Goal: Task Accomplishment & Management: Complete application form

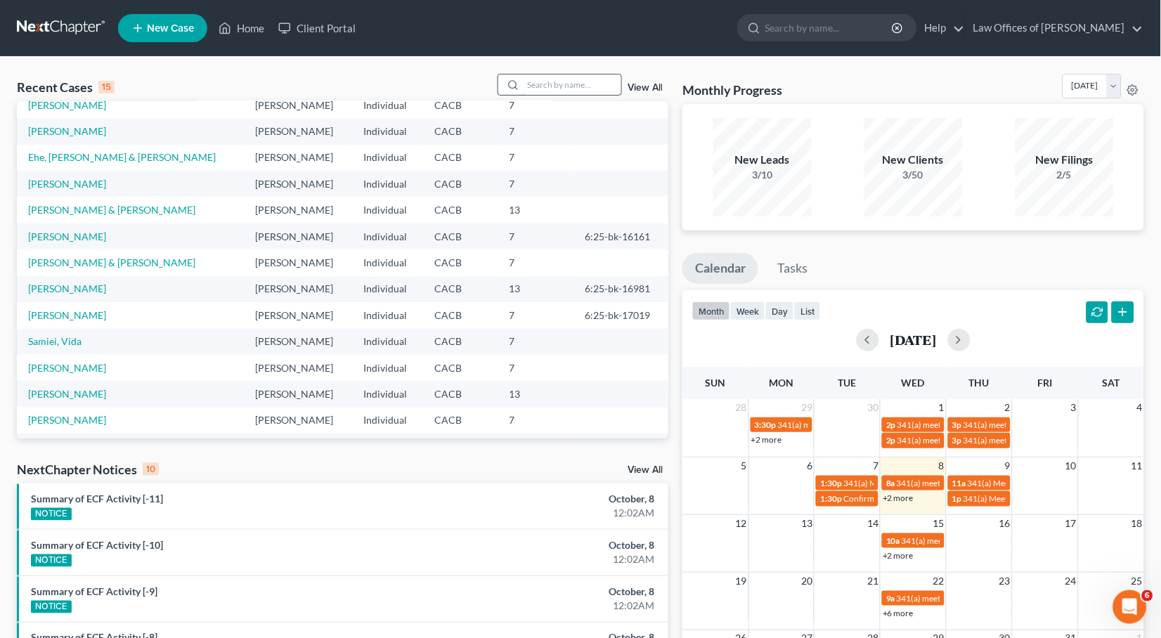
scroll to position [84, 0]
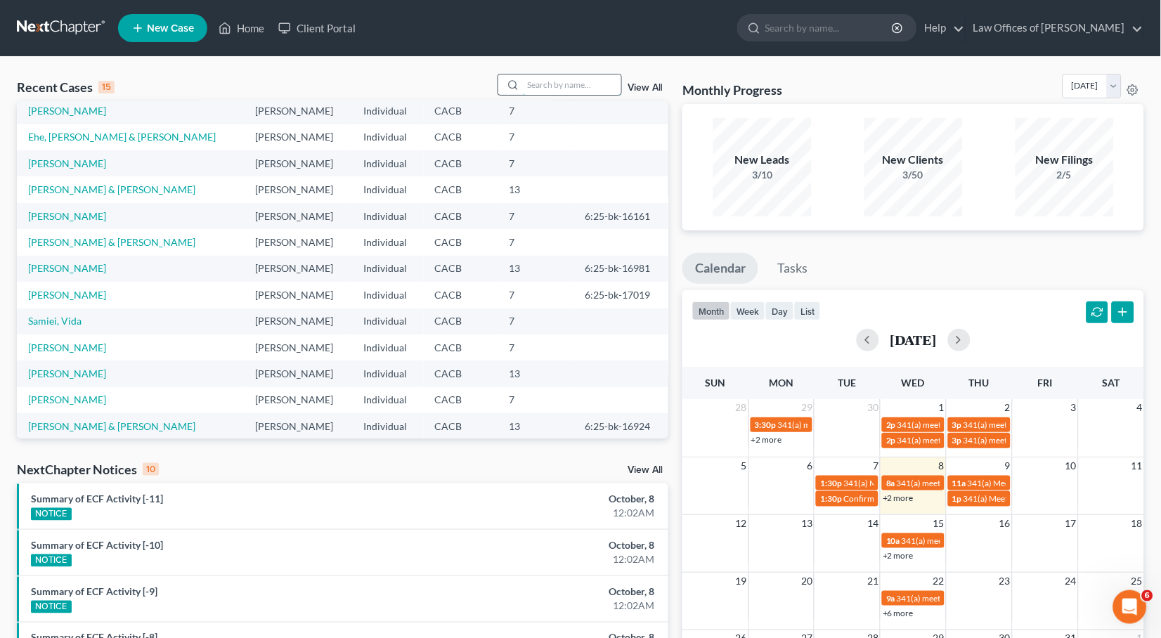
click at [589, 93] on input "search" at bounding box center [572, 84] width 98 height 20
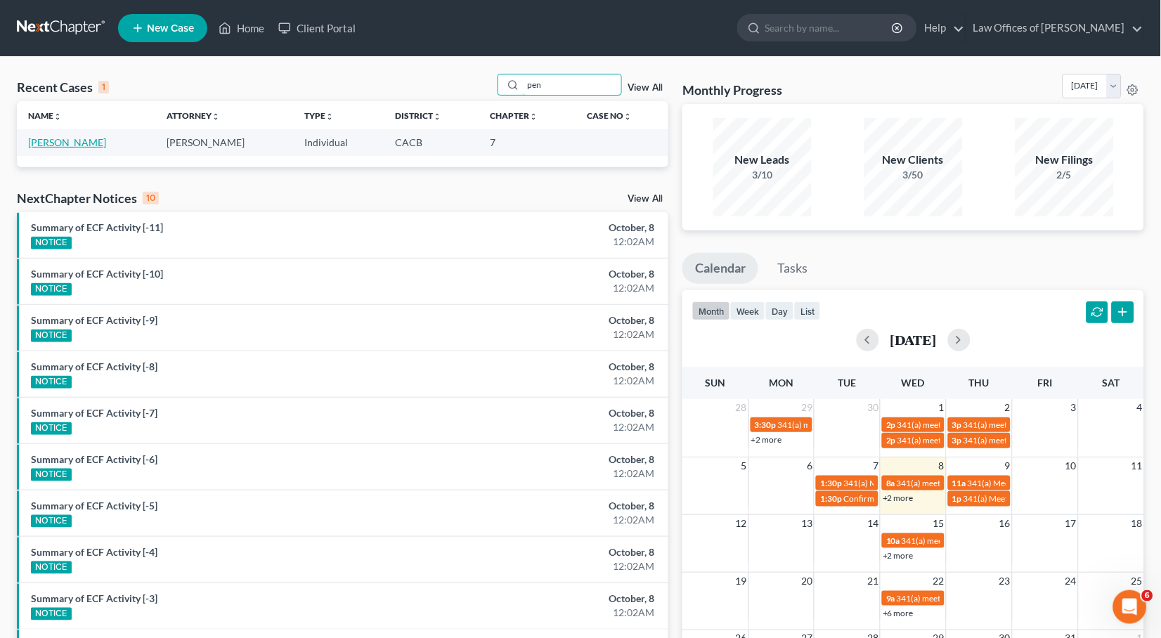
type input "pen"
click at [32, 145] on link "[PERSON_NAME]" at bounding box center [67, 142] width 78 height 12
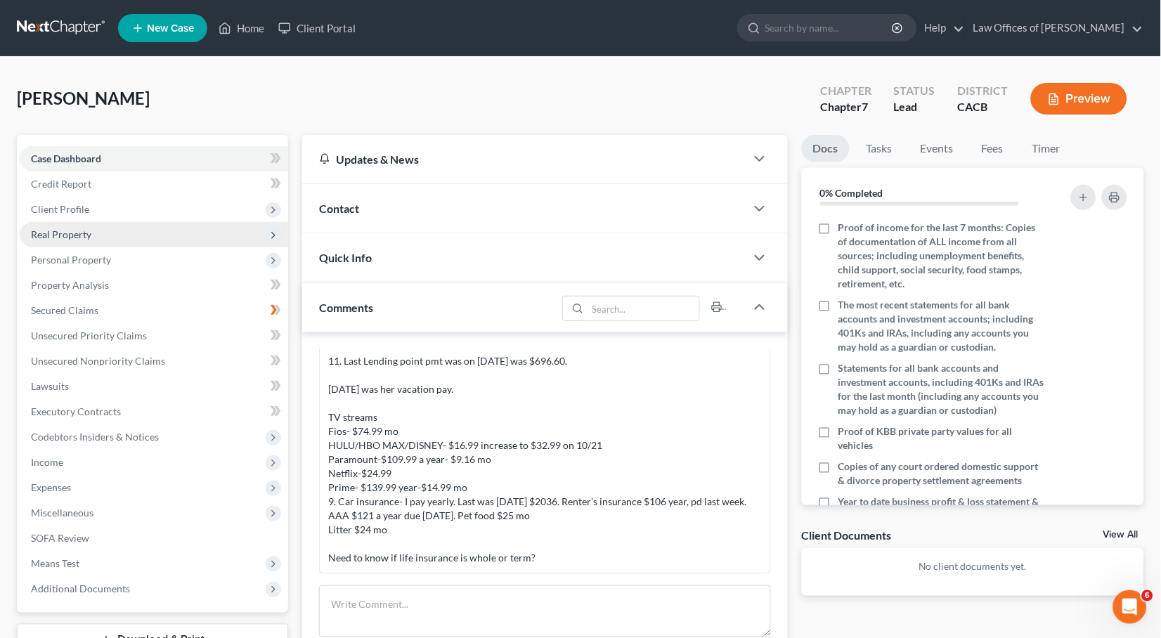
scroll to position [3, 0]
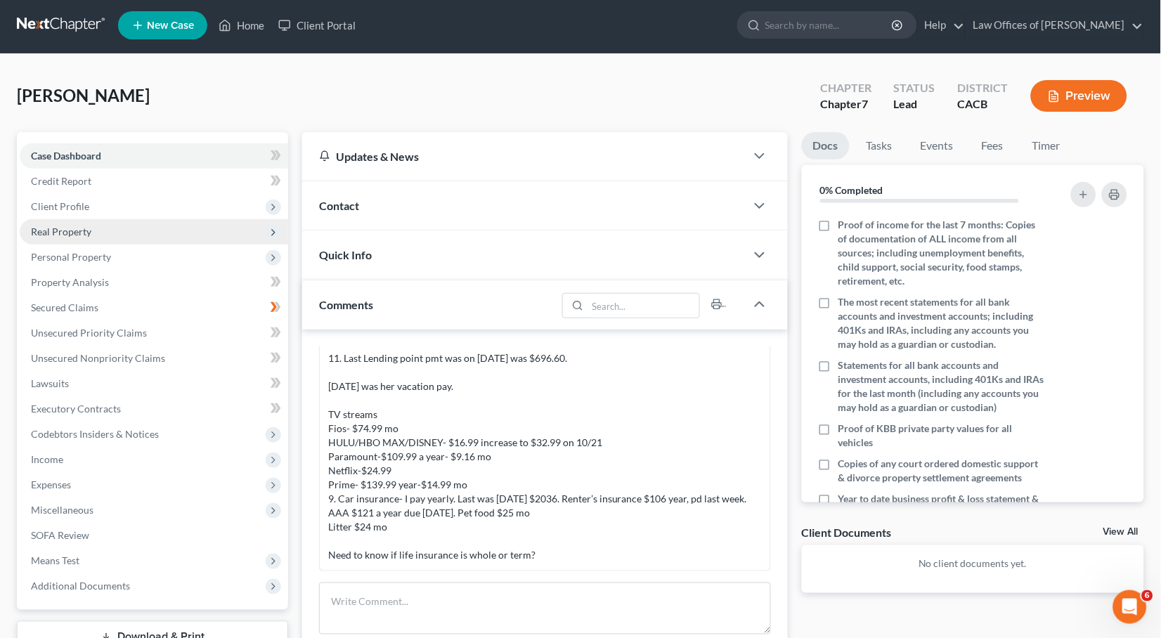
click at [97, 226] on span "Real Property" at bounding box center [154, 231] width 268 height 25
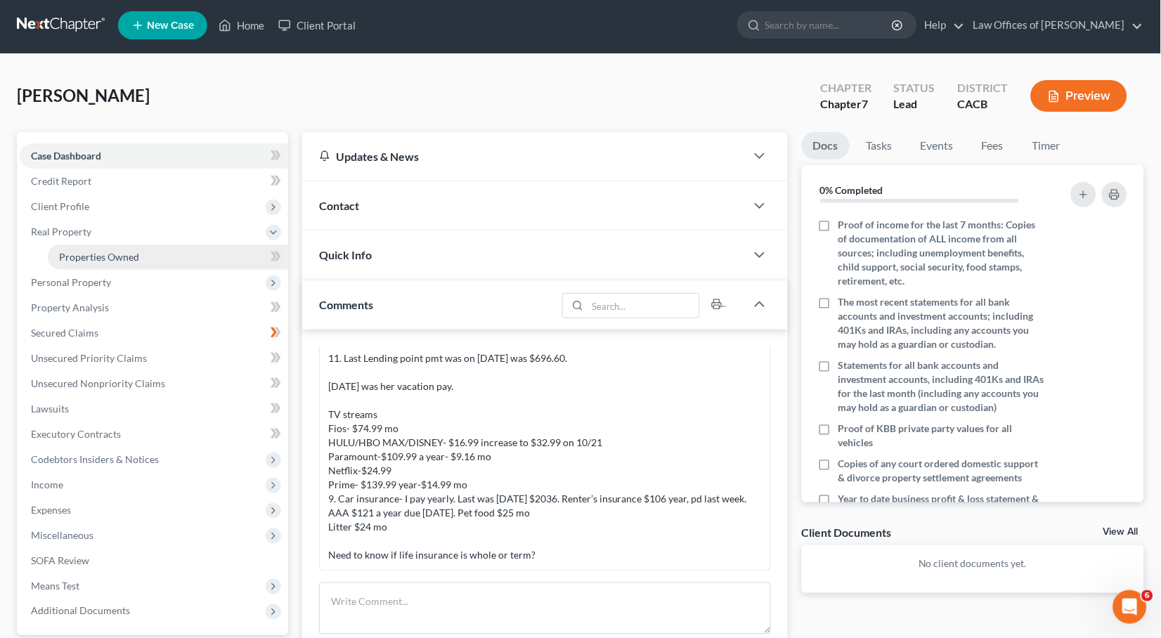
click at [129, 251] on span "Properties Owned" at bounding box center [99, 257] width 80 height 12
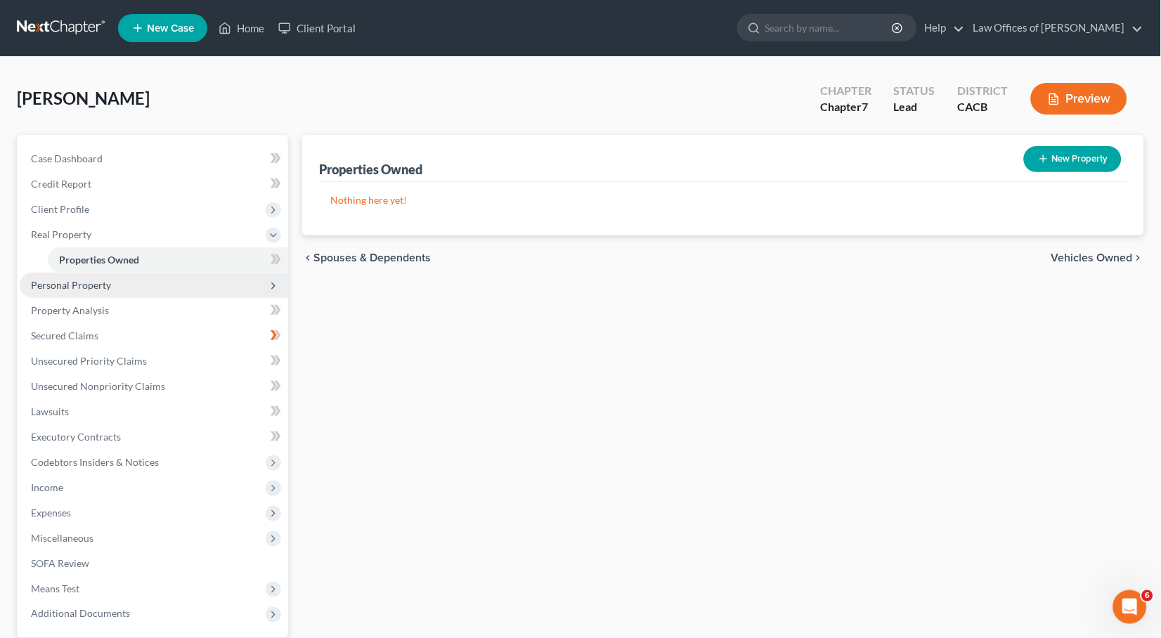
click at [108, 279] on span "Personal Property" at bounding box center [71, 285] width 80 height 12
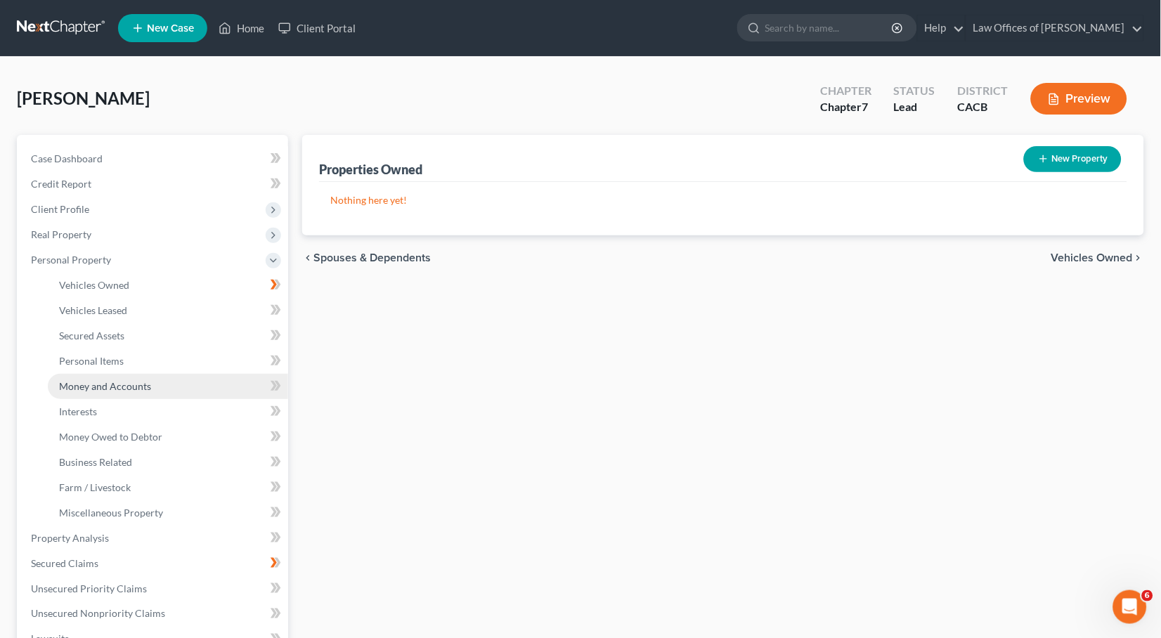
click at [120, 374] on link "Money and Accounts" at bounding box center [168, 386] width 240 height 25
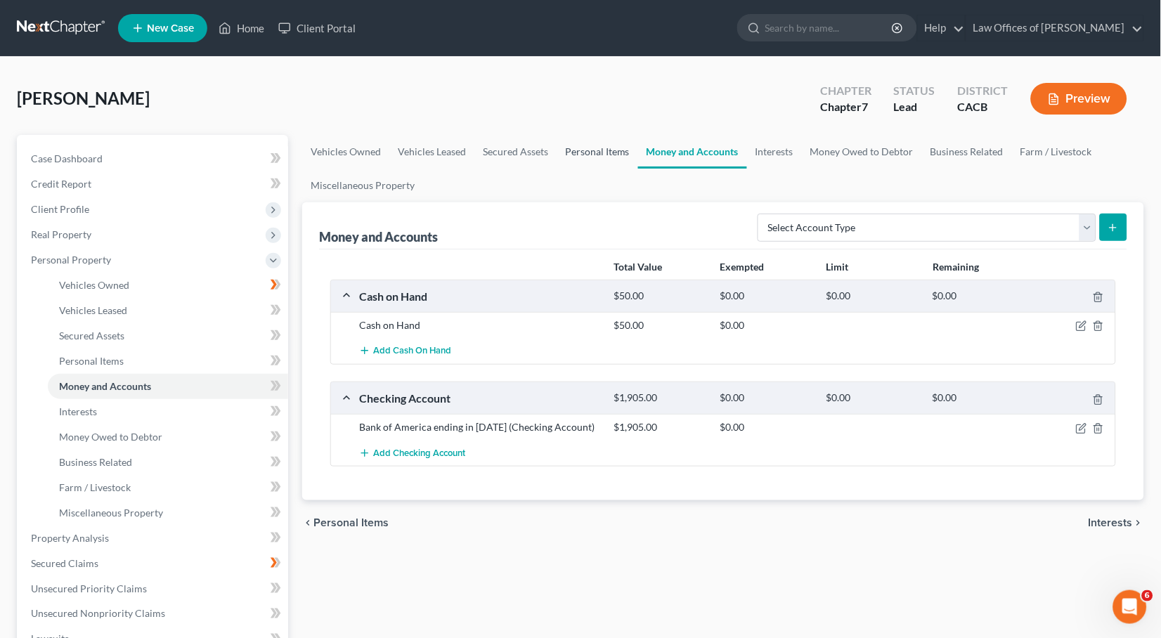
click at [592, 149] on link "Personal Items" at bounding box center [598, 152] width 82 height 34
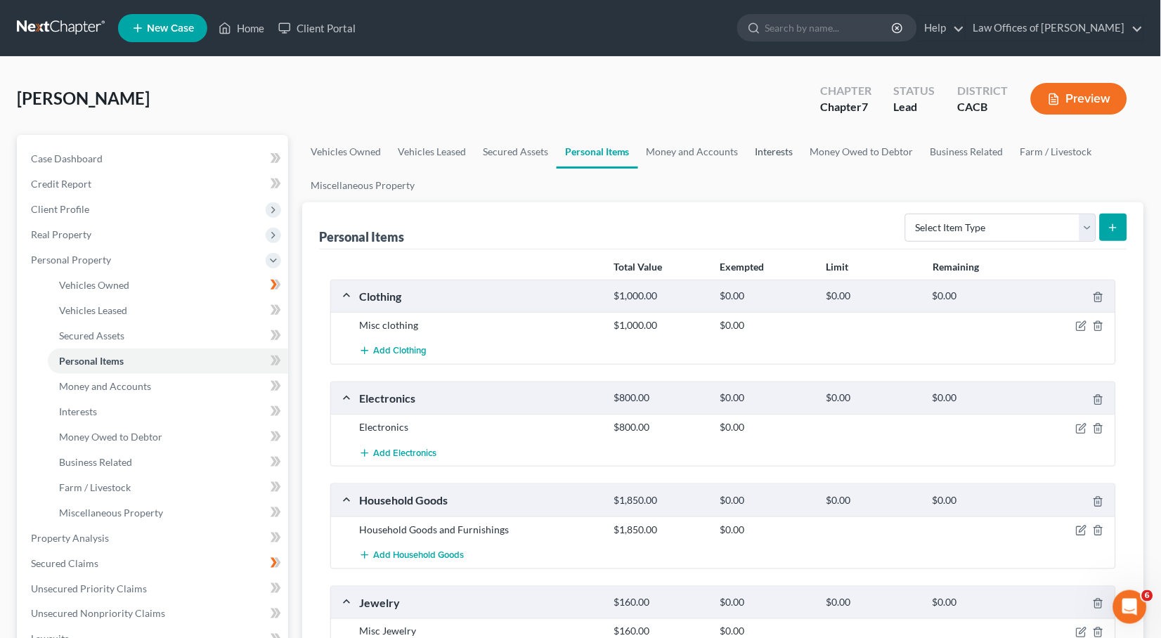
click at [762, 150] on link "Interests" at bounding box center [774, 152] width 55 height 34
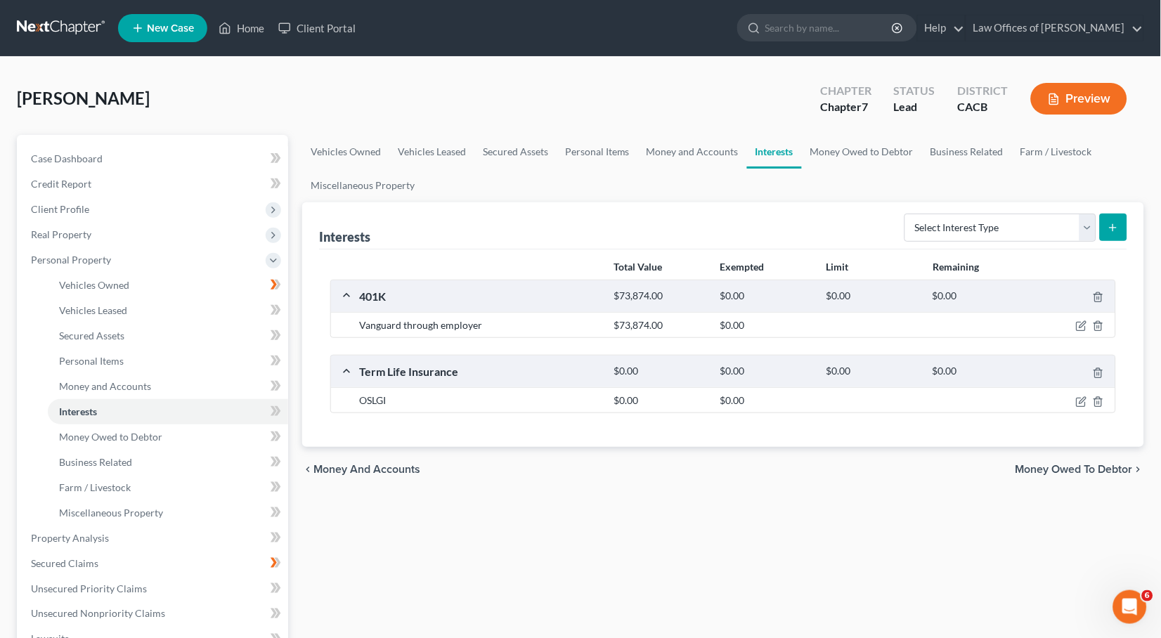
scroll to position [31, 0]
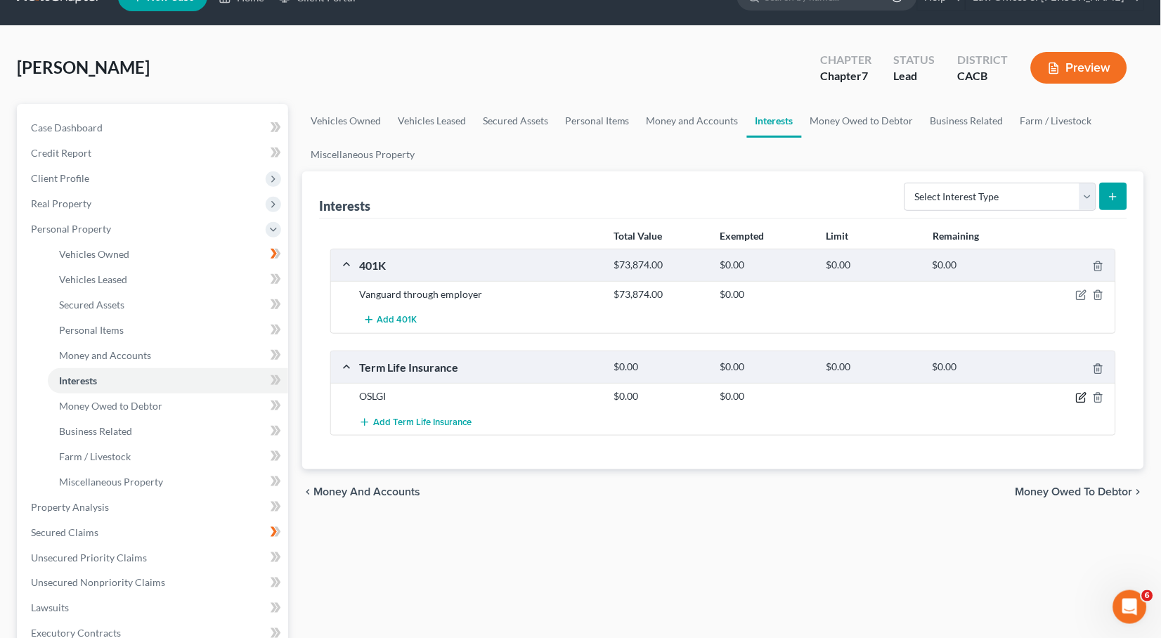
click at [1078, 393] on icon "button" at bounding box center [1081, 397] width 11 height 11
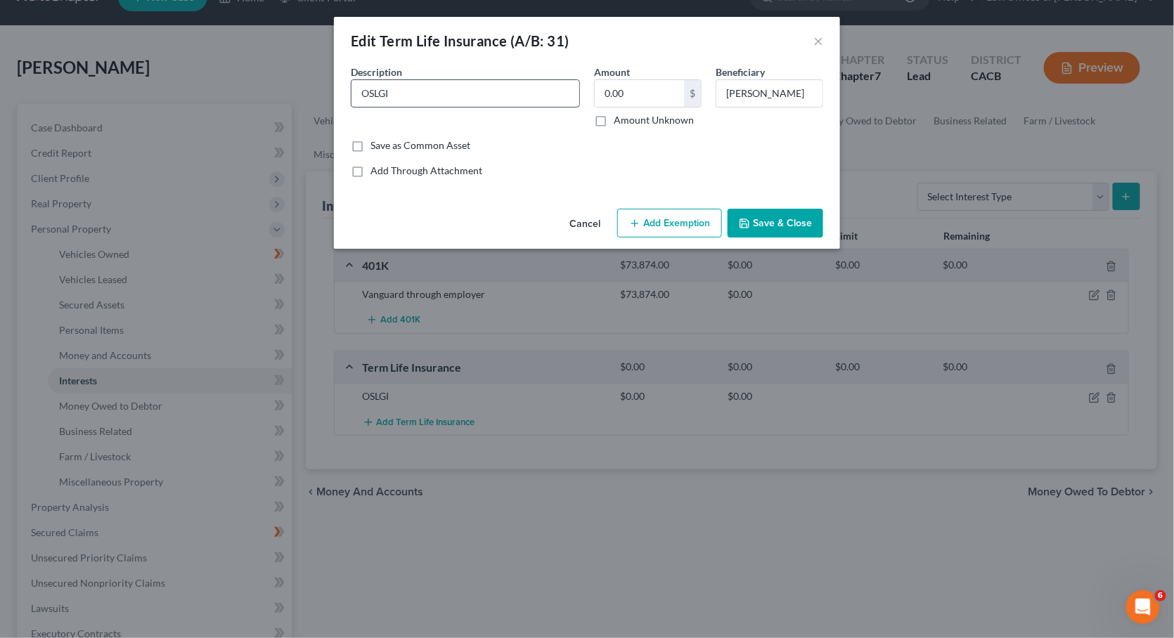
click at [467, 100] on input "OSLGI" at bounding box center [465, 93] width 228 height 27
type input "OSLGI term life insurance"
click at [799, 228] on button "Save & Close" at bounding box center [775, 224] width 96 height 30
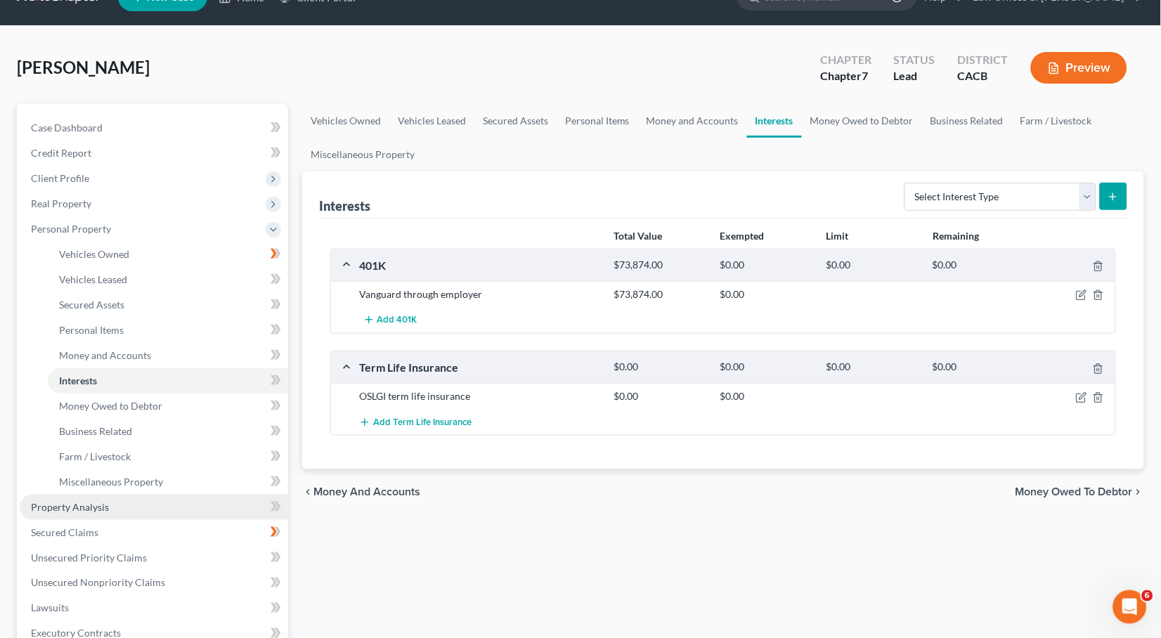
scroll to position [34, 0]
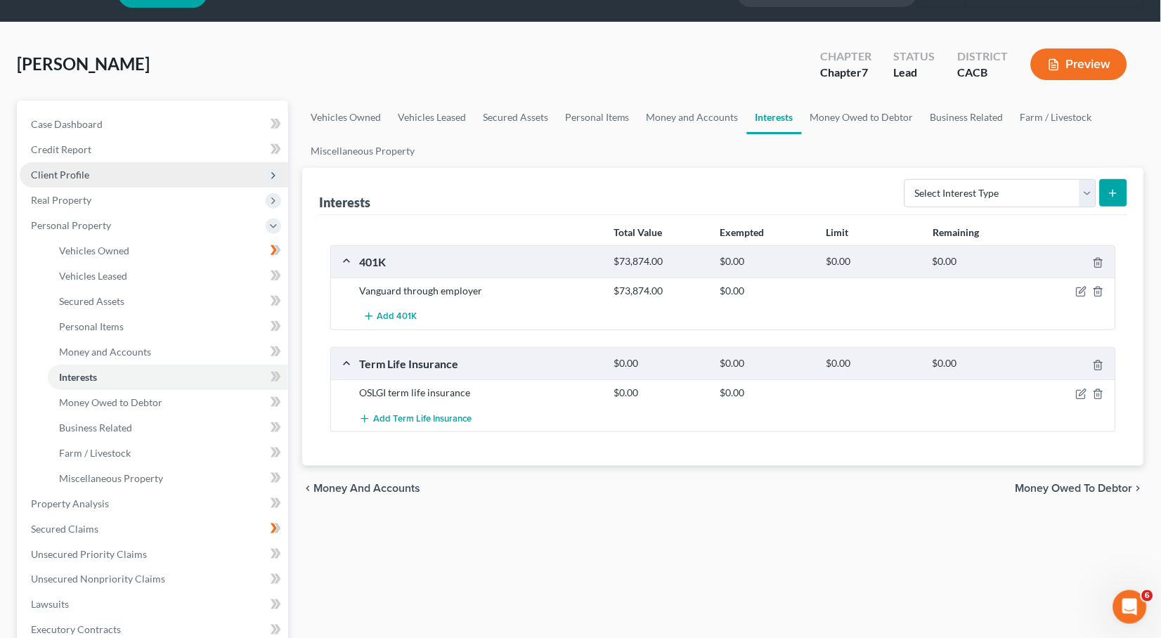
click at [89, 174] on span "Client Profile" at bounding box center [154, 174] width 268 height 25
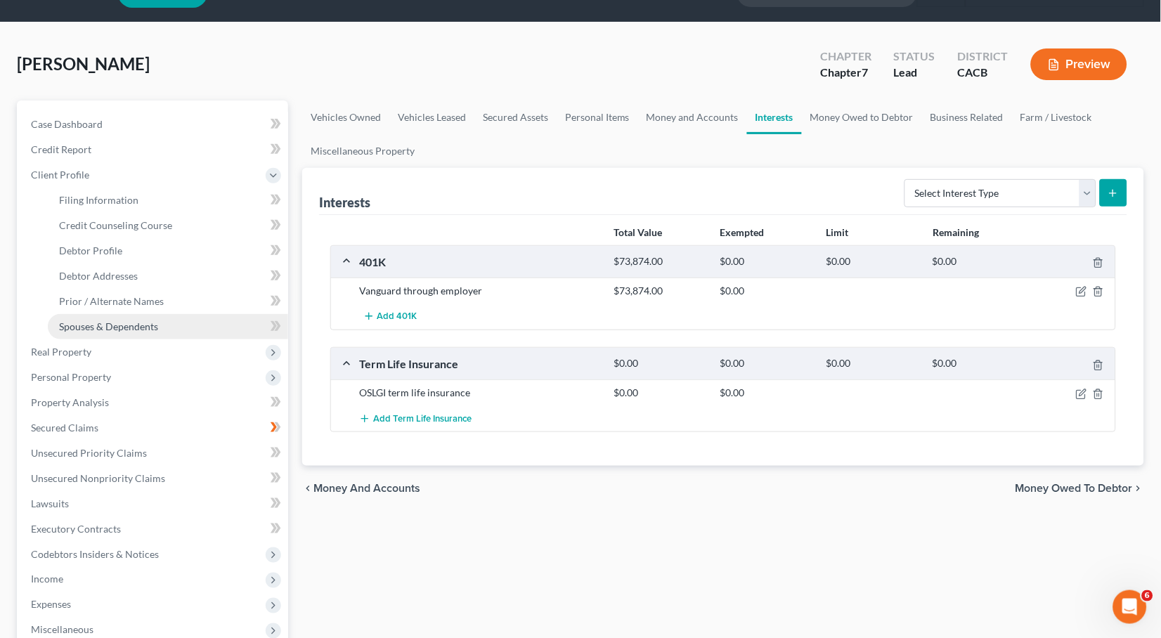
scroll to position [63, 0]
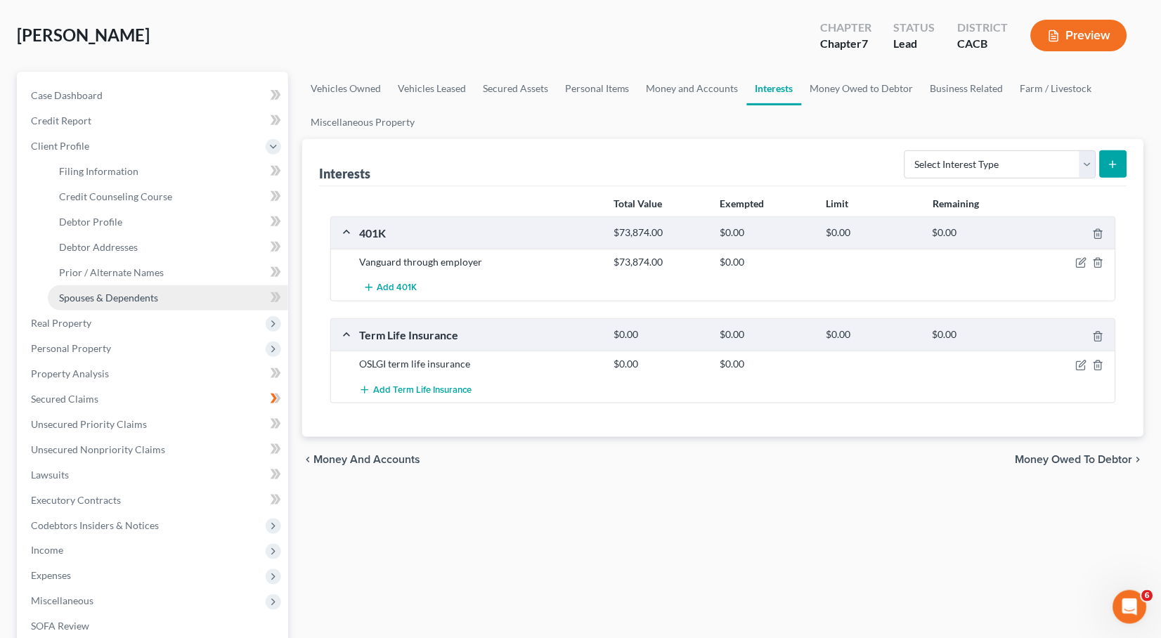
click at [121, 292] on span "Spouses & Dependents" at bounding box center [108, 298] width 99 height 12
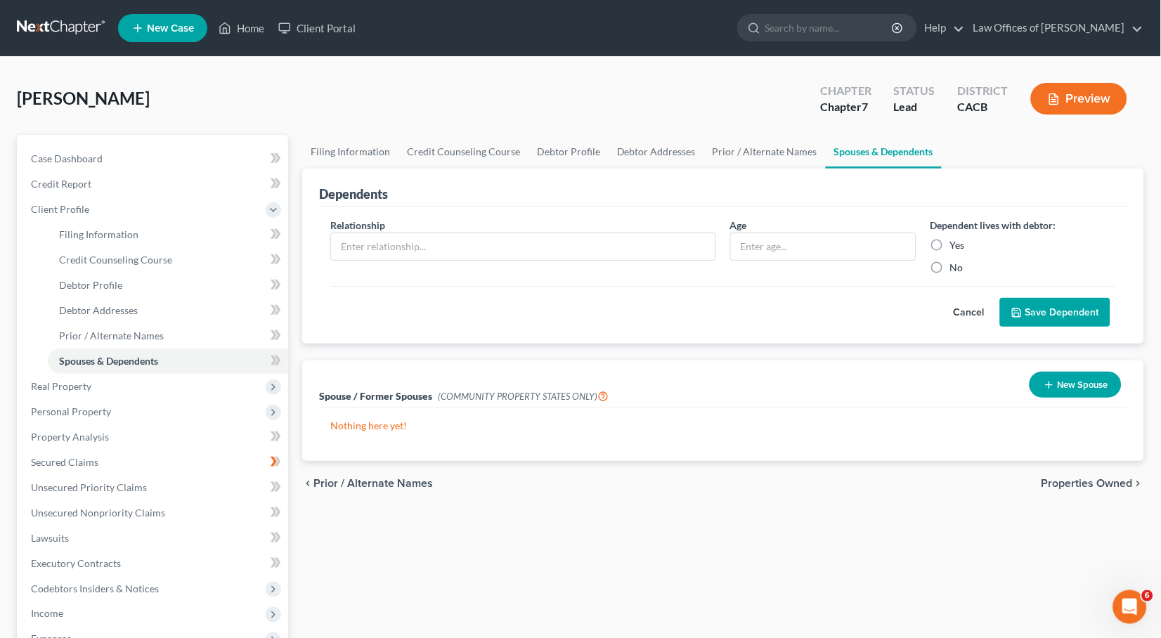
click at [1066, 382] on button "New Spouse" at bounding box center [1075, 385] width 92 height 26
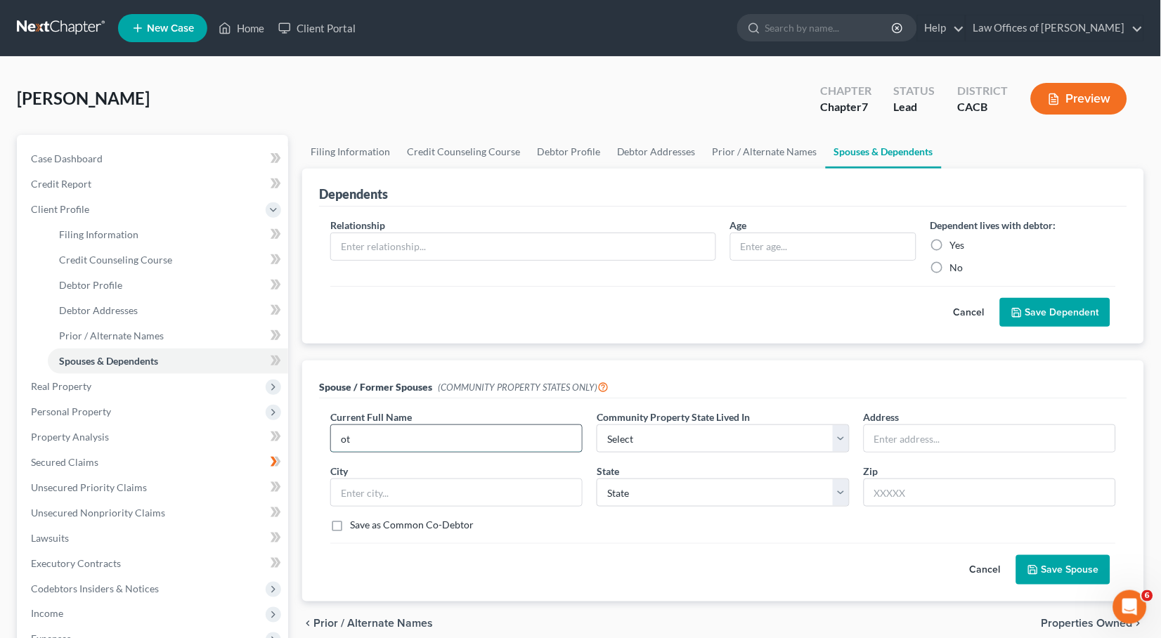
type input "o"
click at [427, 438] on input "[PERSON_NAME]" at bounding box center [456, 438] width 251 height 27
type input "[PERSON_NAME]"
select select "1"
click at [1055, 566] on button "Save Spouse" at bounding box center [1063, 570] width 94 height 30
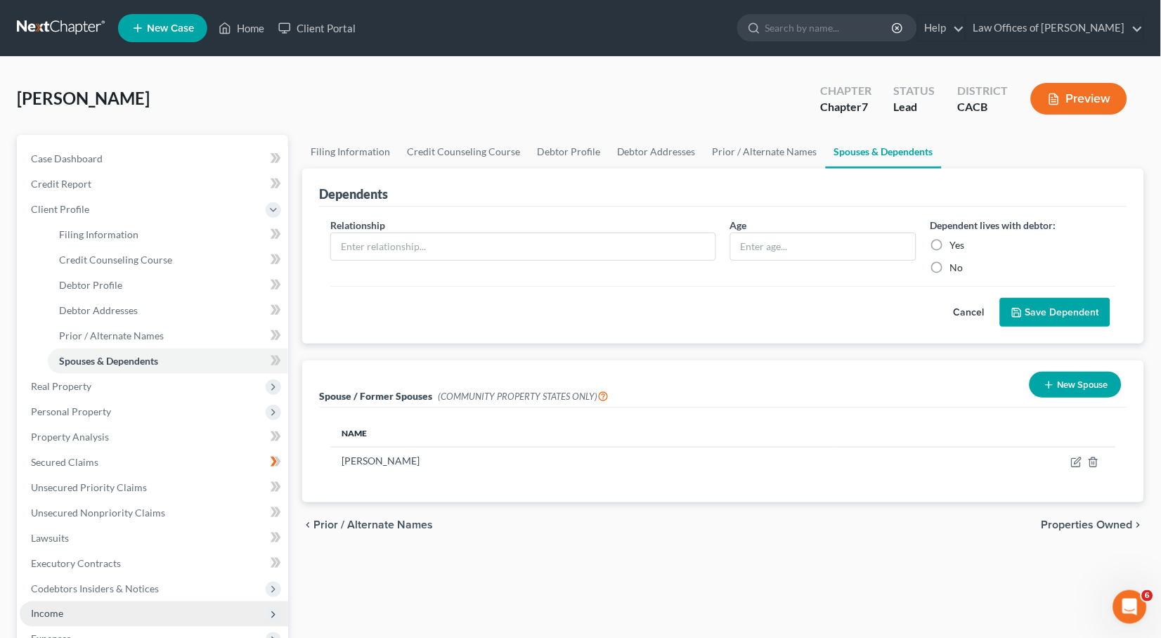
scroll to position [238, 0]
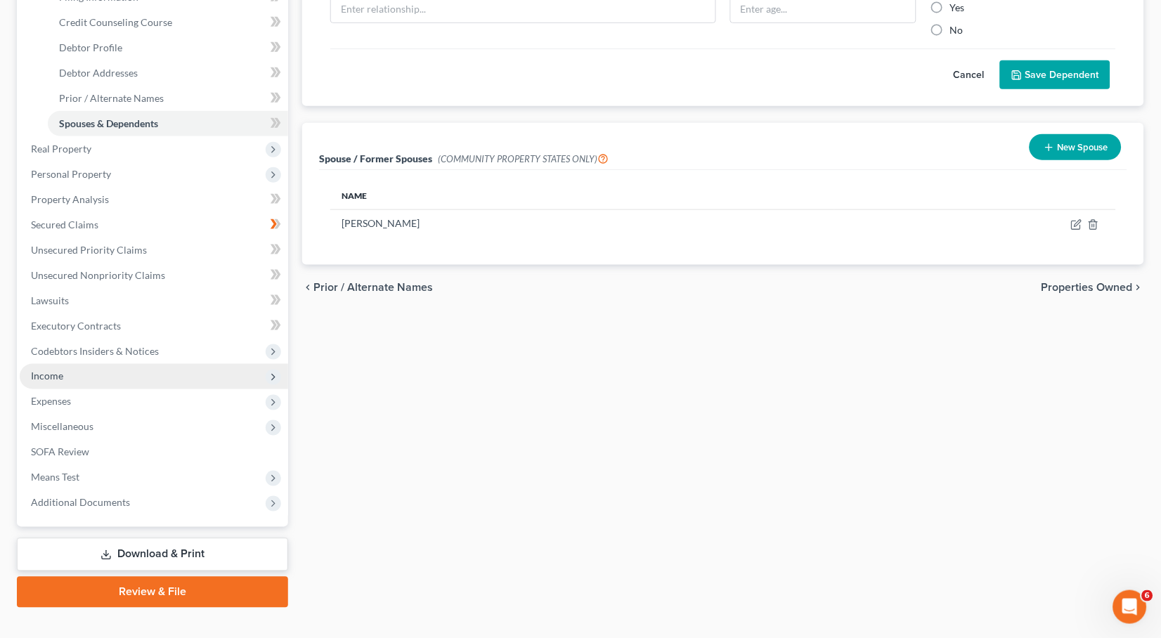
click at [70, 364] on span "Income" at bounding box center [154, 376] width 268 height 25
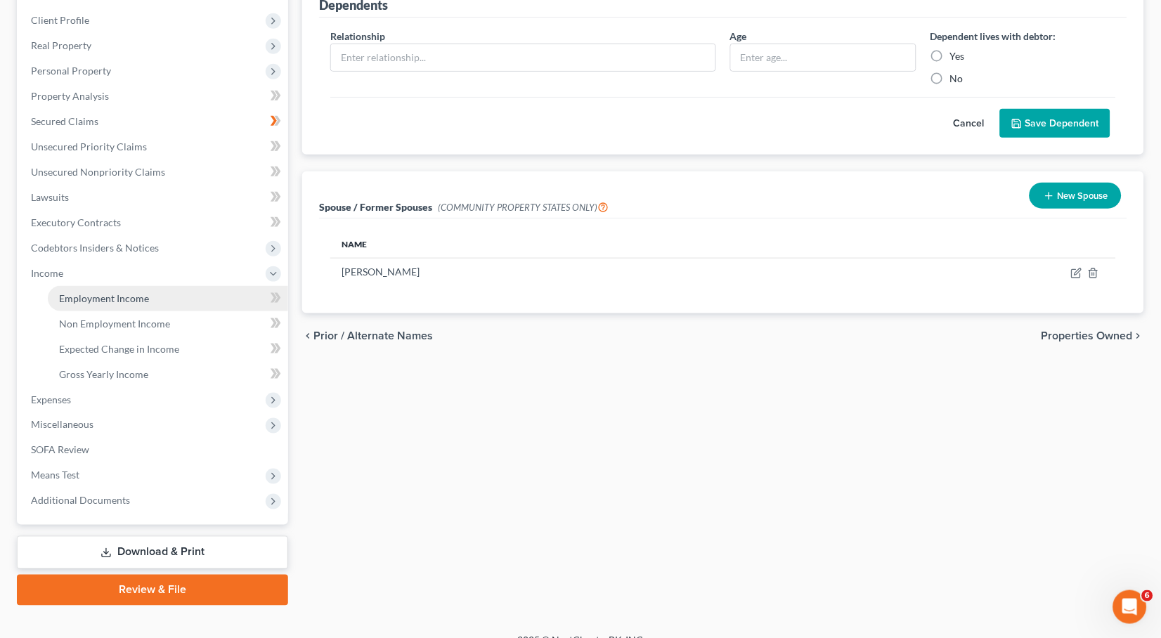
click at [100, 292] on span "Employment Income" at bounding box center [104, 298] width 90 height 12
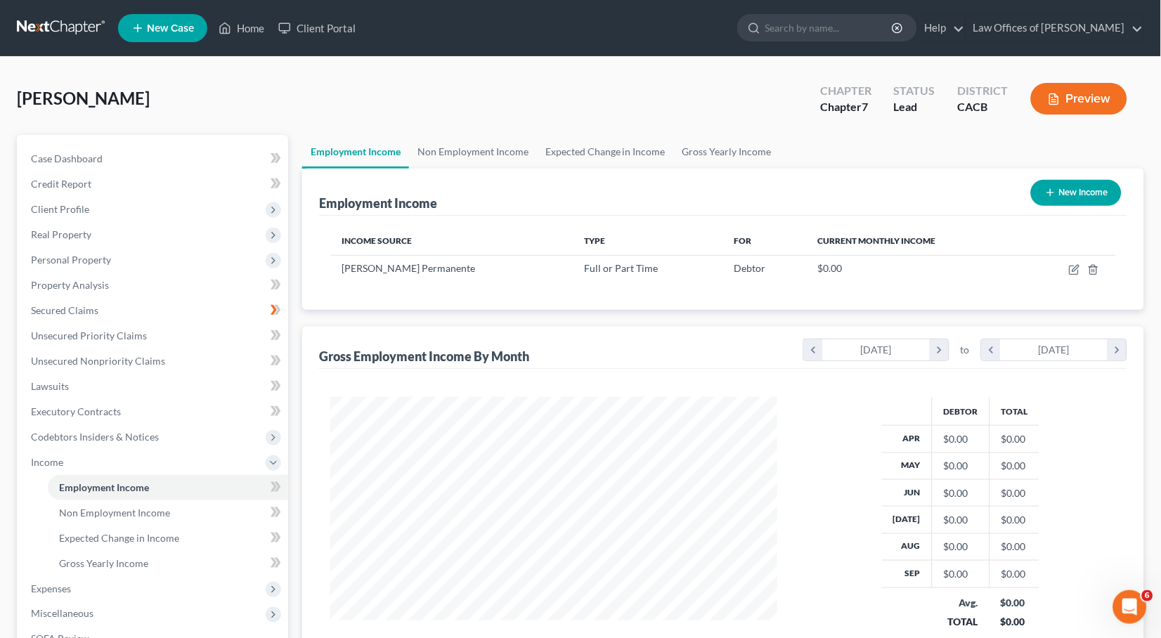
scroll to position [245, 474]
click at [490, 157] on link "Non Employment Income" at bounding box center [473, 152] width 128 height 34
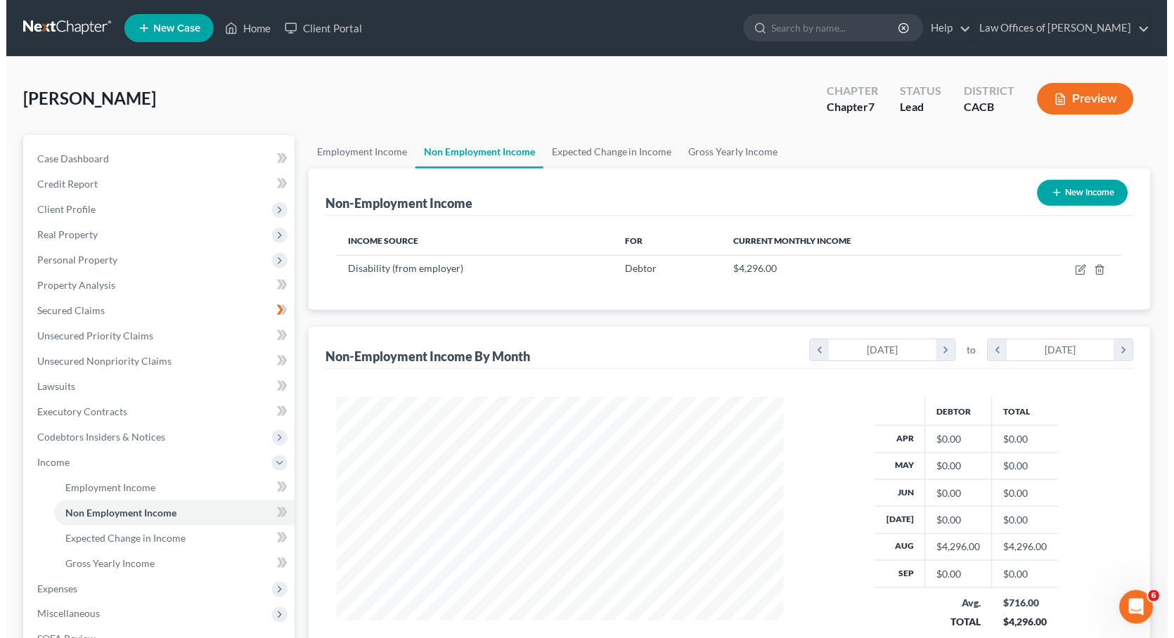
scroll to position [245, 474]
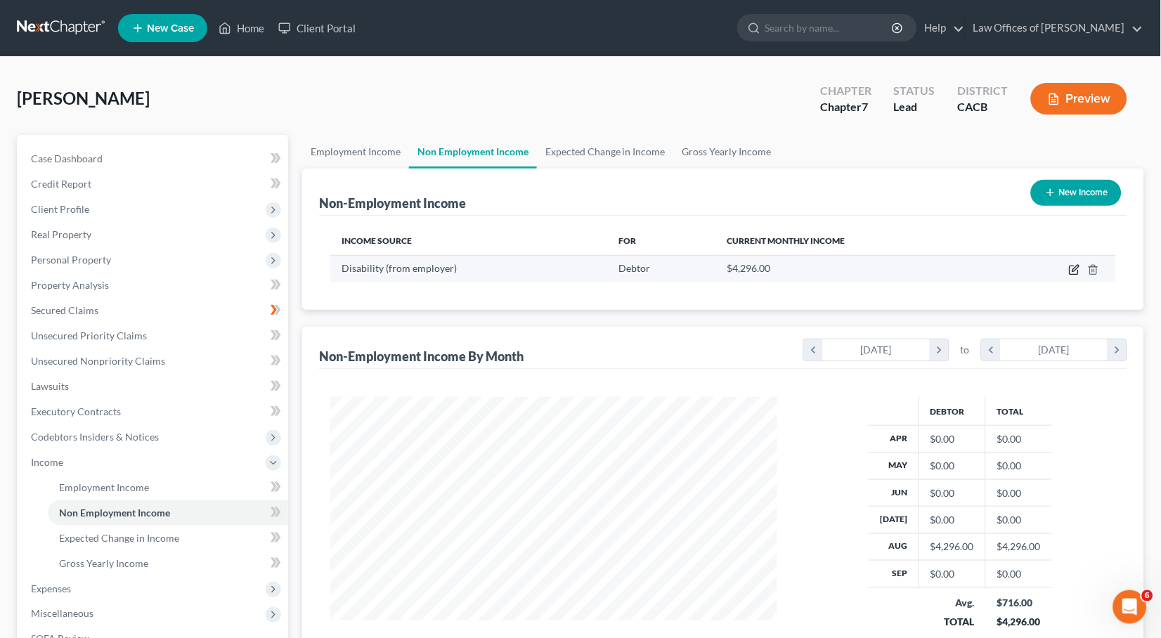
click at [1078, 264] on icon "button" at bounding box center [1074, 269] width 11 height 11
select select "1"
select select "0"
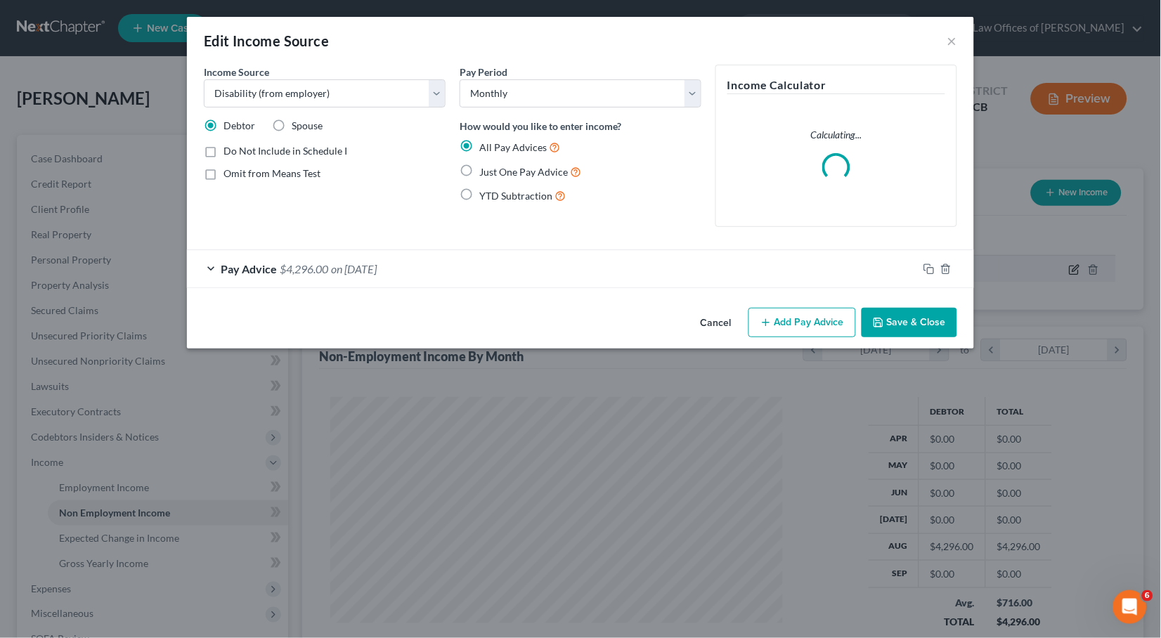
scroll to position [245, 480]
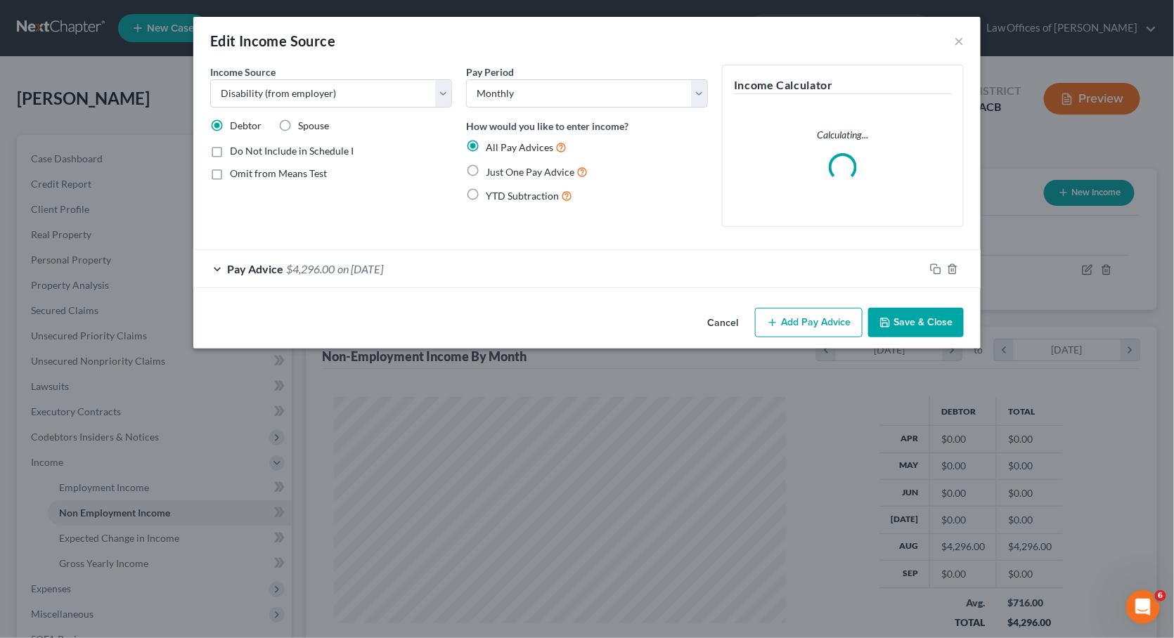
click at [342, 274] on div "Pay Advice $4,296.00 on [DATE]" at bounding box center [558, 268] width 731 height 37
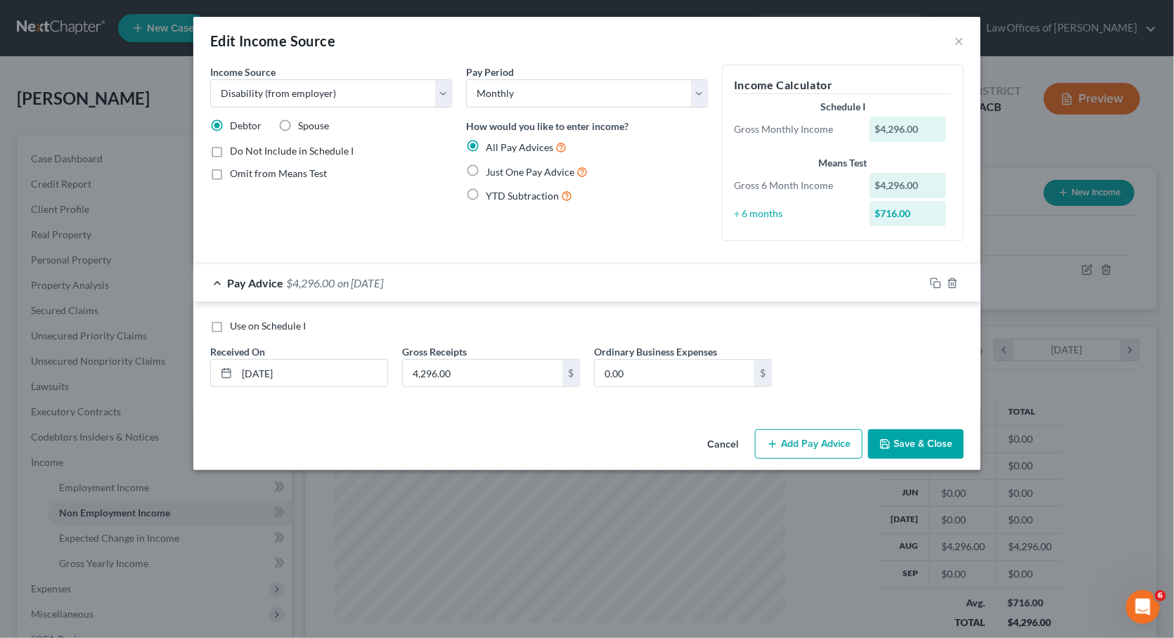
click at [254, 320] on span "Use on Schedule I" at bounding box center [268, 326] width 76 height 12
click at [245, 319] on input "Use on Schedule I" at bounding box center [239, 323] width 9 height 9
checkbox input "true"
click at [924, 438] on button "Save & Close" at bounding box center [916, 444] width 96 height 30
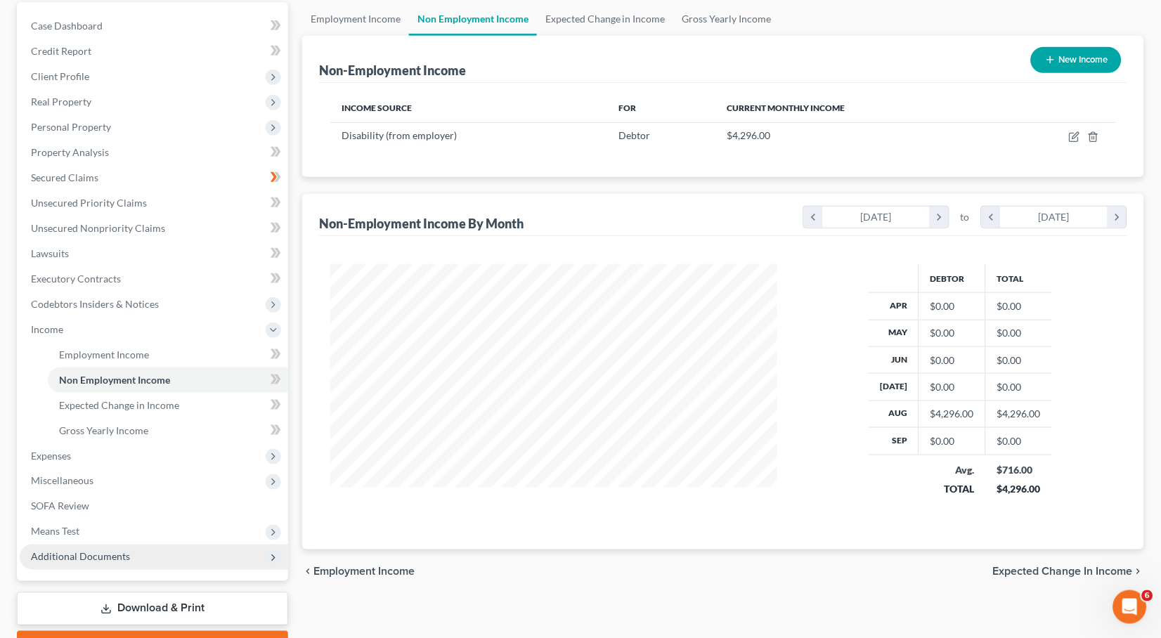
scroll to position [189, 0]
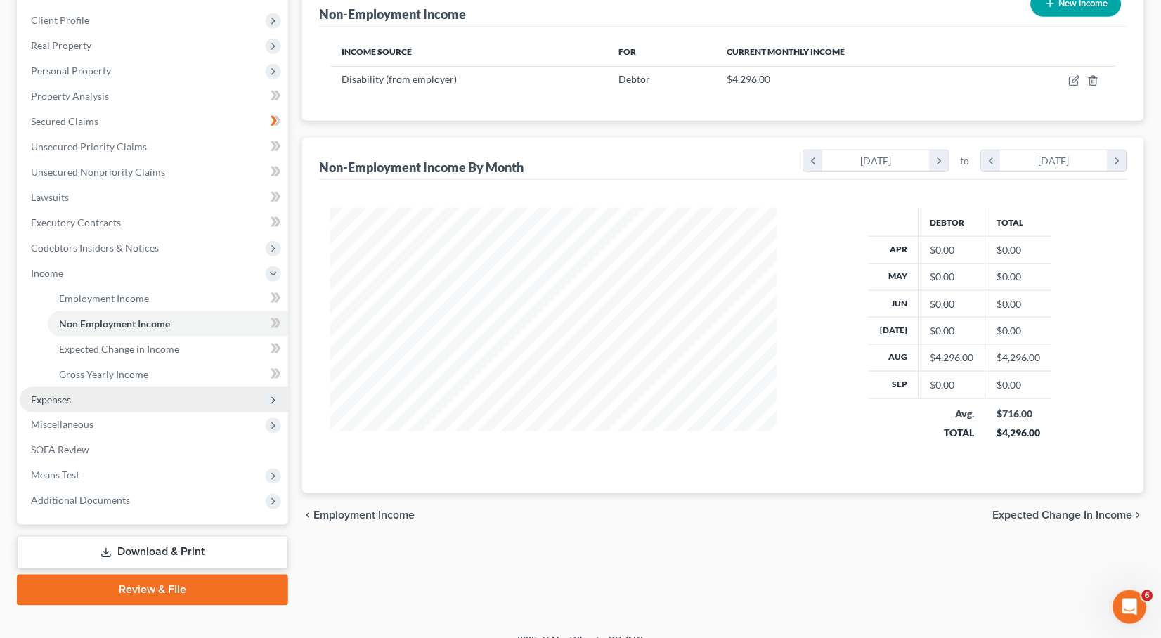
click at [84, 387] on span "Expenses" at bounding box center [154, 399] width 268 height 25
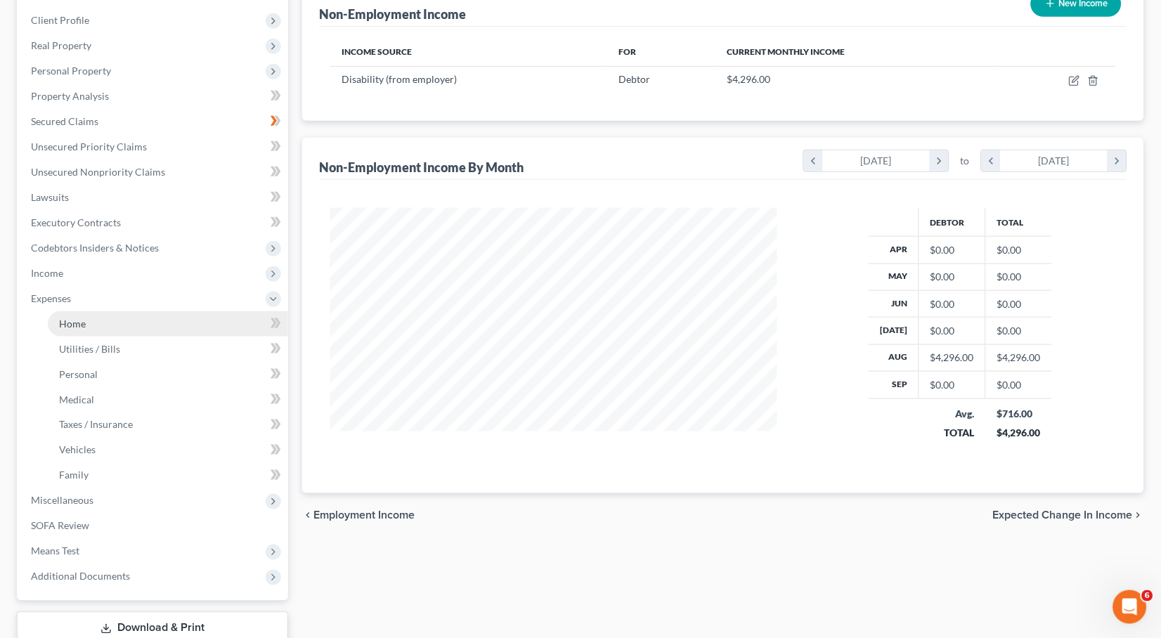
click at [95, 311] on link "Home" at bounding box center [168, 323] width 240 height 25
click at [85, 303] on ul "Case Dashboard Payments Invoices Payments Payments Credit Report Client Profile" at bounding box center [154, 273] width 268 height 632
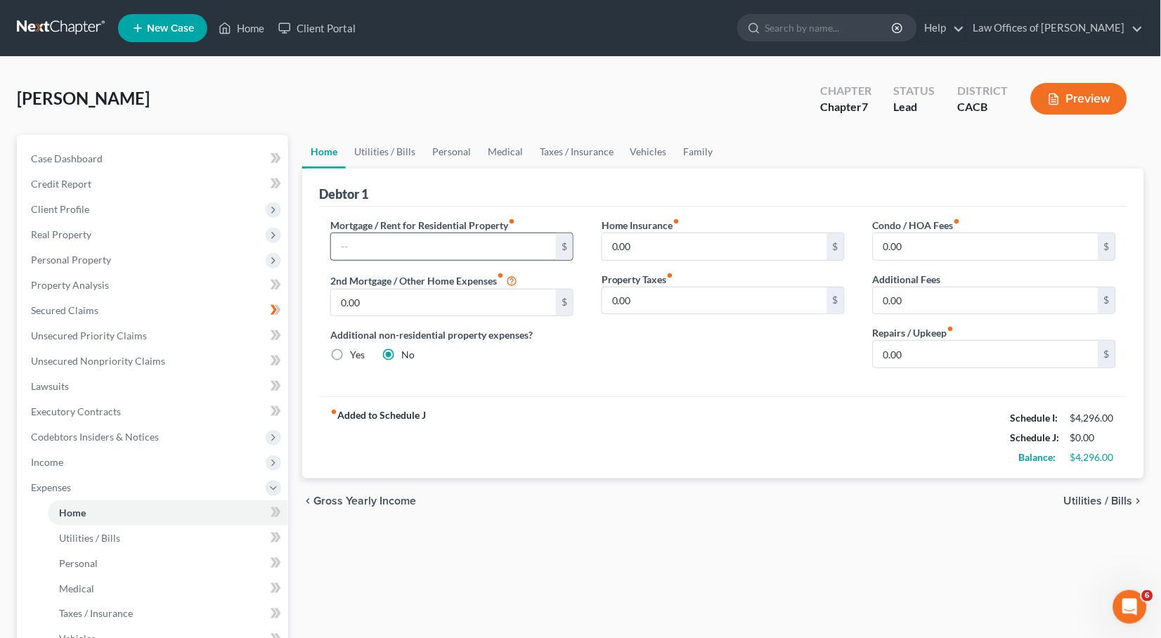
click at [428, 247] on input "text" at bounding box center [443, 246] width 225 height 27
click at [457, 246] on input "1,800" at bounding box center [443, 246] width 225 height 27
type input "1,880"
click at [393, 141] on link "Utilities / Bills" at bounding box center [385, 152] width 78 height 34
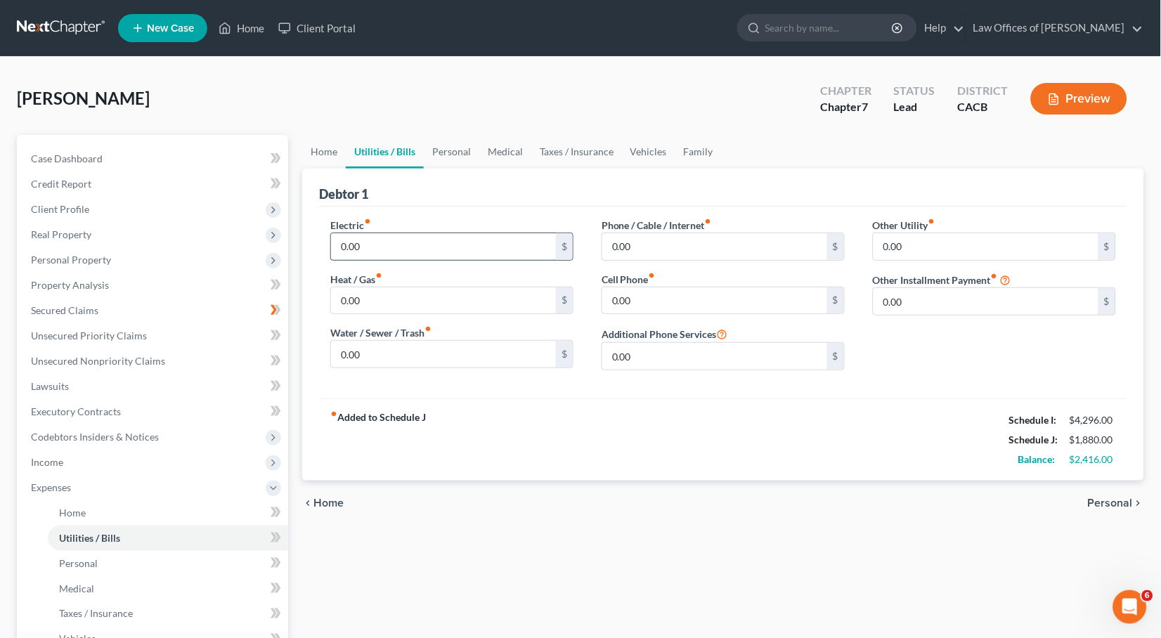
click at [404, 242] on input "0.00" at bounding box center [443, 246] width 225 height 27
type input "120"
type input "100"
click at [635, 304] on input "0.00" at bounding box center [714, 300] width 225 height 27
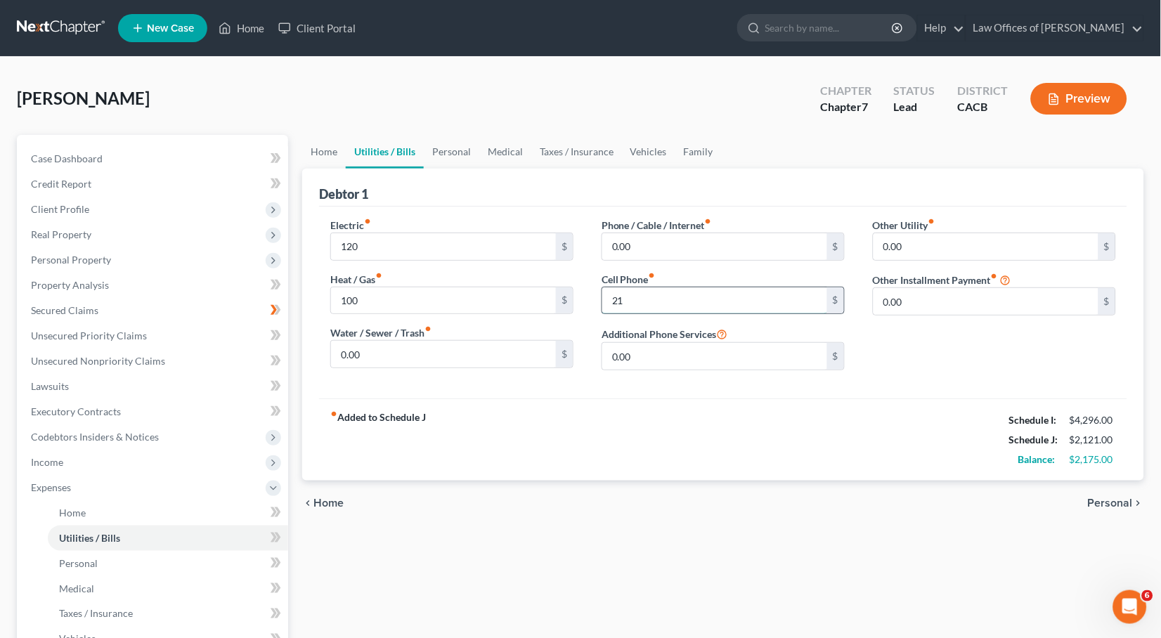
type input "215"
click at [670, 300] on input "215" at bounding box center [714, 300] width 225 height 27
type input "215"
click at [566, 154] on link "Taxes / Insurance" at bounding box center [576, 152] width 91 height 34
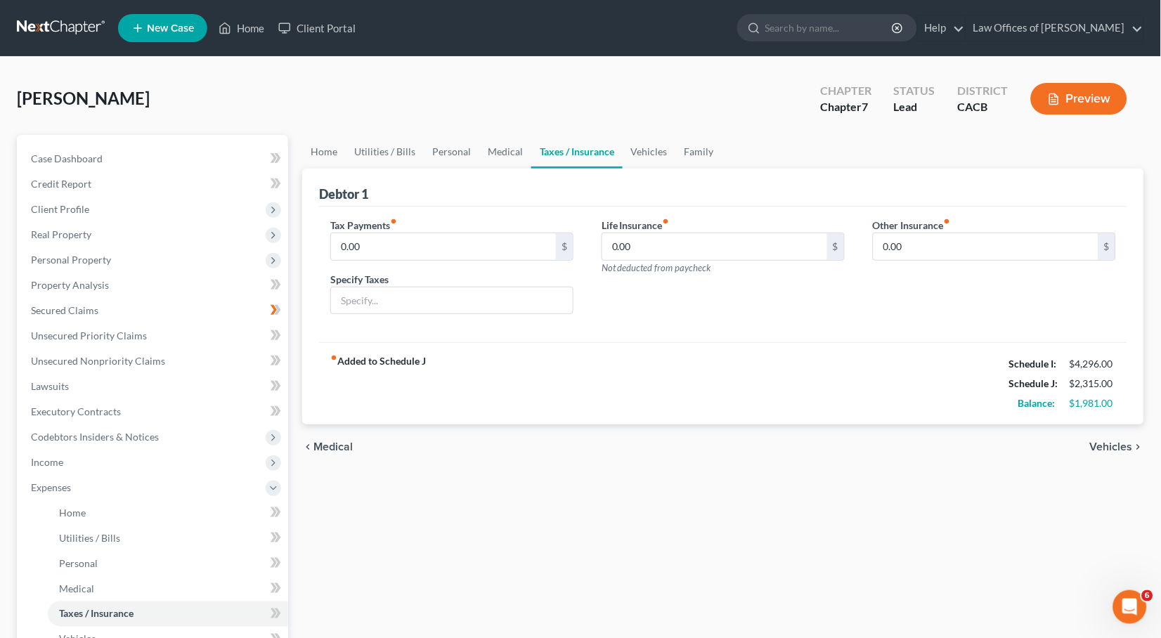
click at [637, 262] on span "Not deducted from paycheck" at bounding box center [657, 267] width 110 height 11
click at [639, 254] on input "0.00" at bounding box center [714, 246] width 225 height 27
click at [639, 252] on input "0.00" at bounding box center [714, 246] width 225 height 27
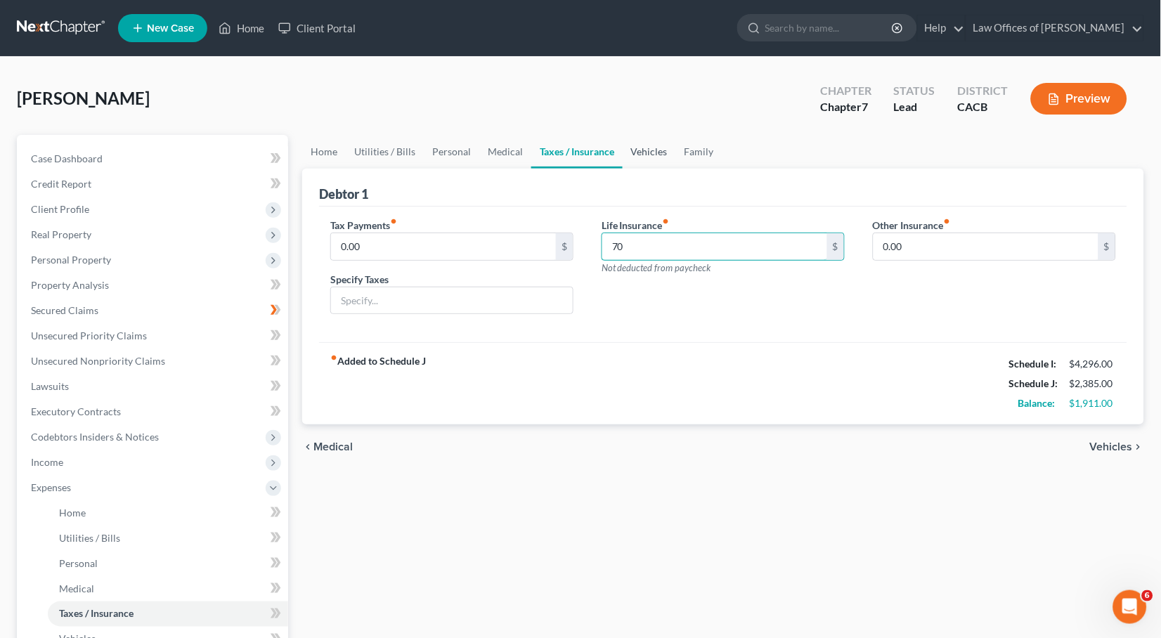
type input "70"
click at [633, 151] on link "Vehicles" at bounding box center [649, 152] width 53 height 34
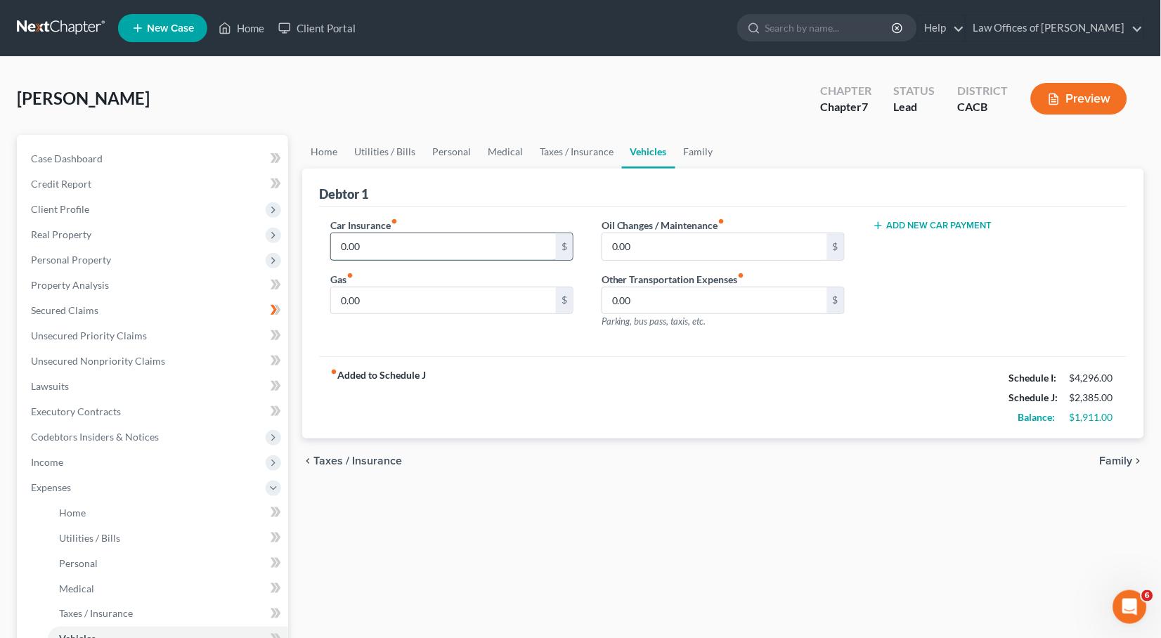
click at [443, 245] on input "0.00" at bounding box center [443, 246] width 225 height 27
click at [398, 287] on input "0.00" at bounding box center [443, 300] width 225 height 27
type input "350"
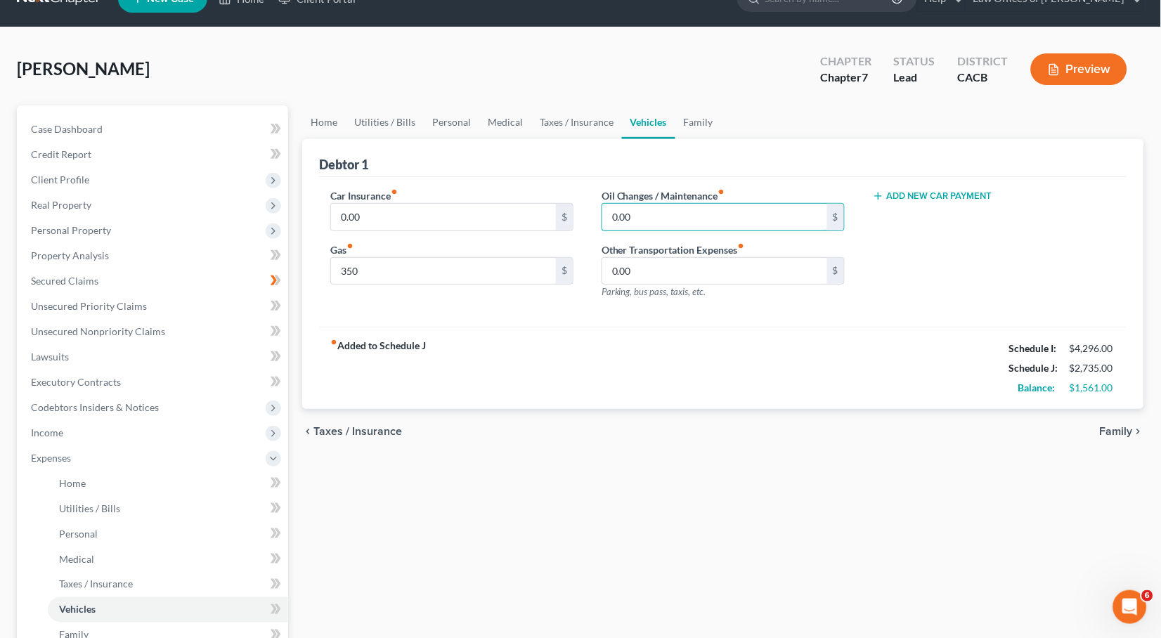
scroll to position [57, 0]
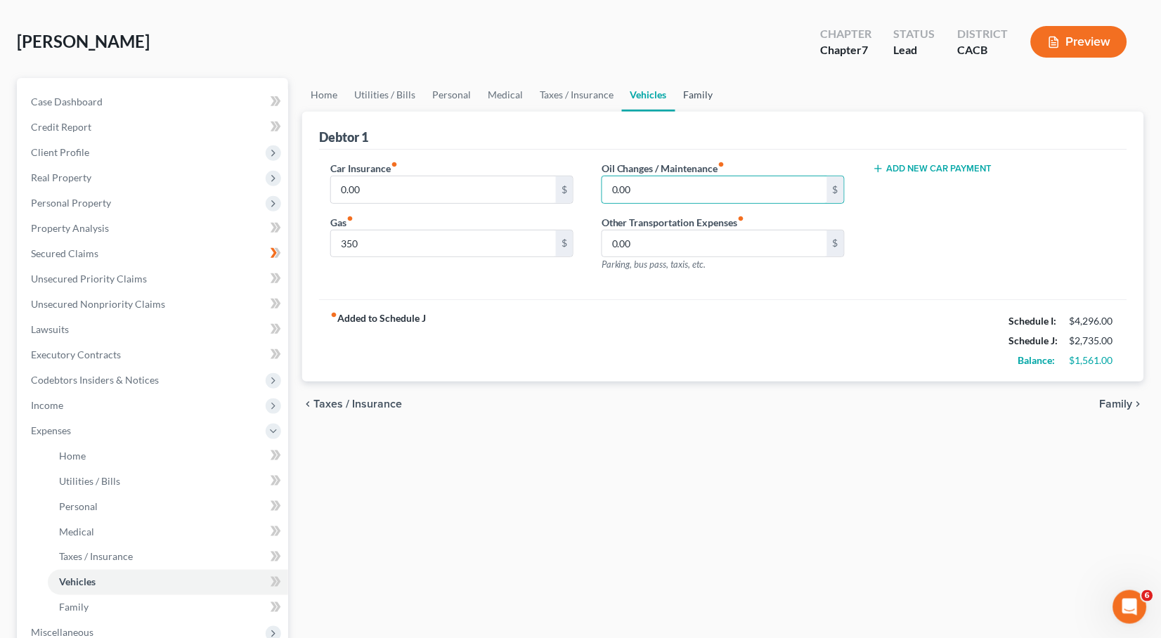
click at [708, 97] on link "Family" at bounding box center [698, 95] width 46 height 34
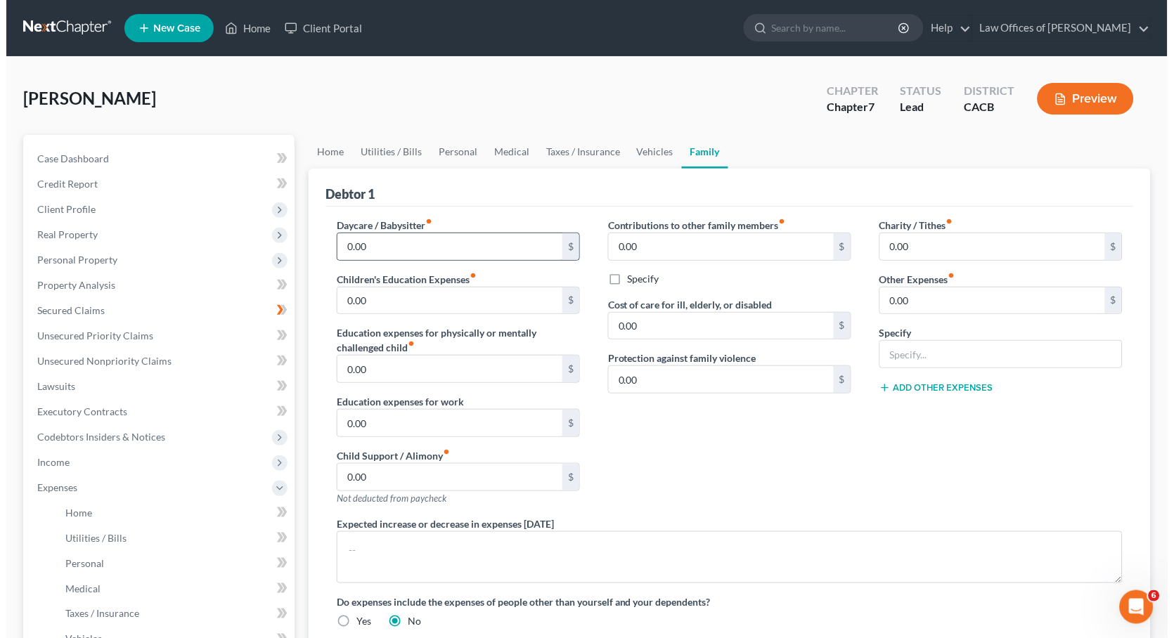
scroll to position [30, 0]
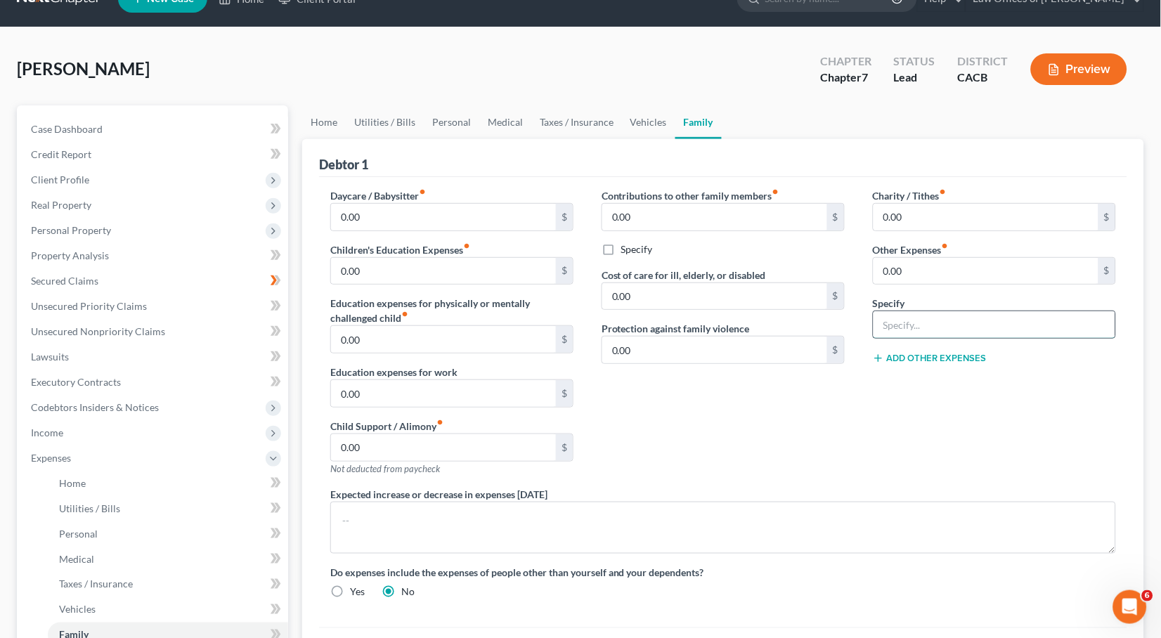
click at [925, 321] on input "text" at bounding box center [994, 324] width 242 height 27
click at [135, 129] on link "Case Dashboard" at bounding box center [154, 129] width 268 height 25
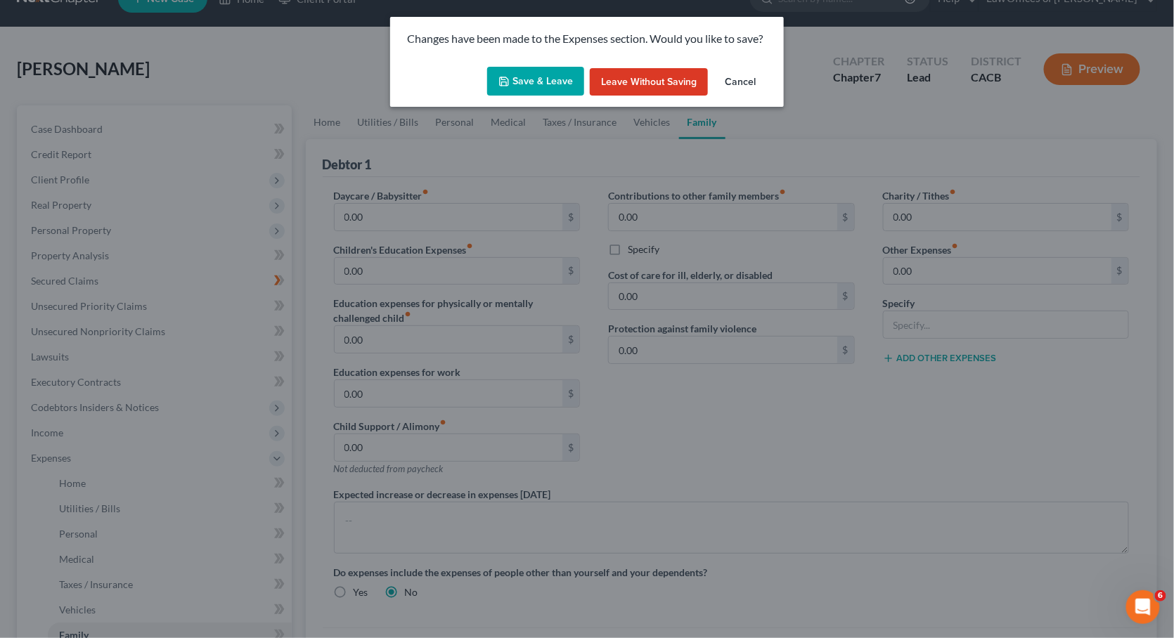
click at [554, 72] on button "Save & Leave" at bounding box center [535, 82] width 97 height 30
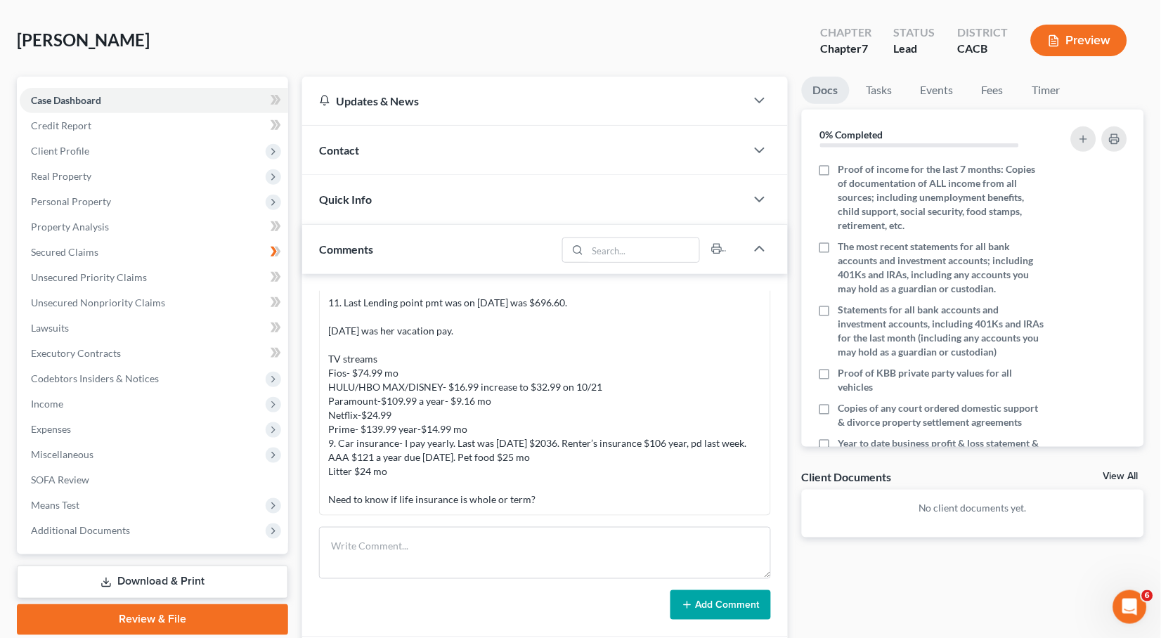
scroll to position [62, 0]
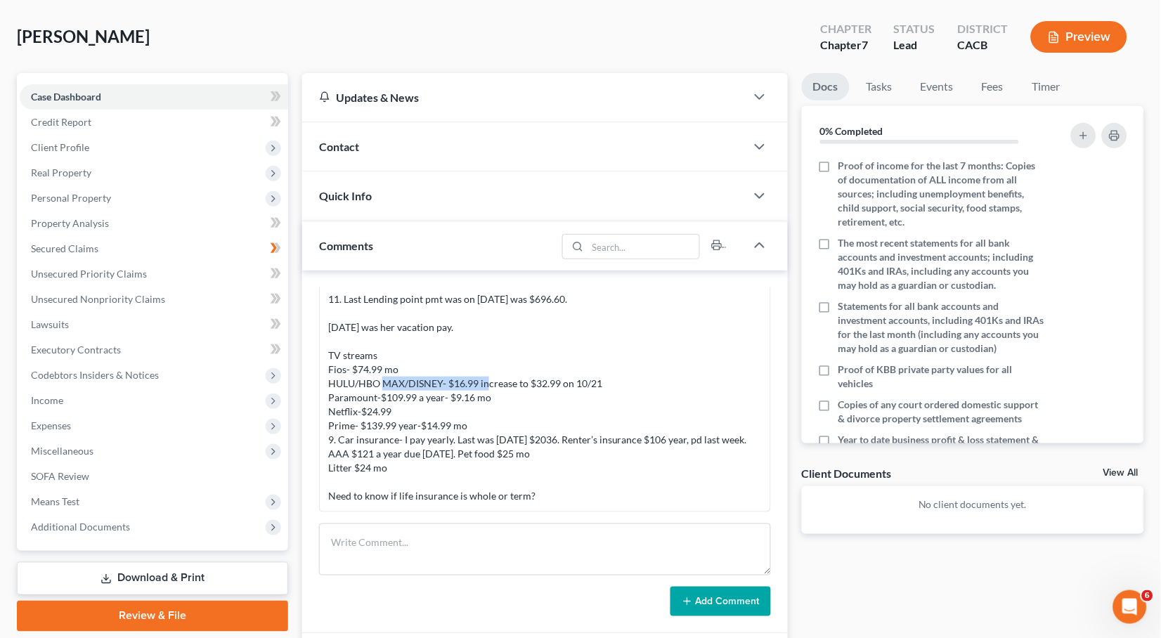
drag, startPoint x: 448, startPoint y: 363, endPoint x: 330, endPoint y: 359, distance: 118.1
click at [330, 359] on div "Notes: I requested her 2023 taxes. 2. I emailed a pay stub from 9/4 that was 2w…" at bounding box center [545, 341] width 434 height 323
copy div "HULU/HBO MAX/DISNEY-"
click at [77, 415] on span "Expenses" at bounding box center [154, 425] width 268 height 25
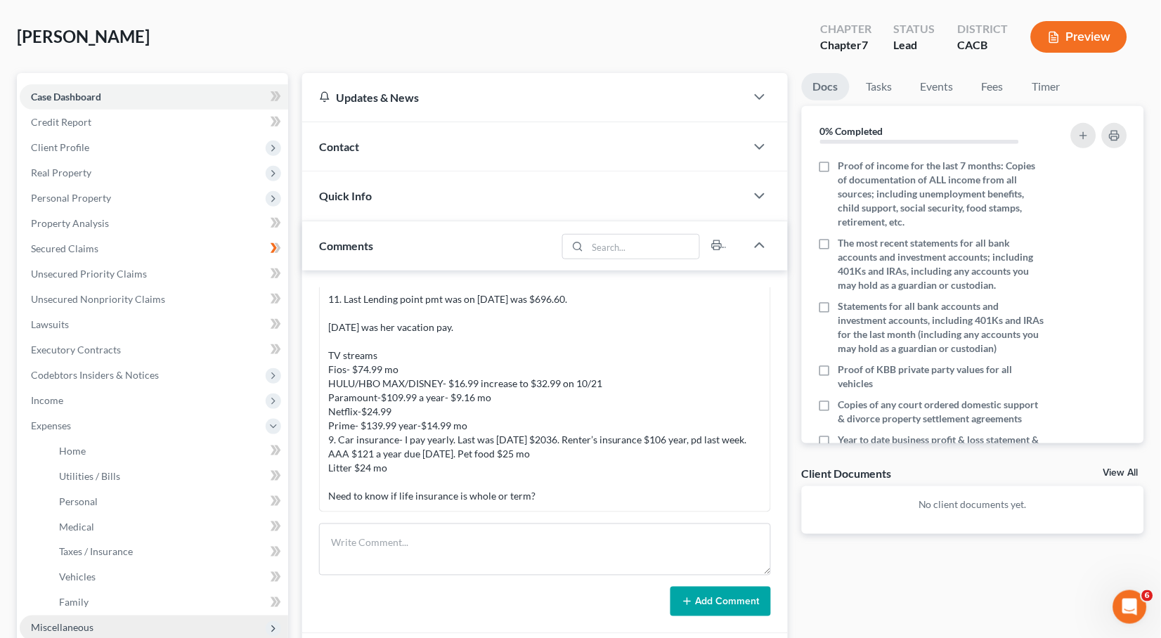
scroll to position [263, 0]
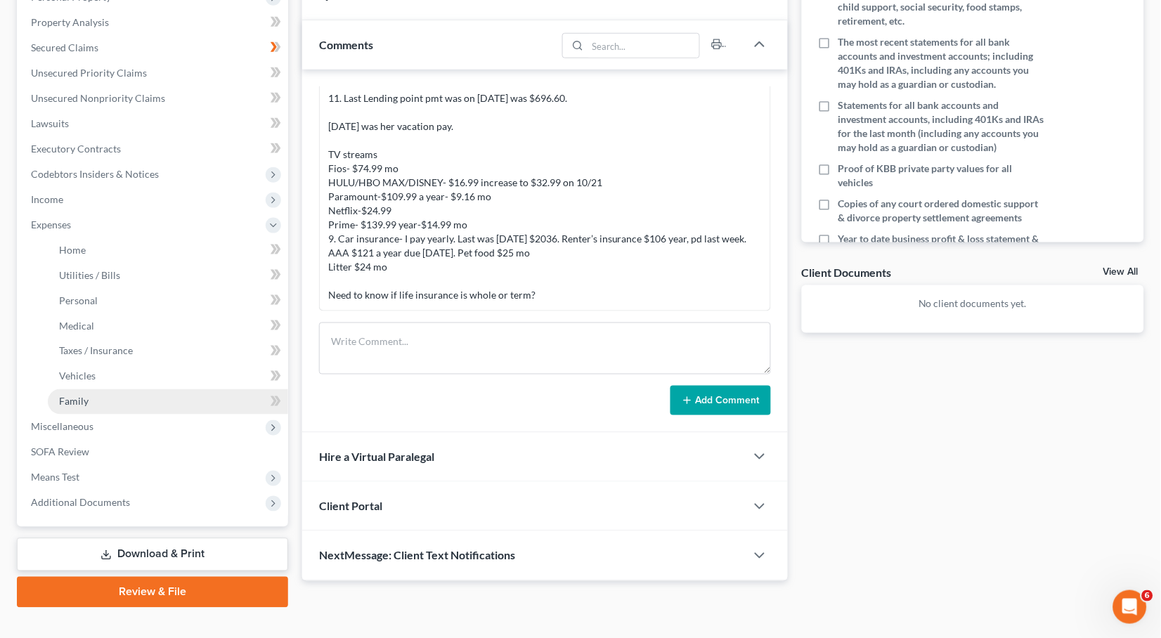
click at [78, 396] on span "Family" at bounding box center [74, 402] width 30 height 12
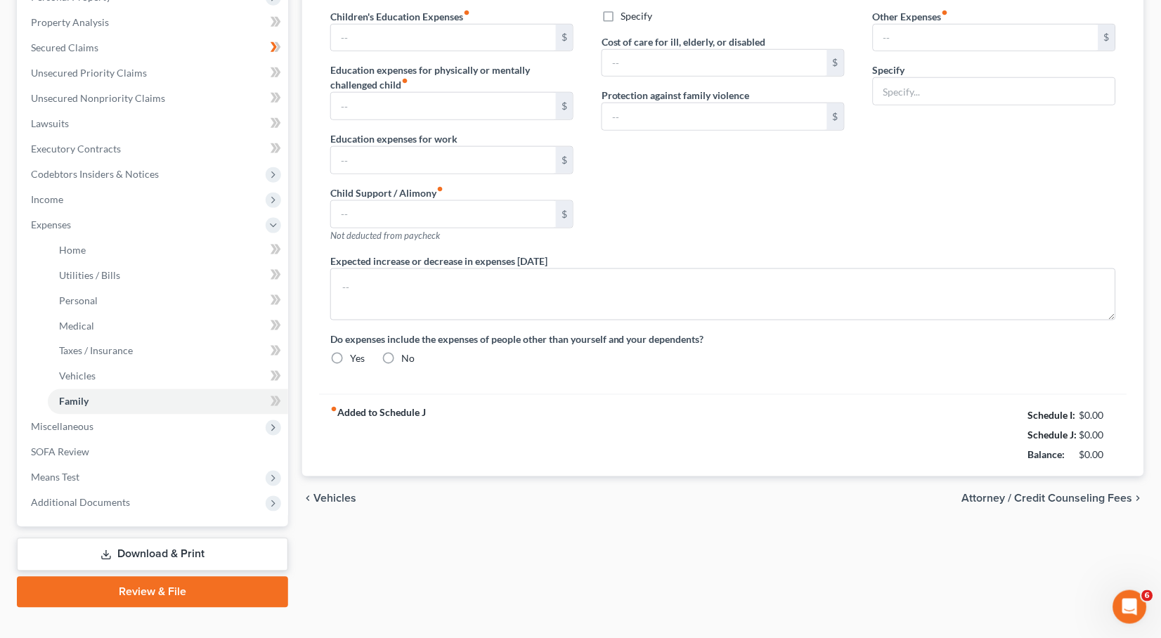
type input "0.00"
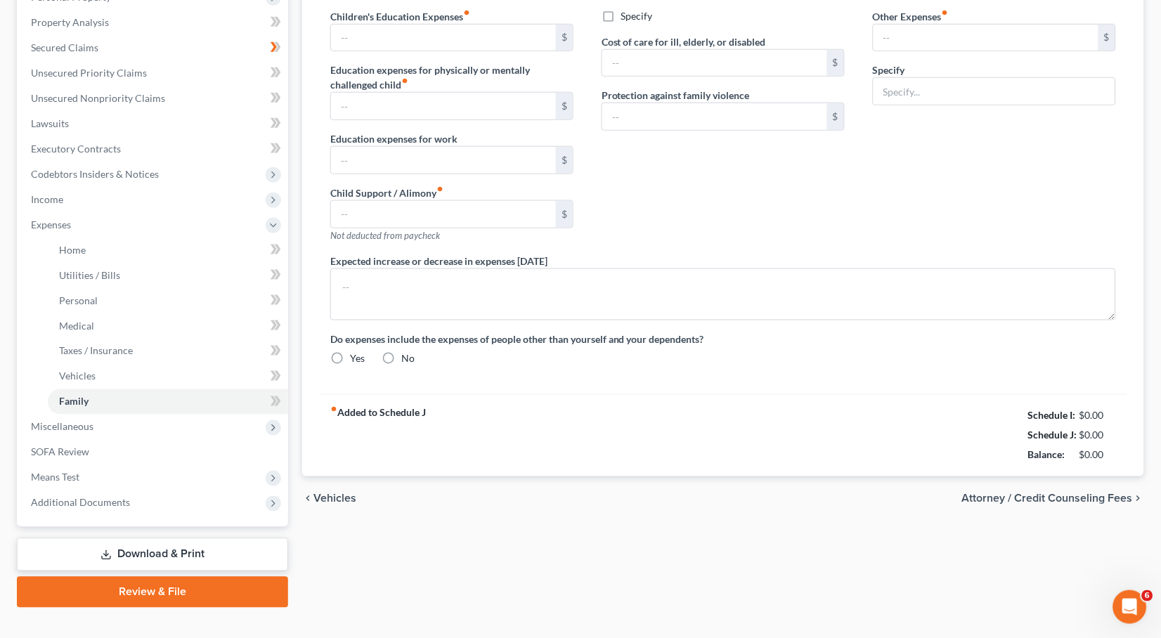
type input "0.00"
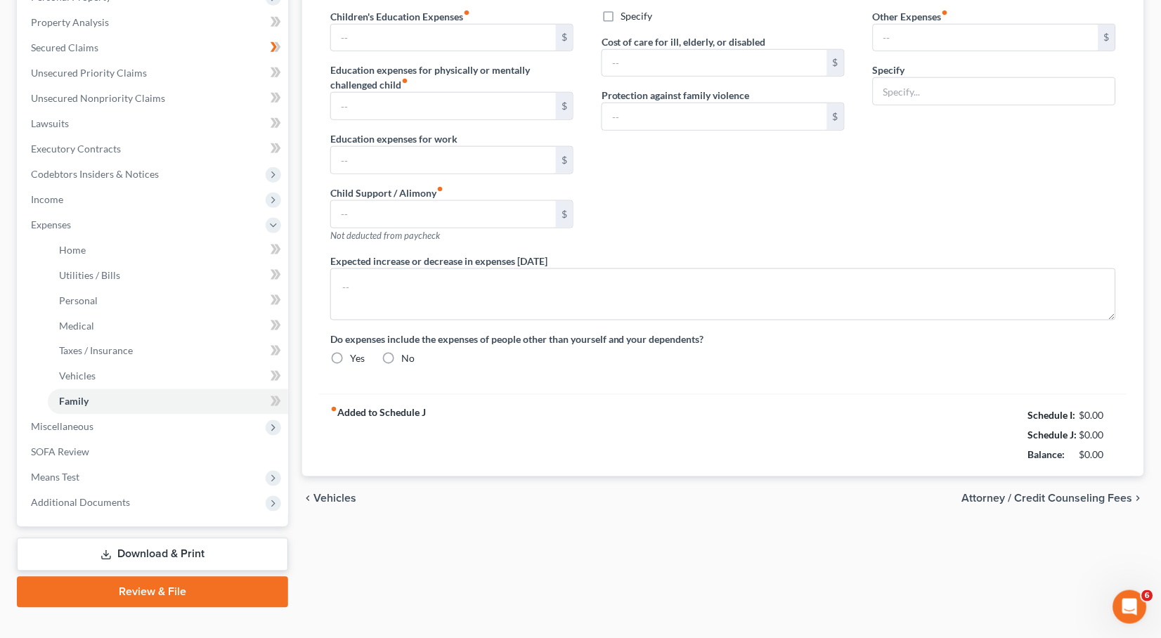
radio input "true"
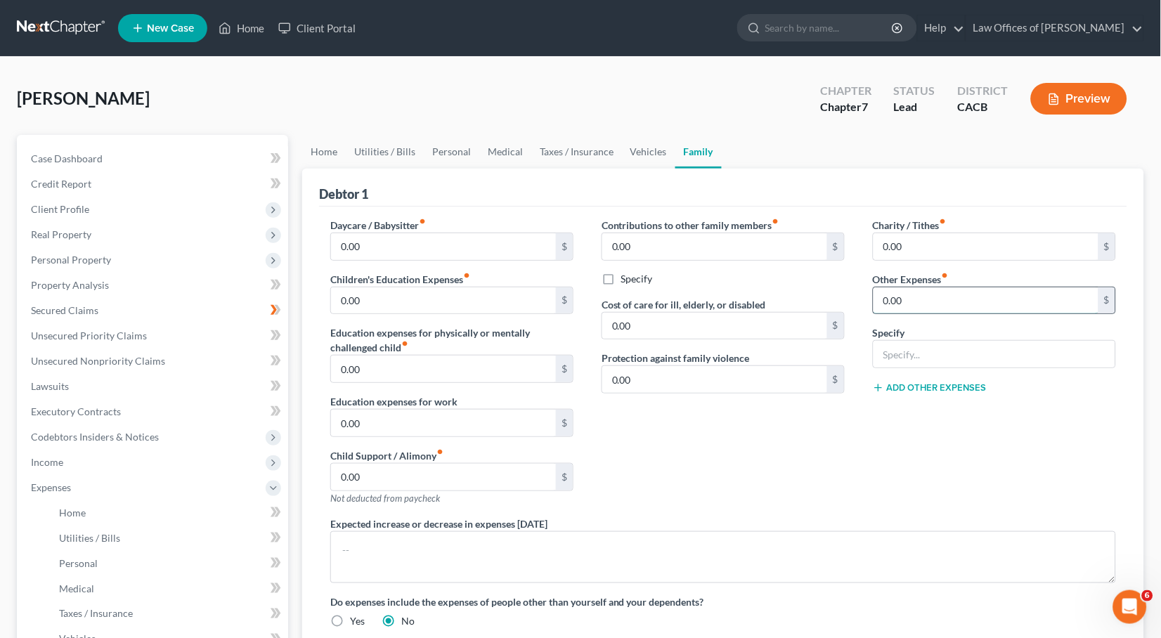
click at [930, 292] on input "0.00" at bounding box center [985, 300] width 225 height 27
click at [929, 345] on input "text" at bounding box center [994, 354] width 242 height 27
paste input "HULU/HBO MAX/DISNEY-"
click at [930, 387] on button "Add Other Expenses" at bounding box center [930, 387] width 114 height 11
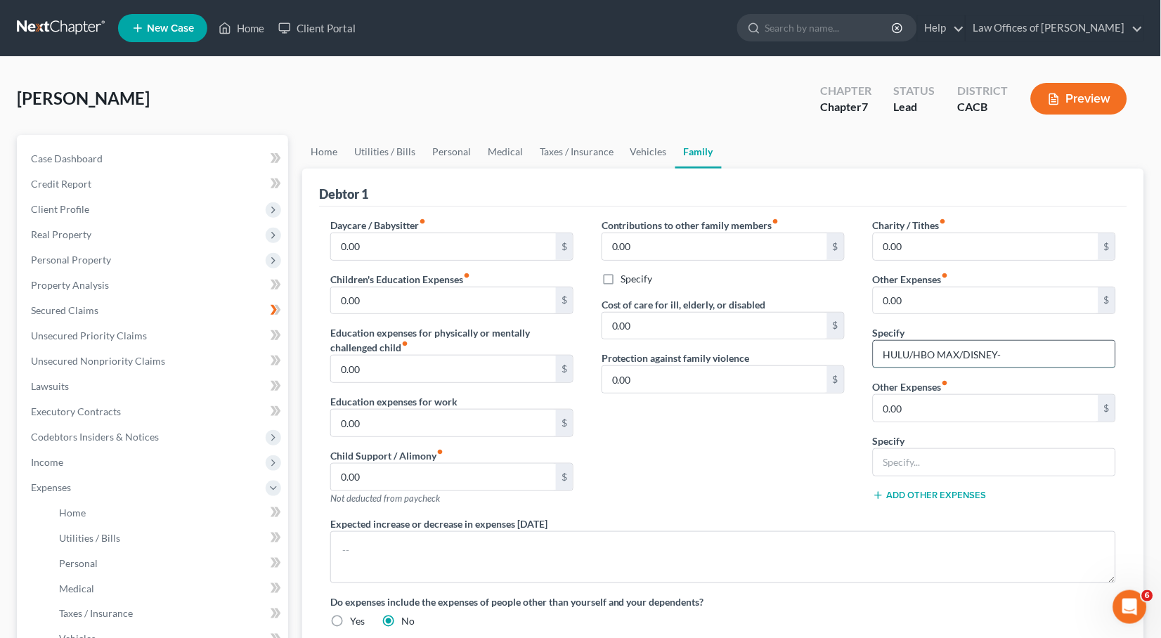
click at [1050, 349] on input "HULU/HBO MAX/DISNEY-" at bounding box center [994, 354] width 242 height 27
type input "HULU/HBO MAX/DISNEY-"
click at [105, 146] on link "Case Dashboard" at bounding box center [154, 158] width 268 height 25
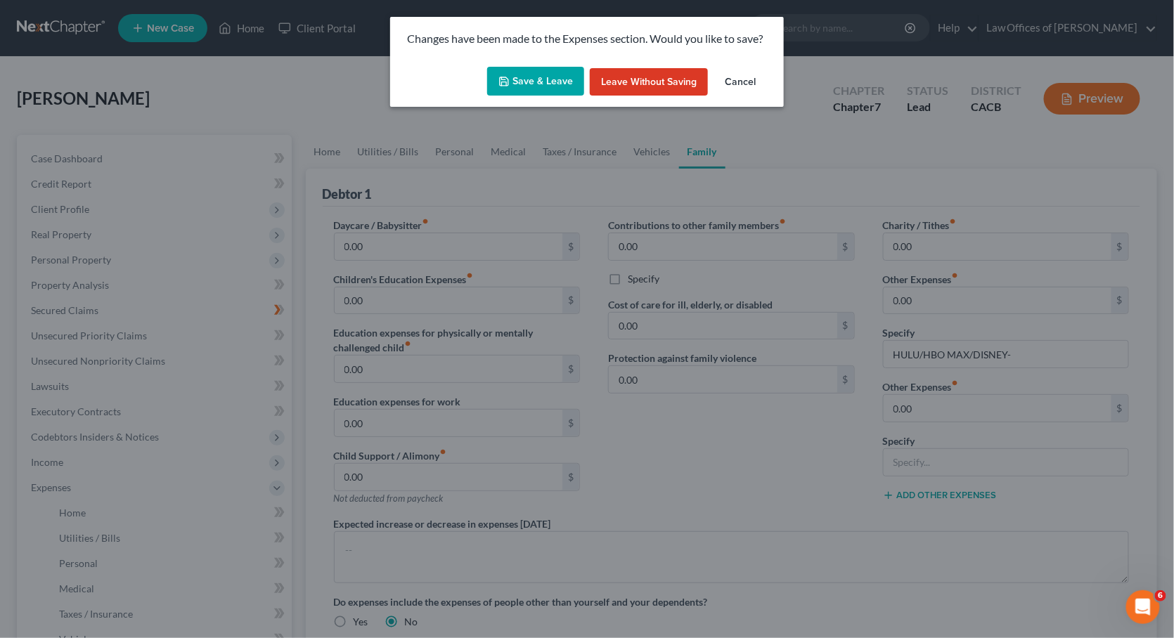
click at [517, 89] on button "Save & Leave" at bounding box center [535, 82] width 97 height 30
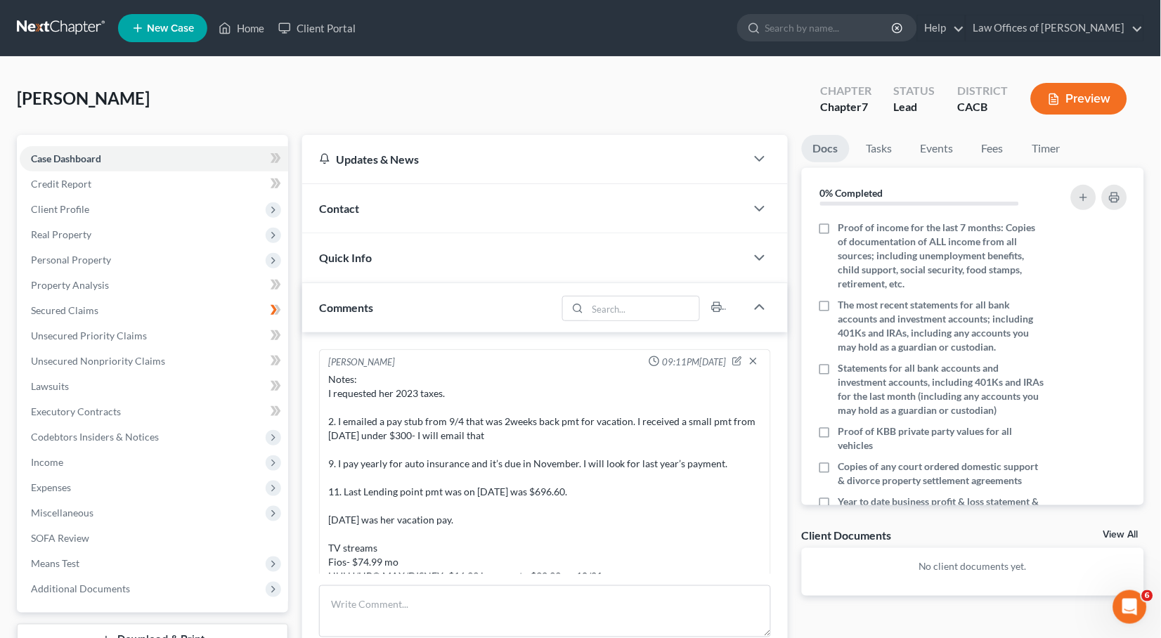
scroll to position [138, 0]
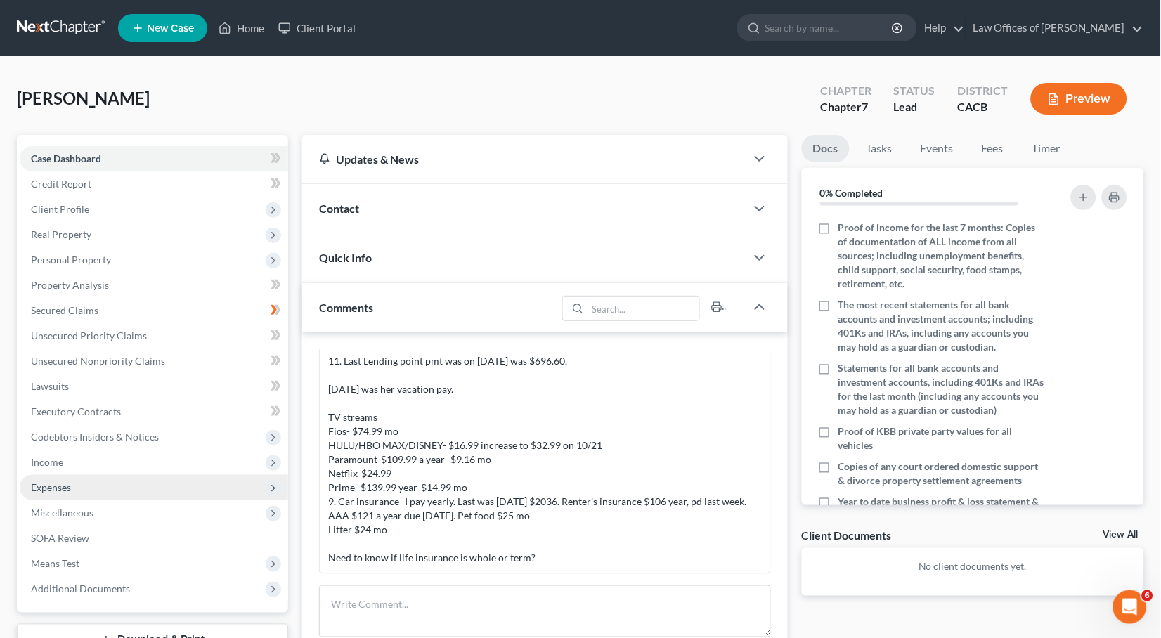
click at [70, 481] on span "Expenses" at bounding box center [51, 487] width 40 height 12
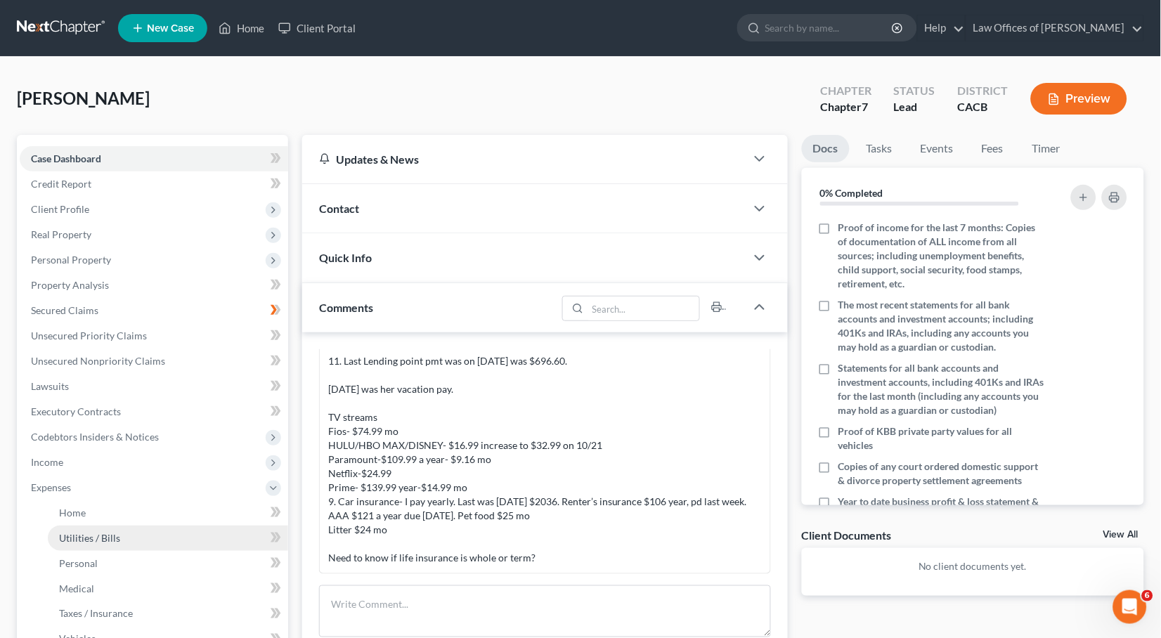
scroll to position [162, 0]
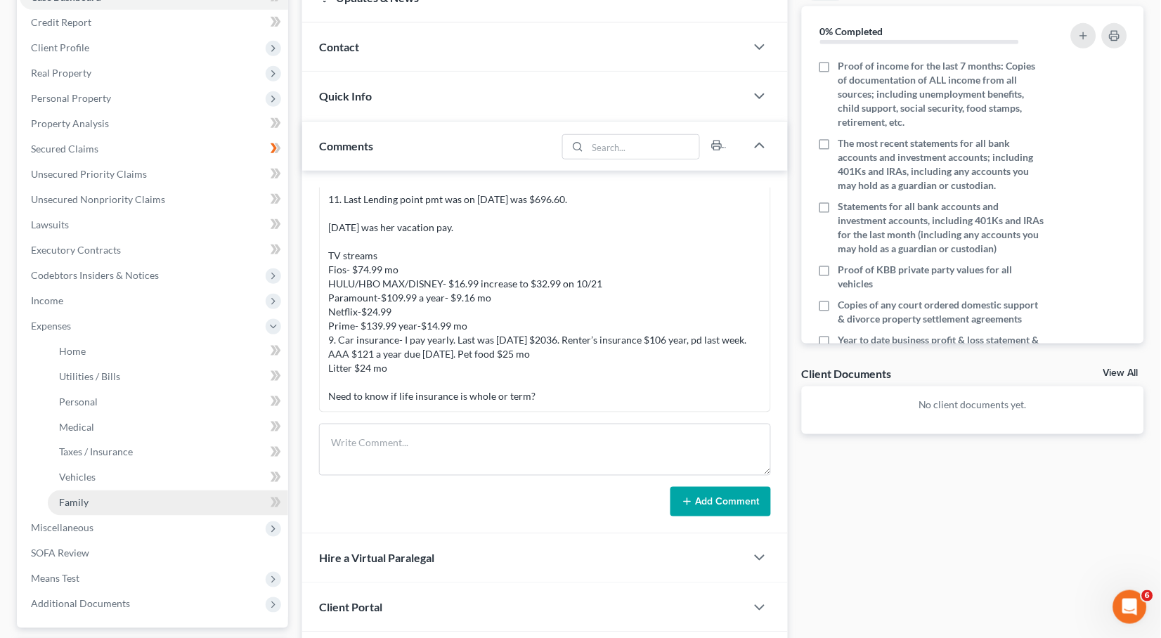
click at [63, 490] on link "Family" at bounding box center [168, 502] width 240 height 25
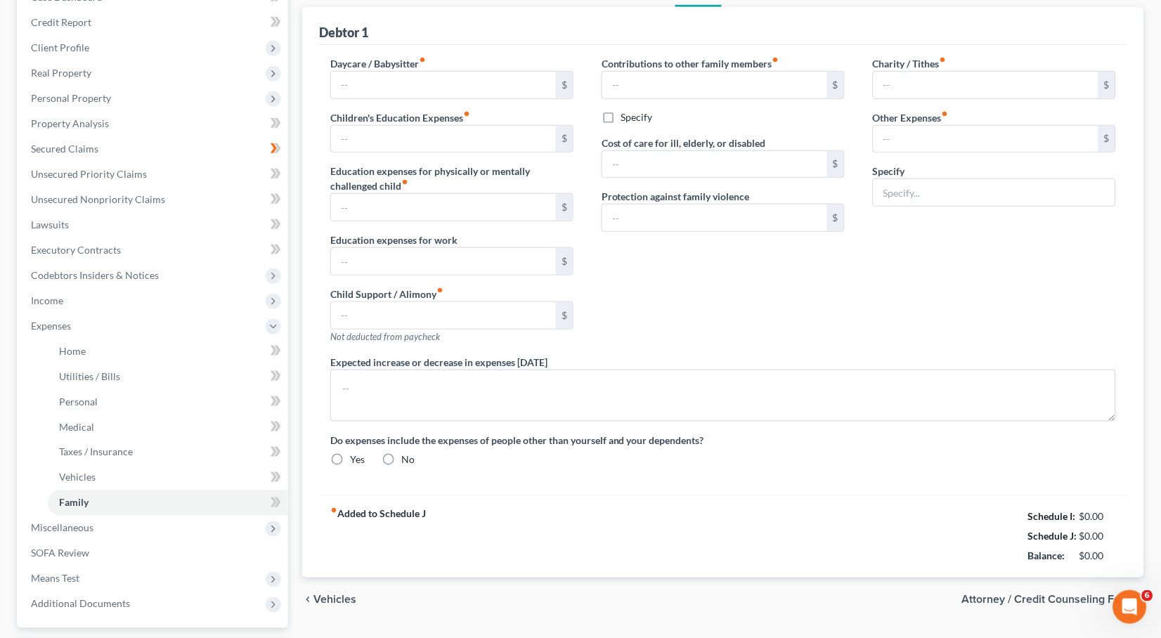
scroll to position [20, 0]
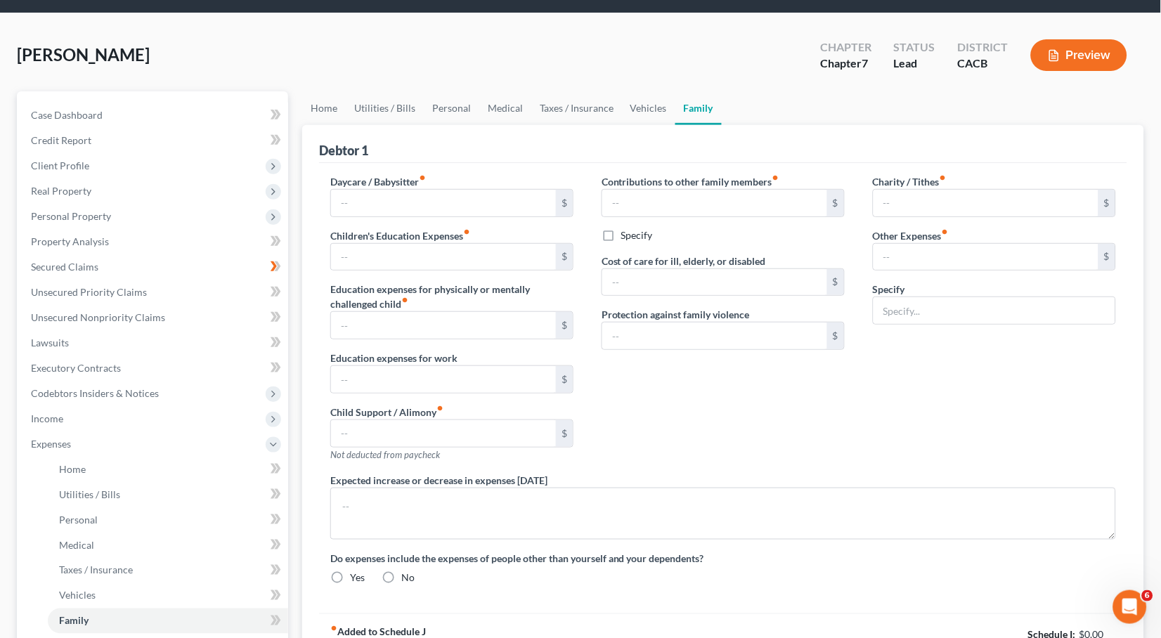
type input "0.00"
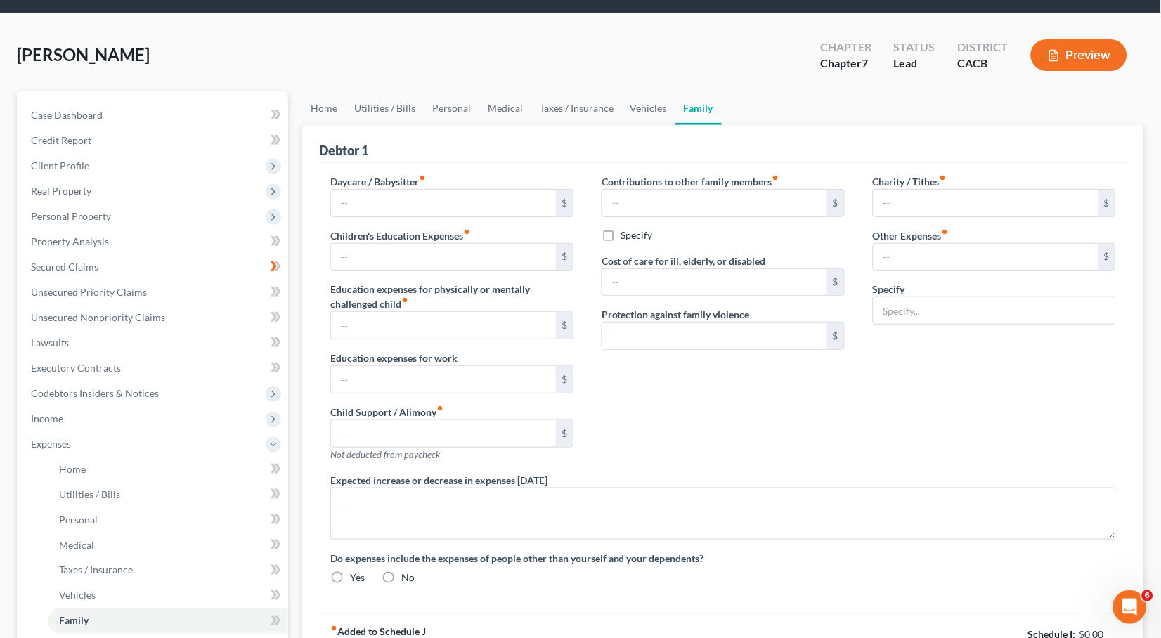
type input "0.00"
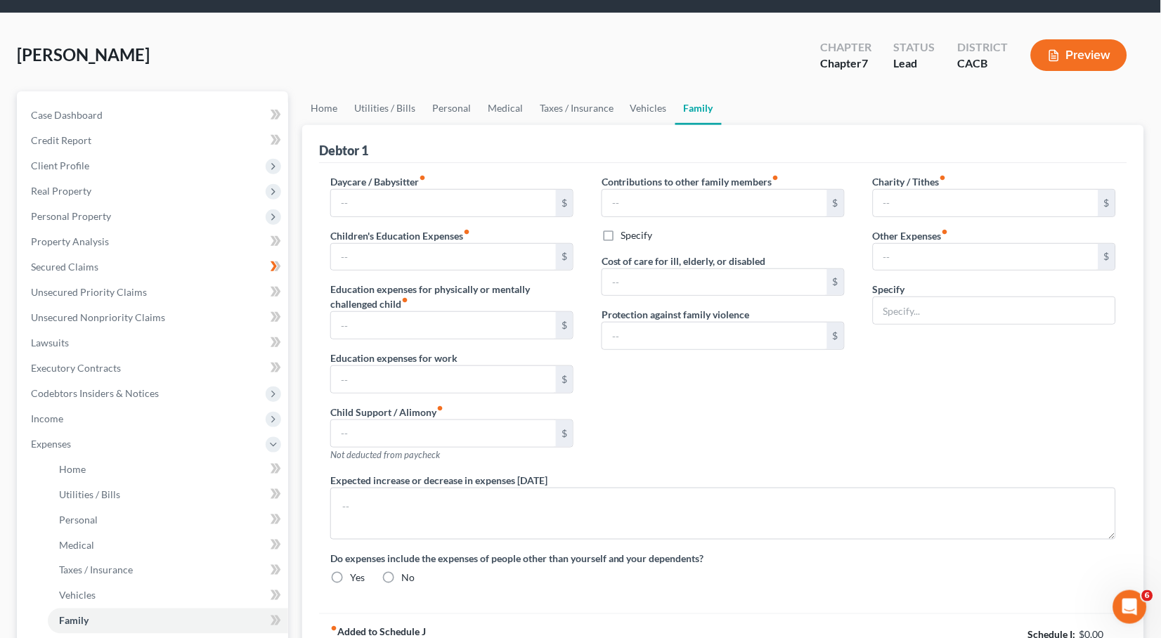
type input "HULU/HBO MAX/DISNEY-"
radio input "true"
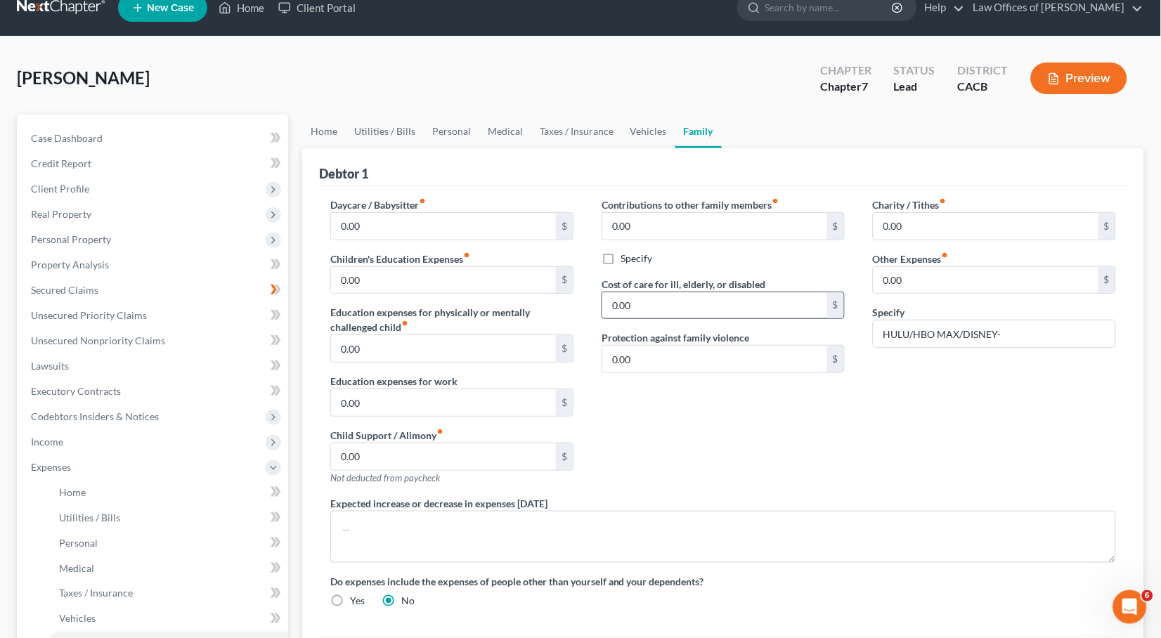
scroll to position [0, 0]
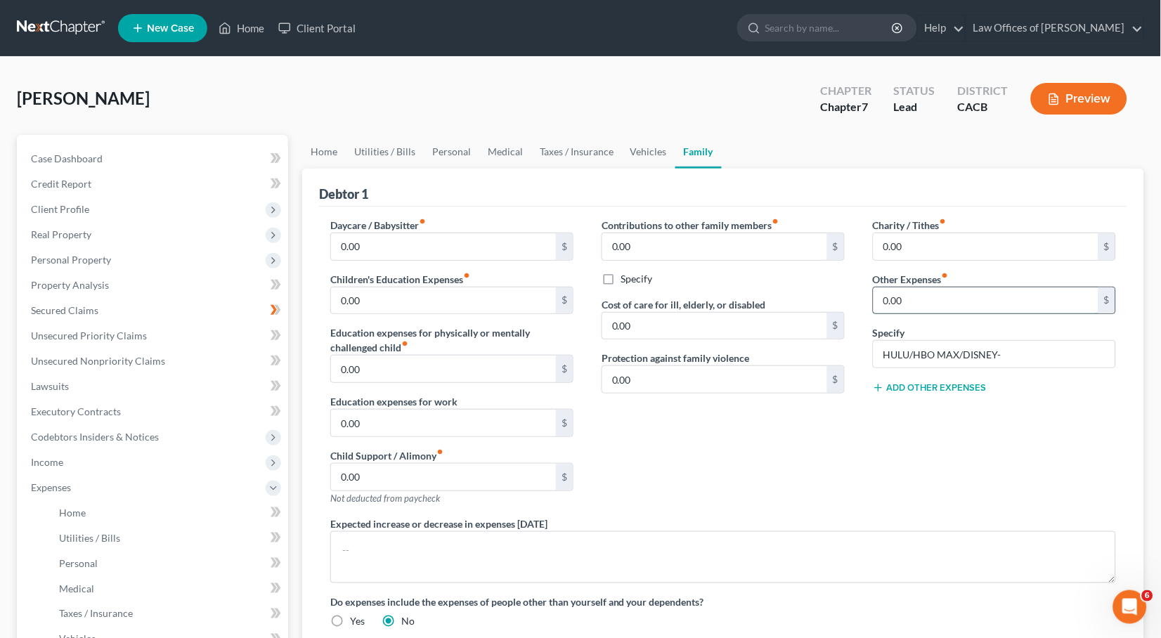
click at [947, 293] on input "0.00" at bounding box center [985, 300] width 225 height 27
type input "32.99"
click at [930, 391] on div "Charity / Tithes fiber_manual_record 0.00 $ Other Expenses fiber_manual_record …" at bounding box center [994, 367] width 271 height 299
click at [928, 386] on button "Add Other Expenses" at bounding box center [930, 387] width 114 height 11
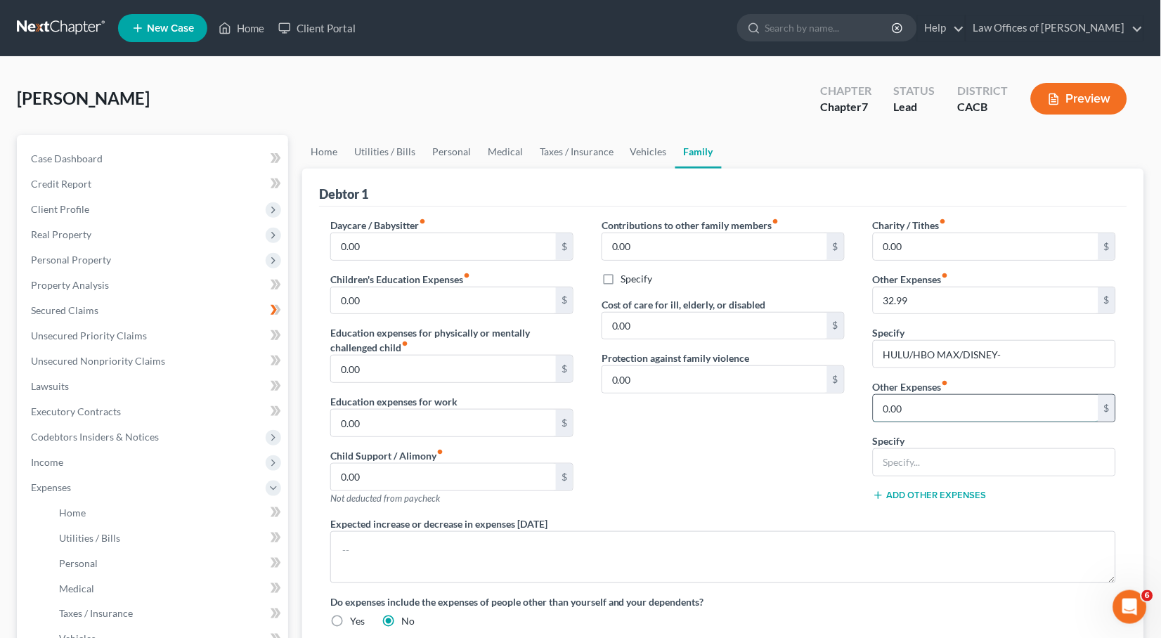
click at [906, 408] on input "0.00" at bounding box center [985, 408] width 225 height 27
type input "9.16"
click at [916, 453] on input "text" at bounding box center [994, 462] width 242 height 27
type input "Paramount"
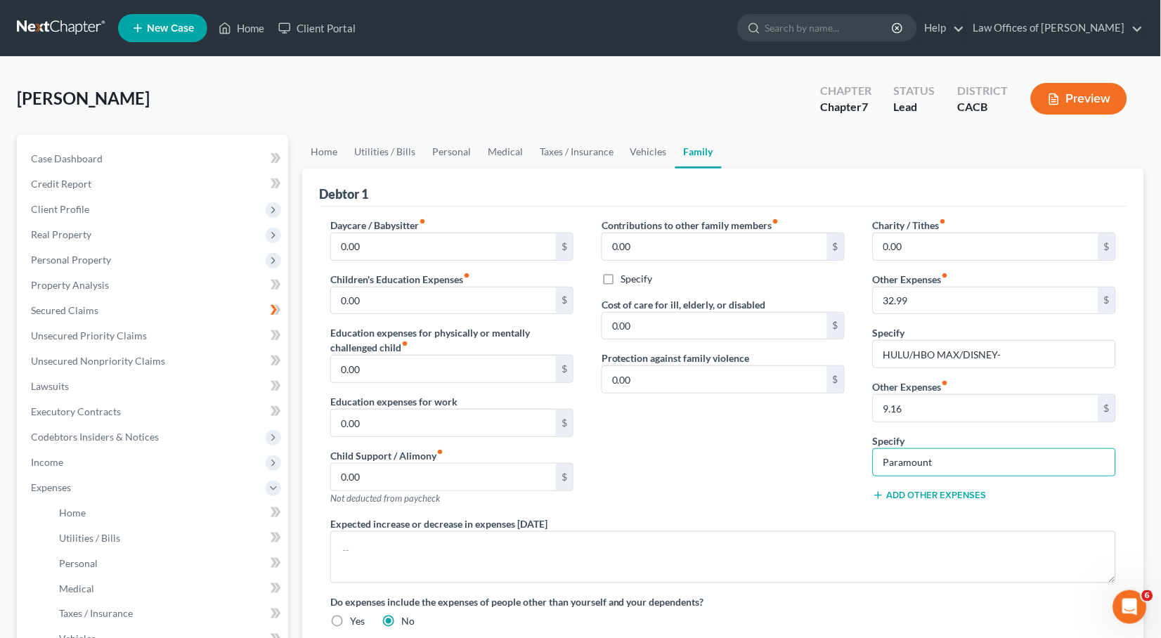
click at [892, 490] on button "Add Other Expenses" at bounding box center [930, 495] width 114 height 11
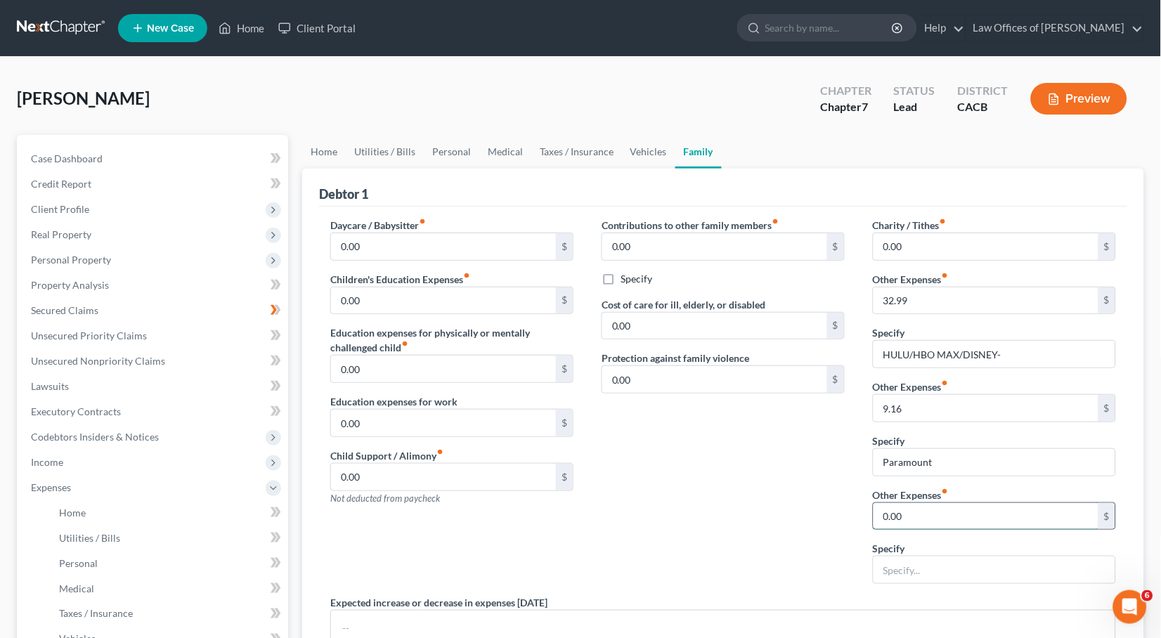
click at [898, 514] on input "0.00" at bounding box center [985, 516] width 225 height 27
type input "0"
click at [930, 570] on input "text" at bounding box center [994, 570] width 242 height 27
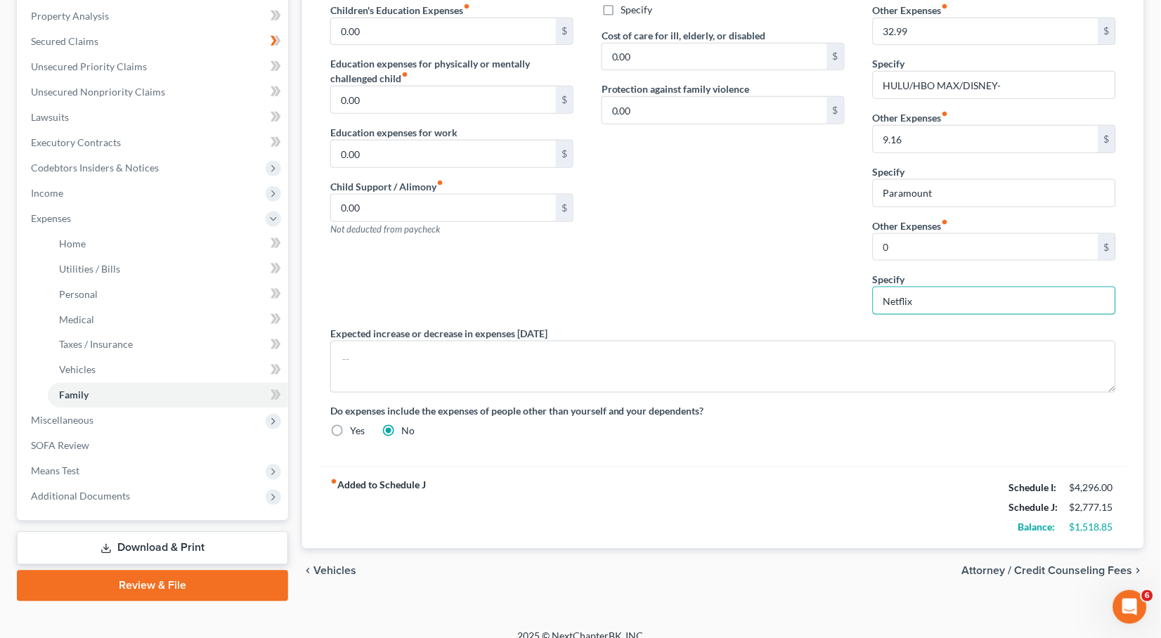
scroll to position [114, 0]
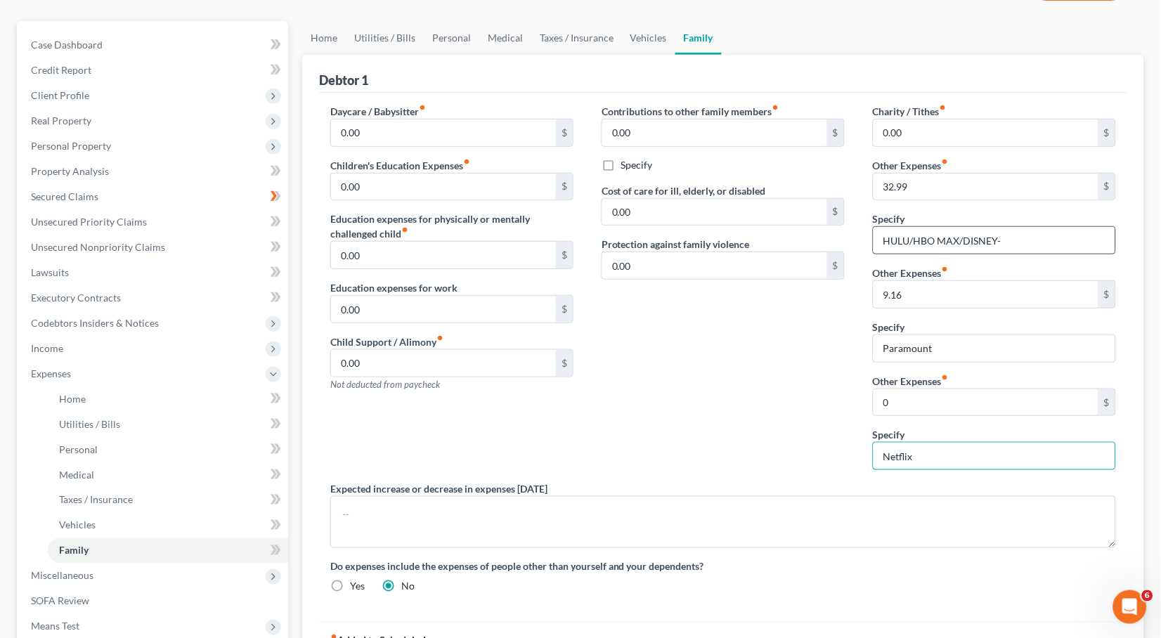
type input "Netflix"
drag, startPoint x: 1022, startPoint y: 242, endPoint x: 814, endPoint y: 218, distance: 210.1
click at [814, 218] on div "Daycare / Babysitter fiber_manual_record 0.00 $ Children's Education Expenses f…" at bounding box center [723, 354] width 814 height 501
type input "Streaming Services"
click at [920, 296] on input "text" at bounding box center [985, 294] width 225 height 27
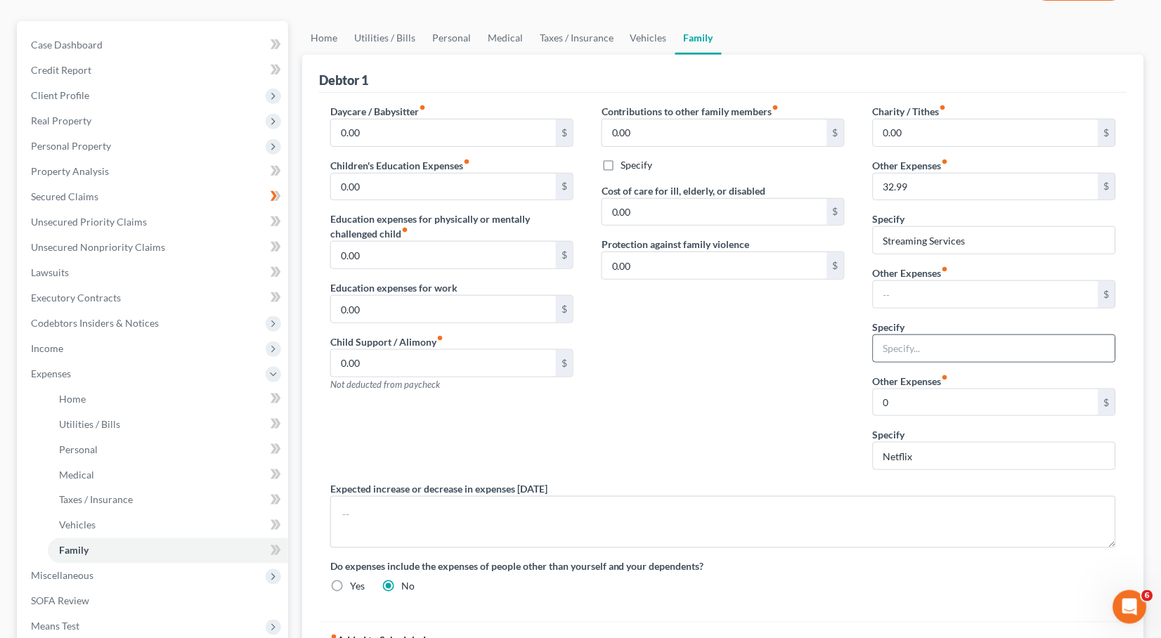
click at [920, 334] on div at bounding box center [994, 348] width 243 height 28
click at [915, 349] on input "text" at bounding box center [994, 348] width 242 height 27
type input "Pet Expense"
type input "AAA"
click at [911, 186] on input "32.99" at bounding box center [985, 187] width 225 height 27
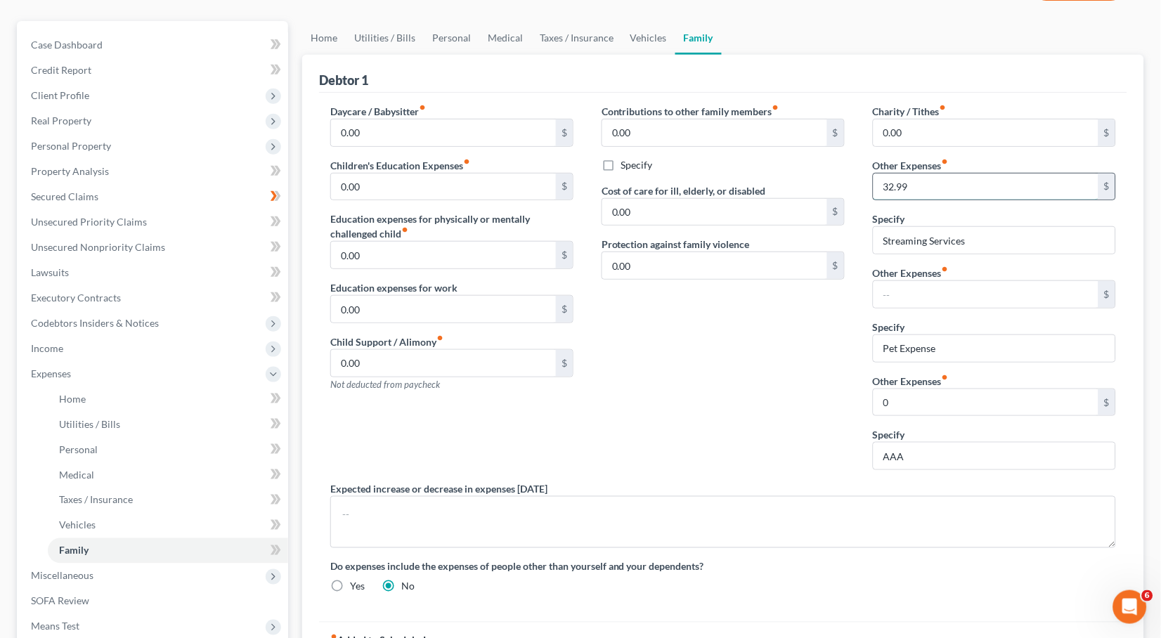
click at [911, 186] on input "32.99" at bounding box center [985, 187] width 225 height 27
type input "82.13"
click at [909, 292] on input "text" at bounding box center [985, 294] width 225 height 27
type input "29"
click at [901, 401] on input "0" at bounding box center [985, 402] width 225 height 27
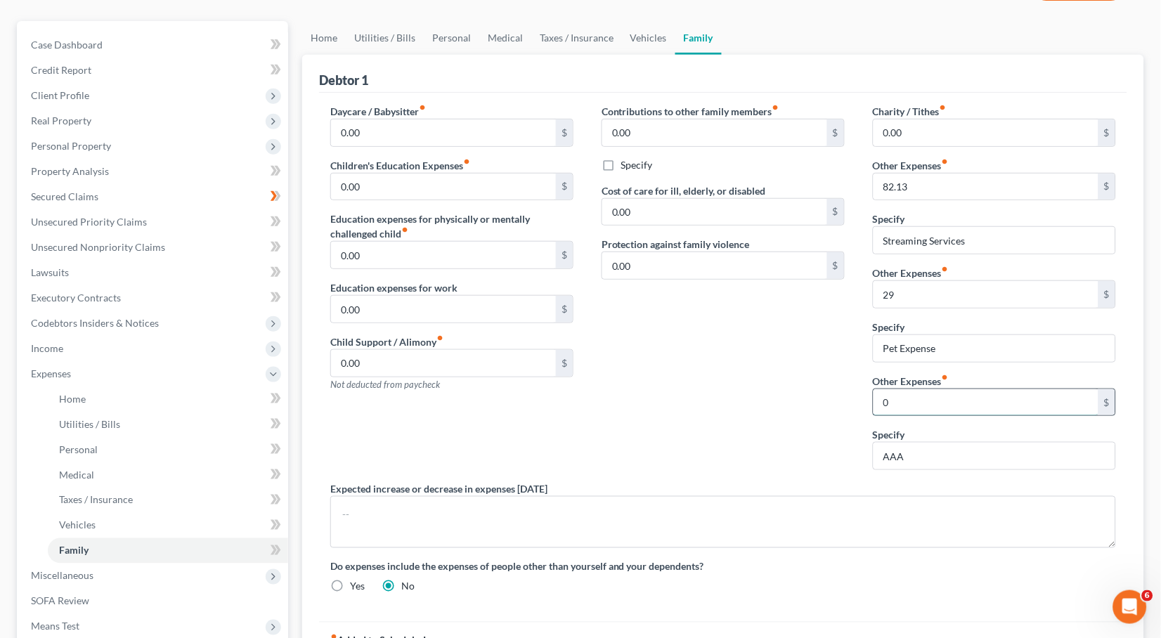
click at [900, 401] on input "0" at bounding box center [985, 402] width 225 height 27
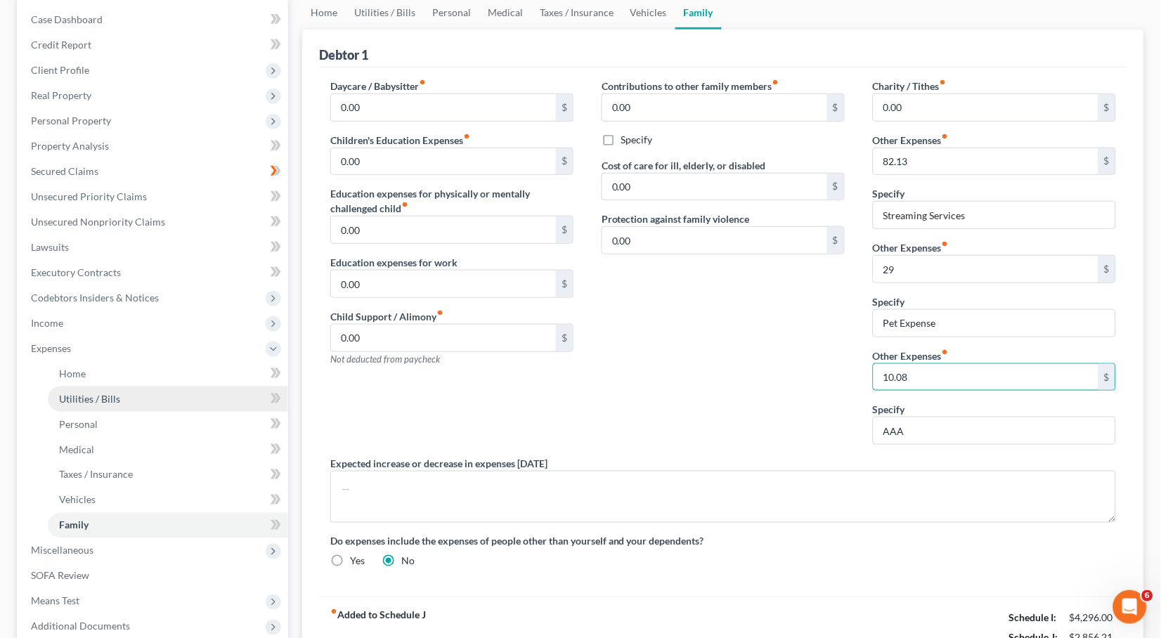
type input "10.08"
click at [94, 393] on span "Utilities / Bills" at bounding box center [89, 399] width 61 height 12
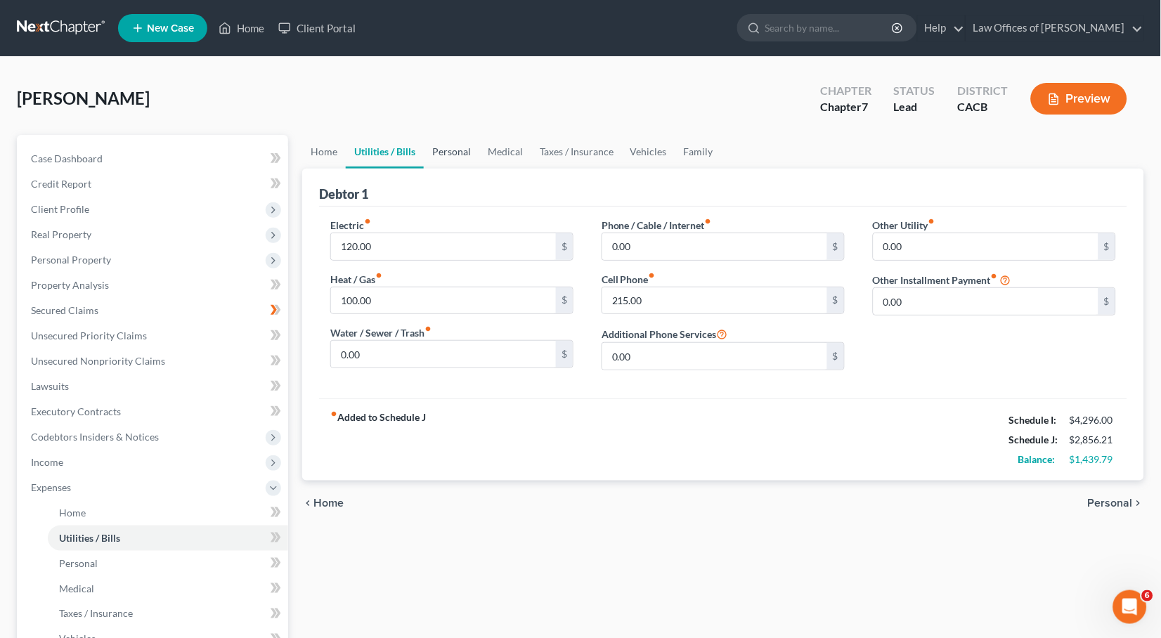
click at [441, 152] on link "Personal" at bounding box center [452, 152] width 56 height 34
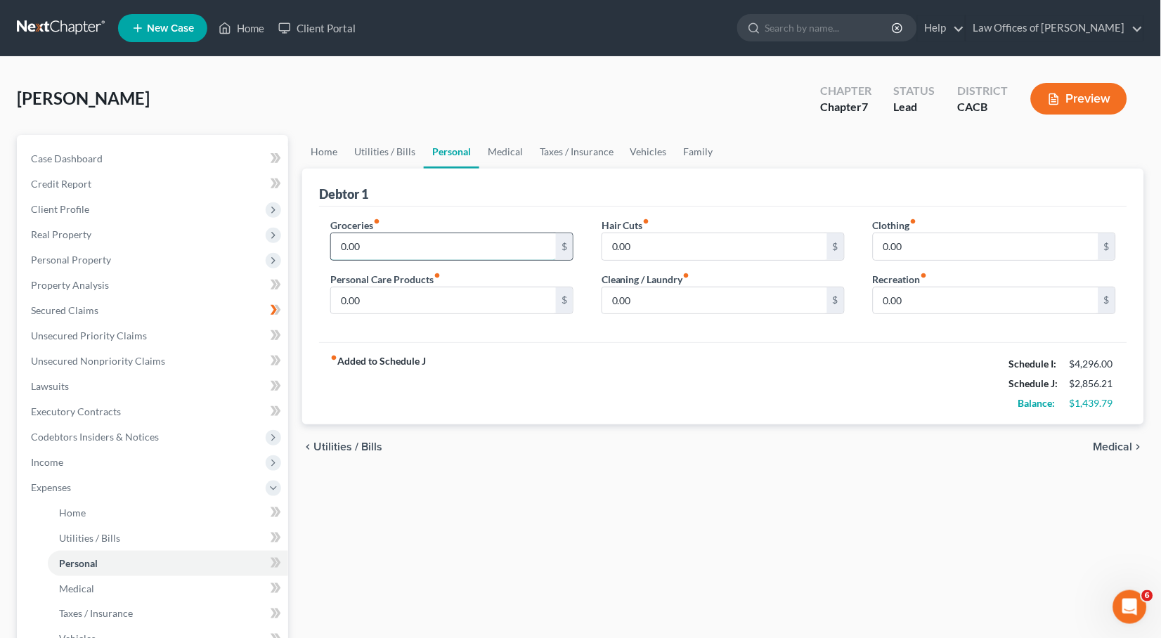
click at [378, 249] on input "0.00" at bounding box center [443, 246] width 225 height 27
type input "497"
type input "50"
click at [674, 299] on input "0.00" at bounding box center [714, 300] width 225 height 27
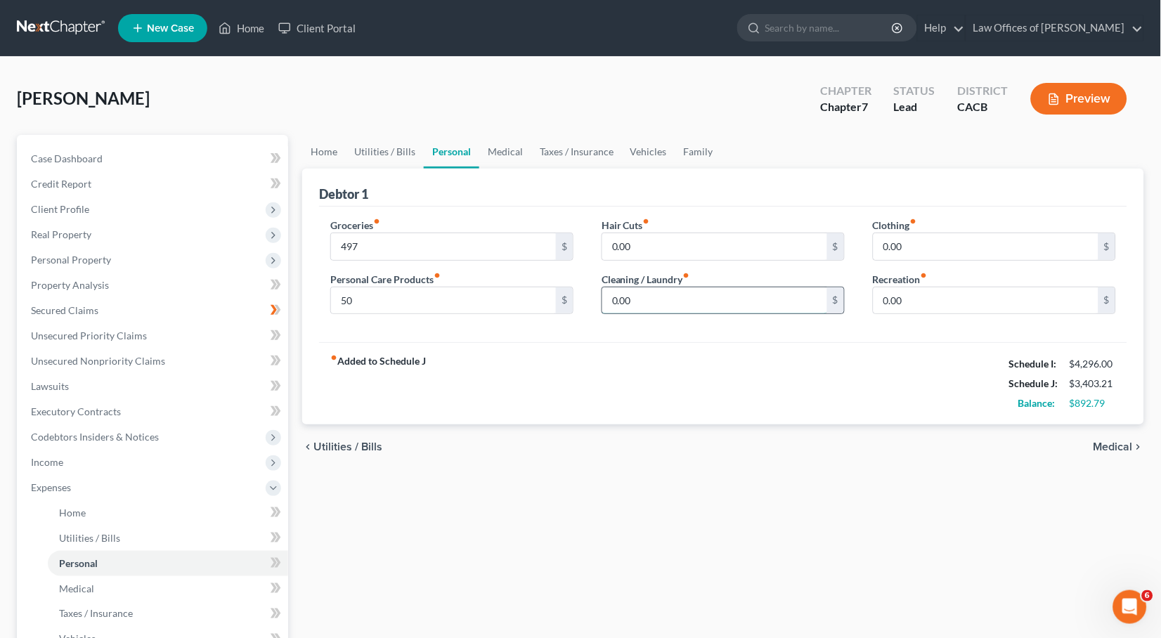
click at [674, 299] on input "0.00" at bounding box center [714, 300] width 225 height 27
type input "93"
click at [672, 304] on input "93" at bounding box center [714, 300] width 225 height 27
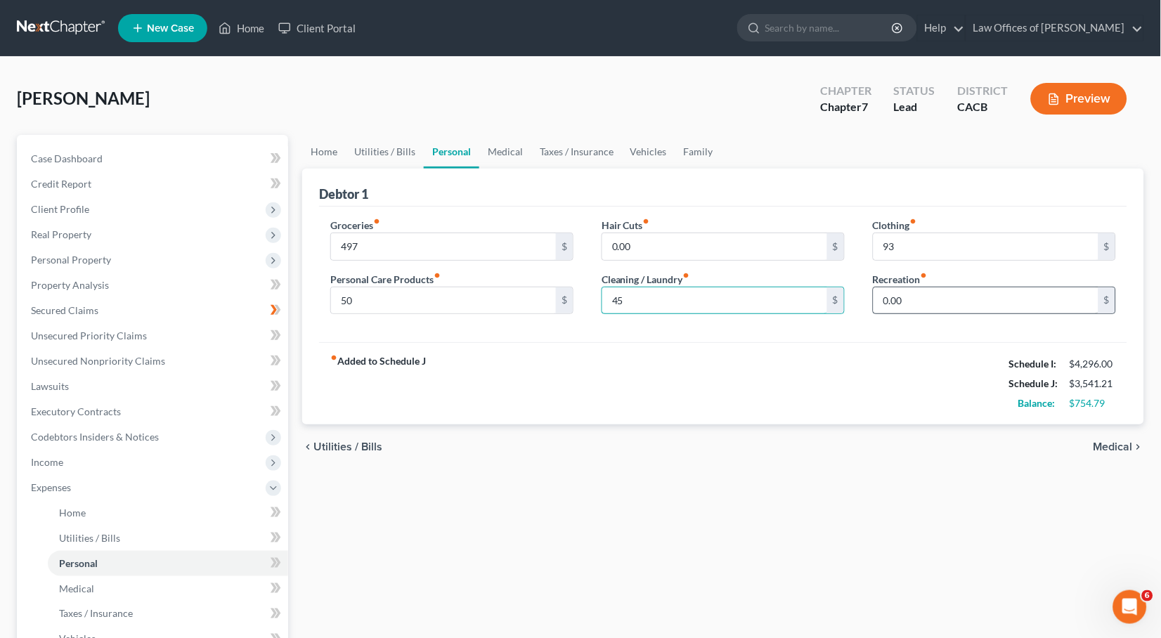
type input "45"
click at [948, 305] on input "0.00" at bounding box center [985, 300] width 225 height 27
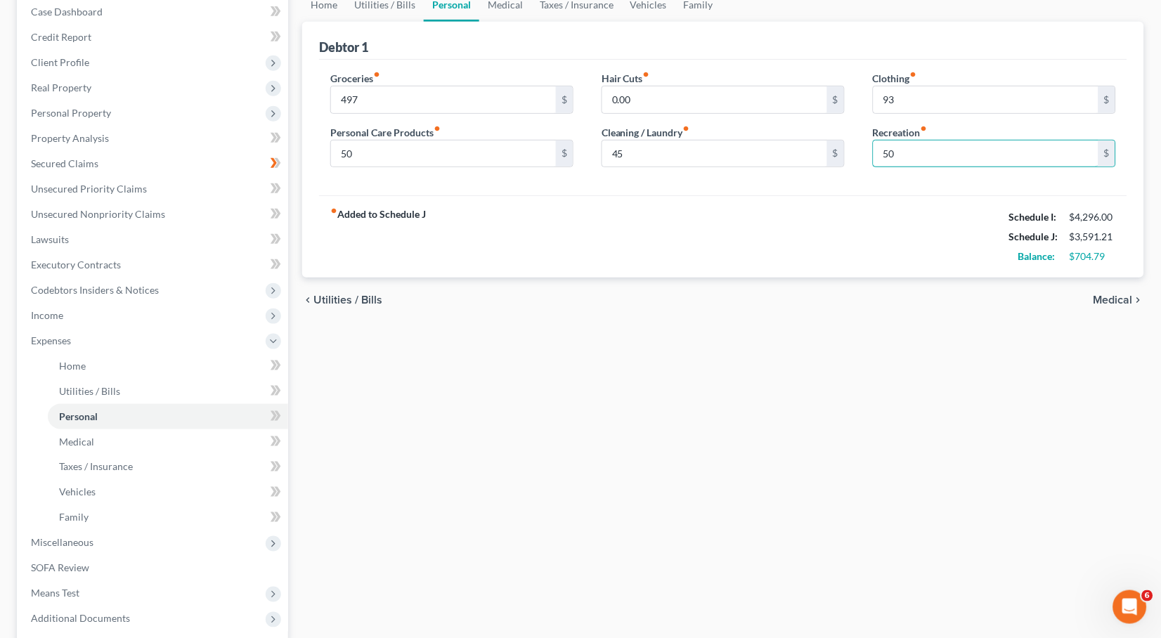
scroll to position [176, 0]
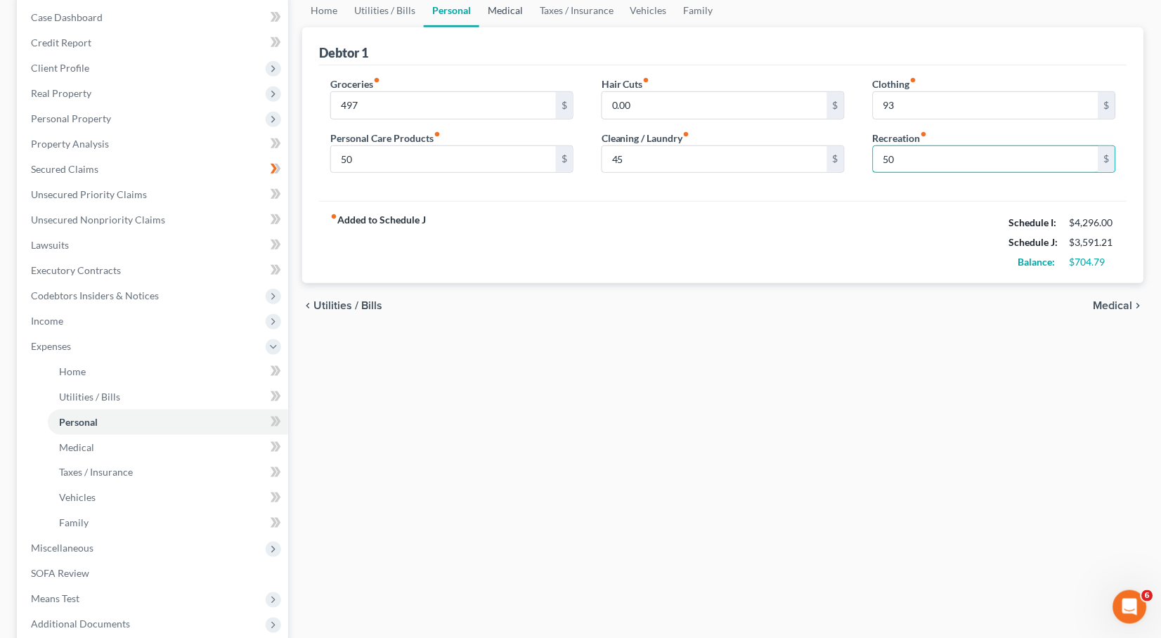
type input "50"
click at [507, 19] on link "Medical" at bounding box center [505, 11] width 52 height 34
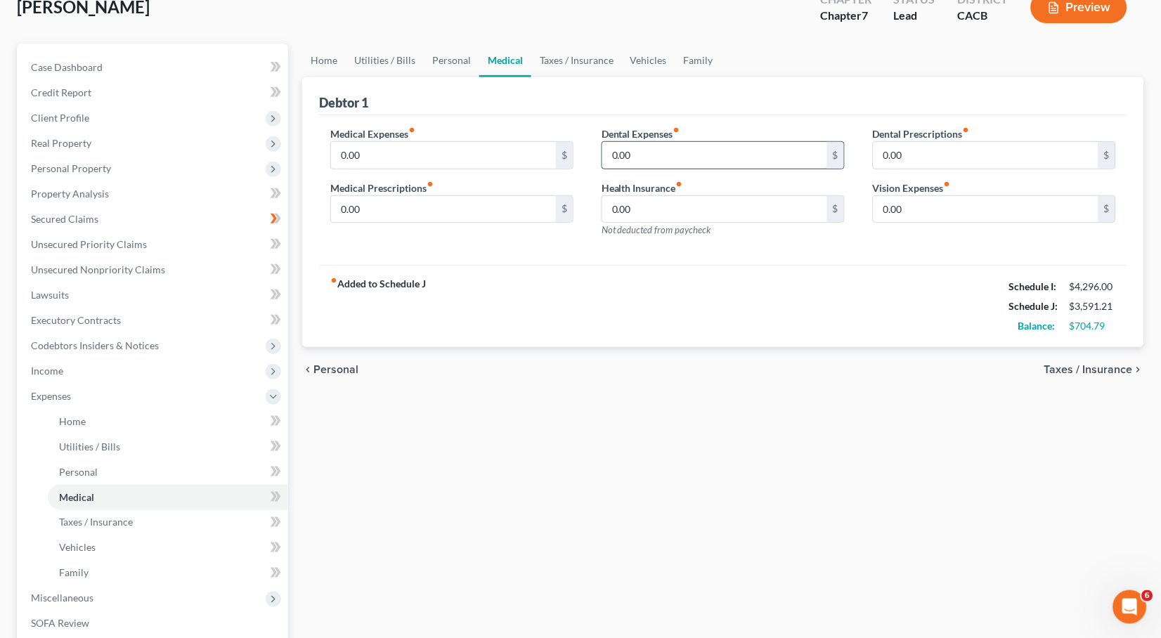
scroll to position [121, 0]
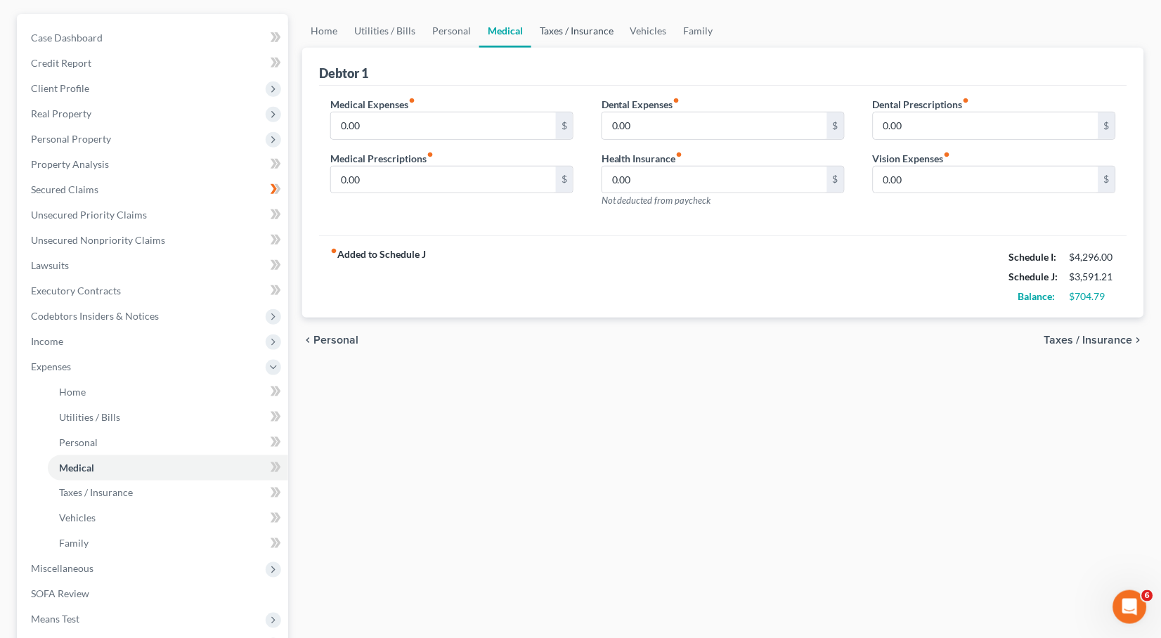
click at [564, 35] on link "Taxes / Insurance" at bounding box center [576, 31] width 91 height 34
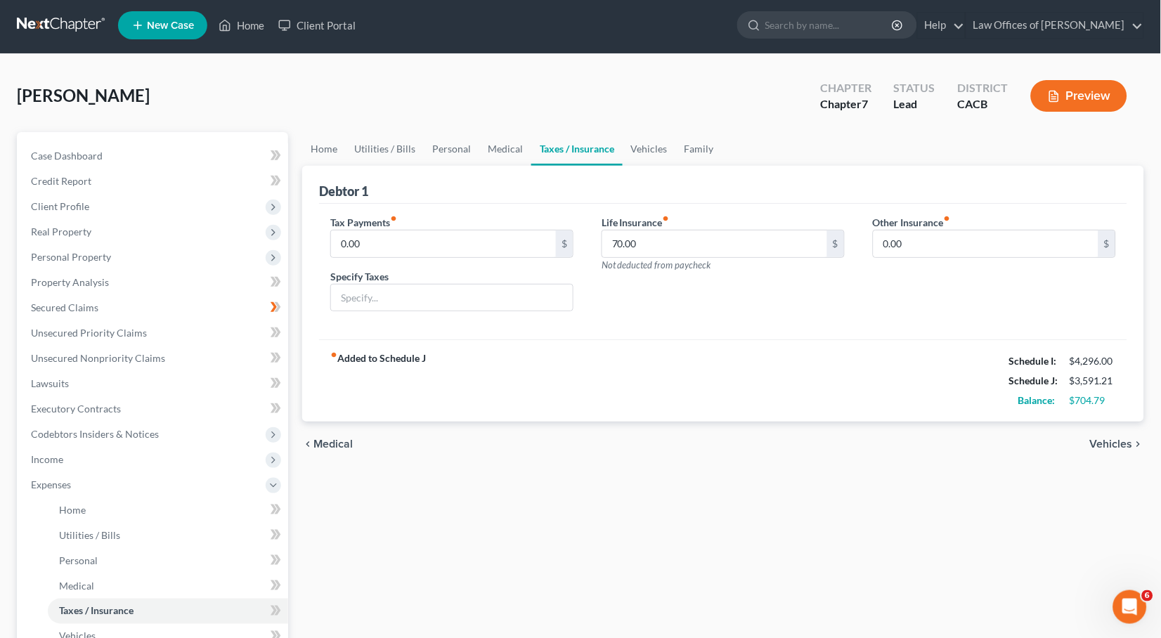
scroll to position [6, 0]
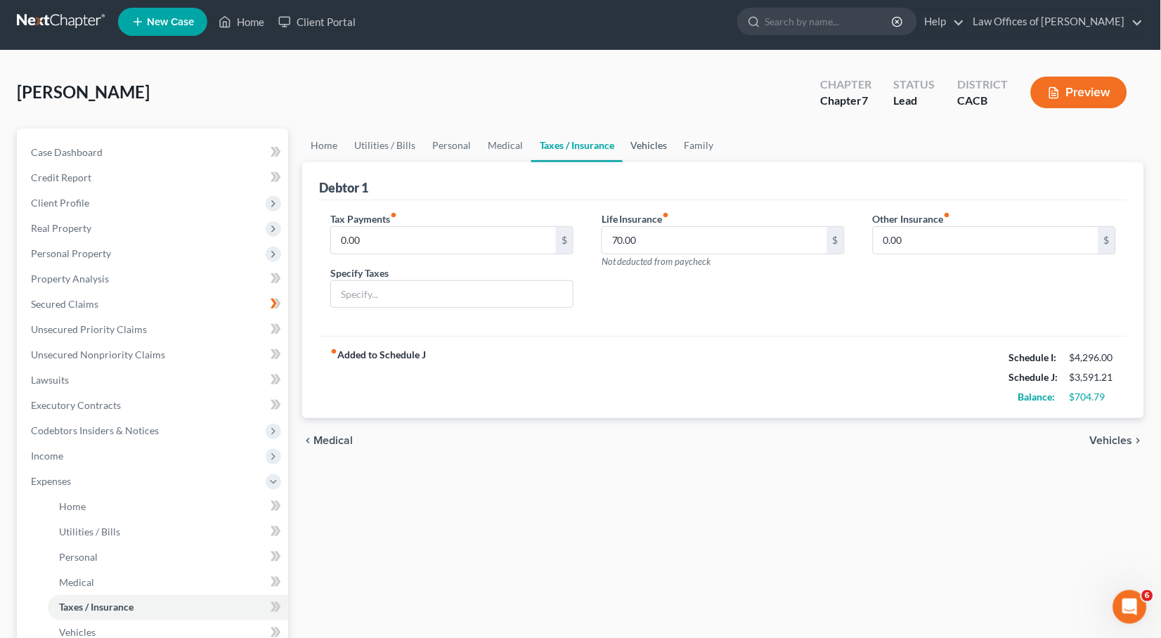
click at [631, 147] on link "Vehicles" at bounding box center [649, 146] width 53 height 34
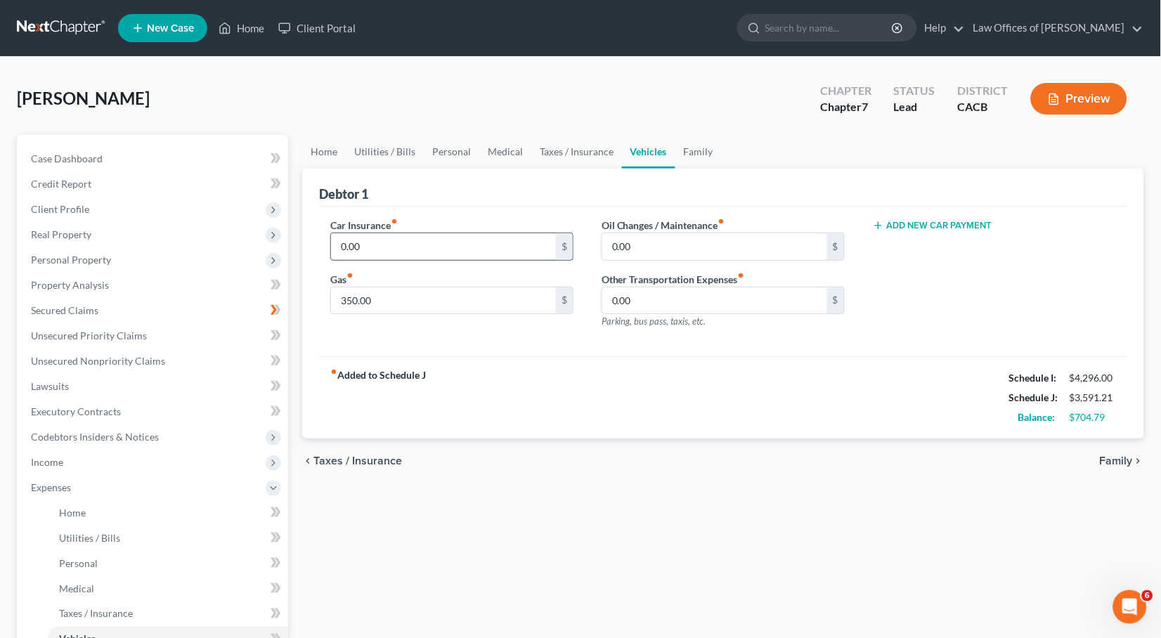
click at [396, 249] on input "0.00" at bounding box center [443, 246] width 225 height 27
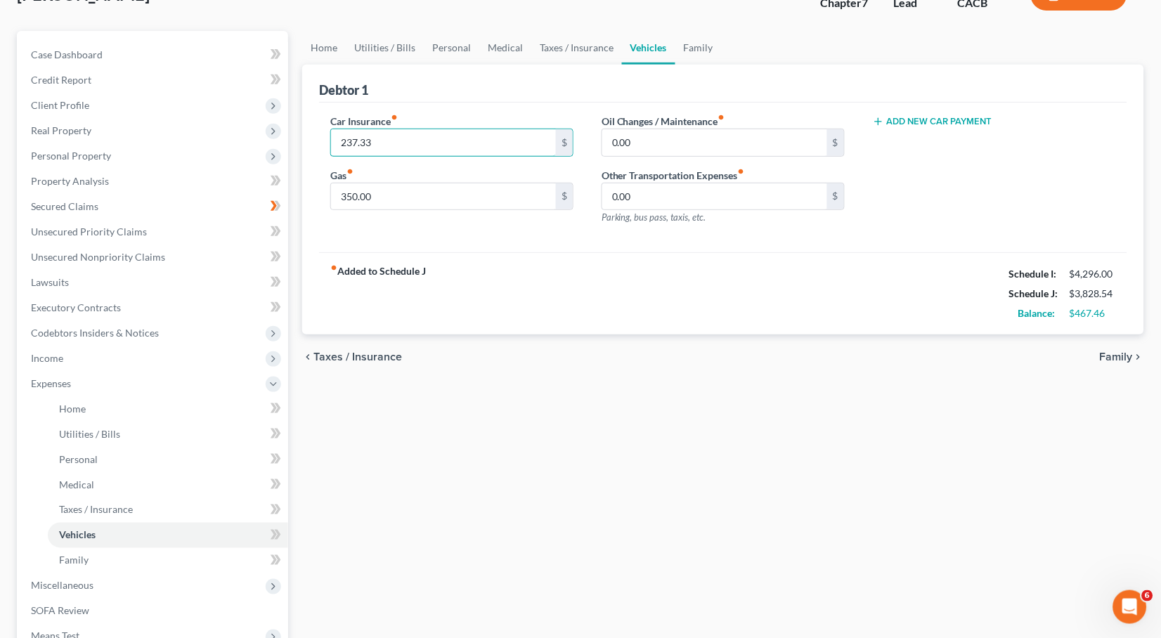
type input "237.33"
click at [906, 216] on div "Add New Car Payment" at bounding box center [994, 175] width 271 height 122
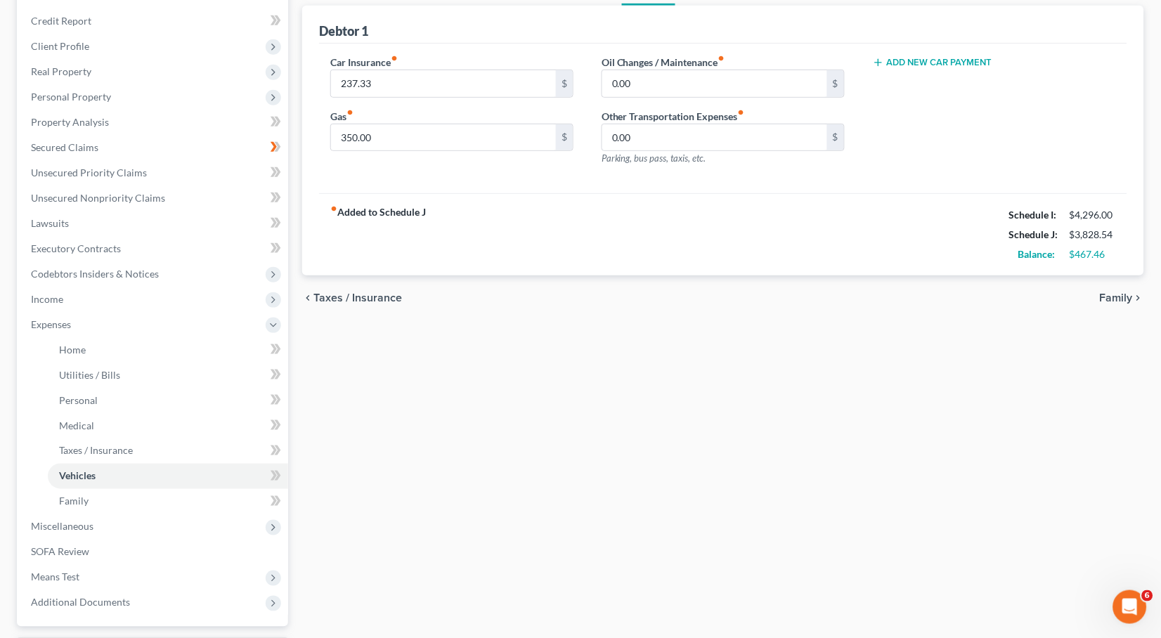
scroll to position [15, 0]
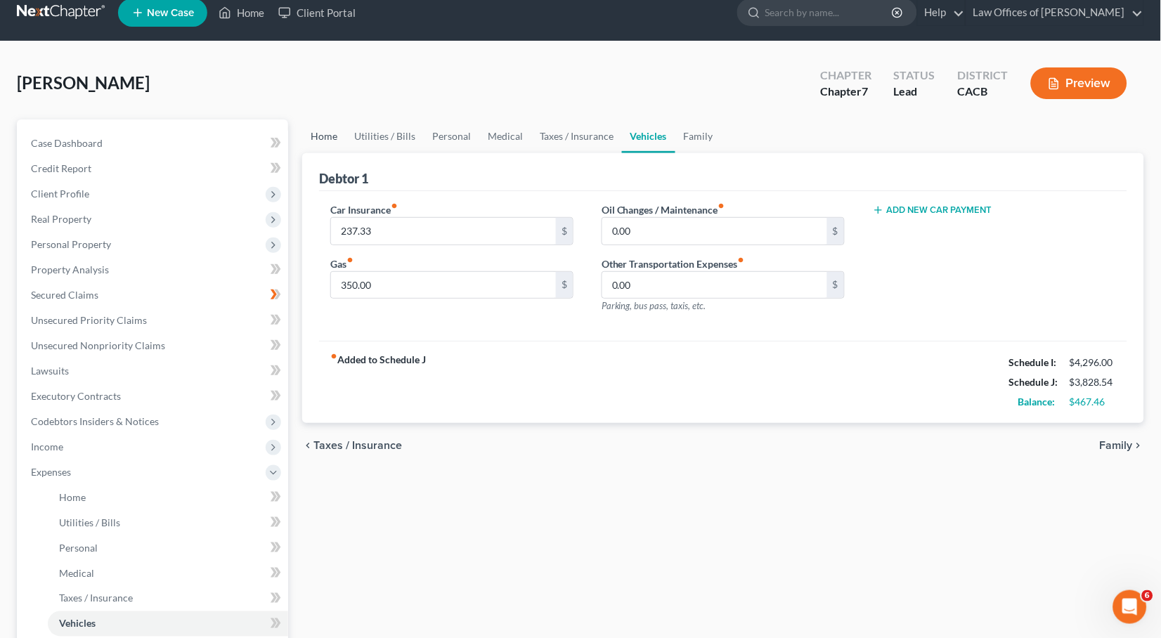
click at [320, 138] on link "Home" at bounding box center [324, 136] width 44 height 34
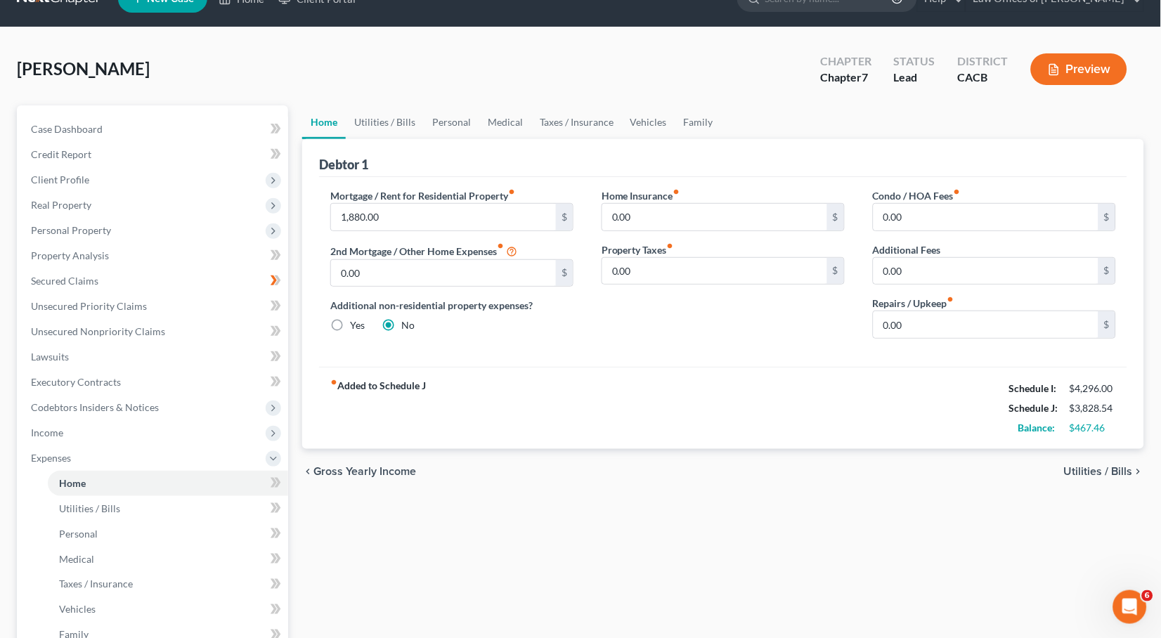
scroll to position [56, 0]
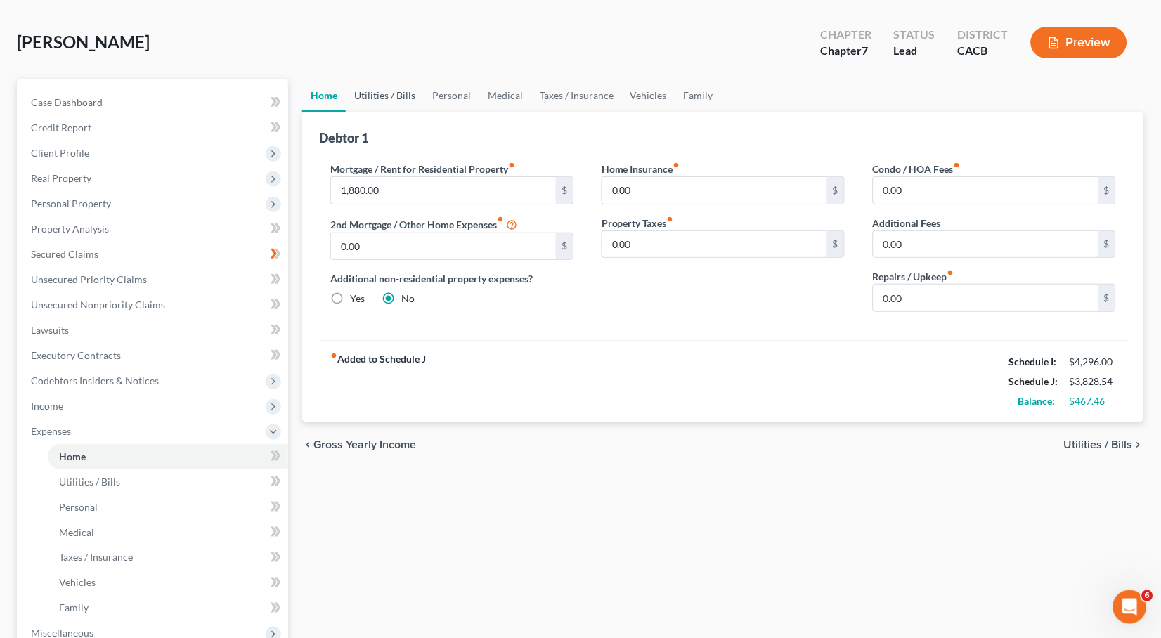
click at [394, 97] on link "Utilities / Bills" at bounding box center [385, 96] width 78 height 34
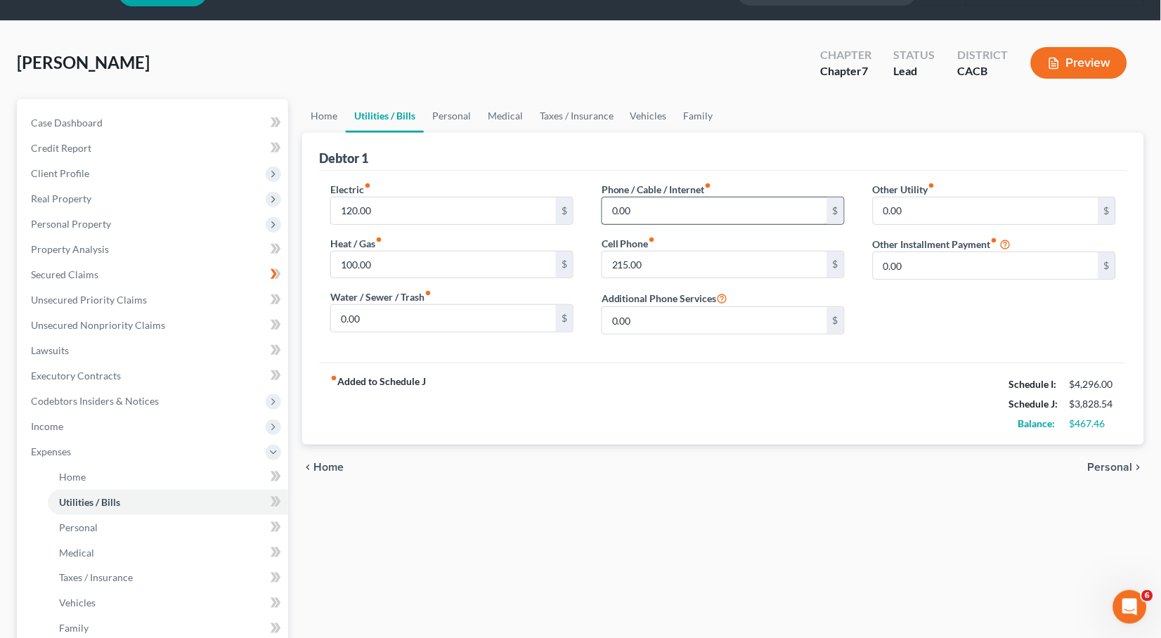
scroll to position [70, 0]
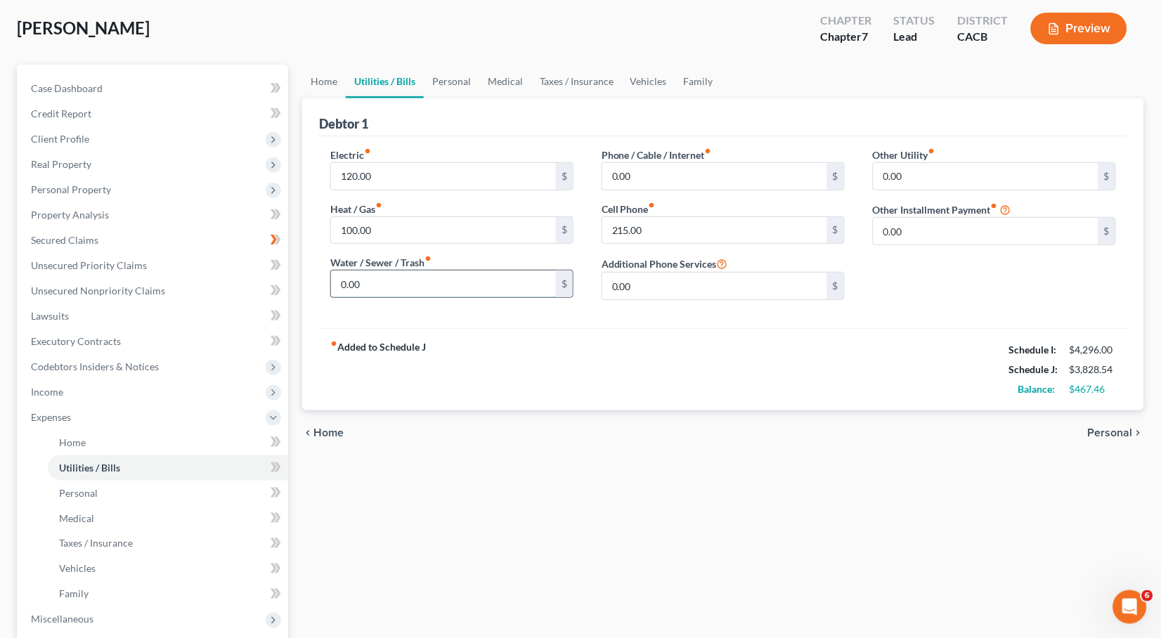
click at [396, 280] on input "0.00" at bounding box center [443, 284] width 225 height 27
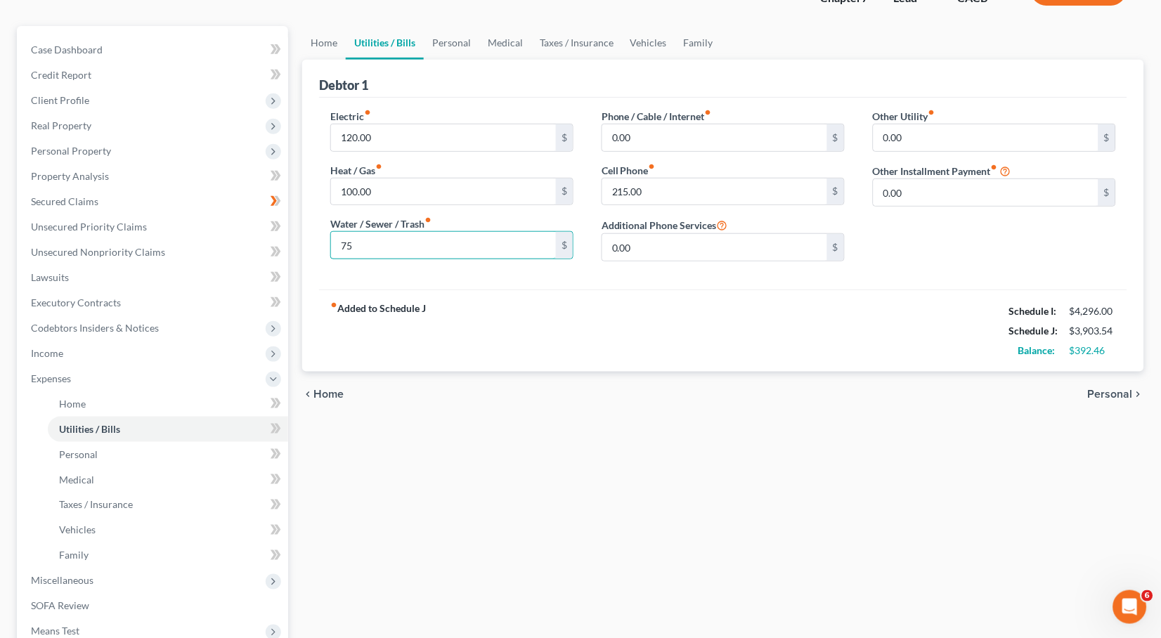
type input "75"
click at [460, 44] on link "Personal" at bounding box center [452, 43] width 56 height 34
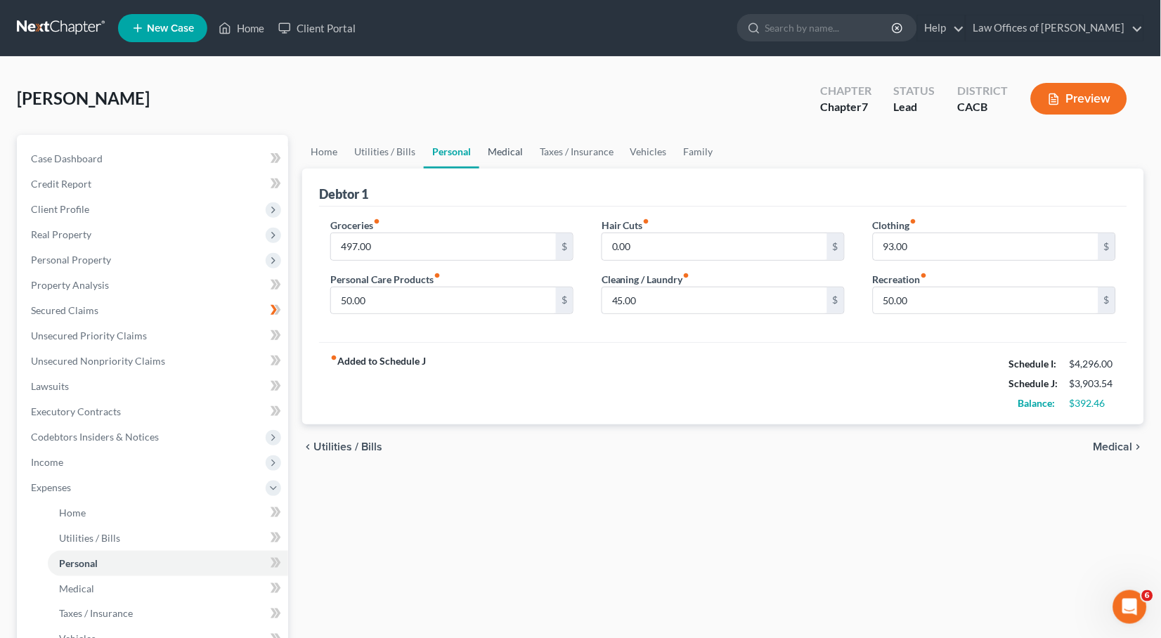
click at [498, 153] on link "Medical" at bounding box center [505, 152] width 52 height 34
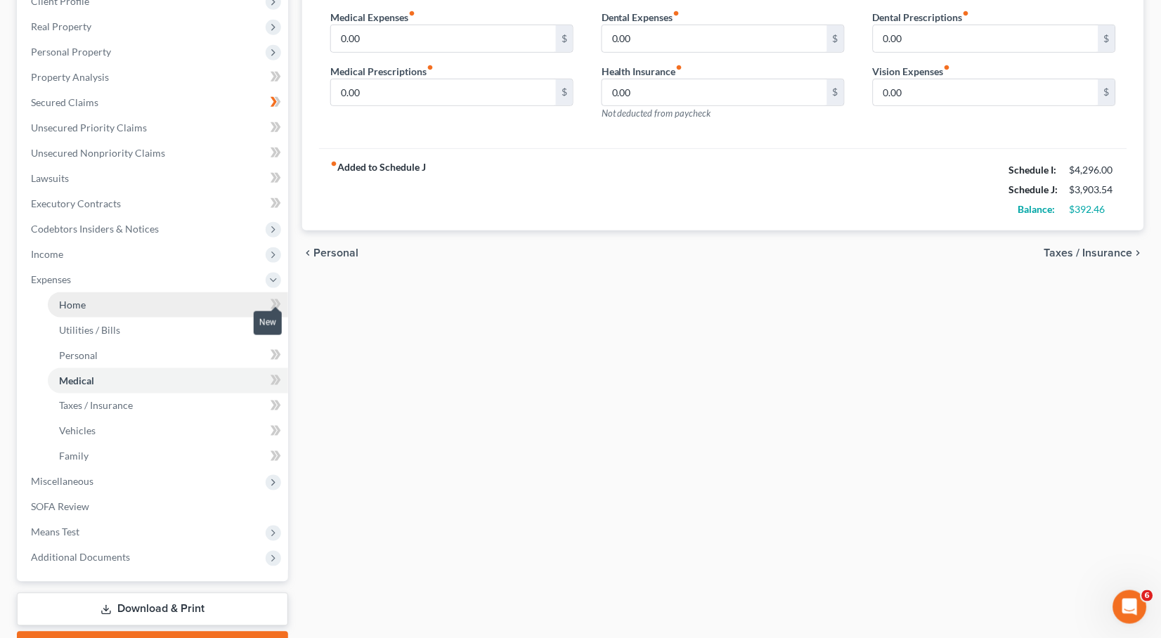
scroll to position [263, 0]
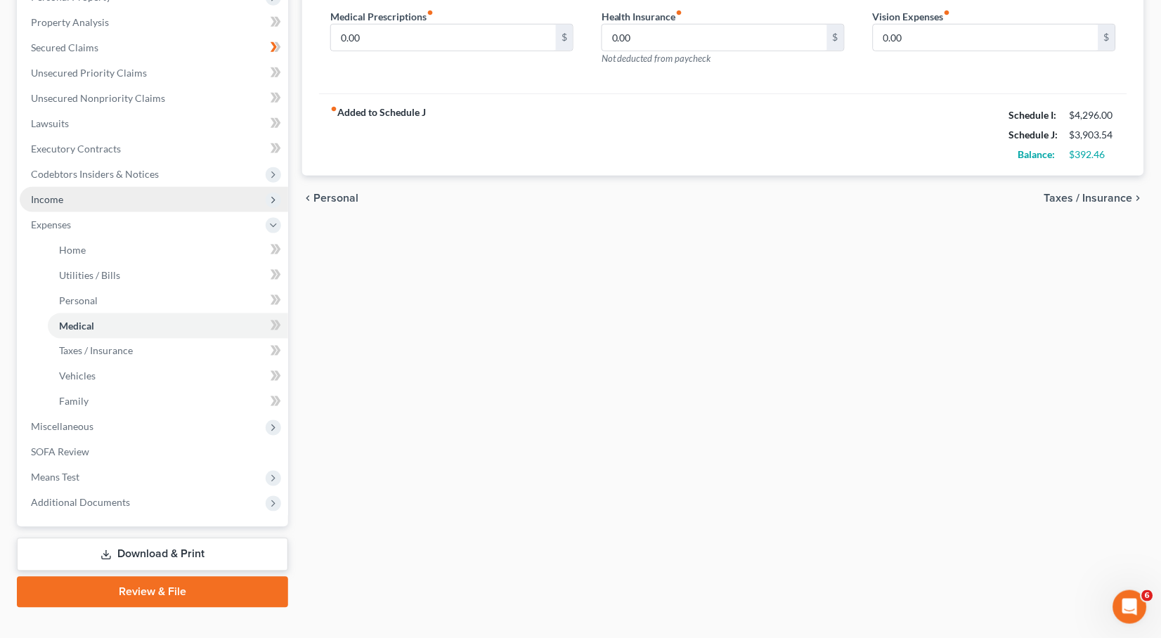
click at [96, 195] on span "Income" at bounding box center [154, 199] width 268 height 25
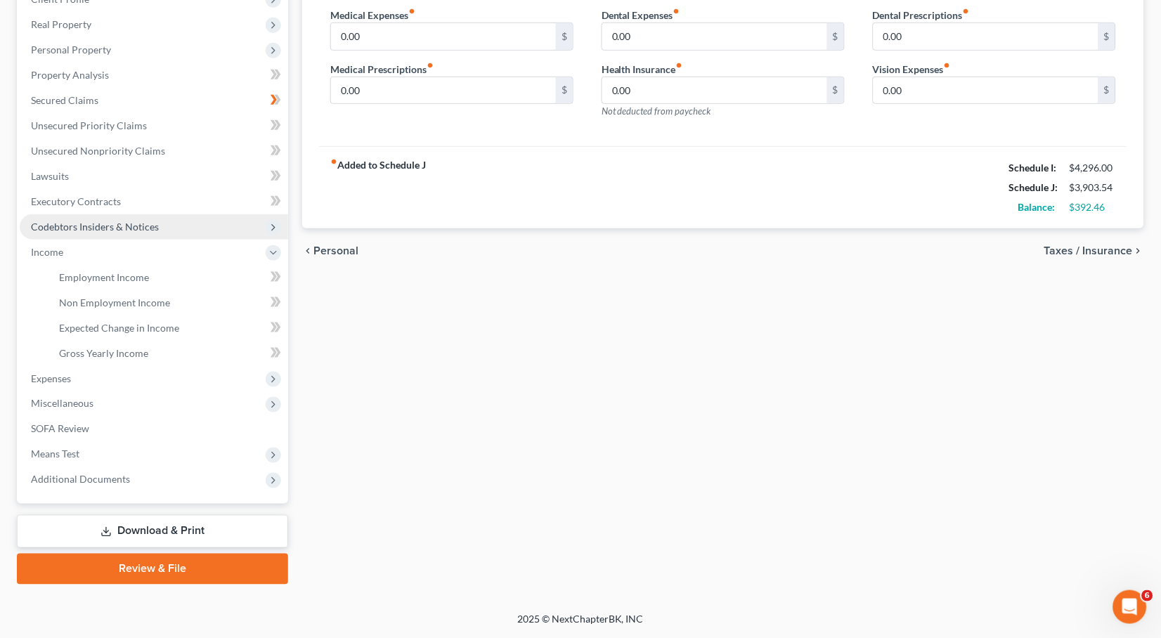
scroll to position [189, 0]
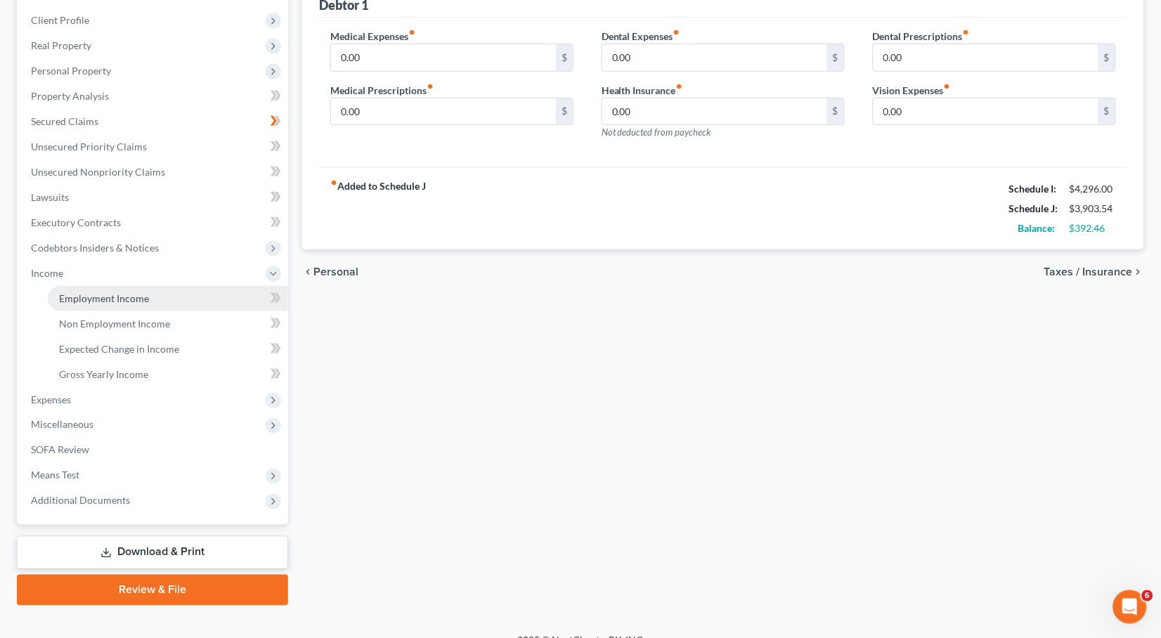
click at [138, 292] on span "Employment Income" at bounding box center [104, 298] width 90 height 12
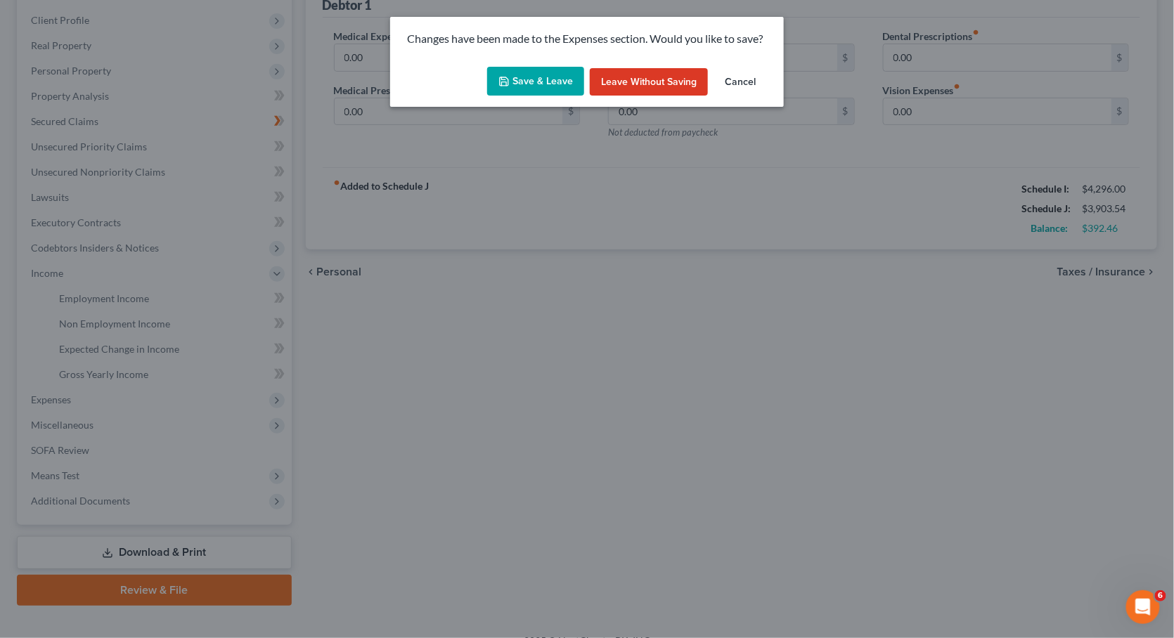
click at [519, 83] on button "Save & Leave" at bounding box center [535, 82] width 97 height 30
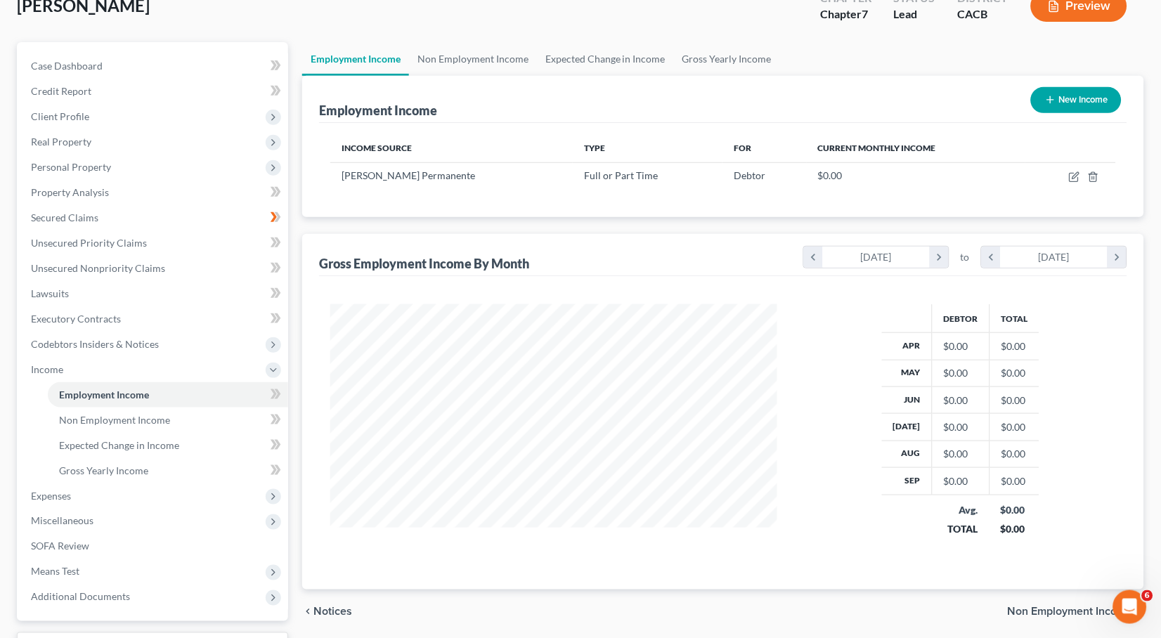
scroll to position [245, 474]
click at [474, 138] on th "Income Source" at bounding box center [451, 148] width 242 height 28
click at [475, 154] on th "Income Source" at bounding box center [451, 148] width 242 height 28
click at [460, 152] on th "Income Source" at bounding box center [451, 148] width 242 height 28
click at [493, 157] on th "Income Source" at bounding box center [451, 148] width 242 height 28
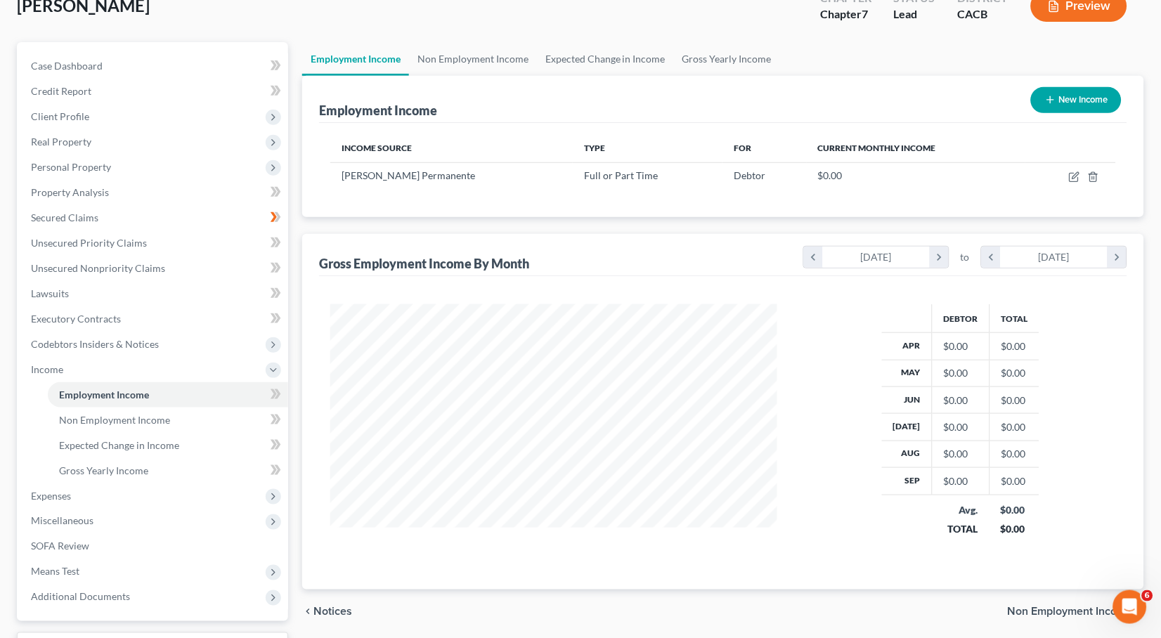
click at [490, 151] on th "Income Source" at bounding box center [451, 148] width 242 height 28
click at [488, 151] on th "Income Source" at bounding box center [451, 148] width 242 height 28
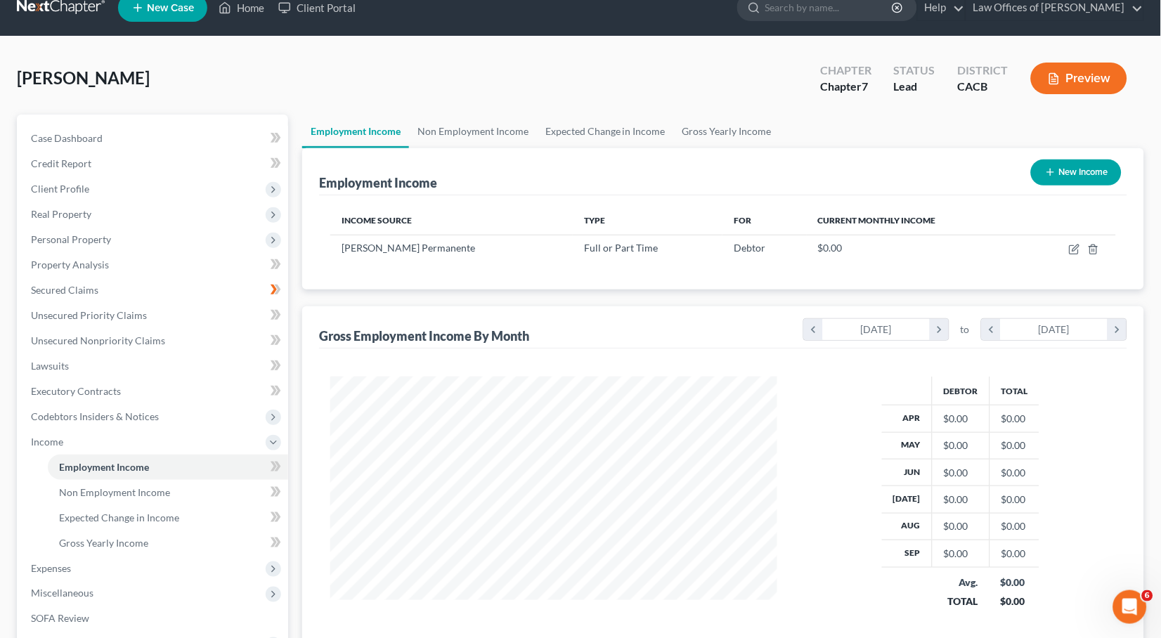
scroll to position [52, 0]
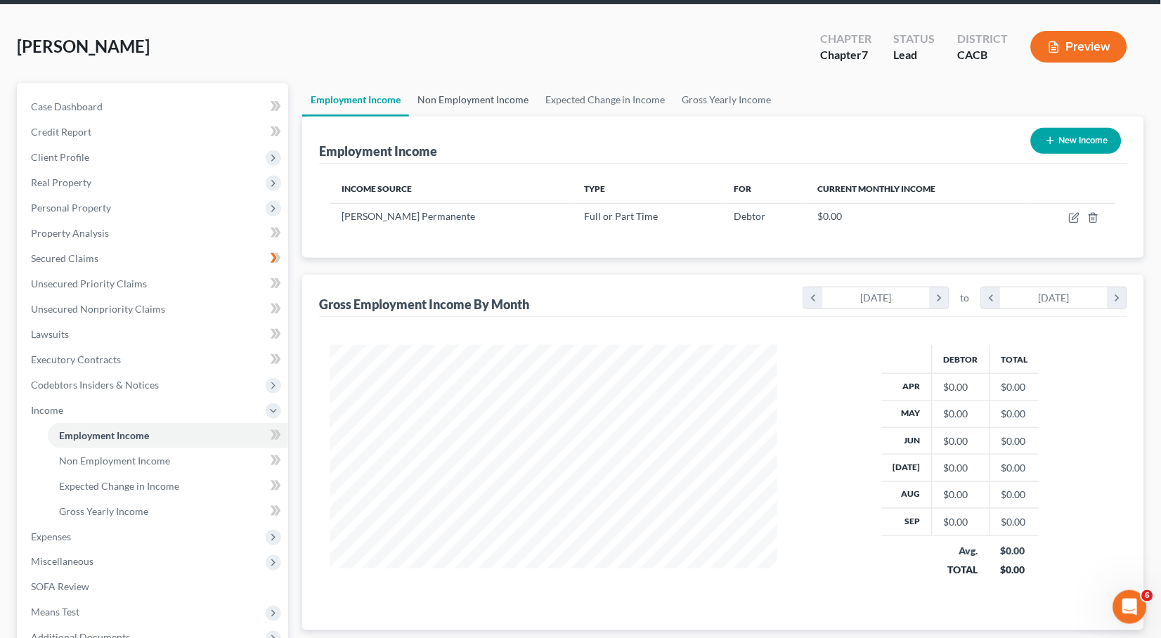
click at [449, 100] on link "Non Employment Income" at bounding box center [473, 100] width 128 height 34
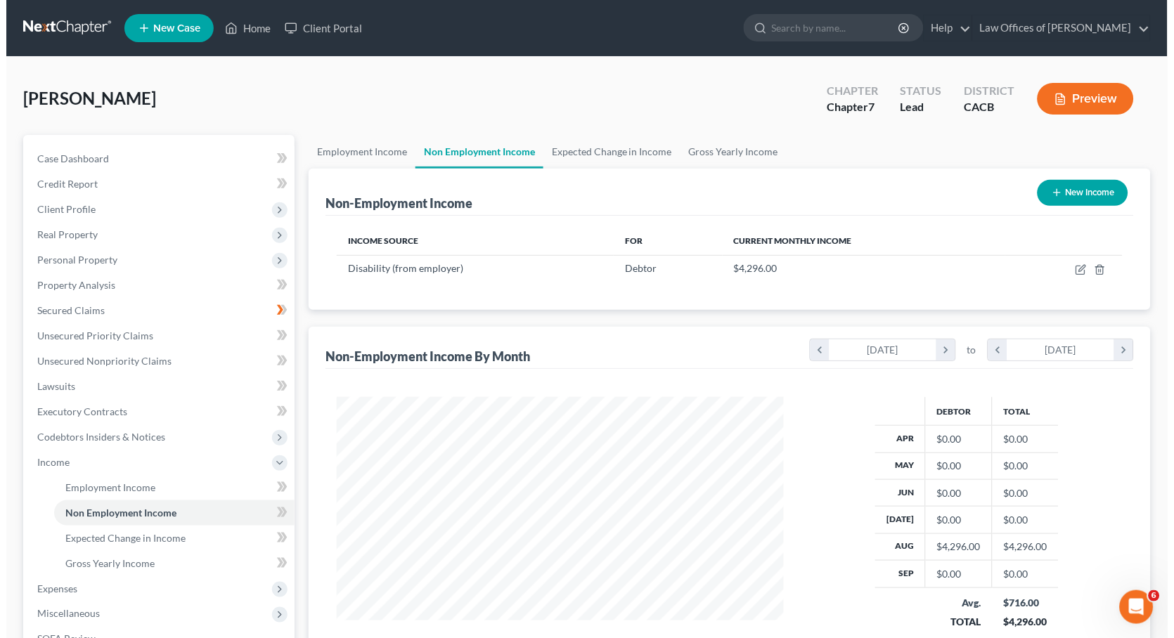
scroll to position [27, 0]
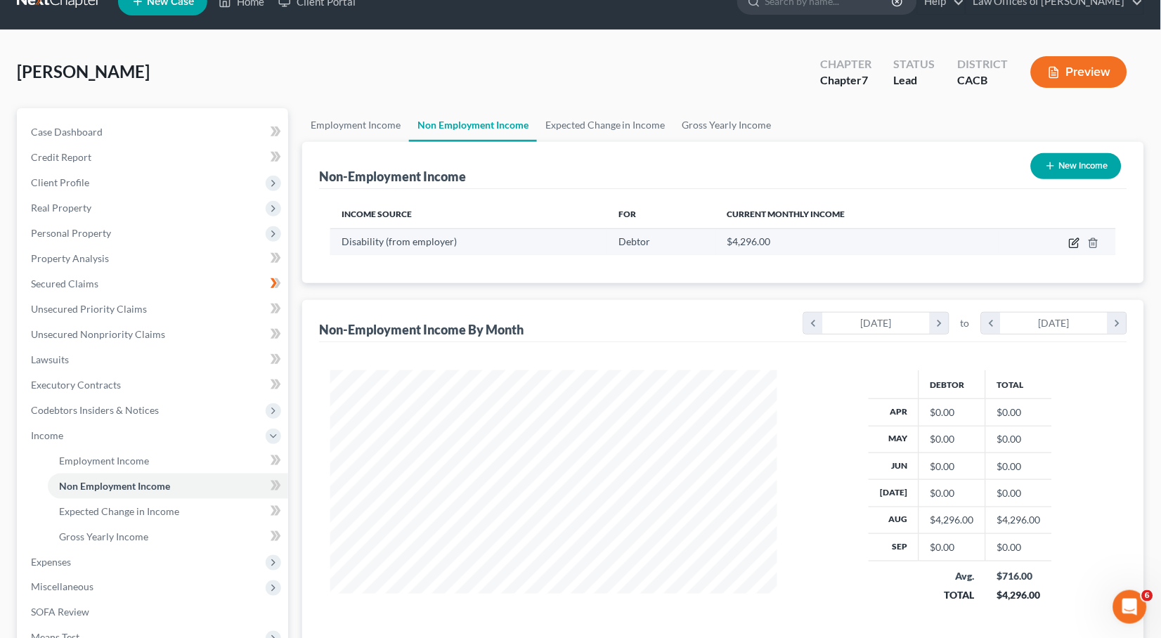
click at [1075, 246] on icon "button" at bounding box center [1074, 243] width 11 height 11
select select "1"
select select "0"
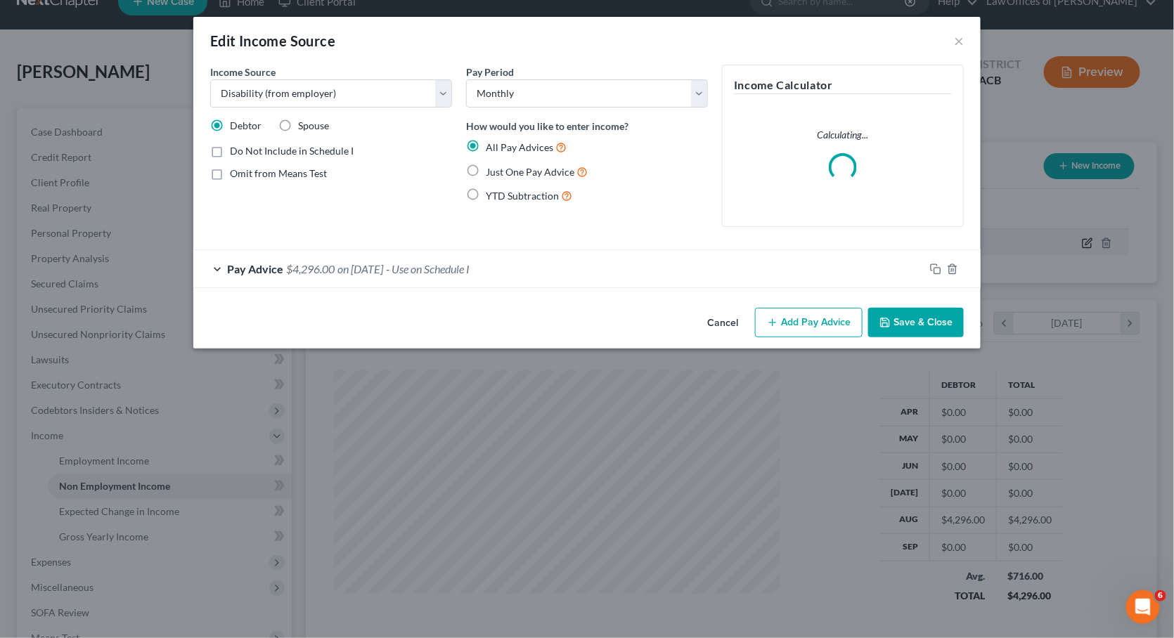
scroll to position [245, 480]
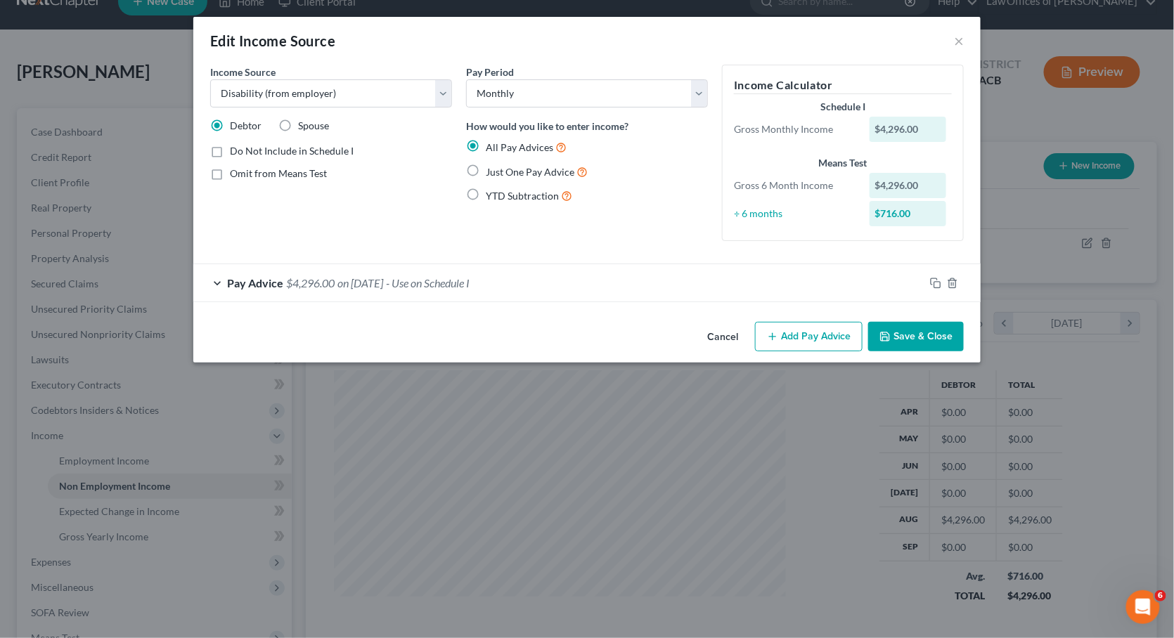
click at [786, 333] on button "Add Pay Advice" at bounding box center [809, 337] width 108 height 30
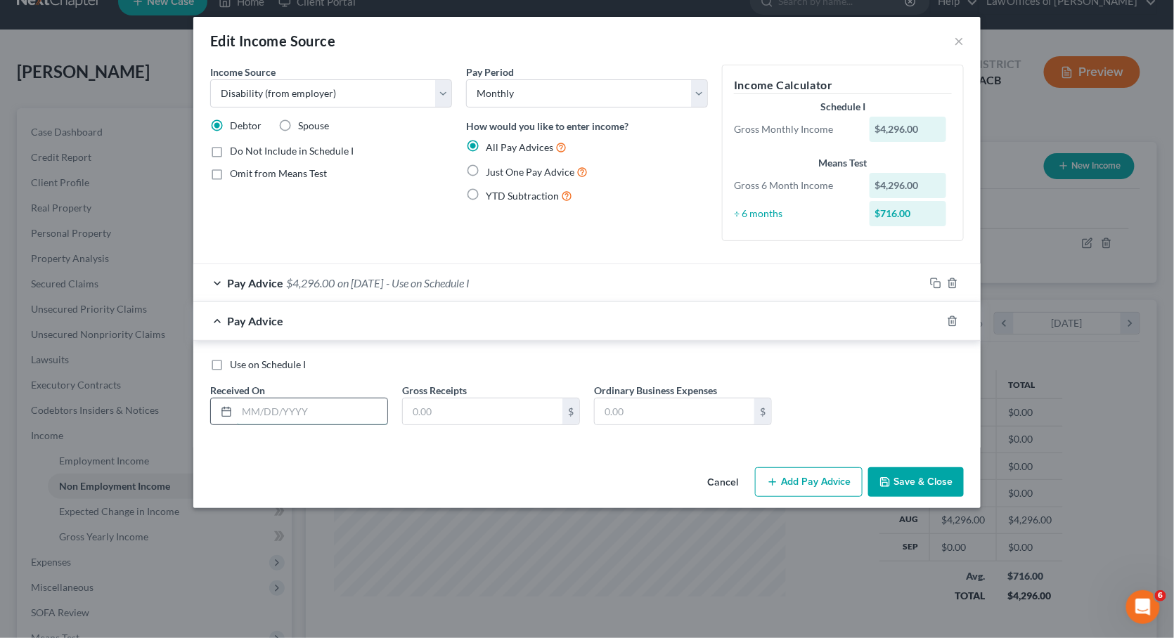
click at [329, 407] on input "text" at bounding box center [312, 411] width 150 height 27
type input "[DATE]"
type input "767.14"
click at [800, 474] on button "Add Pay Advice" at bounding box center [809, 482] width 108 height 30
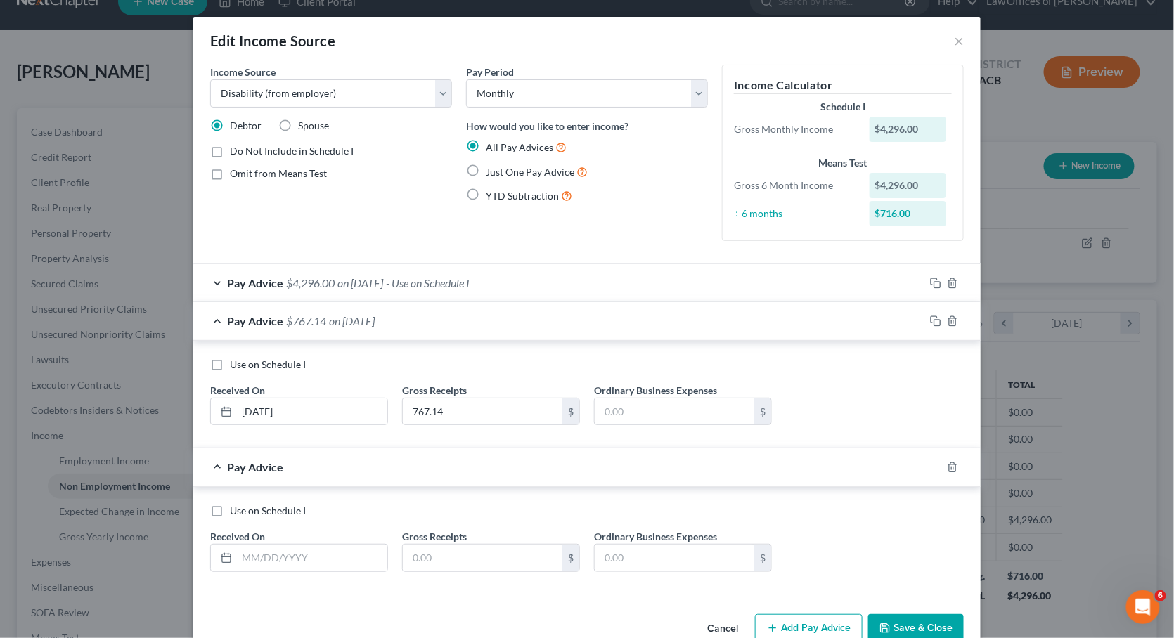
scroll to position [27, 0]
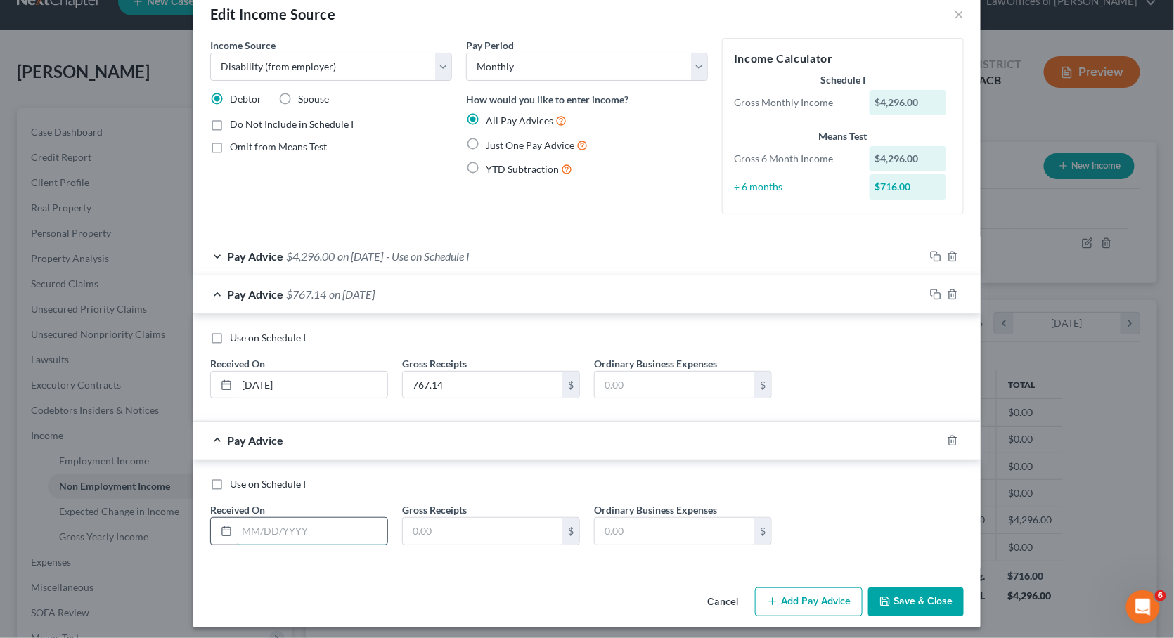
click at [282, 522] on input "text" at bounding box center [312, 531] width 150 height 27
click at [953, 256] on line "button" at bounding box center [953, 257] width 0 height 3
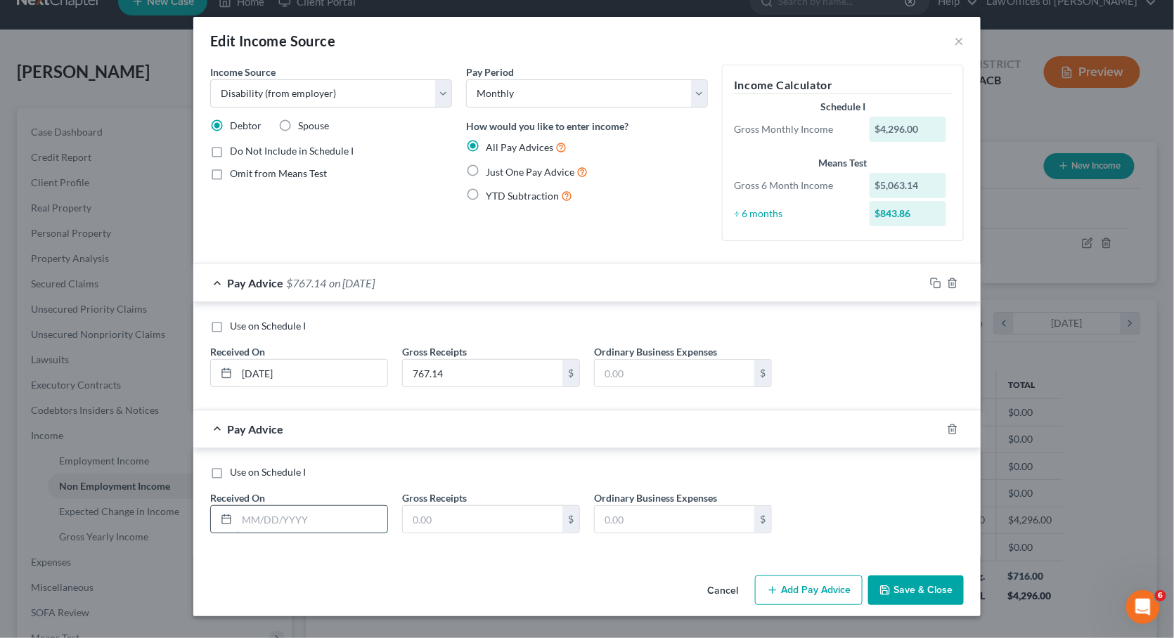
click at [294, 525] on input "text" at bounding box center [312, 519] width 150 height 27
type input "[DATE]"
type input "2,148"
click at [802, 577] on button "Add Pay Advice" at bounding box center [809, 591] width 108 height 30
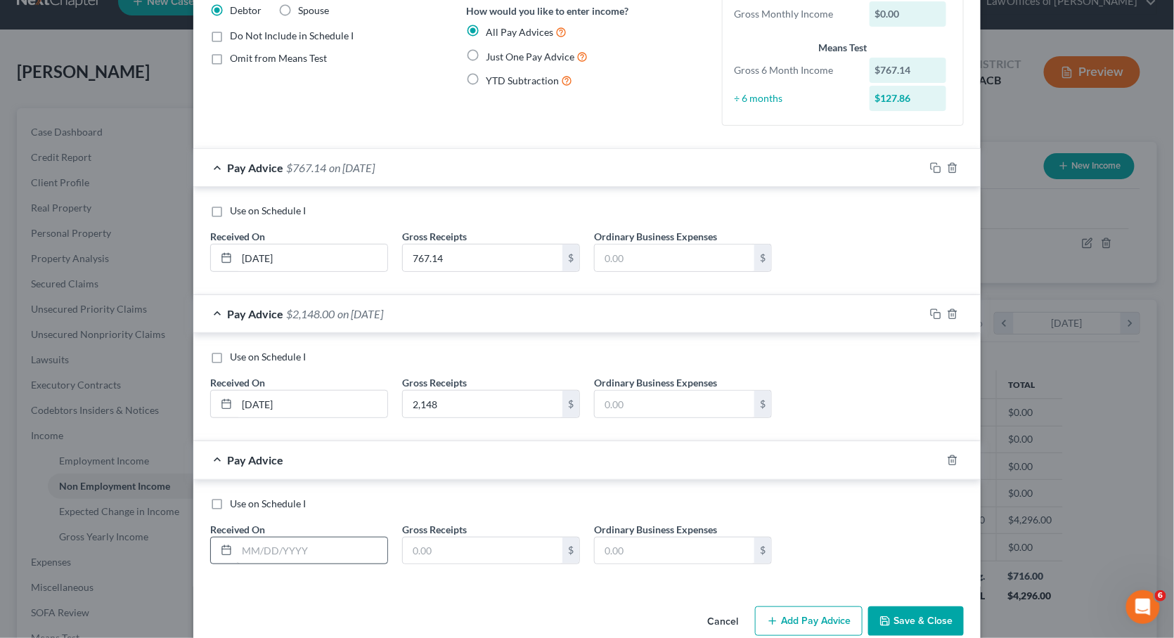
scroll to position [135, 0]
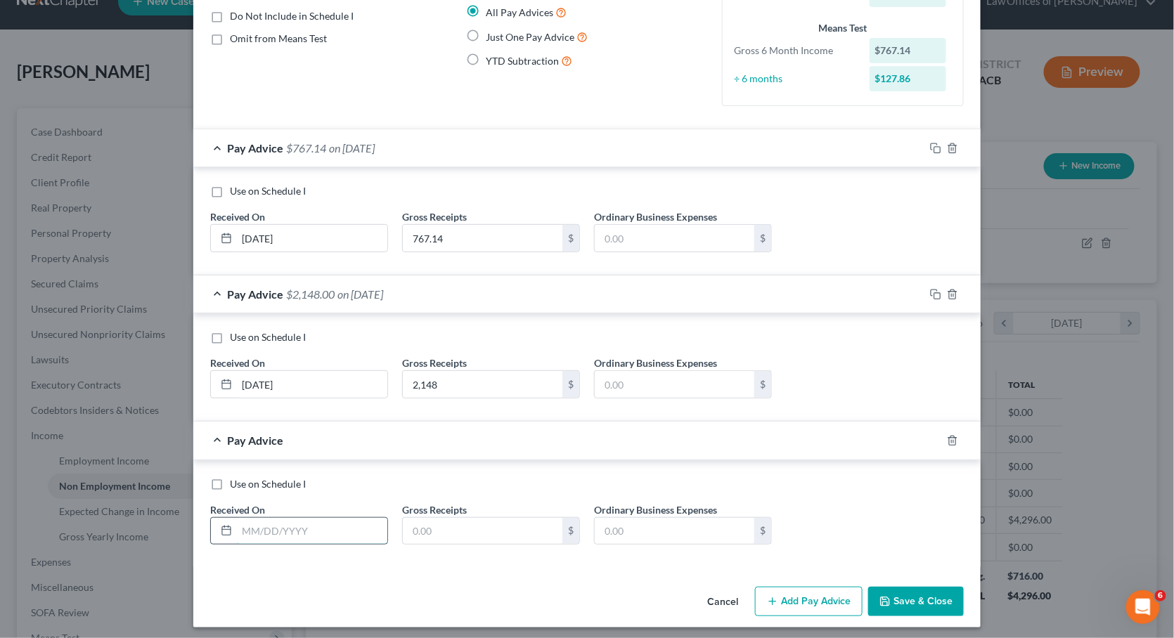
click at [325, 525] on input "text" at bounding box center [312, 531] width 150 height 27
type input "[DATE]"
click at [479, 533] on input "text" at bounding box center [483, 531] width 160 height 27
type input "2,148"
click at [809, 587] on button "Add Pay Advice" at bounding box center [809, 602] width 108 height 30
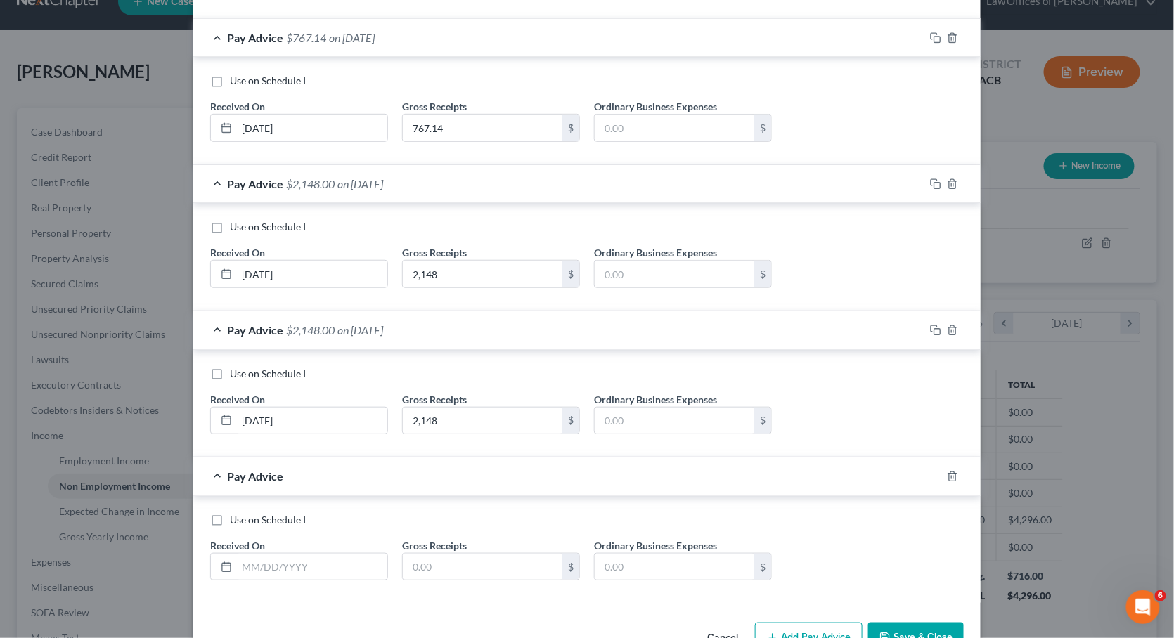
scroll to position [281, 0]
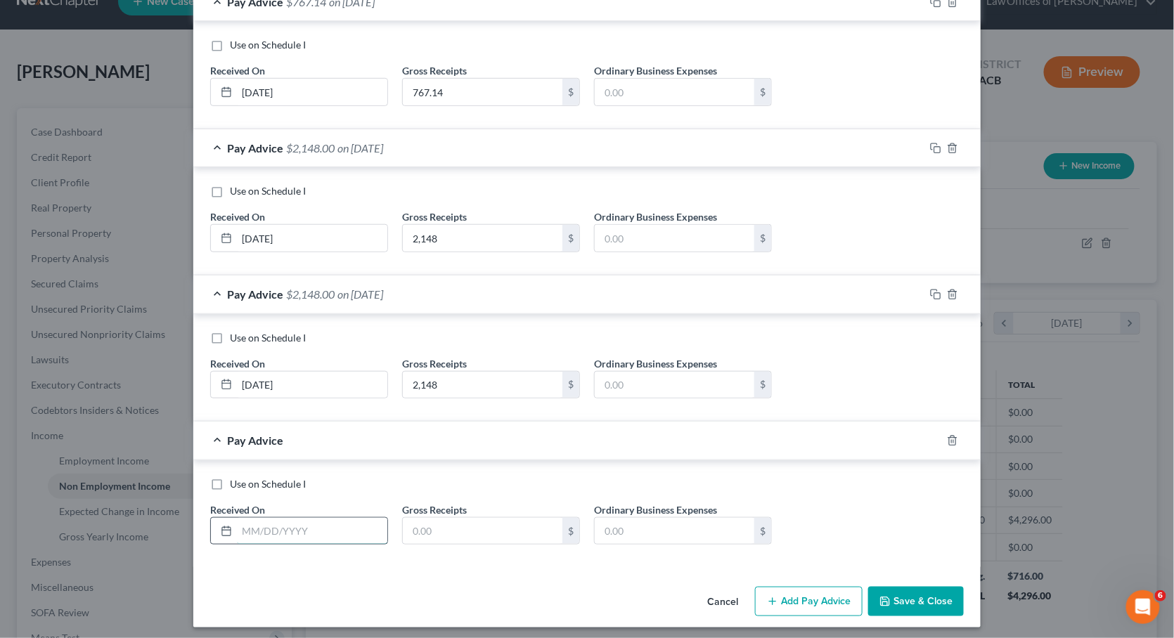
click at [305, 519] on input "text" at bounding box center [312, 531] width 150 height 27
click at [430, 542] on div "Use on Schedule I Received On * [DATE] Gross Receipts $ Ordinary Business Expen…" at bounding box center [586, 516] width 767 height 79
click at [277, 532] on input "[DATE]" at bounding box center [312, 531] width 150 height 27
type input "[DATE]"
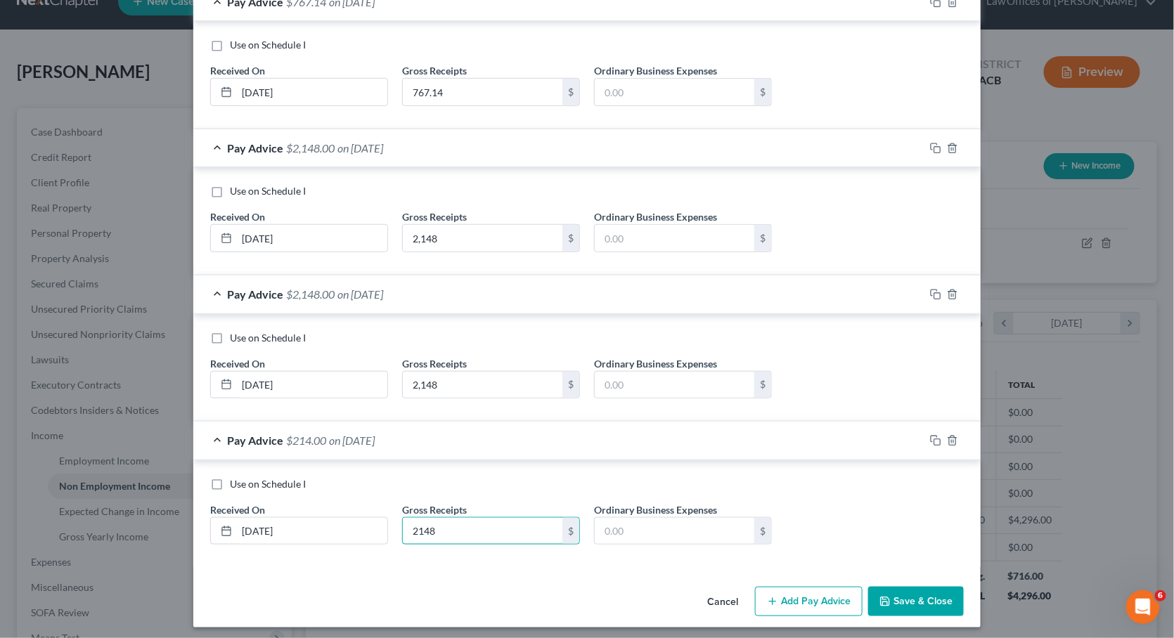
type input "2,148"
click at [770, 596] on icon "button" at bounding box center [772, 601] width 11 height 11
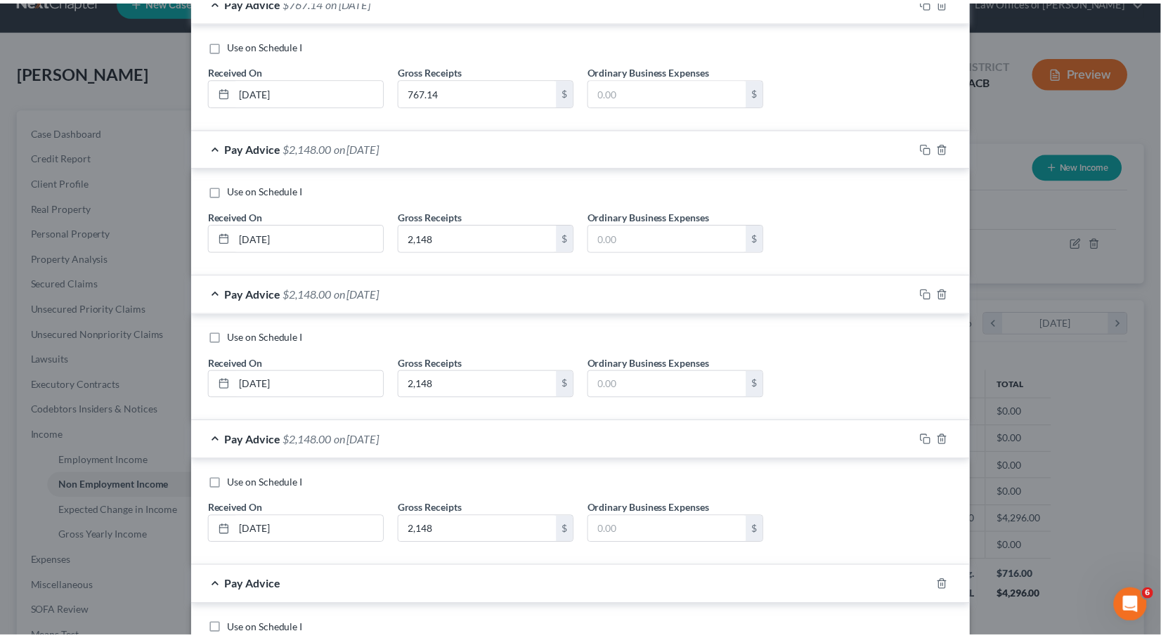
scroll to position [424, 0]
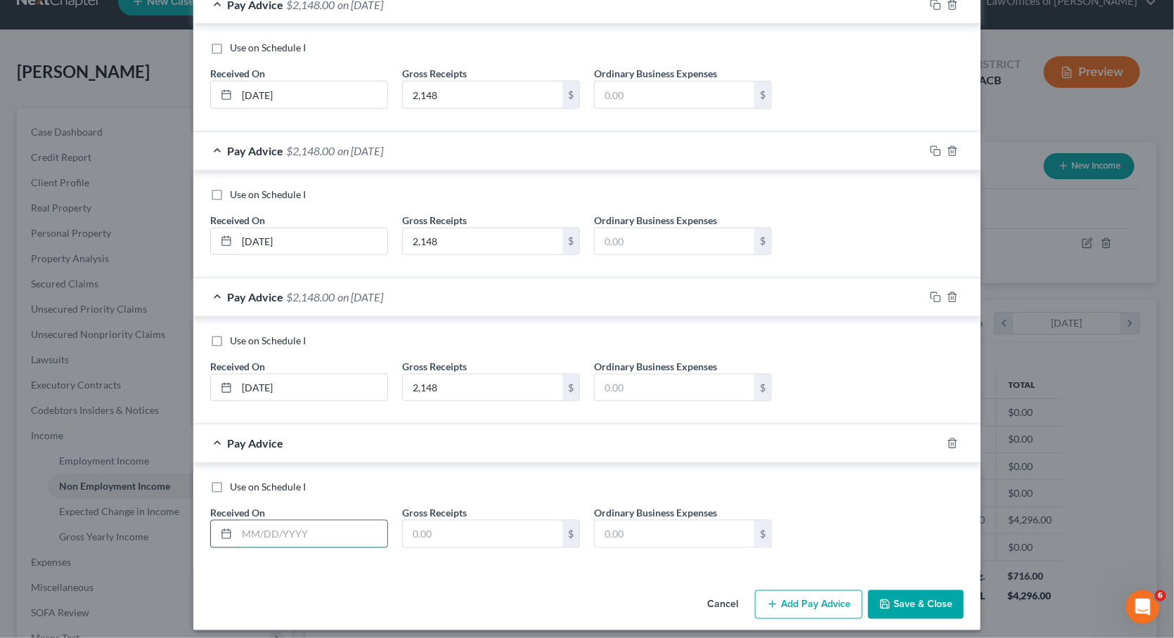
click at [292, 528] on input "text" at bounding box center [312, 534] width 150 height 27
type input "[DATE]"
click at [446, 531] on input "text" at bounding box center [483, 534] width 160 height 27
type input "2,148"
click at [242, 489] on div "Use on Schedule I Received On * [DATE] Gross Receipts 2,148 $ Ordinary Business…" at bounding box center [586, 519] width 767 height 79
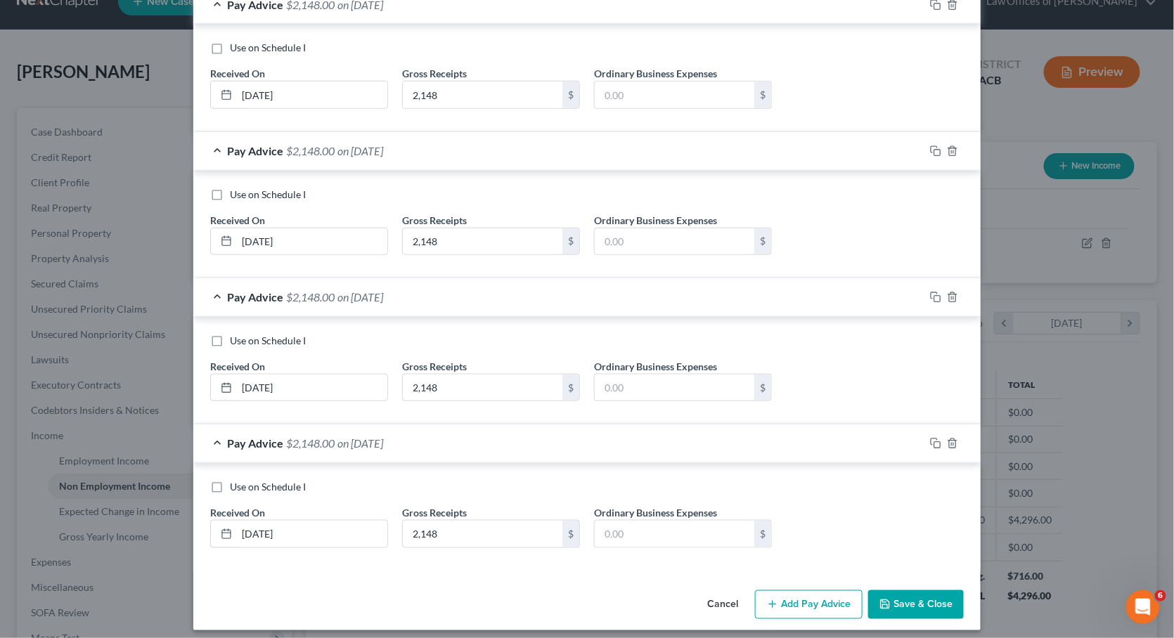
click at [242, 485] on span "Use on Schedule I" at bounding box center [268, 487] width 76 height 12
click at [242, 485] on input "Use on Schedule I" at bounding box center [239, 484] width 9 height 9
checkbox input "true"
click at [894, 597] on button "Save & Close" at bounding box center [916, 605] width 96 height 30
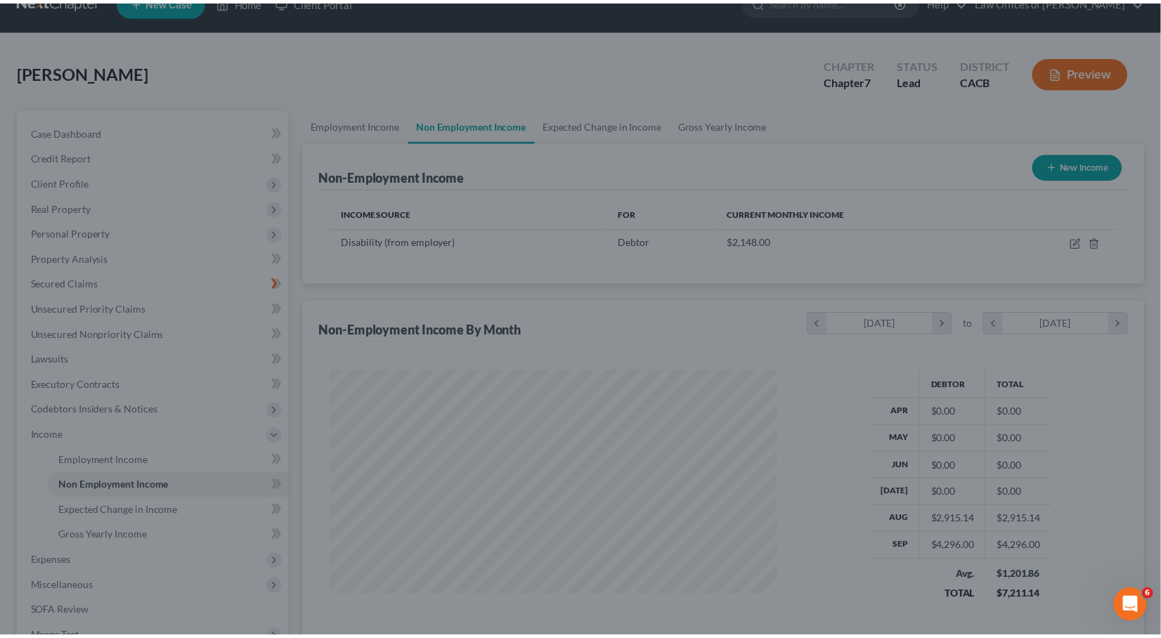
scroll to position [702450, 702220]
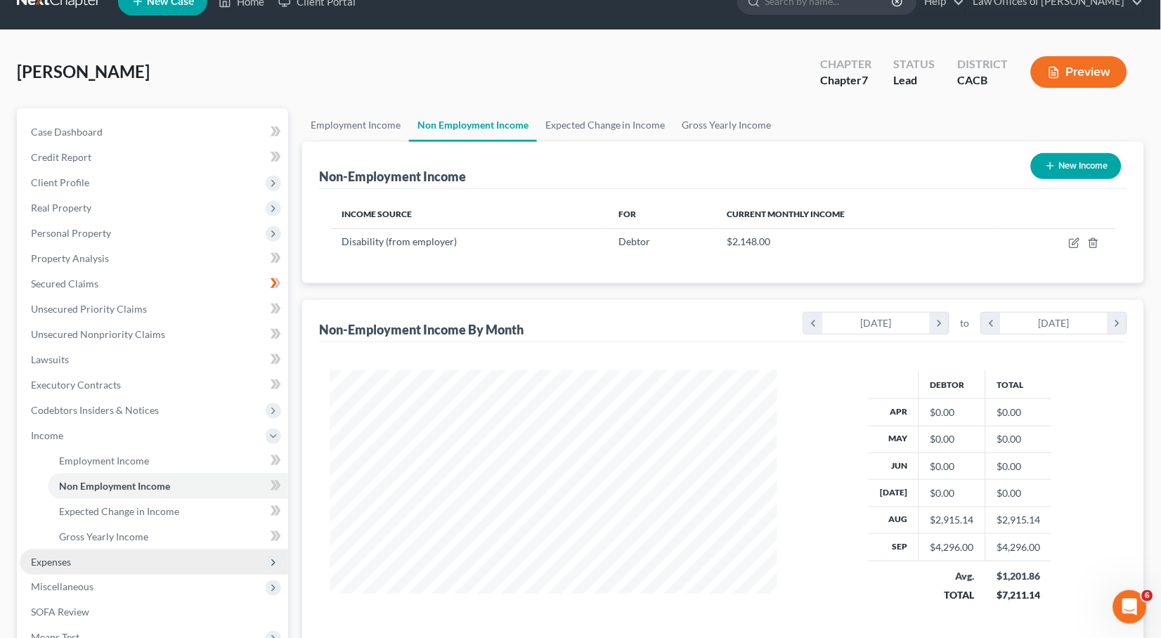
click at [74, 554] on span "Expenses" at bounding box center [154, 562] width 268 height 25
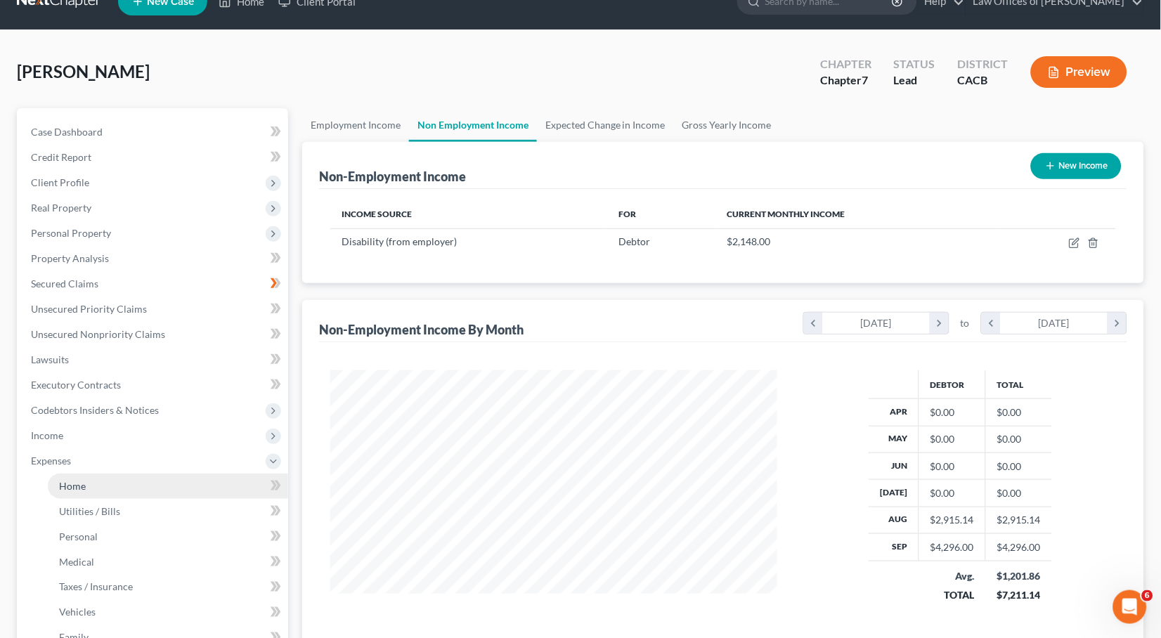
click at [57, 474] on link "Home" at bounding box center [168, 486] width 240 height 25
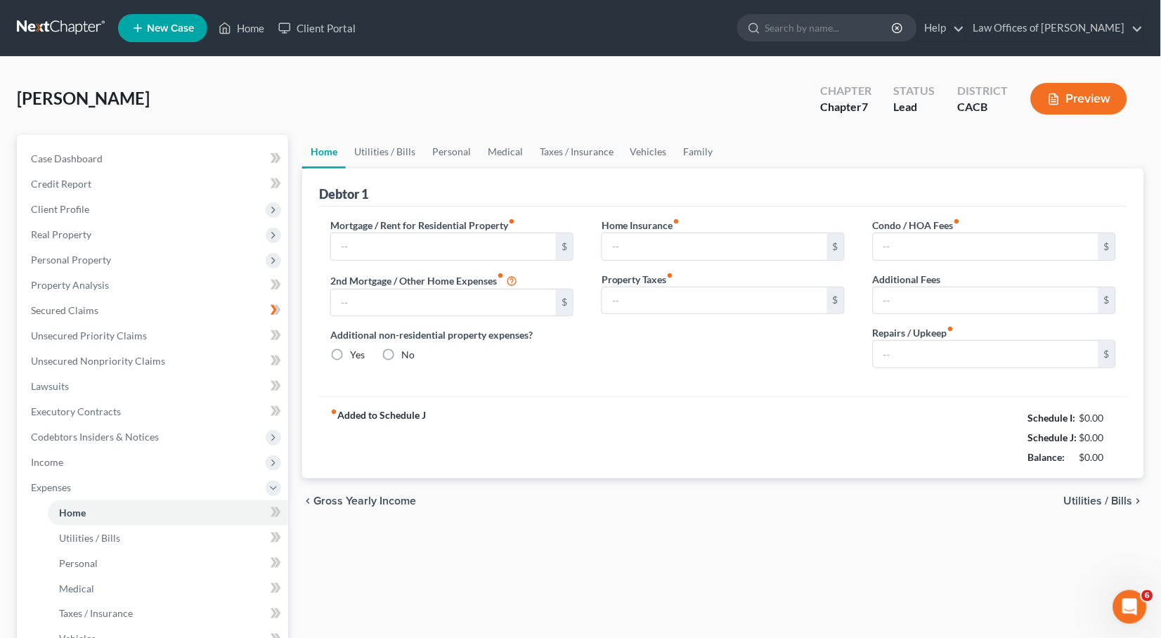
type input "1,880.00"
type input "0.00"
radio input "true"
type input "0.00"
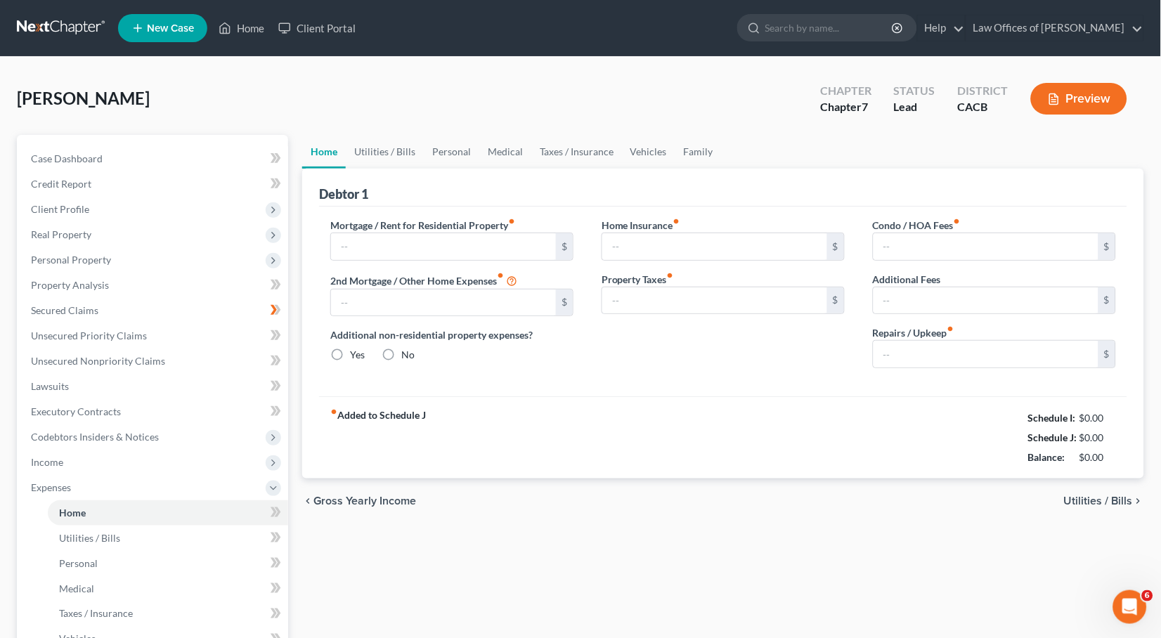
type input "0.00"
click at [491, 151] on link "Medical" at bounding box center [505, 152] width 52 height 34
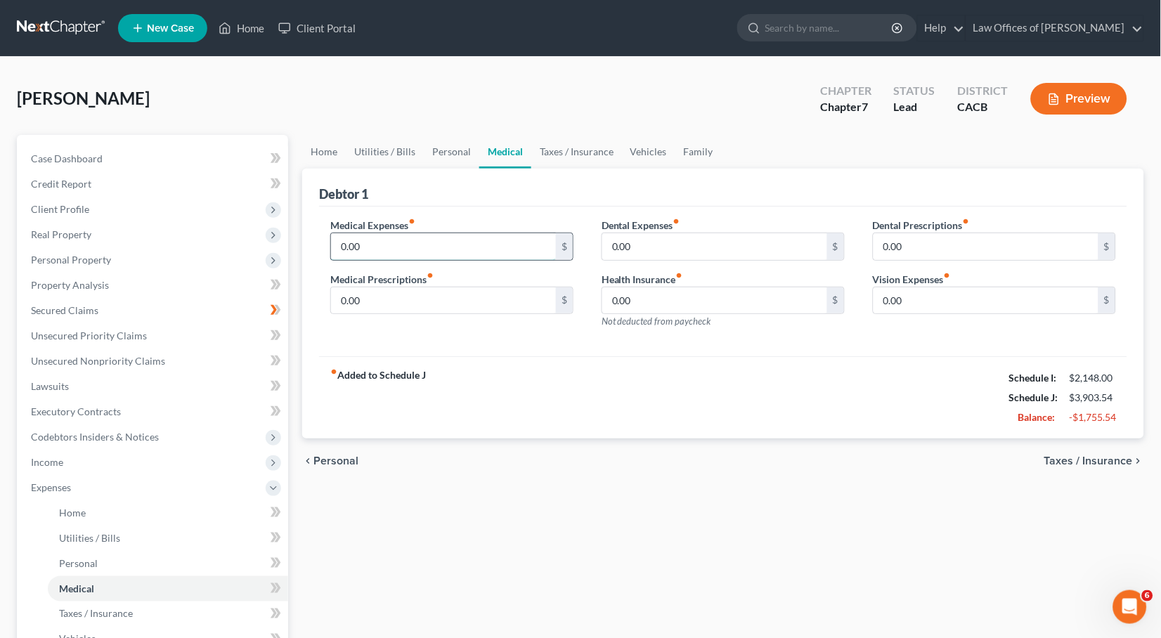
click at [410, 242] on input "0.00" at bounding box center [443, 246] width 225 height 27
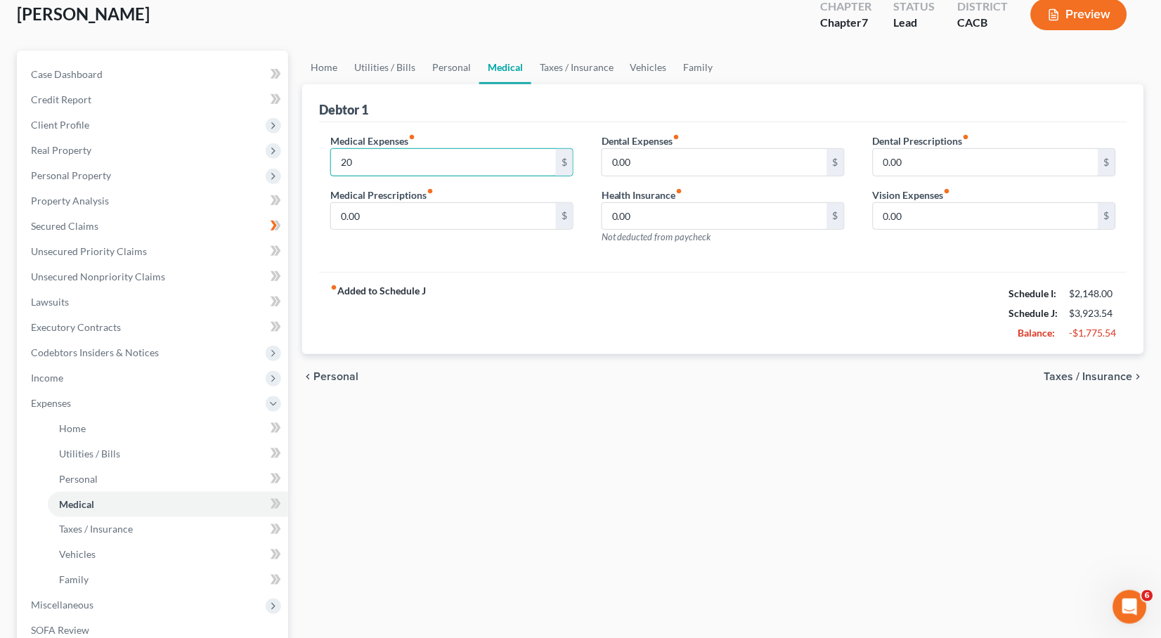
scroll to position [263, 0]
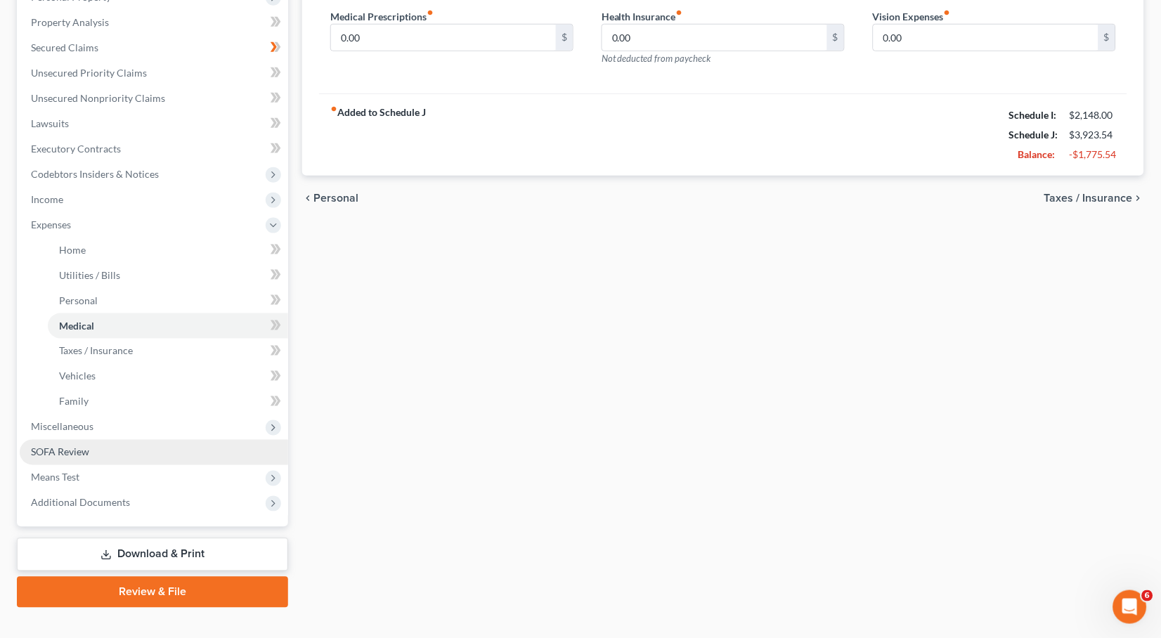
click at [74, 446] on span "SOFA Review" at bounding box center [60, 452] width 58 height 12
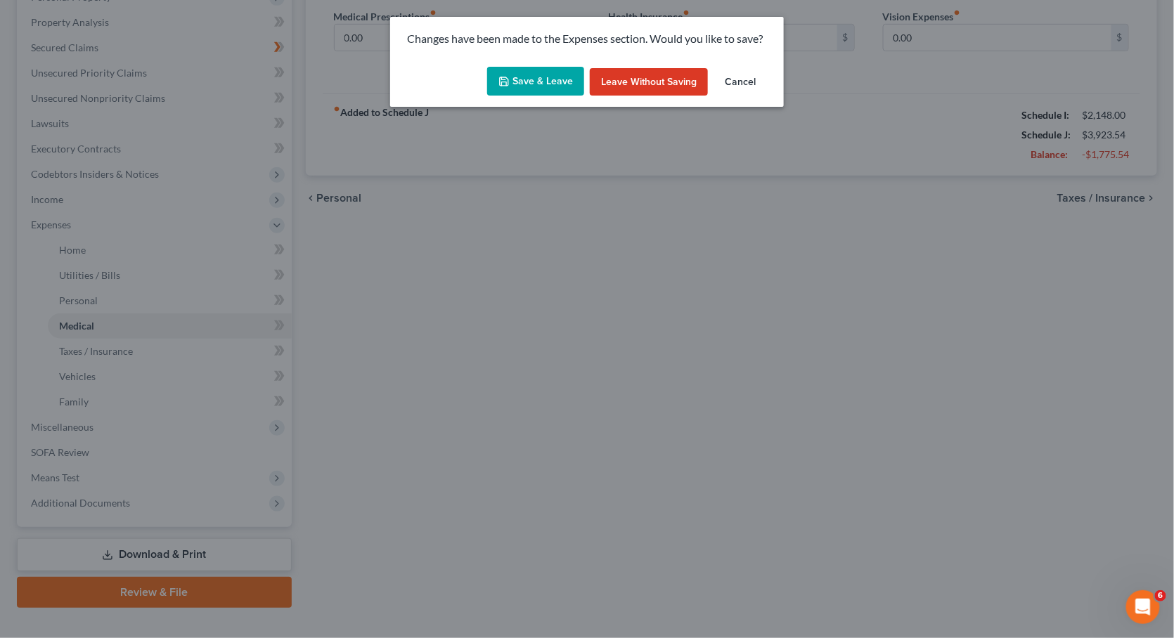
click at [524, 59] on div "Changes have been made to the Expenses section. Would you like to save?" at bounding box center [587, 39] width 394 height 44
click at [516, 74] on button "Save & Leave" at bounding box center [535, 82] width 97 height 30
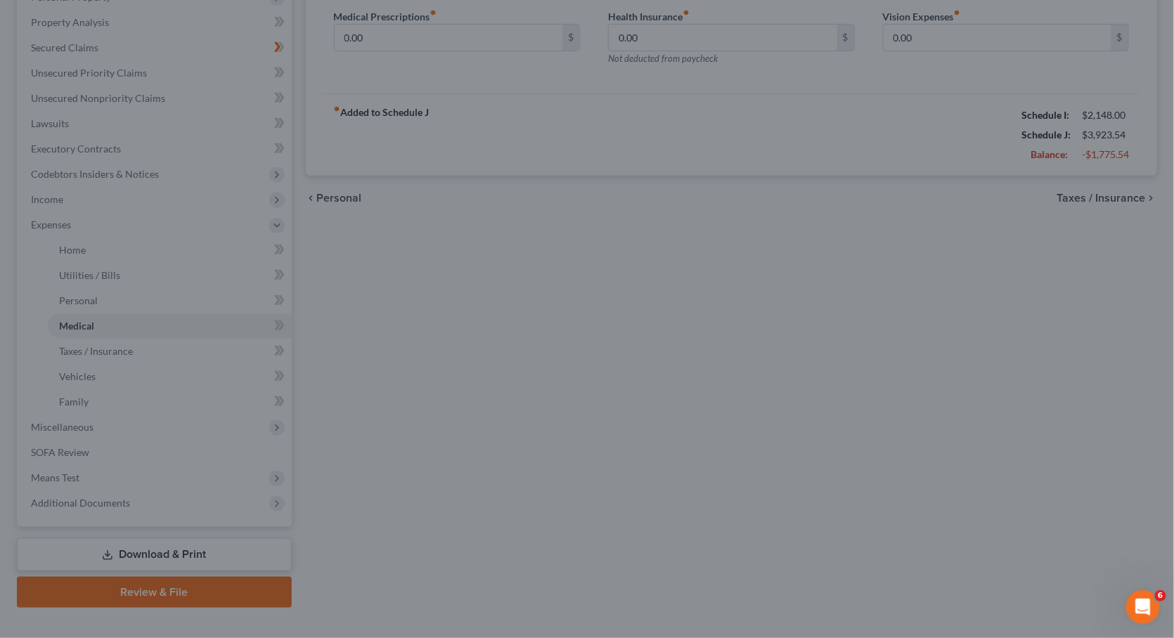
type input "20.00"
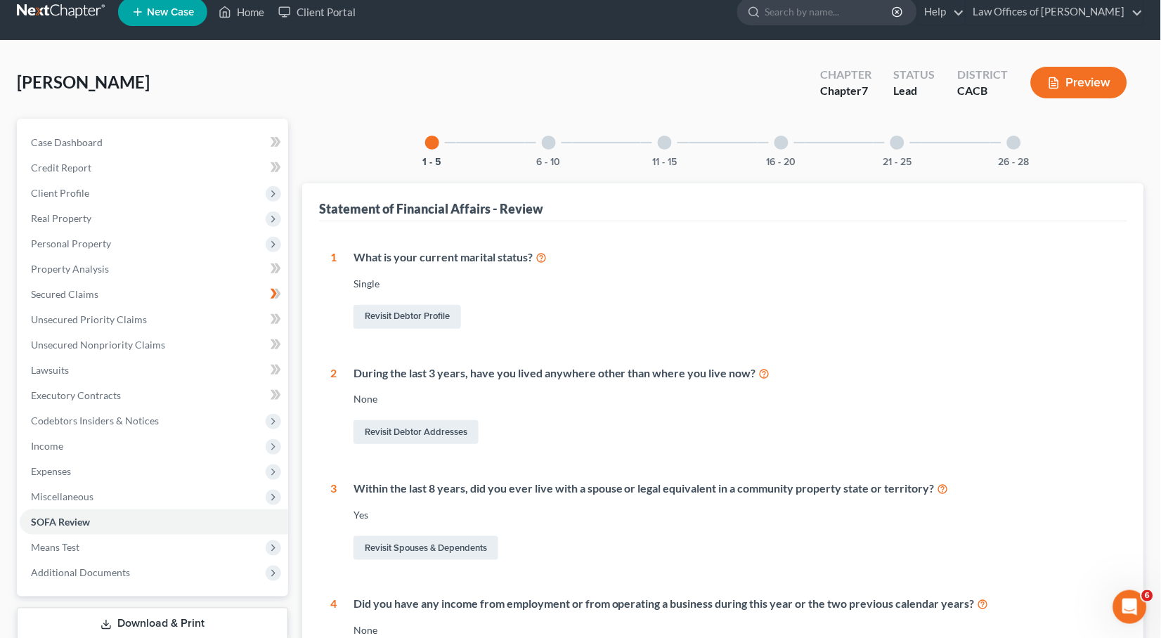
scroll to position [147, 0]
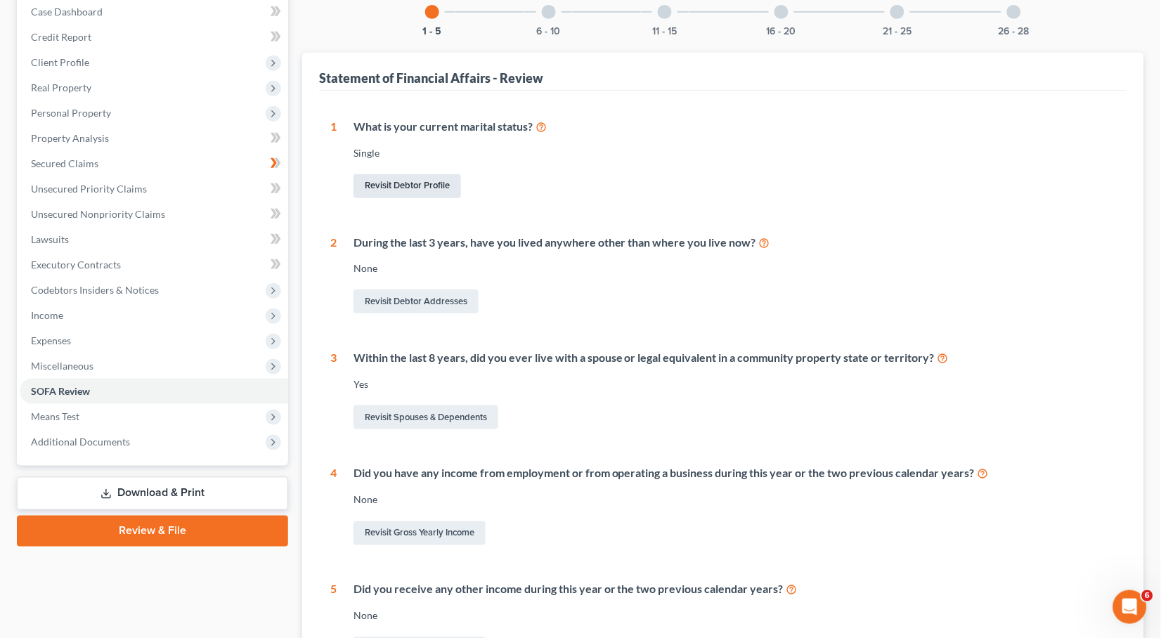
click at [415, 183] on link "Revisit Debtor Profile" at bounding box center [407, 186] width 108 height 24
select select "0"
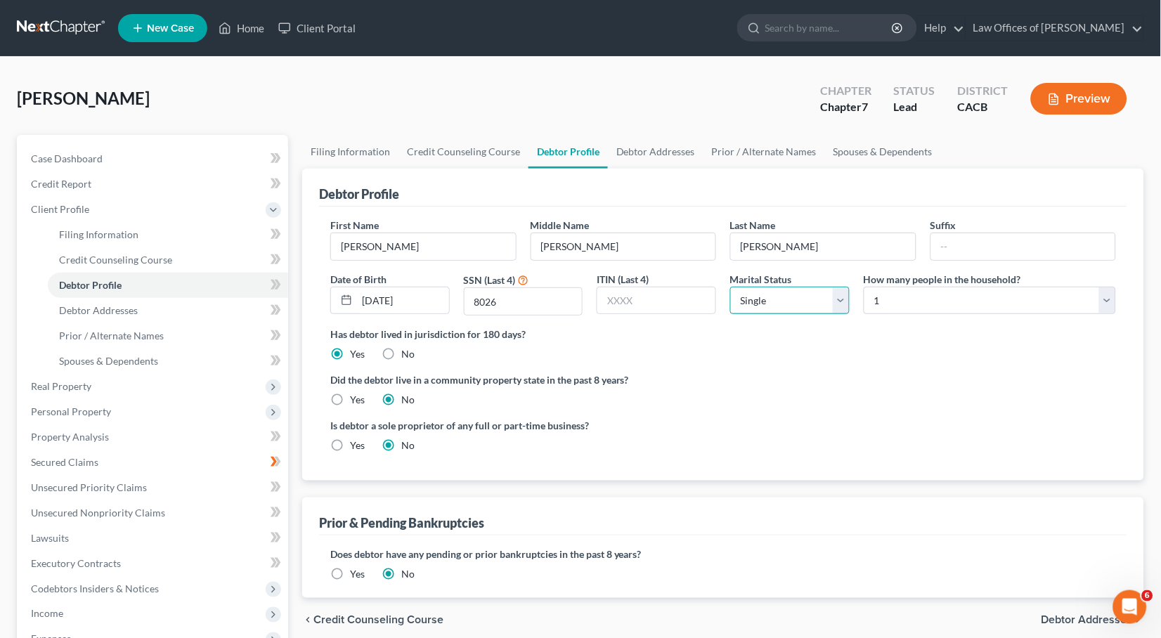
select select "3"
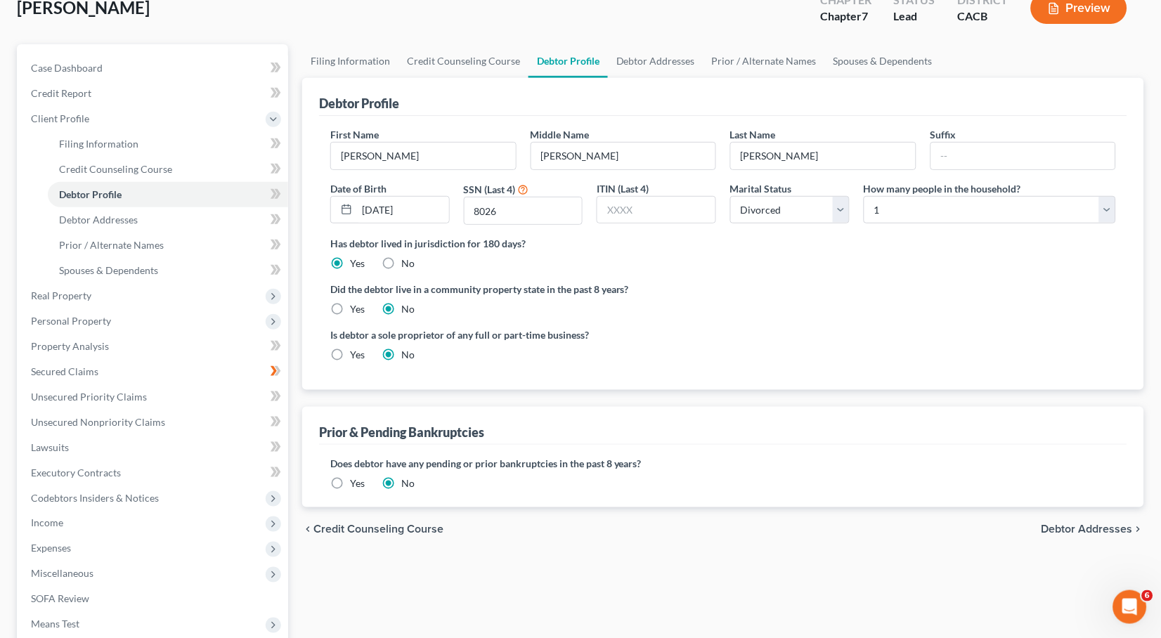
click at [350, 302] on label "Yes" at bounding box center [357, 309] width 15 height 14
click at [356, 302] on input "Yes" at bounding box center [360, 306] width 9 height 9
radio input "true"
radio input "false"
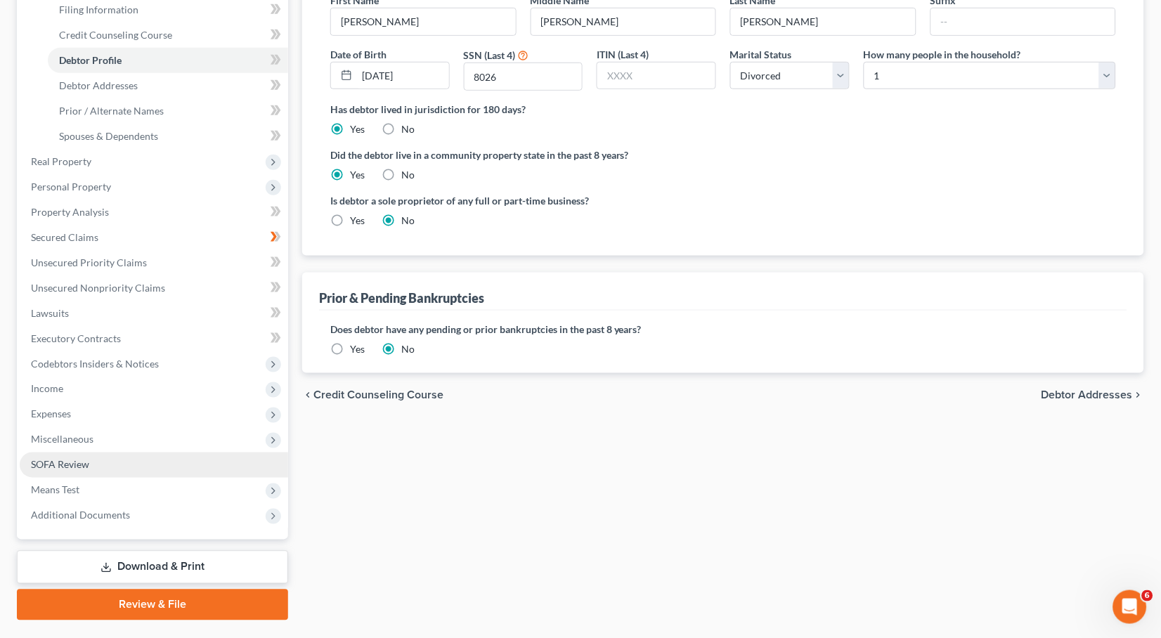
scroll to position [238, 0]
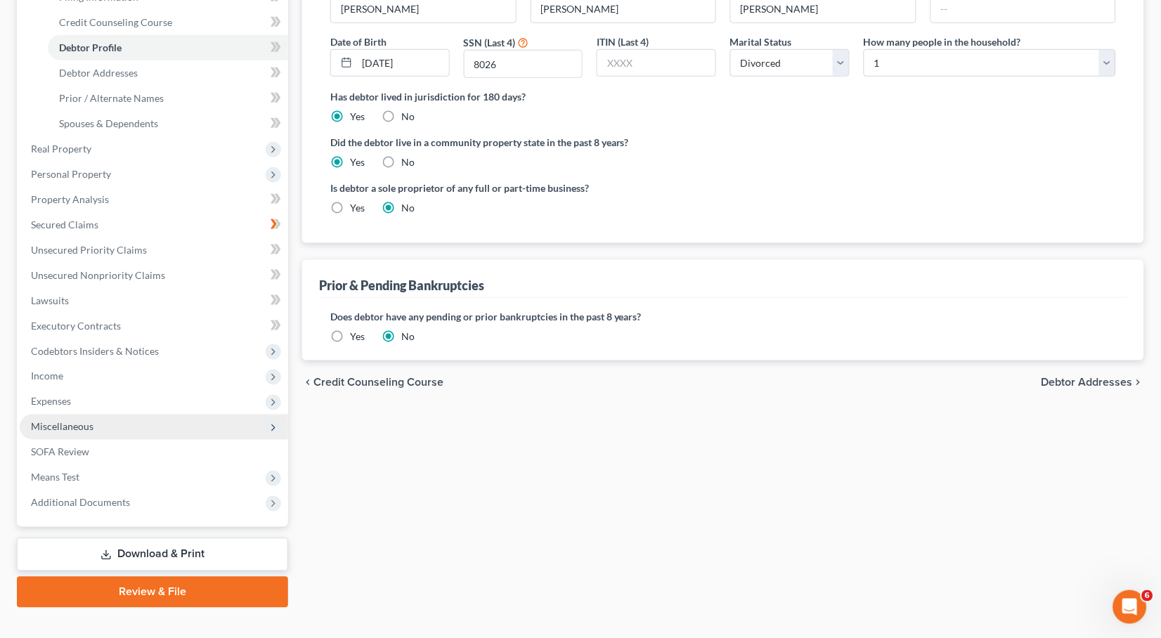
click at [53, 421] on span "Miscellaneous" at bounding box center [62, 427] width 63 height 12
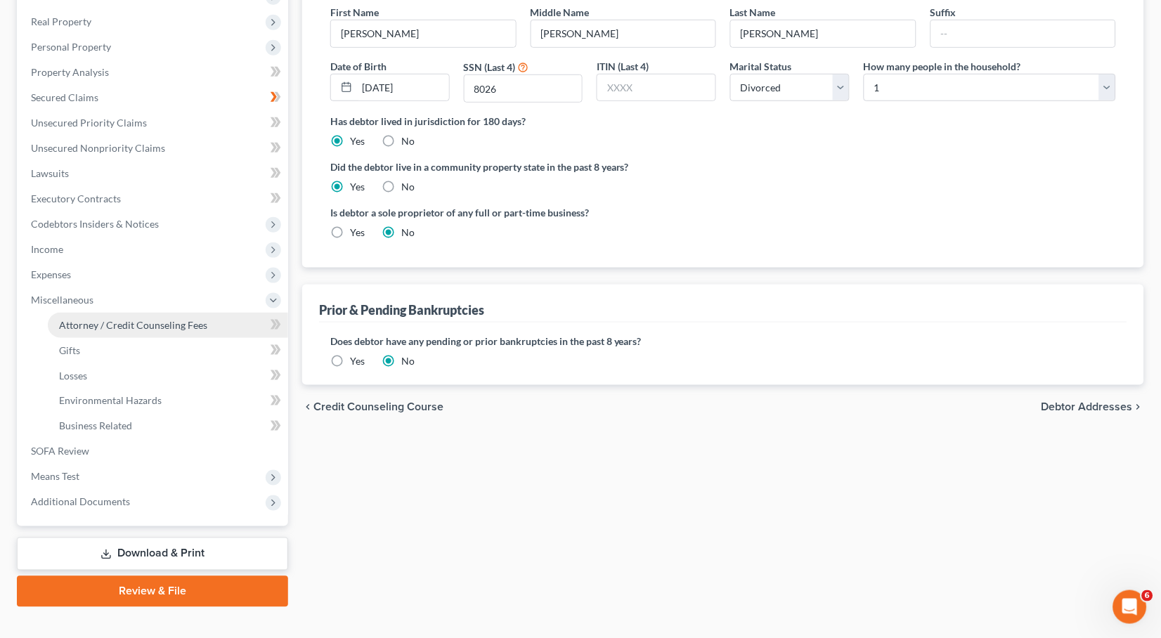
click at [134, 319] on span "Attorney / Credit Counseling Fees" at bounding box center [133, 325] width 148 height 12
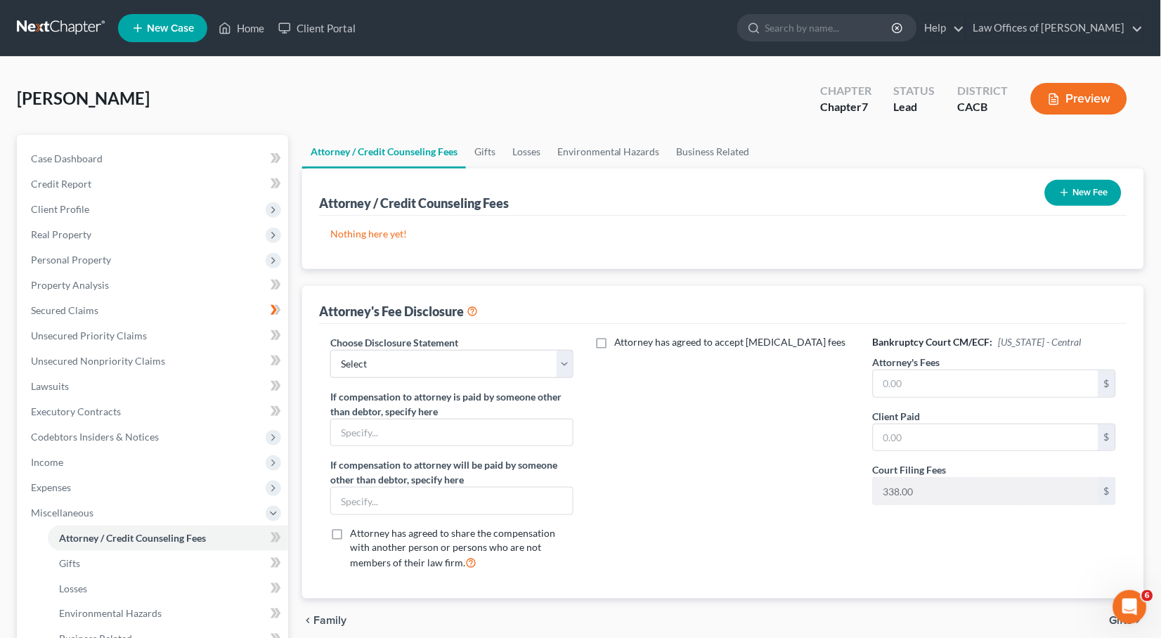
scroll to position [3, 0]
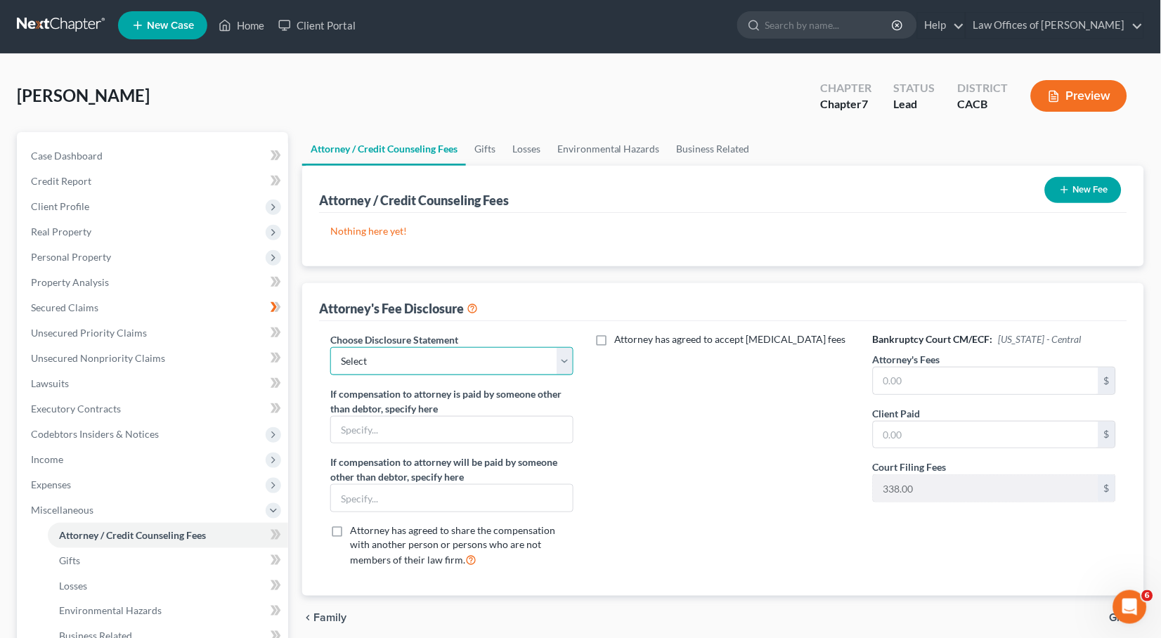
select select "0"
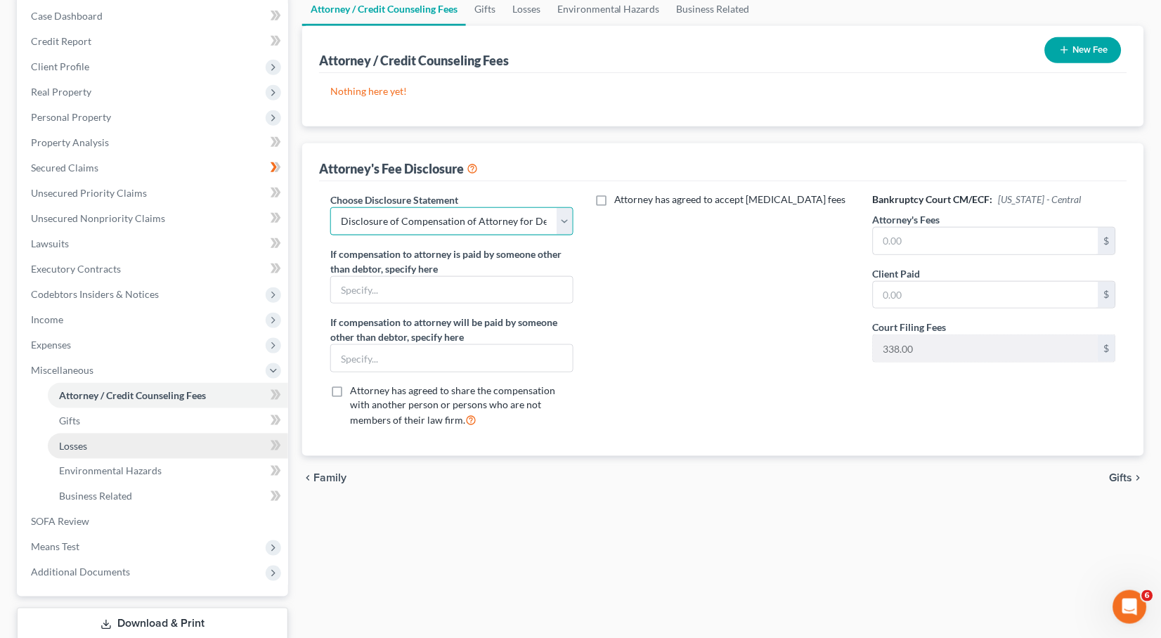
scroll to position [167, 0]
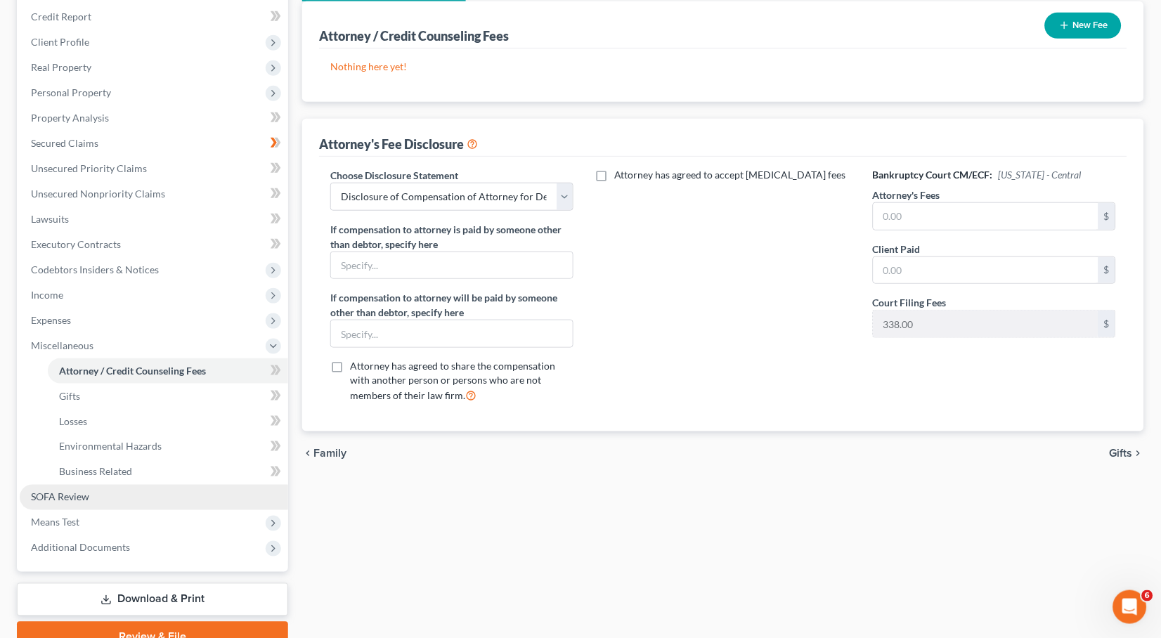
click at [72, 491] on span "SOFA Review" at bounding box center [60, 497] width 58 height 12
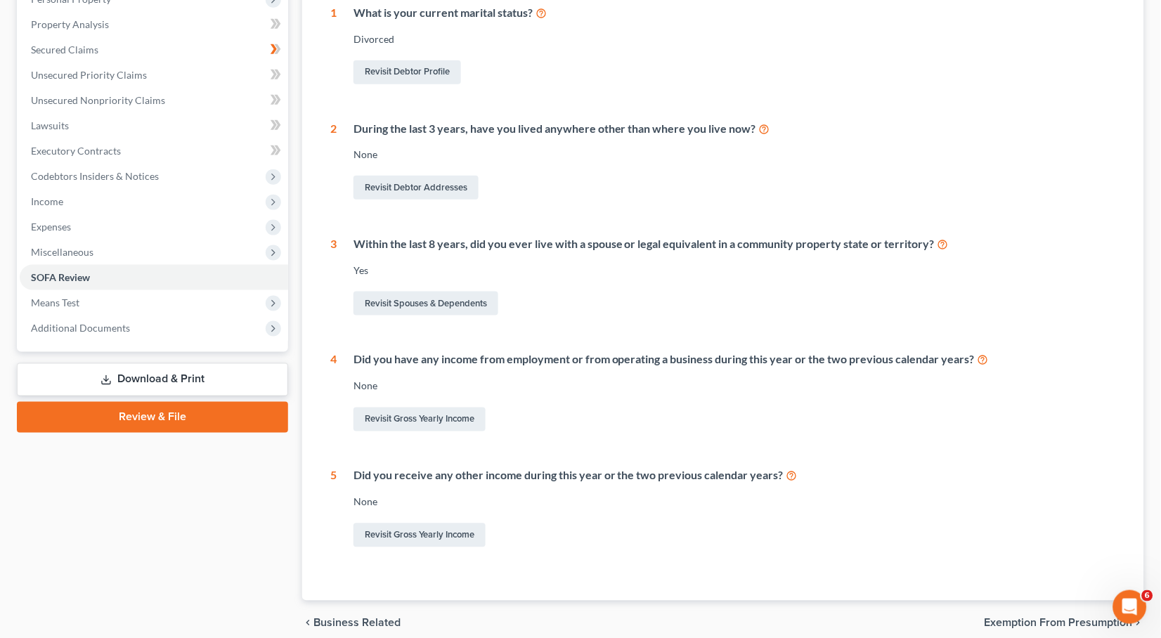
scroll to position [258, 0]
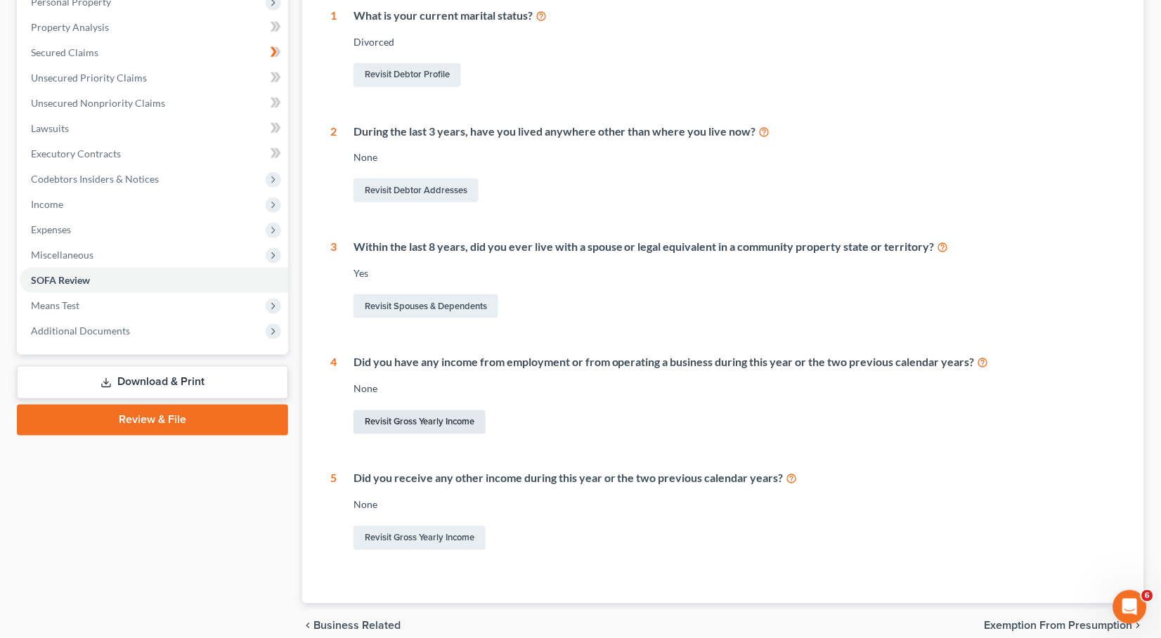
click at [429, 414] on link "Revisit Gross Yearly Income" at bounding box center [419, 422] width 132 height 24
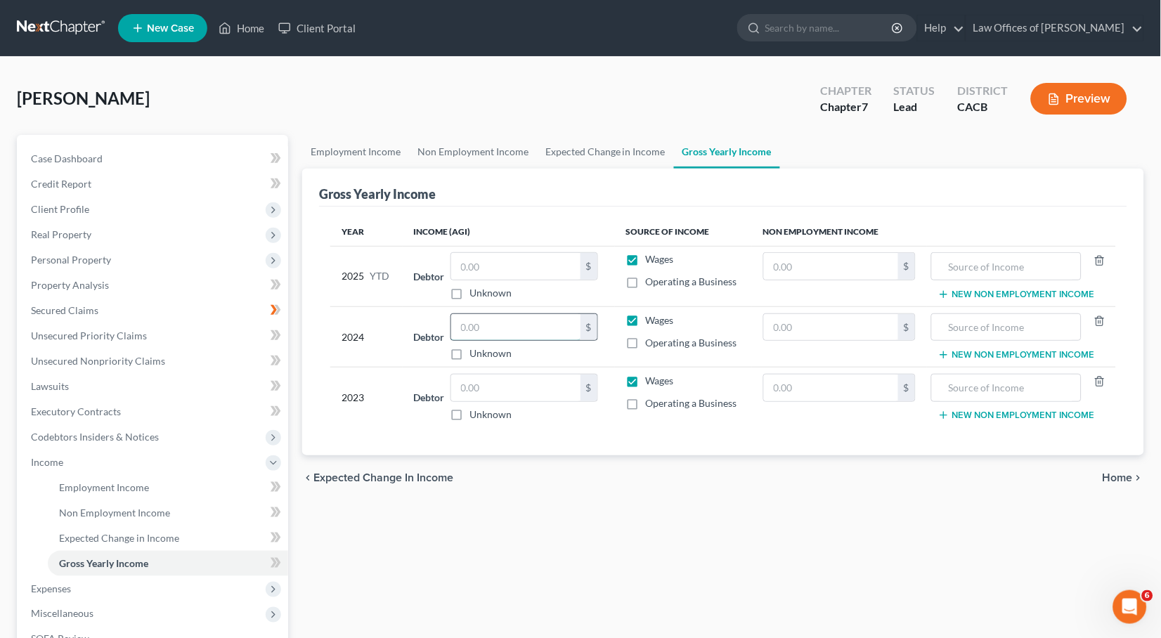
click at [498, 323] on input "text" at bounding box center [515, 327] width 129 height 27
type input "25,269"
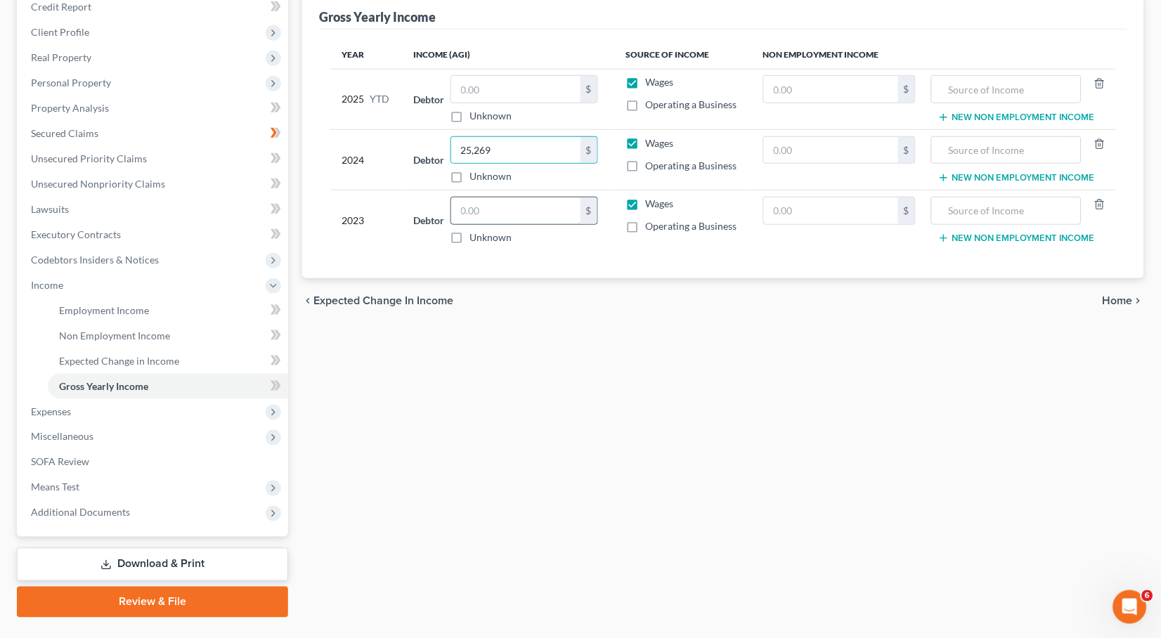
click at [490, 205] on input "text" at bounding box center [515, 210] width 129 height 27
type input "77,606.46"
click at [544, 156] on input "25,269" at bounding box center [515, 150] width 129 height 27
type input "25,269.00"
click at [514, 96] on input "text" at bounding box center [515, 89] width 129 height 27
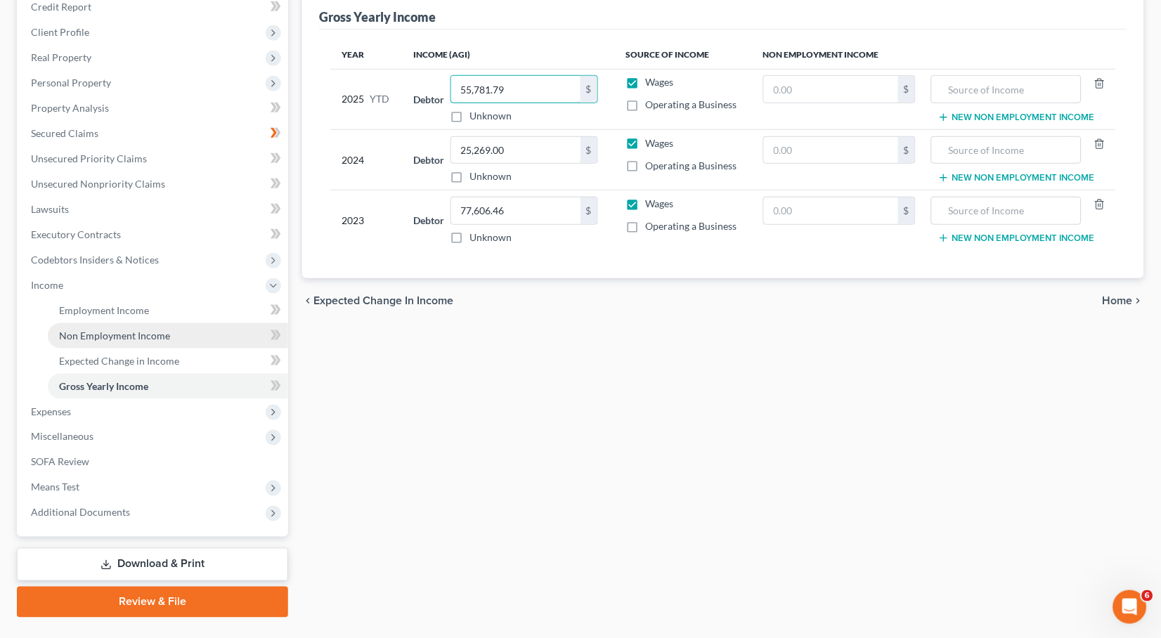
scroll to position [189, 0]
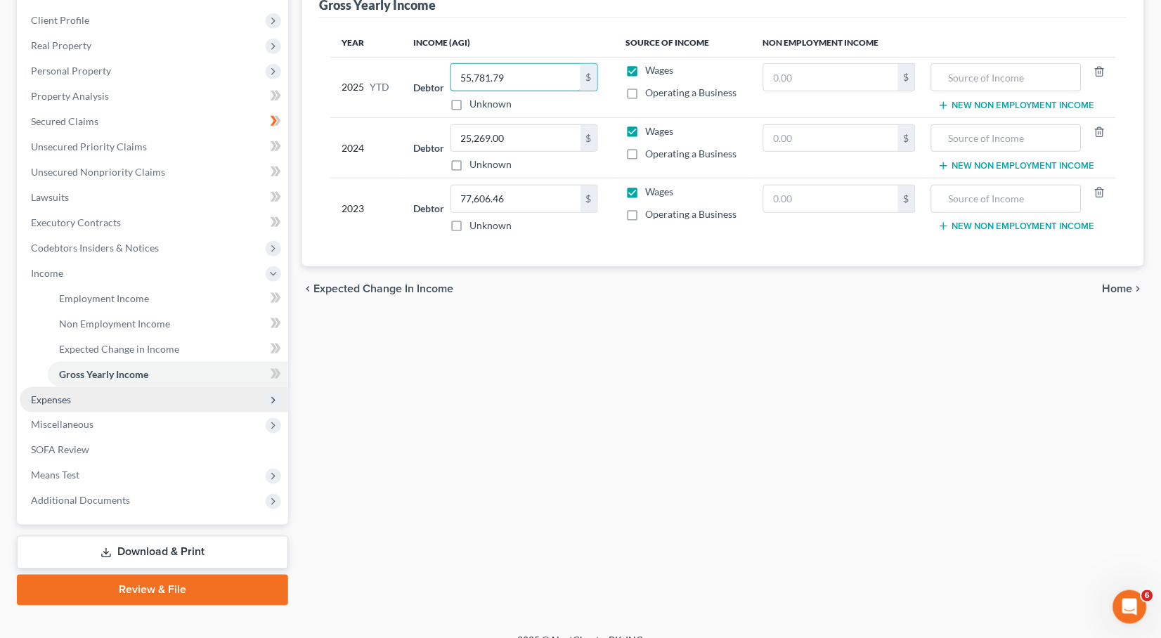
type input "55,781.79"
click at [49, 394] on span "Expenses" at bounding box center [51, 400] width 40 height 12
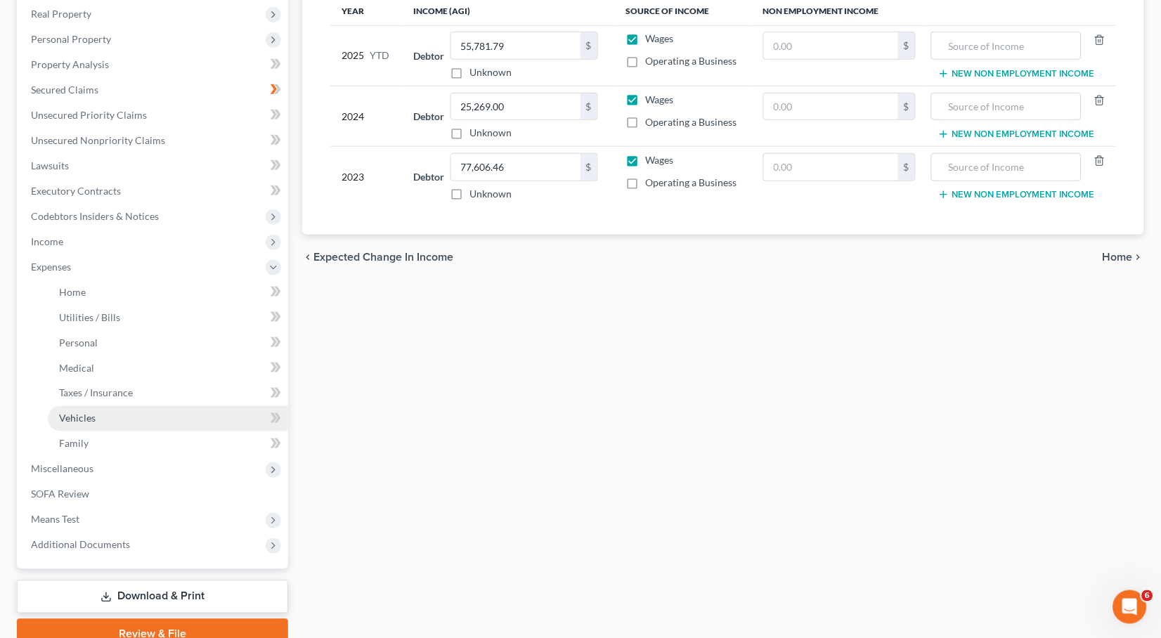
scroll to position [263, 0]
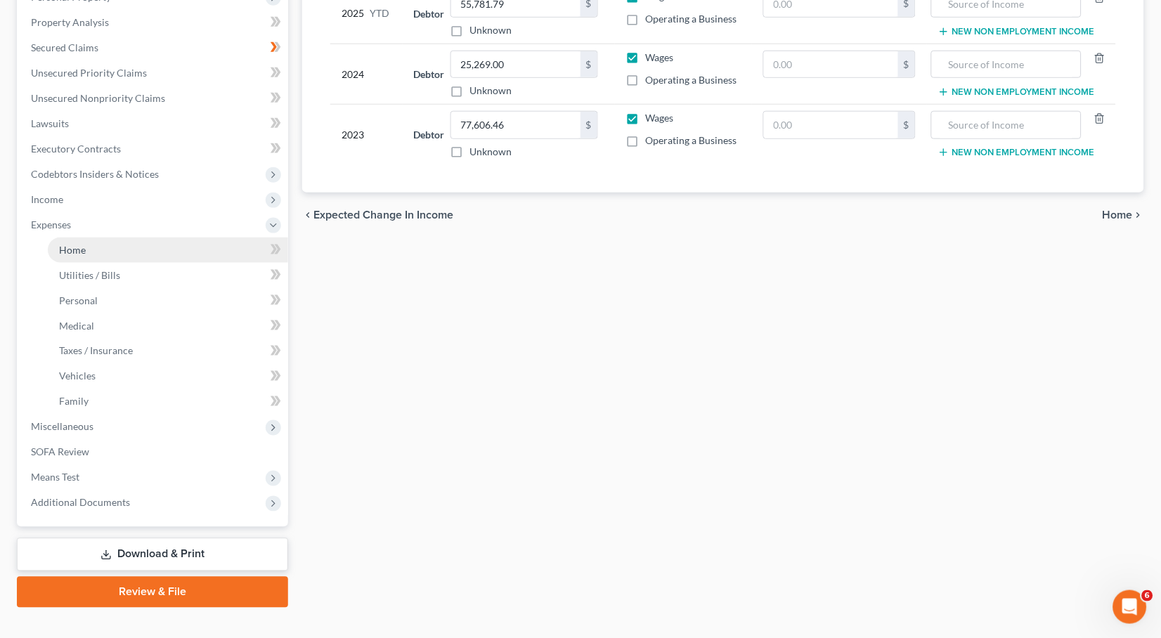
click at [73, 244] on span "Home" at bounding box center [72, 250] width 27 height 12
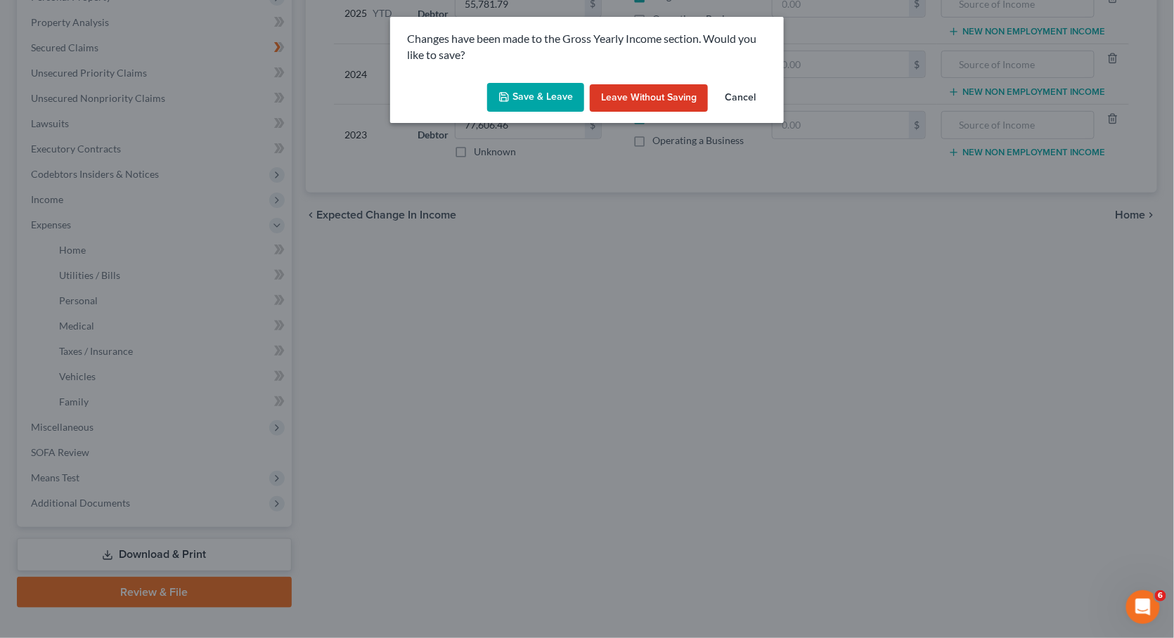
click at [530, 102] on button "Save & Leave" at bounding box center [535, 98] width 97 height 30
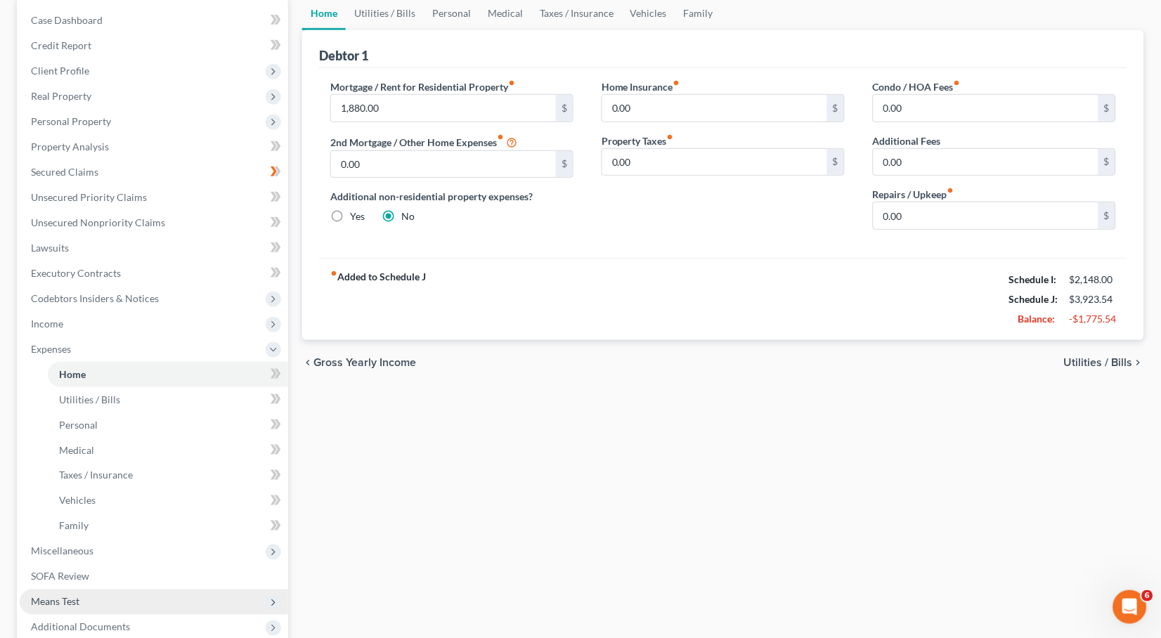
scroll to position [263, 0]
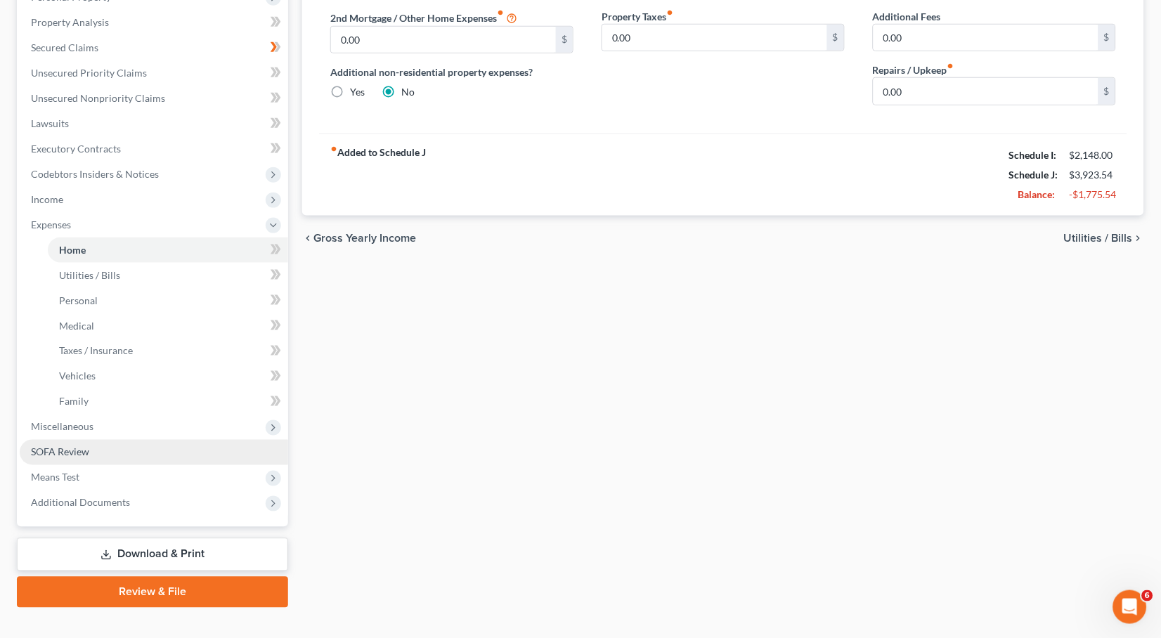
click at [77, 446] on span "SOFA Review" at bounding box center [60, 452] width 58 height 12
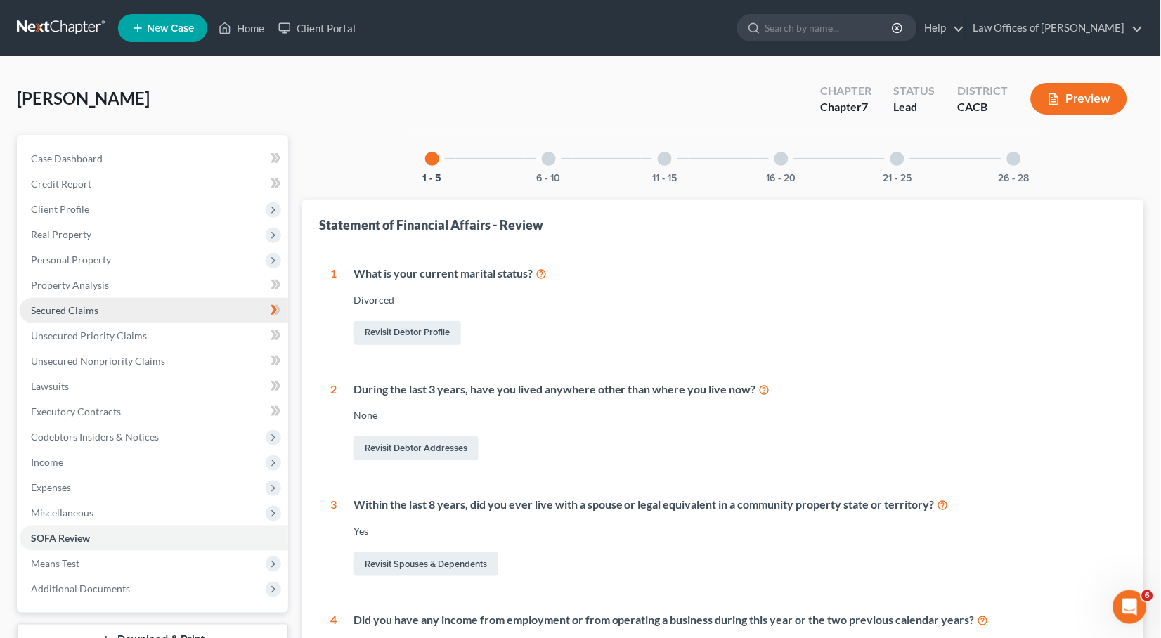
click at [66, 304] on span "Secured Claims" at bounding box center [64, 310] width 67 height 12
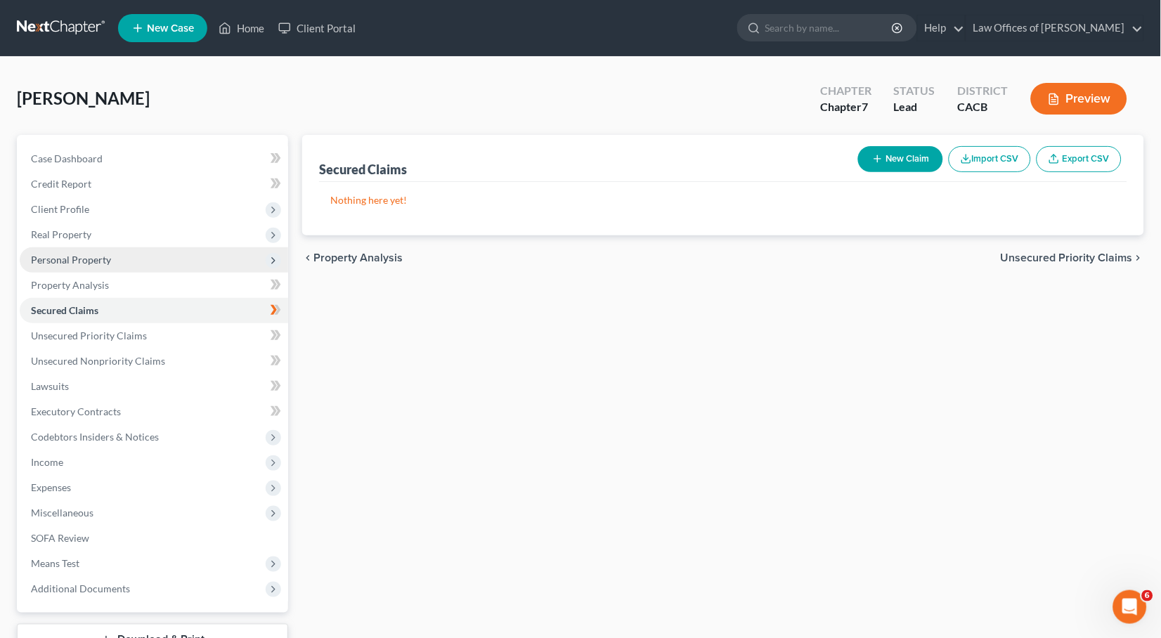
click at [78, 256] on span "Personal Property" at bounding box center [71, 260] width 80 height 12
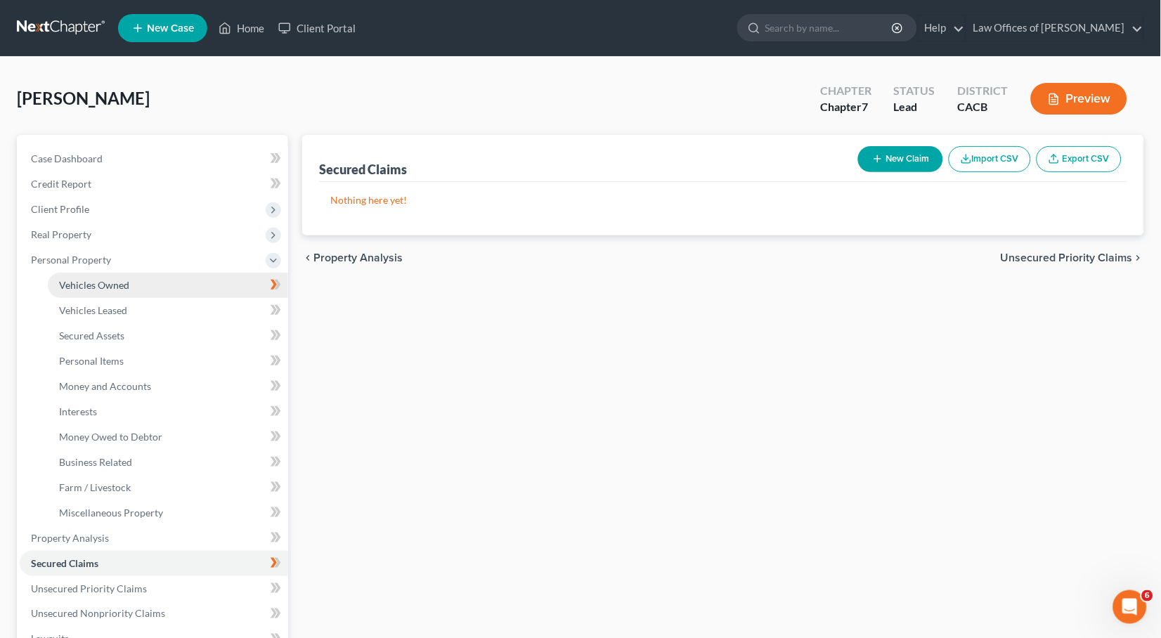
click at [82, 279] on span "Vehicles Owned" at bounding box center [94, 285] width 70 height 12
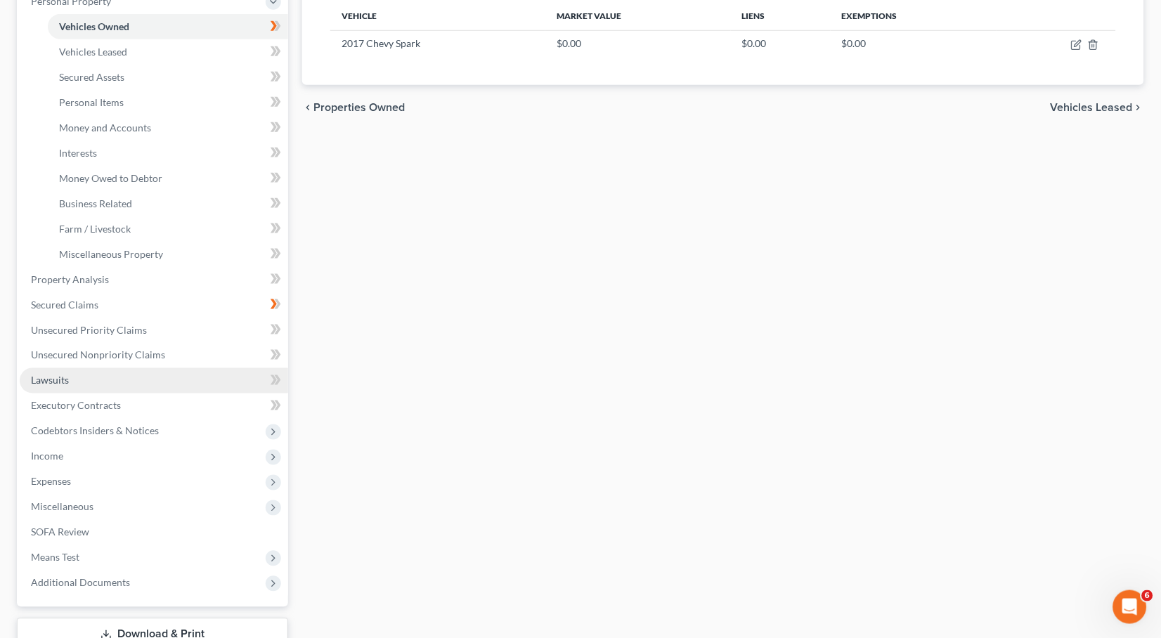
scroll to position [328, 0]
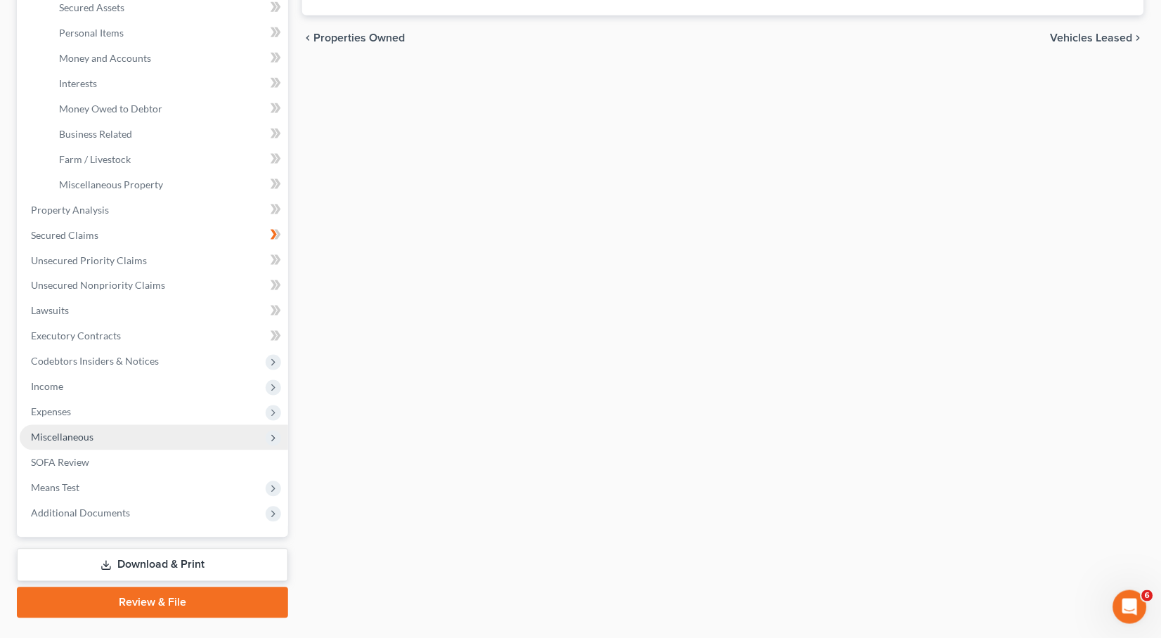
click at [65, 431] on span "Miscellaneous" at bounding box center [62, 437] width 63 height 12
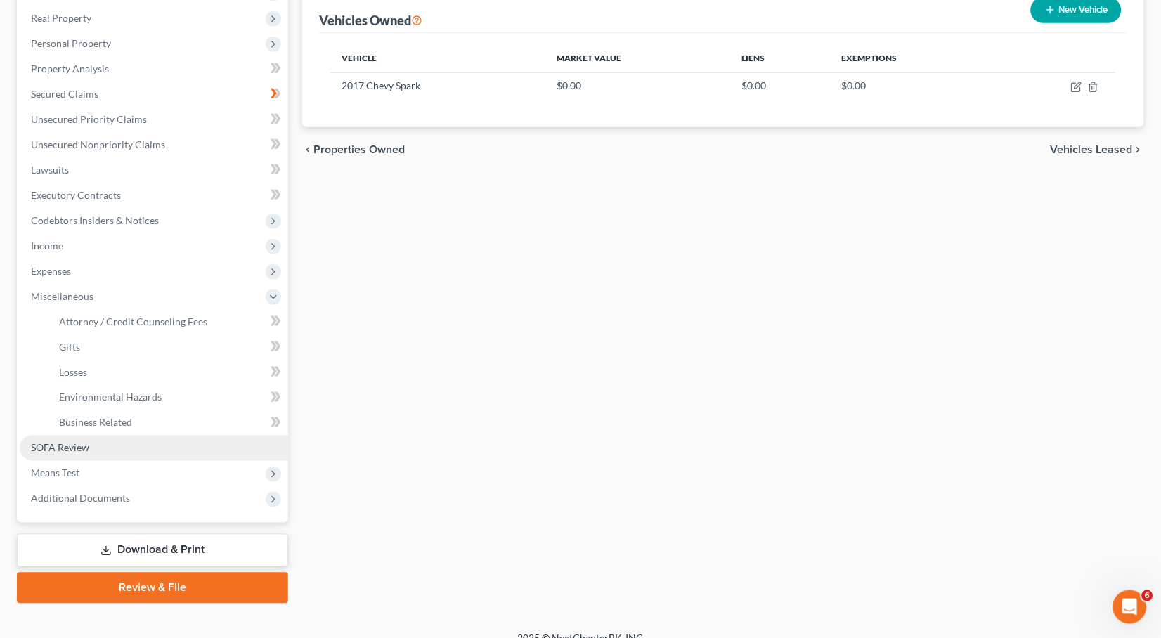
scroll to position [213, 0]
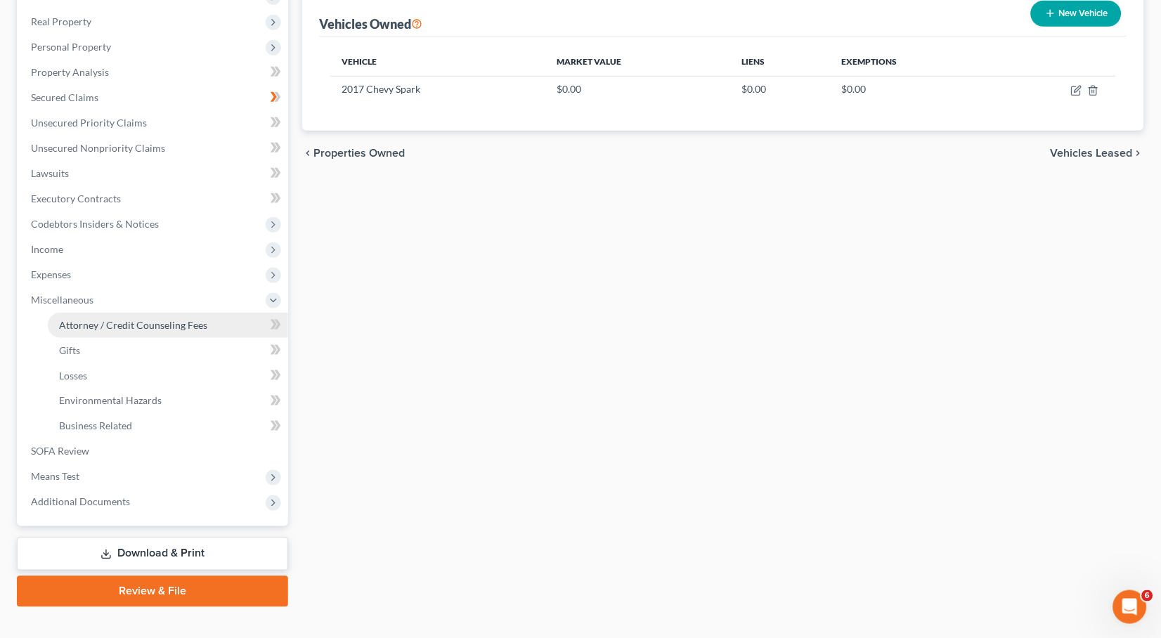
click at [105, 319] on span "Attorney / Credit Counseling Fees" at bounding box center [133, 325] width 148 height 12
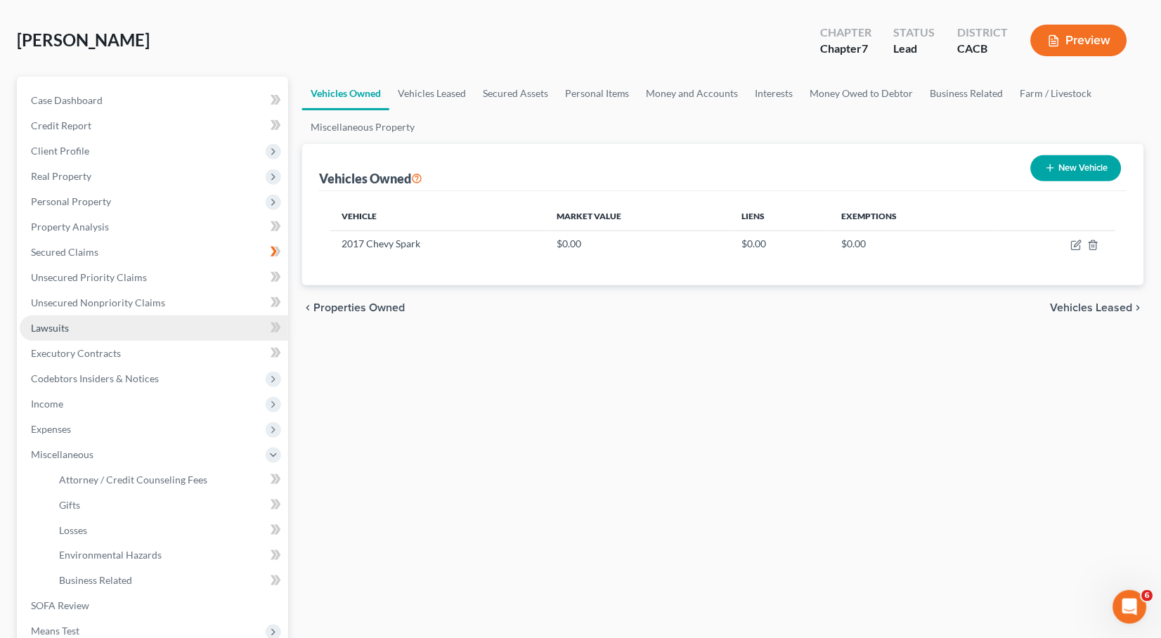
select select "0"
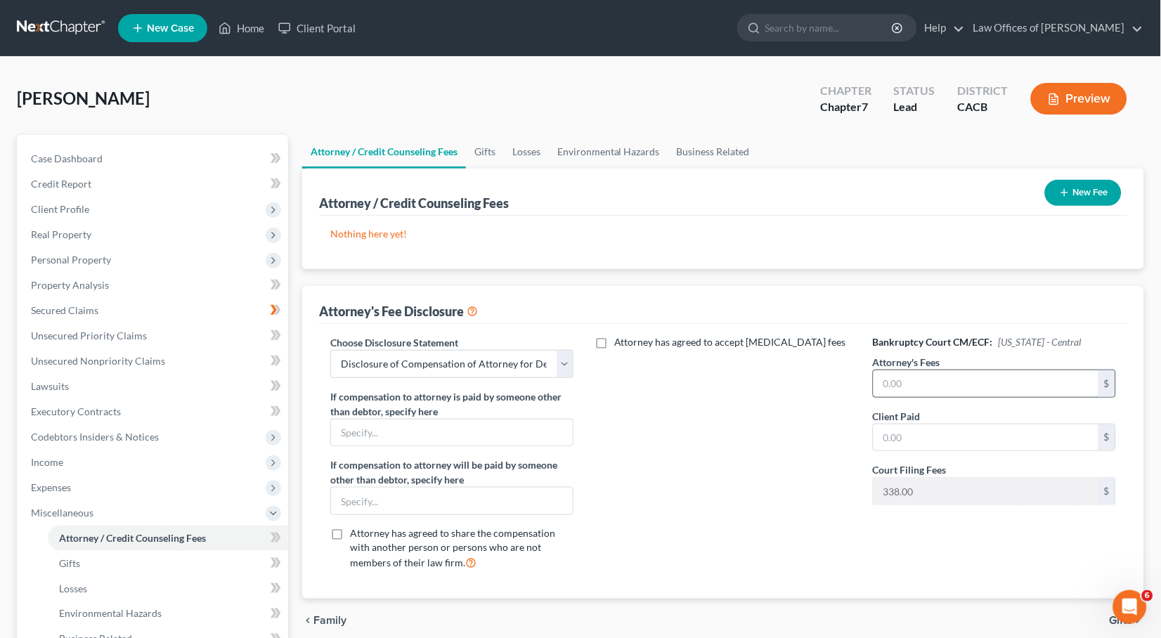
scroll to position [3, 0]
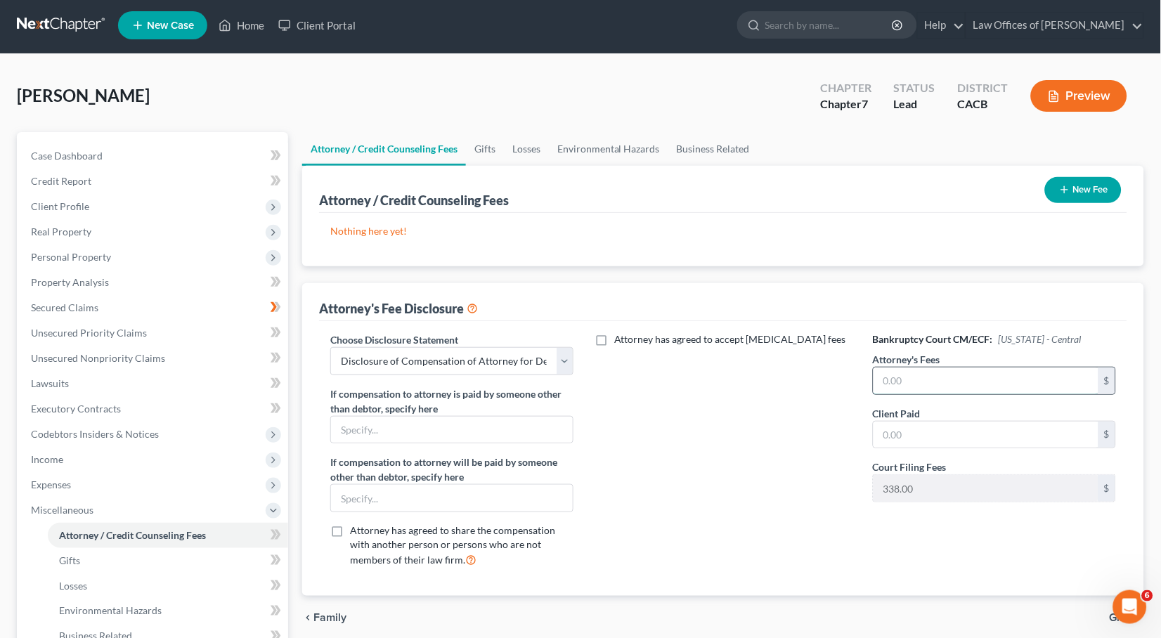
click at [1008, 368] on input "text" at bounding box center [985, 381] width 225 height 27
type input "1,617"
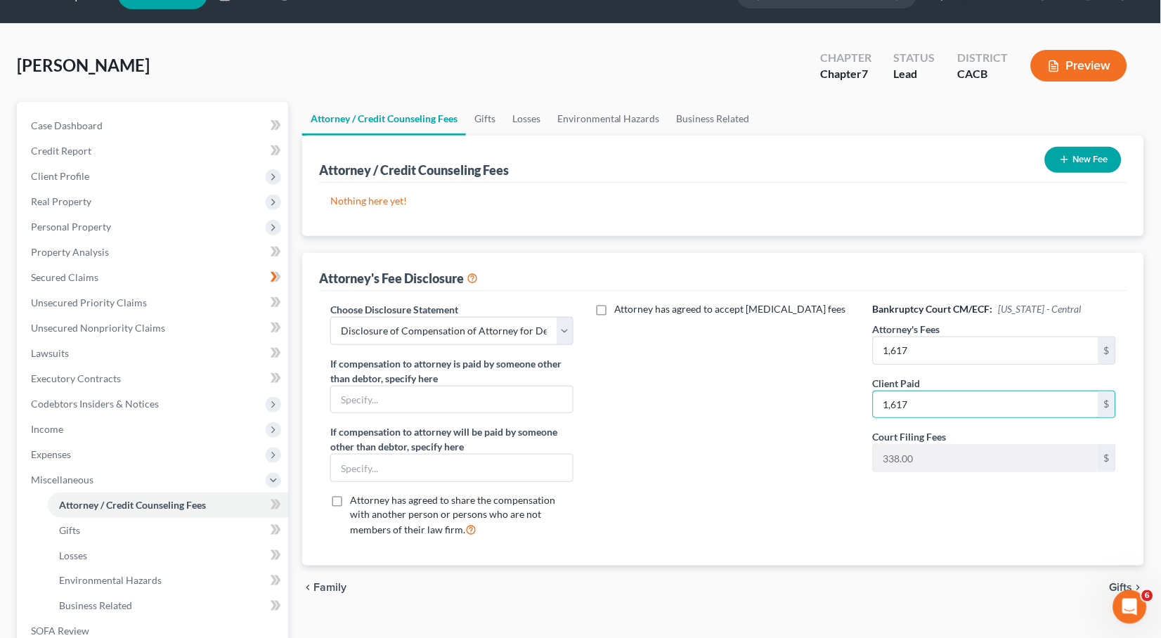
click at [1080, 161] on button "New Fee" at bounding box center [1083, 160] width 77 height 26
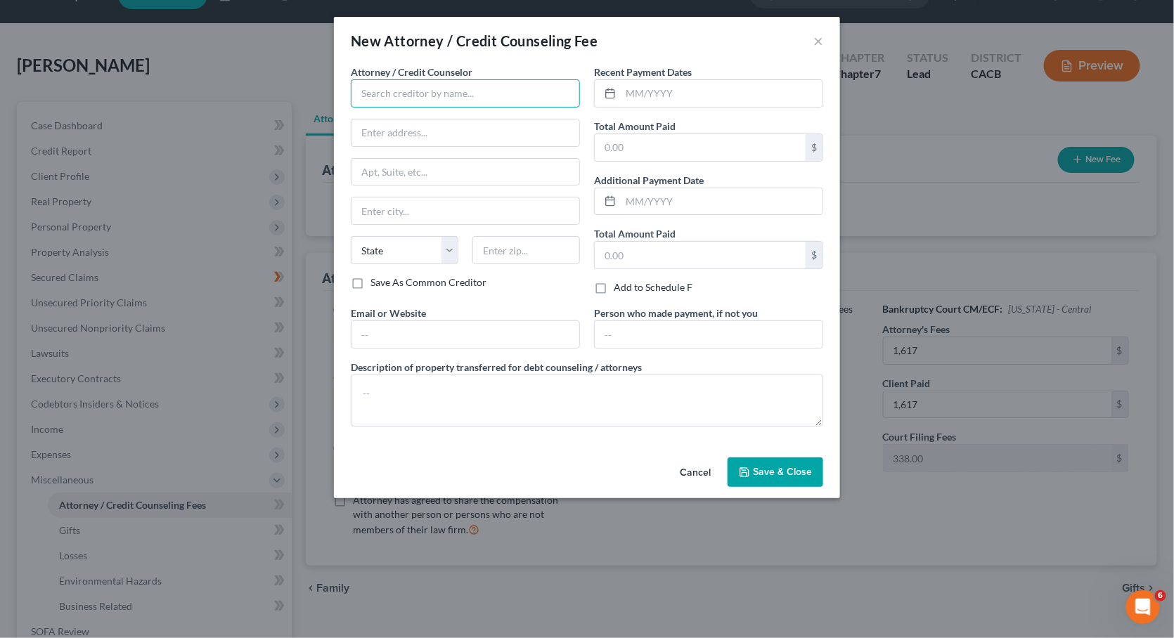
click at [507, 86] on input "text" at bounding box center [465, 93] width 229 height 28
click at [403, 91] on input "TERR" at bounding box center [465, 93] width 229 height 28
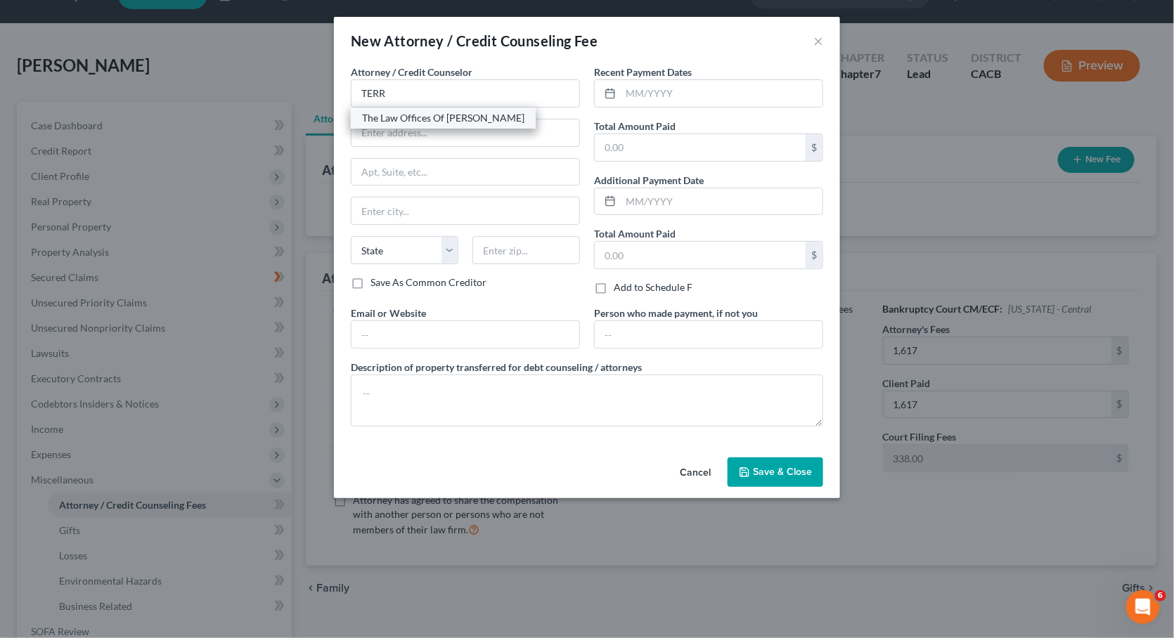
click at [446, 124] on div "The Law Offices Of [PERSON_NAME]" at bounding box center [443, 118] width 185 height 21
type input "The Law Offices Of [PERSON_NAME]"
type input "[STREET_ADDRESS]"
type input "[GEOGRAPHIC_DATA]"
select select "4"
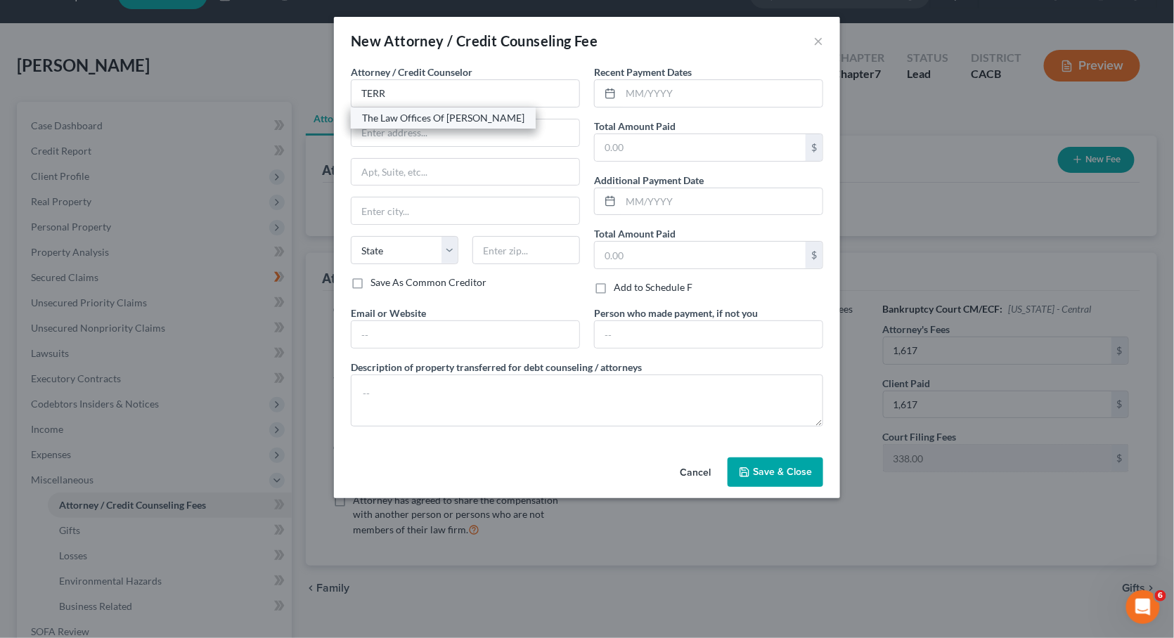
type input "91730"
click at [650, 137] on input "text" at bounding box center [699, 147] width 211 height 27
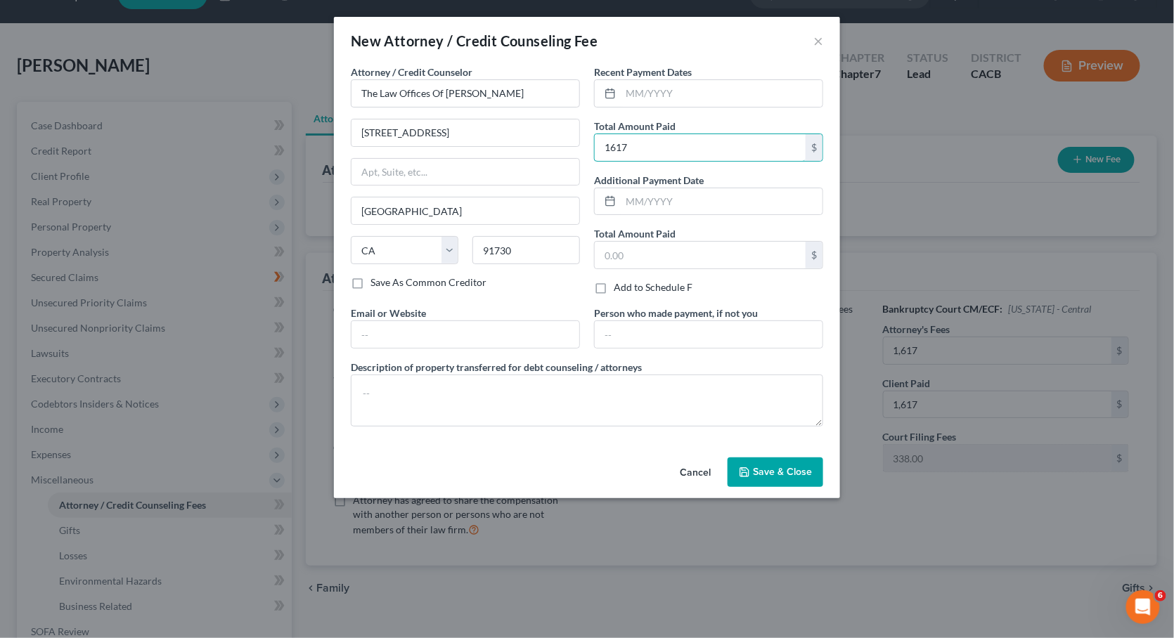
type input "1,617"
click at [767, 474] on button "Save & Close" at bounding box center [775, 472] width 96 height 30
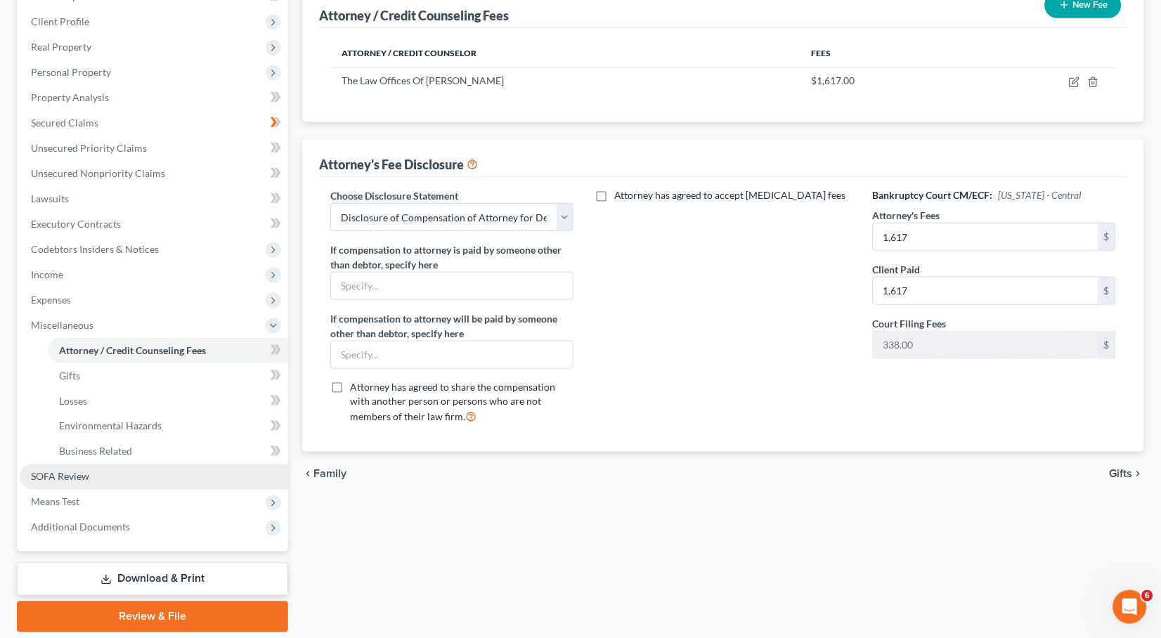
scroll to position [190, 0]
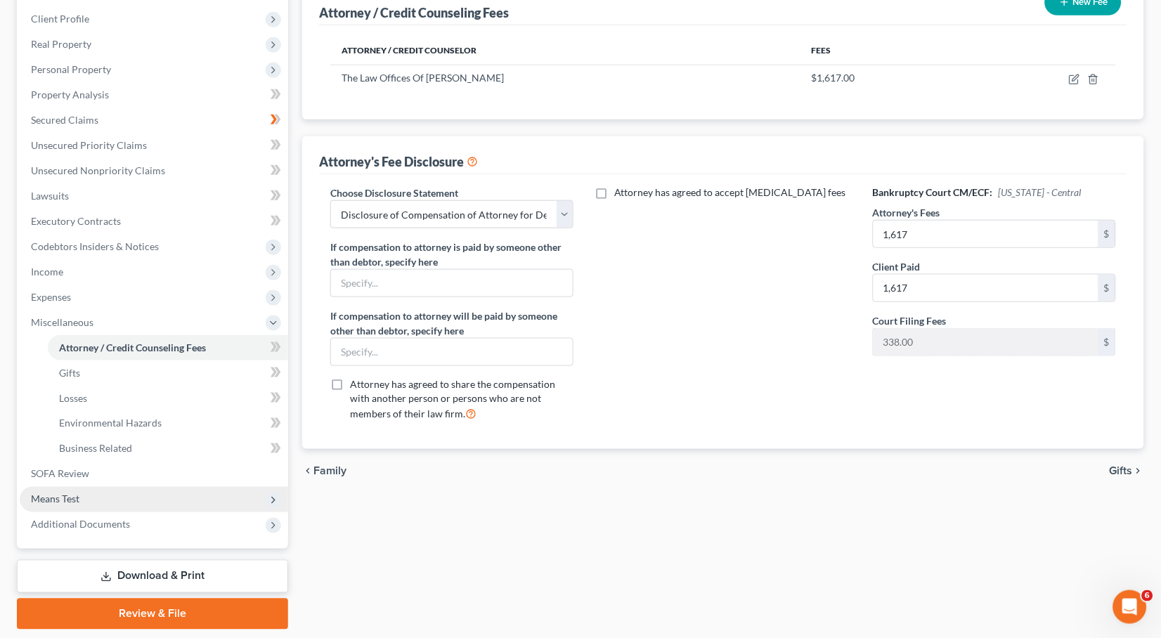
click at [91, 487] on span "Means Test" at bounding box center [154, 499] width 268 height 25
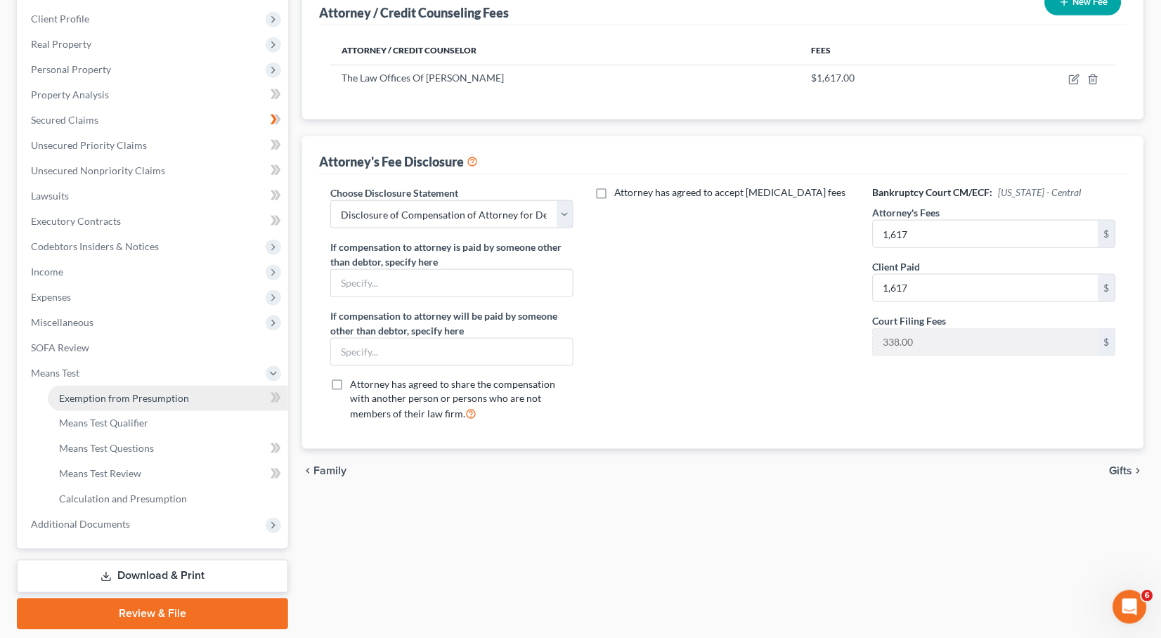
click at [134, 392] on span "Exemption from Presumption" at bounding box center [124, 398] width 130 height 12
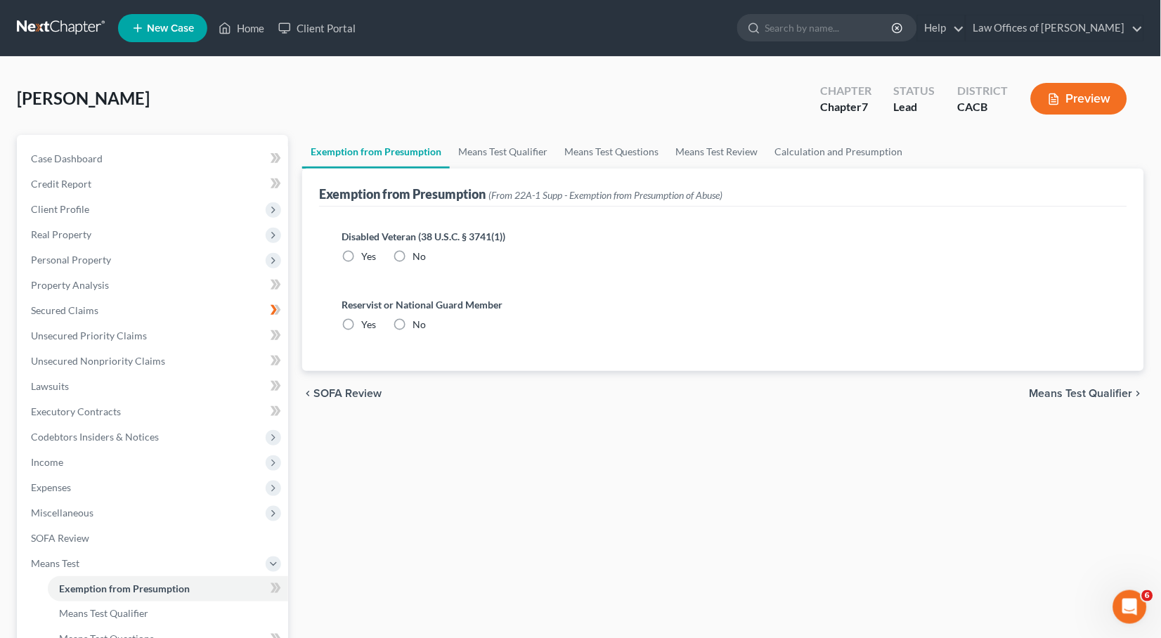
click at [412, 252] on label "No" at bounding box center [418, 256] width 13 height 14
click at [418, 252] on input "No" at bounding box center [422, 253] width 9 height 9
radio input "true"
click at [412, 327] on label "No" at bounding box center [418, 325] width 13 height 14
click at [418, 327] on input "No" at bounding box center [422, 322] width 9 height 9
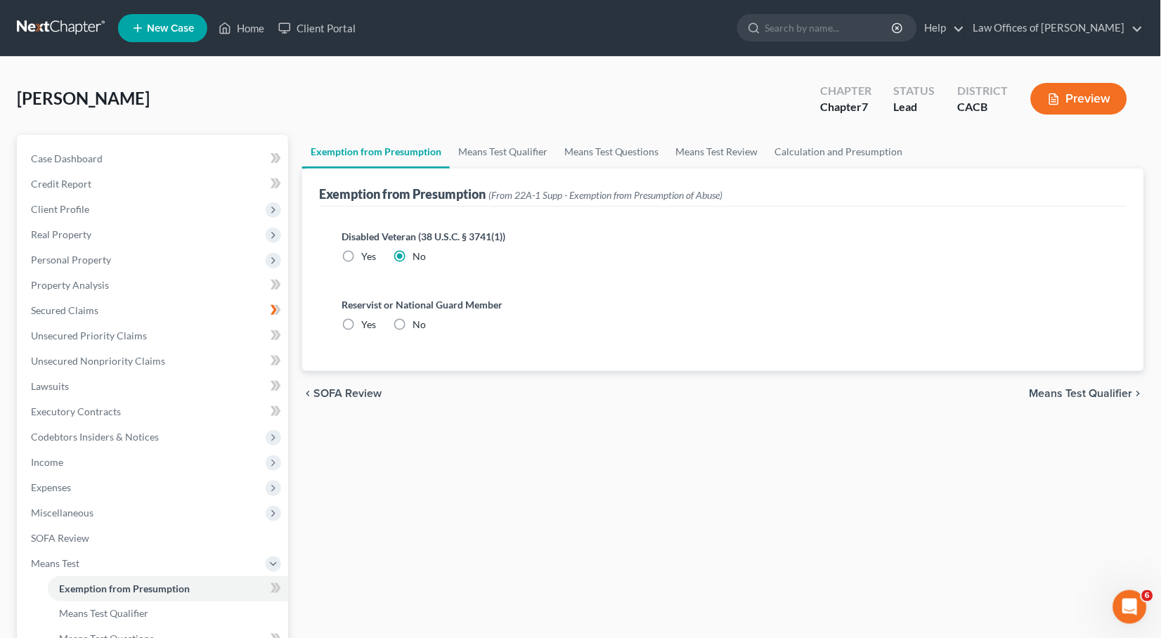
radio input "true"
click at [489, 148] on link "Means Test Qualifier" at bounding box center [503, 152] width 106 height 34
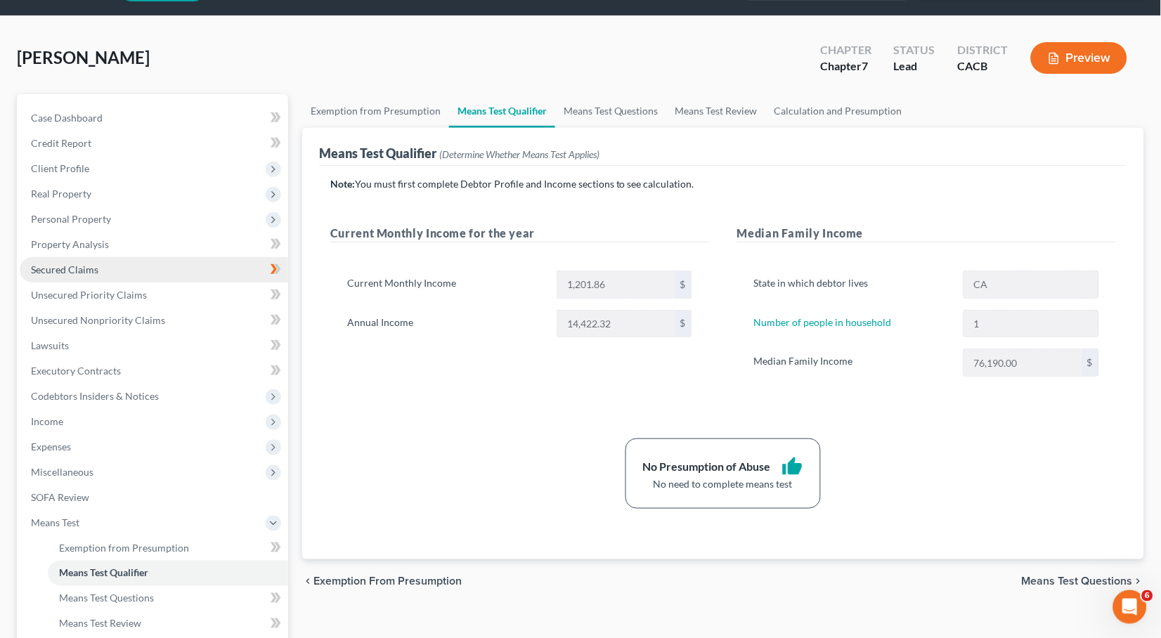
scroll to position [38, 0]
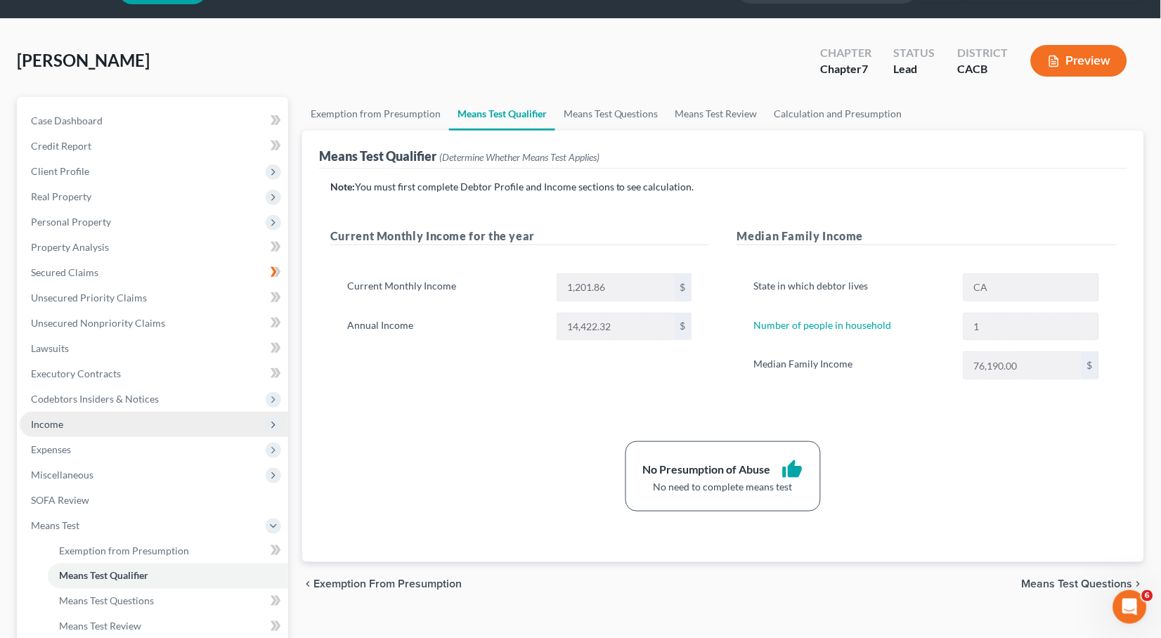
click at [50, 412] on span "Income" at bounding box center [154, 424] width 268 height 25
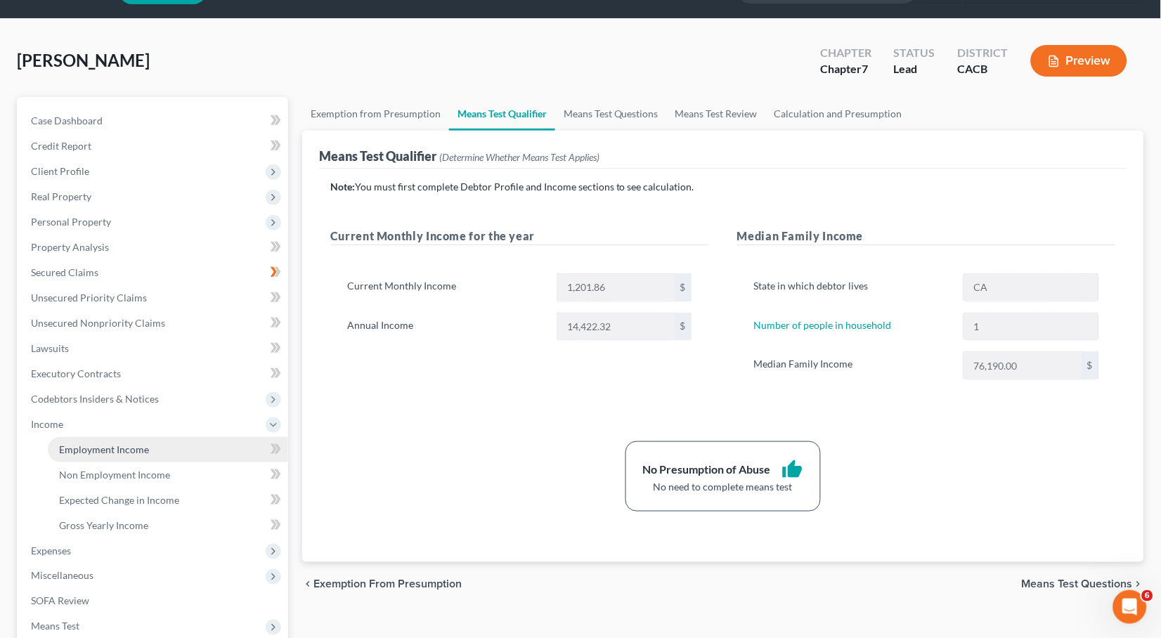
click at [123, 443] on span "Employment Income" at bounding box center [104, 449] width 90 height 12
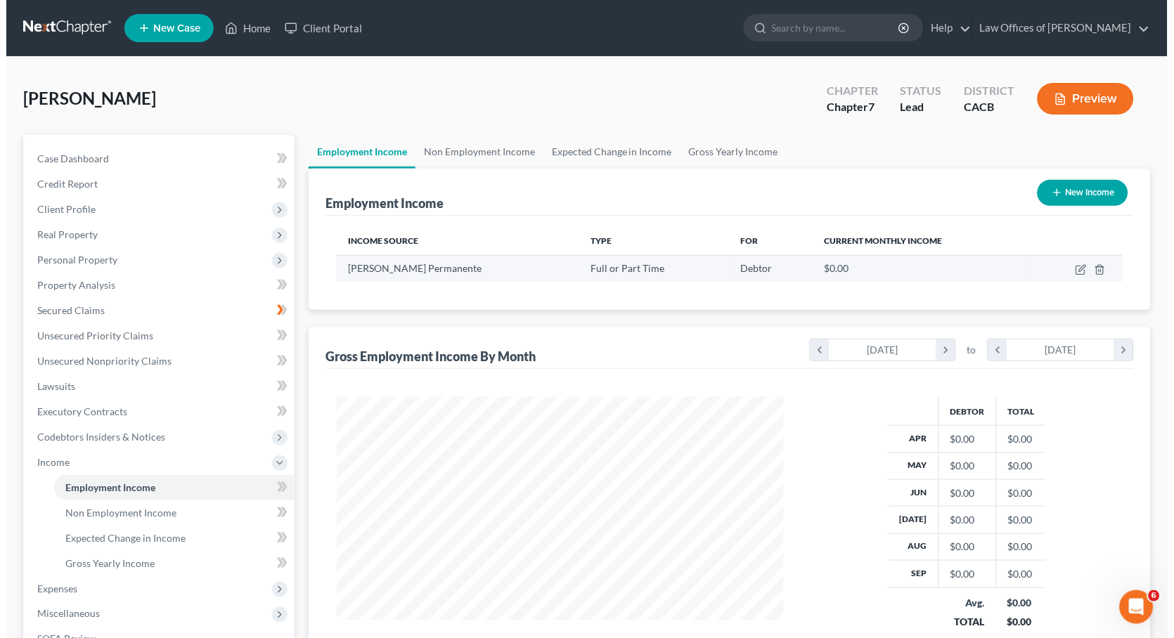
scroll to position [245, 474]
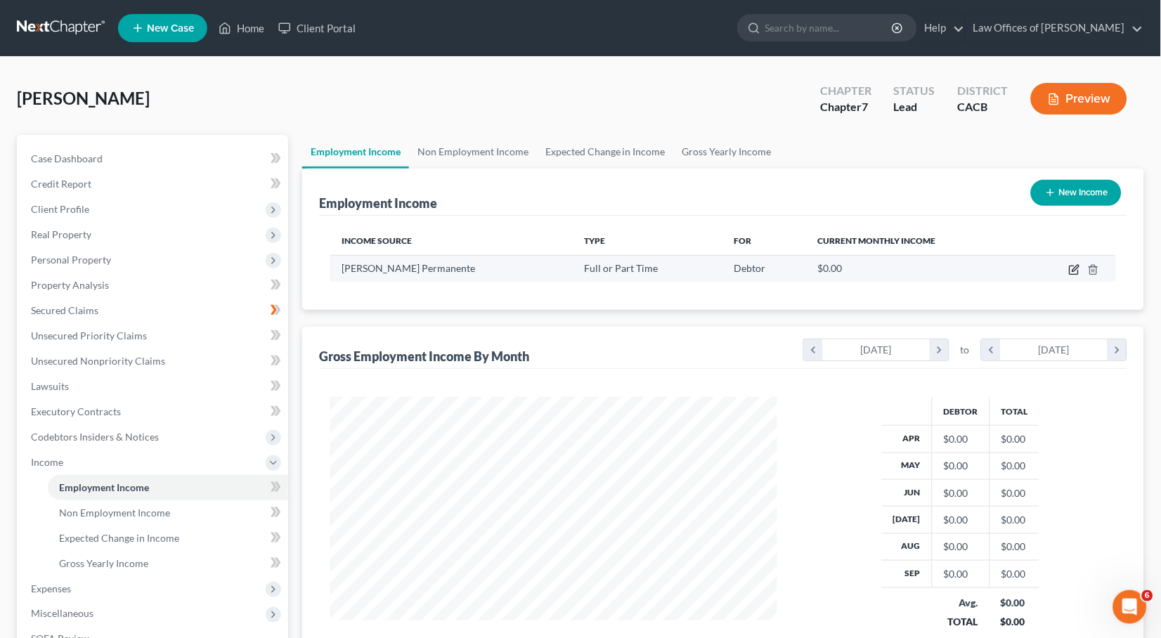
click at [1070, 269] on icon "button" at bounding box center [1074, 269] width 11 height 11
select select "0"
select select "4"
select select "2"
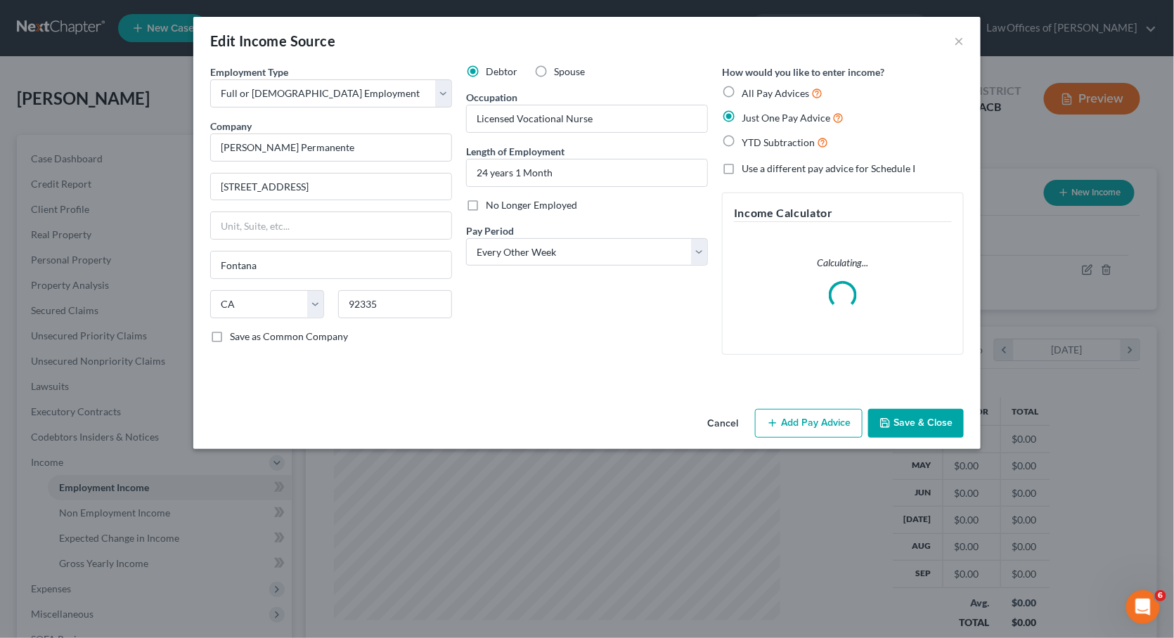
scroll to position [245, 480]
click at [788, 138] on span "YTD Subtraction" at bounding box center [777, 142] width 73 height 12
click at [756, 138] on input "YTD Subtraction" at bounding box center [751, 138] width 9 height 9
radio input "true"
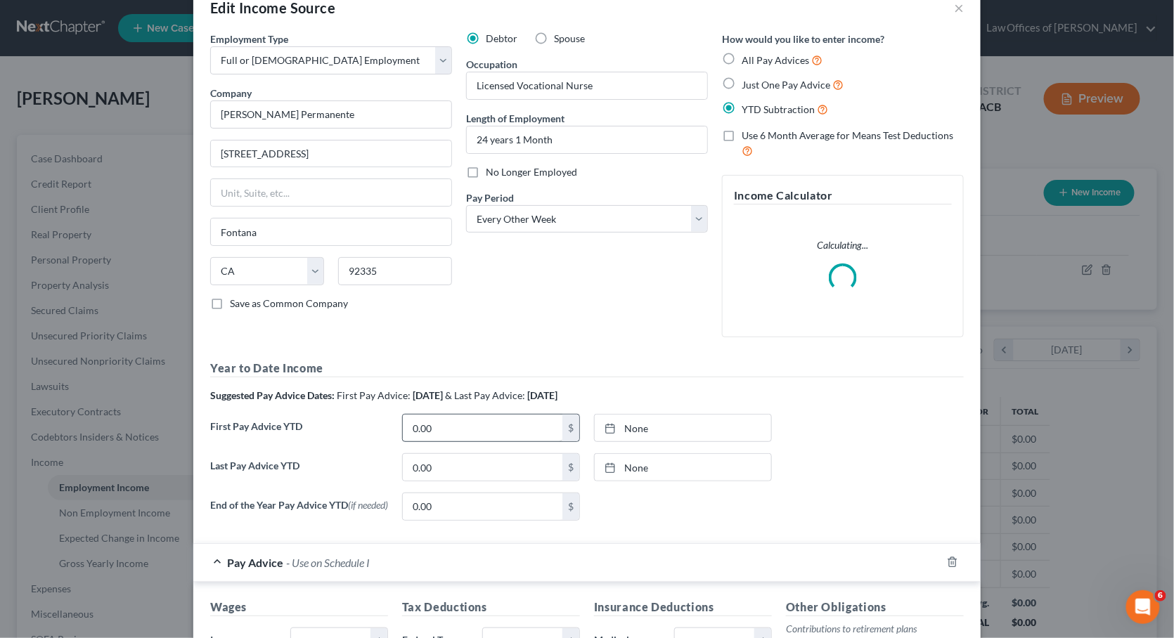
scroll to position [62, 0]
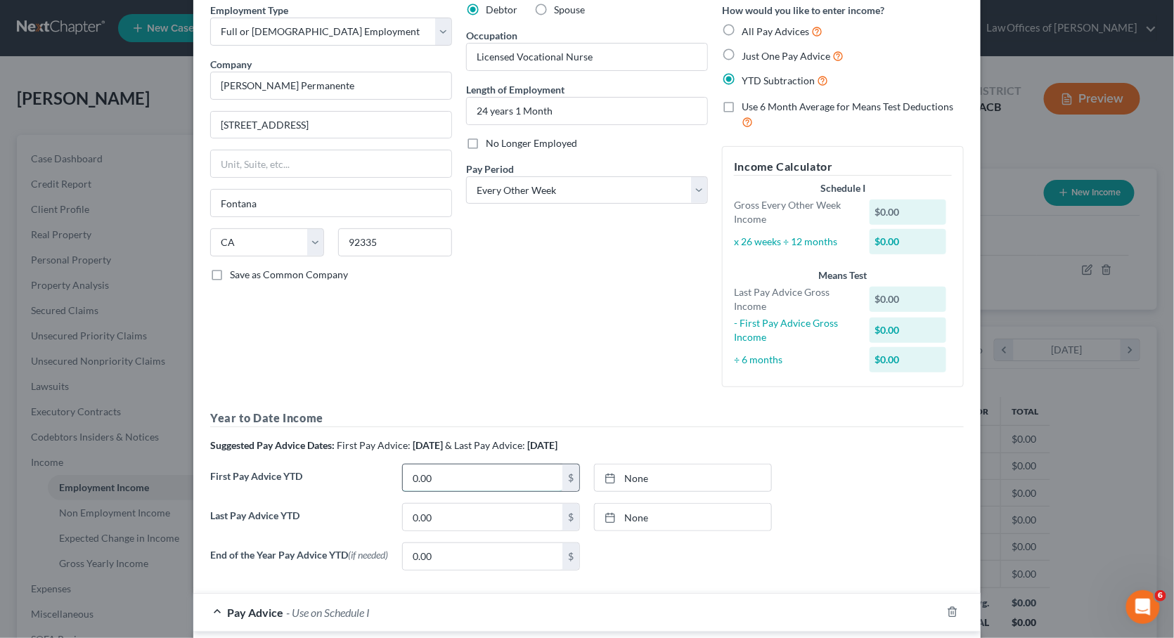
click at [463, 464] on input "0.00" at bounding box center [483, 477] width 160 height 27
type input "27,458.79"
click at [633, 466] on link "None" at bounding box center [682, 477] width 176 height 27
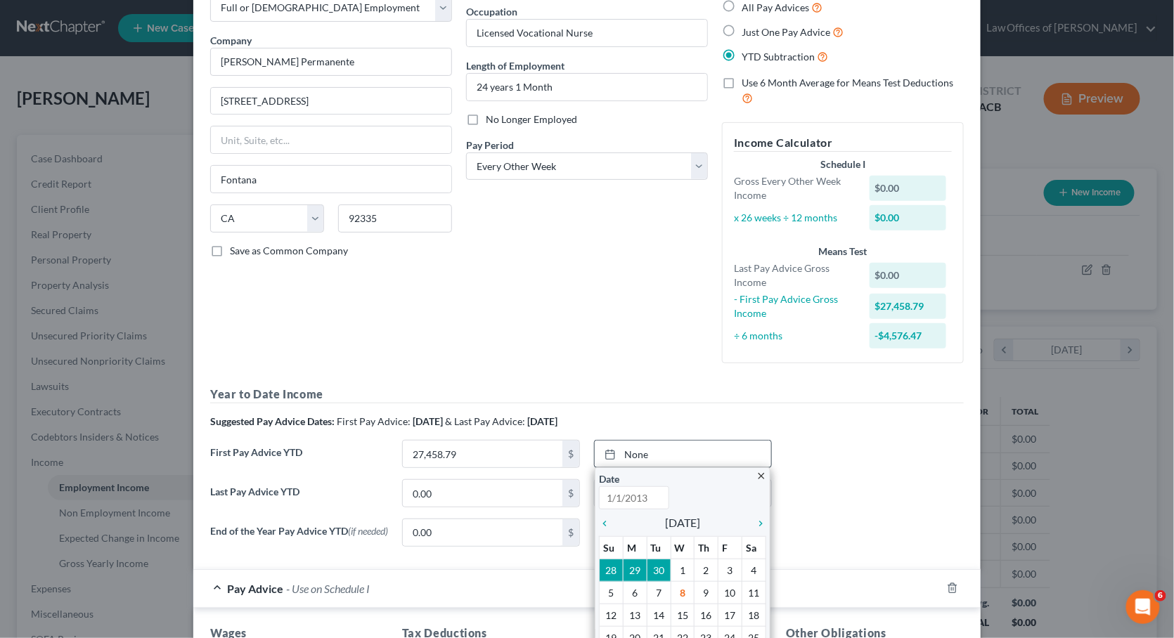
scroll to position [118, 0]
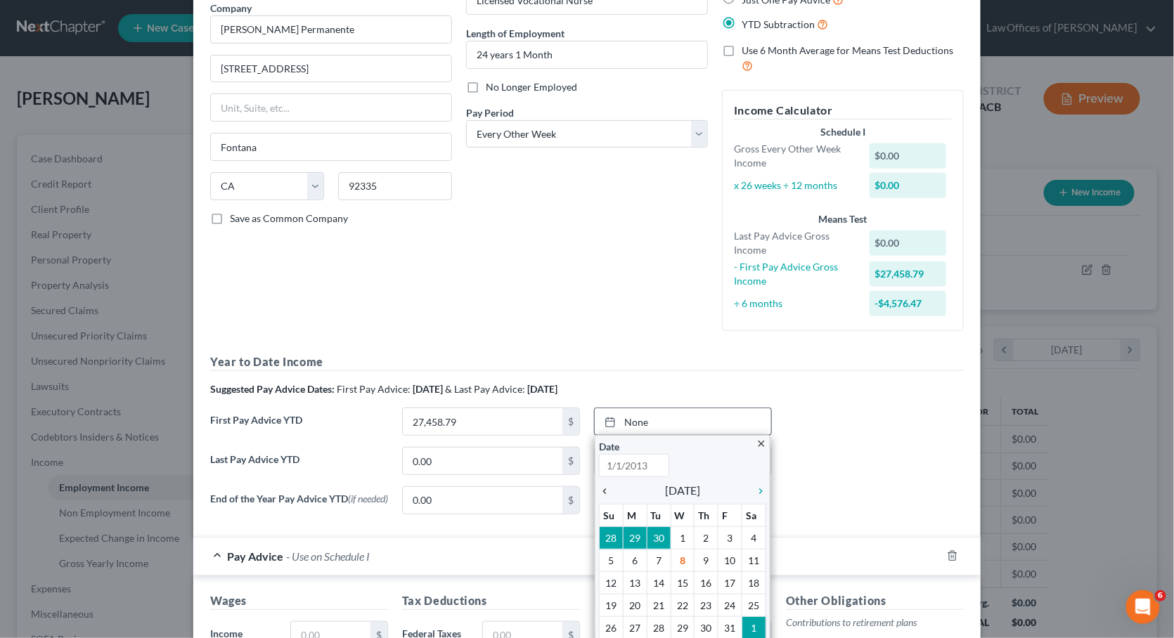
type input "[DATE]"
click at [602, 483] on div "chevron_left" at bounding box center [608, 489] width 18 height 13
click at [600, 486] on icon "chevron_left" at bounding box center [608, 491] width 18 height 11
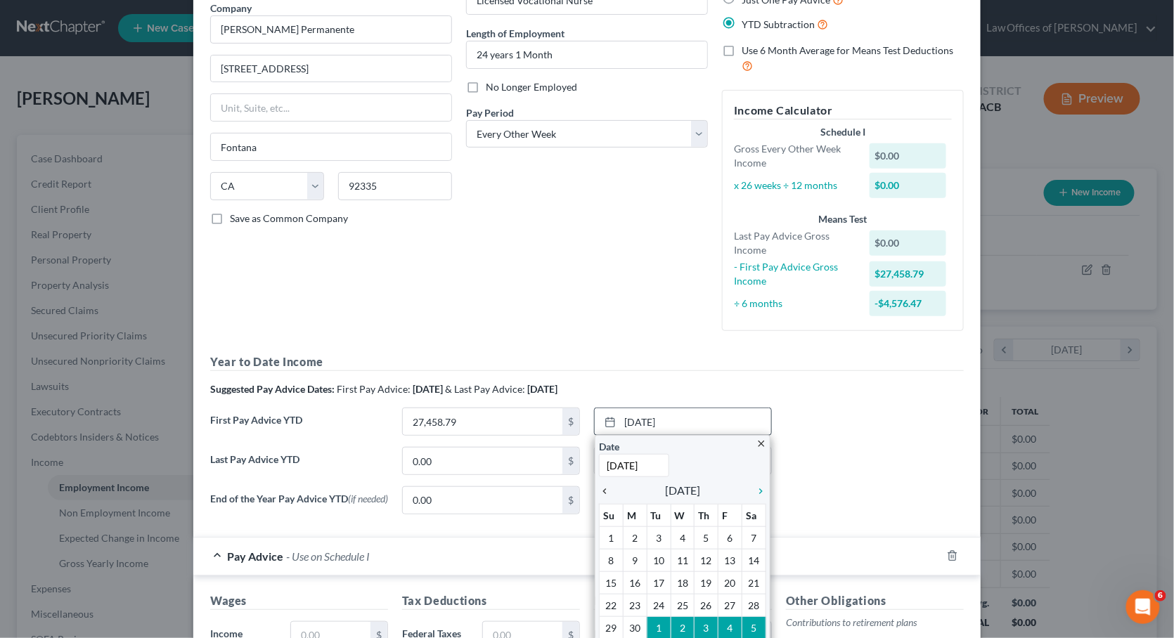
click at [599, 486] on icon "chevron_left" at bounding box center [608, 491] width 18 height 11
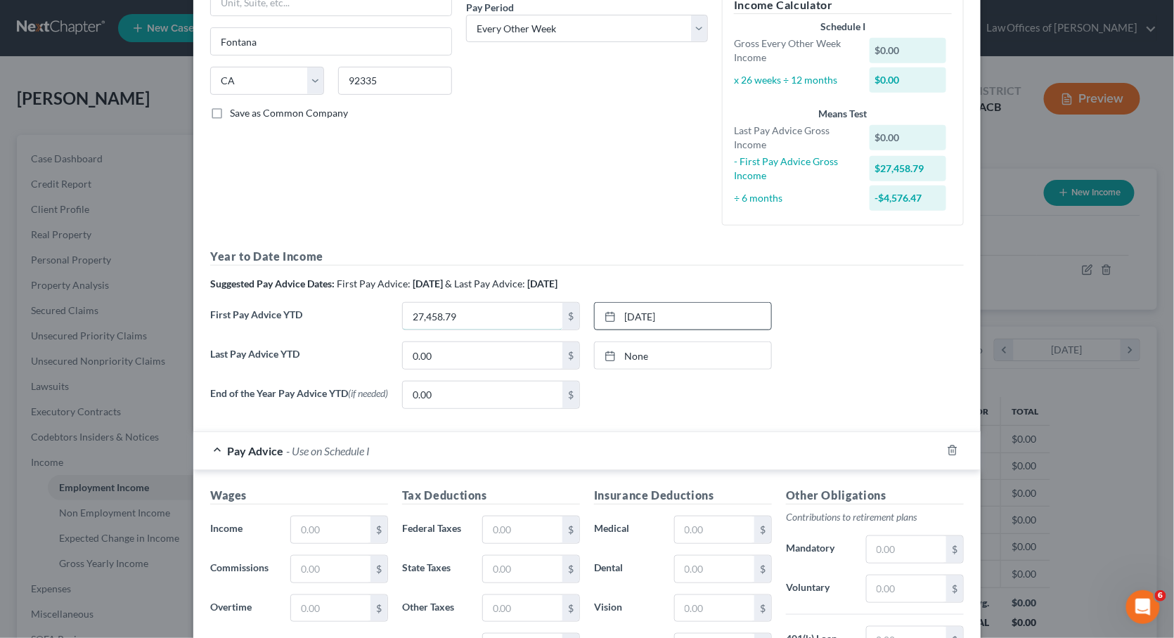
click at [493, 305] on input "27,458.79" at bounding box center [483, 316] width 160 height 27
click at [462, 303] on input "240" at bounding box center [483, 316] width 160 height 27
type input "24,094.01"
click at [622, 343] on link "None" at bounding box center [682, 355] width 176 height 27
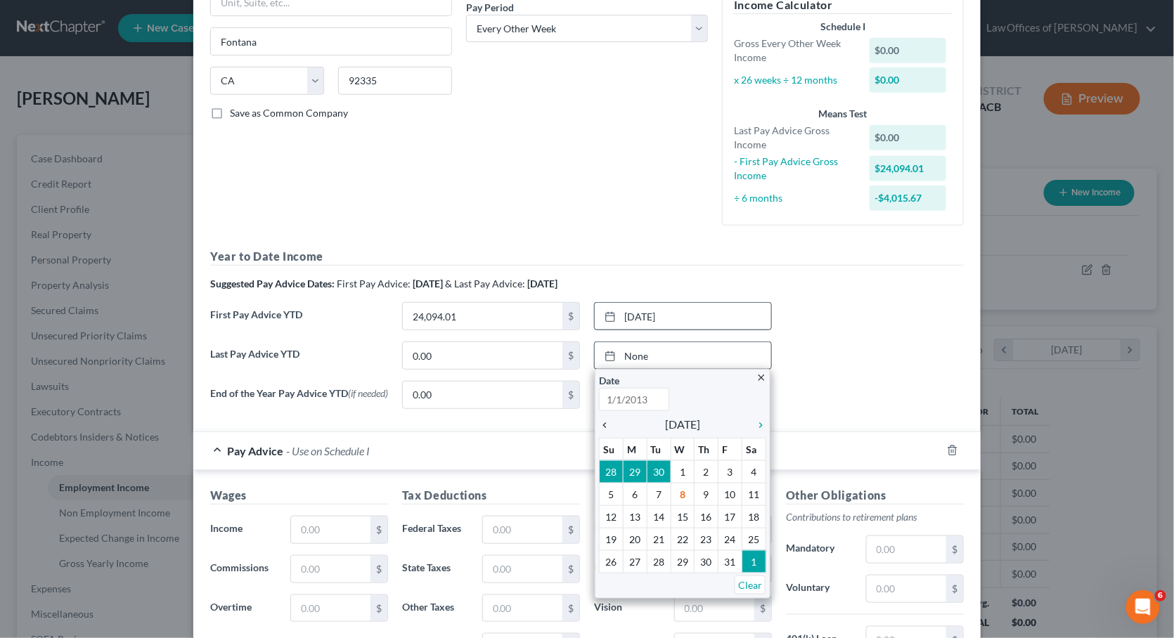
type input "[DATE]"
click at [602, 420] on icon "chevron_left" at bounding box center [608, 425] width 18 height 11
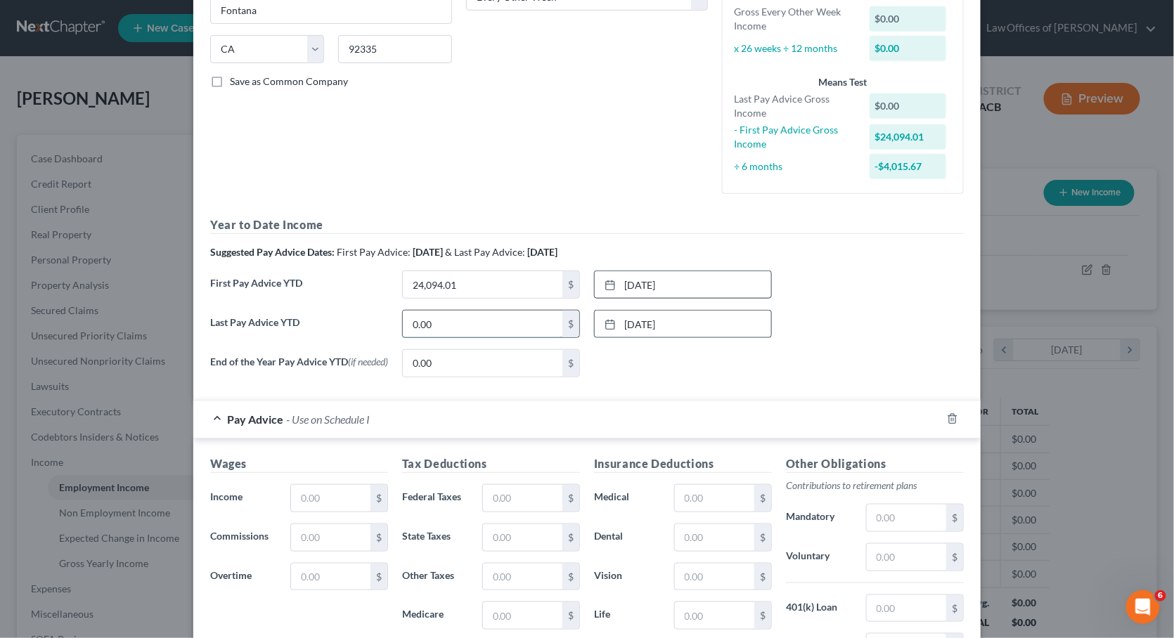
click at [457, 311] on input "0.00" at bounding box center [483, 324] width 160 height 27
click at [427, 313] on input "0.00" at bounding box center [483, 324] width 160 height 27
click at [427, 315] on input "0.00" at bounding box center [483, 324] width 160 height 27
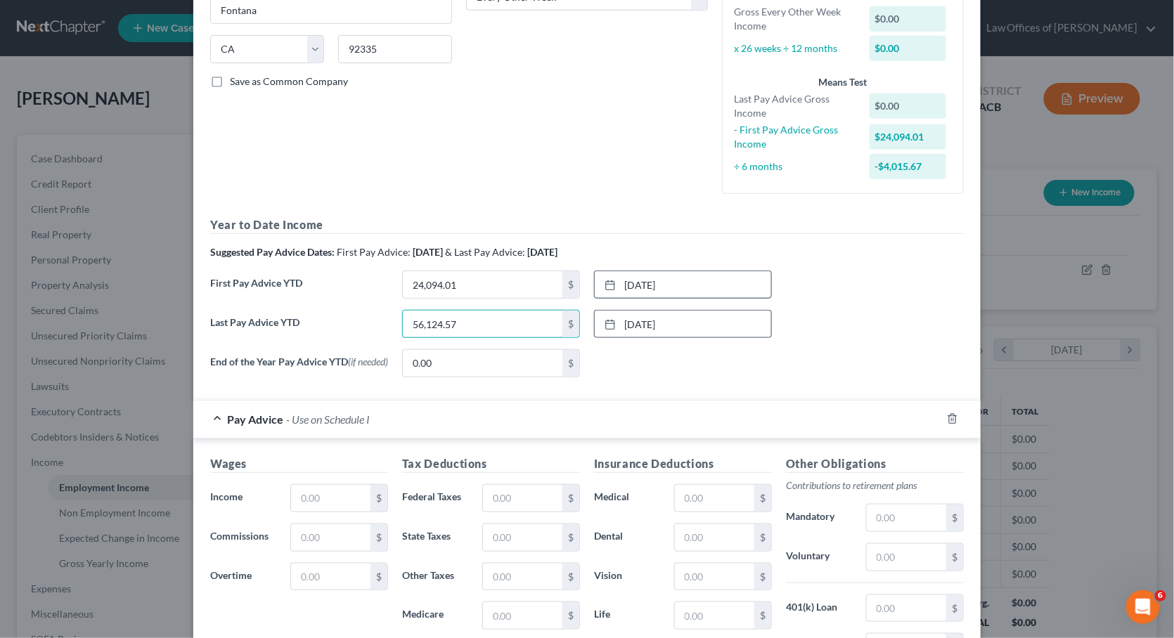
type input "56,124.57"
click at [545, 172] on div "Debtor Spouse Occupation Licensed Vocational Nurse Length of Employment 24 year…" at bounding box center [587, 8] width 256 height 396
click at [947, 413] on icon "button" at bounding box center [952, 418] width 11 height 11
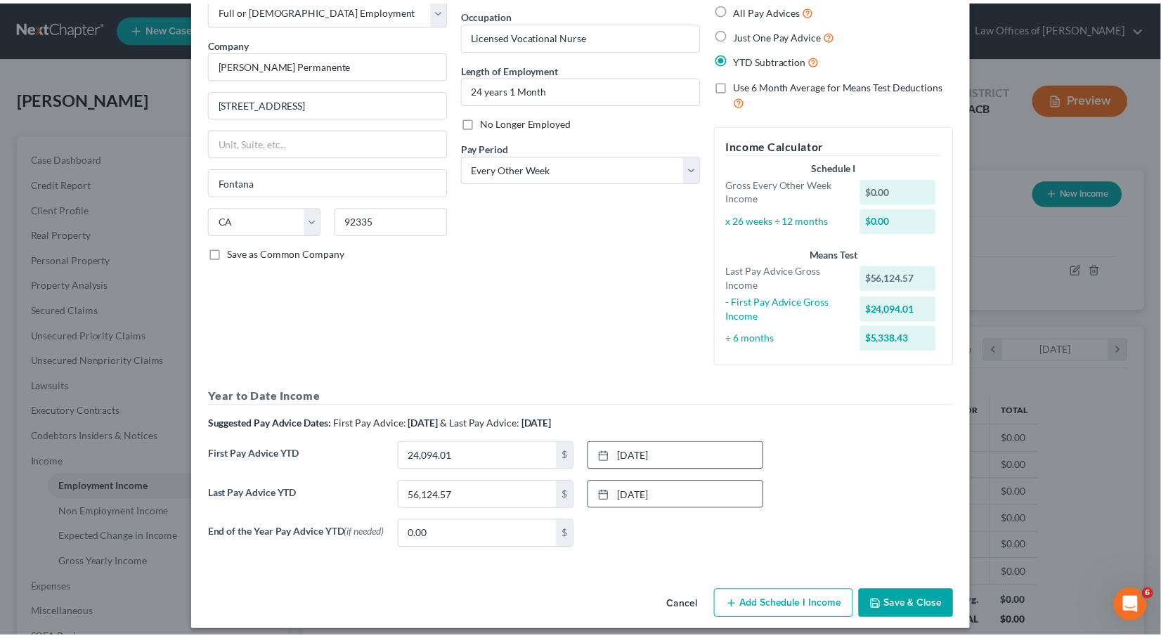
scroll to position [80, 0]
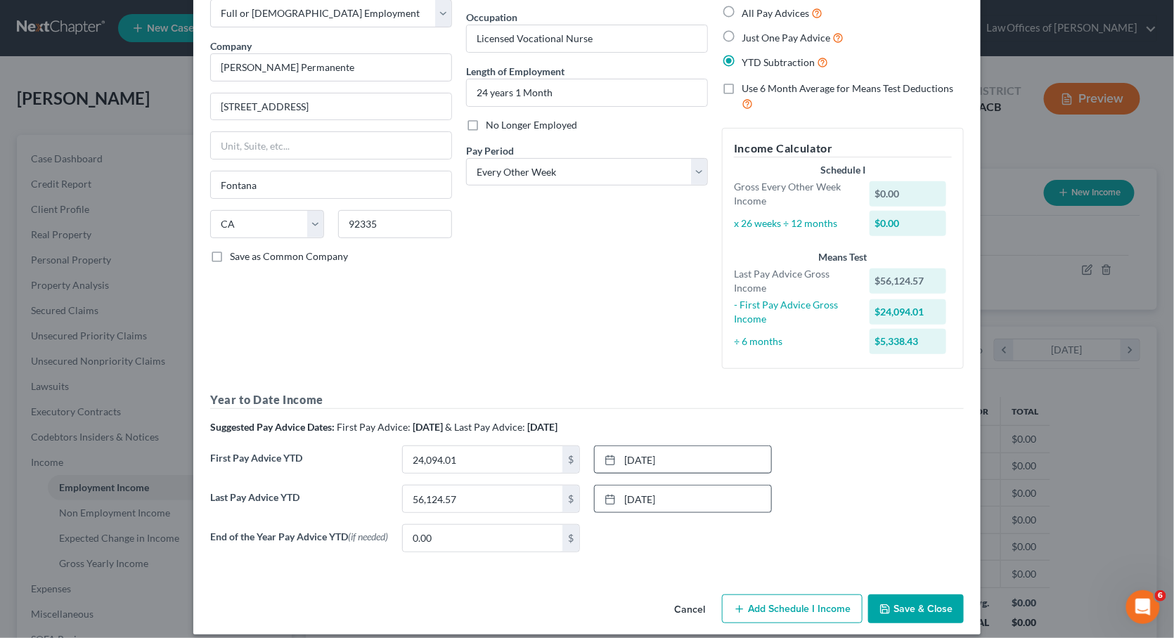
click at [502, 119] on span "No Longer Employed" at bounding box center [531, 125] width 91 height 12
click at [500, 119] on input "No Longer Employed" at bounding box center [495, 122] width 9 height 9
click at [476, 129] on div "No Longer Employed" at bounding box center [587, 125] width 242 height 14
click at [486, 124] on label "No Longer Employed" at bounding box center [531, 125] width 91 height 14
click at [491, 124] on input "No Longer Employed" at bounding box center [495, 122] width 9 height 9
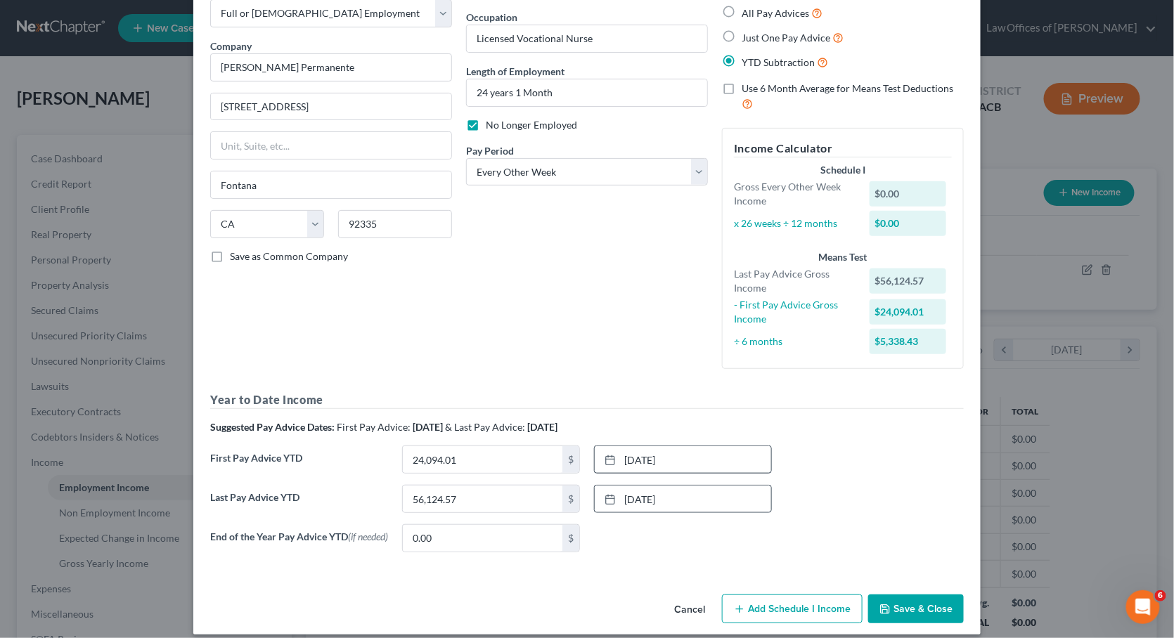
checkbox input "false"
click at [888, 594] on button "Save & Close" at bounding box center [916, 609] width 96 height 30
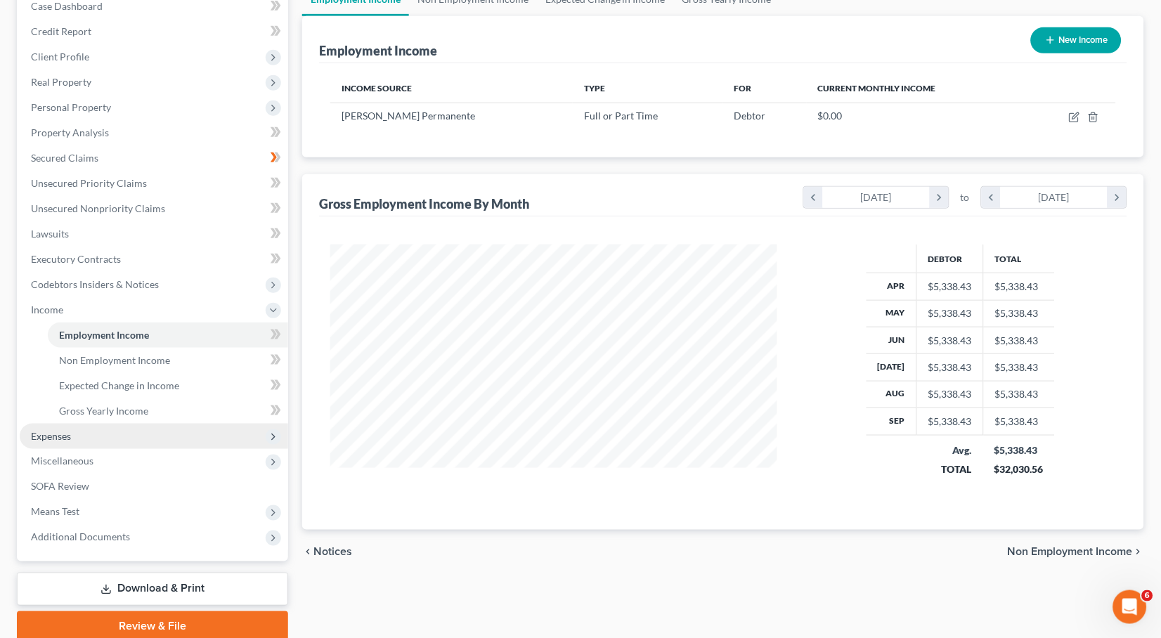
scroll to position [189, 0]
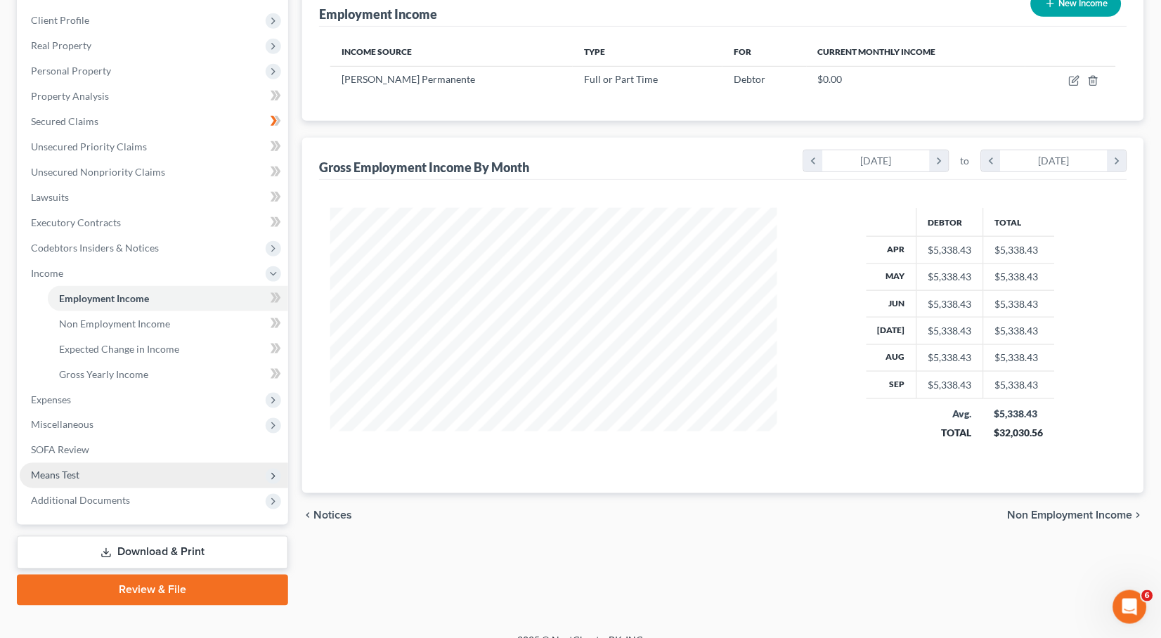
click at [105, 463] on span "Means Test" at bounding box center [154, 475] width 268 height 25
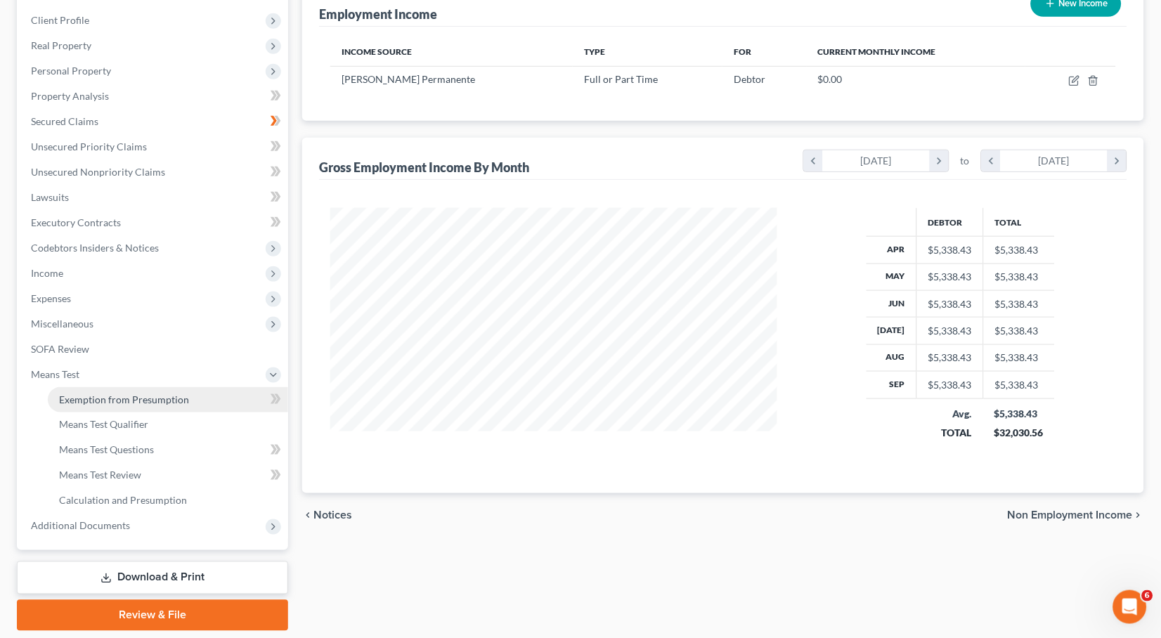
click at [143, 394] on span "Exemption from Presumption" at bounding box center [124, 400] width 130 height 12
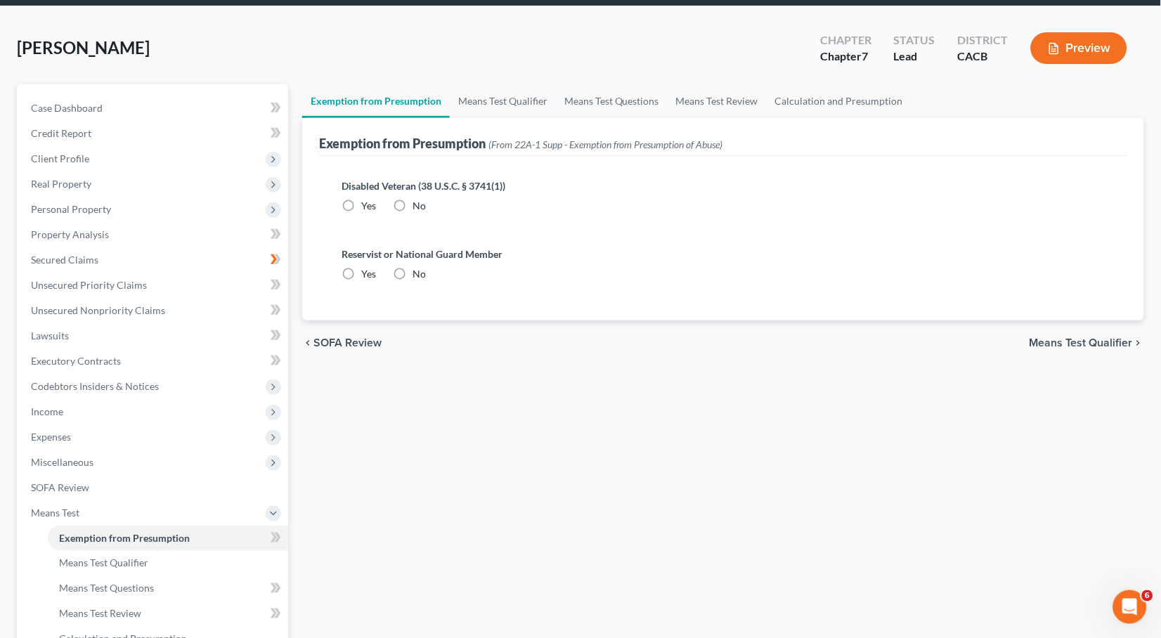
radio input "true"
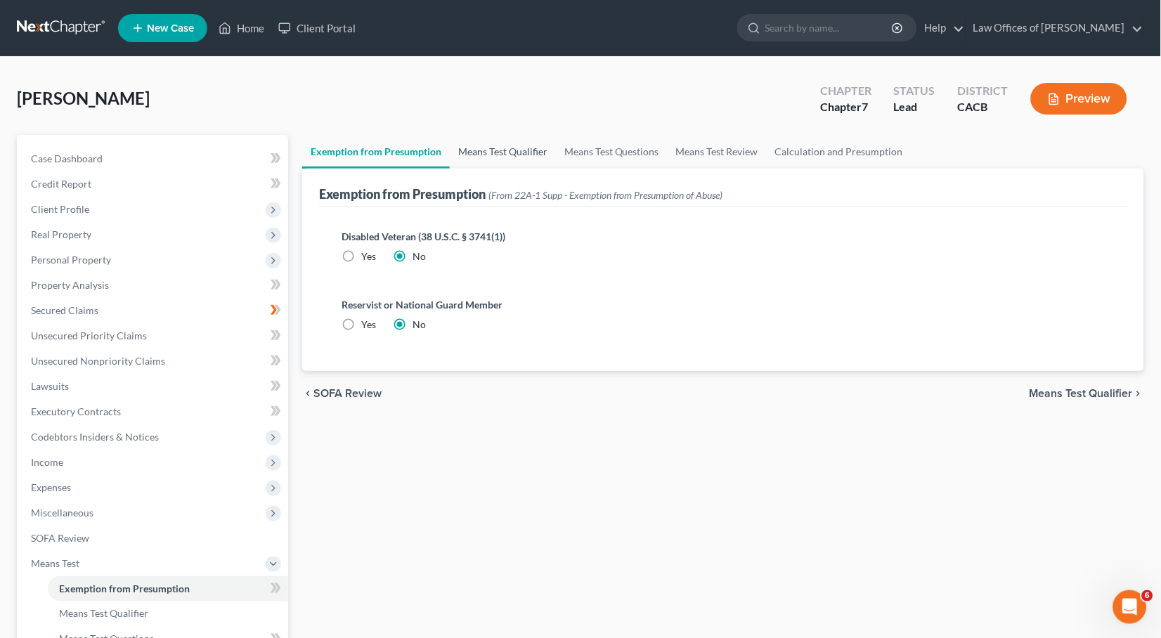
click at [498, 144] on link "Means Test Qualifier" at bounding box center [503, 152] width 106 height 34
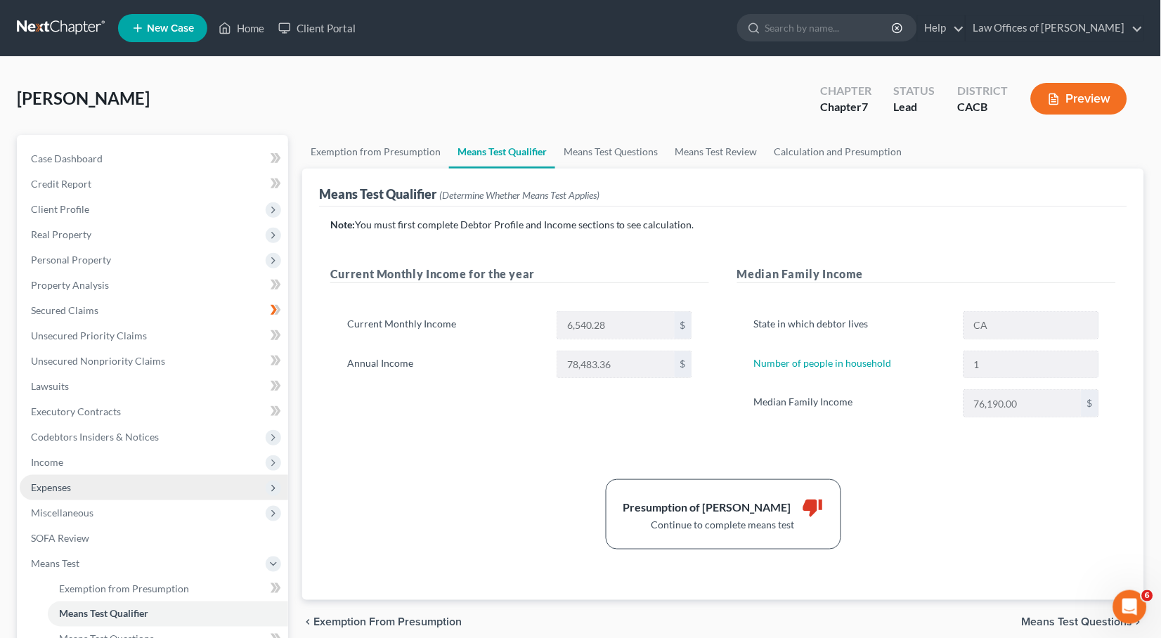
click at [77, 475] on span "Expenses" at bounding box center [154, 487] width 268 height 25
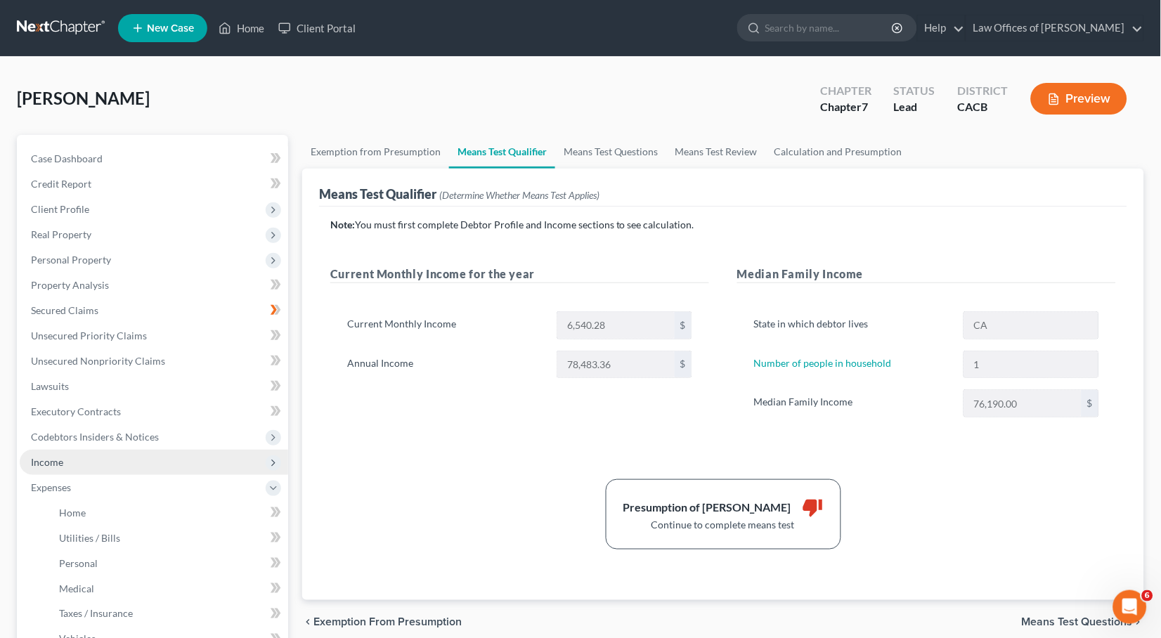
click at [68, 457] on span "Income" at bounding box center [154, 462] width 268 height 25
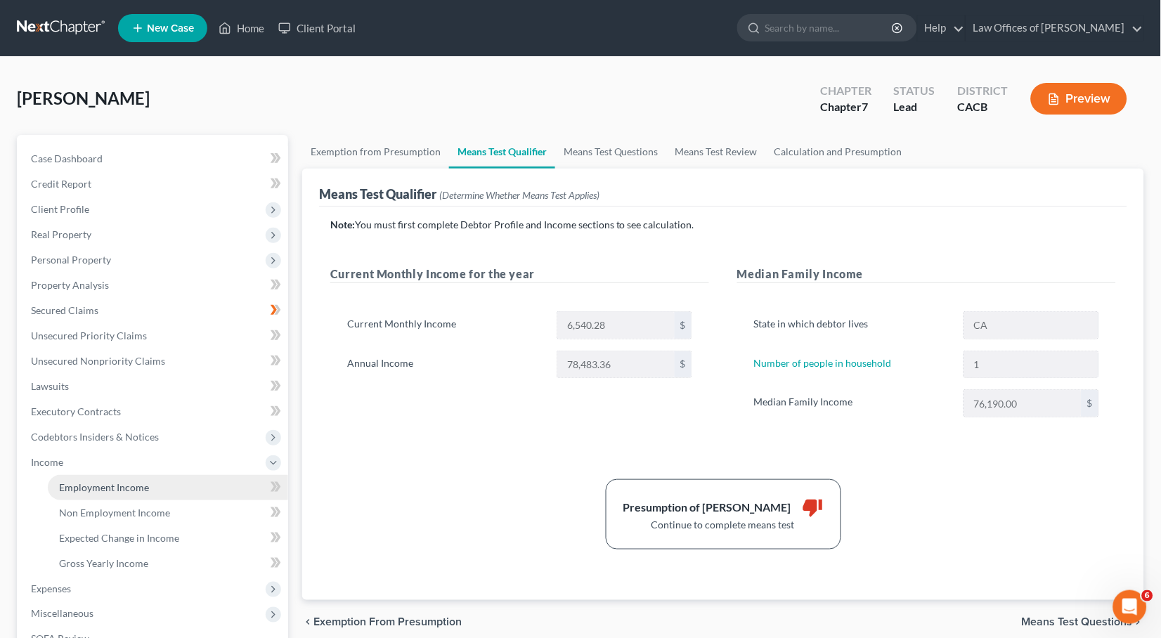
click at [80, 481] on span "Employment Income" at bounding box center [104, 487] width 90 height 12
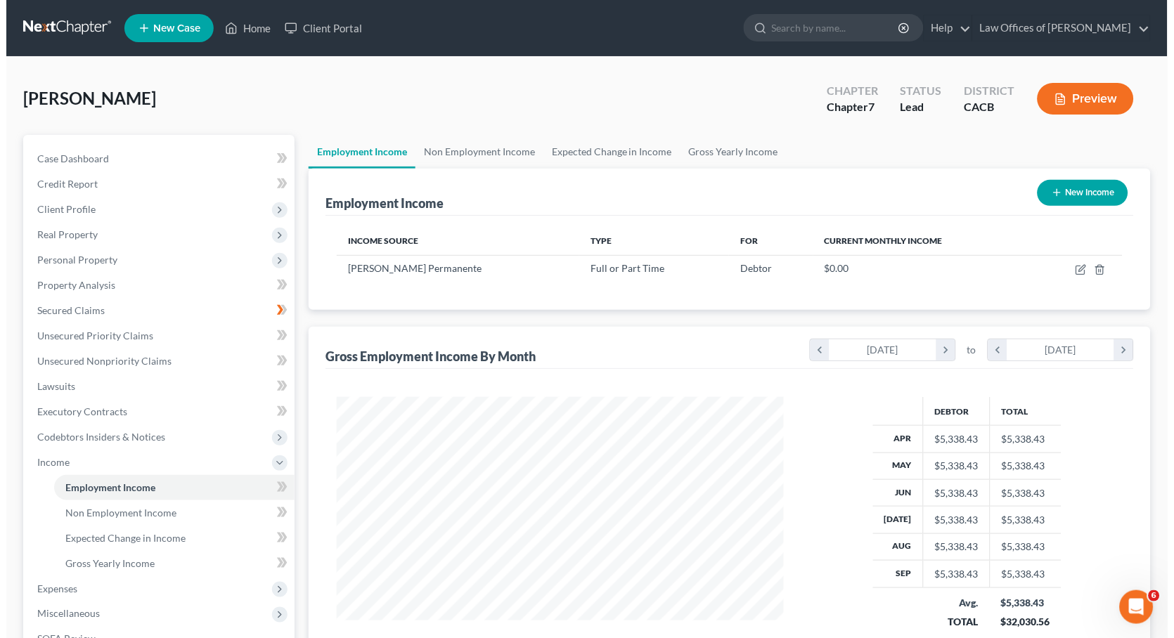
scroll to position [245, 474]
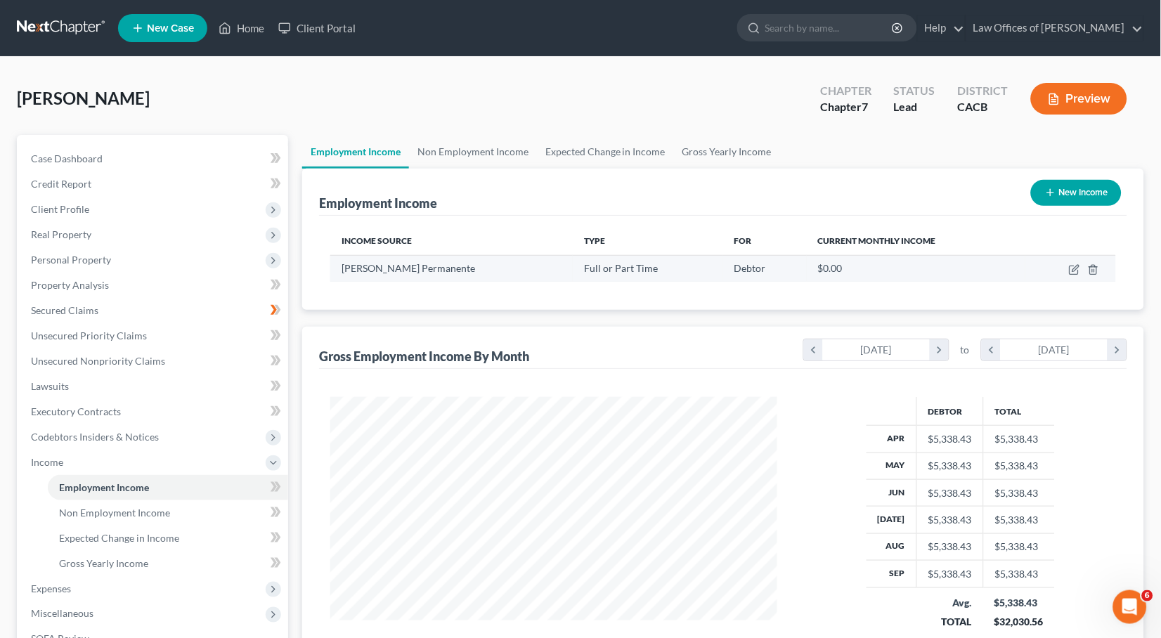
click at [1073, 274] on td at bounding box center [1070, 268] width 91 height 27
click at [1070, 270] on icon "button" at bounding box center [1074, 269] width 11 height 11
select select "0"
select select "4"
select select "2"
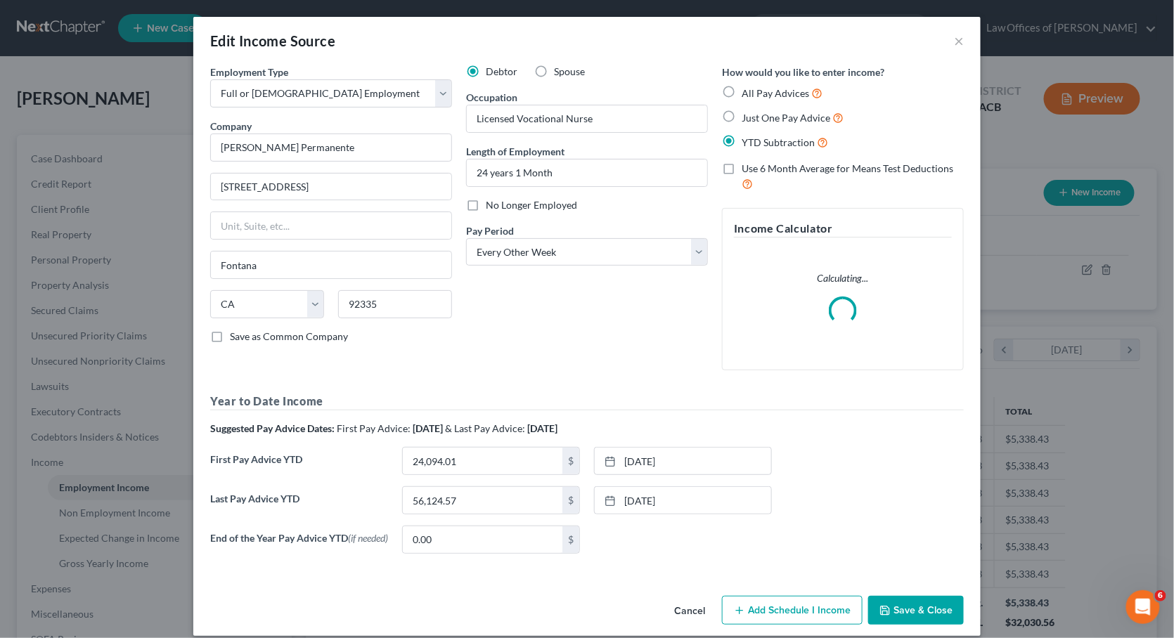
scroll to position [245, 480]
click at [505, 204] on span "No Longer Employed" at bounding box center [531, 205] width 91 height 12
click at [500, 204] on input "No Longer Employed" at bounding box center [495, 202] width 9 height 9
checkbox input "true"
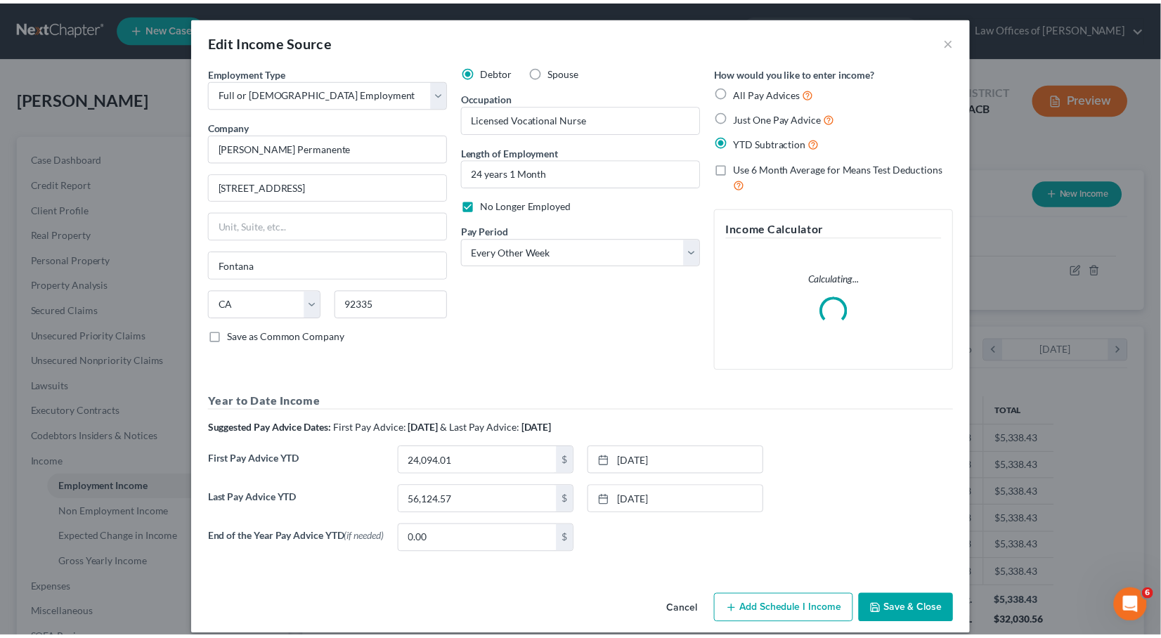
scroll to position [12, 0]
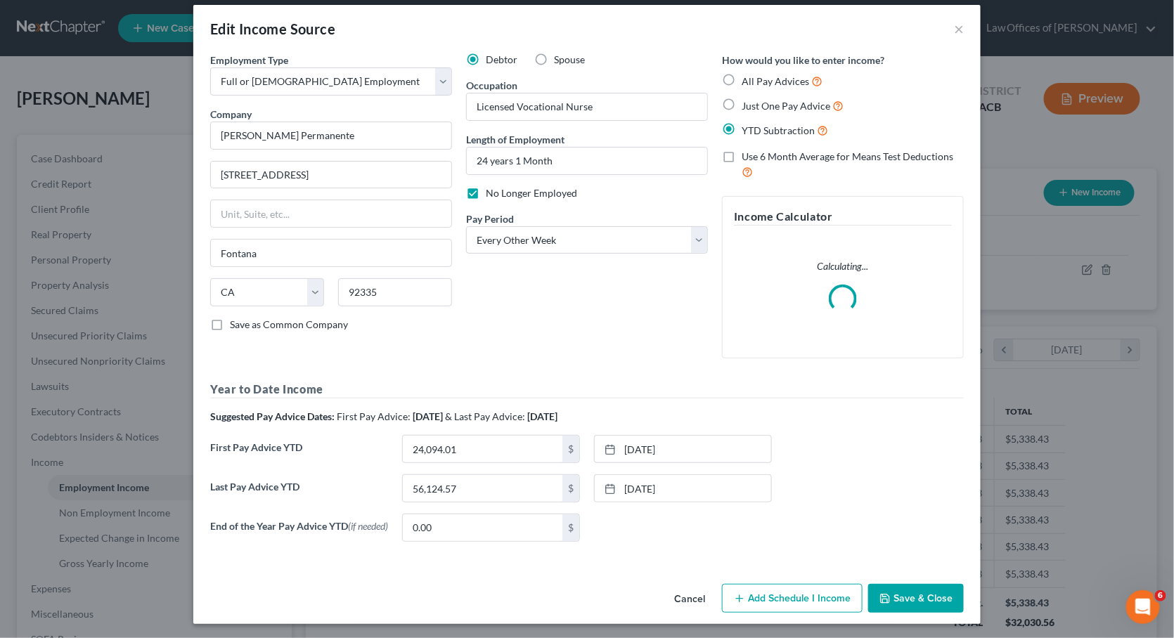
click at [905, 589] on button "Save & Close" at bounding box center [916, 599] width 96 height 30
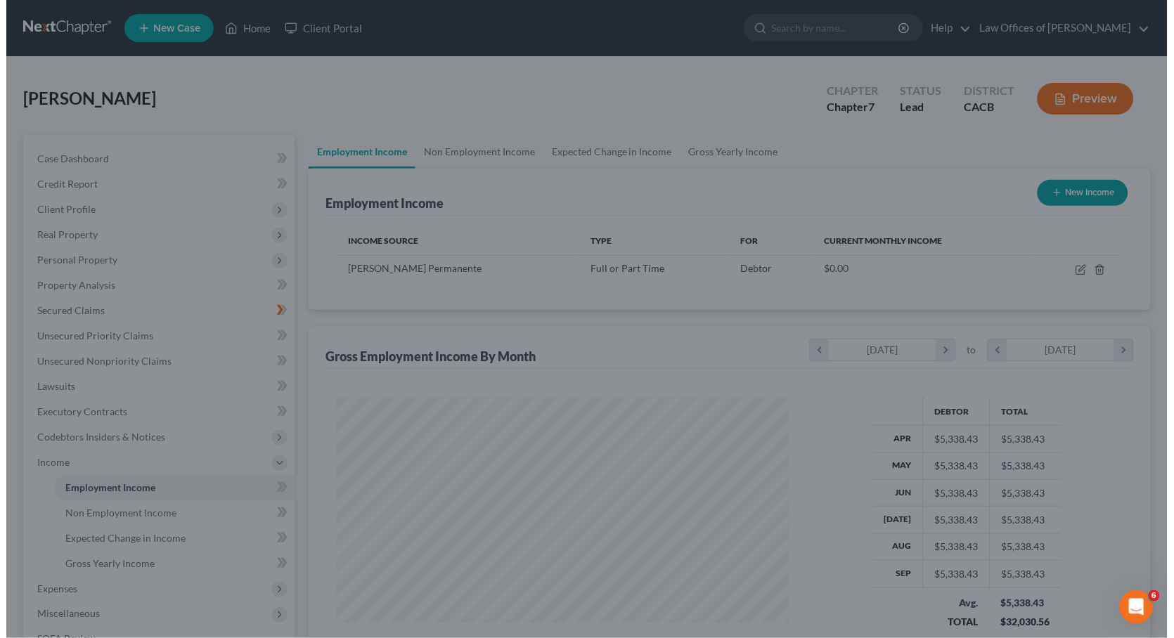
scroll to position [702450, 702220]
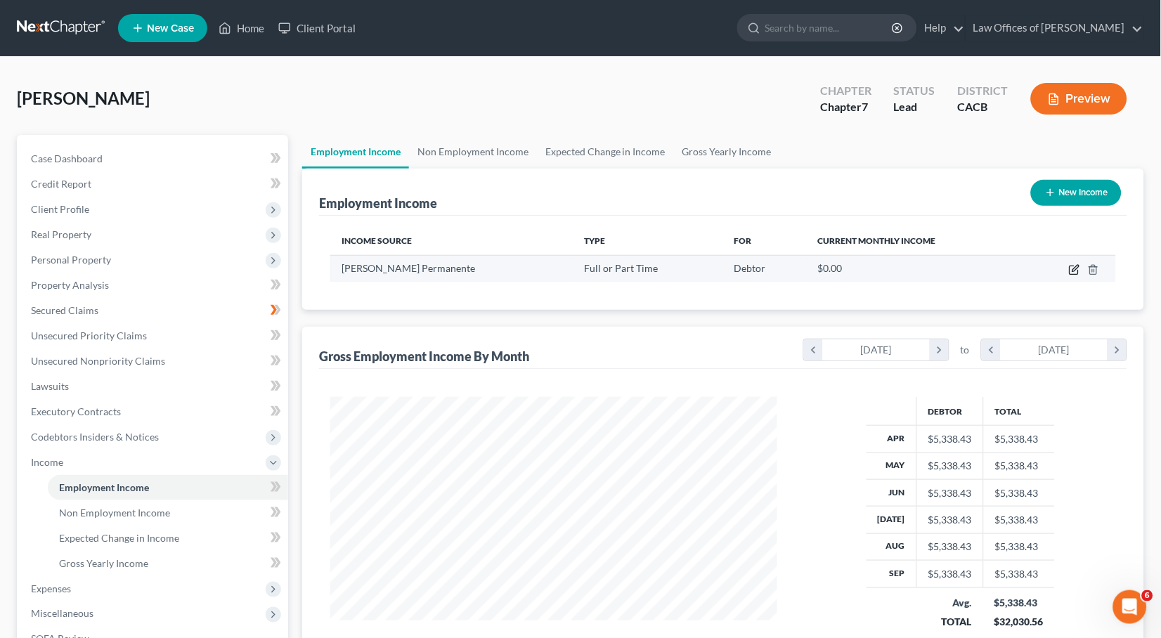
click at [1078, 271] on icon "button" at bounding box center [1074, 270] width 8 height 8
select select "0"
select select "4"
select select "2"
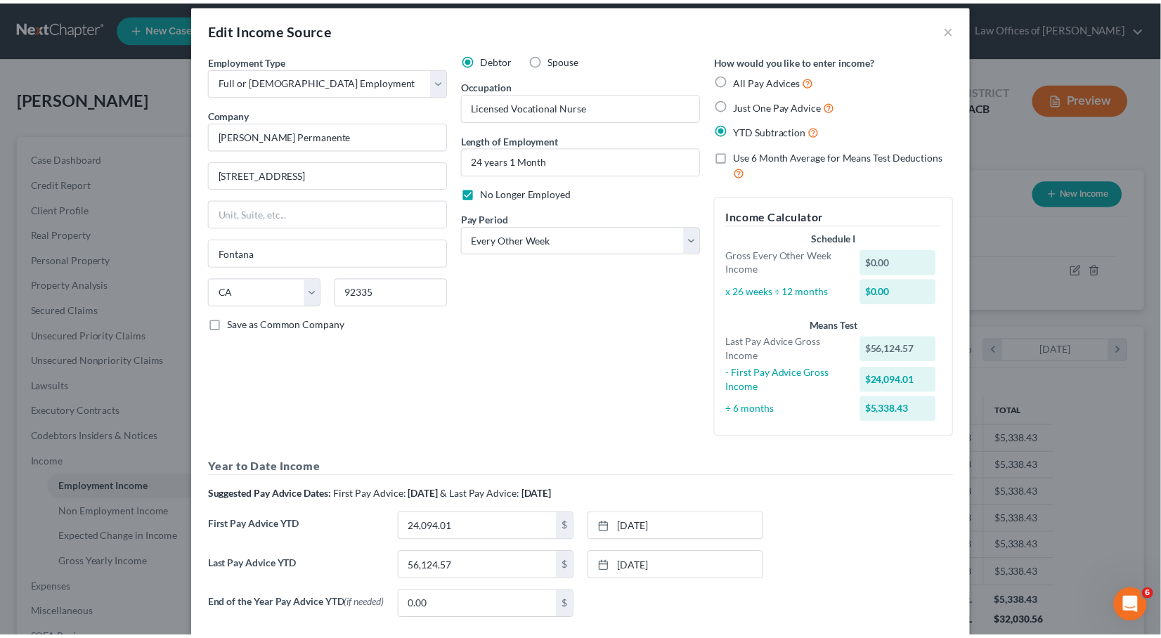
scroll to position [83, 0]
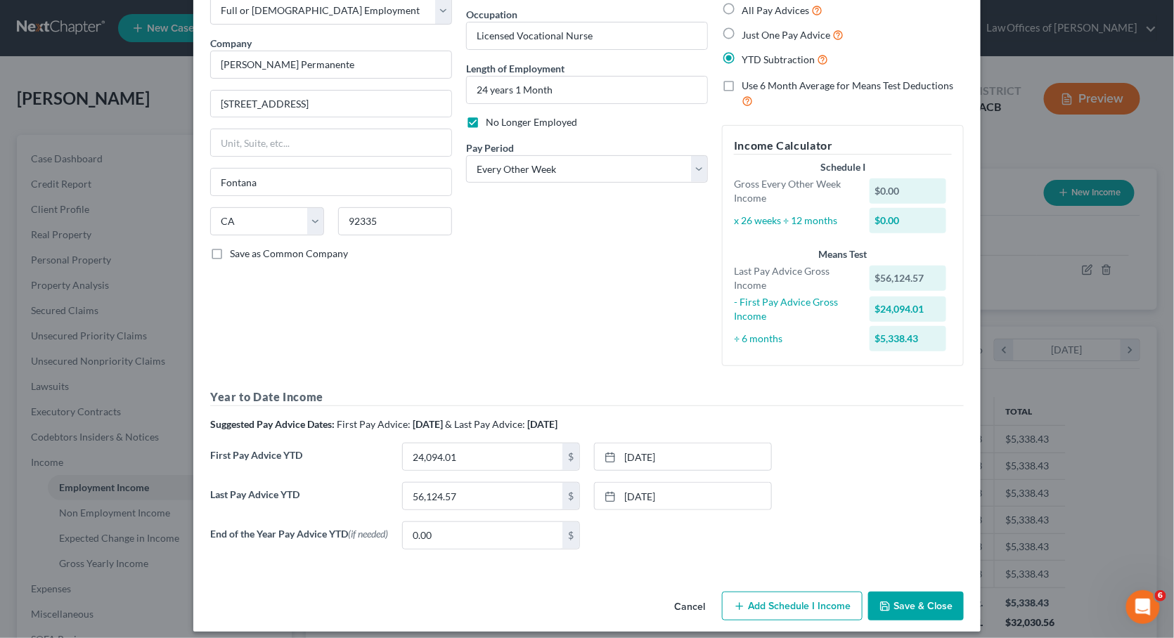
click at [897, 592] on button "Save & Close" at bounding box center [916, 607] width 96 height 30
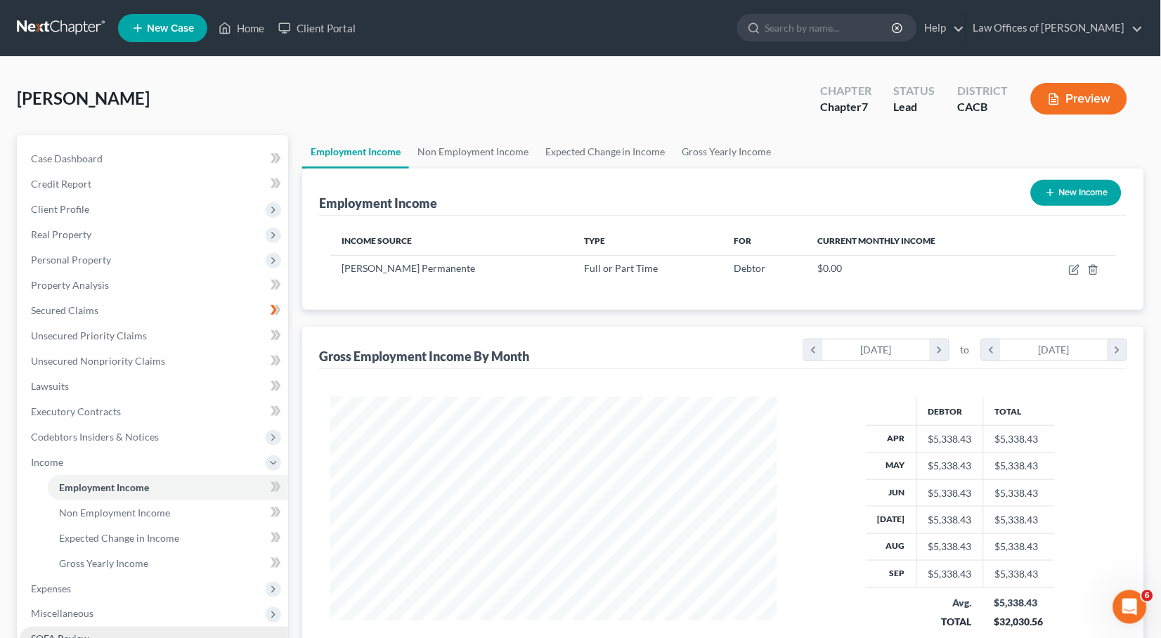
scroll to position [189, 0]
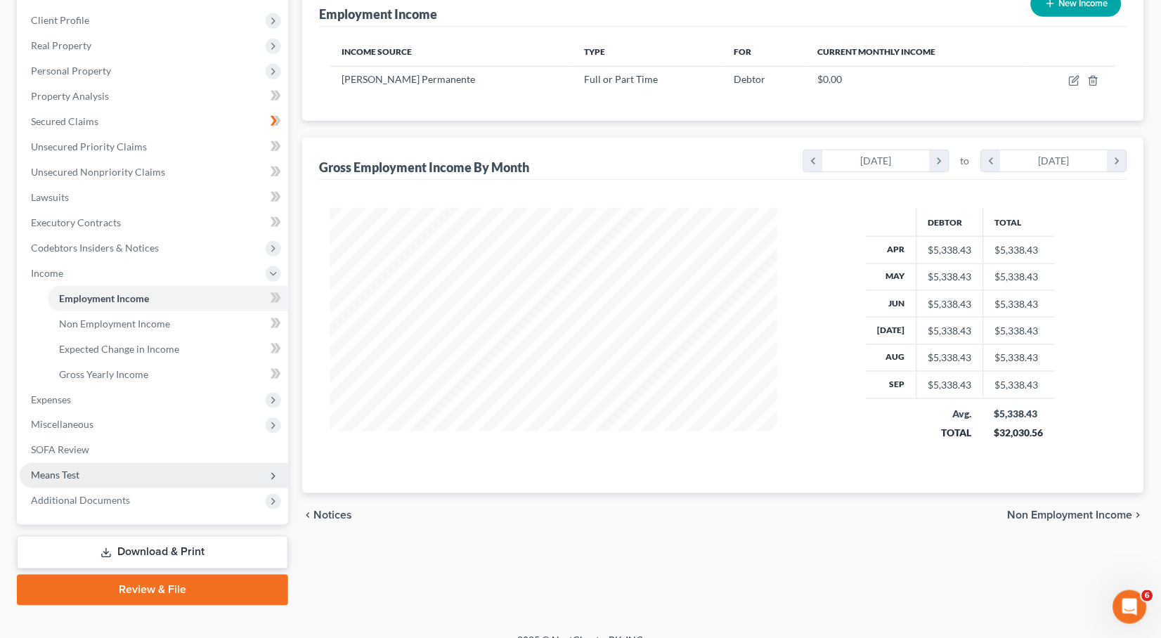
click at [67, 469] on span "Means Test" at bounding box center [55, 475] width 48 height 12
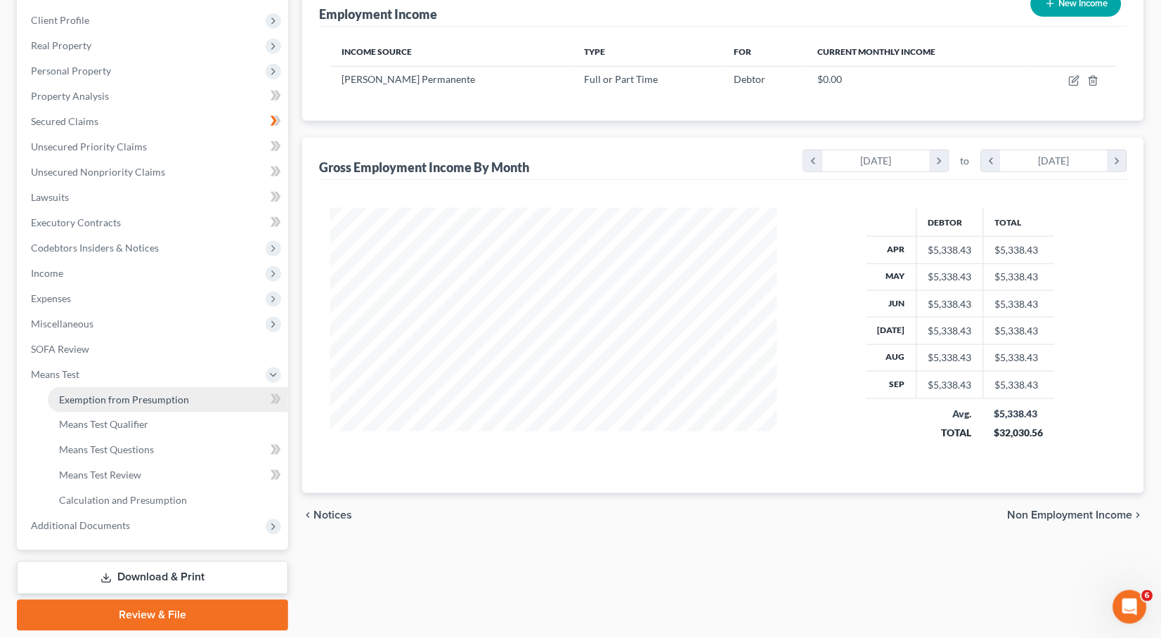
click at [136, 394] on span "Exemption from Presumption" at bounding box center [124, 400] width 130 height 12
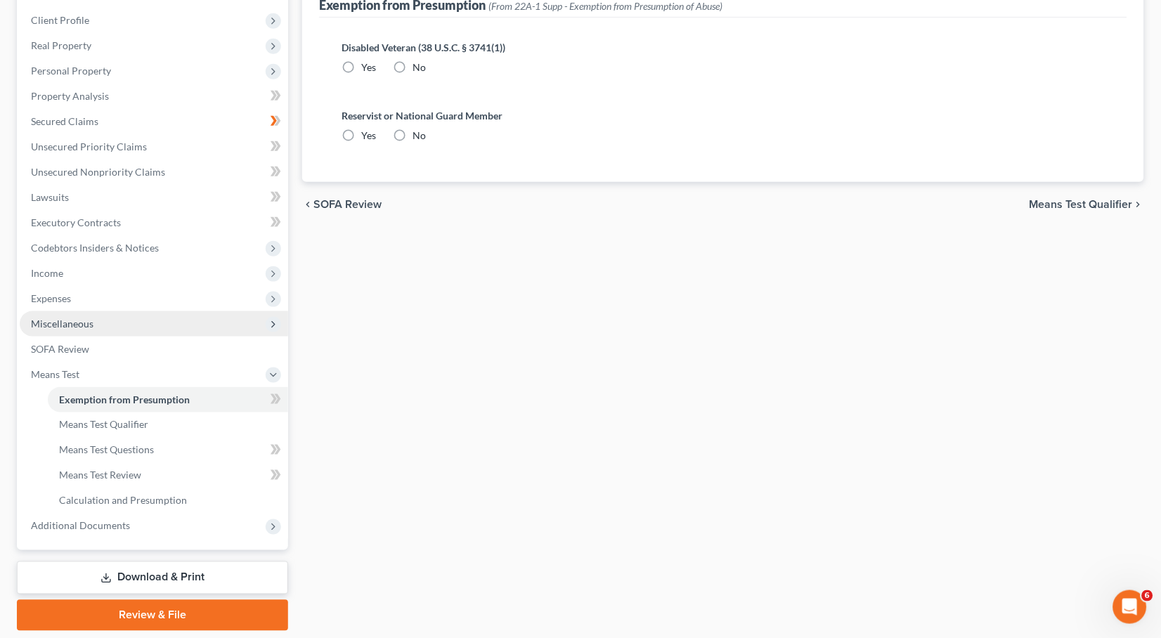
scroll to position [30, 0]
radio input "true"
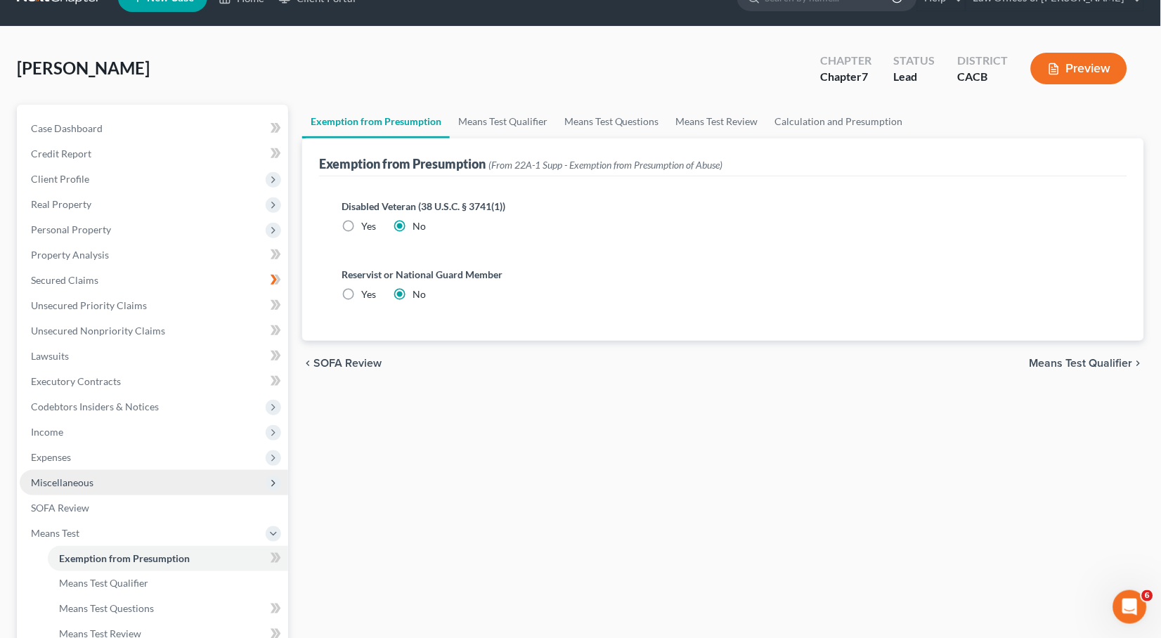
scroll to position [0, 0]
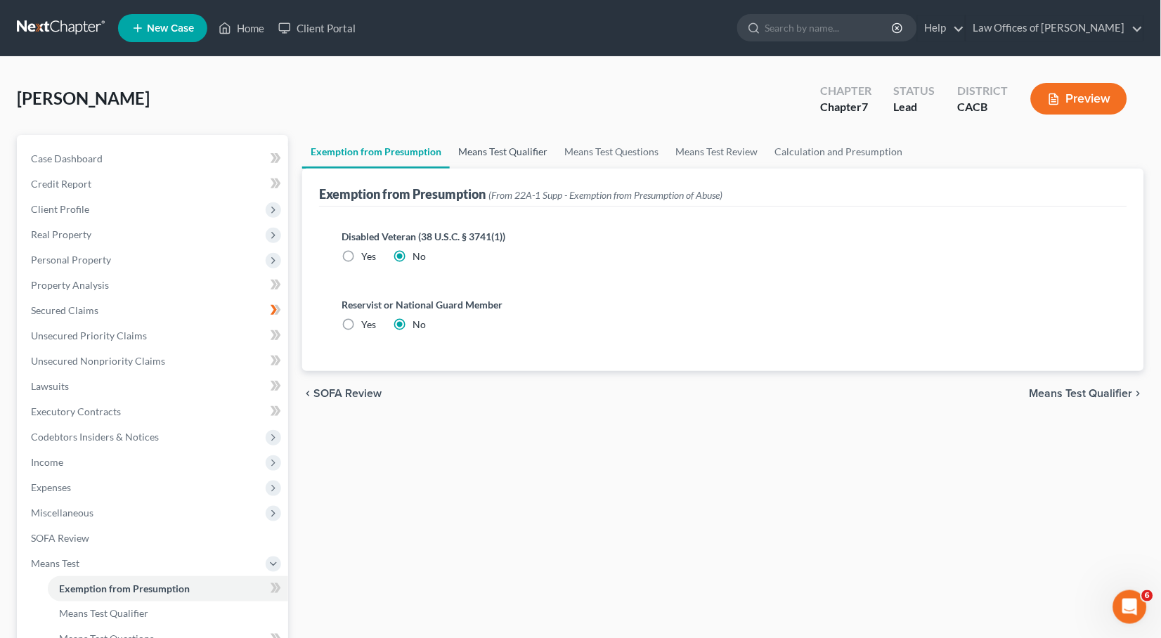
click at [484, 145] on link "Means Test Qualifier" at bounding box center [503, 152] width 106 height 34
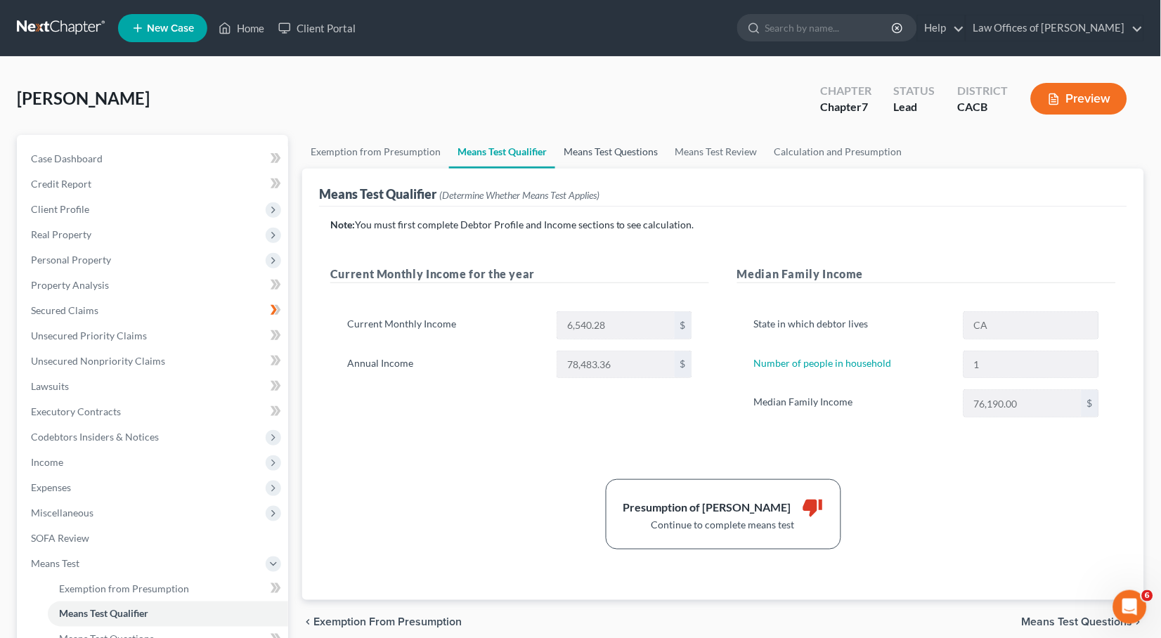
click at [593, 151] on link "Means Test Questions" at bounding box center [611, 152] width 112 height 34
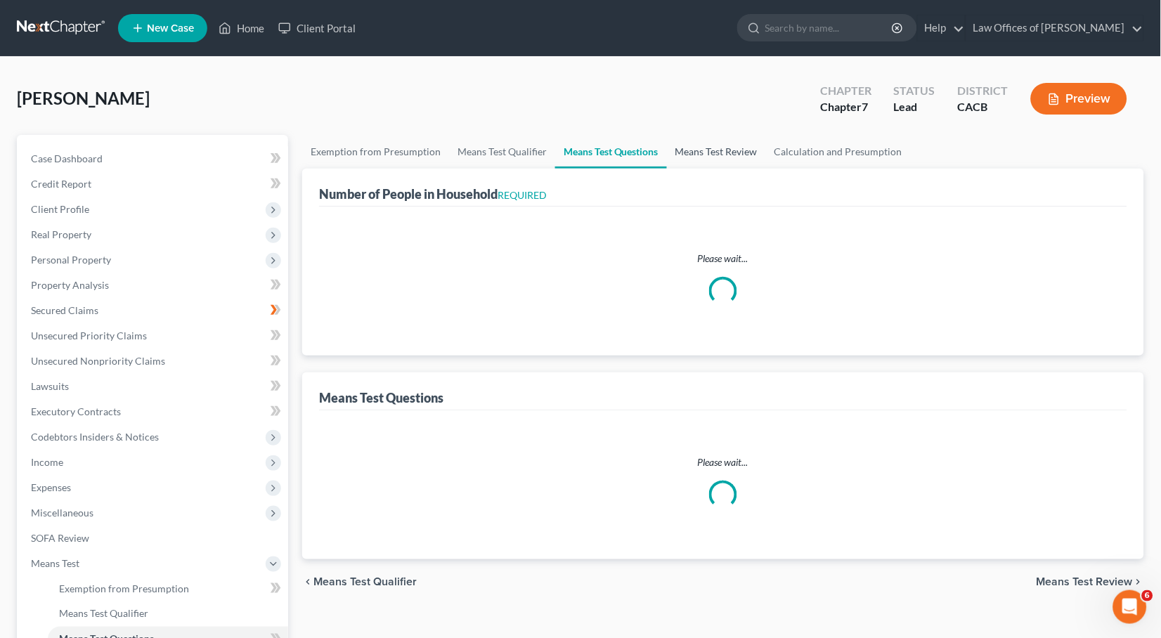
select select "1"
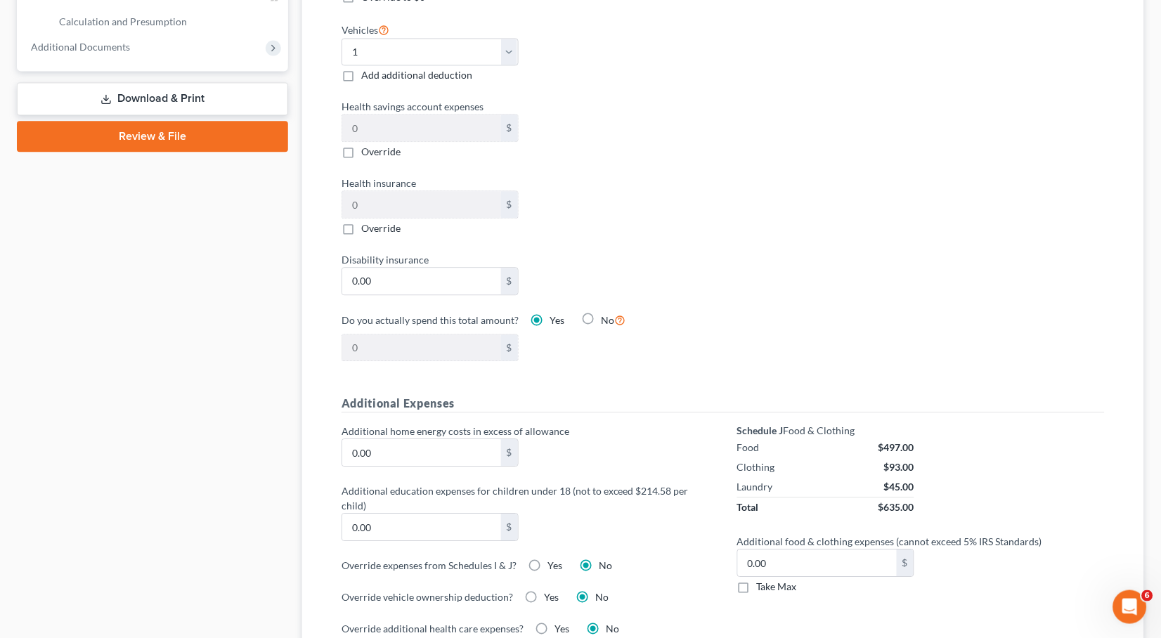
scroll to position [795, 0]
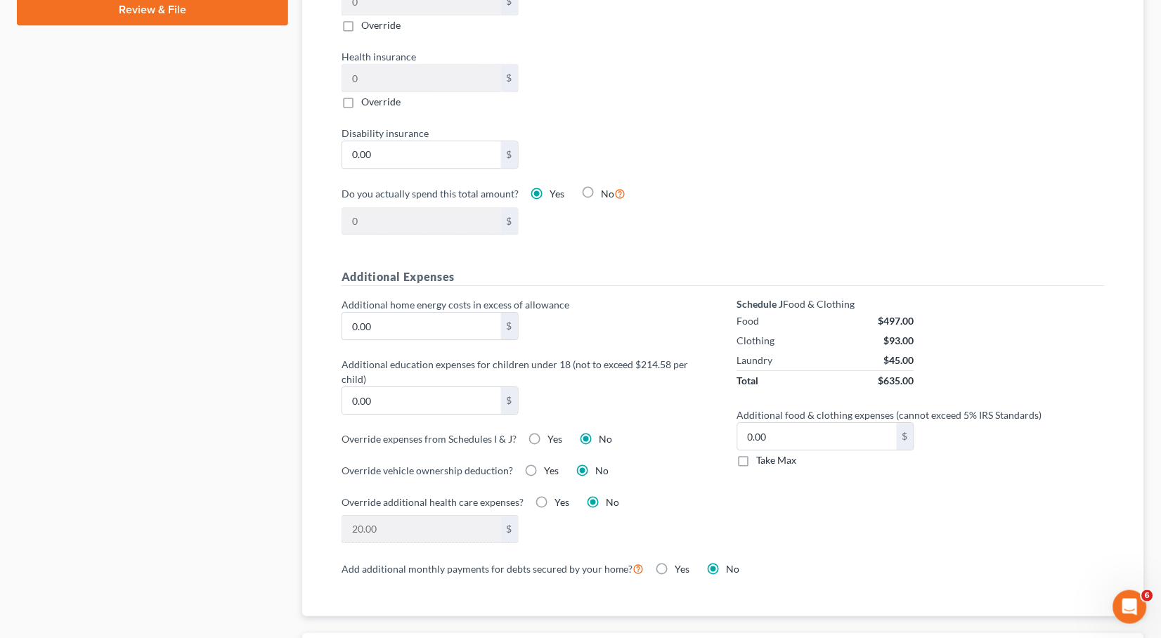
click at [757, 453] on label "Take Max" at bounding box center [777, 460] width 40 height 14
click at [762, 453] on input "Take Max" at bounding box center [766, 457] width 9 height 9
checkbox input "true"
type input "30.00"
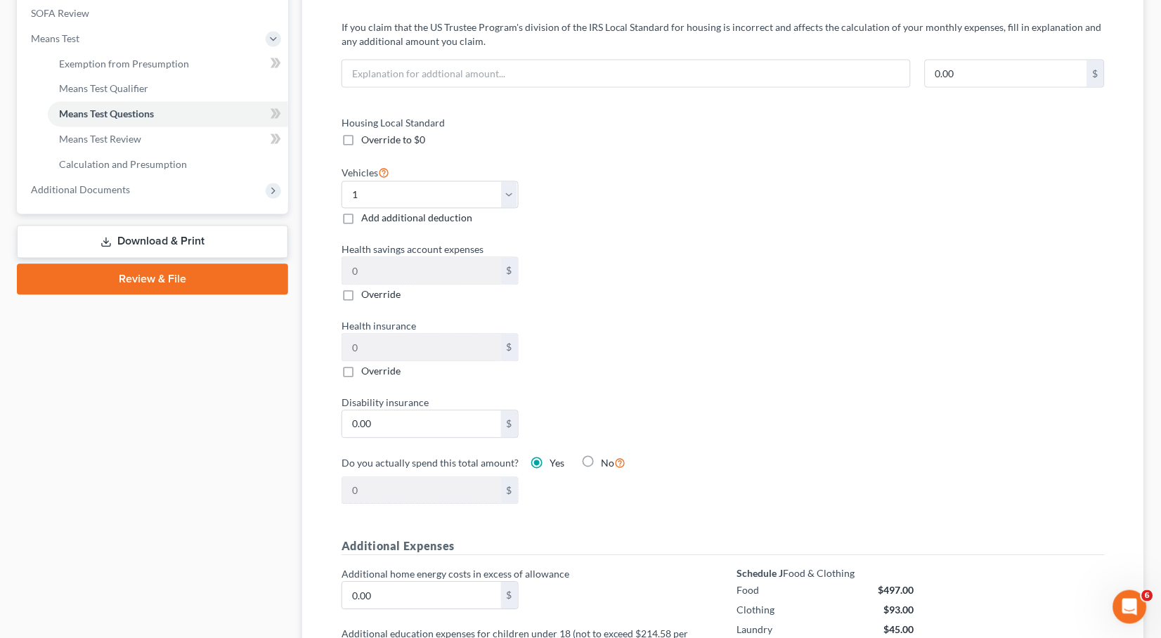
scroll to position [0, 0]
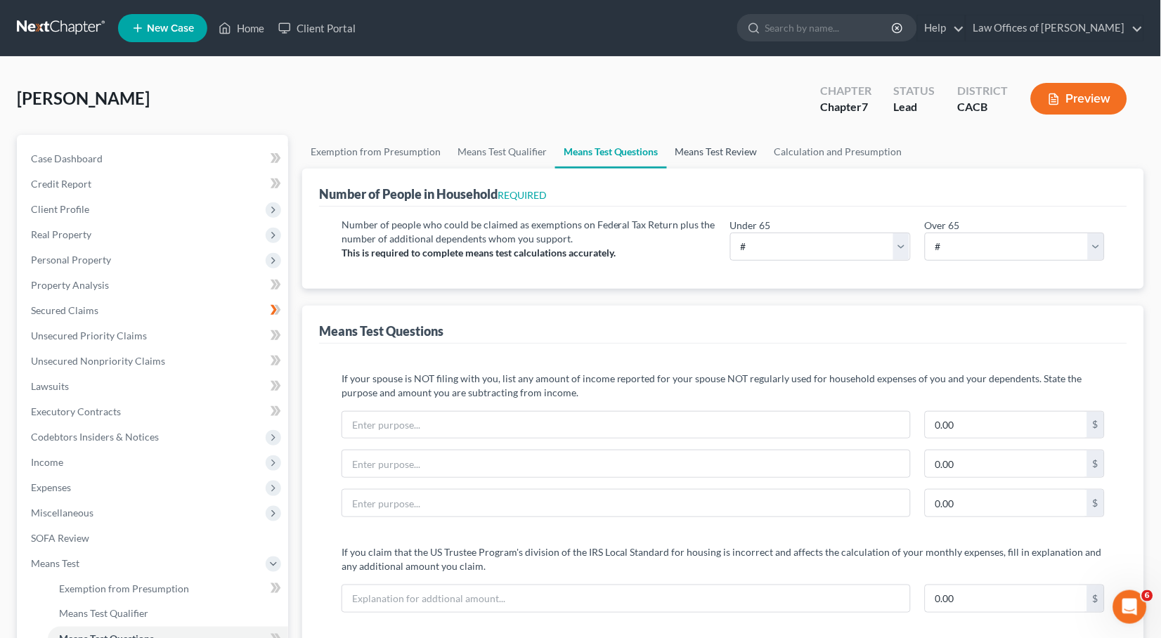
click at [743, 152] on link "Means Test Review" at bounding box center [716, 152] width 99 height 34
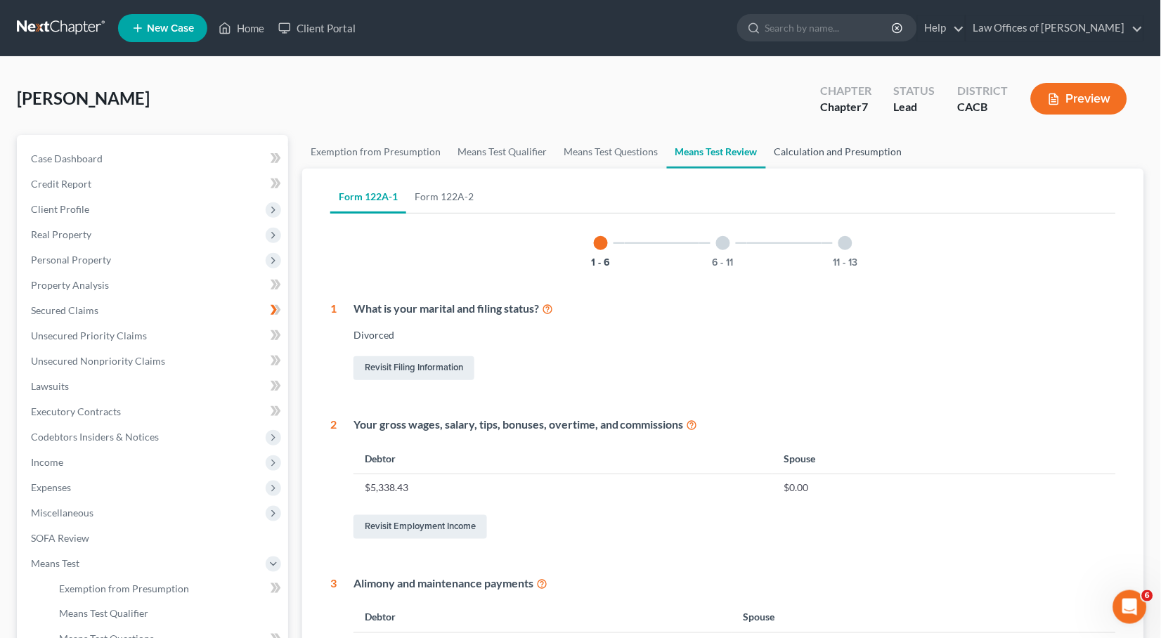
click at [833, 153] on link "Calculation and Presumption" at bounding box center [838, 152] width 145 height 34
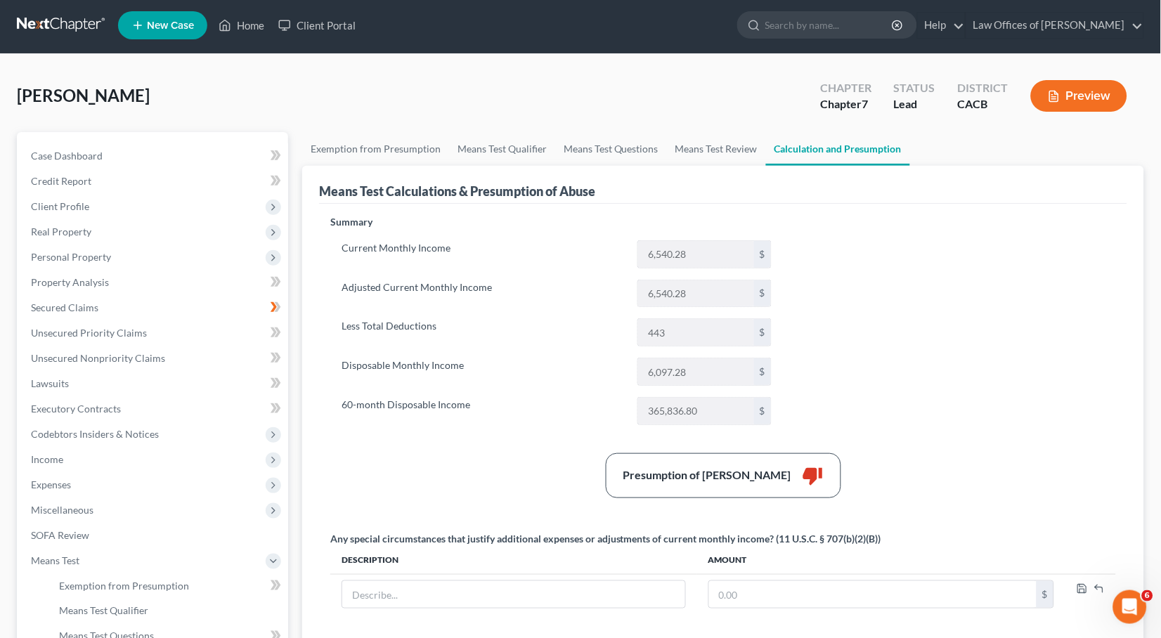
scroll to position [138, 0]
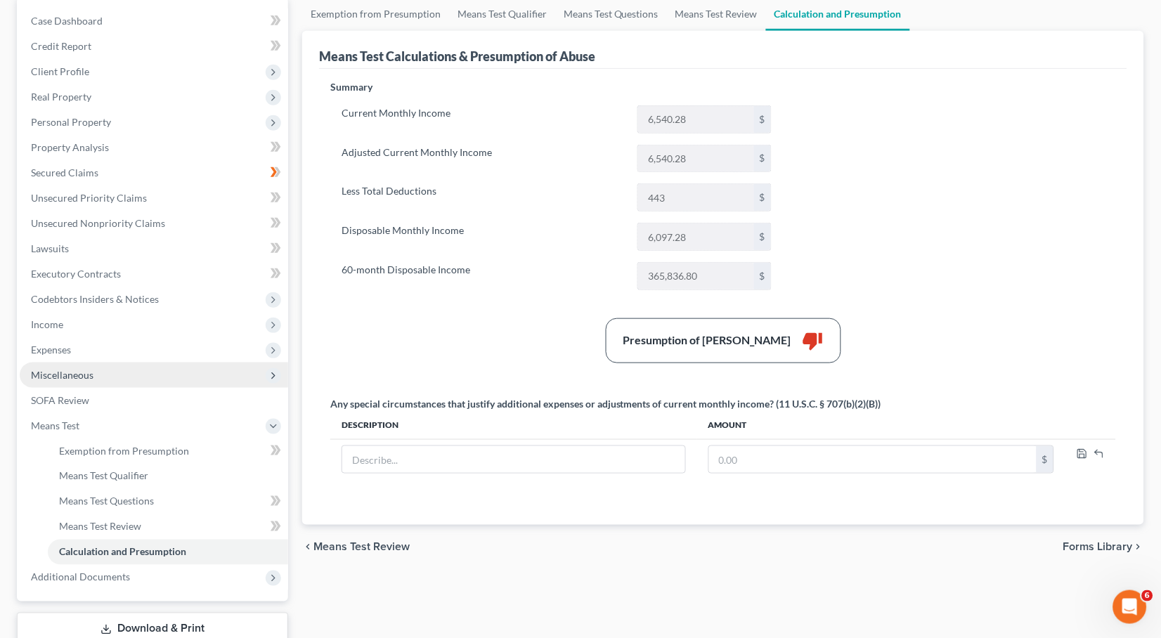
click at [48, 369] on span "Miscellaneous" at bounding box center [62, 375] width 63 height 12
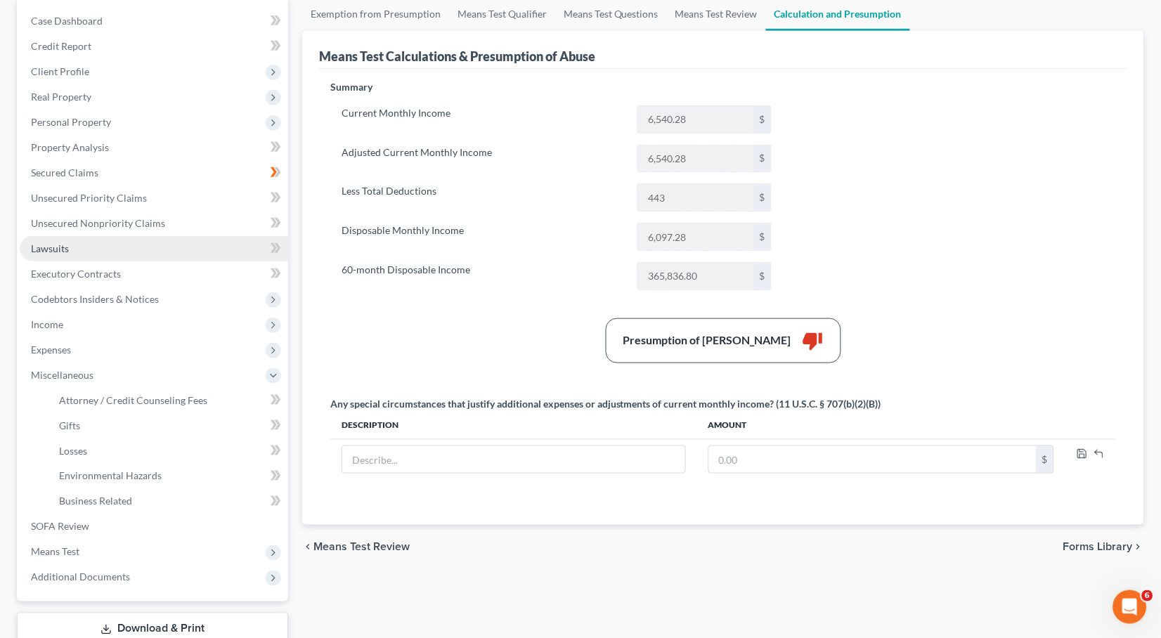
scroll to position [64, 0]
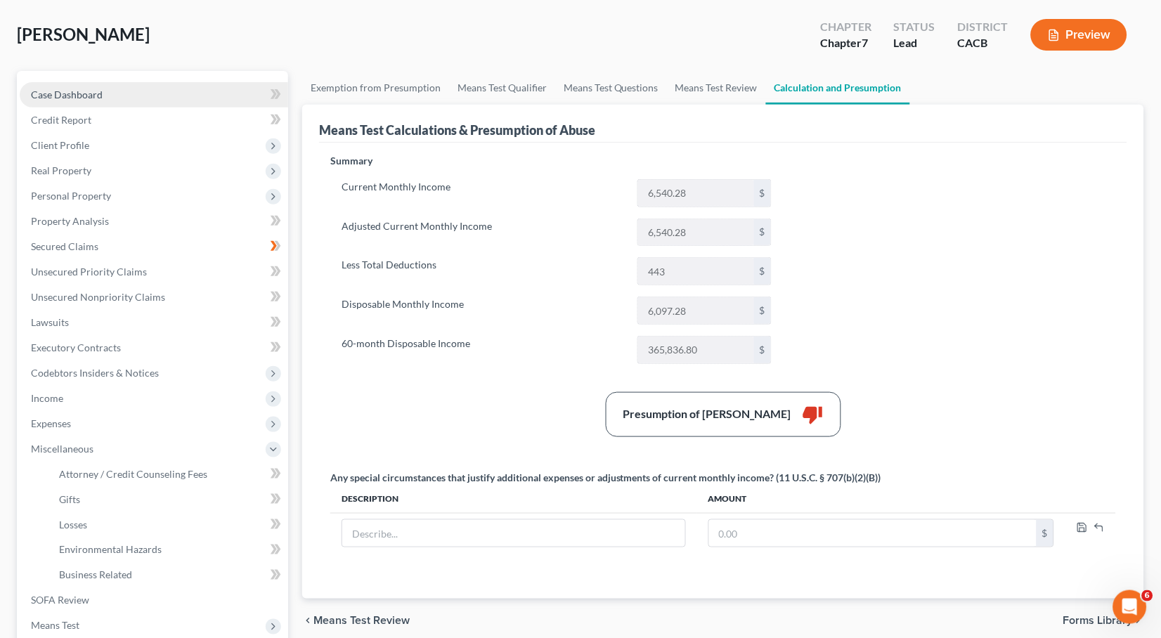
click at [104, 88] on link "Case Dashboard" at bounding box center [154, 94] width 268 height 25
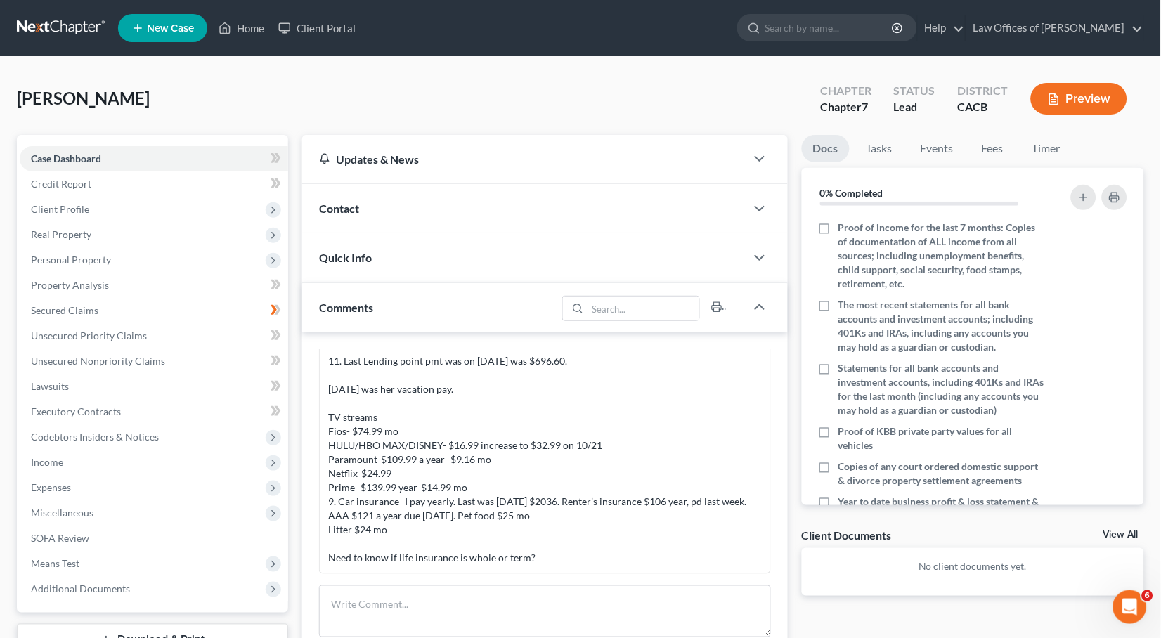
scroll to position [156, 0]
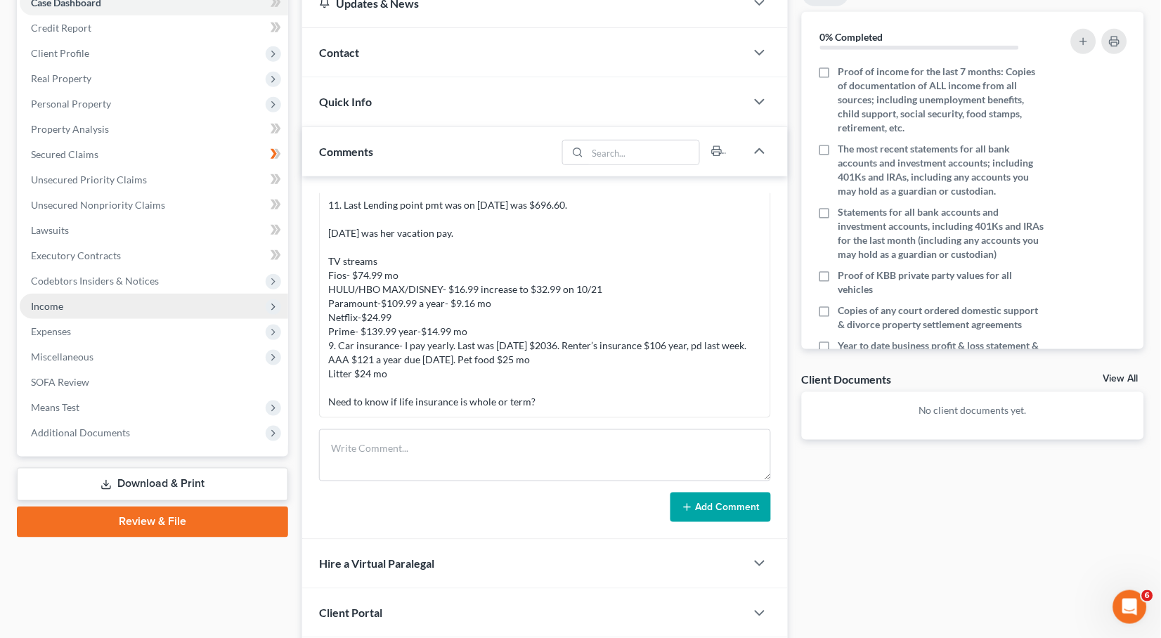
click at [83, 302] on span "Income" at bounding box center [154, 306] width 268 height 25
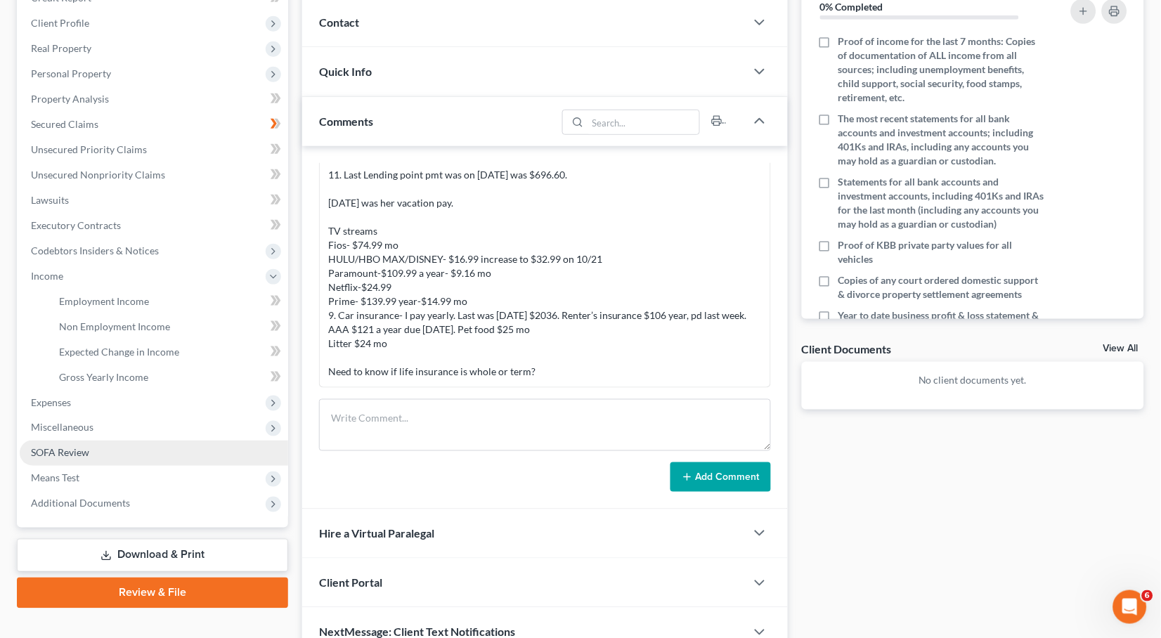
scroll to position [218, 0]
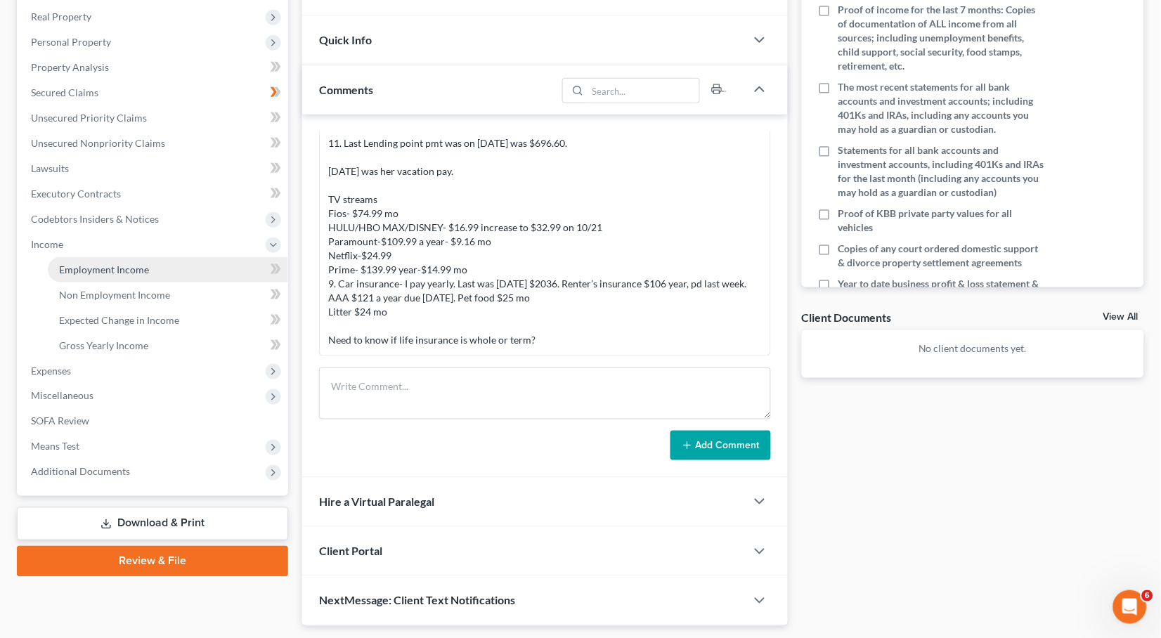
click at [66, 264] on span "Employment Income" at bounding box center [104, 270] width 90 height 12
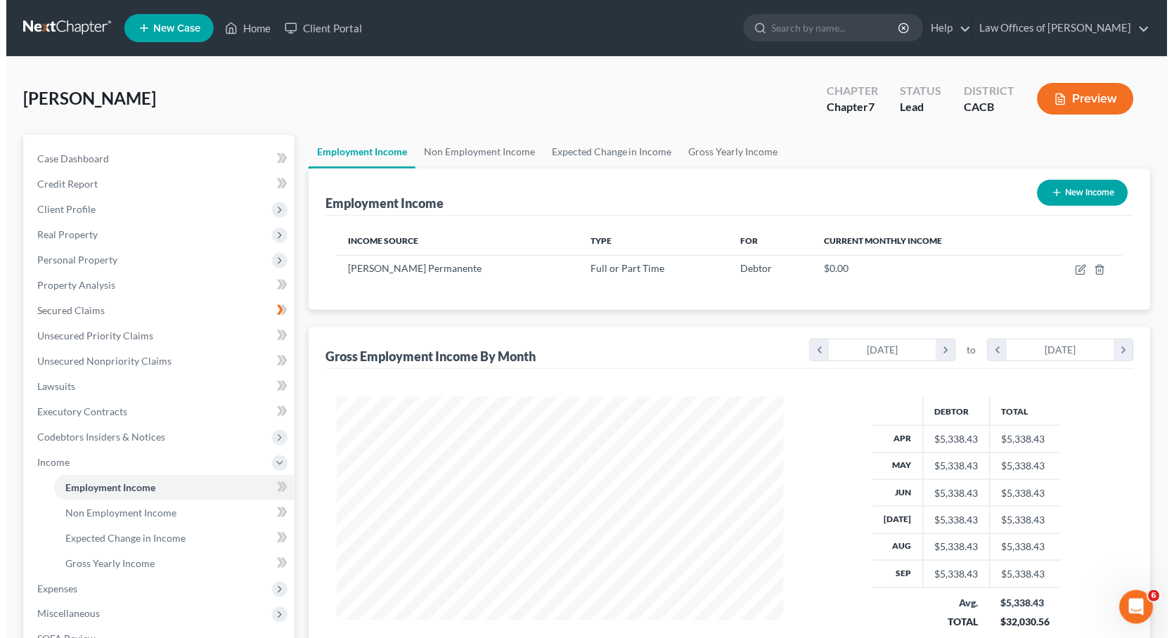
scroll to position [245, 474]
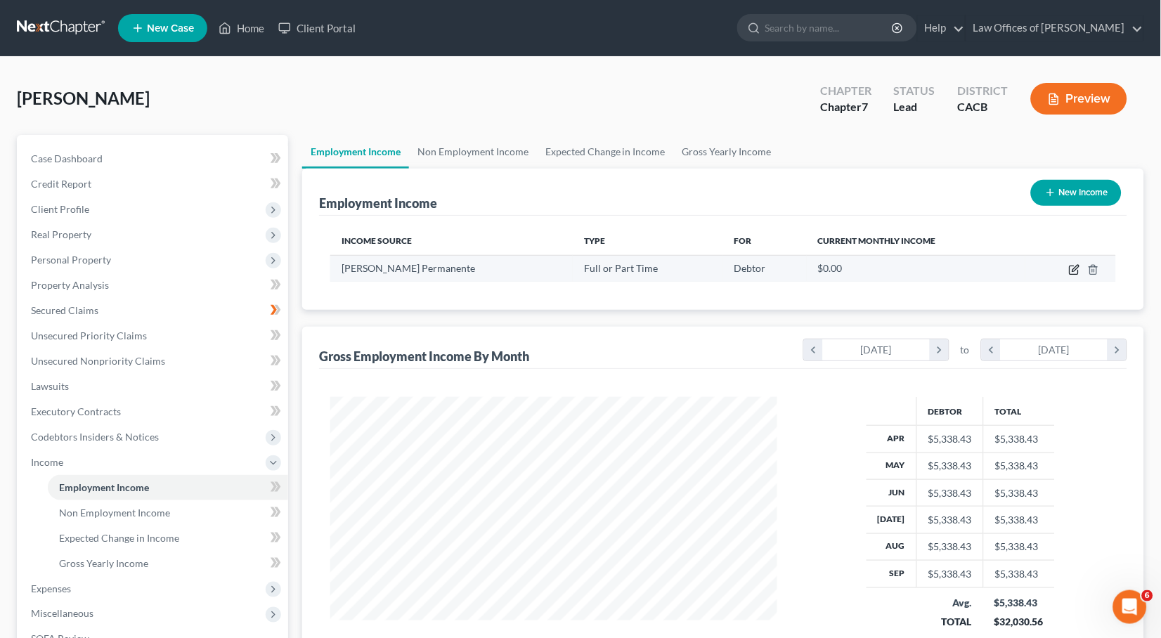
click at [1080, 270] on icon "button" at bounding box center [1074, 269] width 11 height 11
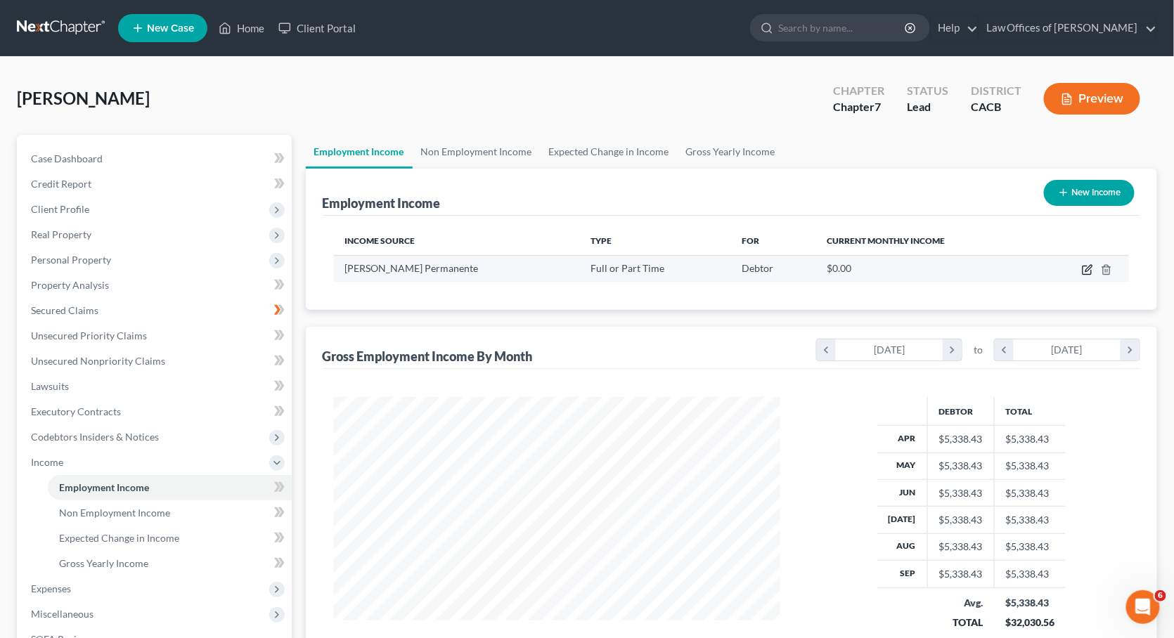
scroll to position [245, 480]
select select "0"
select select "4"
select select "2"
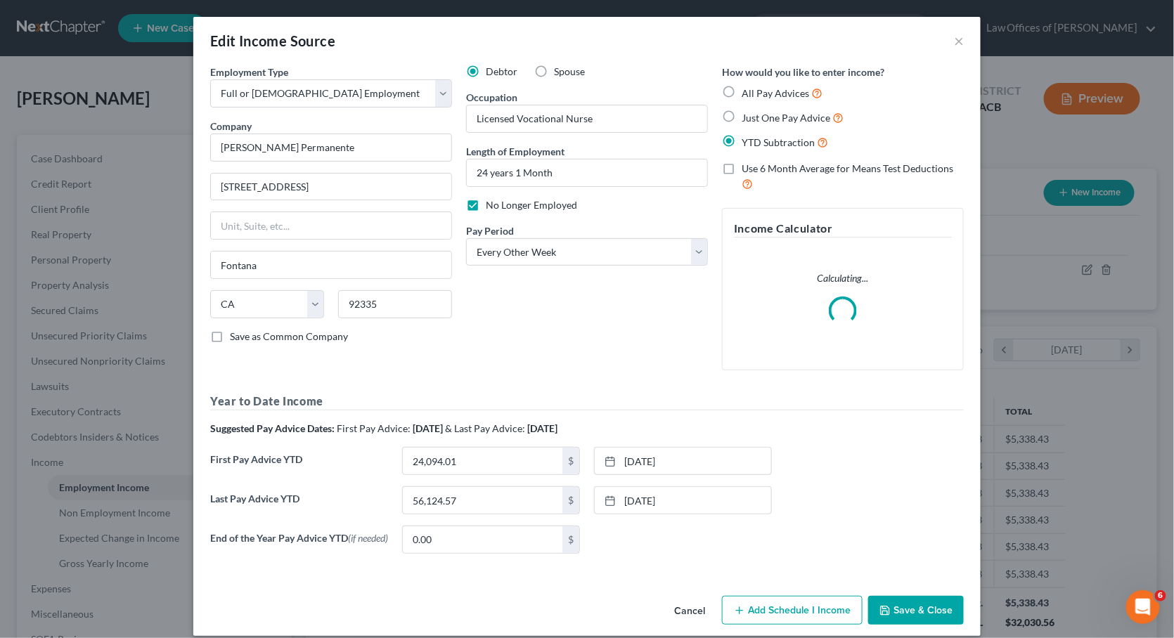
click at [531, 209] on label "No Longer Employed" at bounding box center [531, 205] width 91 height 14
click at [500, 207] on input "No Longer Employed" at bounding box center [495, 202] width 9 height 9
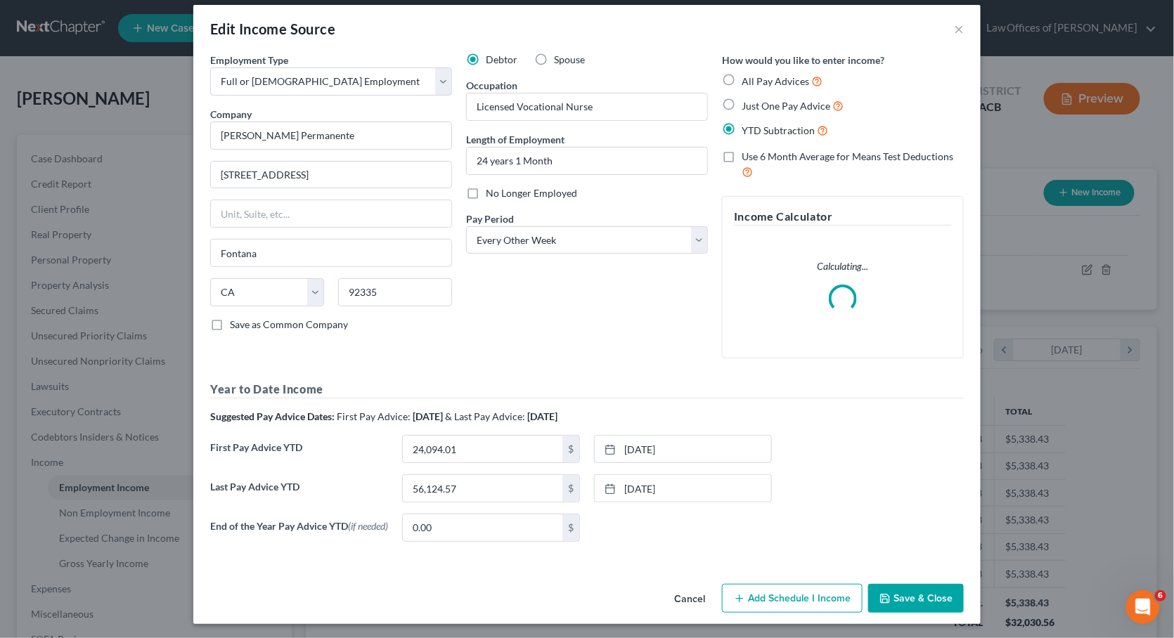
click at [781, 586] on button "Add Schedule I Income" at bounding box center [792, 599] width 141 height 30
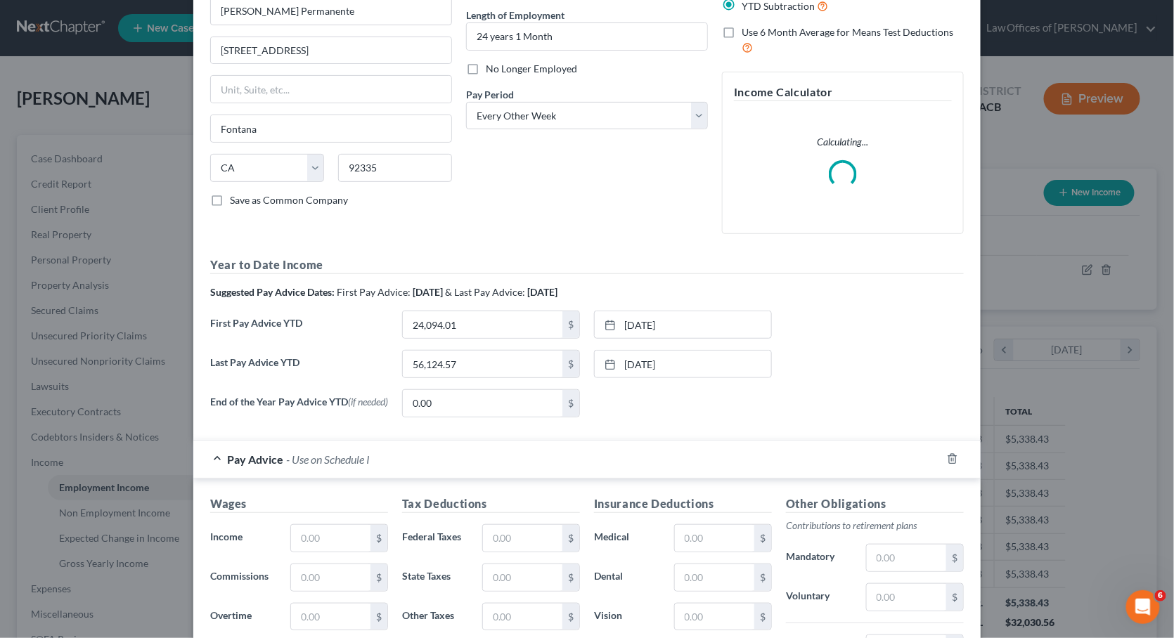
scroll to position [264, 0]
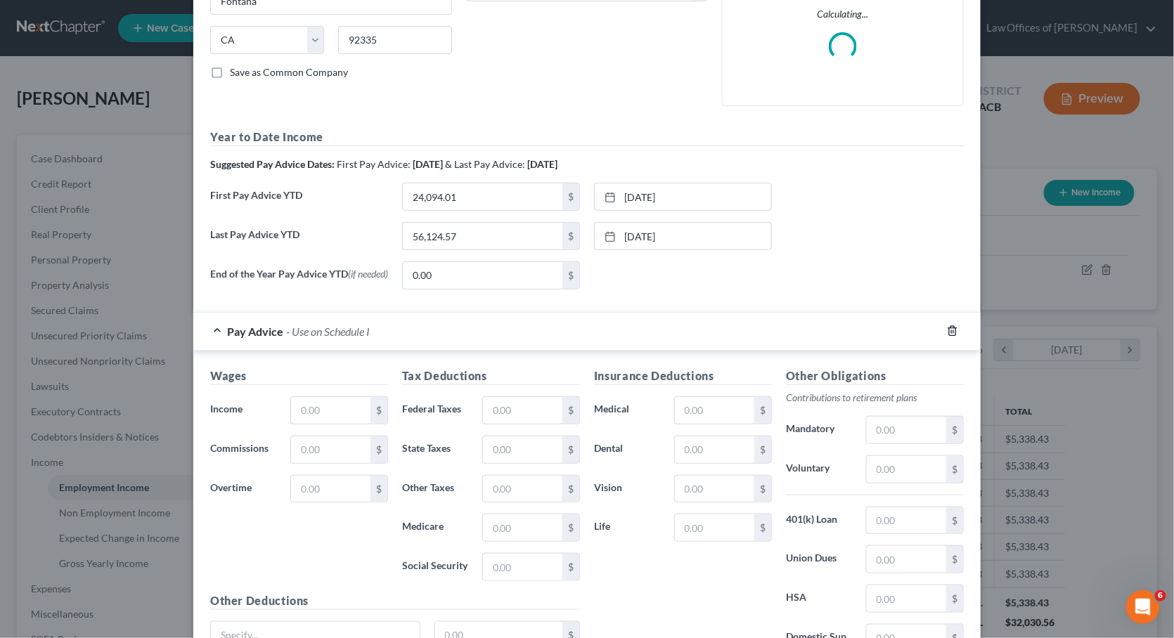
click at [947, 325] on icon "button" at bounding box center [952, 330] width 11 height 11
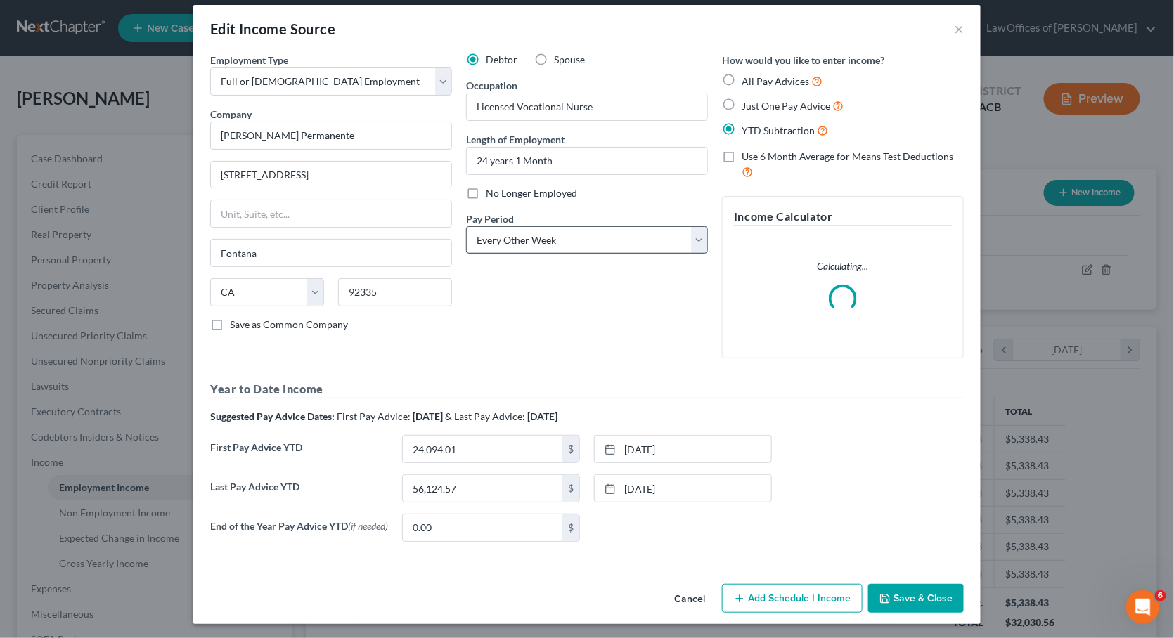
scroll to position [0, 0]
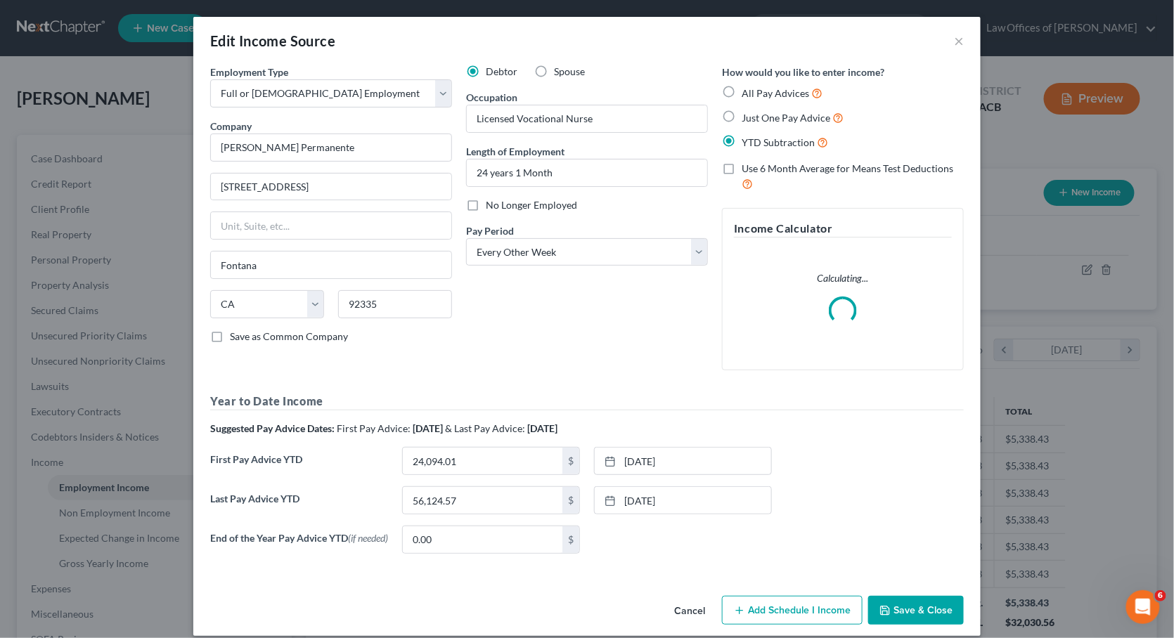
click at [500, 202] on span "No Longer Employed" at bounding box center [531, 205] width 91 height 12
click at [500, 202] on input "No Longer Employed" at bounding box center [495, 202] width 9 height 9
checkbox input "true"
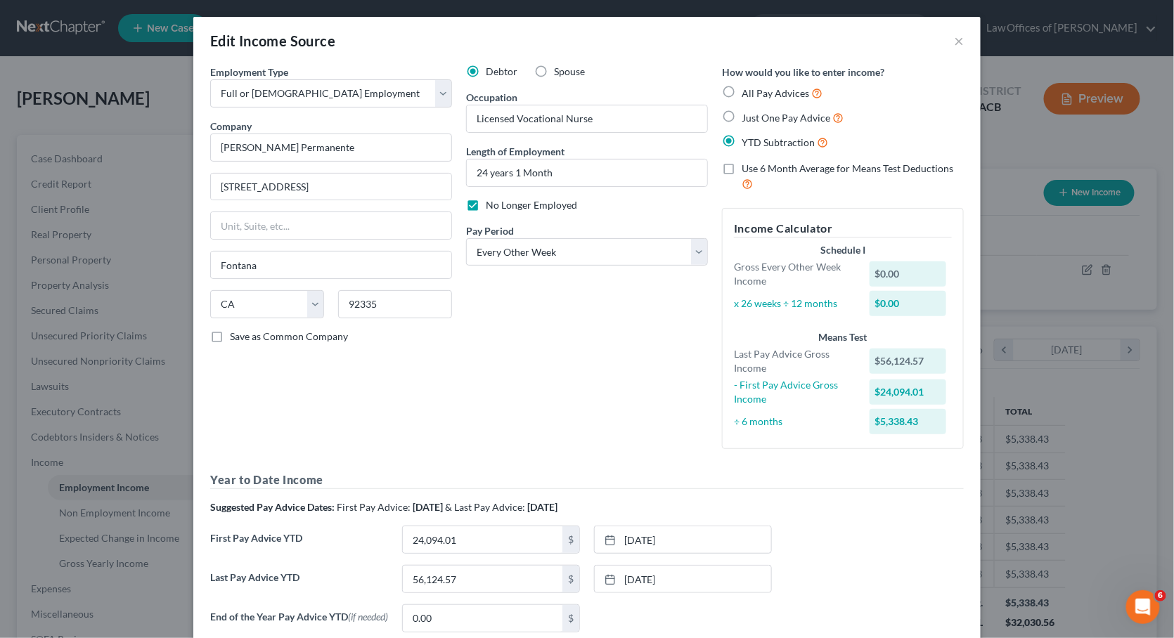
click at [769, 164] on span "Use 6 Month Average for Means Test Deductions" at bounding box center [847, 168] width 212 height 12
click at [756, 164] on input "Use 6 Month Average for Means Test Deductions" at bounding box center [751, 166] width 9 height 9
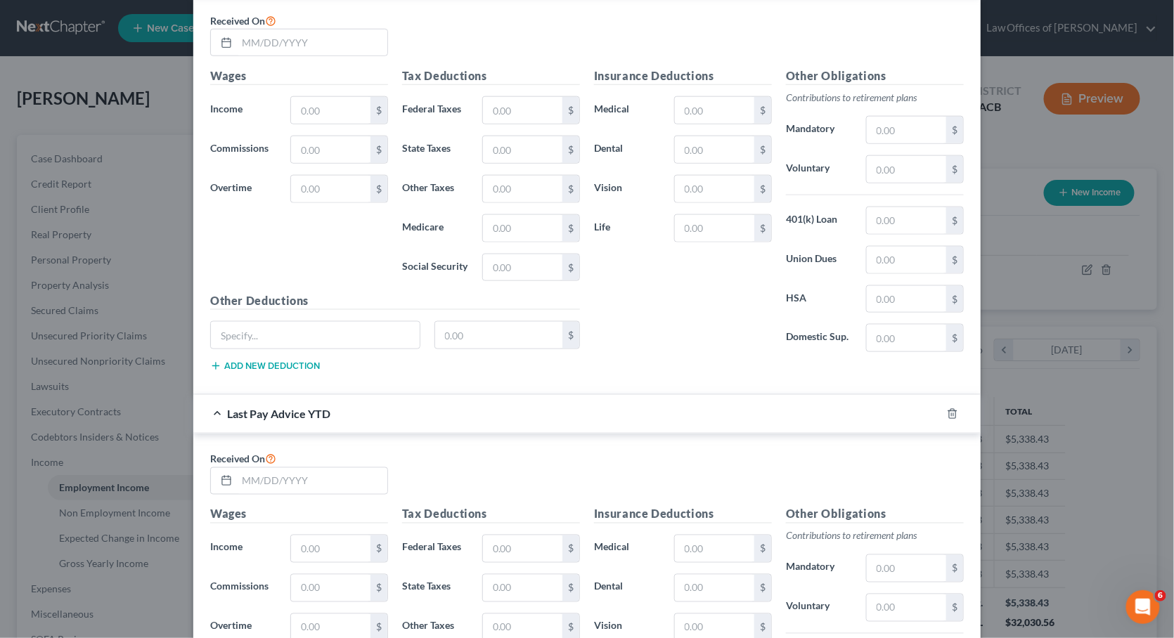
scroll to position [233, 0]
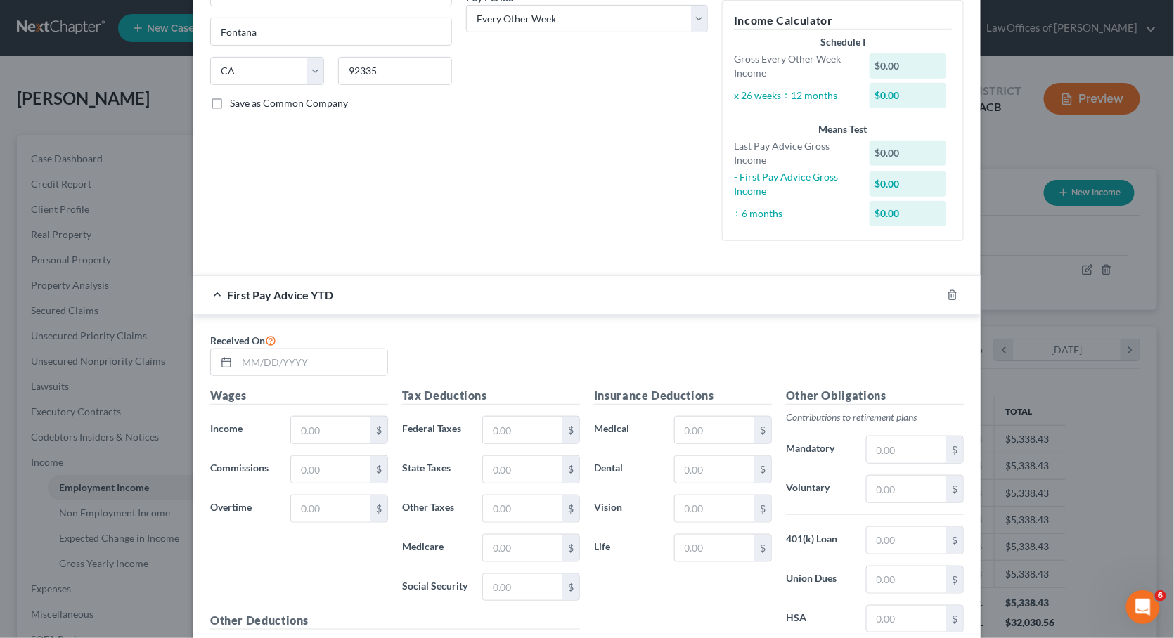
click at [947, 284] on div at bounding box center [960, 295] width 39 height 22
click at [948, 292] on polyline "button" at bounding box center [952, 292] width 8 height 0
click at [953, 294] on line "button" at bounding box center [953, 295] width 0 height 3
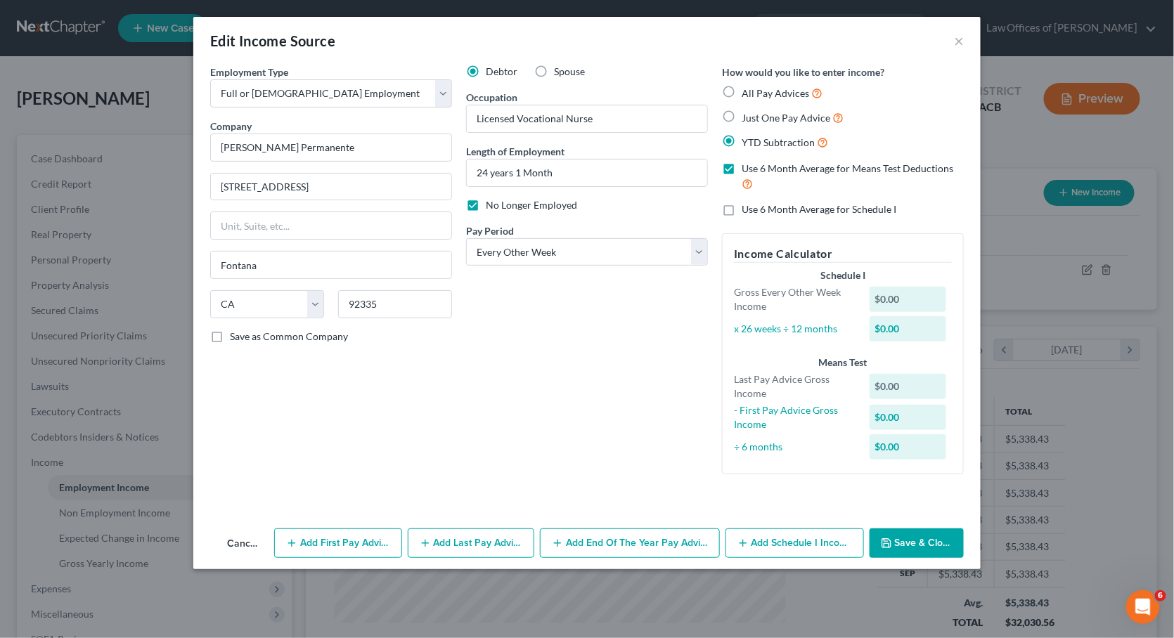
click at [760, 140] on span "YTD Subtraction" at bounding box center [777, 142] width 73 height 12
click at [756, 140] on input "YTD Subtraction" at bounding box center [751, 138] width 9 height 9
click at [741, 165] on label "Use 6 Month Average for Means Test Deductions" at bounding box center [852, 177] width 222 height 30
click at [747, 165] on input "Use 6 Month Average for Means Test Deductions" at bounding box center [751, 166] width 9 height 9
checkbox input "false"
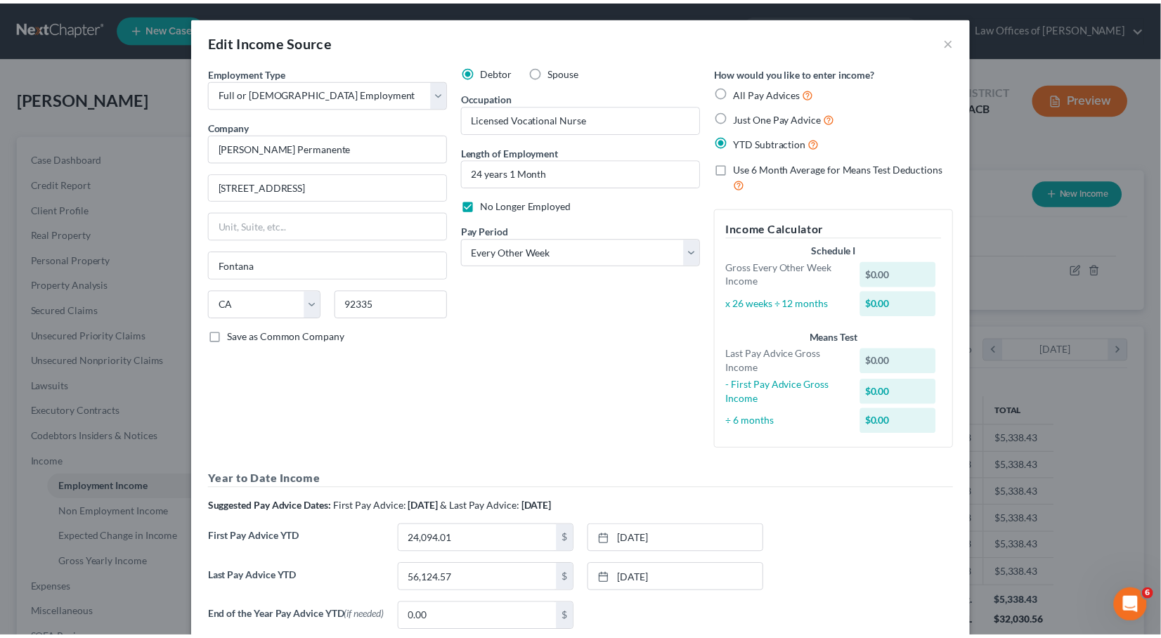
scroll to position [83, 0]
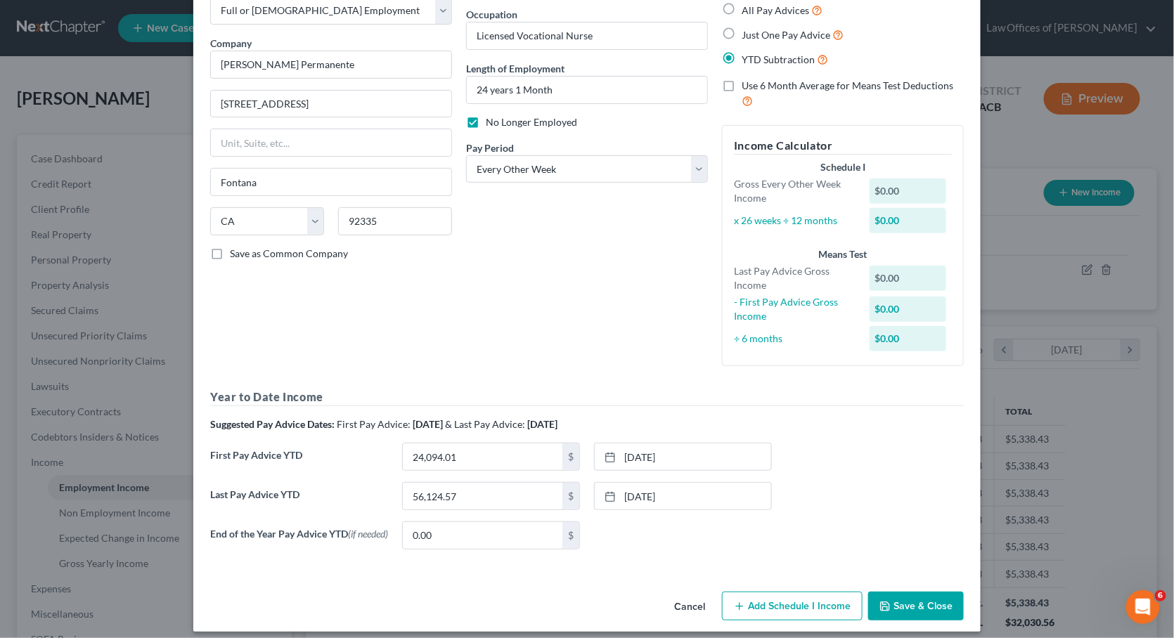
click at [892, 592] on button "Save & Close" at bounding box center [916, 607] width 96 height 30
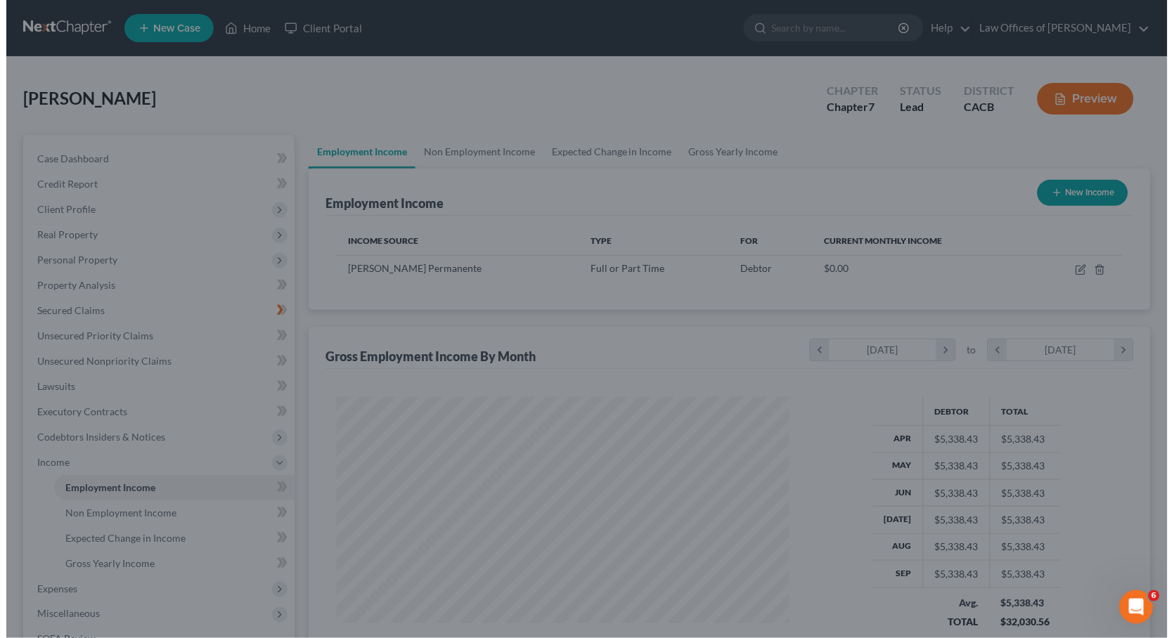
scroll to position [702450, 702220]
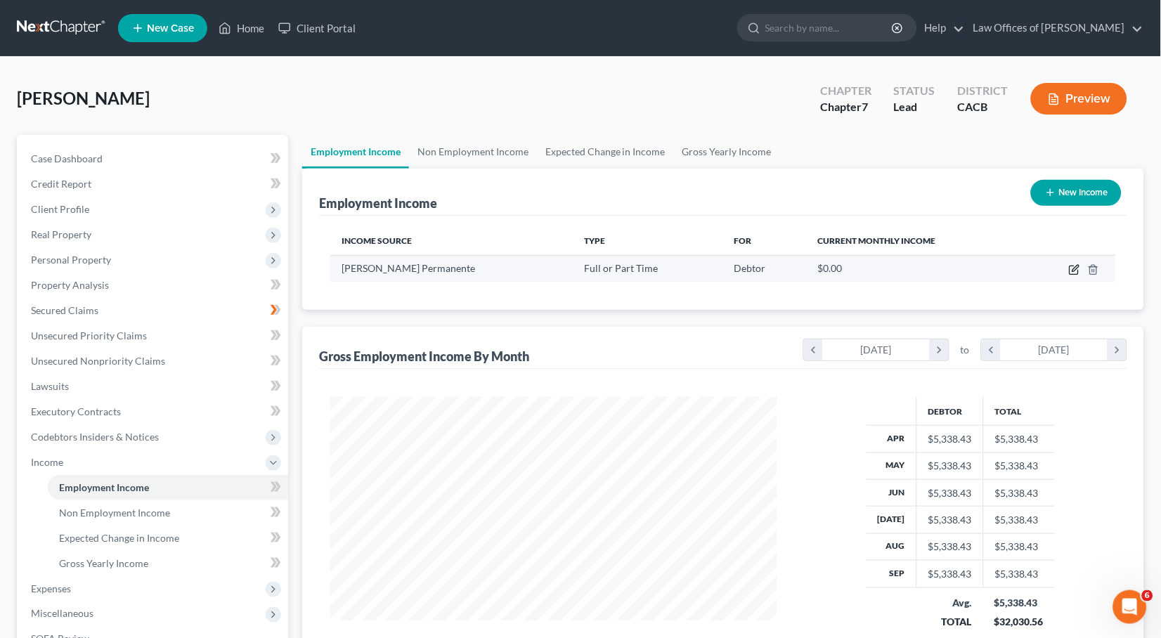
click at [1078, 268] on icon "button" at bounding box center [1074, 269] width 11 height 11
select select "0"
select select "4"
select select "2"
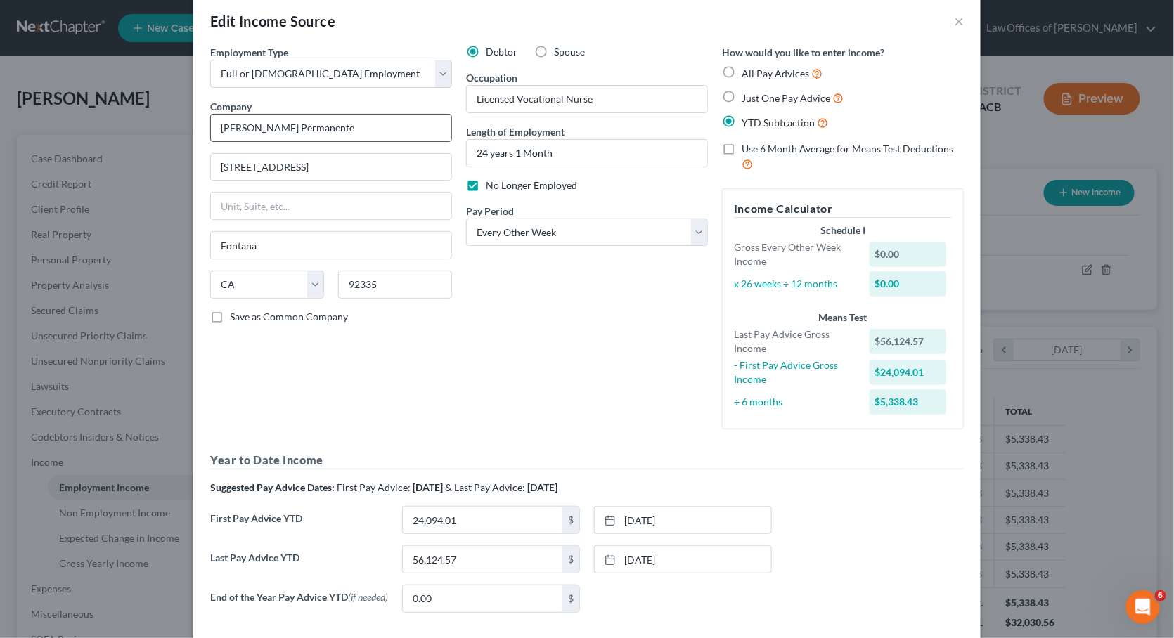
scroll to position [83, 0]
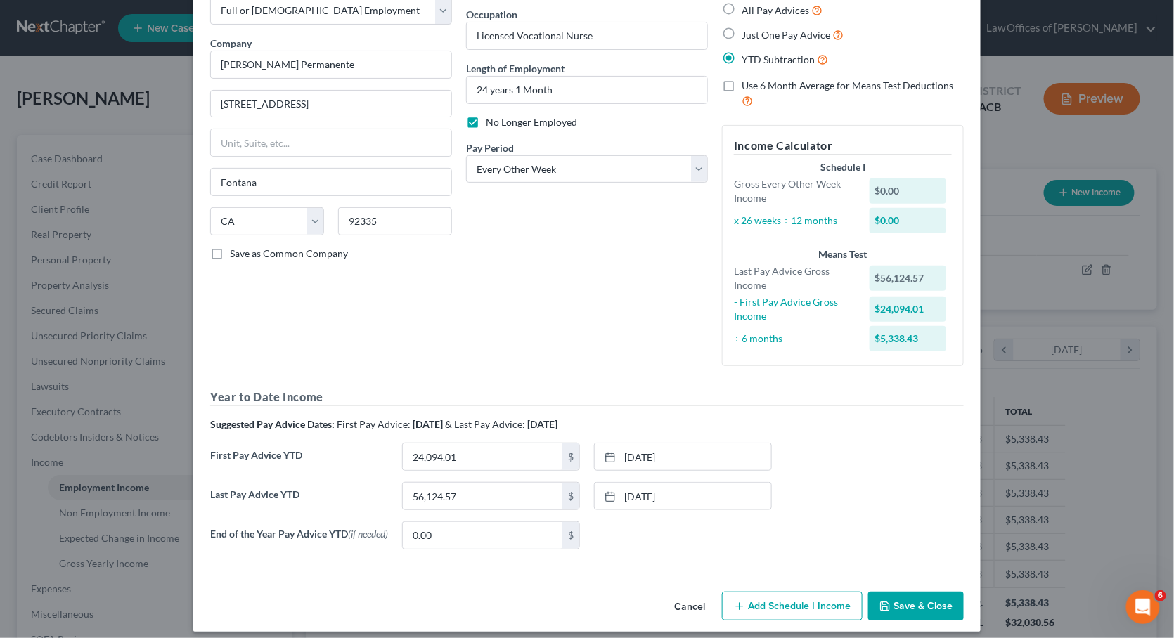
click at [771, 594] on button "Add Schedule I Income" at bounding box center [792, 607] width 141 height 30
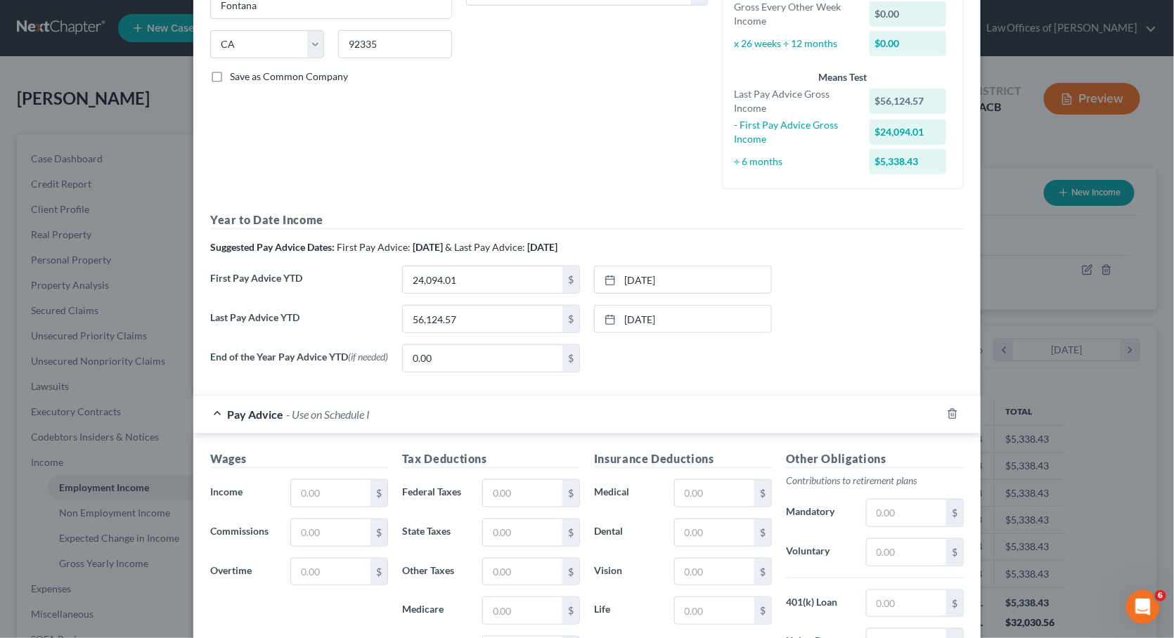
scroll to position [0, 0]
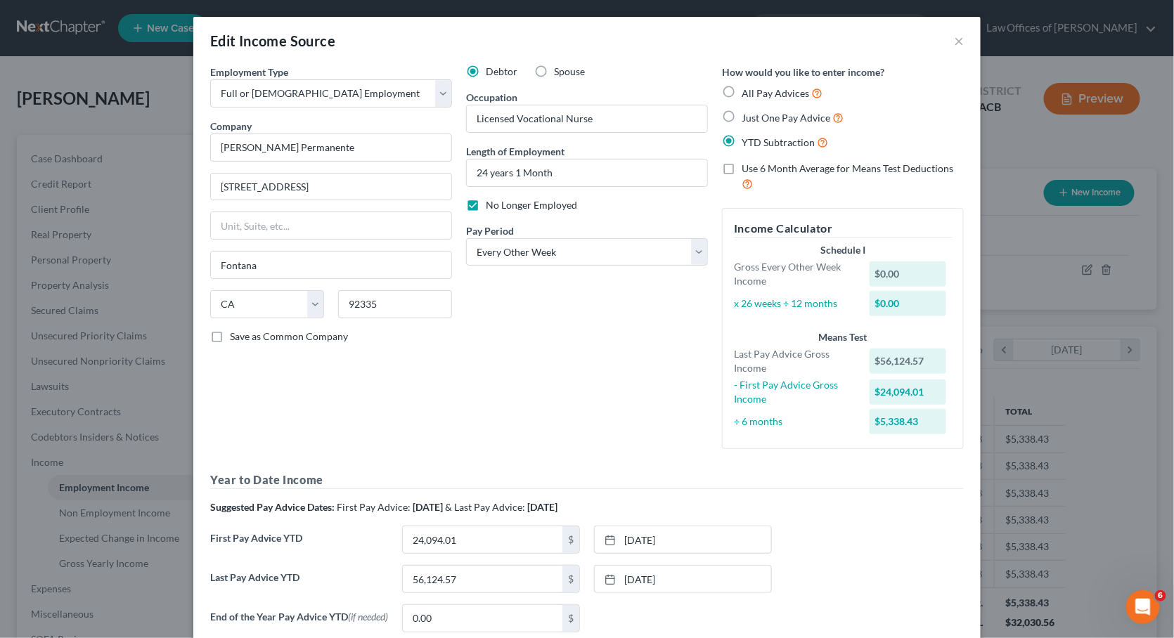
click at [771, 165] on span "Use 6 Month Average for Means Test Deductions" at bounding box center [847, 168] width 212 height 12
click at [756, 165] on input "Use 6 Month Average for Means Test Deductions" at bounding box center [751, 166] width 9 height 9
checkbox input "true"
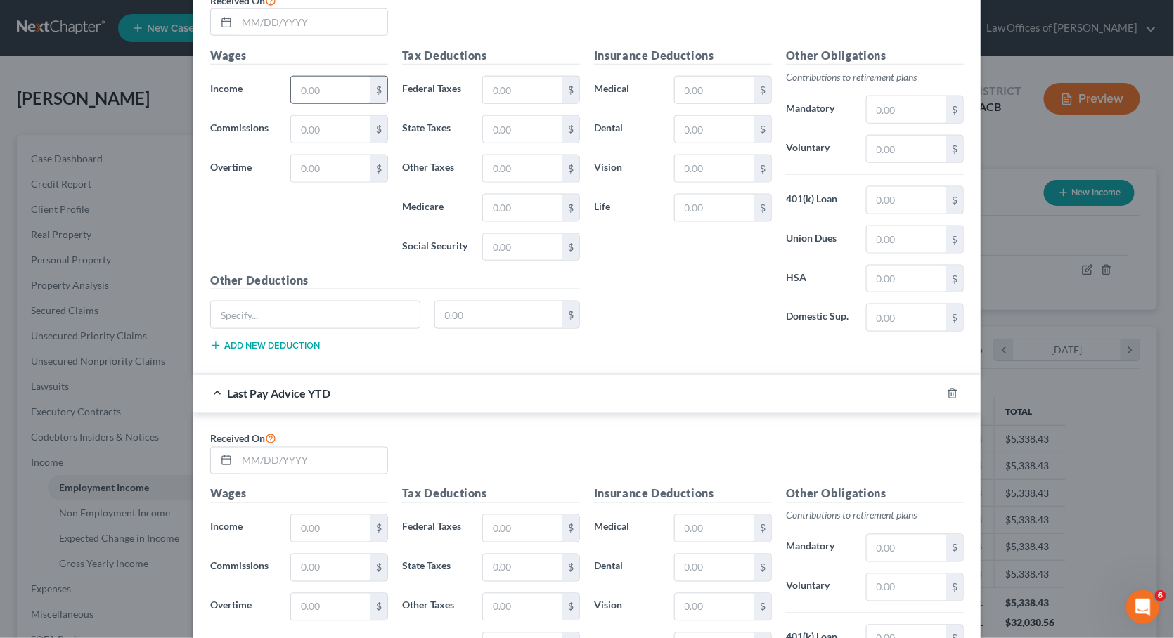
scroll to position [441, 0]
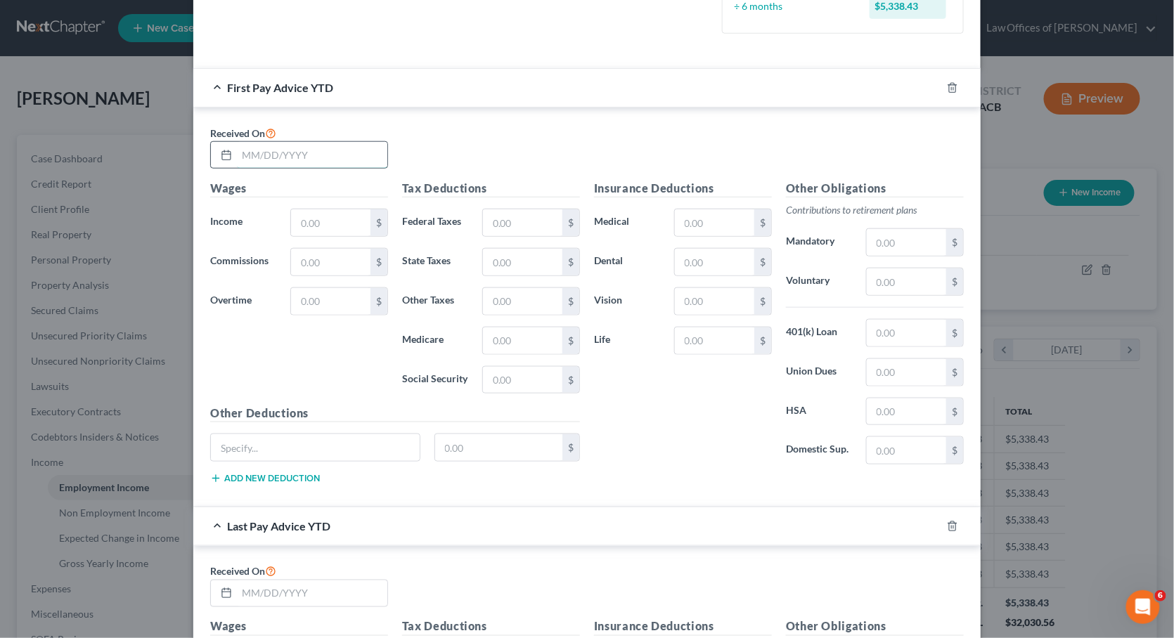
click at [282, 142] on input "text" at bounding box center [312, 155] width 150 height 27
click at [290, 149] on input "text" at bounding box center [312, 155] width 150 height 27
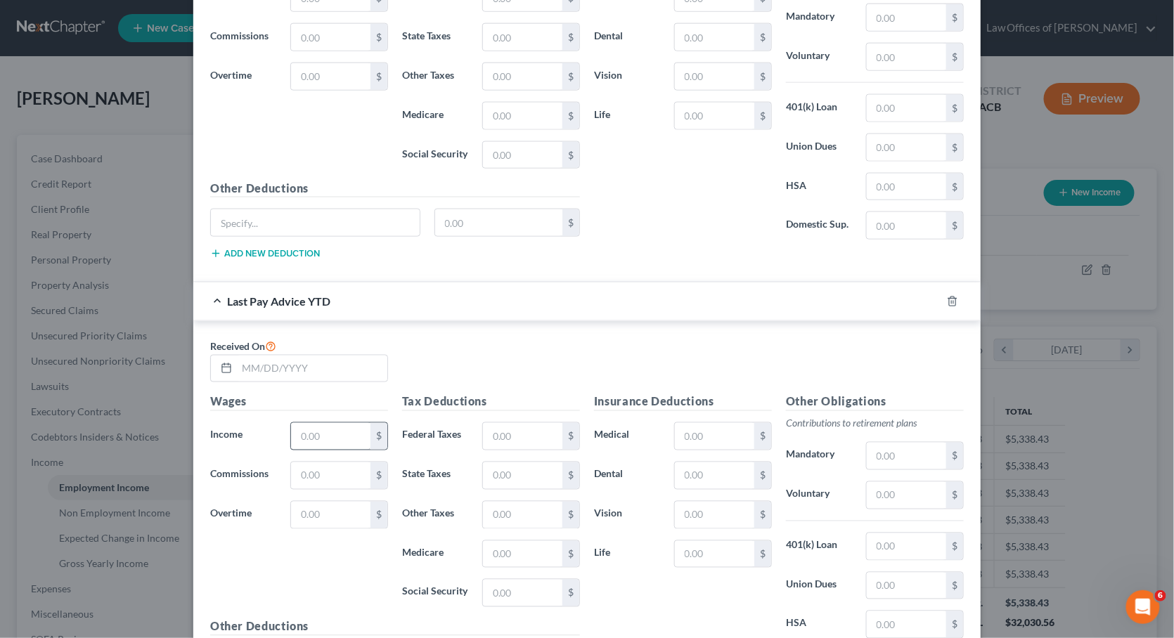
scroll to position [814, 0]
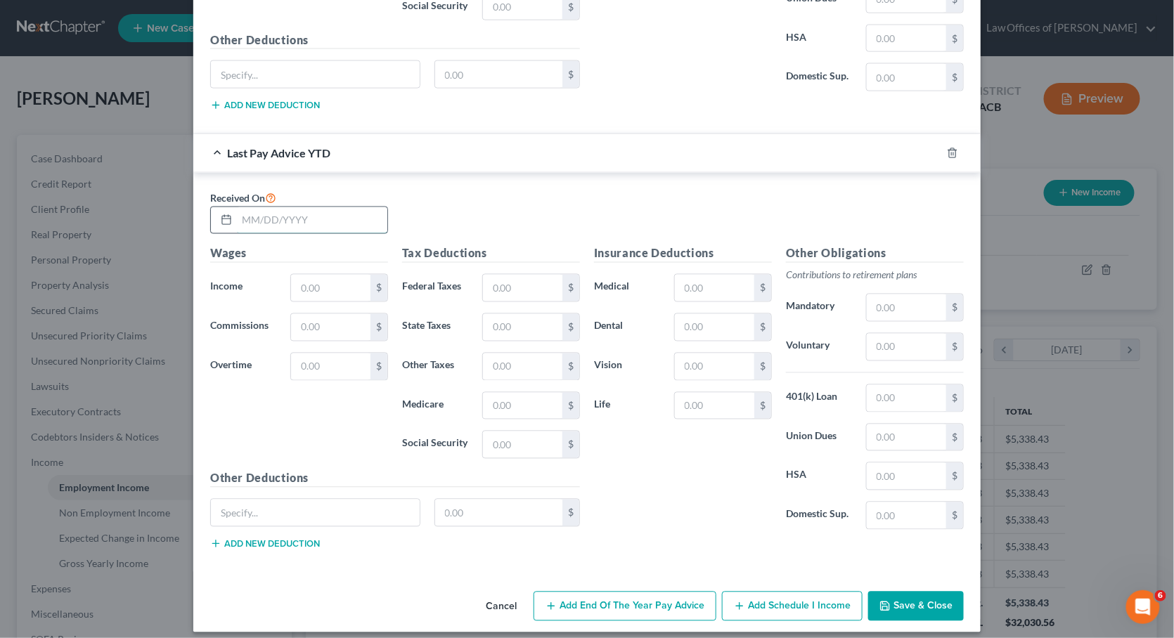
click at [291, 207] on input "text" at bounding box center [312, 220] width 150 height 27
type input "[DATE]"
type input "346.78"
click at [531, 275] on input "text" at bounding box center [522, 288] width 79 height 27
click at [516, 323] on input "text" at bounding box center [522, 327] width 79 height 27
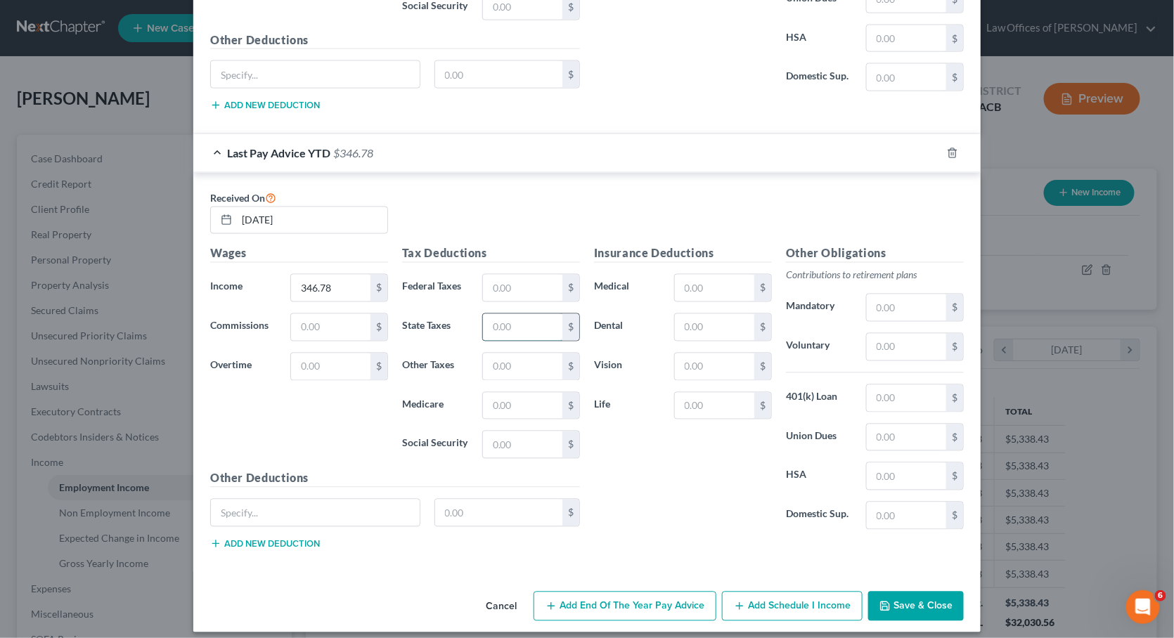
click at [502, 314] on input "text" at bounding box center [522, 327] width 79 height 27
type input "19.11"
click at [502, 275] on input "text" at bounding box center [522, 288] width 79 height 27
type input "55"
click at [504, 379] on div "Tax Deductions Federal Taxes 55 $ State Taxes 19.11 $ Other Taxes $ Medicare $ …" at bounding box center [491, 357] width 192 height 225
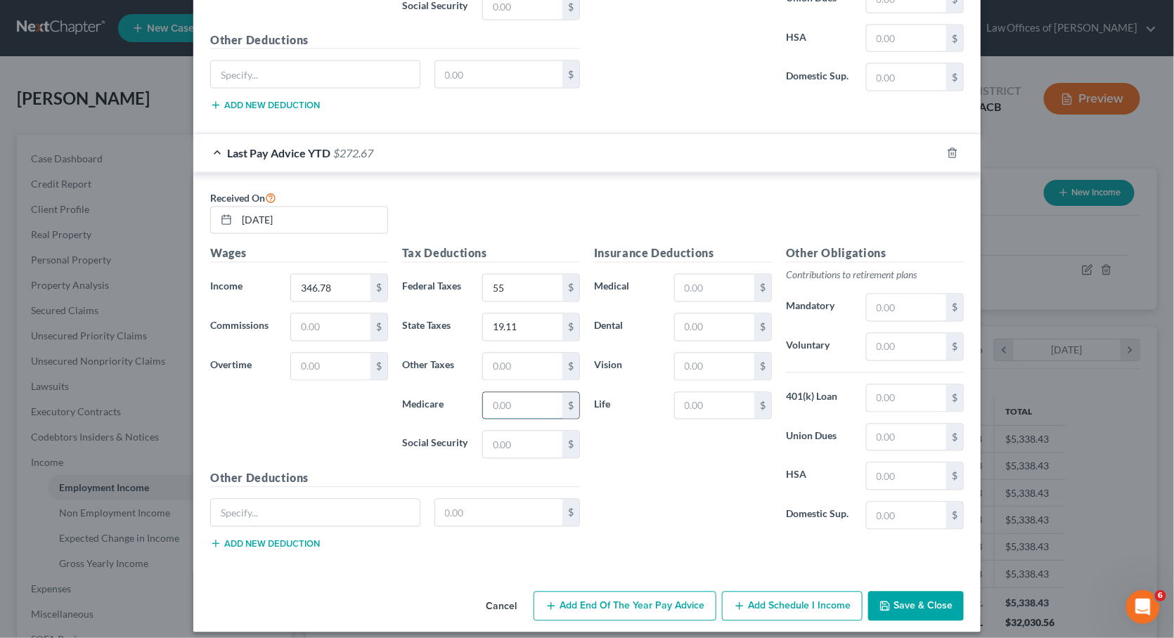
click at [498, 394] on input "text" at bounding box center [522, 406] width 79 height 27
type input "5.02"
click at [890, 432] on input "text" at bounding box center [905, 437] width 79 height 27
type input "5.13"
click at [689, 393] on input "text" at bounding box center [714, 406] width 79 height 27
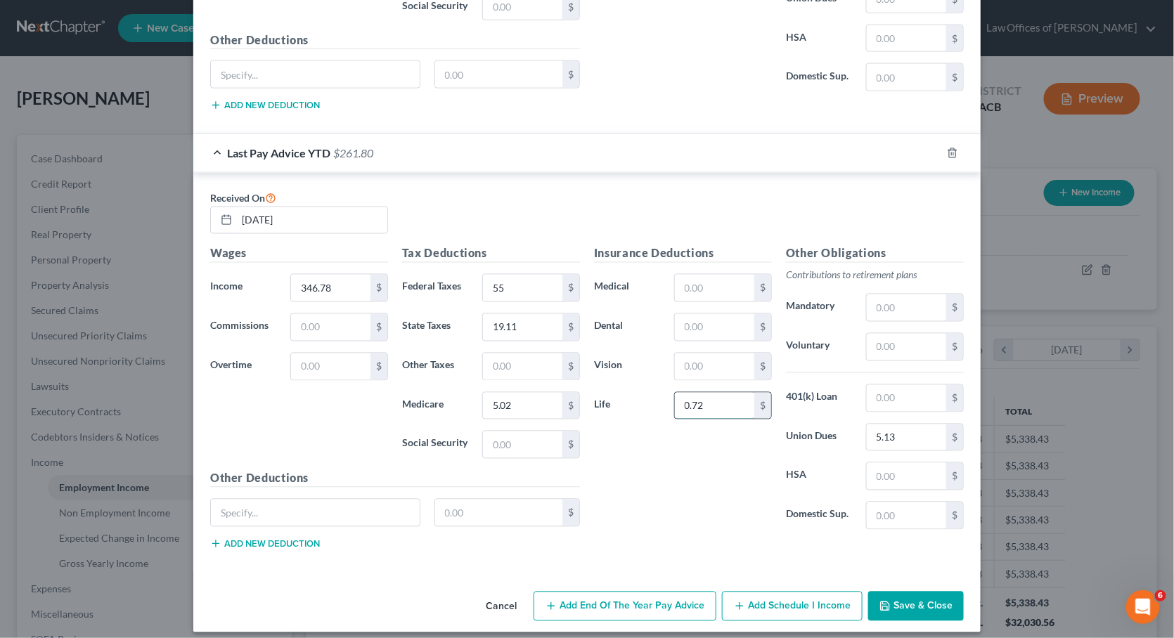
click at [703, 401] on input "0.72" at bounding box center [714, 406] width 79 height 27
type input "7.23"
click at [689, 456] on div "Insurance Deductions Medical $ Dental $ Vision $ Life 7.23 $" at bounding box center [683, 393] width 192 height 296
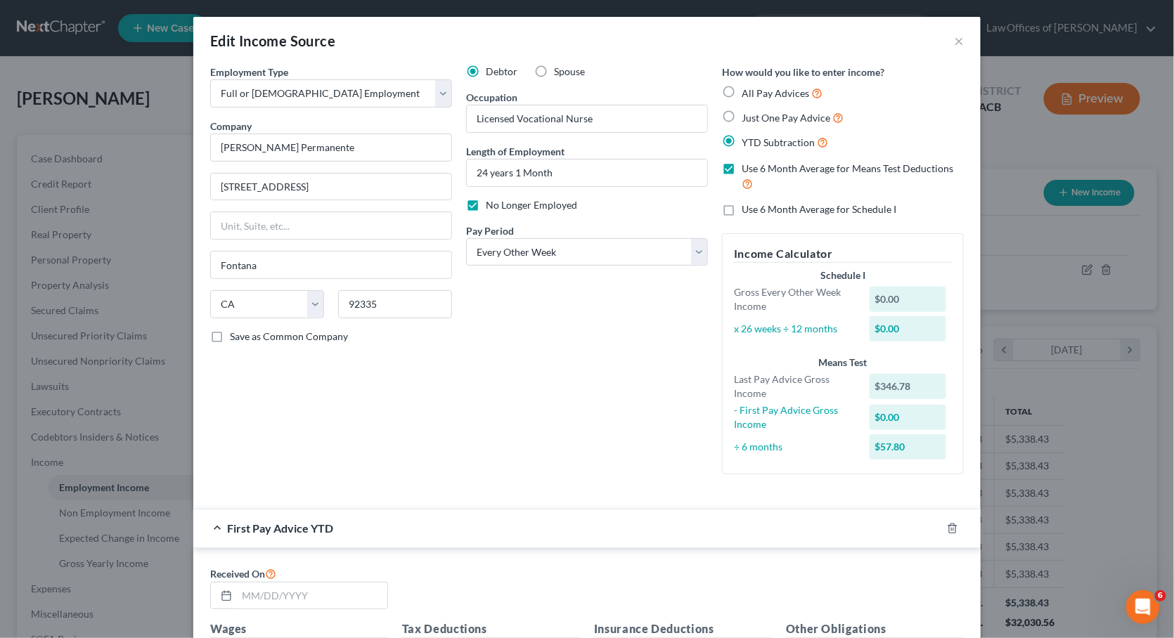
scroll to position [3, 0]
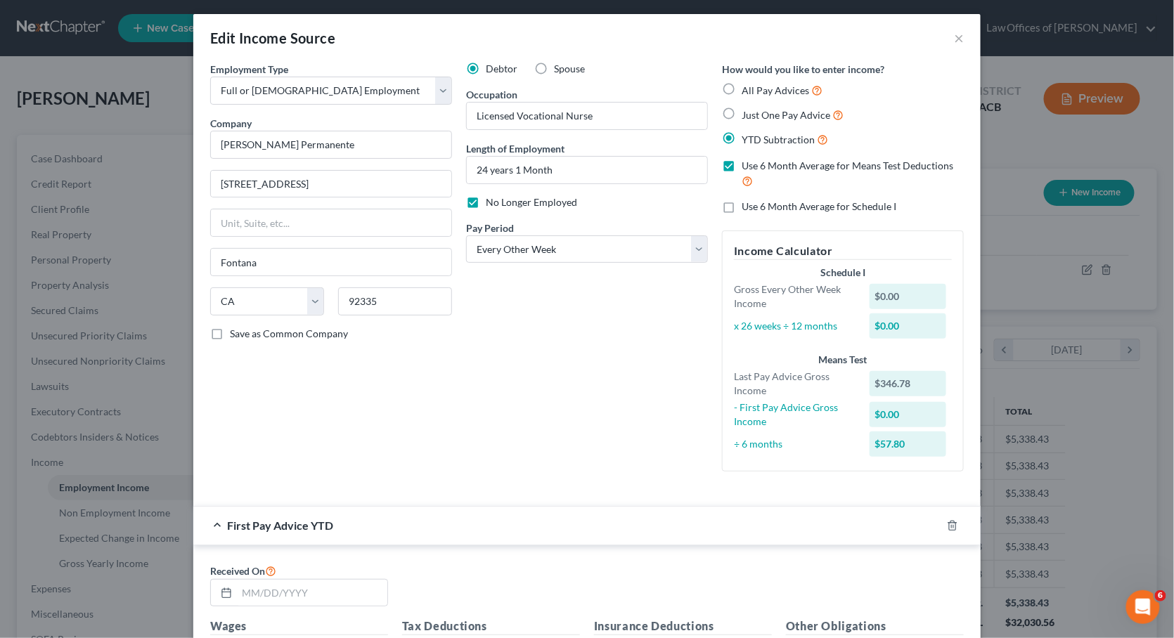
click at [741, 163] on label "Use 6 Month Average for Means Test Deductions" at bounding box center [852, 174] width 222 height 30
click at [747, 163] on input "Use 6 Month Average for Means Test Deductions" at bounding box center [751, 163] width 9 height 9
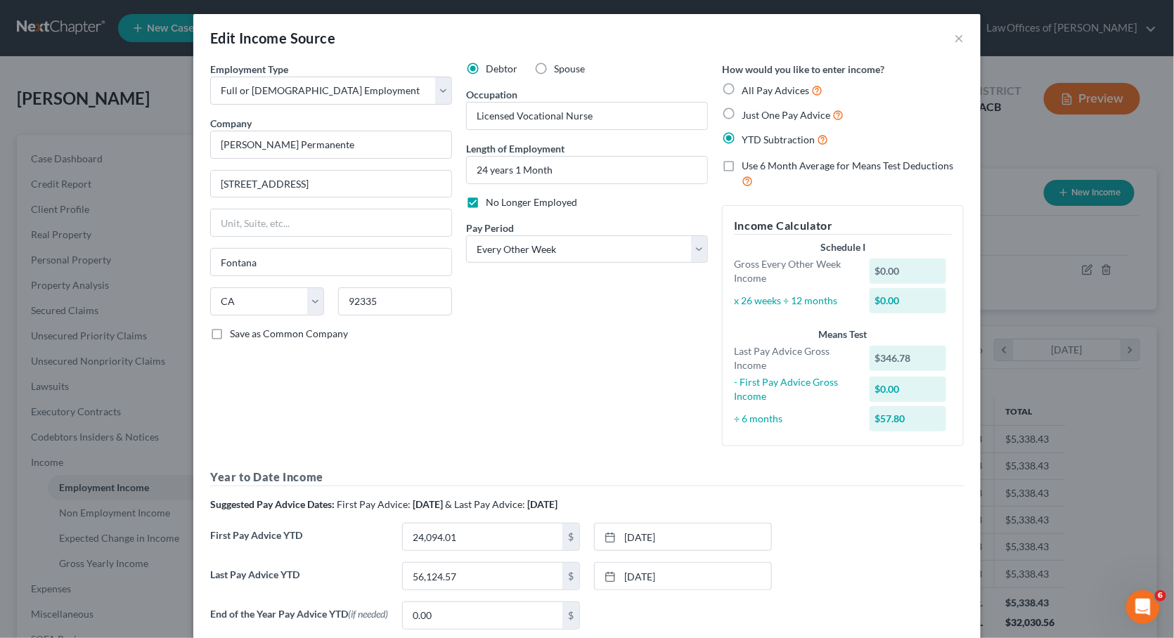
click at [741, 165] on label "Use 6 Month Average for Means Test Deductions" at bounding box center [852, 174] width 222 height 30
click at [747, 165] on input "Use 6 Month Average for Means Test Deductions" at bounding box center [751, 163] width 9 height 9
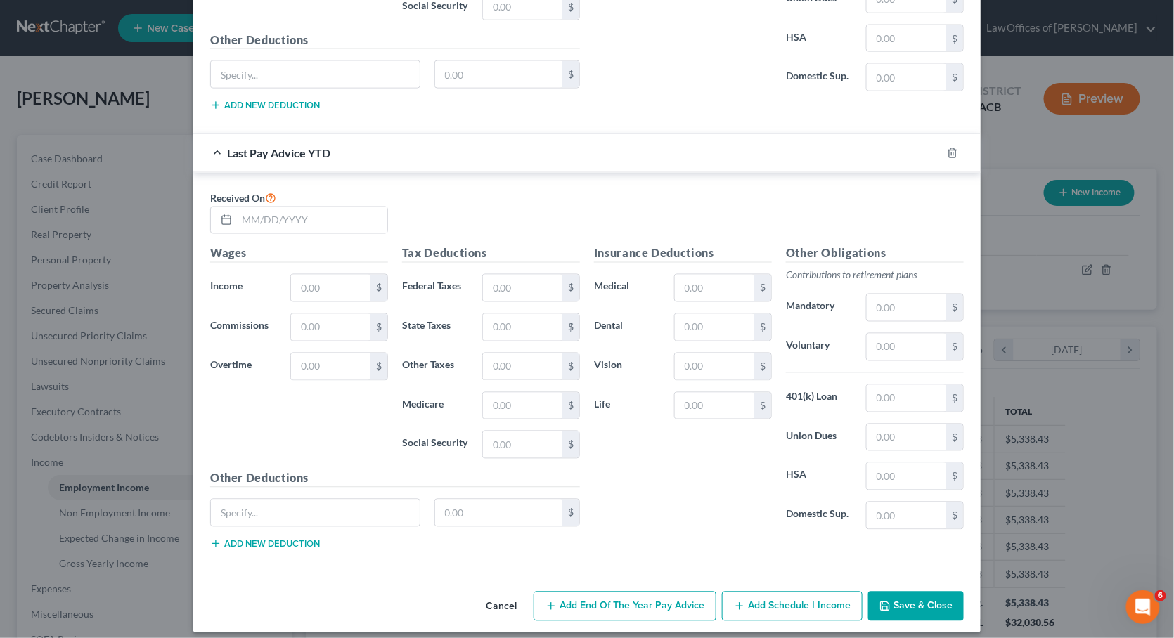
scroll to position [657, 0]
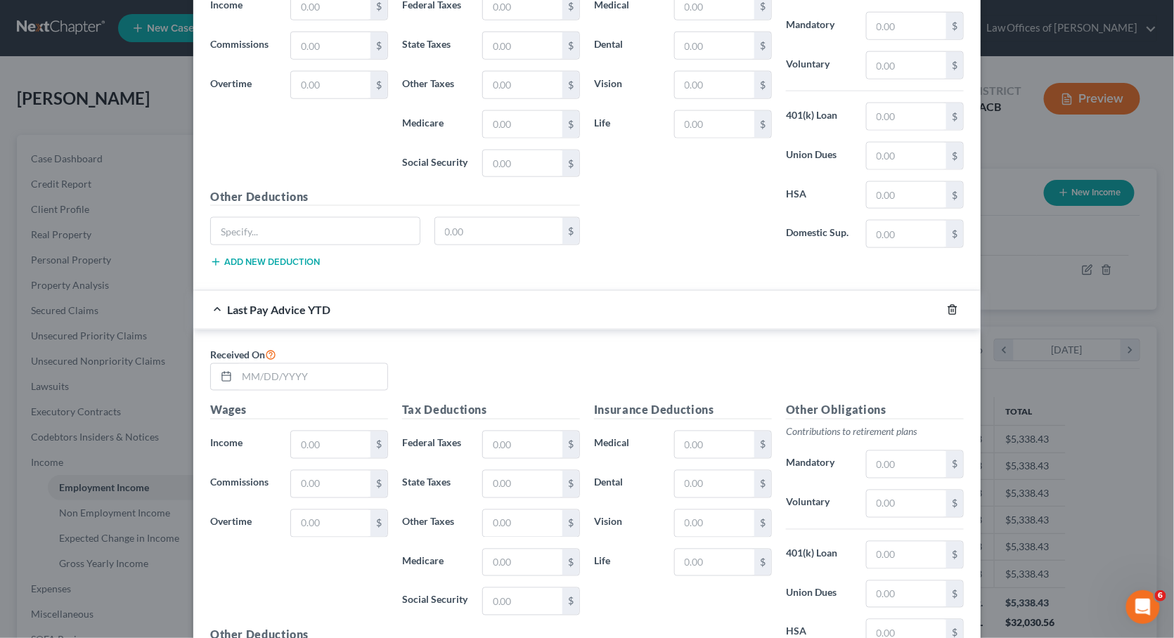
click at [947, 304] on icon "button" at bounding box center [952, 309] width 11 height 11
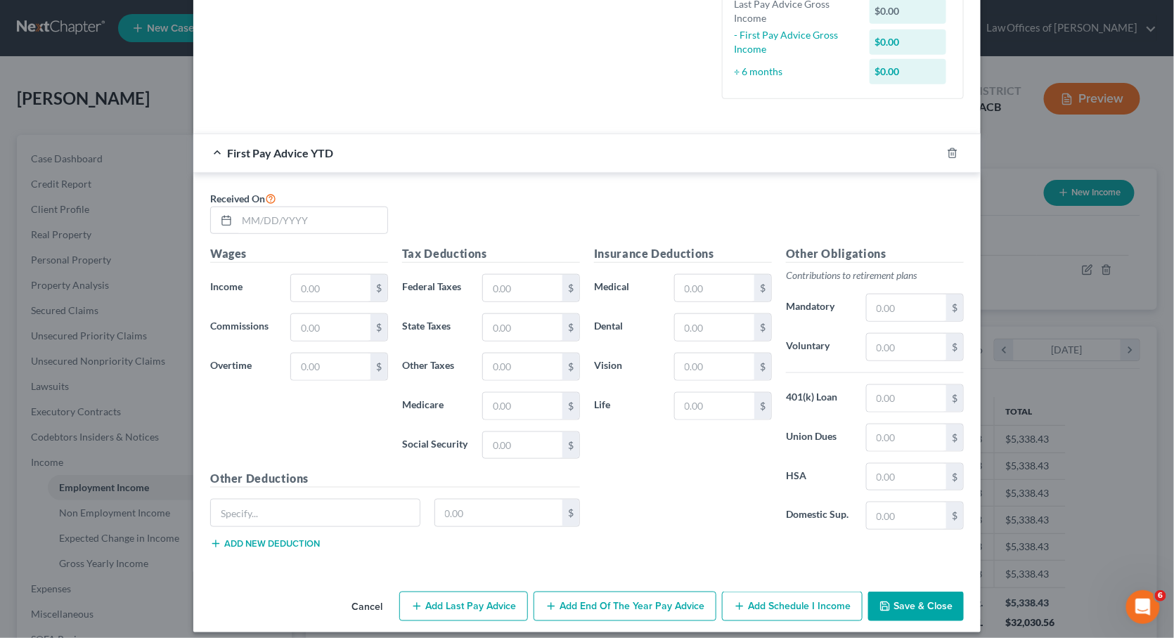
scroll to position [119, 0]
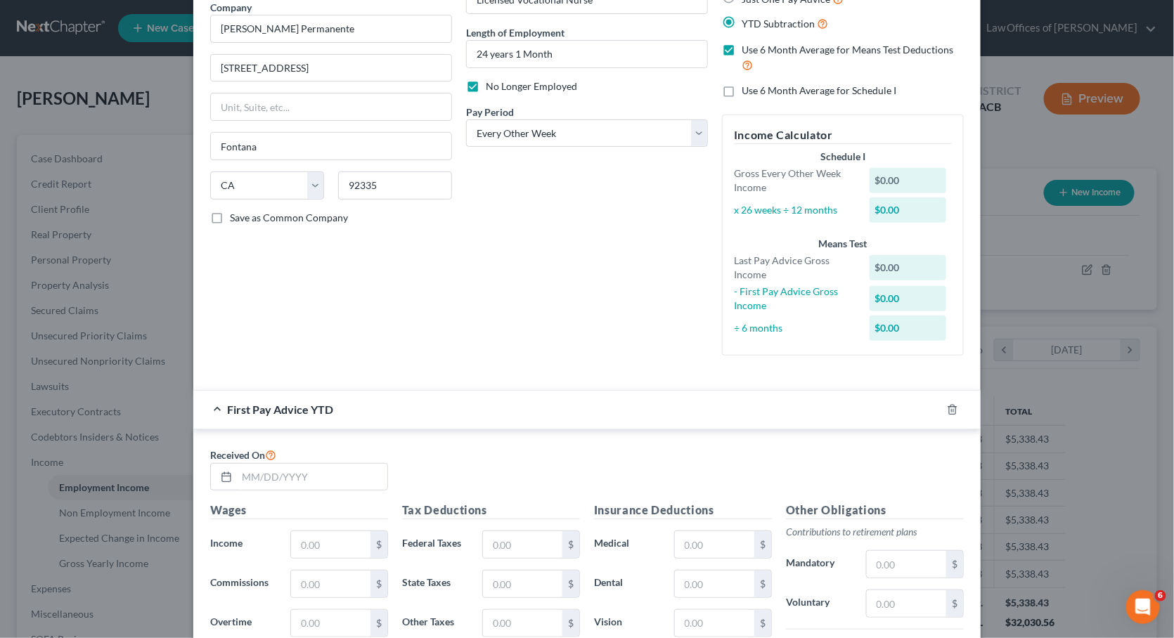
drag, startPoint x: 944, startPoint y: 399, endPoint x: 902, endPoint y: 283, distance: 123.4
click at [947, 404] on icon "button" at bounding box center [952, 409] width 11 height 11
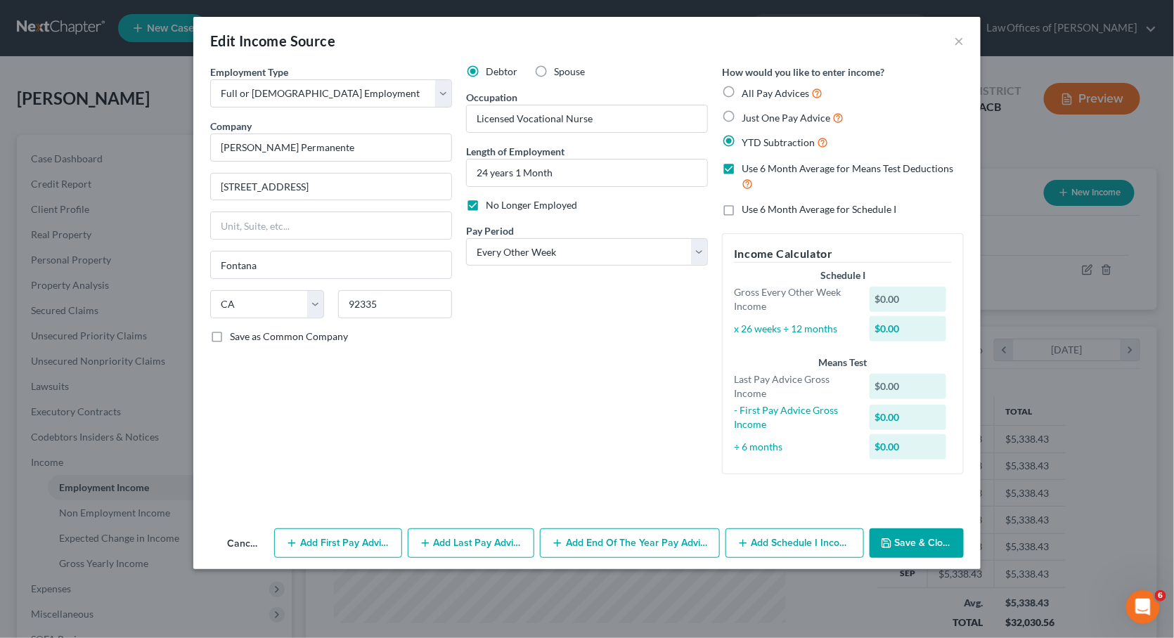
click at [741, 174] on label "Use 6 Month Average for Means Test Deductions" at bounding box center [852, 177] width 222 height 30
click at [747, 171] on input "Use 6 Month Average for Means Test Deductions" at bounding box center [751, 166] width 9 height 9
checkbox input "false"
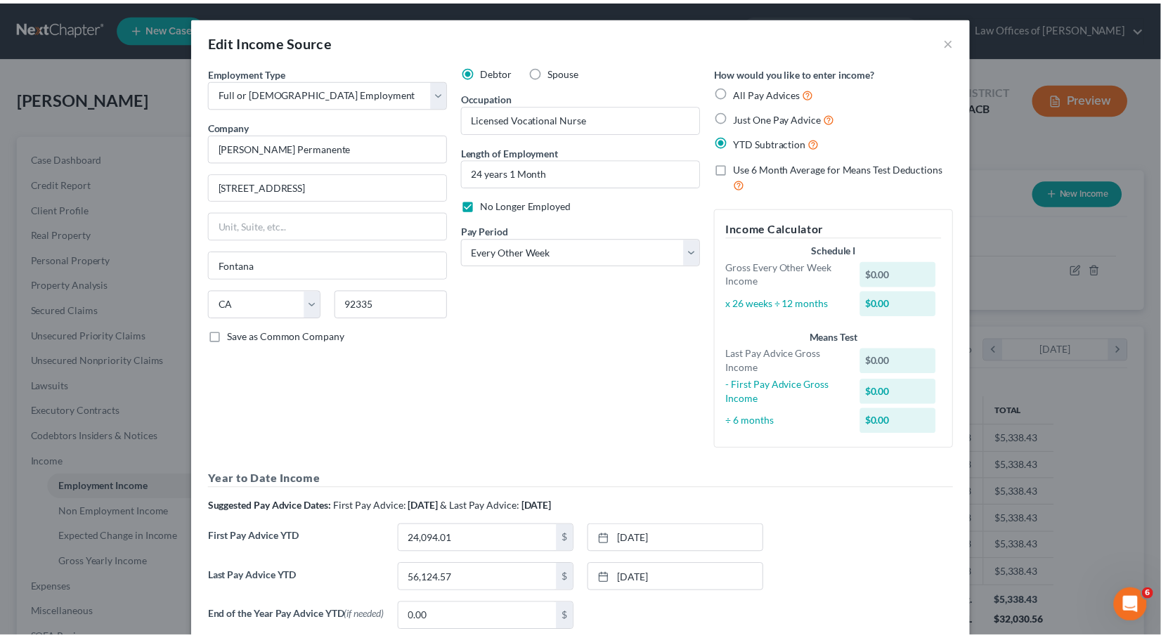
scroll to position [83, 0]
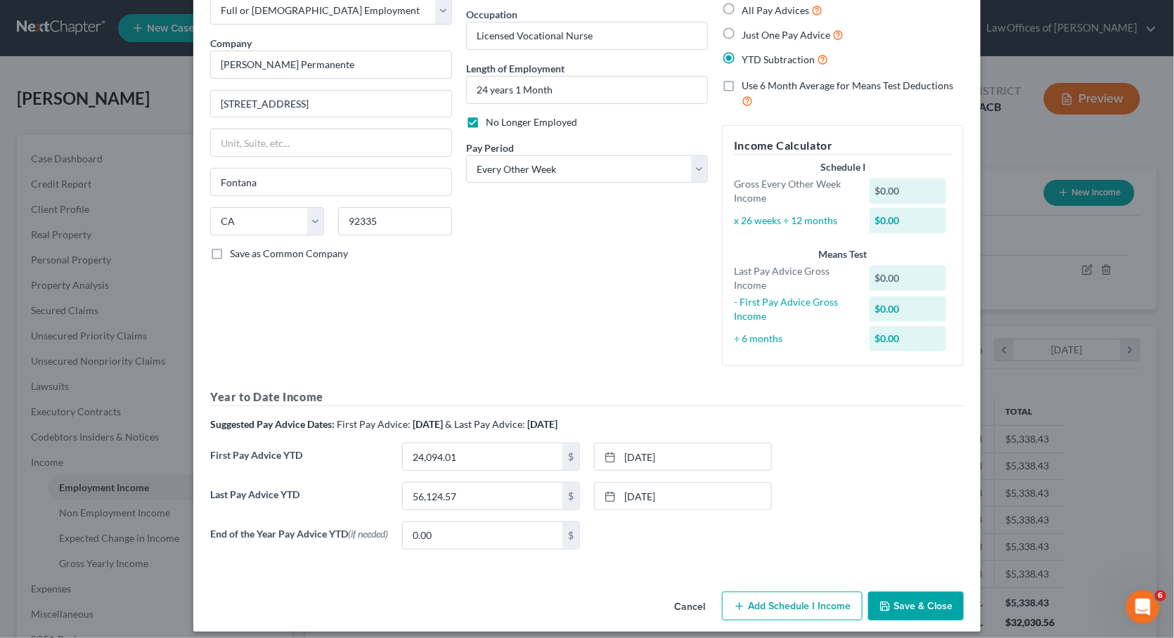
click at [914, 597] on button "Save & Close" at bounding box center [916, 607] width 96 height 30
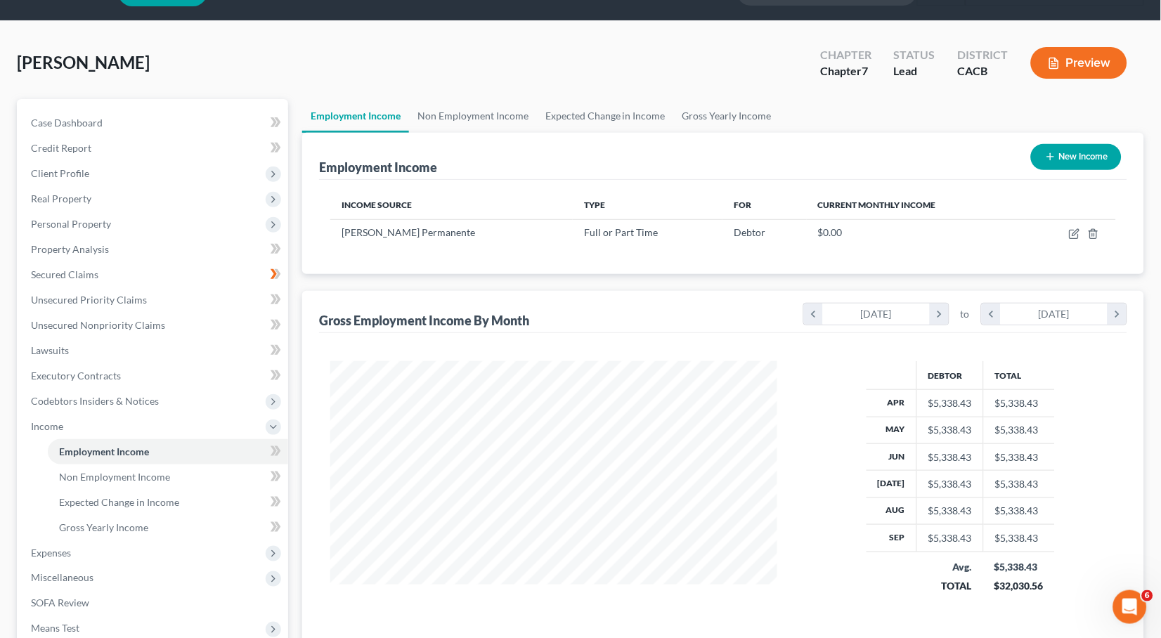
scroll to position [189, 0]
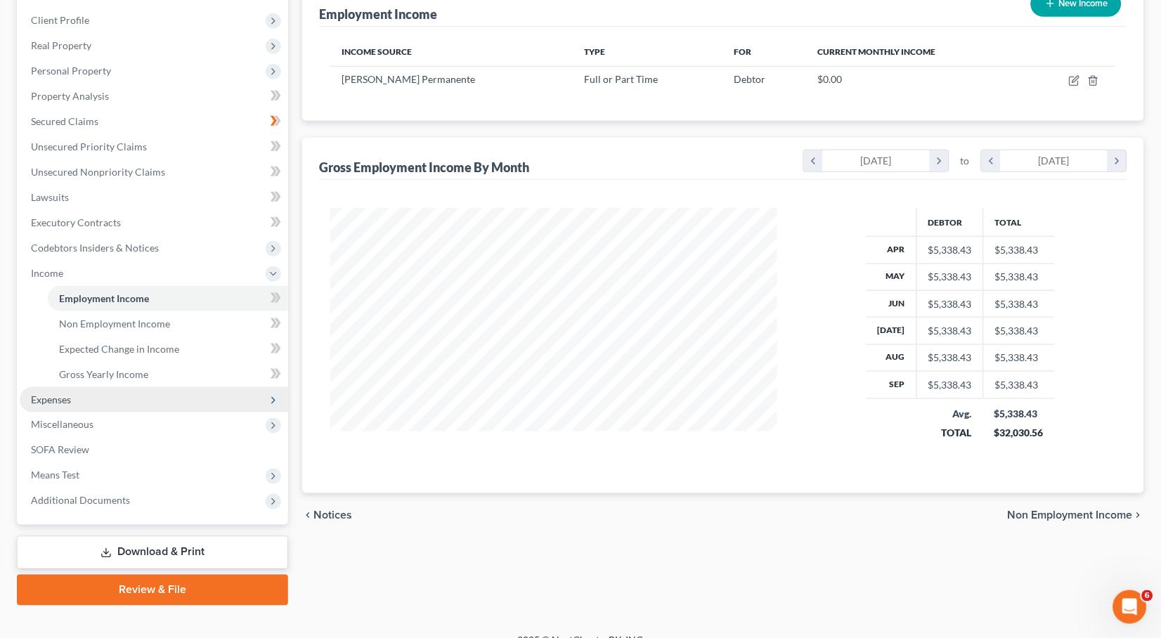
click at [72, 387] on span "Expenses" at bounding box center [154, 399] width 268 height 25
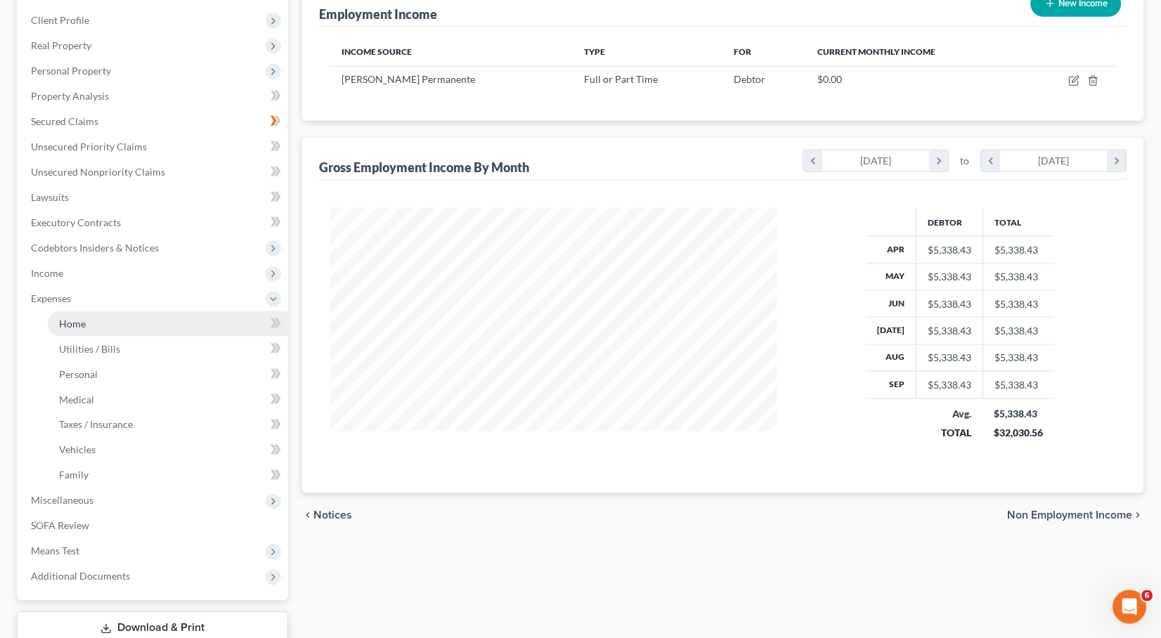
click at [90, 312] on link "Home" at bounding box center [168, 323] width 240 height 25
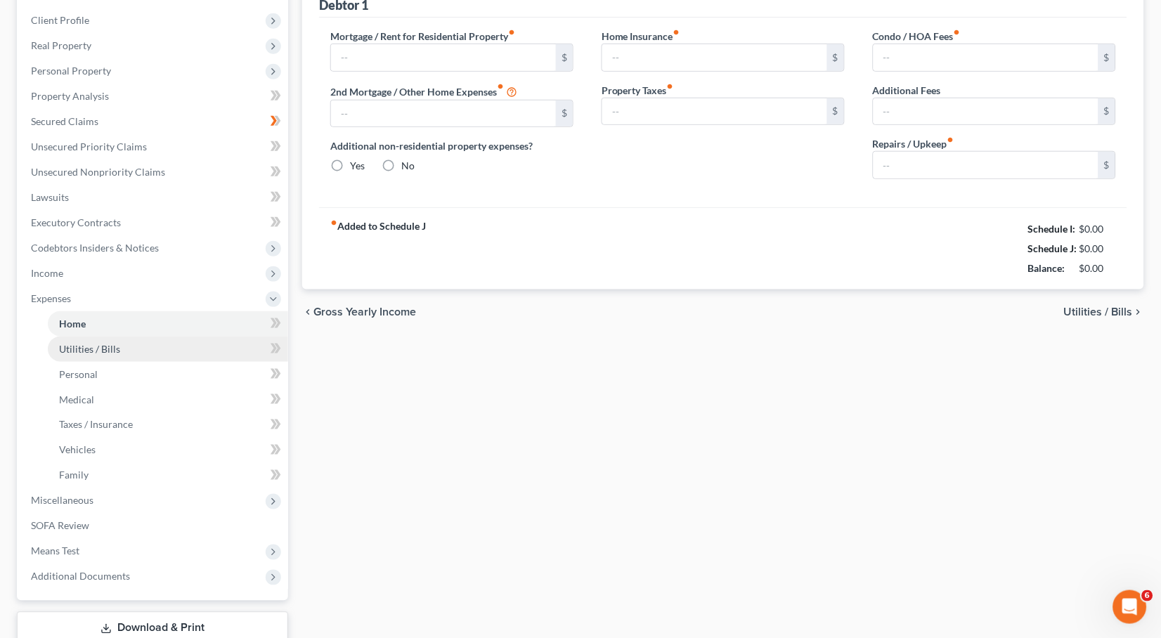
scroll to position [22, 0]
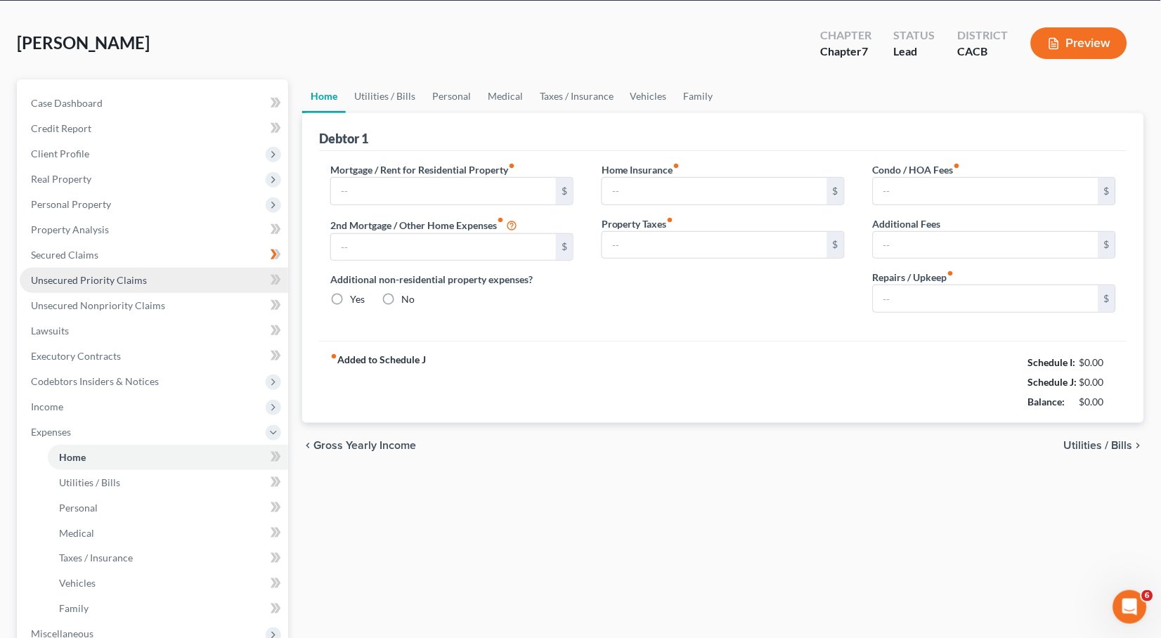
type input "1,880.00"
type input "0.00"
radio input "true"
type input "0.00"
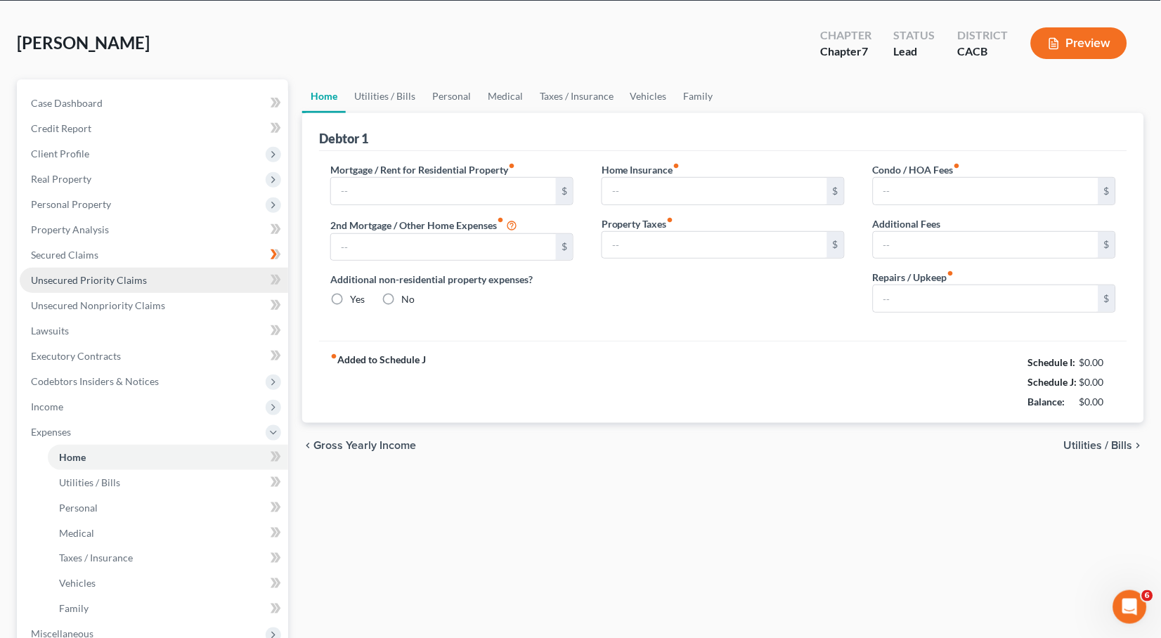
type input "0.00"
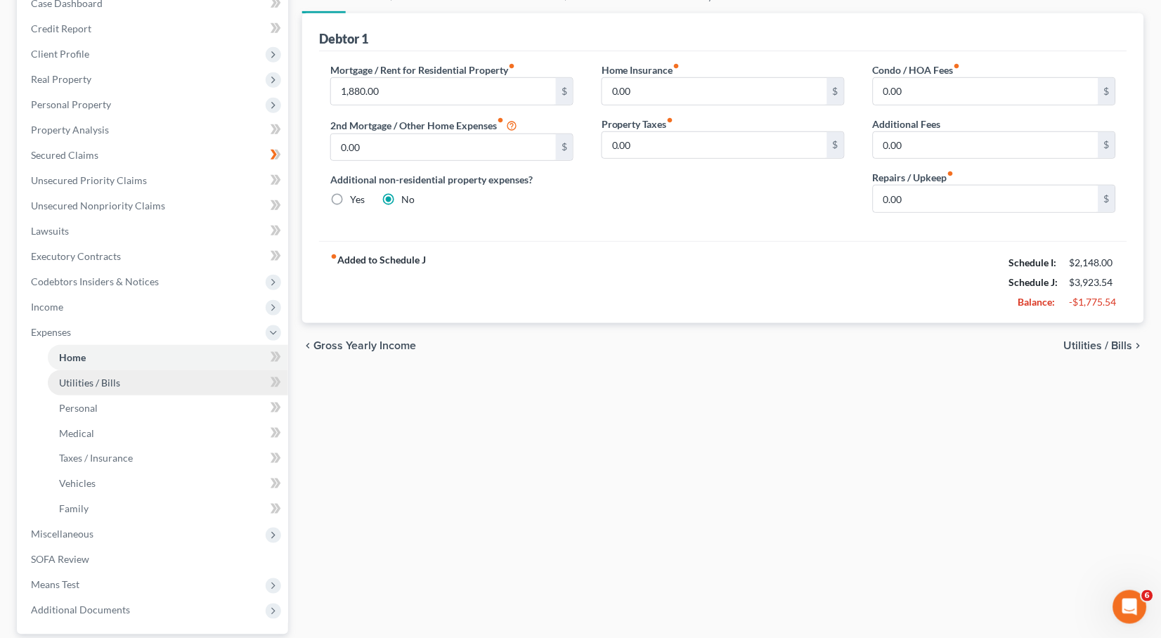
scroll to position [183, 0]
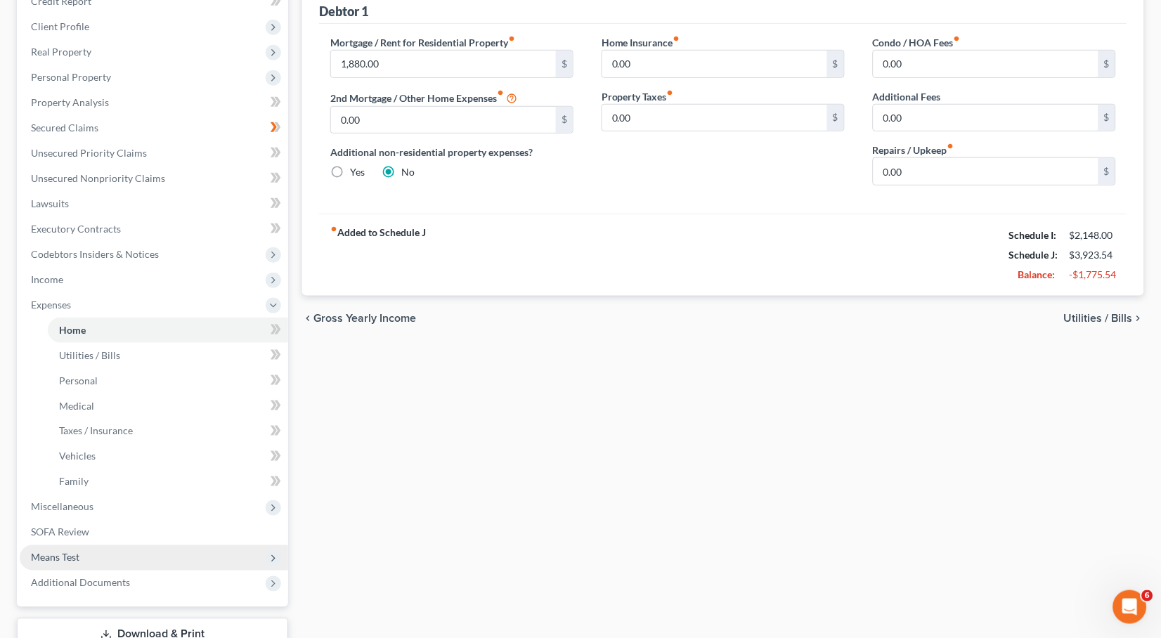
click at [77, 546] on span "Means Test" at bounding box center [154, 557] width 268 height 25
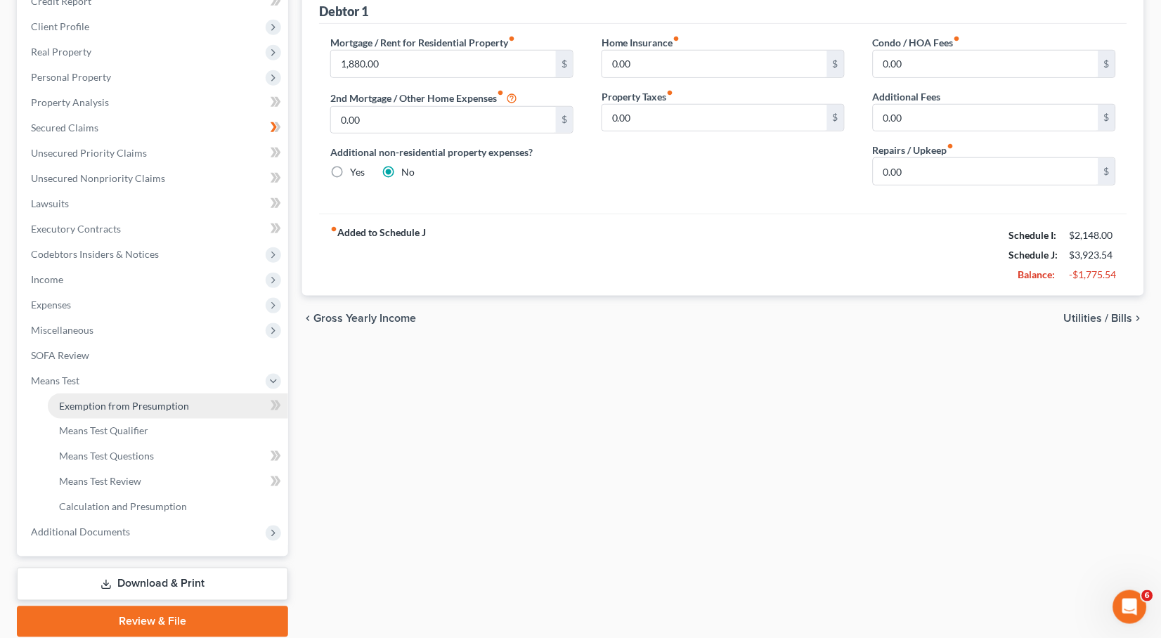
click at [113, 400] on span "Exemption from Presumption" at bounding box center [124, 406] width 130 height 12
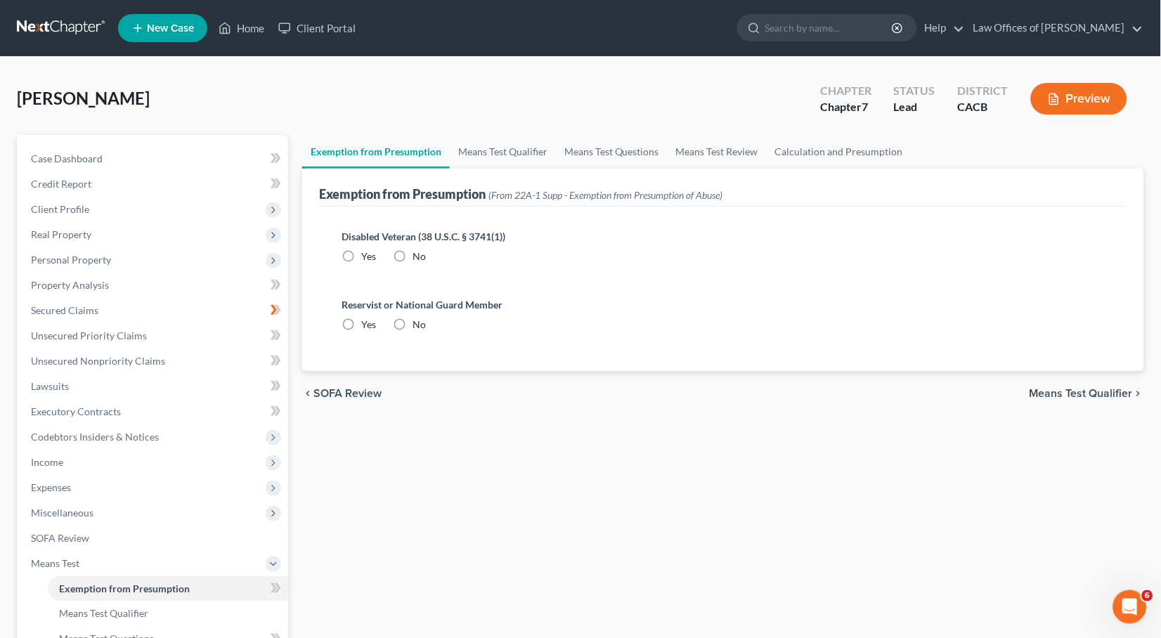
radio input "true"
click at [493, 152] on link "Means Test Qualifier" at bounding box center [503, 152] width 106 height 34
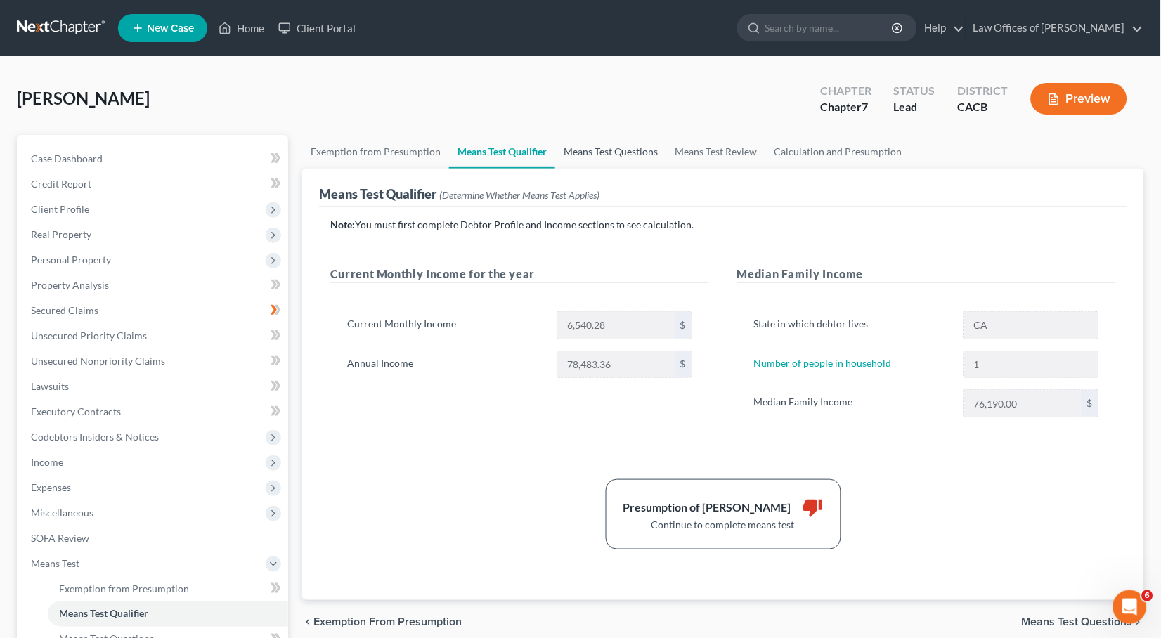
click at [597, 157] on link "Means Test Questions" at bounding box center [611, 152] width 112 height 34
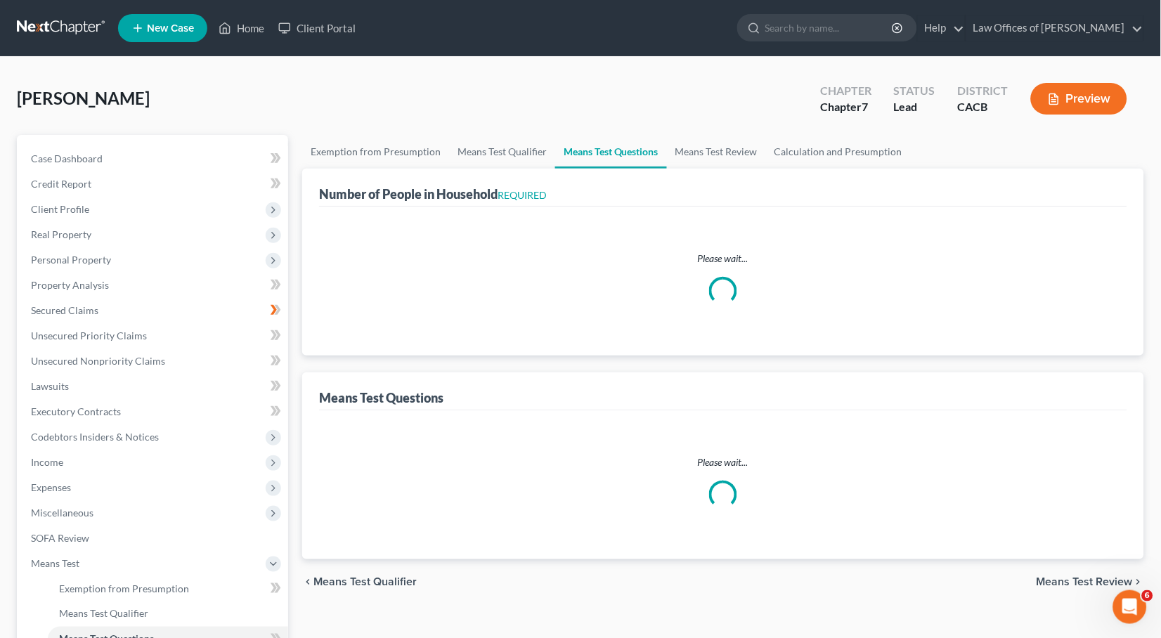
select select "1"
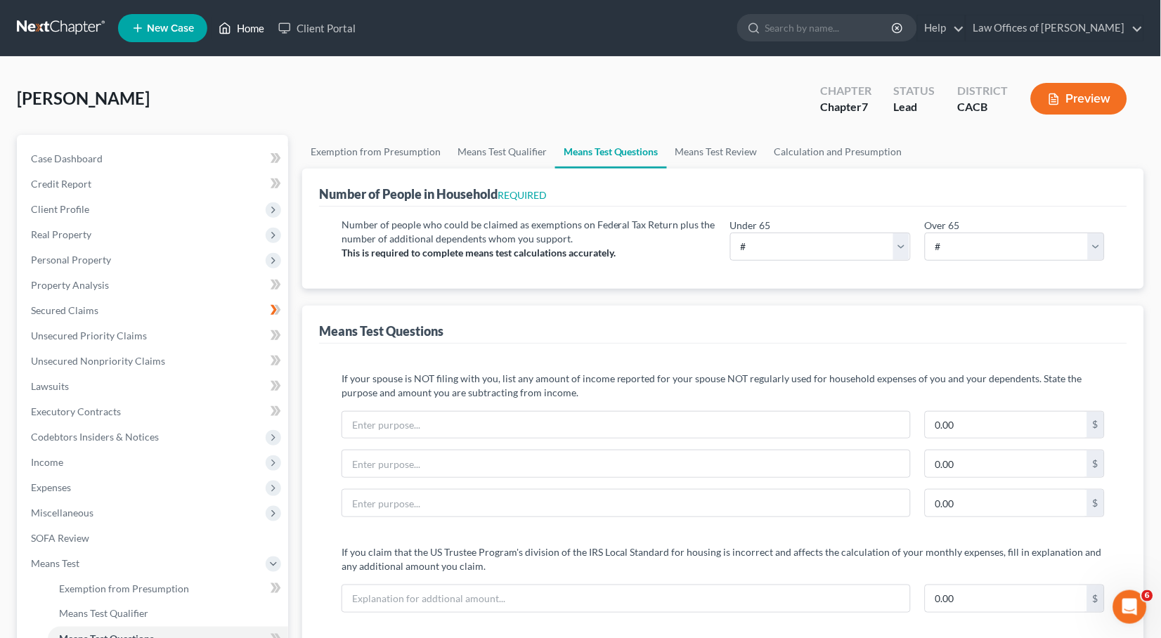
click at [230, 32] on icon at bounding box center [225, 28] width 13 height 17
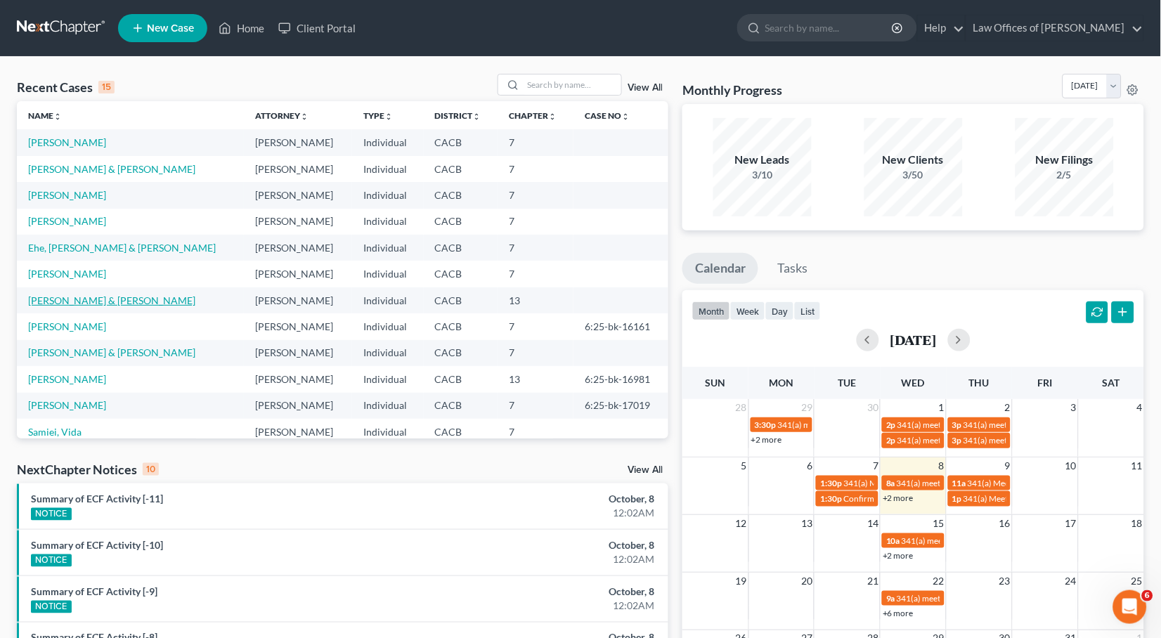
click at [91, 294] on link "[PERSON_NAME] & [PERSON_NAME]" at bounding box center [111, 300] width 167 height 12
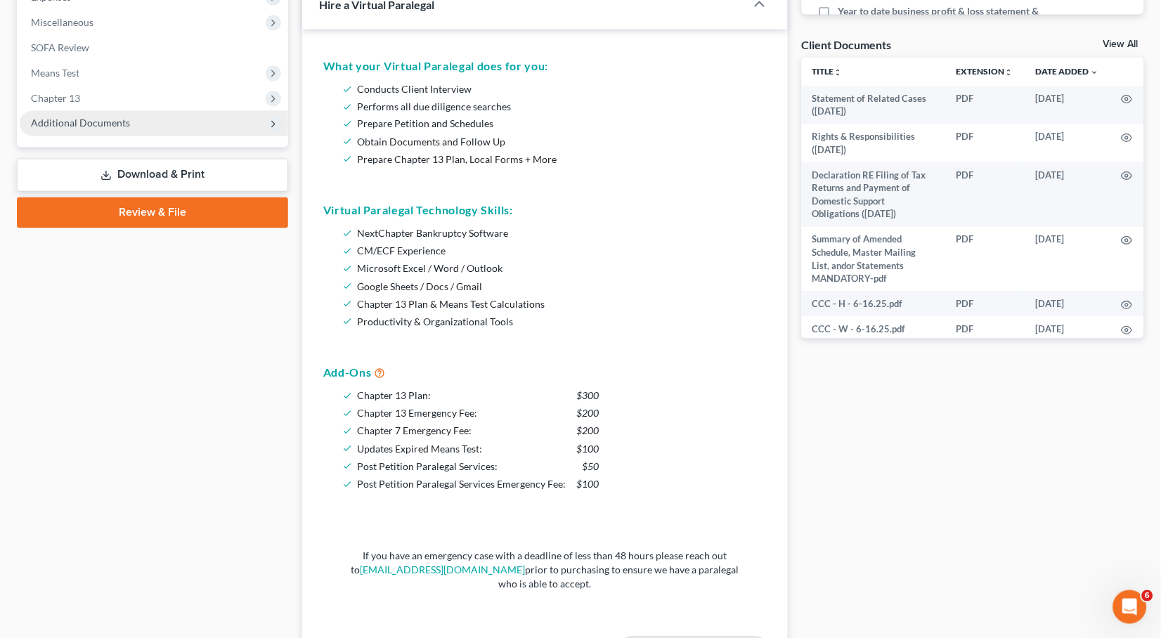
scroll to position [456, 0]
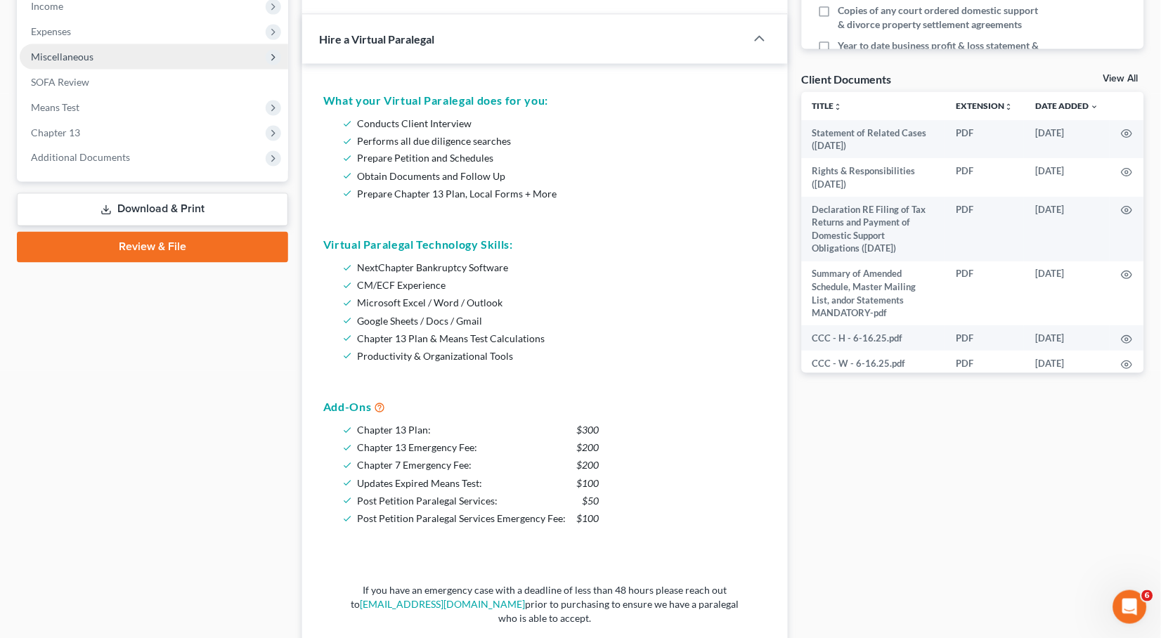
click at [72, 51] on span "Miscellaneous" at bounding box center [62, 57] width 63 height 12
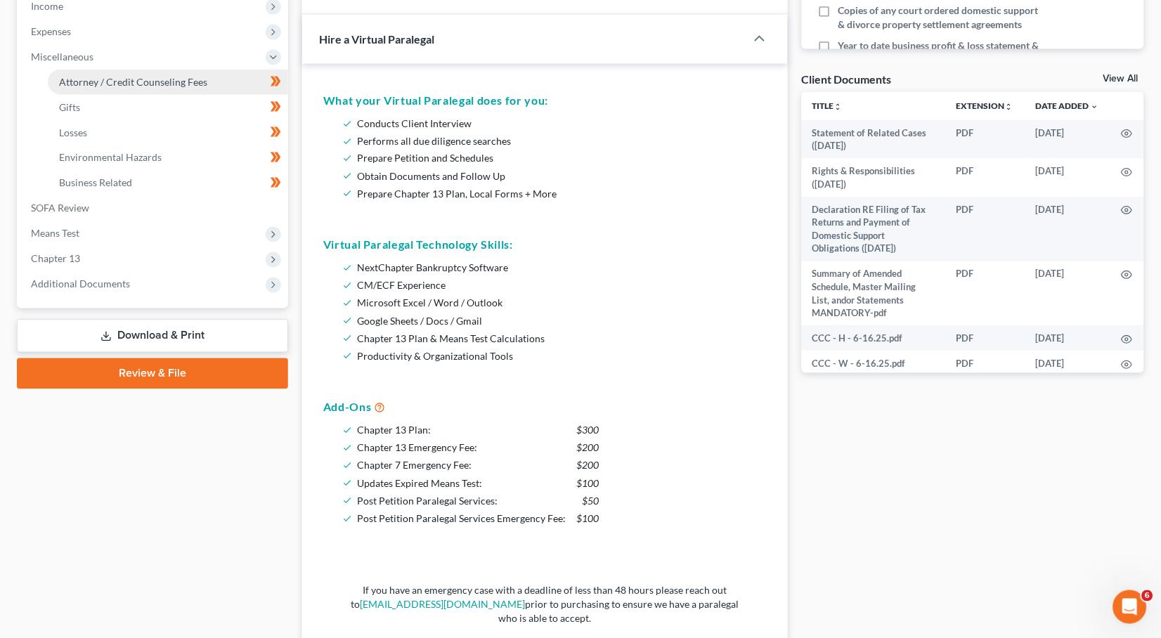
click at [119, 76] on span "Attorney / Credit Counseling Fees" at bounding box center [133, 82] width 148 height 12
select select "0"
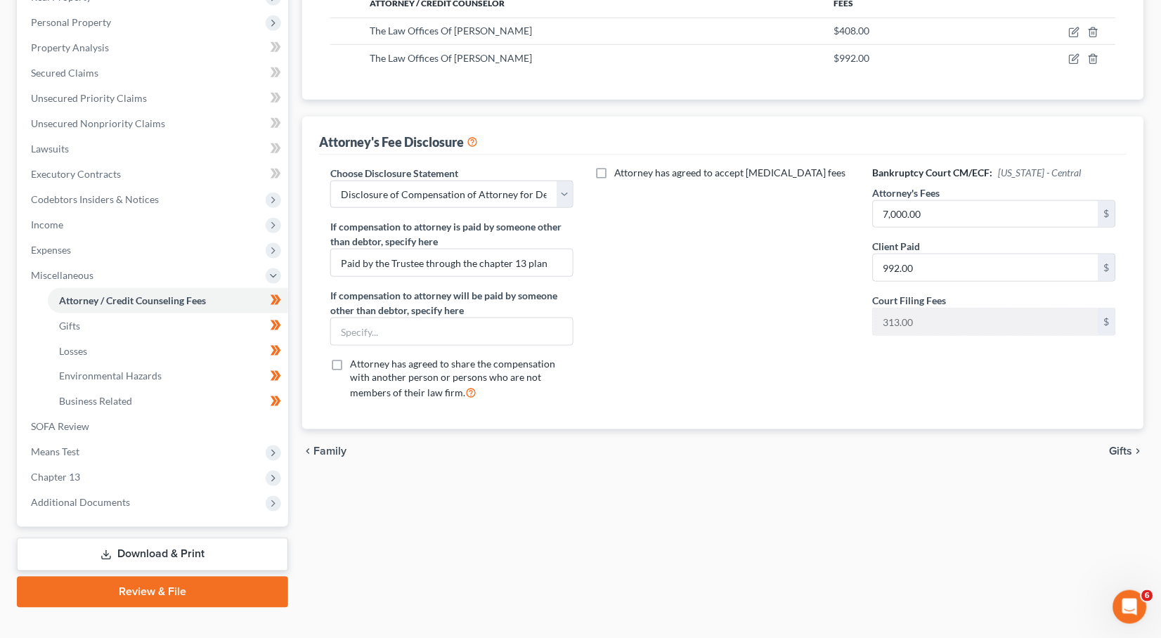
scroll to position [89, 0]
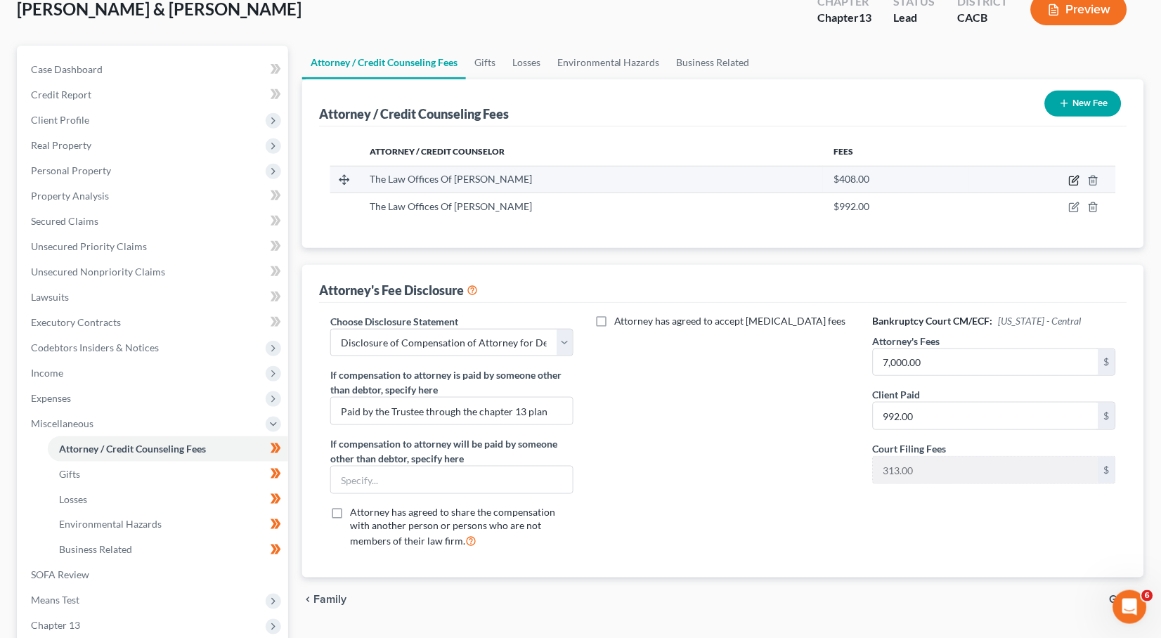
click at [1075, 179] on icon "button" at bounding box center [1074, 180] width 11 height 11
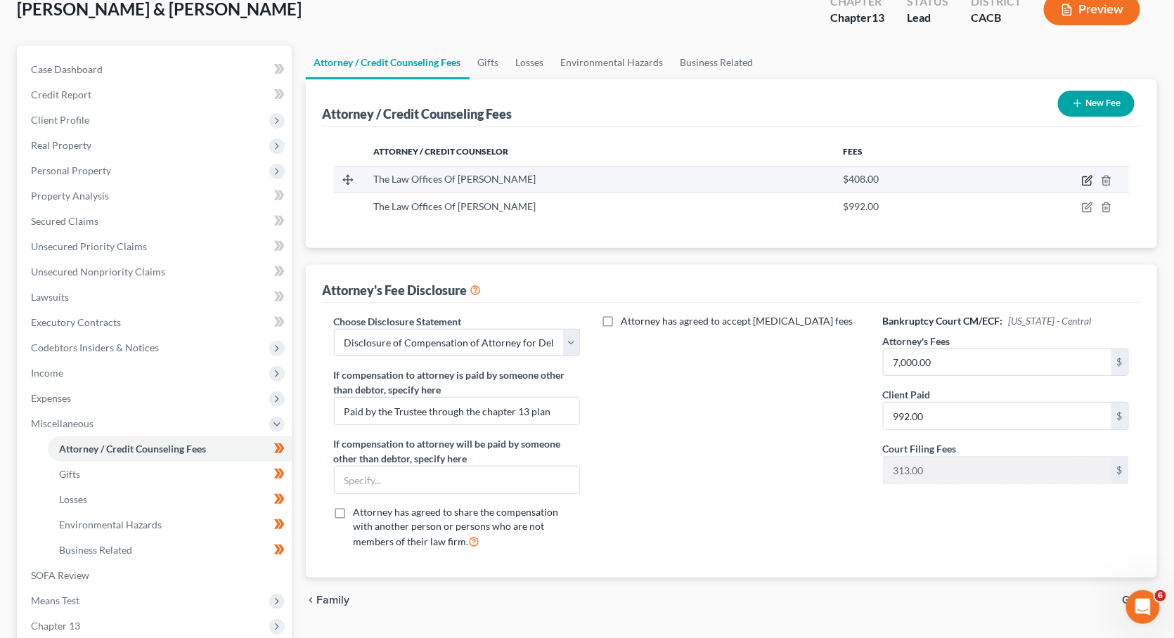
select select "4"
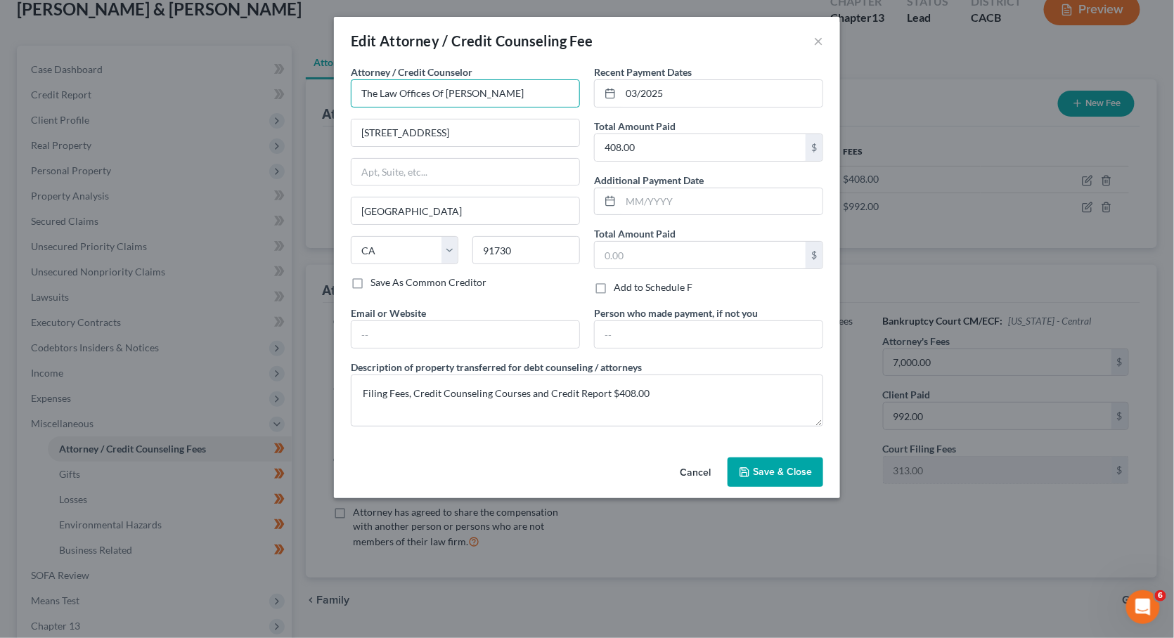
drag, startPoint x: 559, startPoint y: 90, endPoint x: 287, endPoint y: 73, distance: 272.5
click at [287, 73] on div "Edit Attorney / Credit Counseling Fee × Attorney / Credit Counselor * The Law O…" at bounding box center [587, 319] width 1174 height 638
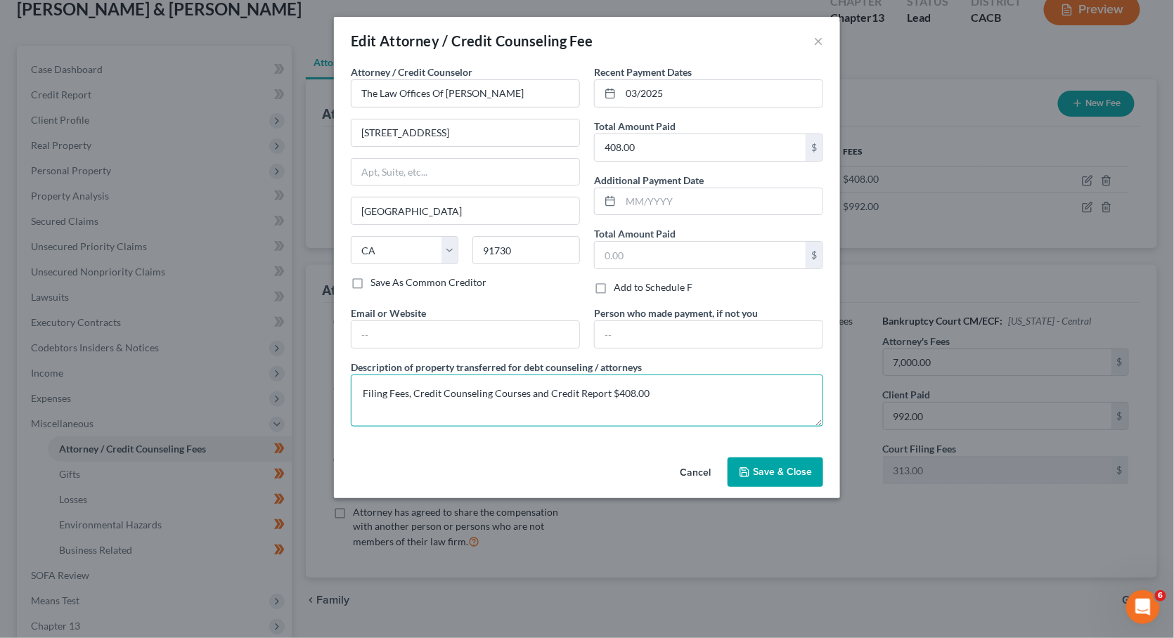
drag, startPoint x: 685, startPoint y: 401, endPoint x: 323, endPoint y: 386, distance: 362.9
click at [323, 386] on div "Edit Attorney / Credit Counseling Fee × Attorney / Credit Counselor * The Law O…" at bounding box center [587, 319] width 1174 height 638
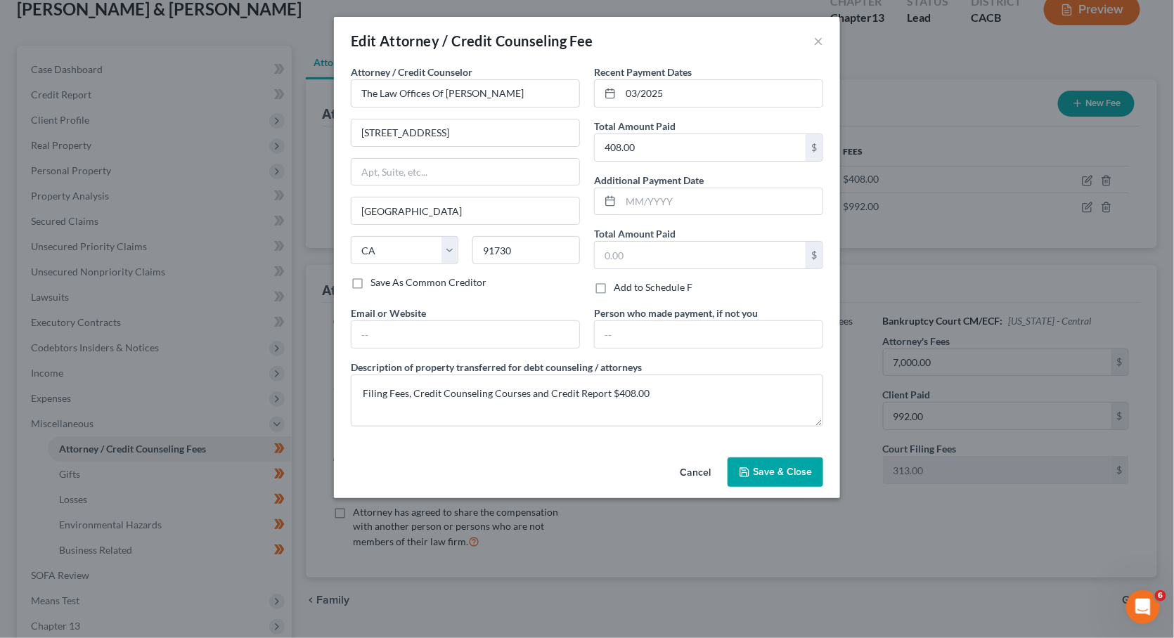
click at [695, 474] on button "Cancel" at bounding box center [694, 473] width 53 height 28
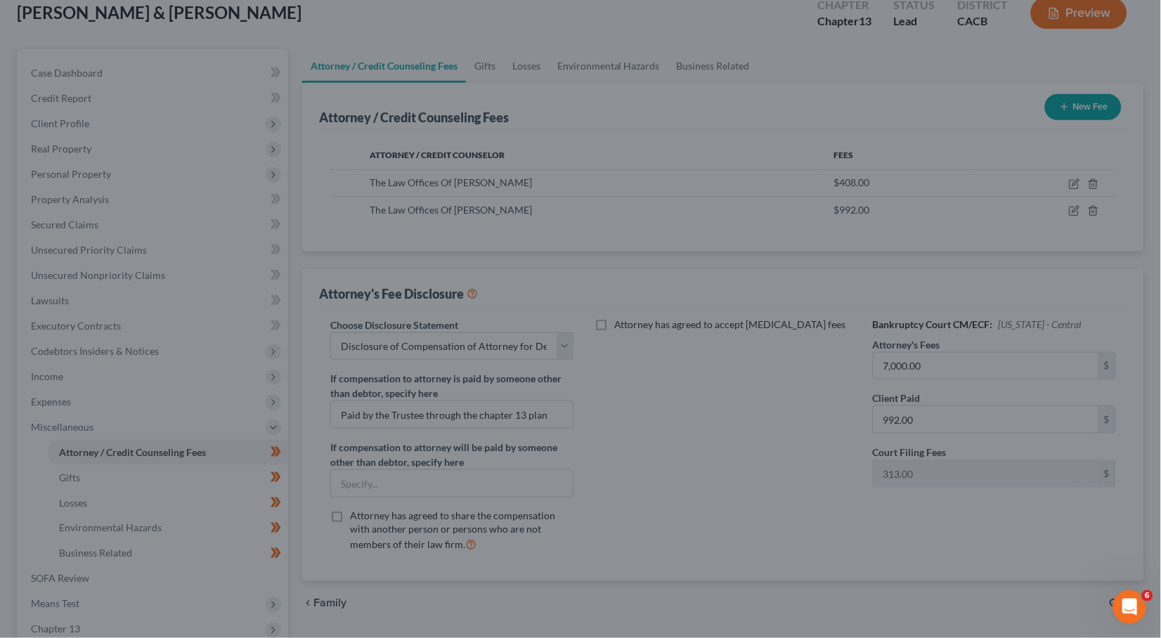
scroll to position [0, 0]
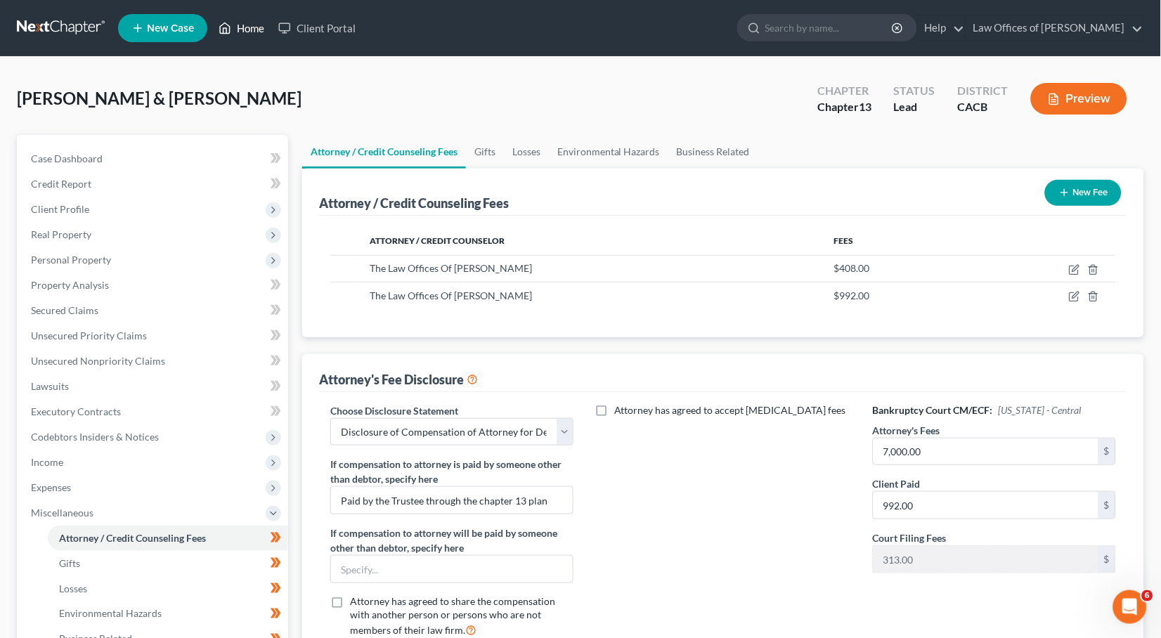
click at [249, 27] on link "Home" at bounding box center [242, 27] width 60 height 25
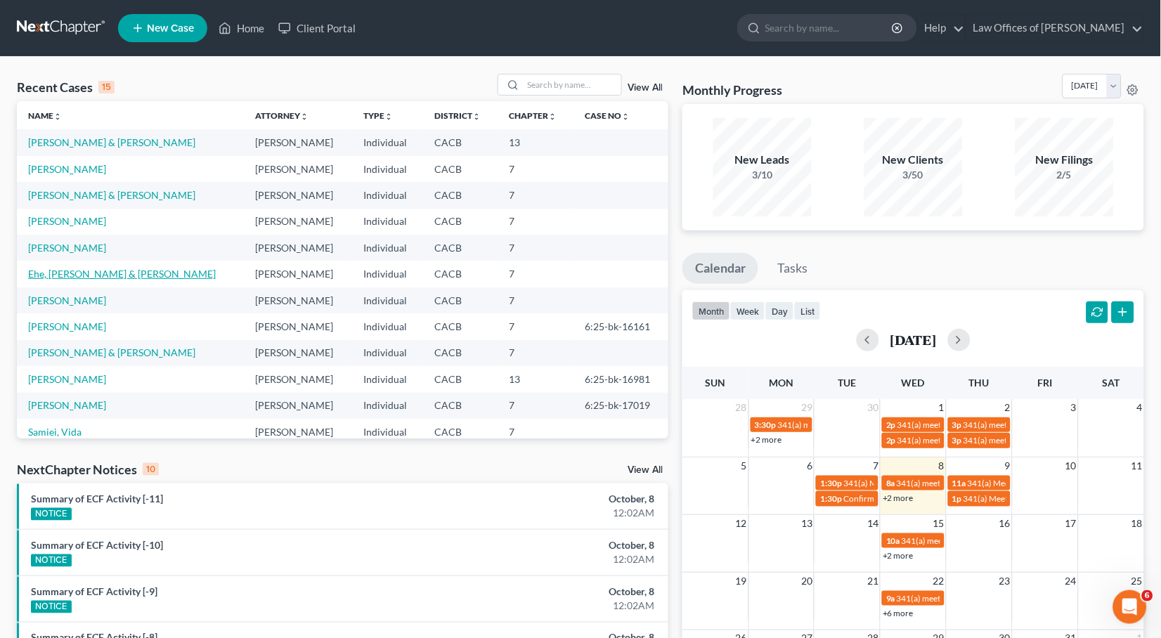
click at [75, 268] on link "Ehe, [PERSON_NAME] & [PERSON_NAME]" at bounding box center [122, 274] width 188 height 12
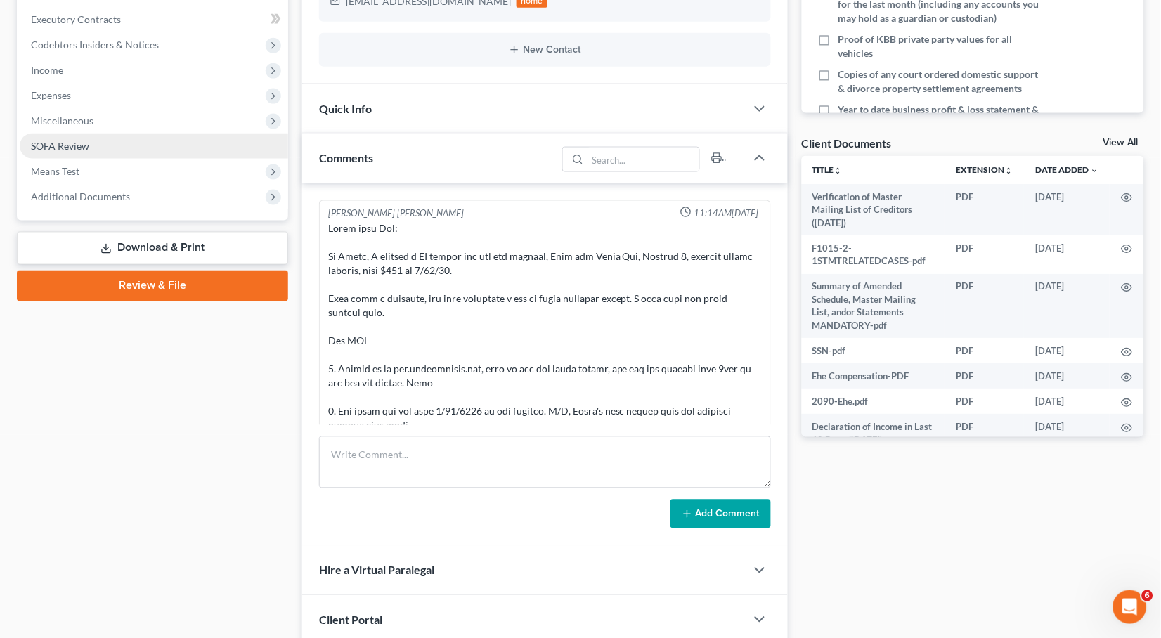
scroll to position [255, 0]
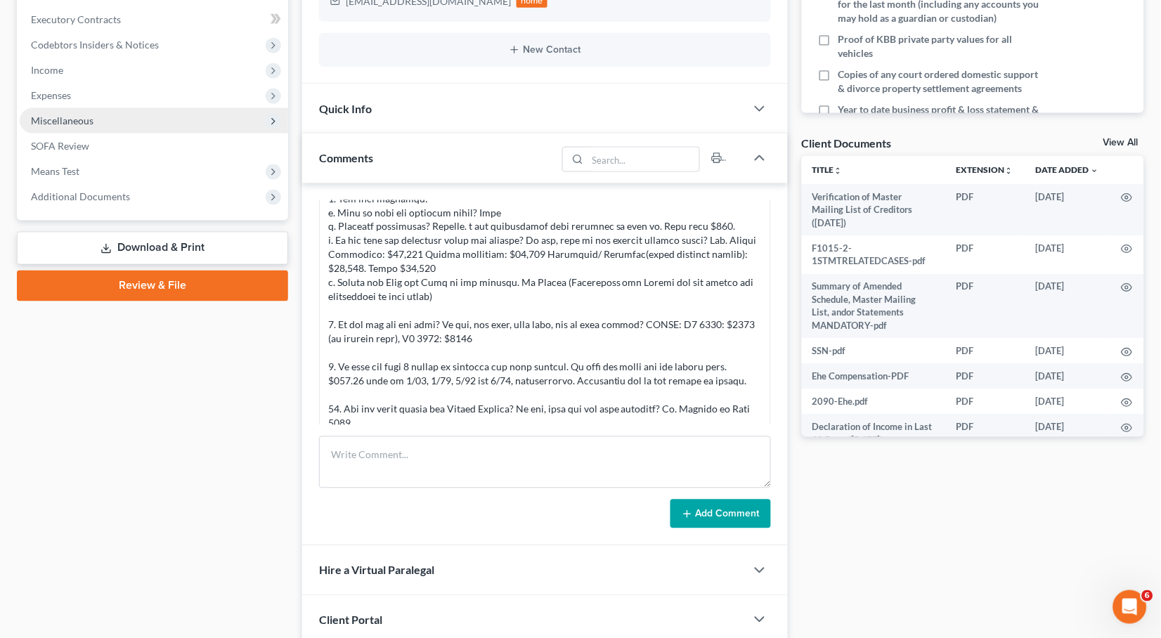
click at [75, 115] on span "Miscellaneous" at bounding box center [62, 121] width 63 height 12
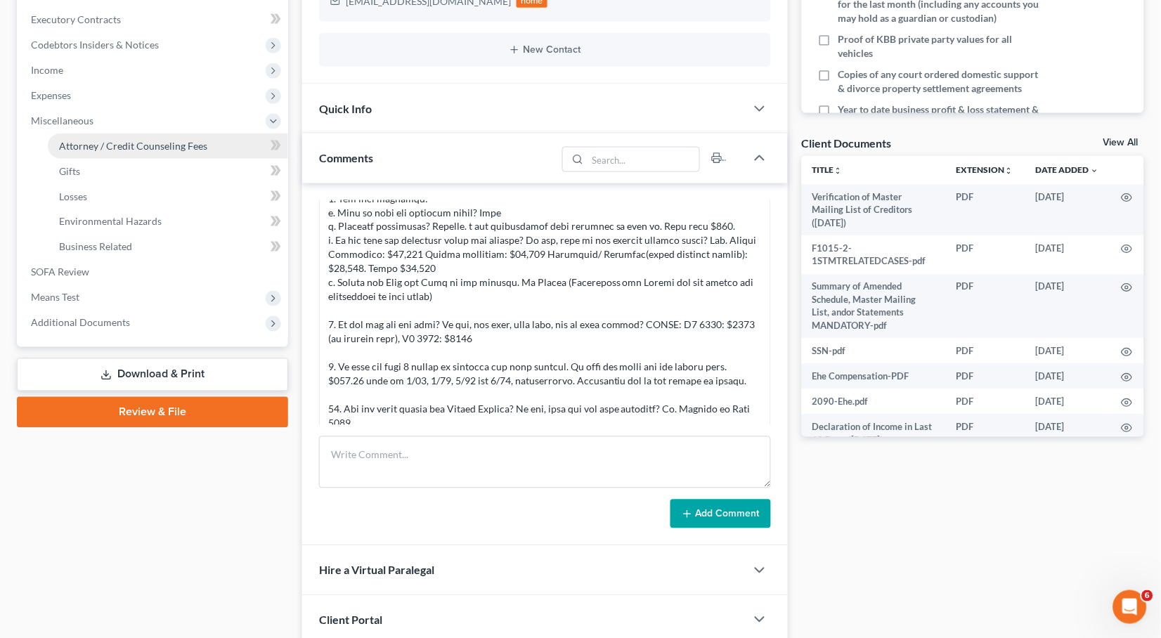
click at [93, 138] on link "Attorney / Credit Counseling Fees" at bounding box center [168, 146] width 240 height 25
select select "0"
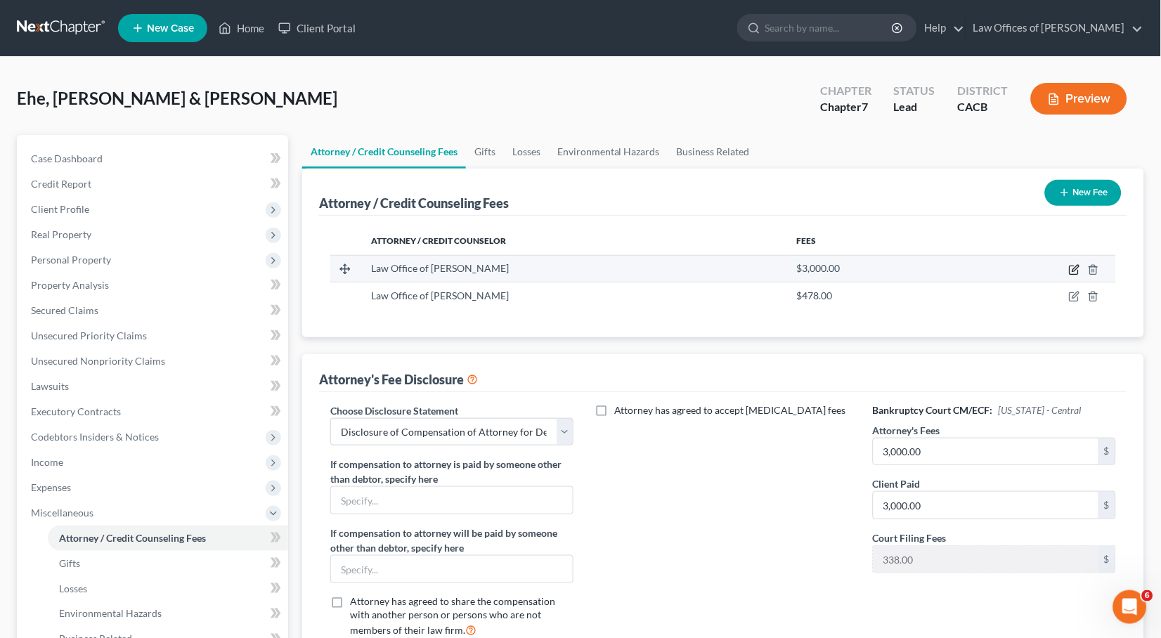
click at [1076, 266] on icon "button" at bounding box center [1074, 269] width 11 height 11
select select "4"
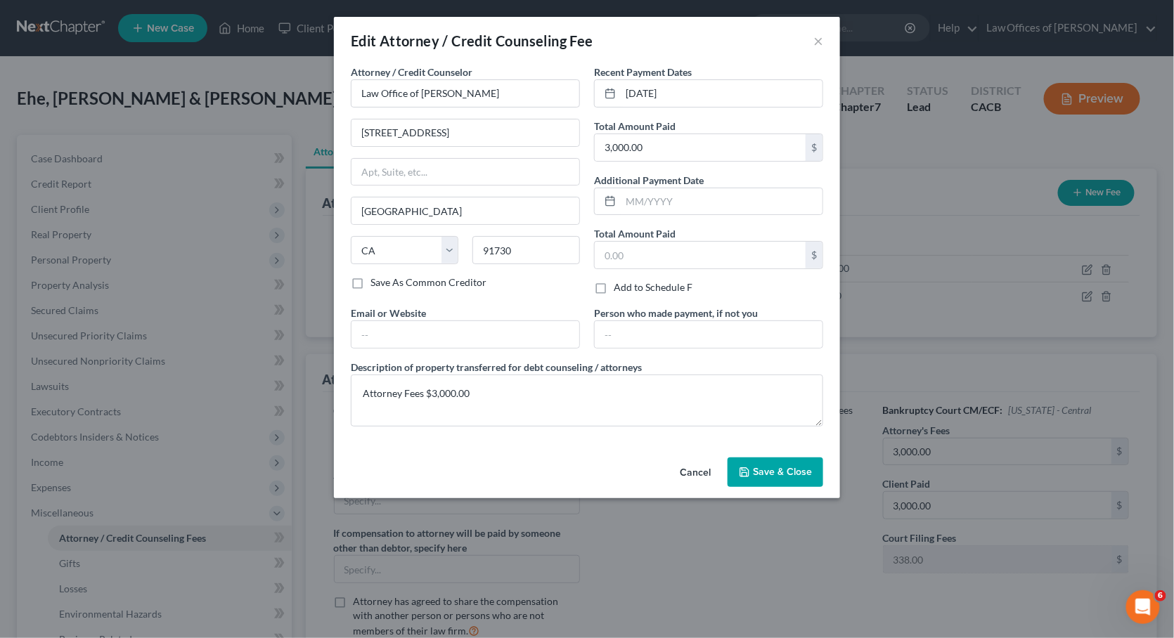
click at [685, 470] on button "Cancel" at bounding box center [694, 473] width 53 height 28
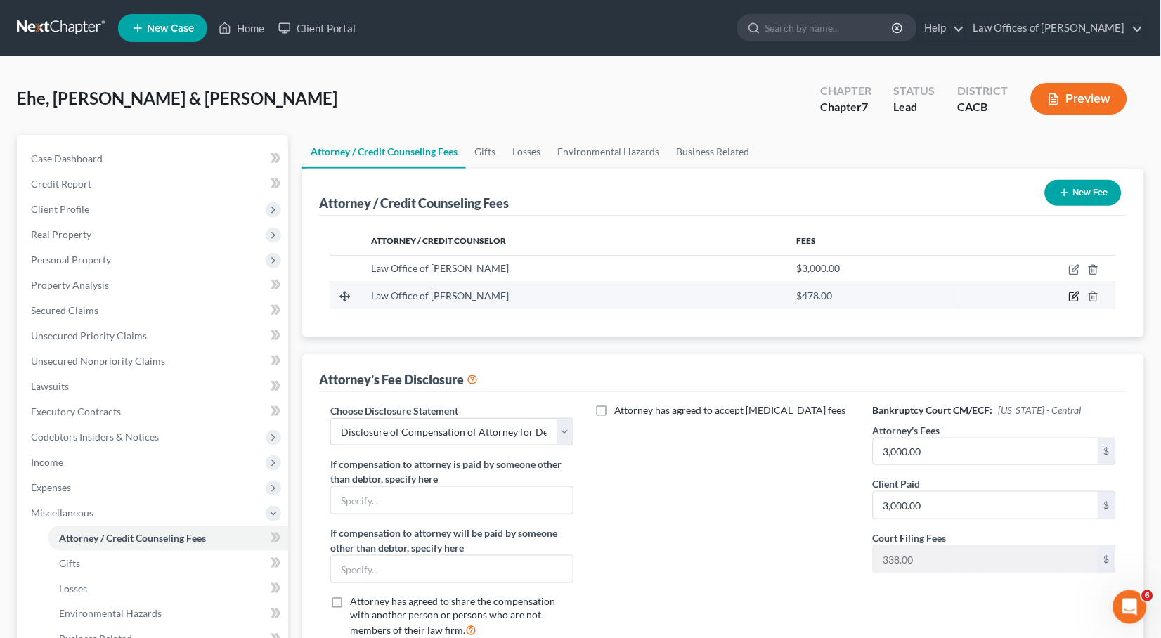
click at [1071, 293] on icon "button" at bounding box center [1074, 296] width 11 height 11
select select "4"
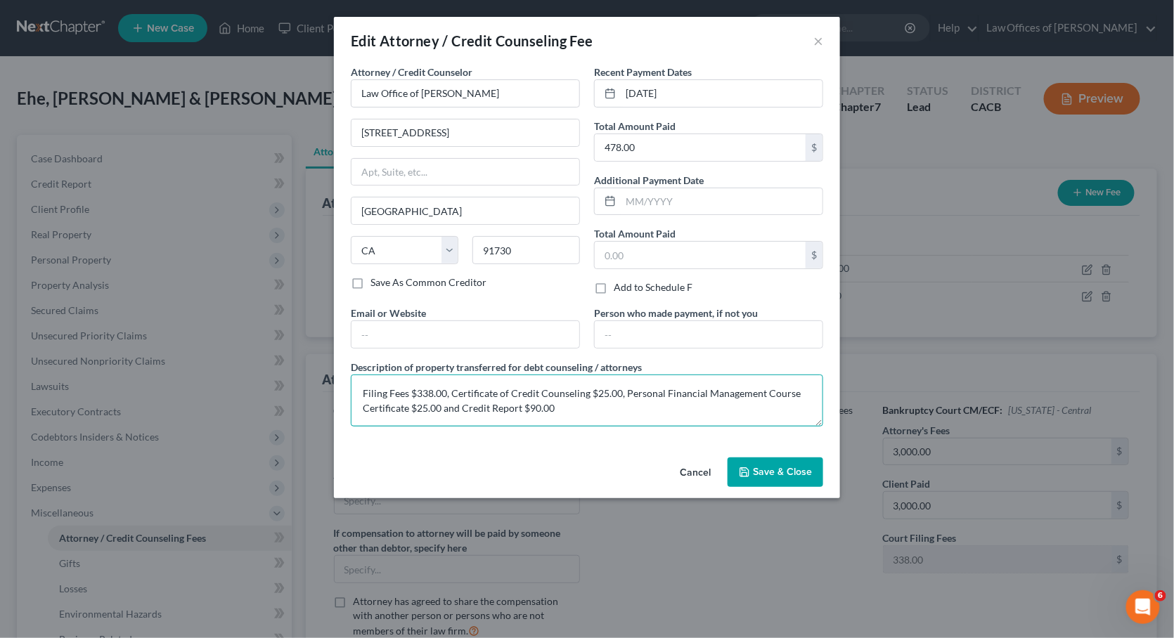
drag, startPoint x: 582, startPoint y: 405, endPoint x: 339, endPoint y: 391, distance: 242.9
click at [339, 391] on div "Attorney / Credit Counselor * Law Office of [PERSON_NAME] [STREET_ADDRESS] [GEO…" at bounding box center [587, 258] width 506 height 387
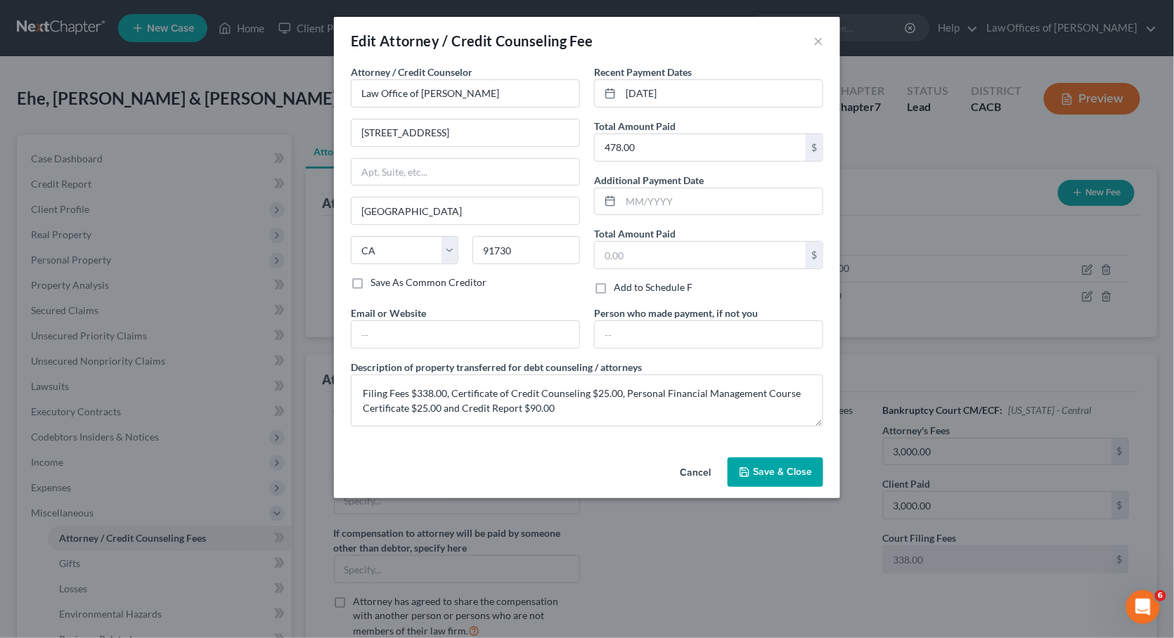
click at [757, 471] on span "Save & Close" at bounding box center [782, 472] width 59 height 12
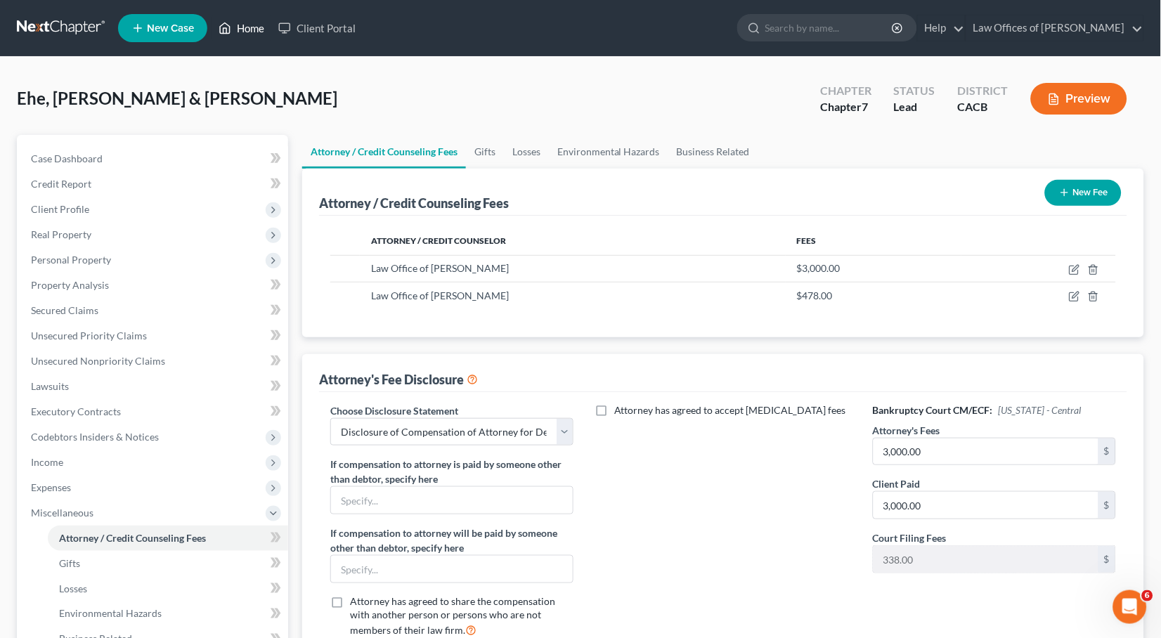
click at [245, 27] on link "Home" at bounding box center [242, 27] width 60 height 25
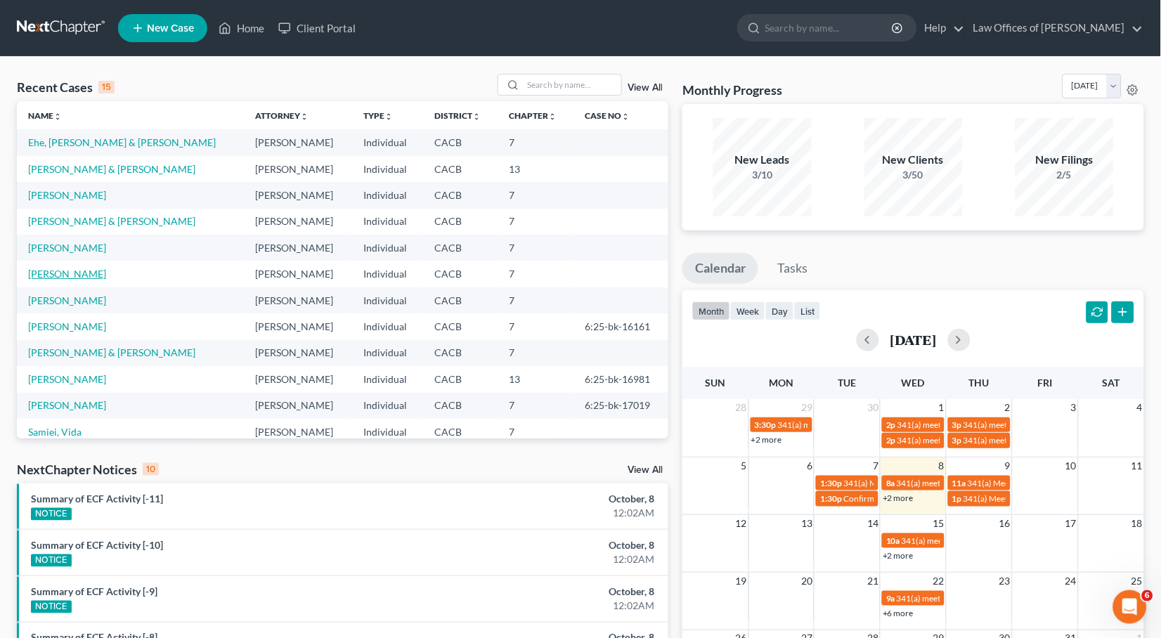
click at [67, 268] on link "[PERSON_NAME]" at bounding box center [67, 274] width 78 height 12
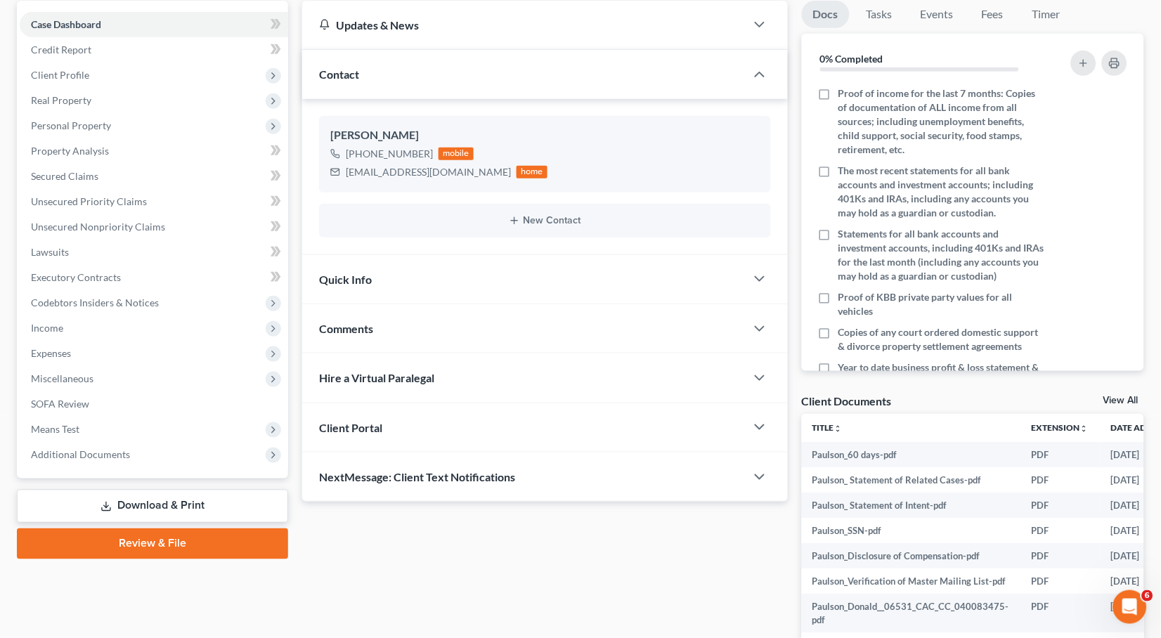
scroll to position [138, 0]
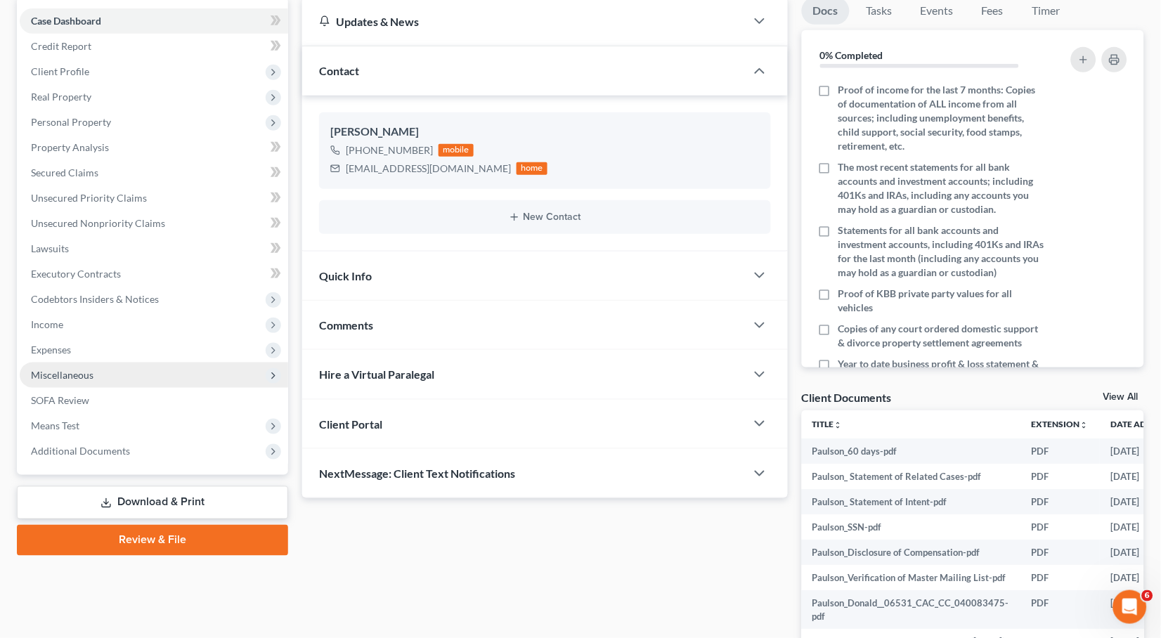
click at [82, 369] on span "Miscellaneous" at bounding box center [62, 375] width 63 height 12
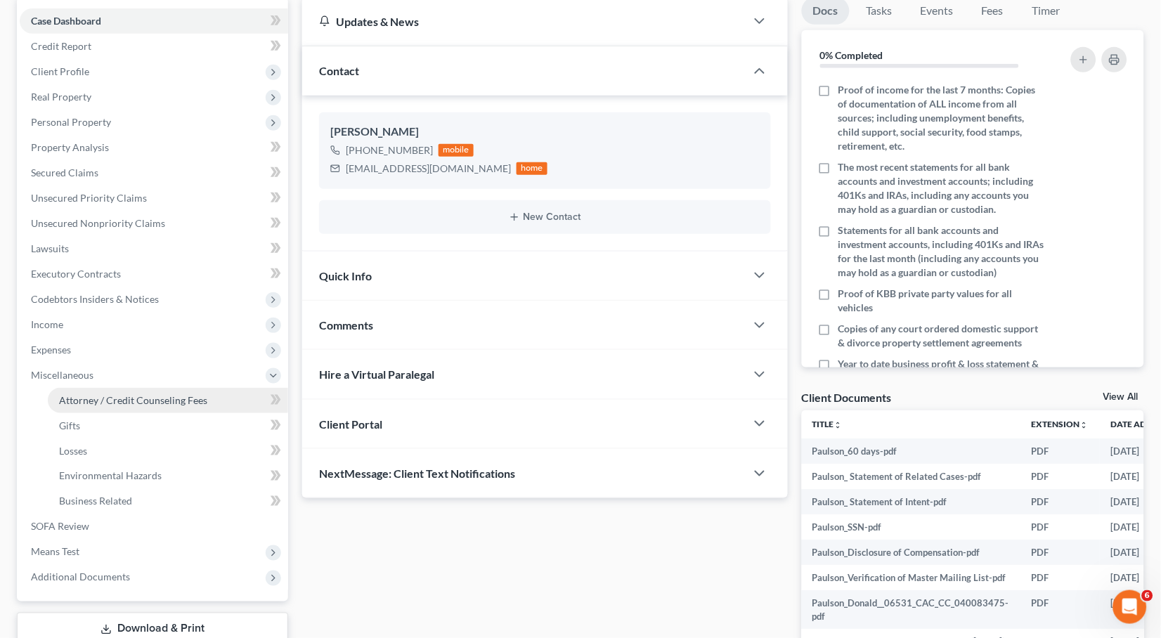
click at [133, 394] on span "Attorney / Credit Counseling Fees" at bounding box center [133, 400] width 148 height 12
select select "0"
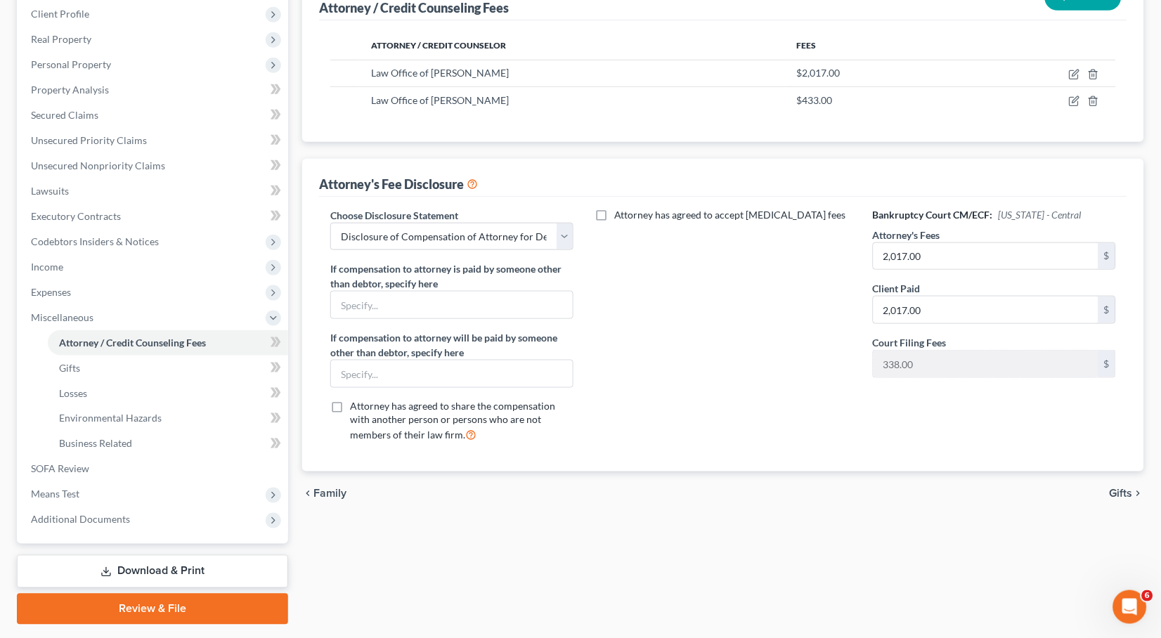
scroll to position [160, 0]
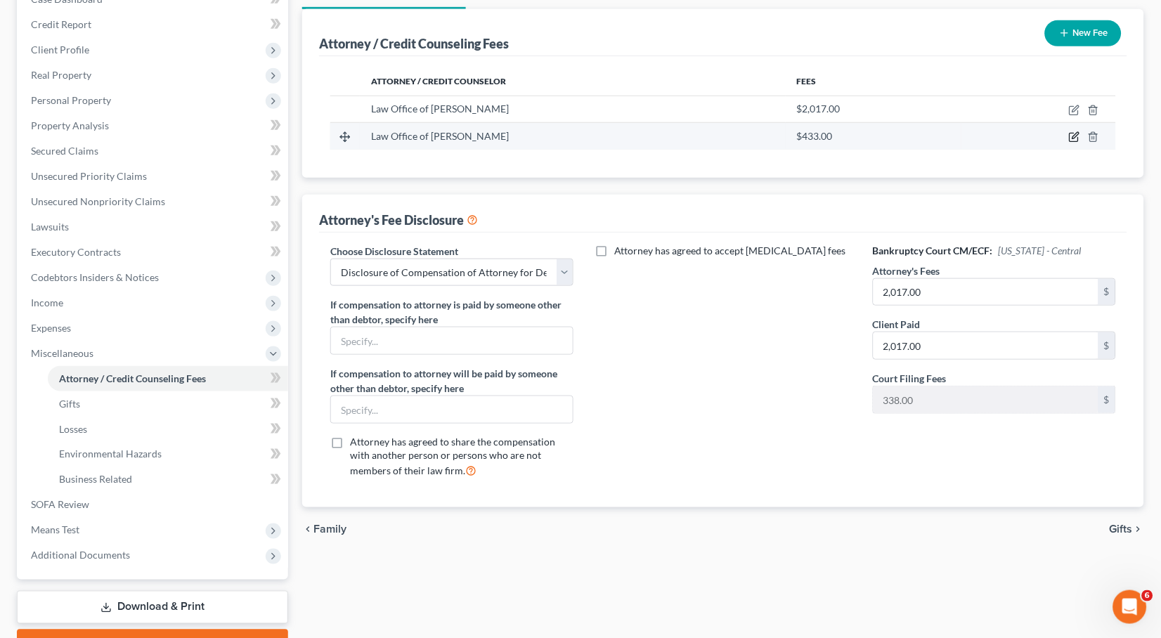
click at [1076, 134] on icon "button" at bounding box center [1074, 136] width 11 height 11
select select "4"
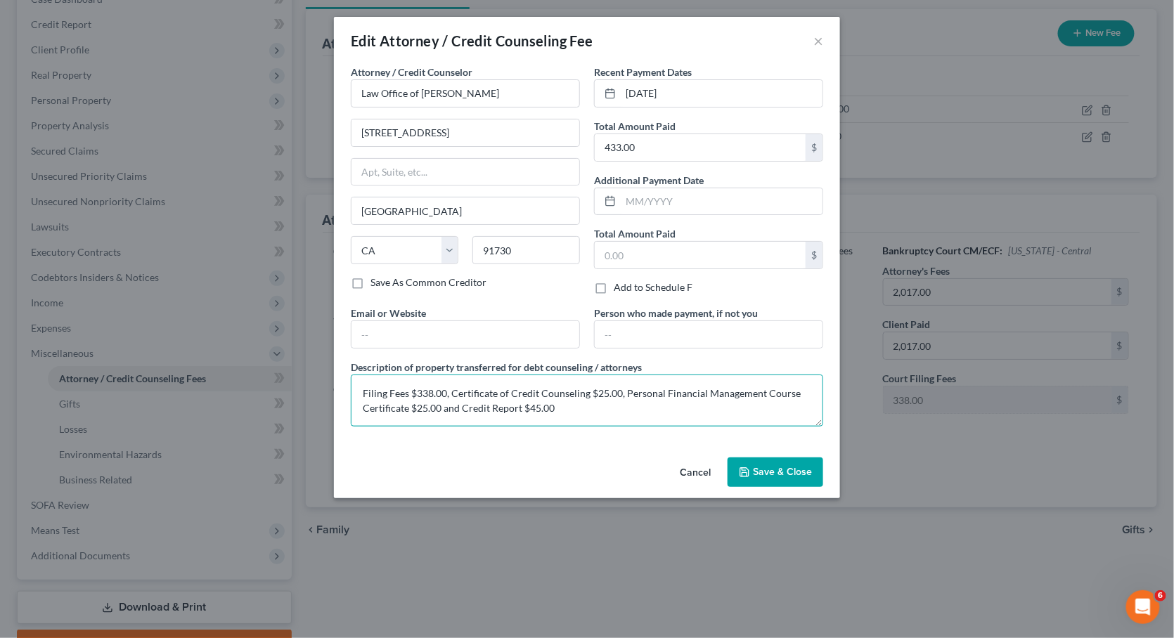
drag, startPoint x: 573, startPoint y: 406, endPoint x: 339, endPoint y: 388, distance: 235.4
click at [339, 388] on div "Attorney / Credit Counselor * Law Office of [PERSON_NAME] [STREET_ADDRESS] [GEO…" at bounding box center [587, 258] width 506 height 387
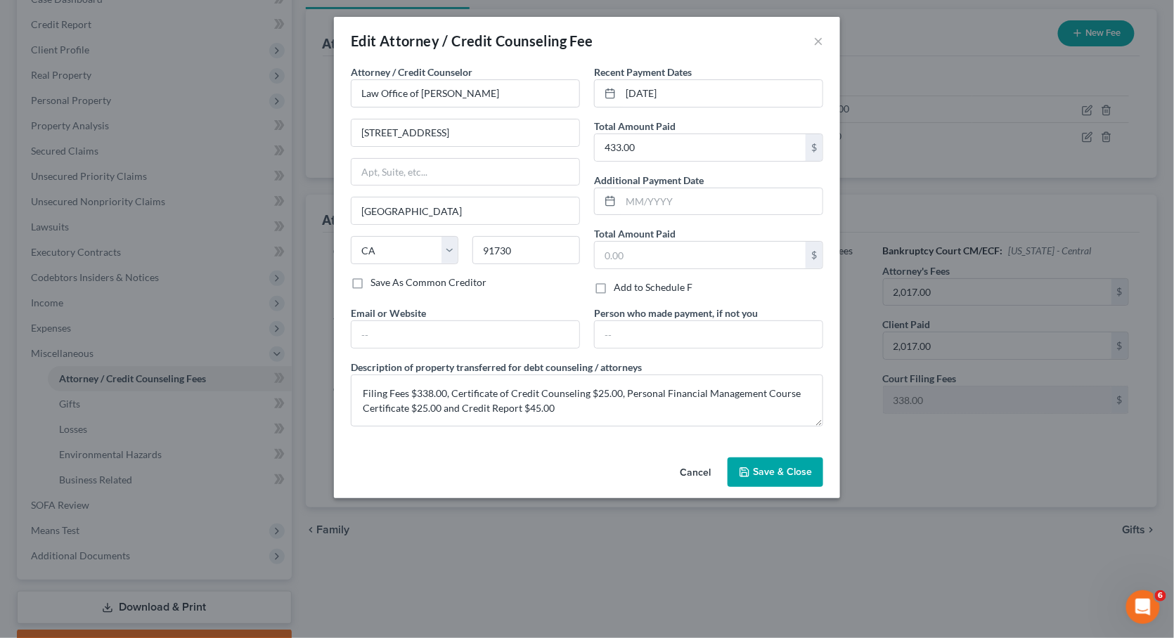
click at [774, 469] on span "Save & Close" at bounding box center [782, 472] width 59 height 12
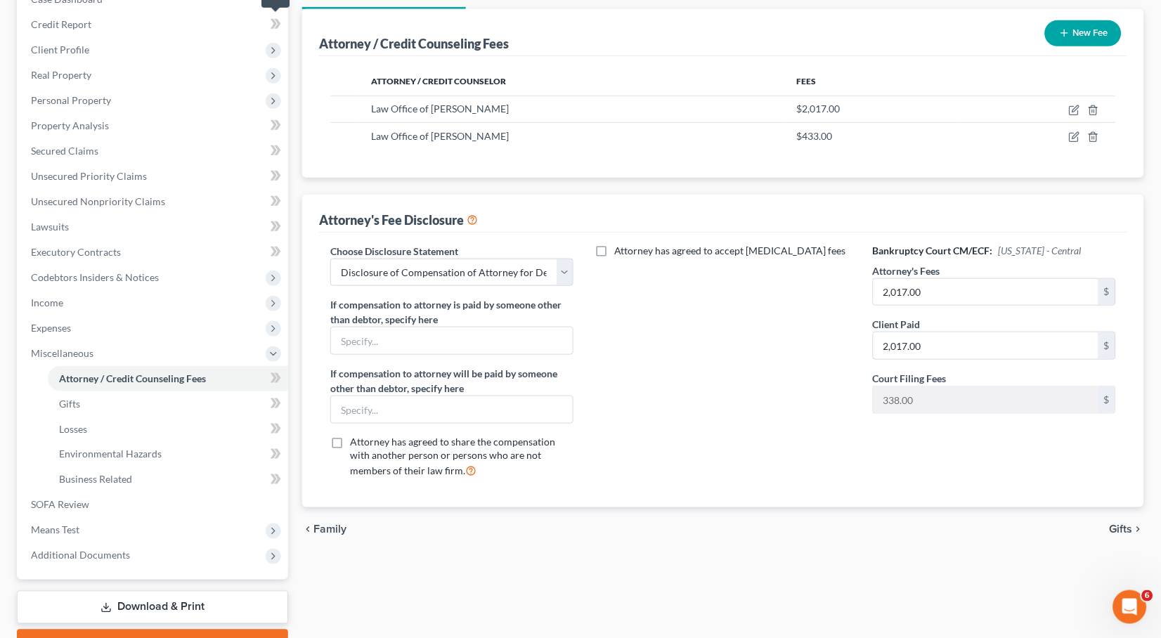
scroll to position [0, 0]
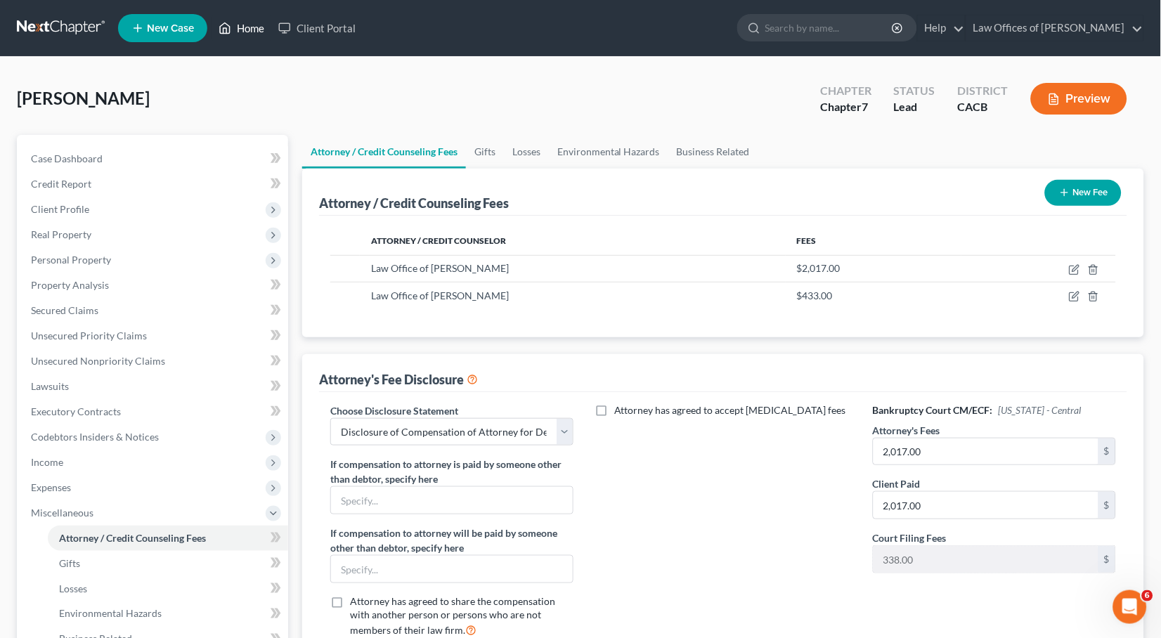
click at [244, 34] on link "Home" at bounding box center [242, 27] width 60 height 25
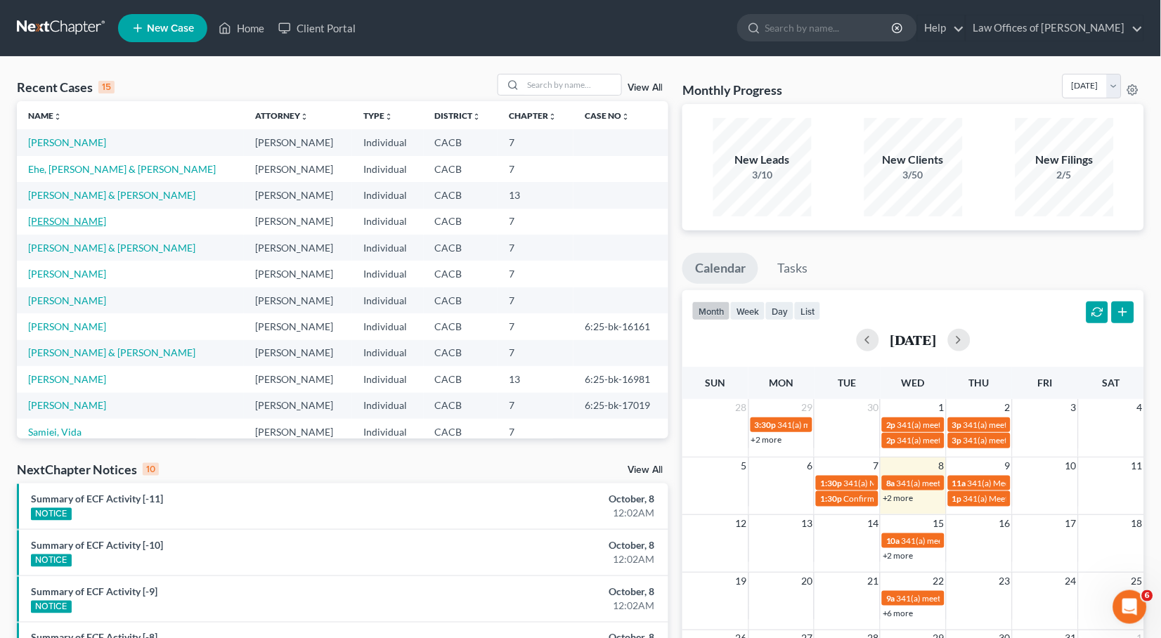
click at [66, 216] on link "[PERSON_NAME]" at bounding box center [67, 221] width 78 height 12
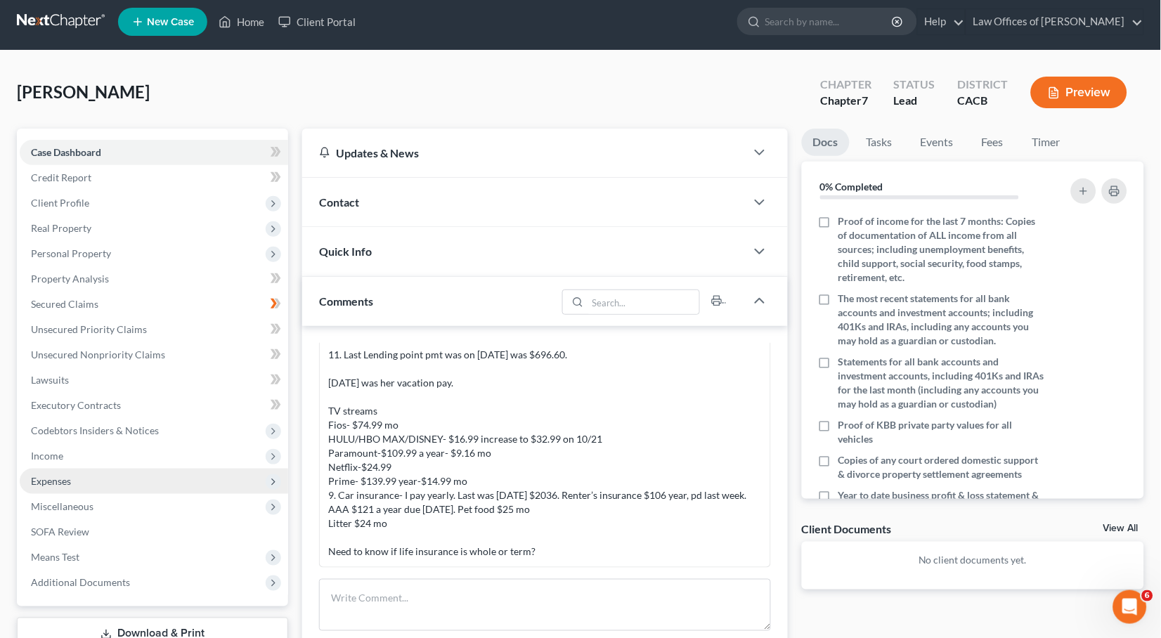
scroll to position [10, 0]
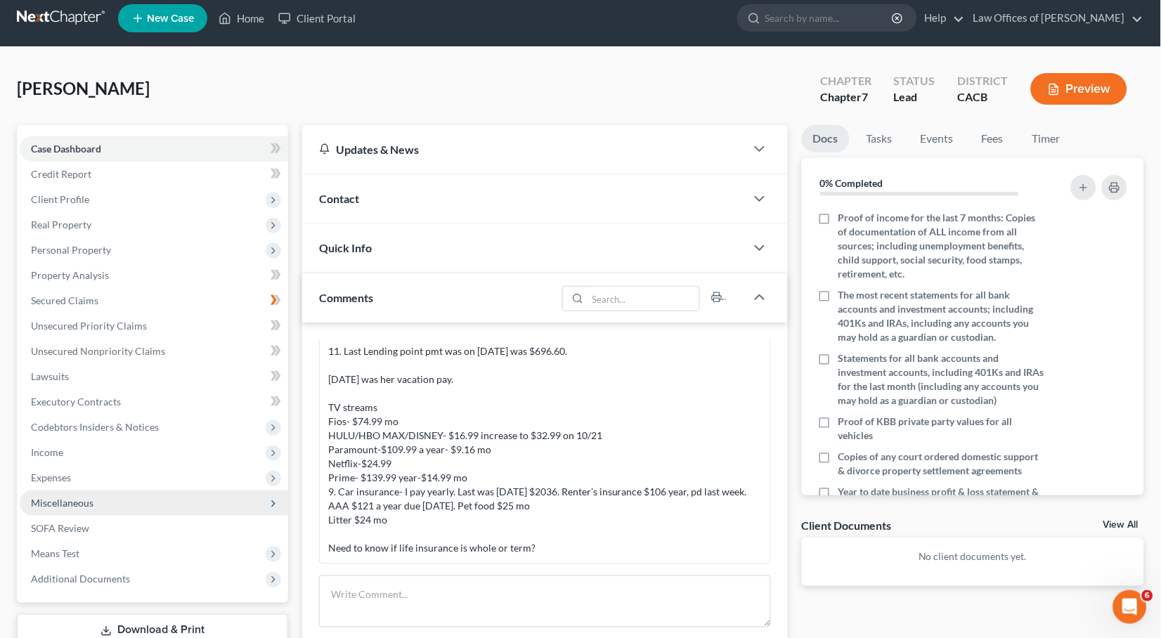
click at [100, 490] on span "Miscellaneous" at bounding box center [154, 502] width 268 height 25
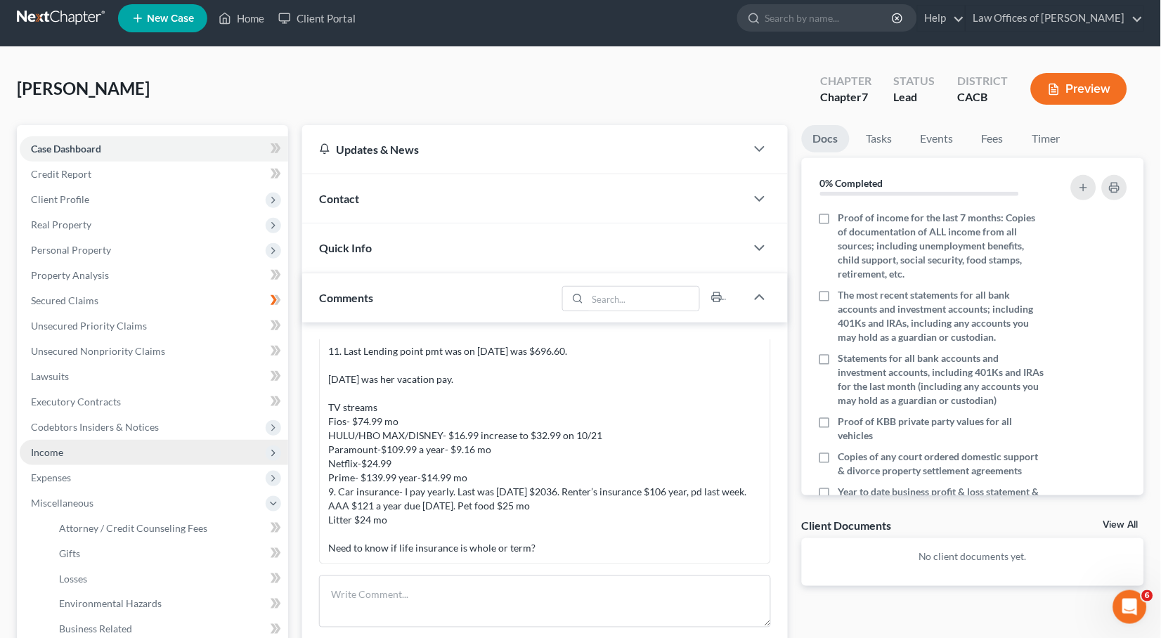
scroll to position [108, 0]
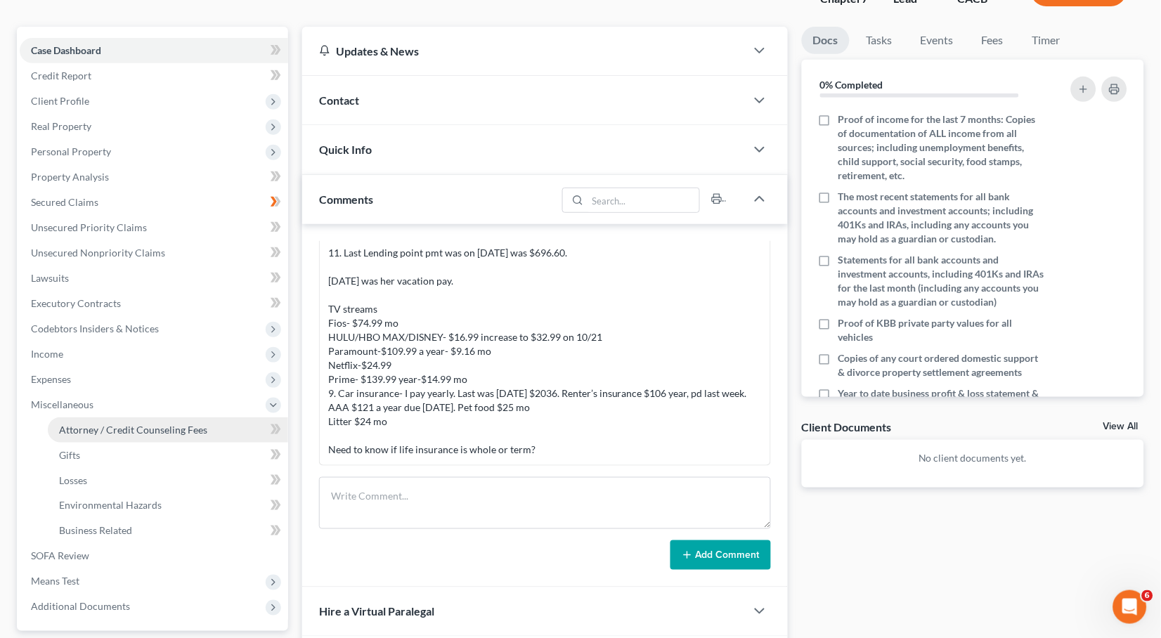
click at [145, 424] on span "Attorney / Credit Counseling Fees" at bounding box center [133, 430] width 148 height 12
select select "0"
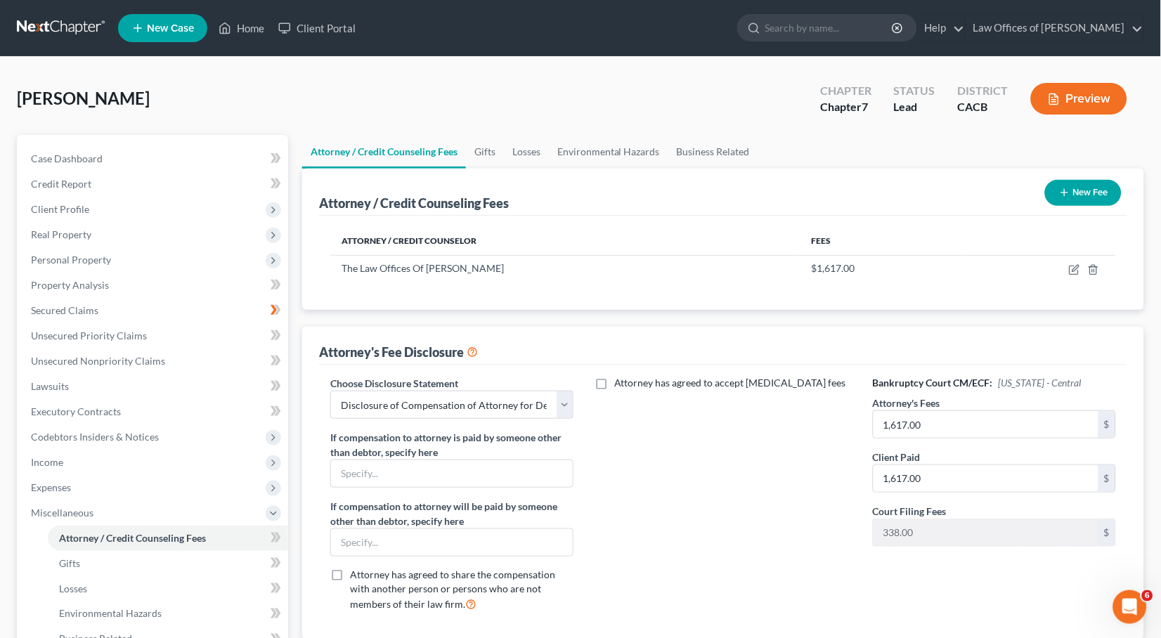
scroll to position [34, 0]
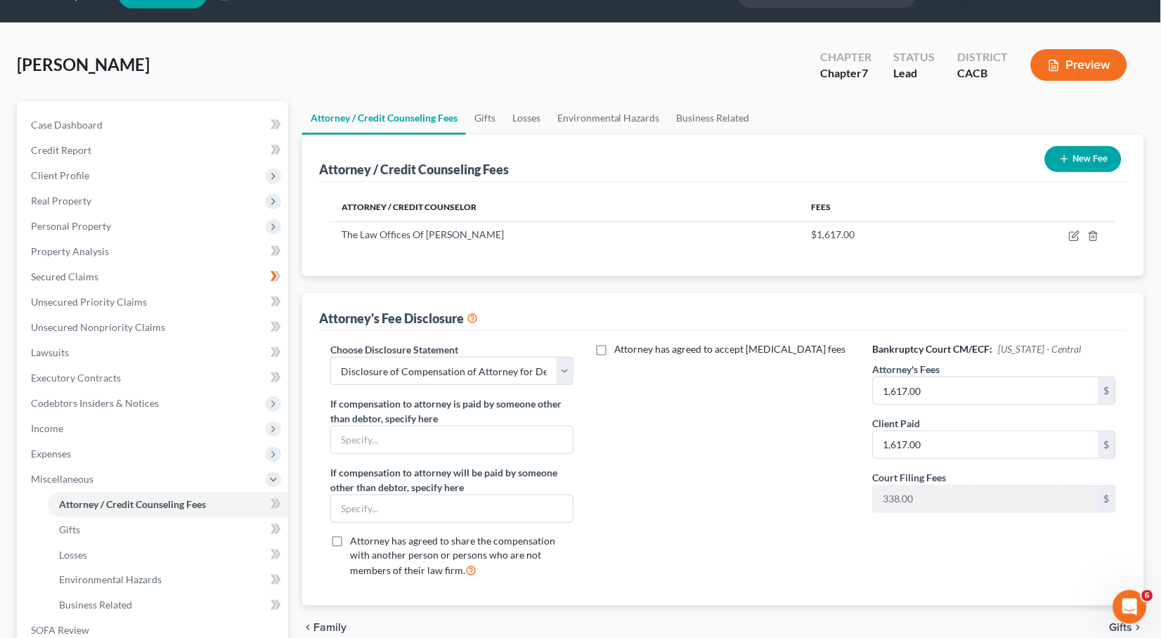
click at [1066, 164] on button "New Fee" at bounding box center [1083, 159] width 77 height 26
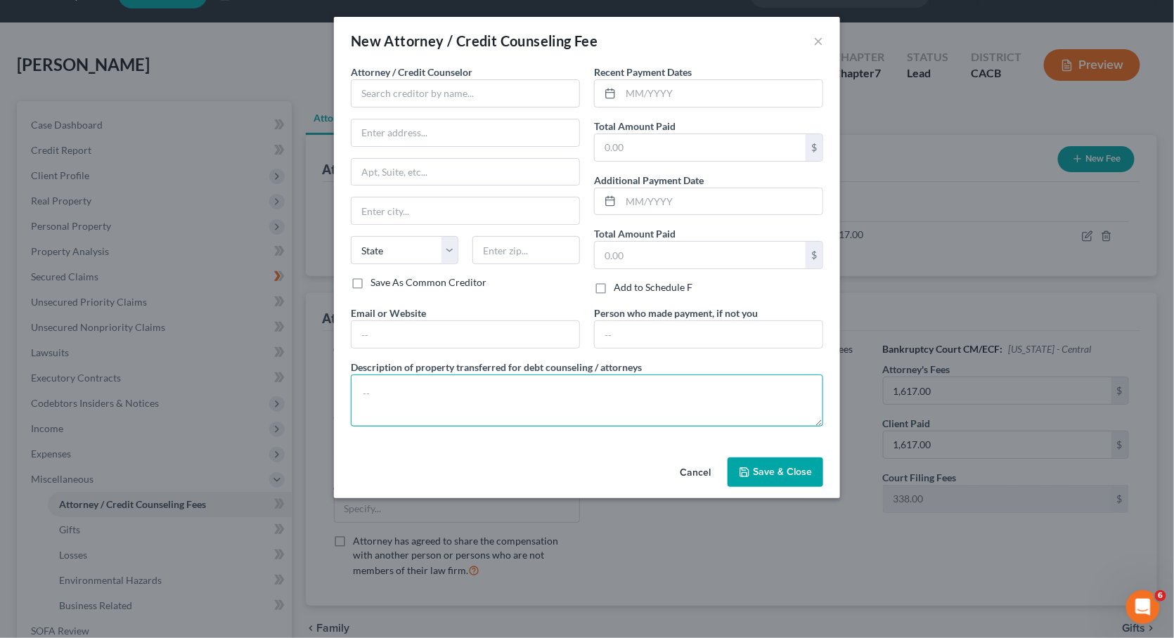
click at [533, 402] on textarea at bounding box center [587, 401] width 472 height 52
paste textarea "Filing Fees $338.00, Certificate of Credit Counseling $25.00, Personal Financia…"
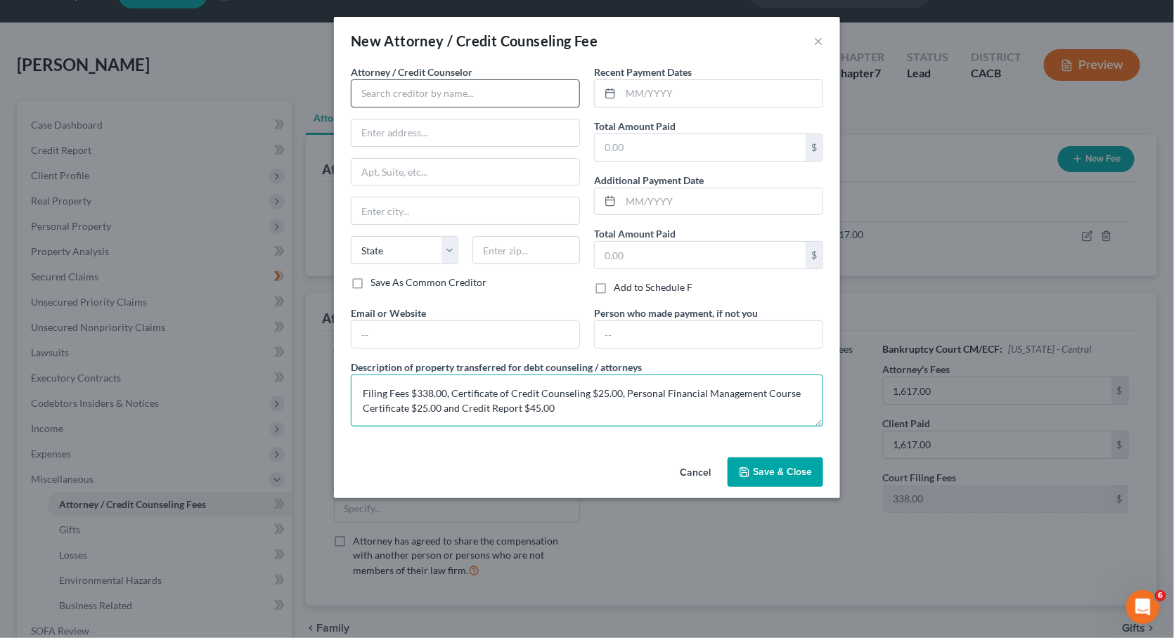
type textarea "Filing Fees $338.00, Certificate of Credit Counseling $25.00, Personal Financia…"
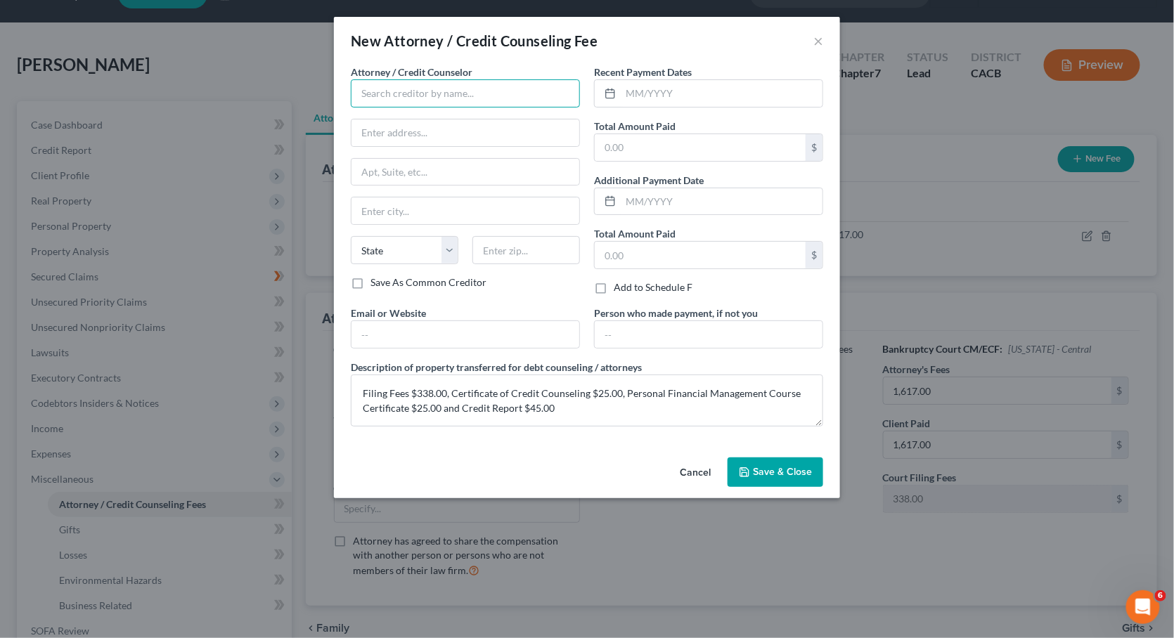
click at [460, 94] on input "text" at bounding box center [465, 93] width 229 height 28
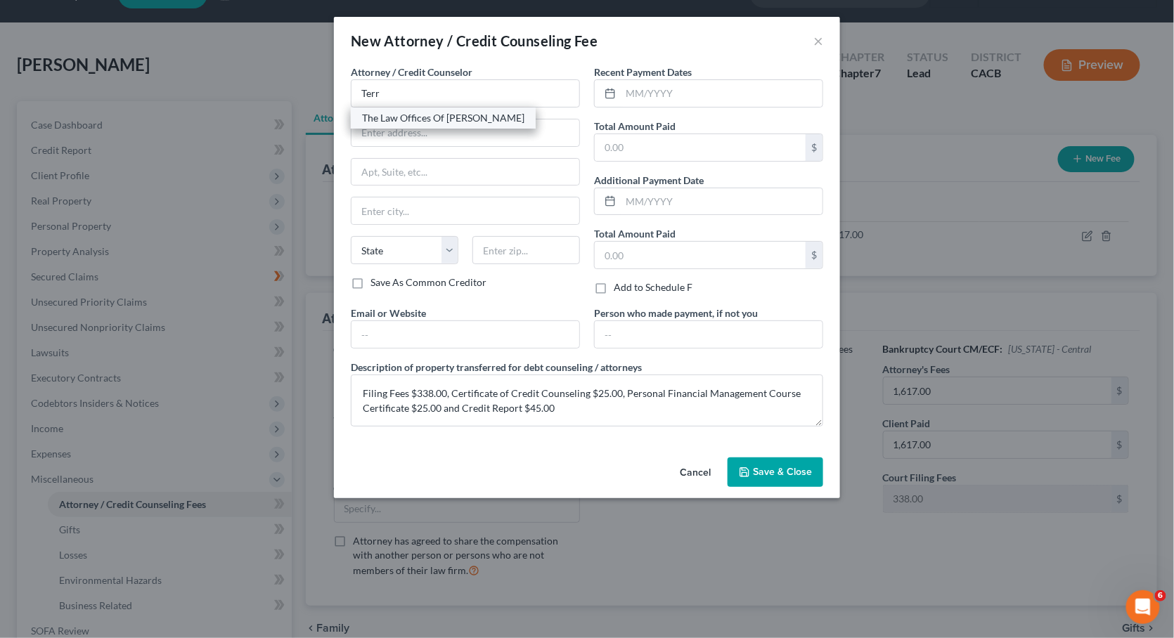
click at [428, 120] on div "The Law Offices Of [PERSON_NAME]" at bounding box center [443, 118] width 162 height 14
type input "The Law Offices Of [PERSON_NAME]"
type input "[STREET_ADDRESS]"
type input "[GEOGRAPHIC_DATA]"
select select "4"
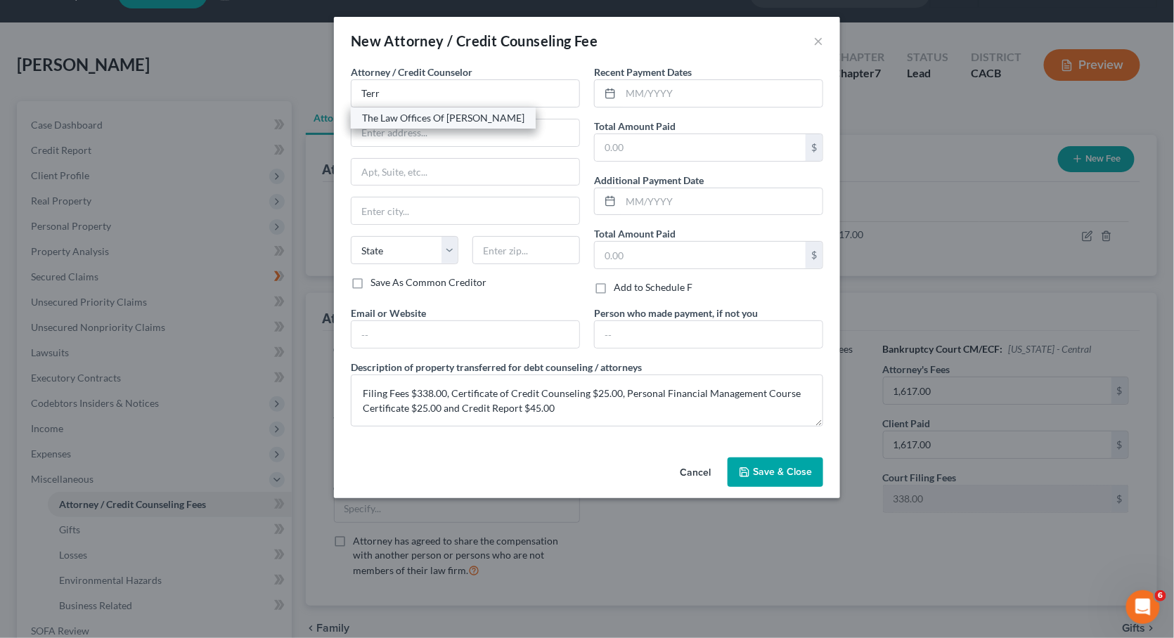
type input "91730"
click at [636, 152] on input "text" at bounding box center [699, 147] width 211 height 27
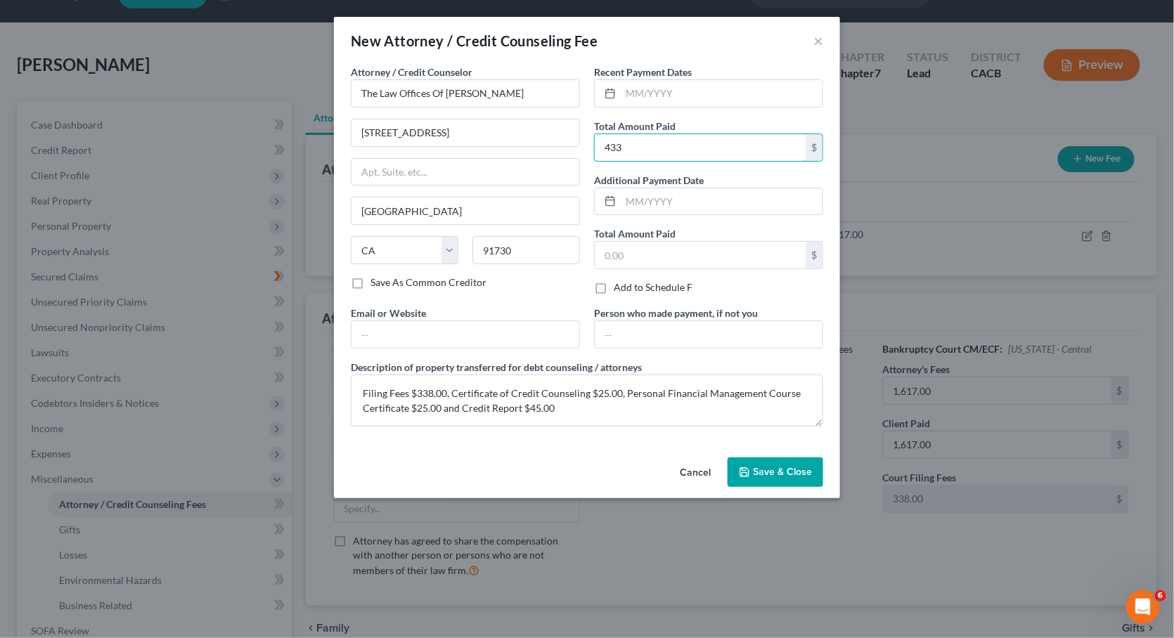
type input "433"
click at [784, 466] on span "Save & Close" at bounding box center [782, 472] width 59 height 12
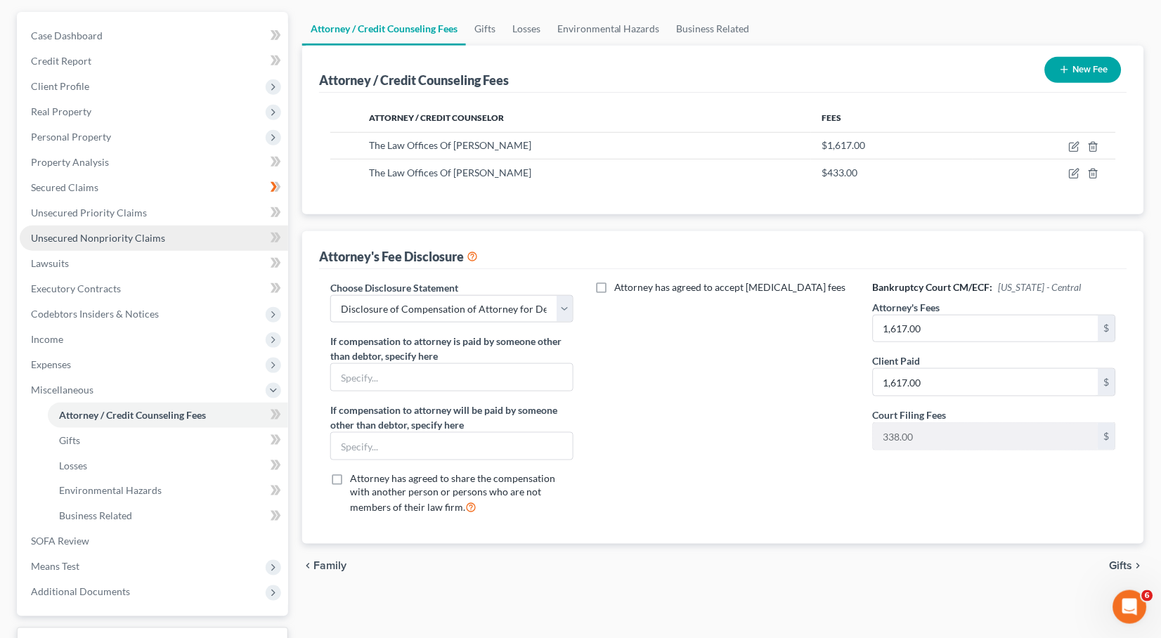
scroll to position [213, 0]
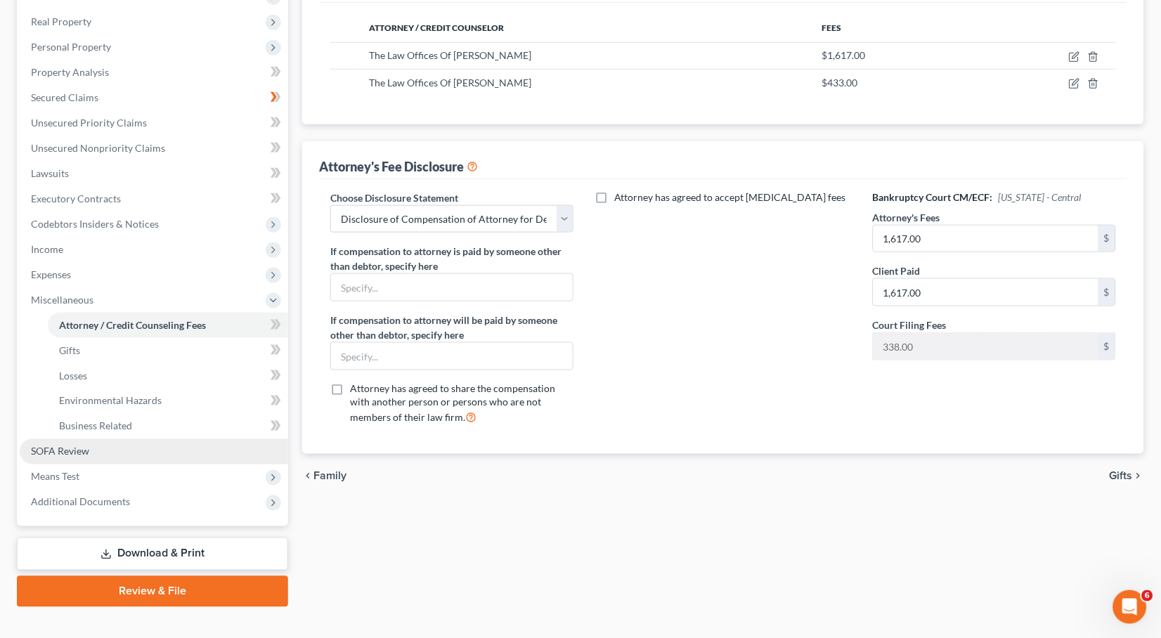
click at [110, 439] on link "SOFA Review" at bounding box center [154, 451] width 268 height 25
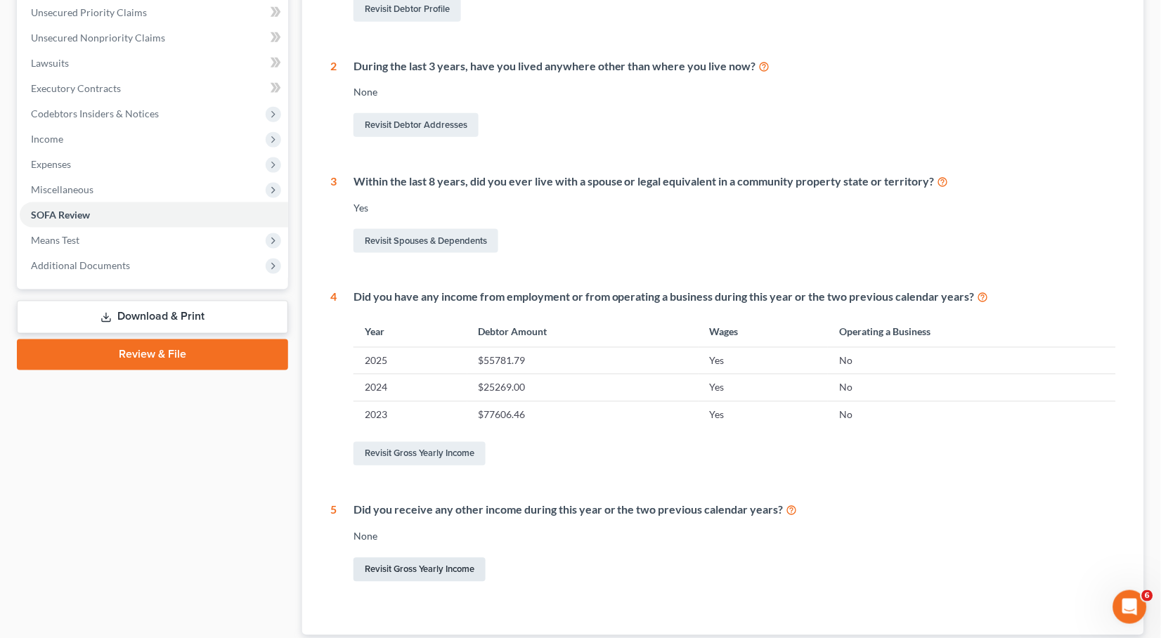
click at [421, 558] on link "Revisit Gross Yearly Income" at bounding box center [419, 570] width 132 height 24
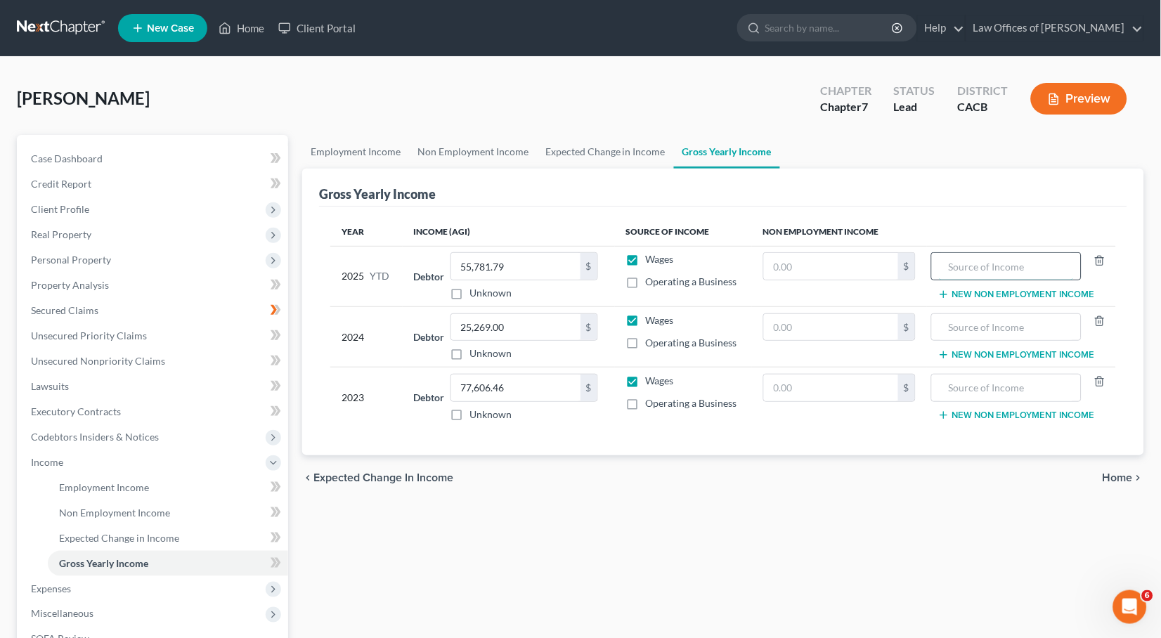
click at [995, 265] on input "text" at bounding box center [1006, 266] width 135 height 27
type input "Disability"
click at [847, 283] on td "$" at bounding box center [839, 276] width 175 height 60
click at [831, 261] on input "text" at bounding box center [831, 266] width 134 height 27
type input "9,359.14"
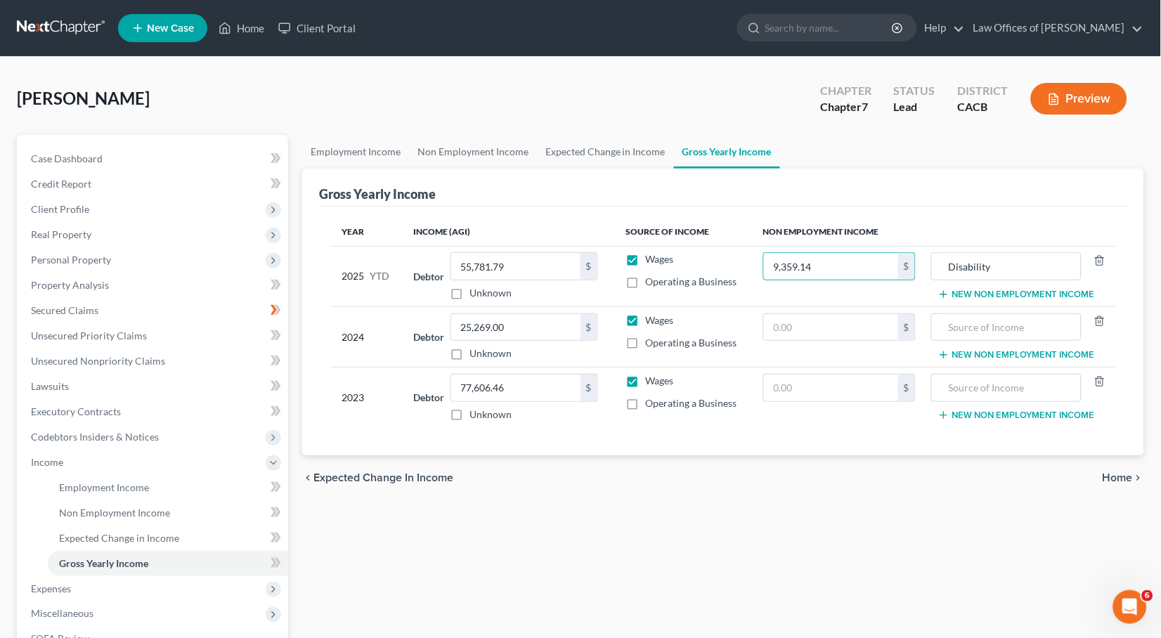
click at [443, 491] on div "chevron_left Expected Change in Income Home chevron_right" at bounding box center [723, 477] width 842 height 45
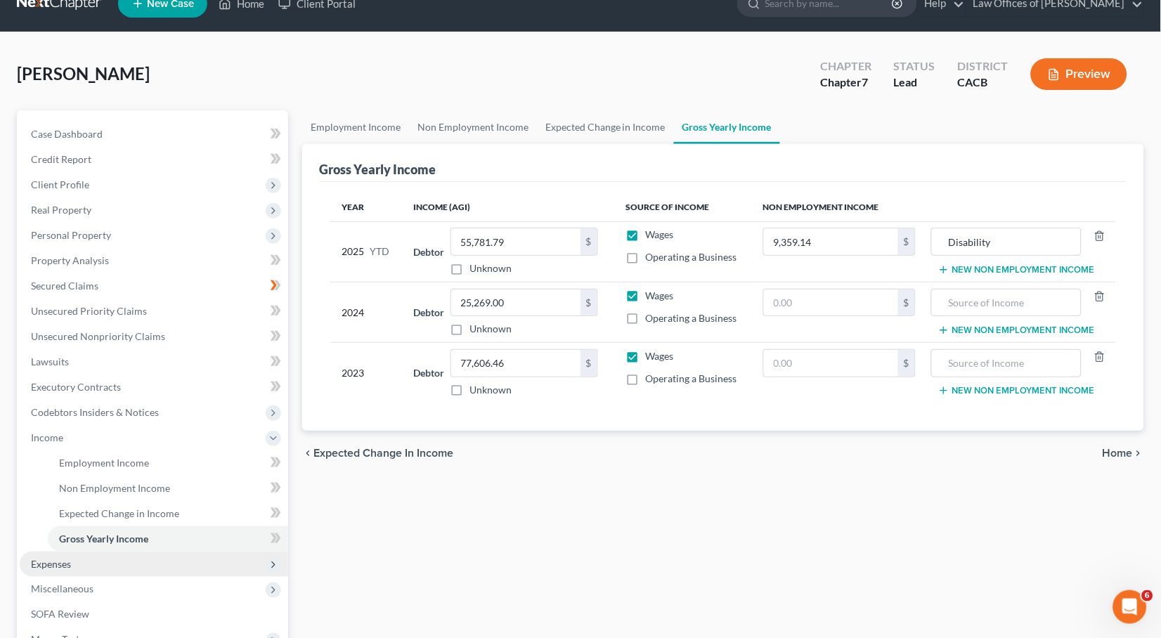
scroll to position [189, 0]
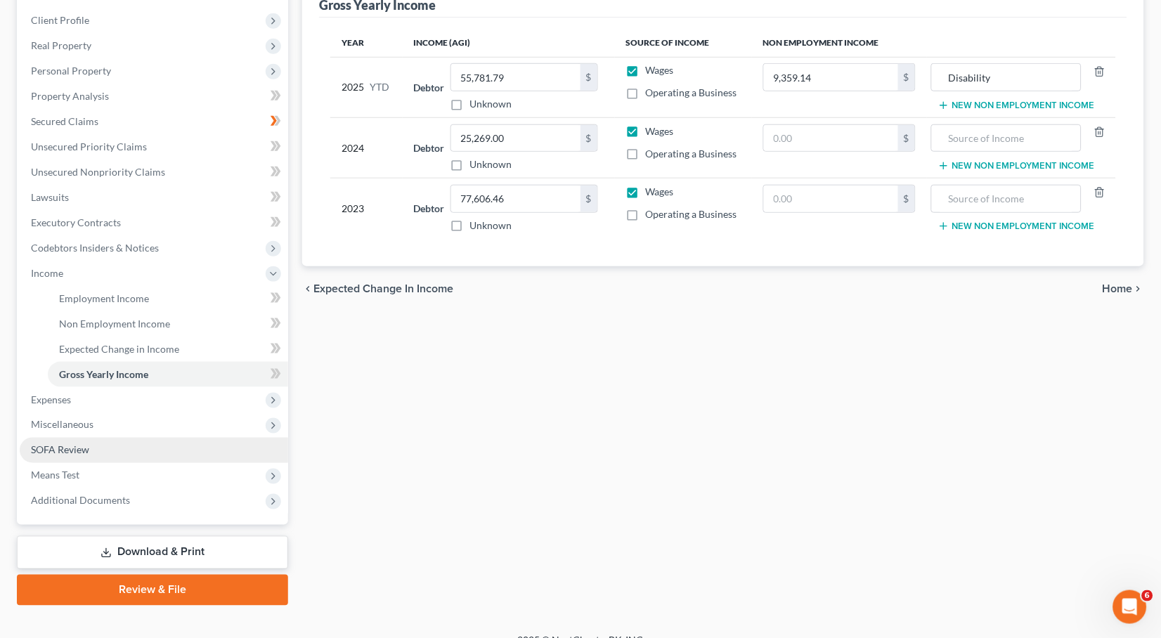
click at [91, 438] on link "SOFA Review" at bounding box center [154, 450] width 268 height 25
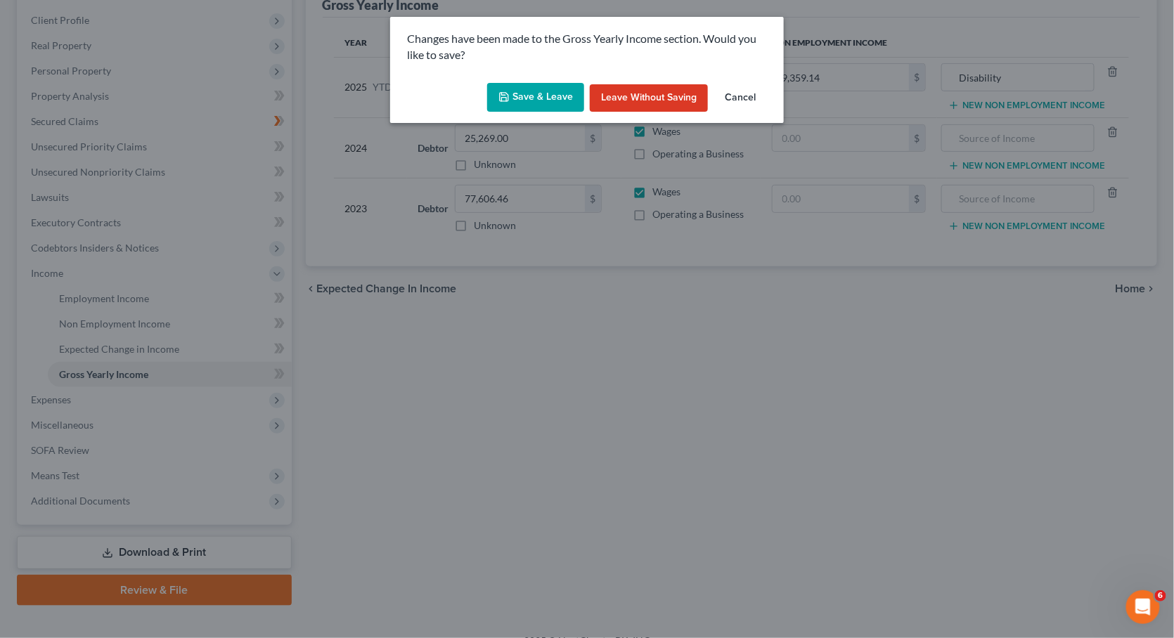
click at [532, 96] on button "Save & Leave" at bounding box center [535, 98] width 97 height 30
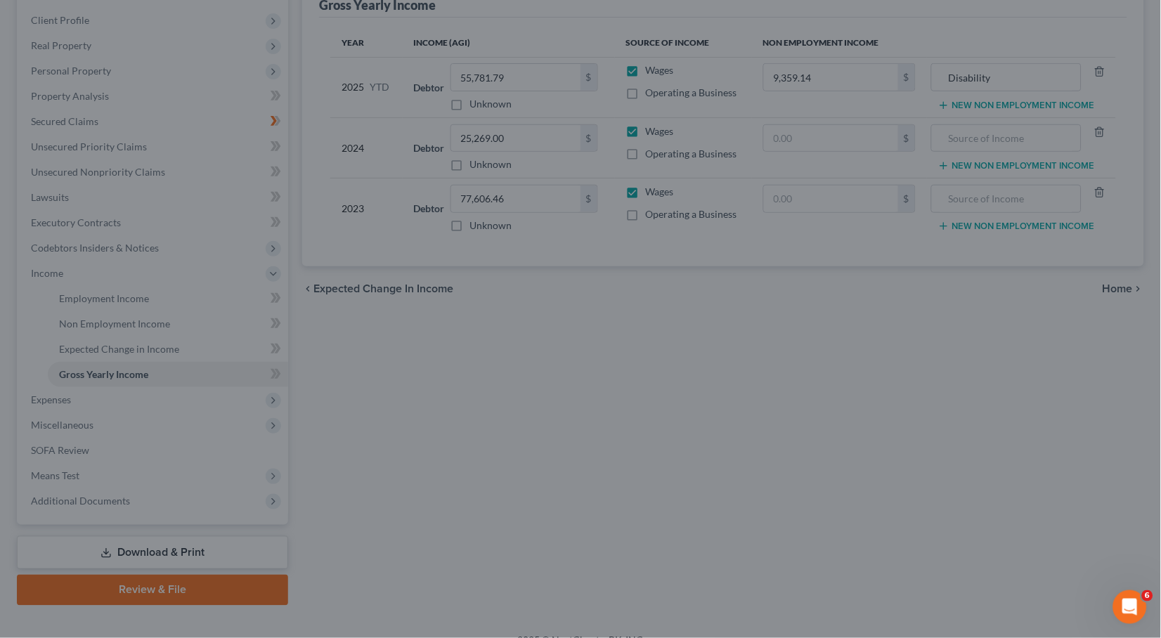
scroll to position [186, 0]
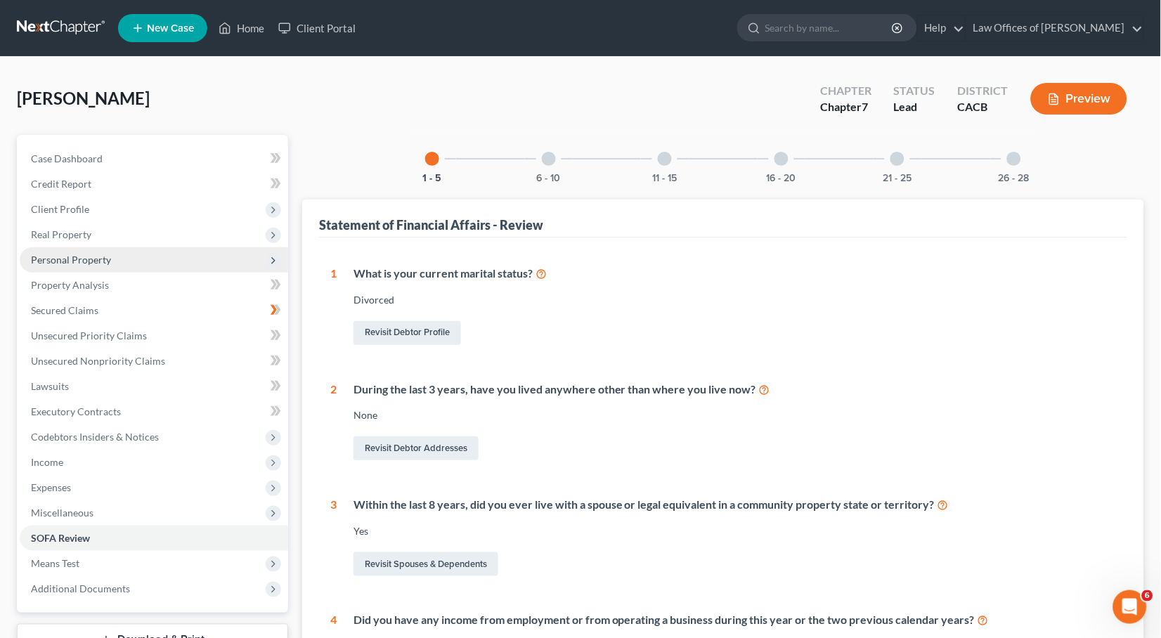
click at [65, 260] on span "Personal Property" at bounding box center [71, 260] width 80 height 12
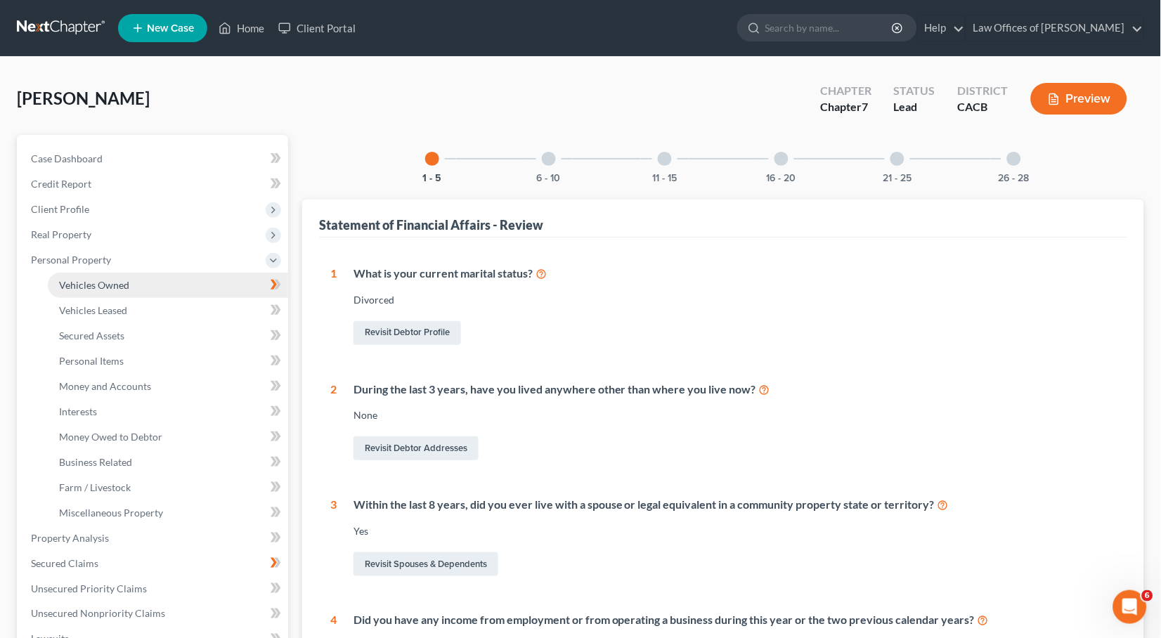
click at [80, 282] on span "Vehicles Owned" at bounding box center [94, 285] width 70 height 12
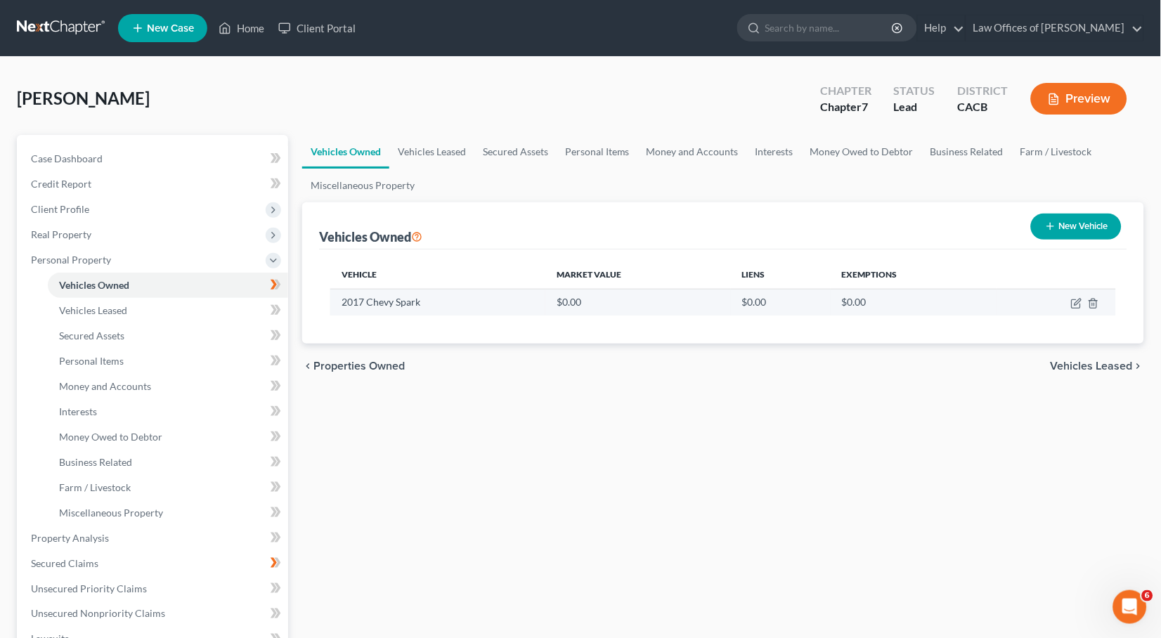
click at [1067, 302] on td at bounding box center [1055, 302] width 119 height 27
click at [1071, 305] on icon "button" at bounding box center [1076, 303] width 11 height 11
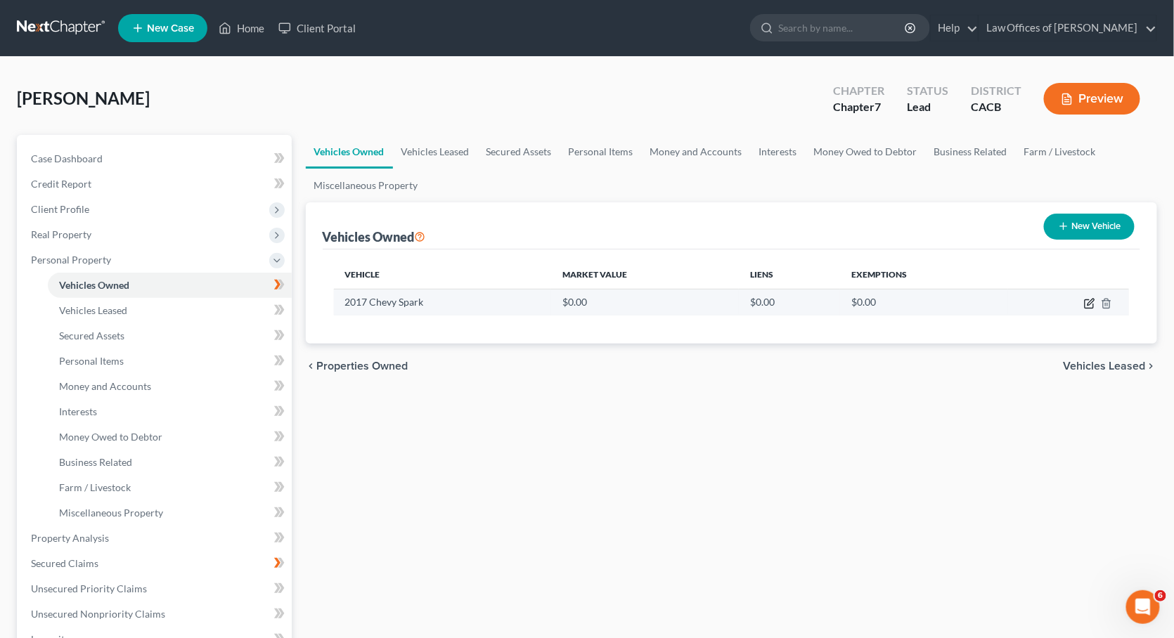
select select "0"
select select "9"
select select "0"
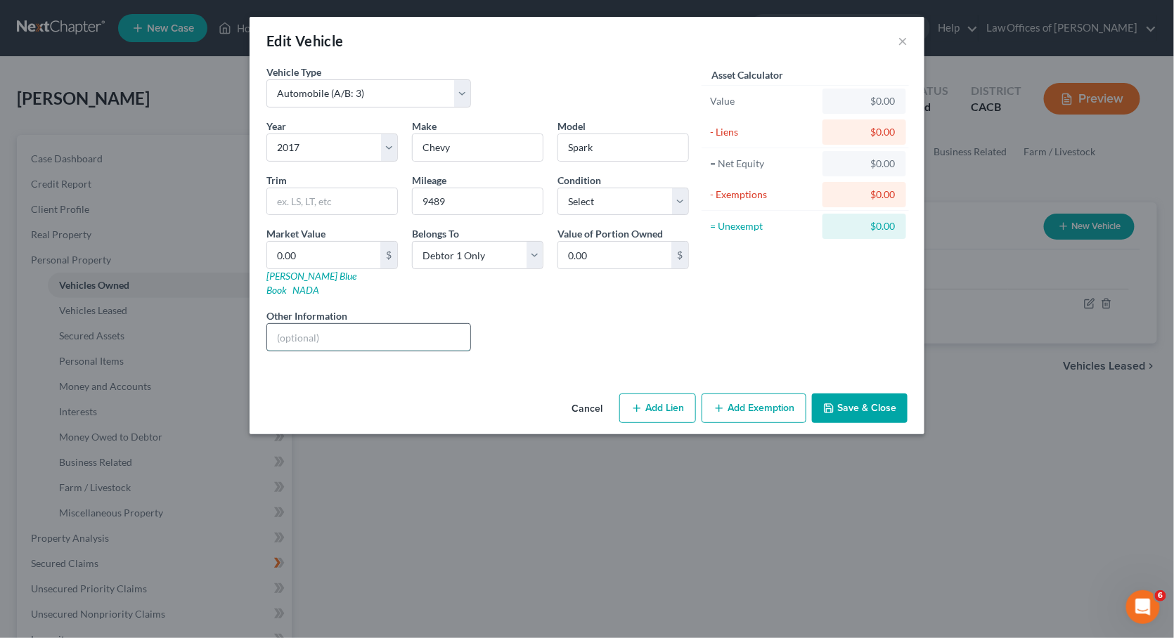
click at [337, 324] on input "text" at bounding box center [368, 337] width 203 height 27
click at [345, 255] on input "0.00" at bounding box center [323, 255] width 113 height 27
type input "0"
type input "7"
type input "7.00"
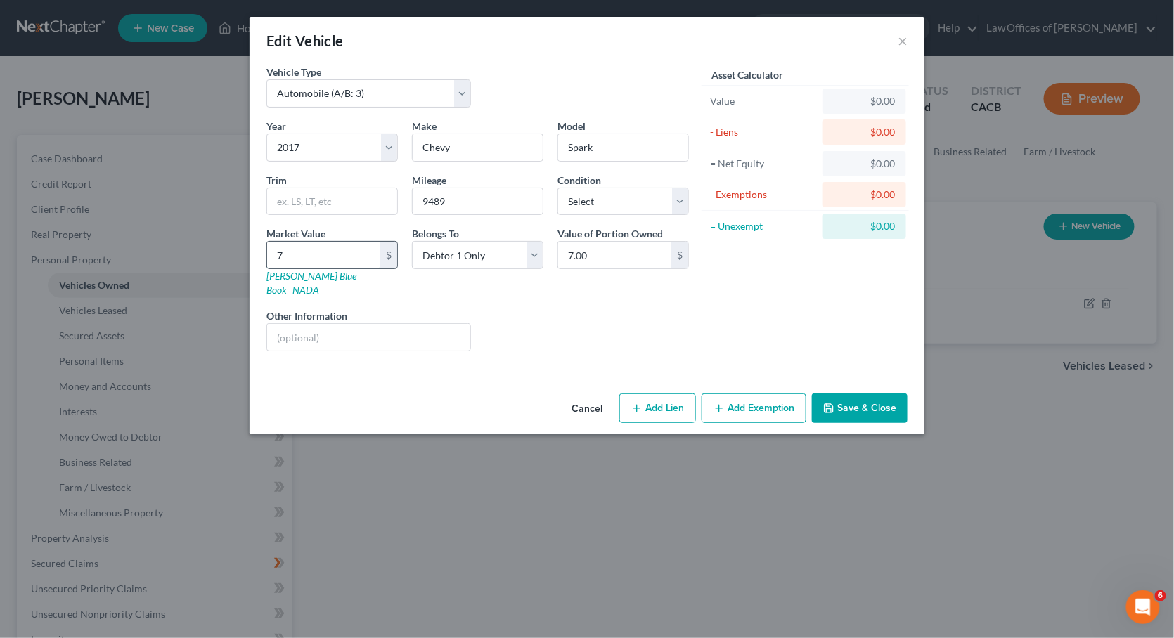
type input "76"
type input "76.00"
type input "765"
type input "765.00"
type input "7659"
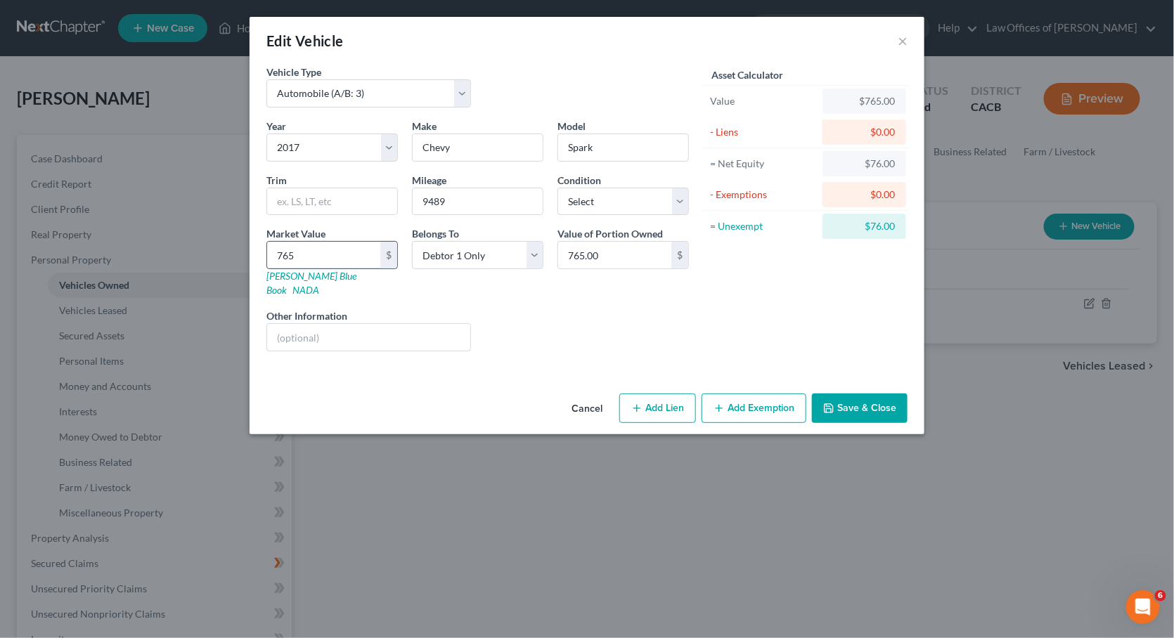
type input "7,659.00"
type input "7,659"
click at [871, 394] on button "Save & Close" at bounding box center [860, 409] width 96 height 30
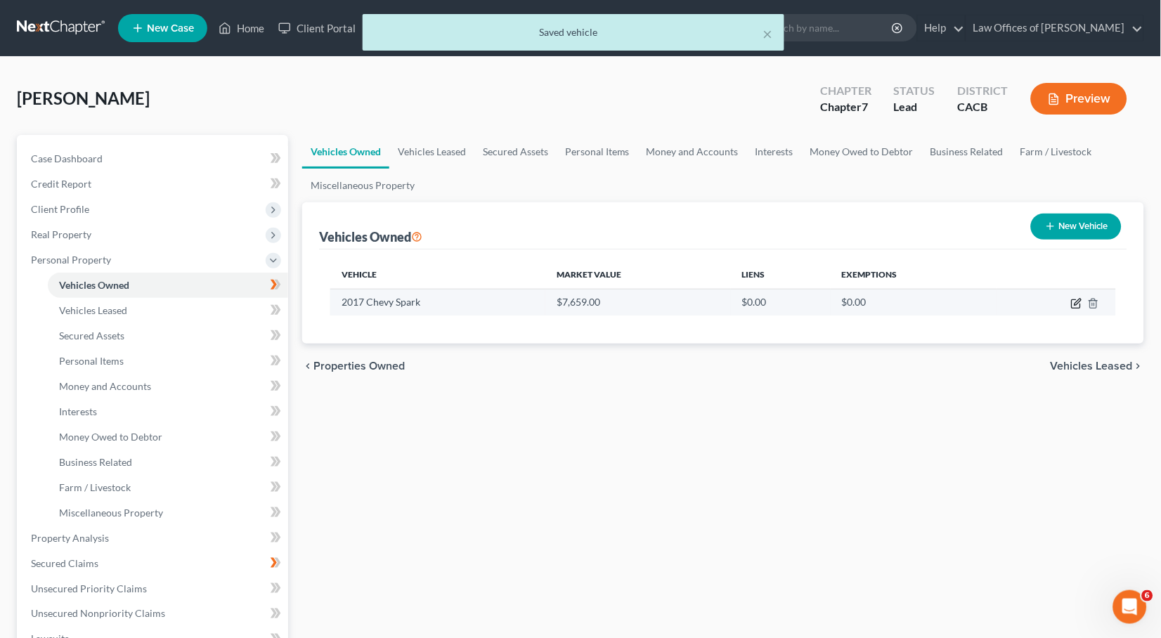
click at [1078, 303] on icon "button" at bounding box center [1076, 303] width 11 height 11
select select "0"
select select "9"
select select "0"
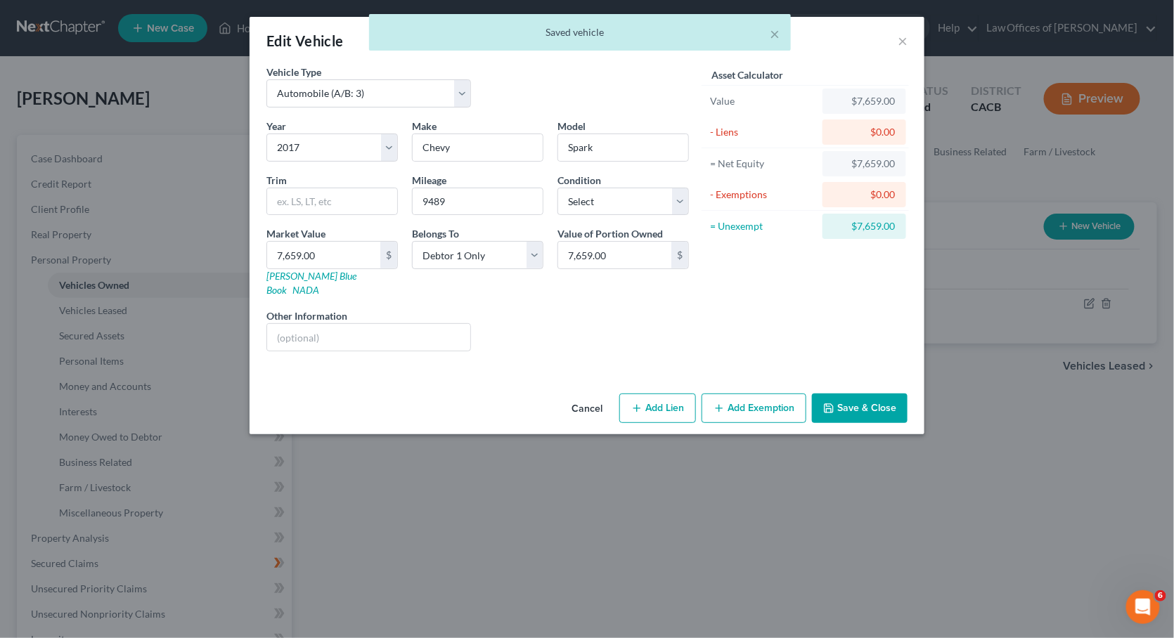
click at [741, 394] on button "Add Exemption" at bounding box center [753, 409] width 105 height 30
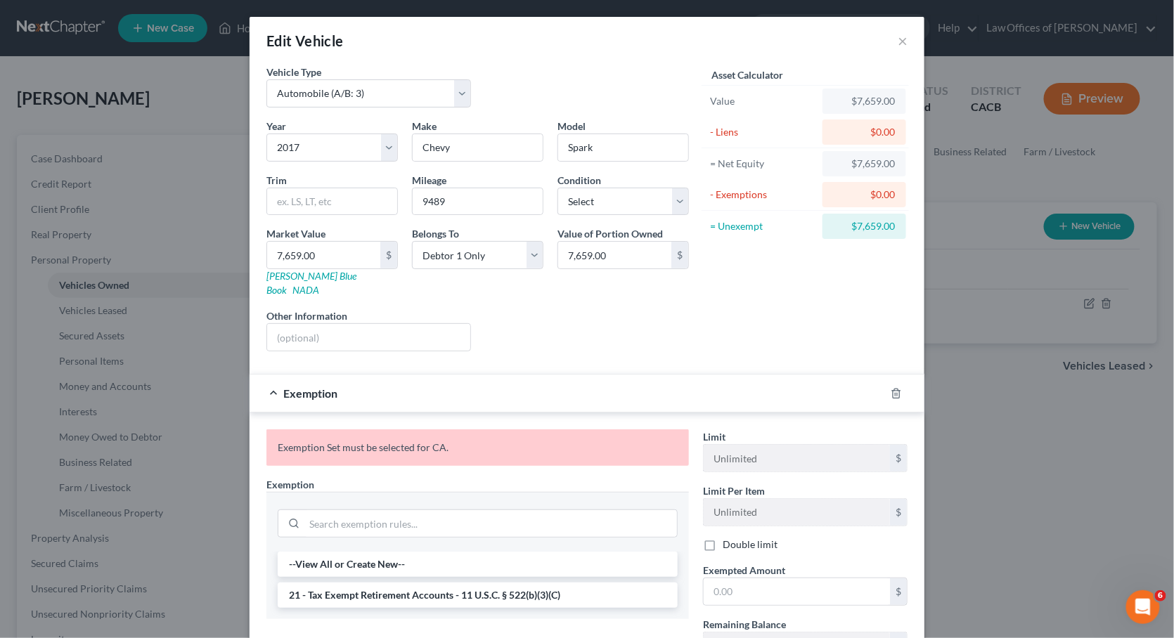
click at [888, 45] on div "Edit Vehicle ×" at bounding box center [586, 41] width 675 height 48
click at [897, 39] on button "×" at bounding box center [902, 40] width 10 height 17
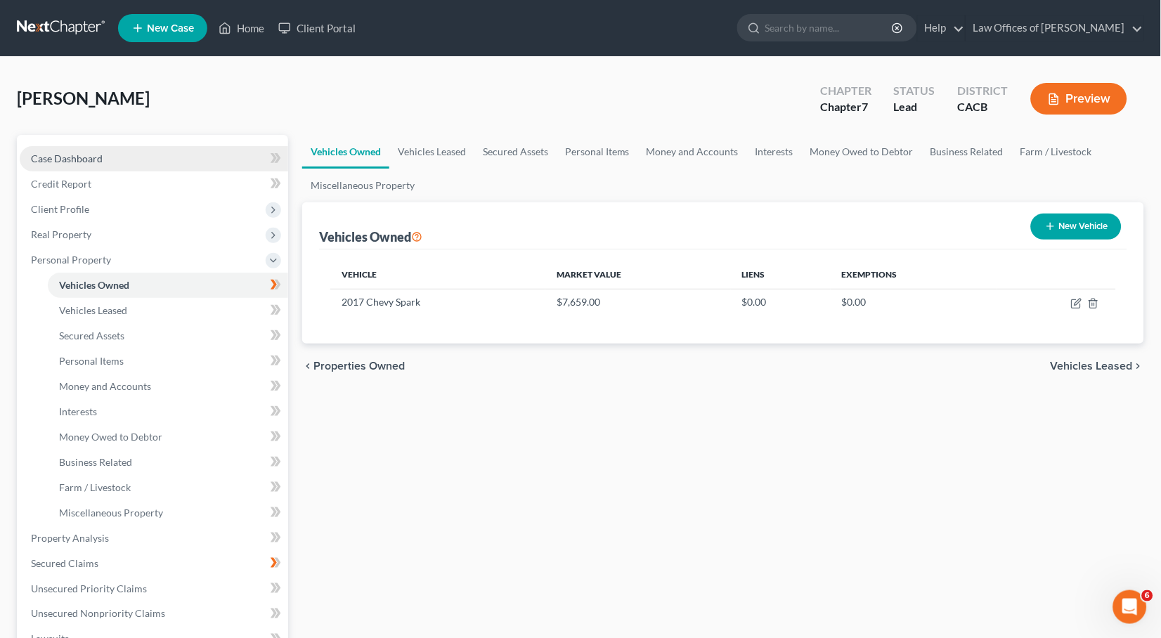
click at [94, 167] on link "Case Dashboard" at bounding box center [154, 158] width 268 height 25
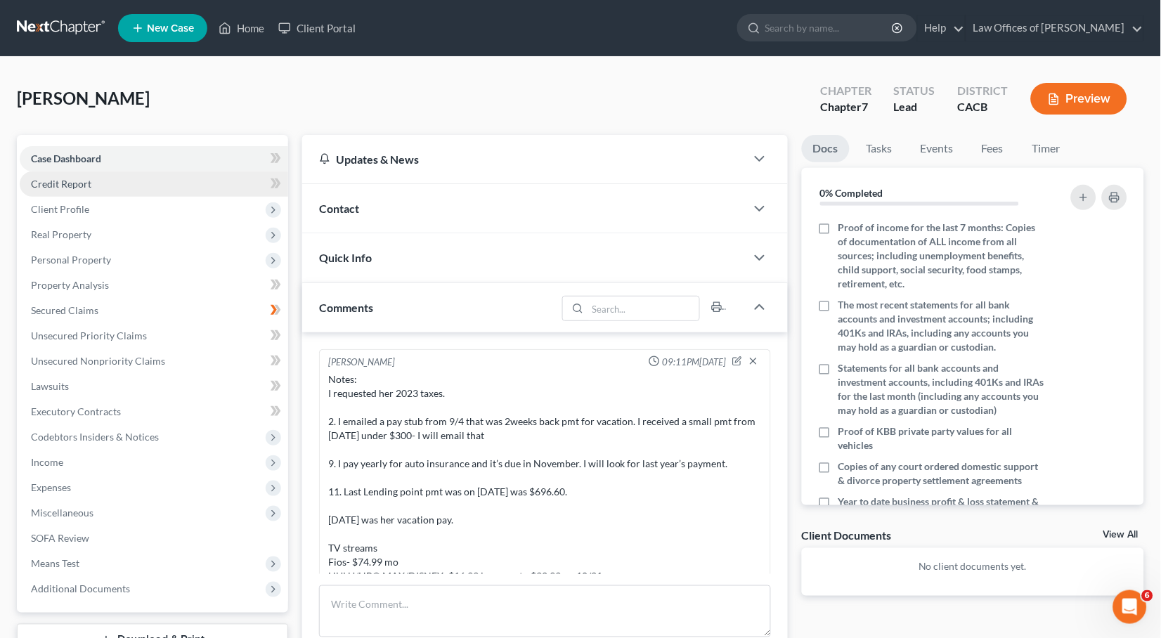
scroll to position [138, 0]
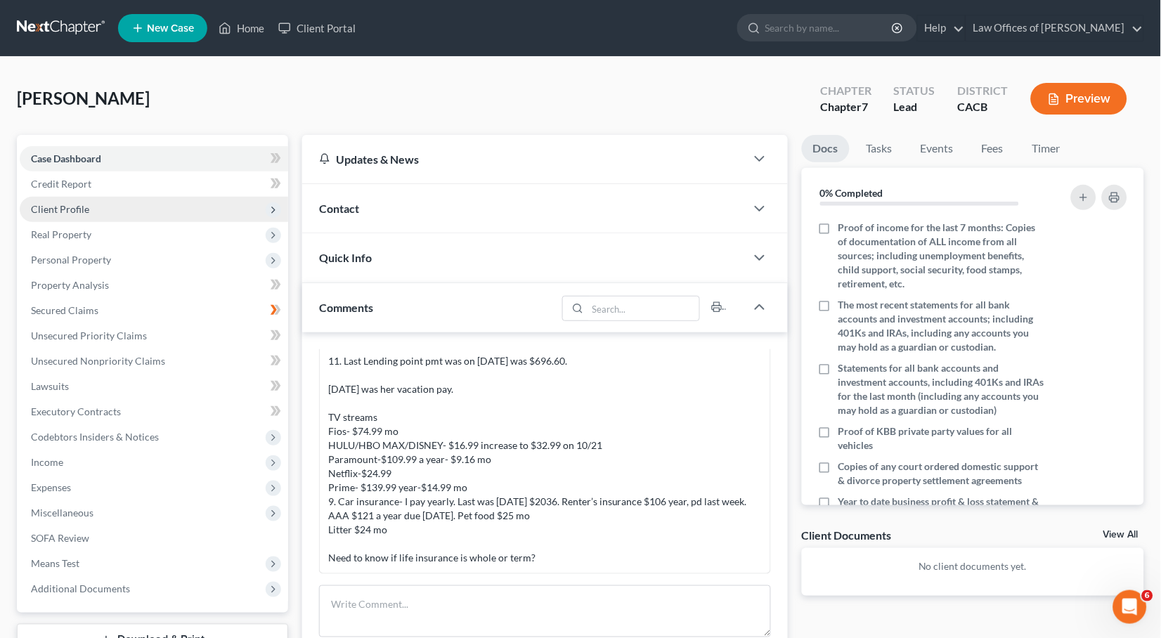
click at [82, 214] on span "Client Profile" at bounding box center [154, 209] width 268 height 25
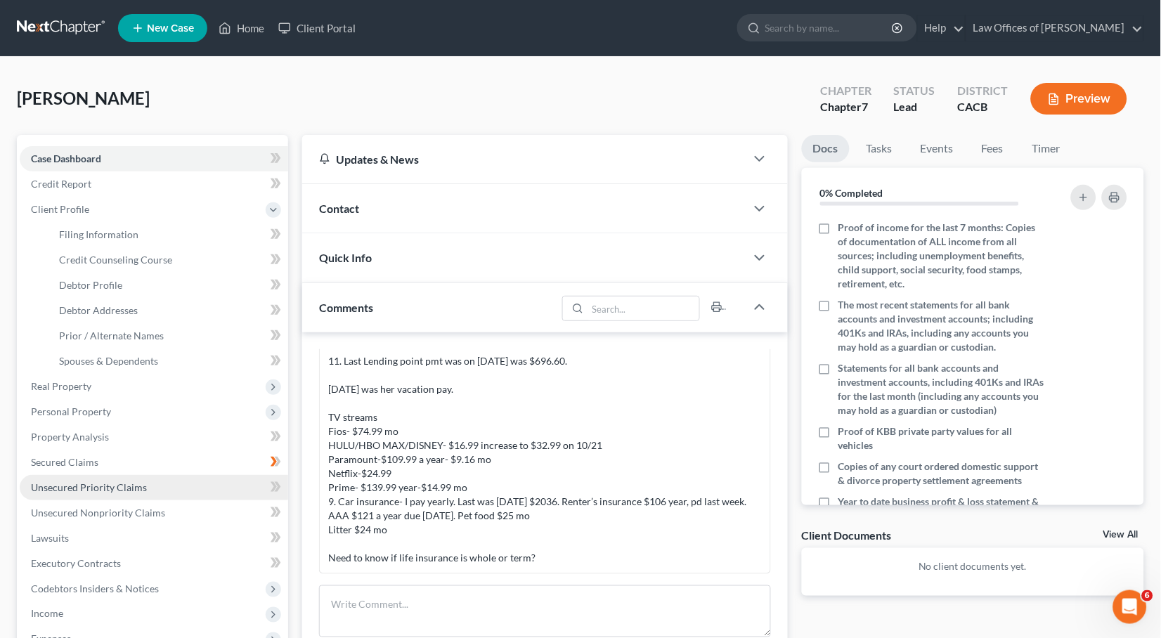
scroll to position [39, 0]
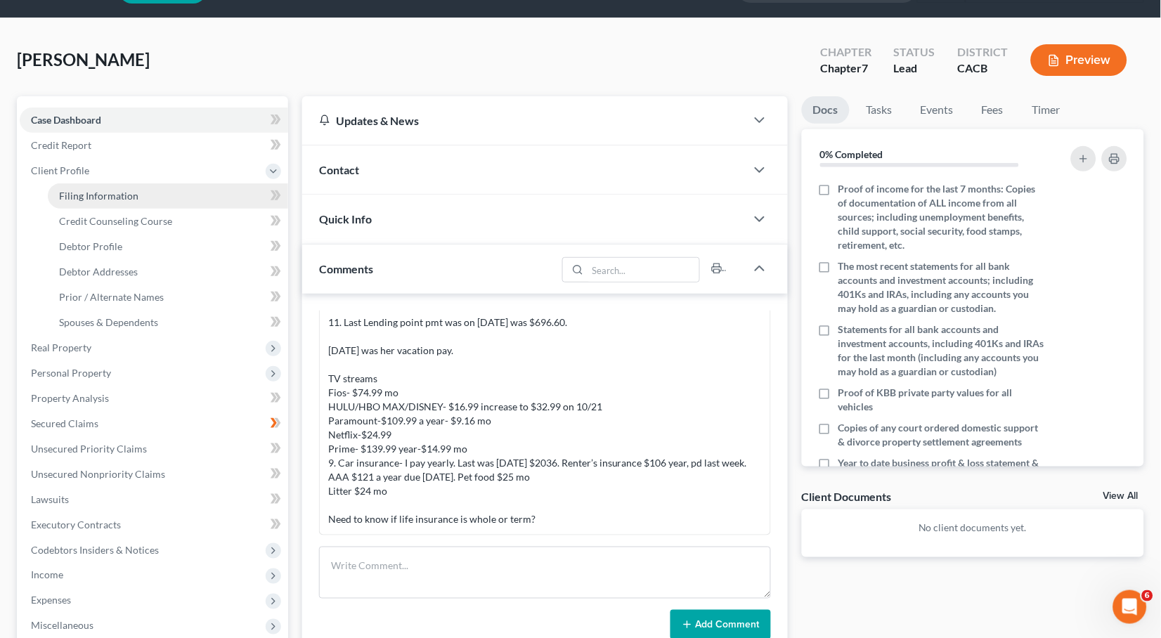
click at [116, 195] on span "Filing Information" at bounding box center [98, 196] width 79 height 12
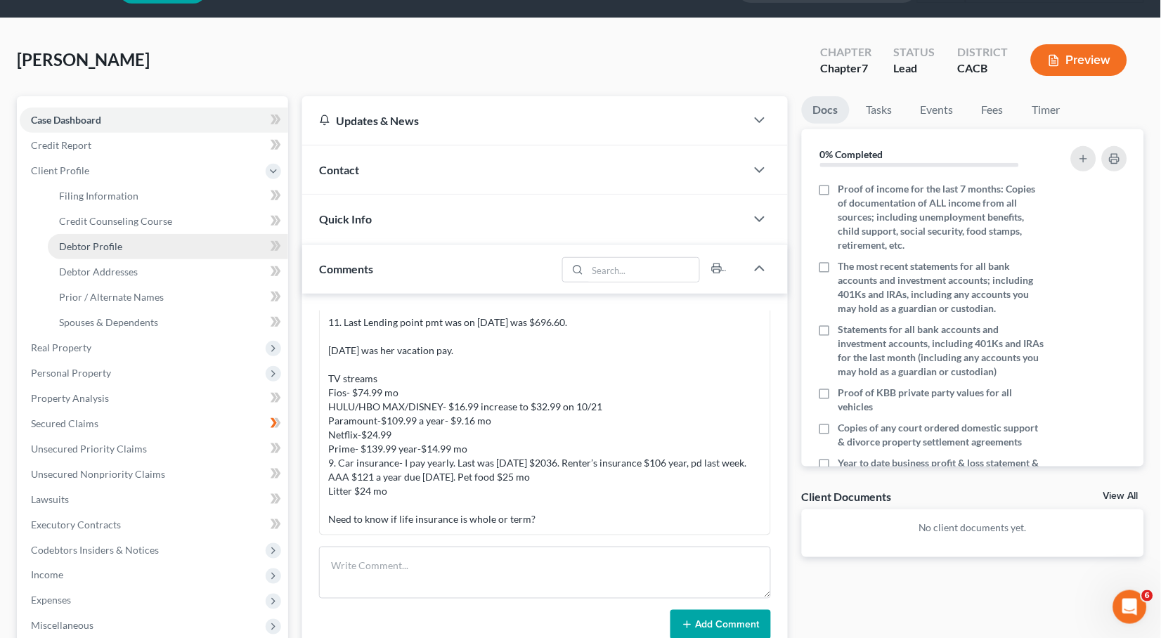
select select "1"
select select "0"
select select "4"
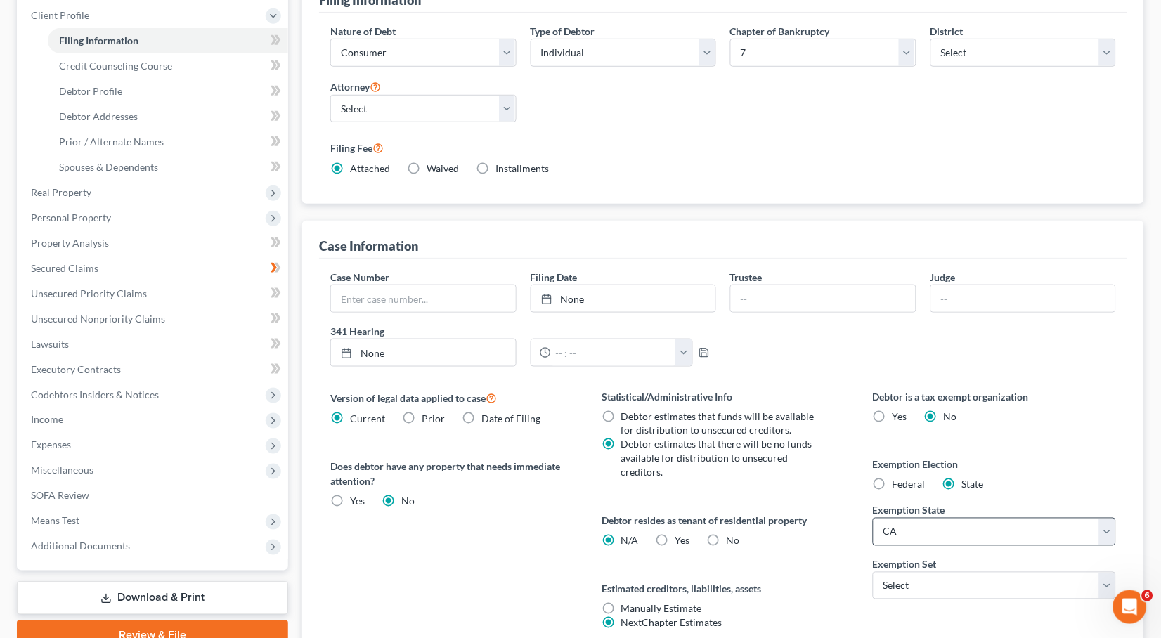
scroll to position [212, 0]
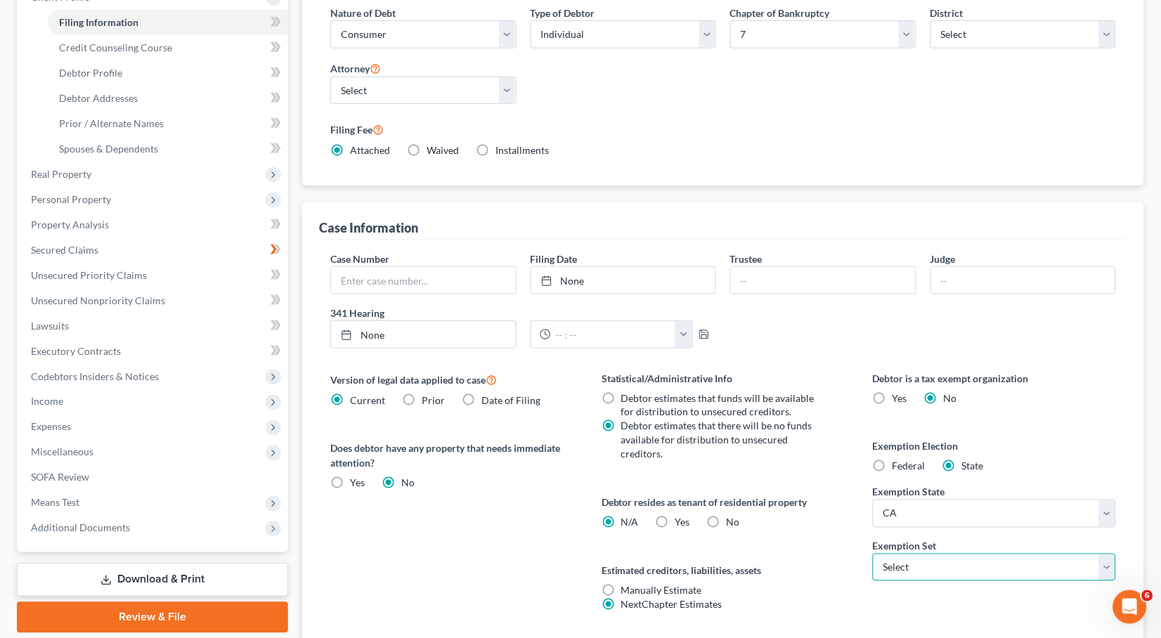
select select "0"
click at [675, 516] on label "Yes Yes" at bounding box center [682, 523] width 15 height 14
click at [681, 516] on input "Yes Yes" at bounding box center [685, 520] width 9 height 9
radio input "true"
radio input "false"
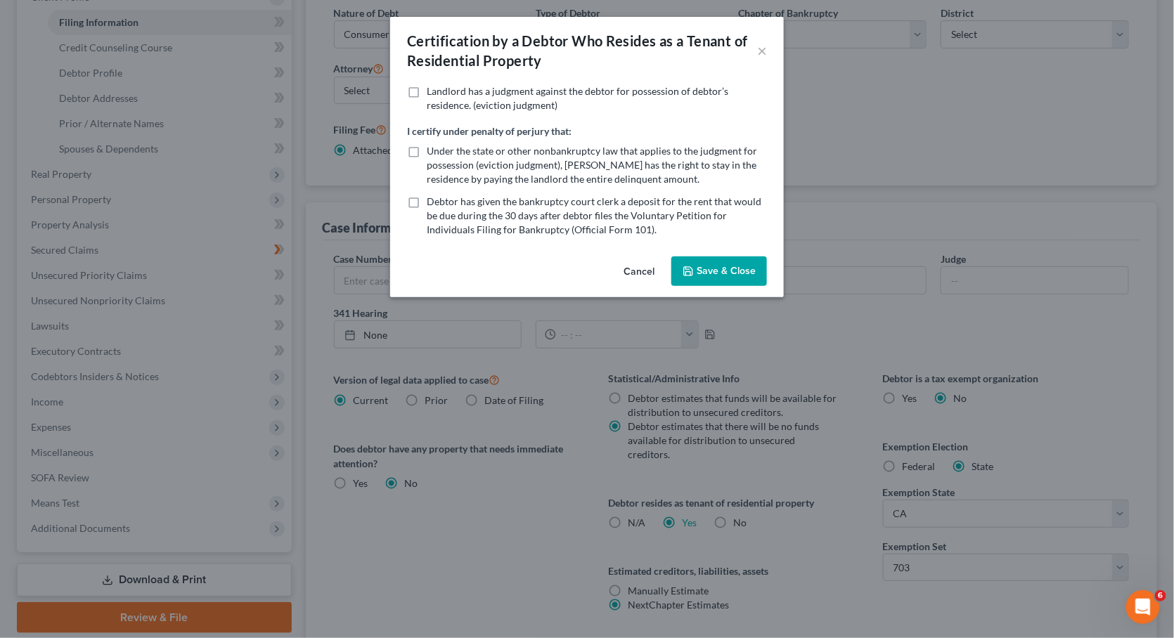
click at [736, 256] on button "Save & Close" at bounding box center [719, 271] width 96 height 30
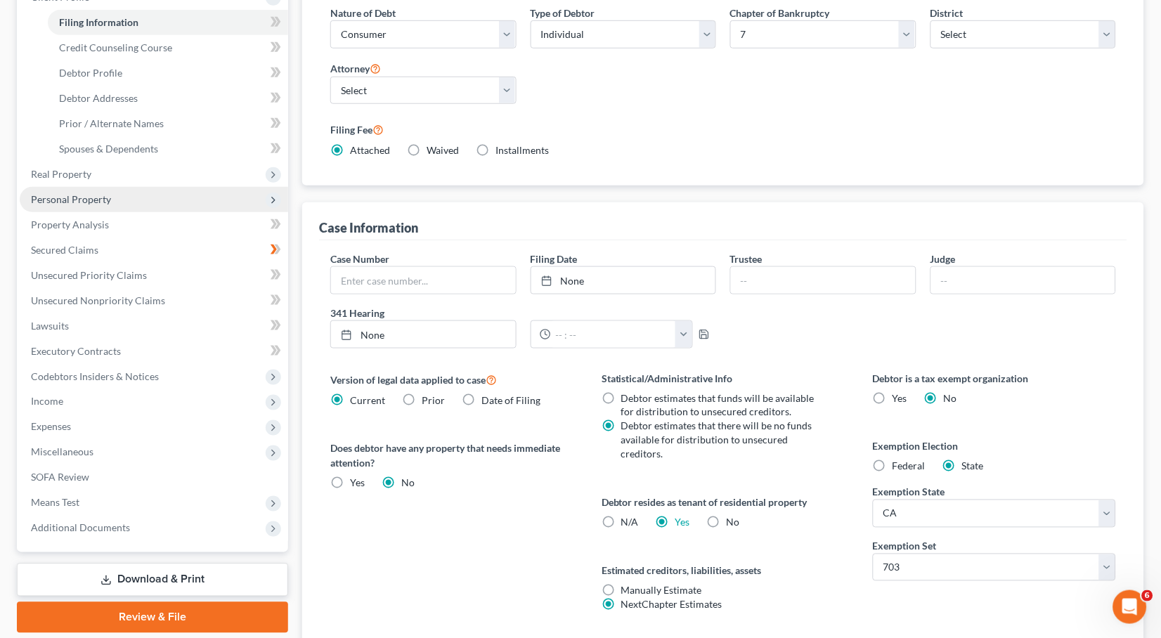
scroll to position [178, 0]
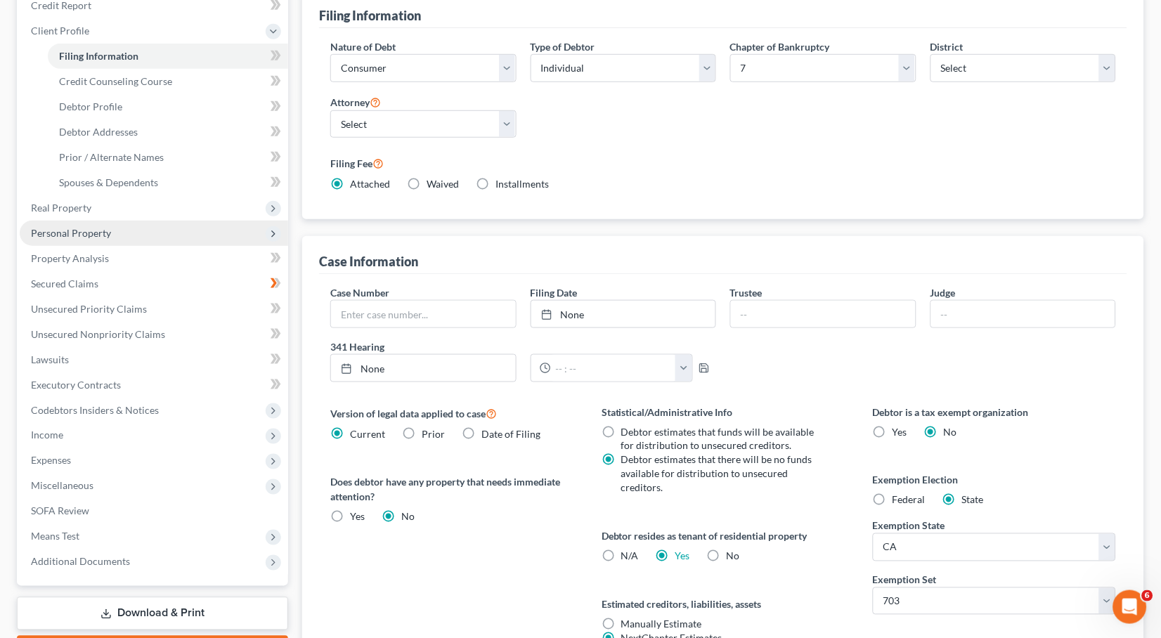
click at [68, 227] on span "Personal Property" at bounding box center [71, 233] width 80 height 12
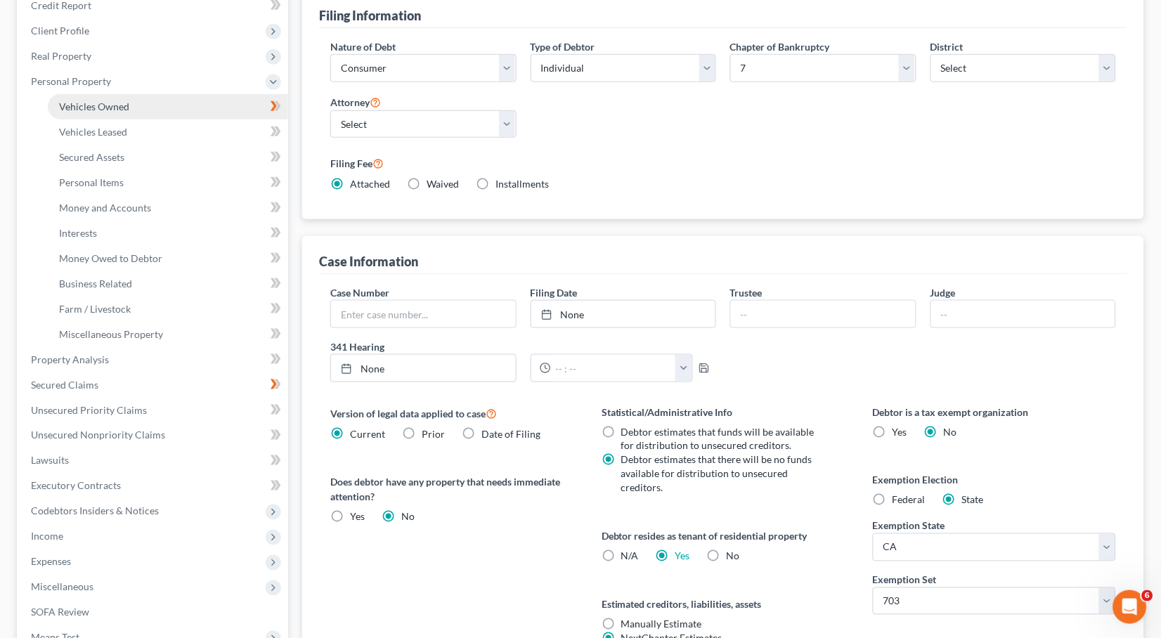
click at [75, 100] on span "Vehicles Owned" at bounding box center [94, 106] width 70 height 12
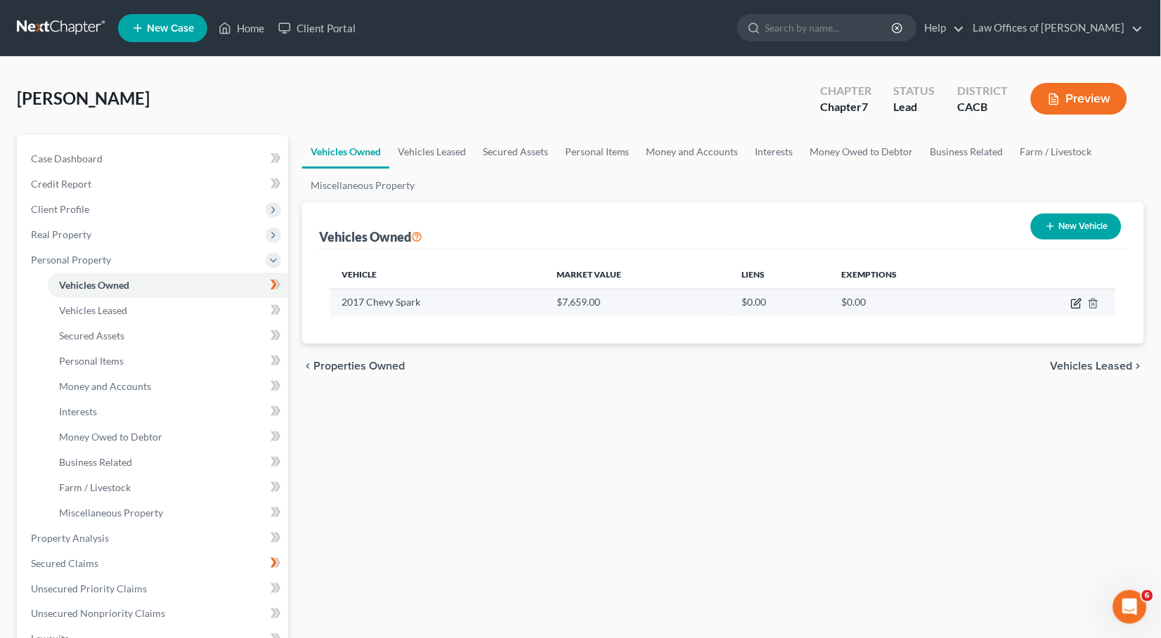
click at [1073, 305] on icon "button" at bounding box center [1076, 303] width 11 height 11
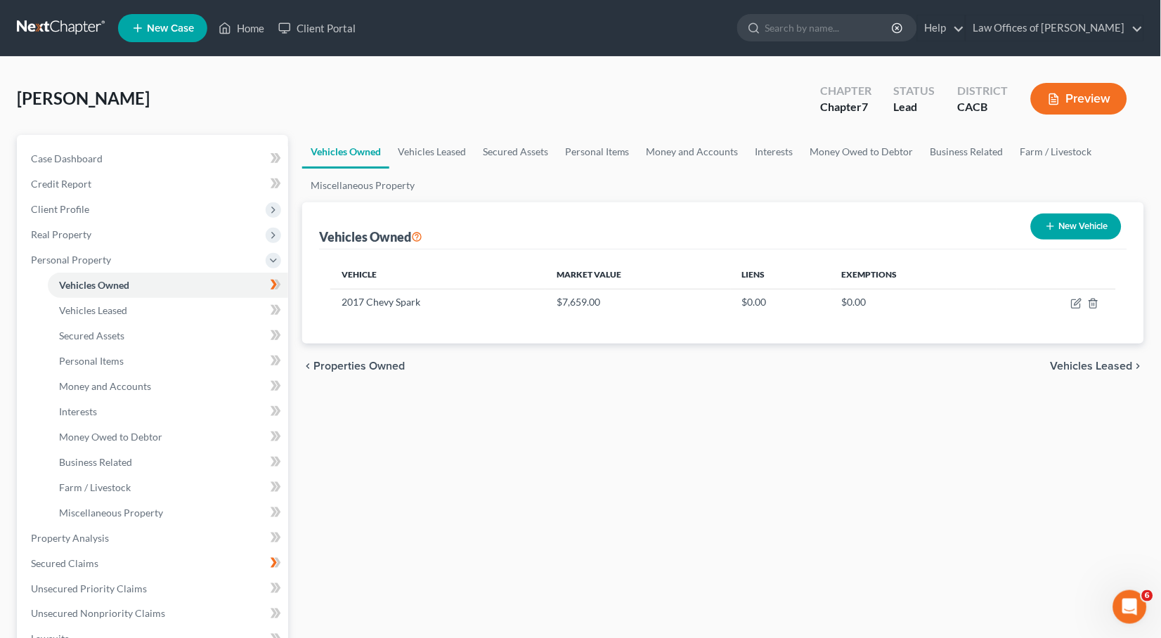
select select "0"
select select "9"
select select "0"
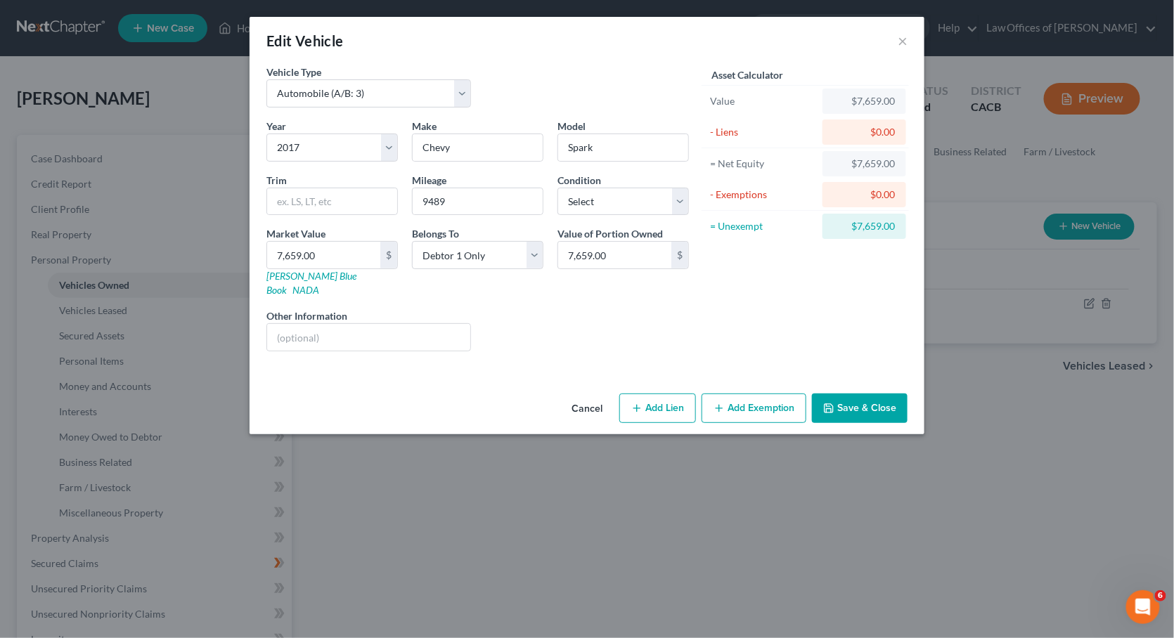
click at [747, 398] on button "Add Exemption" at bounding box center [753, 409] width 105 height 30
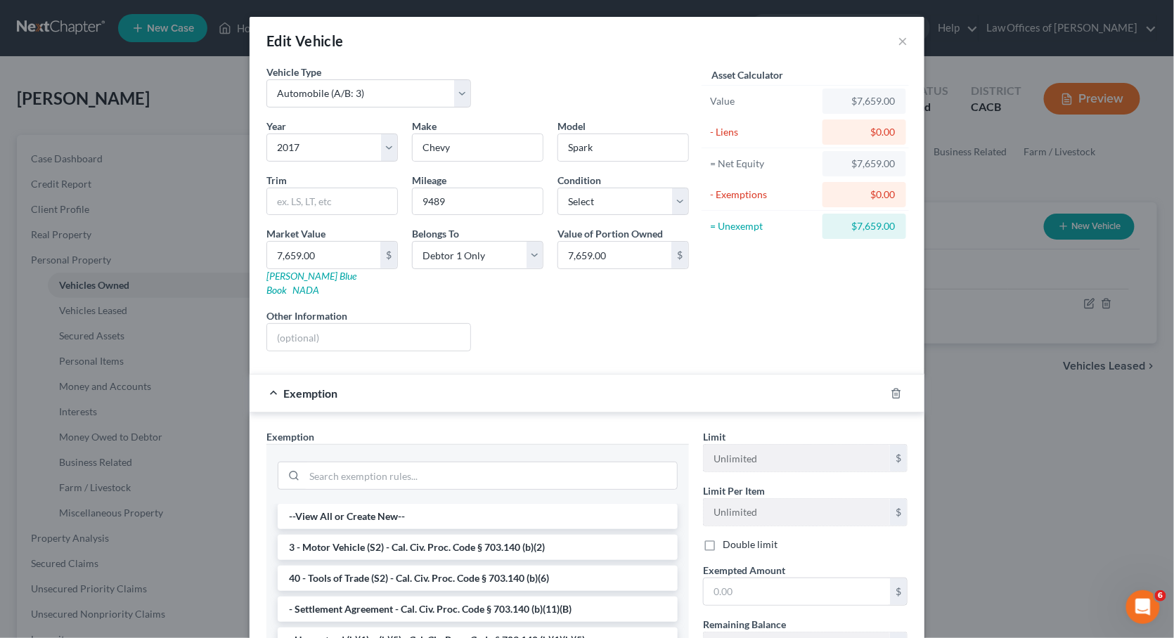
scroll to position [18, 0]
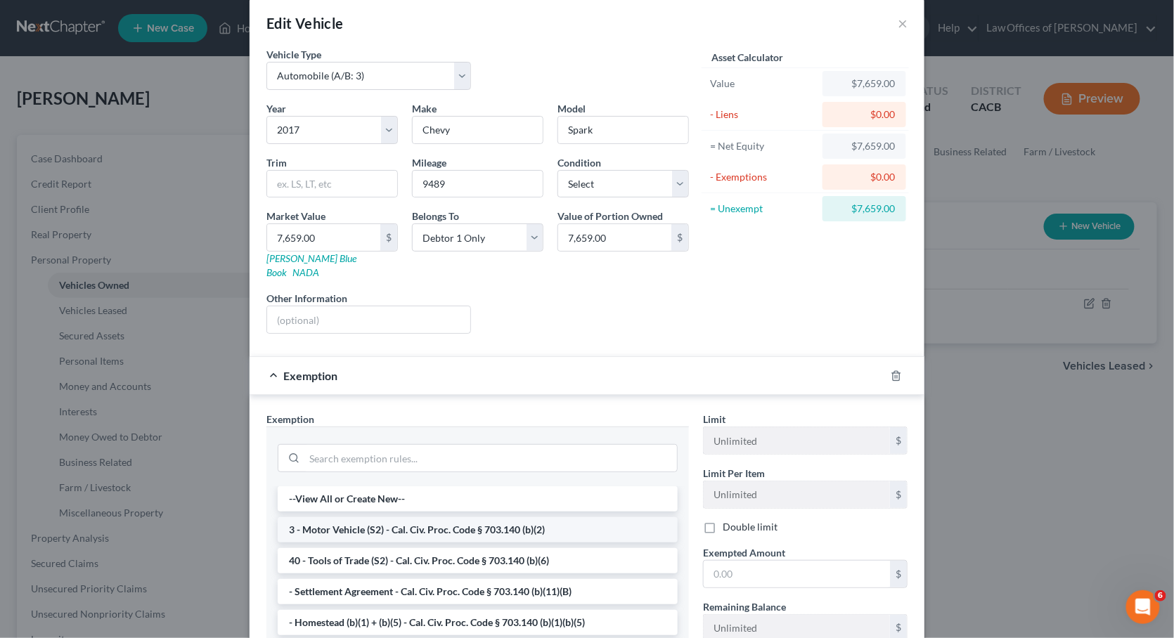
click at [353, 517] on li "3 - Motor Vehicle (S2) - Cal. Civ. Proc. Code § 703.140 (b)(2)" at bounding box center [478, 529] width 400 height 25
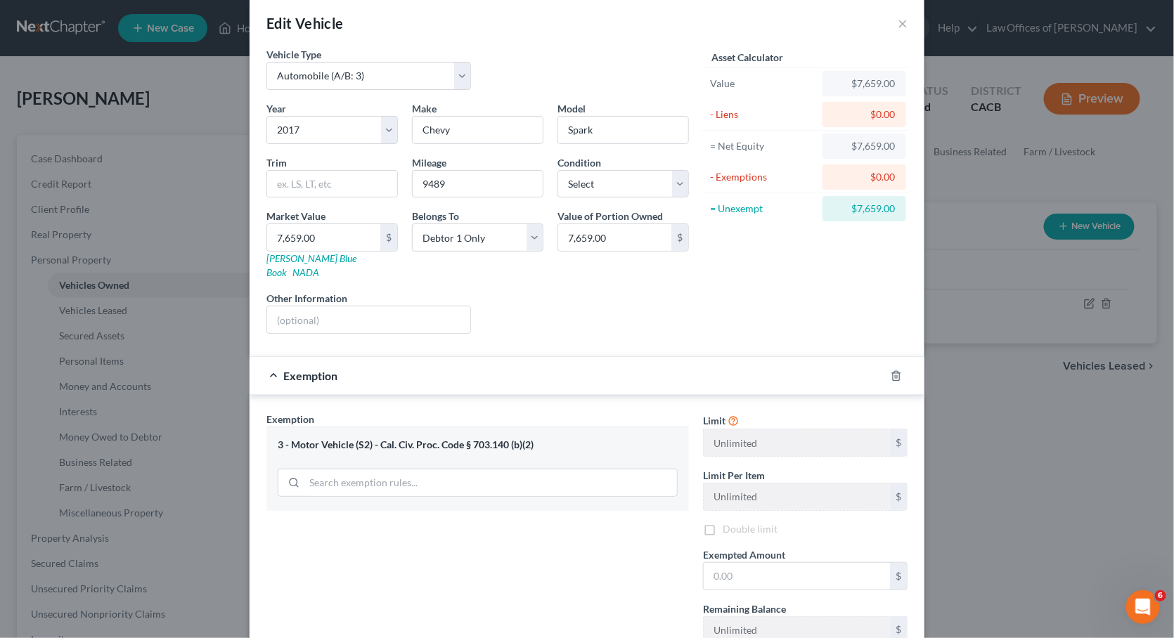
scroll to position [54, 0]
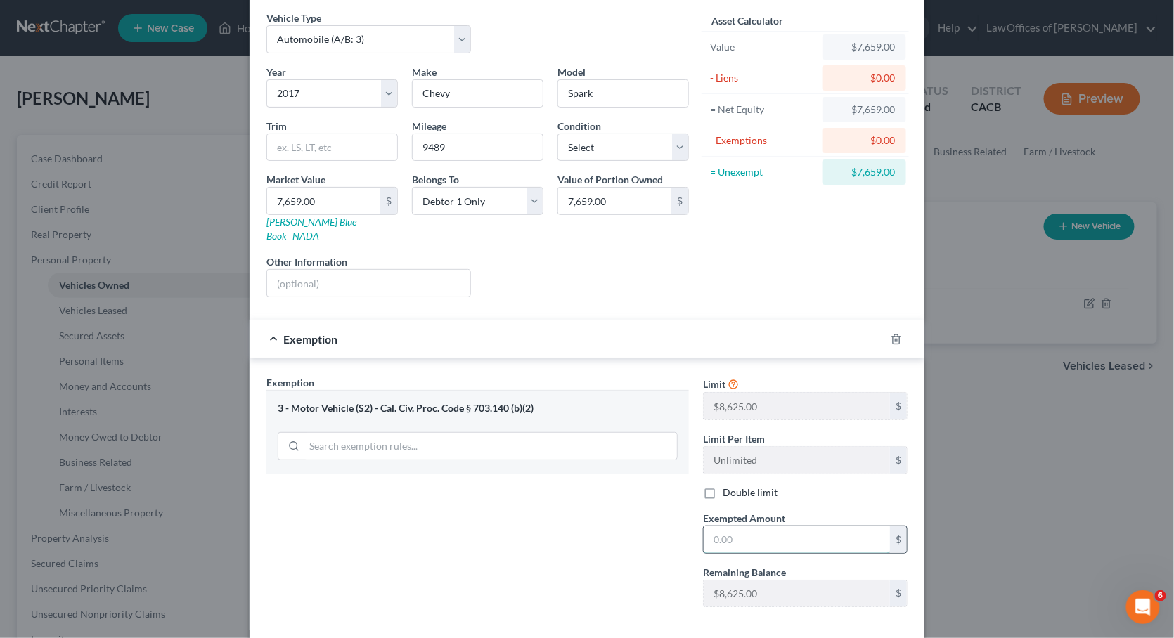
click at [746, 527] on input "text" at bounding box center [796, 539] width 186 height 27
type input "8,625"
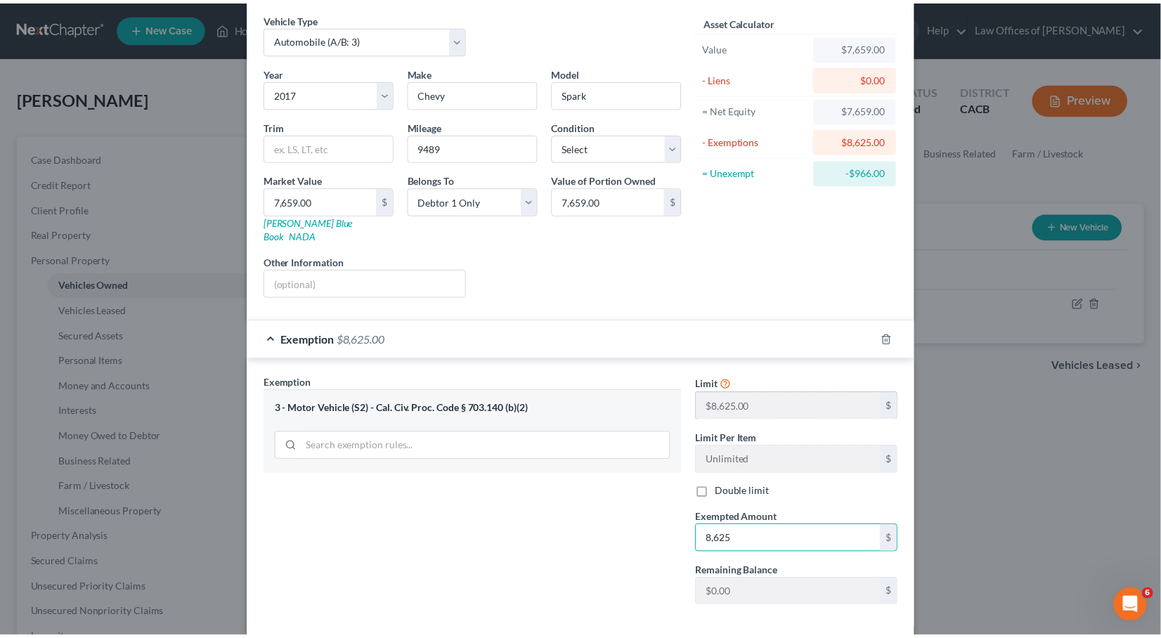
scroll to position [104, 0]
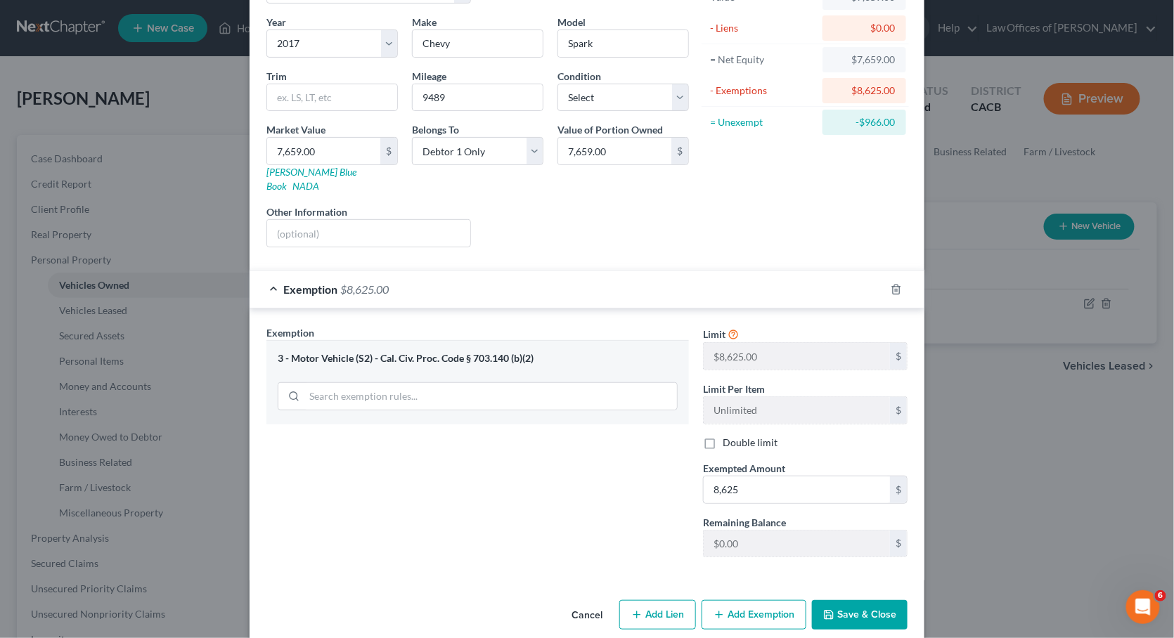
click at [843, 602] on button "Save & Close" at bounding box center [860, 615] width 96 height 30
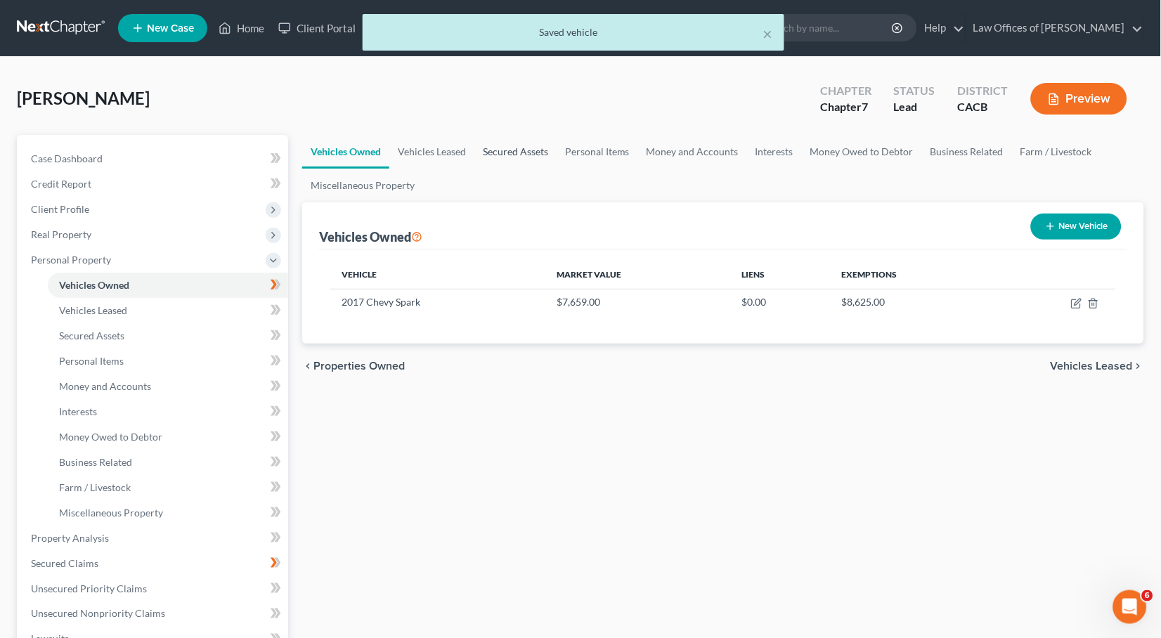
click at [536, 151] on link "Secured Assets" at bounding box center [515, 152] width 82 height 34
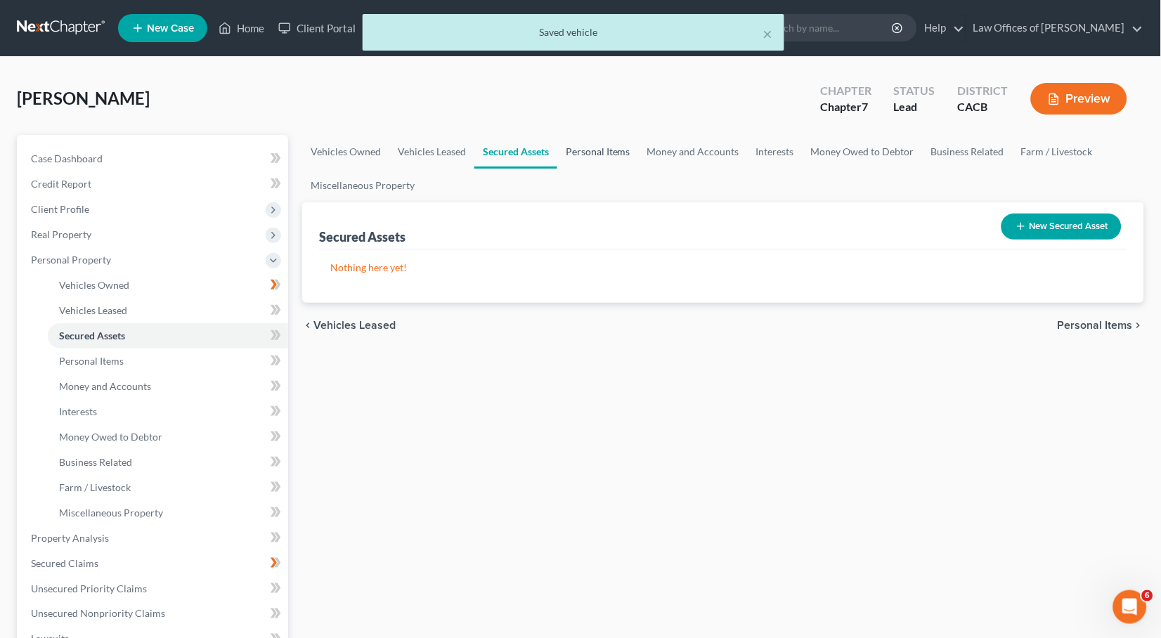
click at [587, 152] on link "Personal Items" at bounding box center [598, 152] width 82 height 34
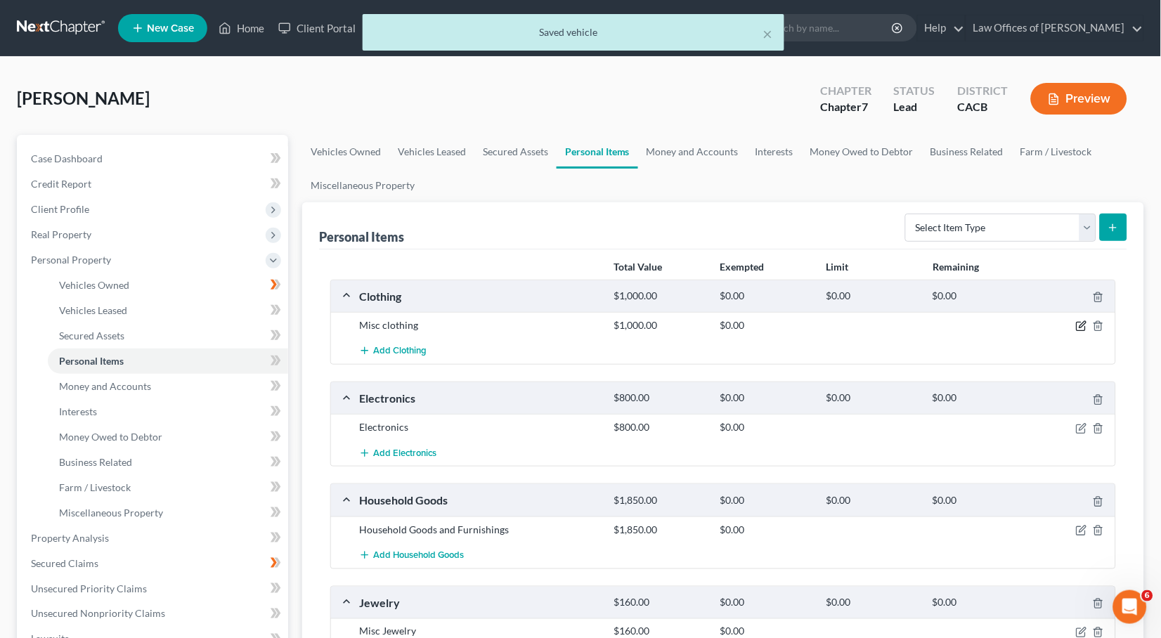
click at [1081, 321] on icon "button" at bounding box center [1081, 325] width 11 height 11
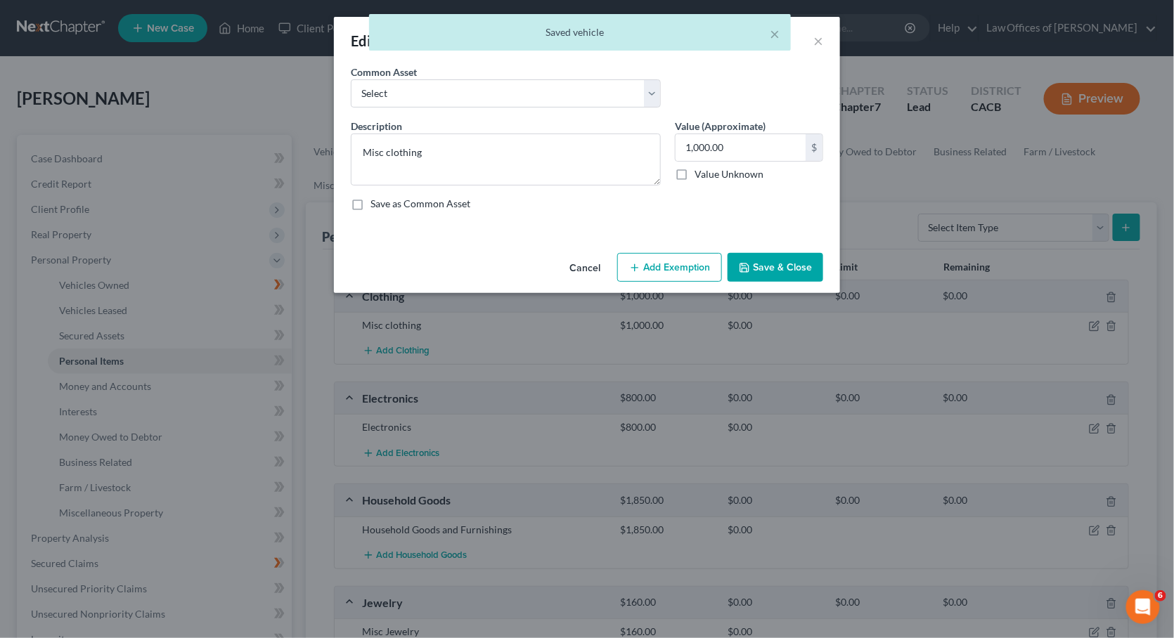
click at [673, 264] on button "Add Exemption" at bounding box center [669, 268] width 105 height 30
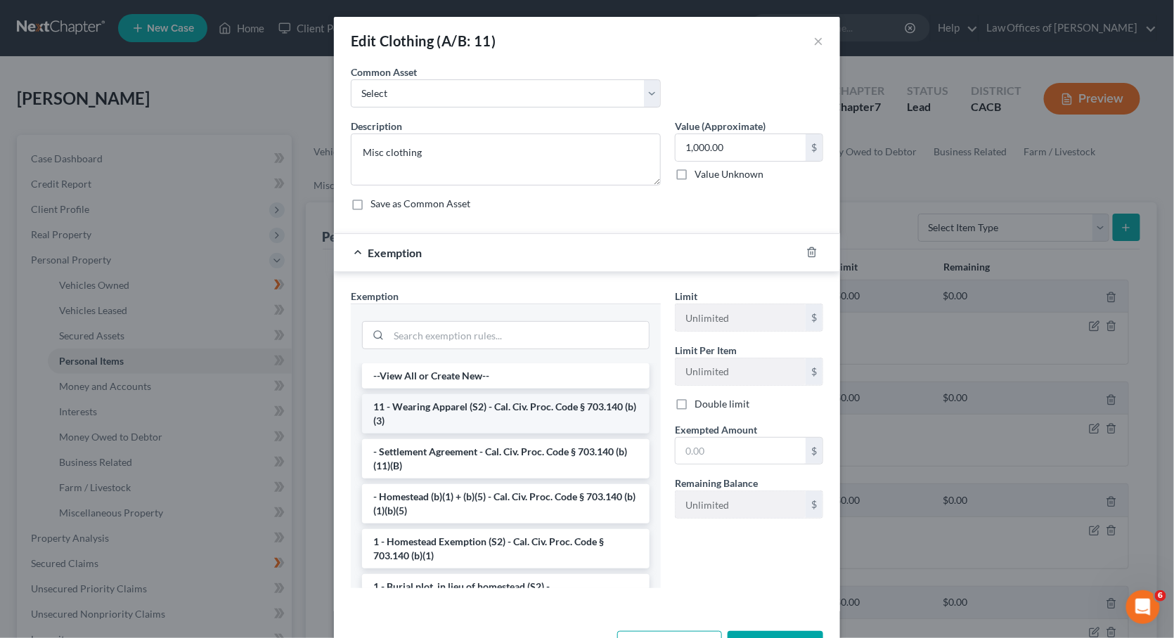
click at [469, 414] on li "11 - Wearing Apparel (S2) - Cal. Civ. Proc. Code § 703.140 (b)(3)" at bounding box center [505, 413] width 287 height 39
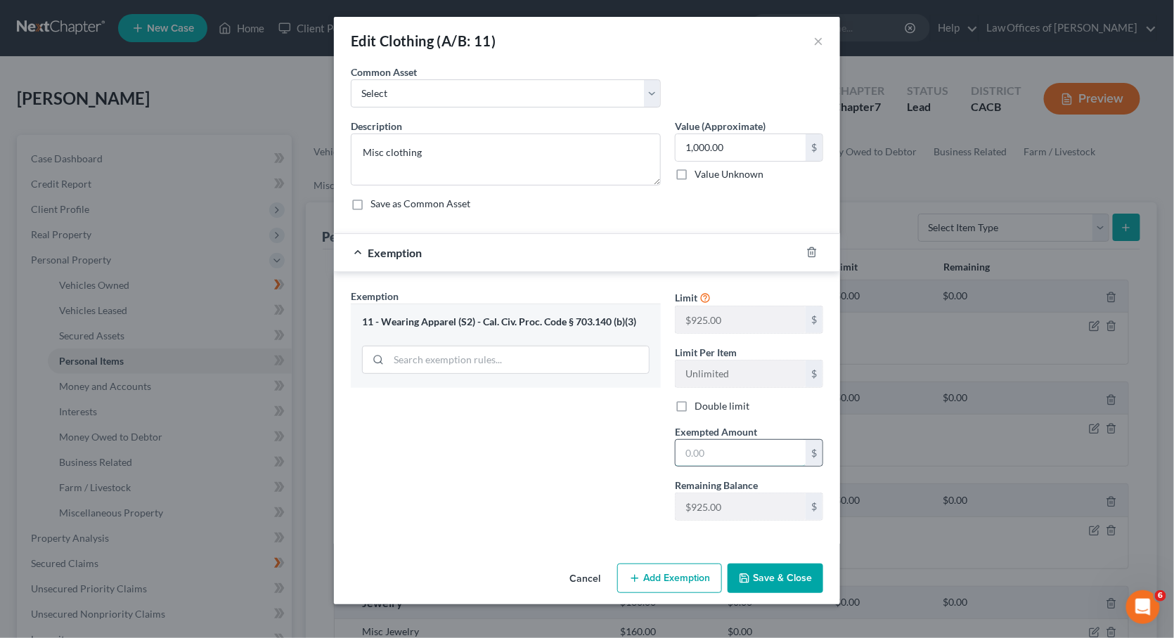
click at [727, 453] on input "text" at bounding box center [740, 453] width 130 height 27
click at [758, 584] on button "Save & Close" at bounding box center [775, 579] width 96 height 30
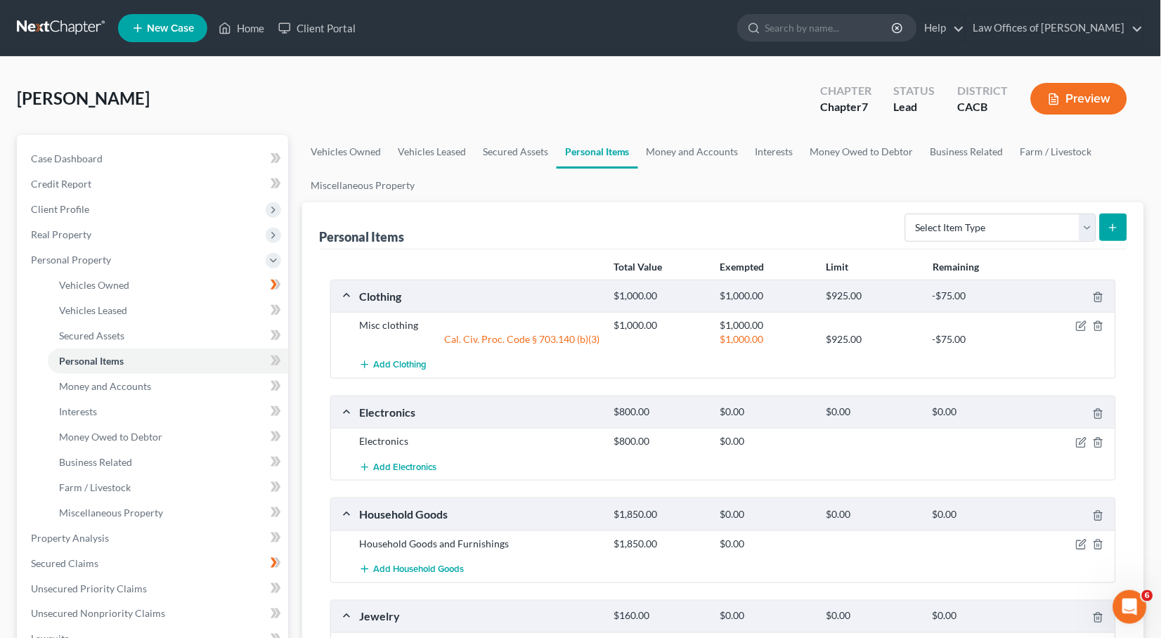
scroll to position [44, 0]
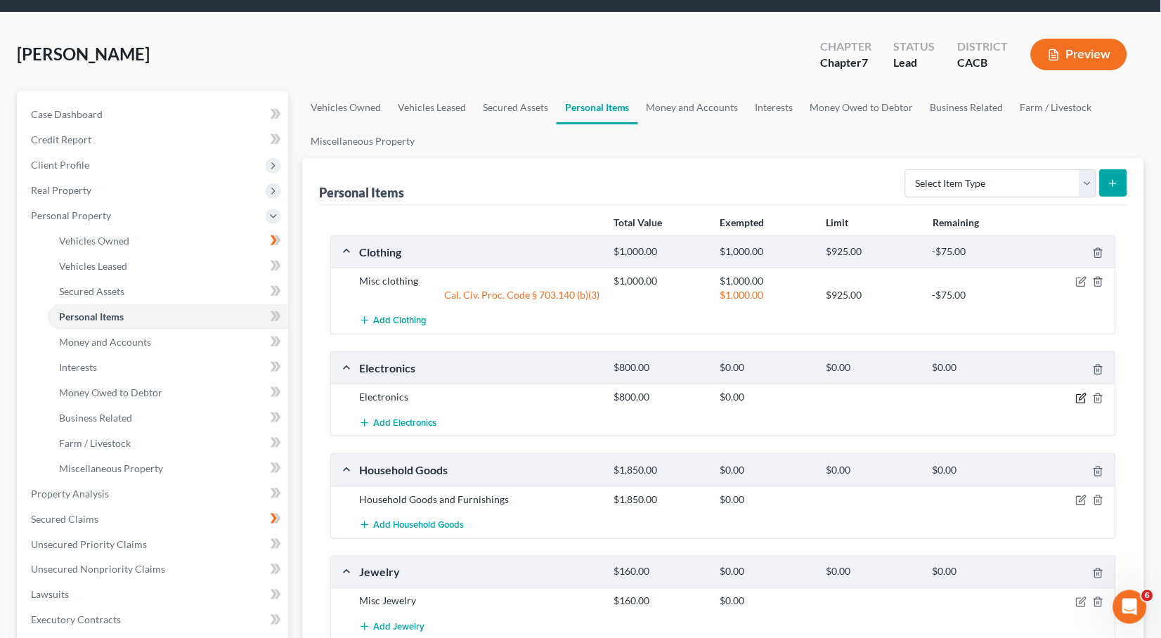
click at [1084, 397] on icon "button" at bounding box center [1081, 398] width 11 height 11
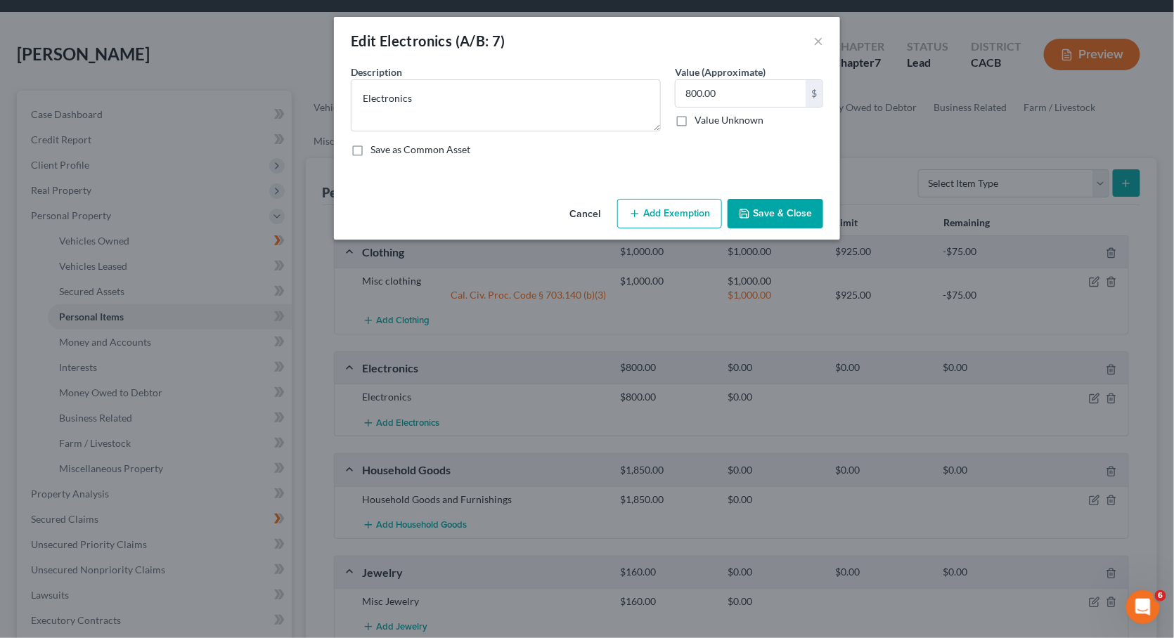
click at [687, 212] on button "Add Exemption" at bounding box center [669, 214] width 105 height 30
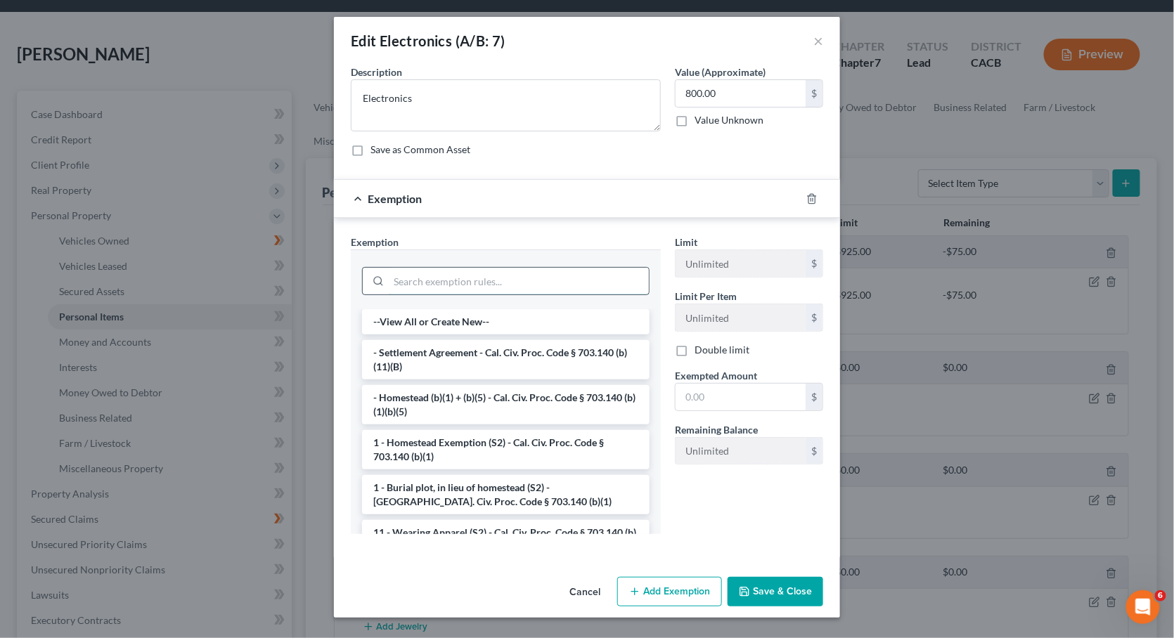
click at [486, 282] on input "search" at bounding box center [519, 281] width 260 height 27
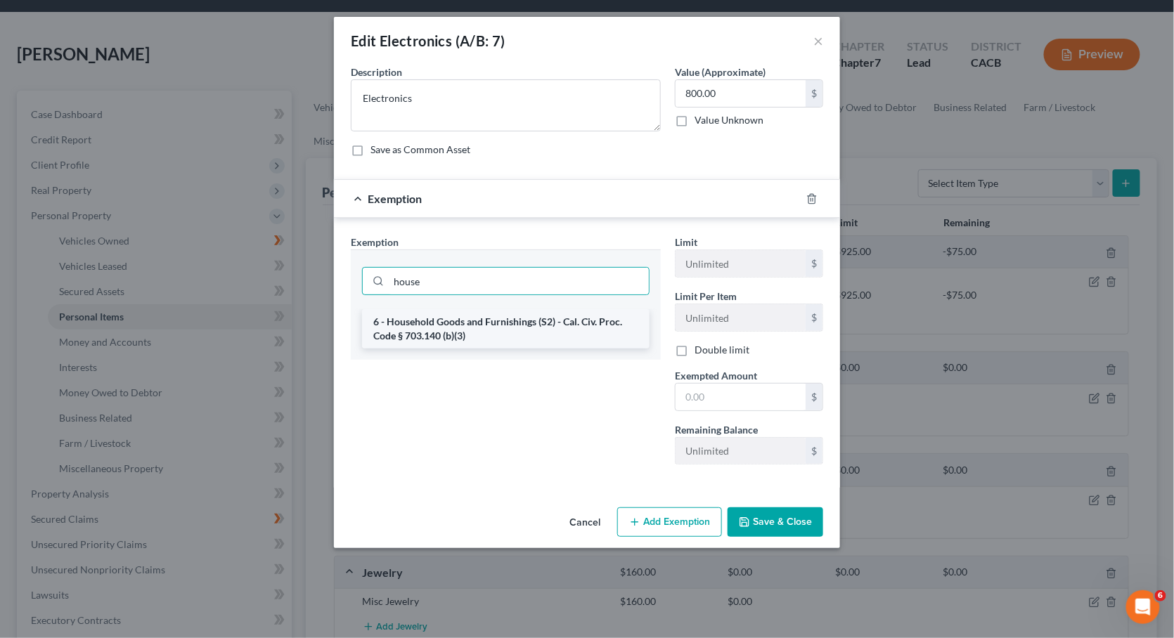
click at [432, 327] on li "6 - Household Goods and Furnishings (S2) - Cal. Civ. Proc. Code § 703.140 (b)(3)" at bounding box center [505, 328] width 287 height 39
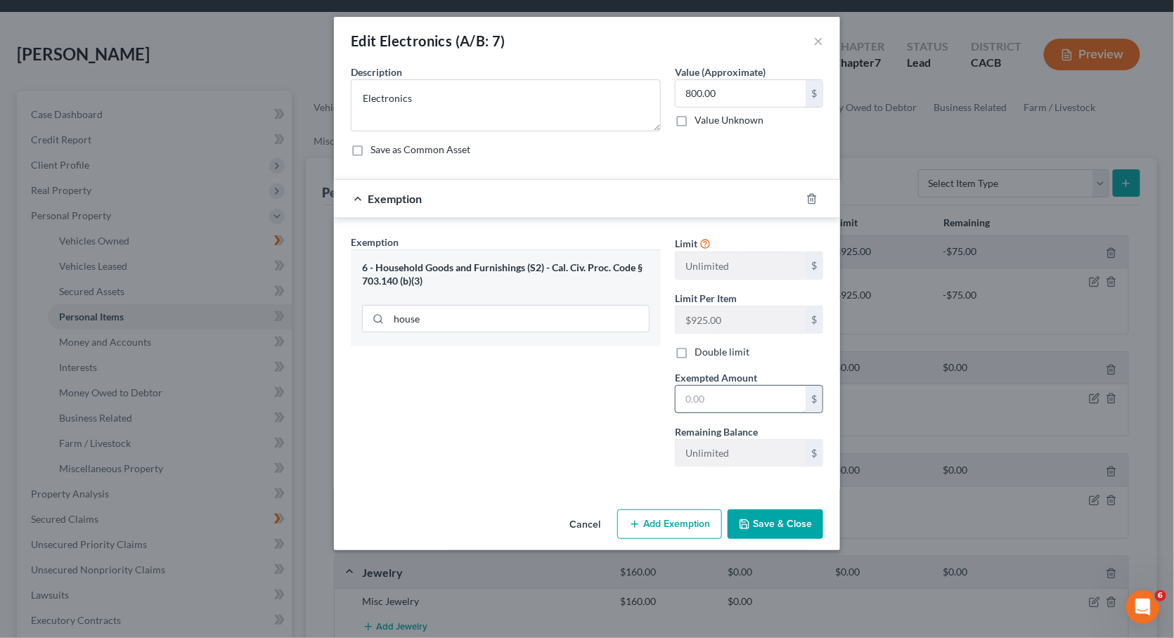
click at [711, 402] on input "text" at bounding box center [740, 399] width 130 height 27
click at [779, 514] on button "Save & Close" at bounding box center [775, 524] width 96 height 30
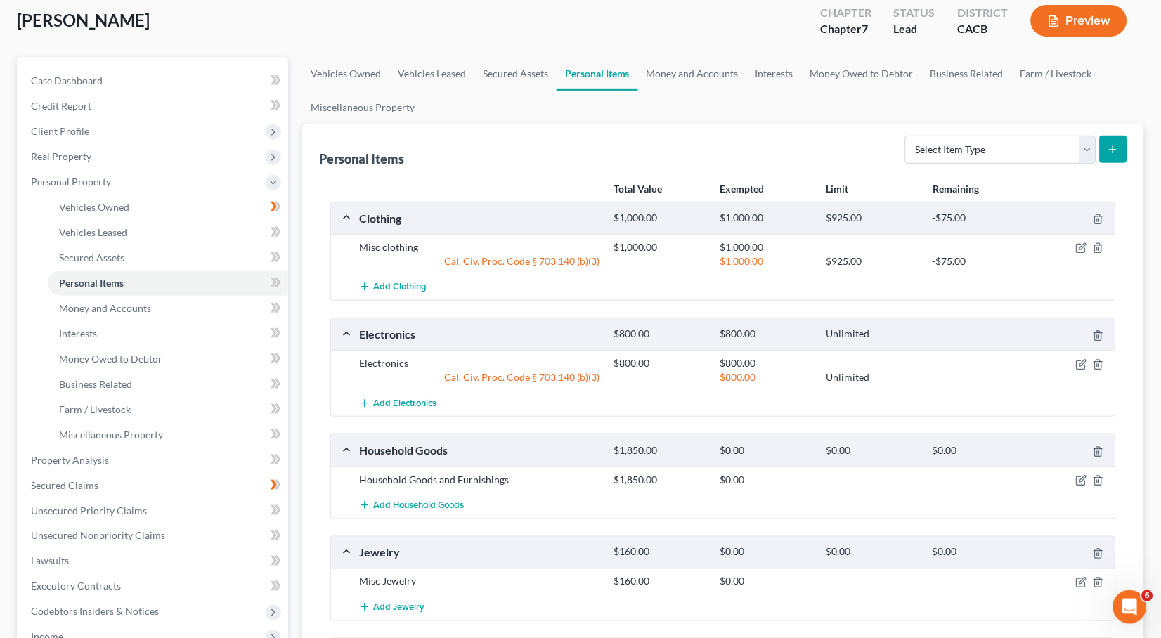
scroll to position [95, 0]
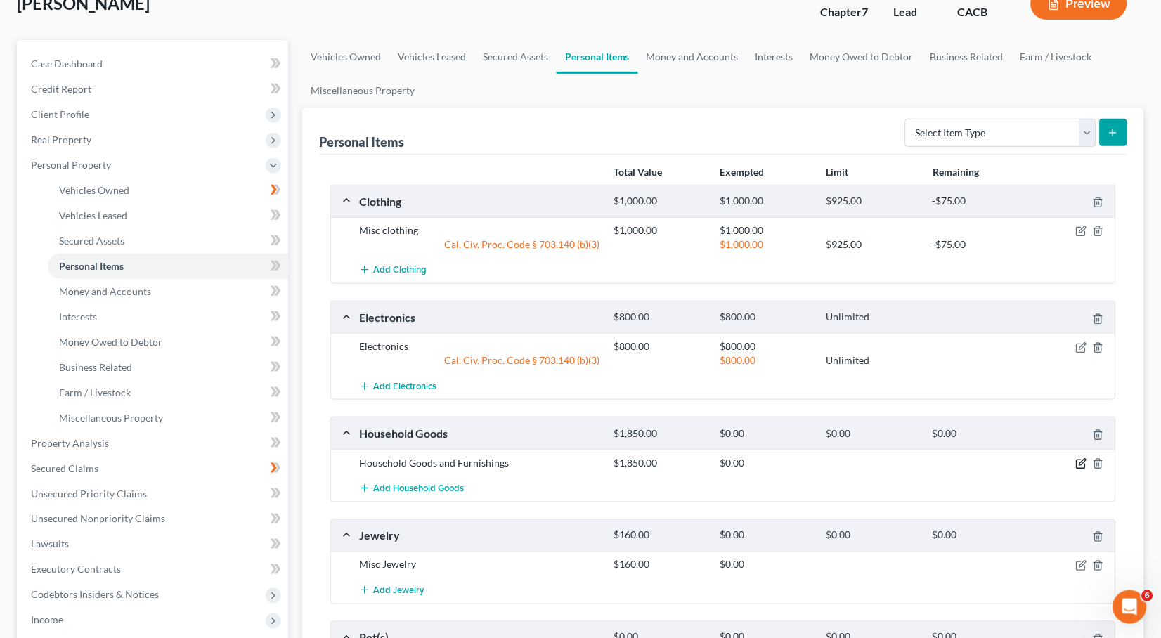
click at [1080, 460] on icon "button" at bounding box center [1082, 462] width 6 height 6
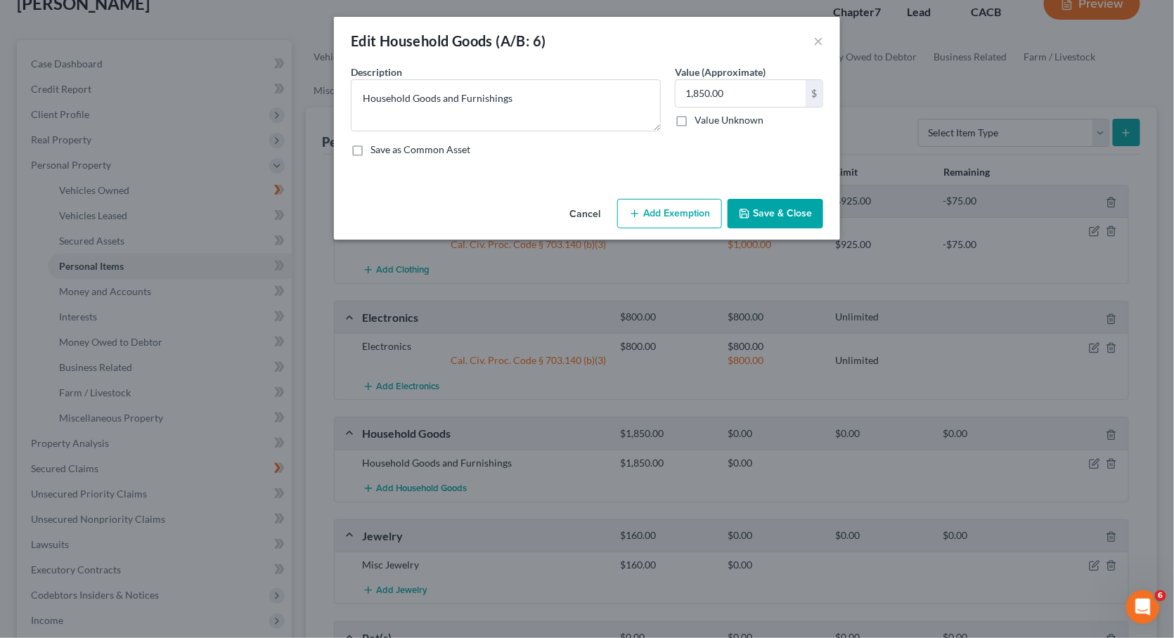
click at [680, 212] on button "Add Exemption" at bounding box center [669, 214] width 105 height 30
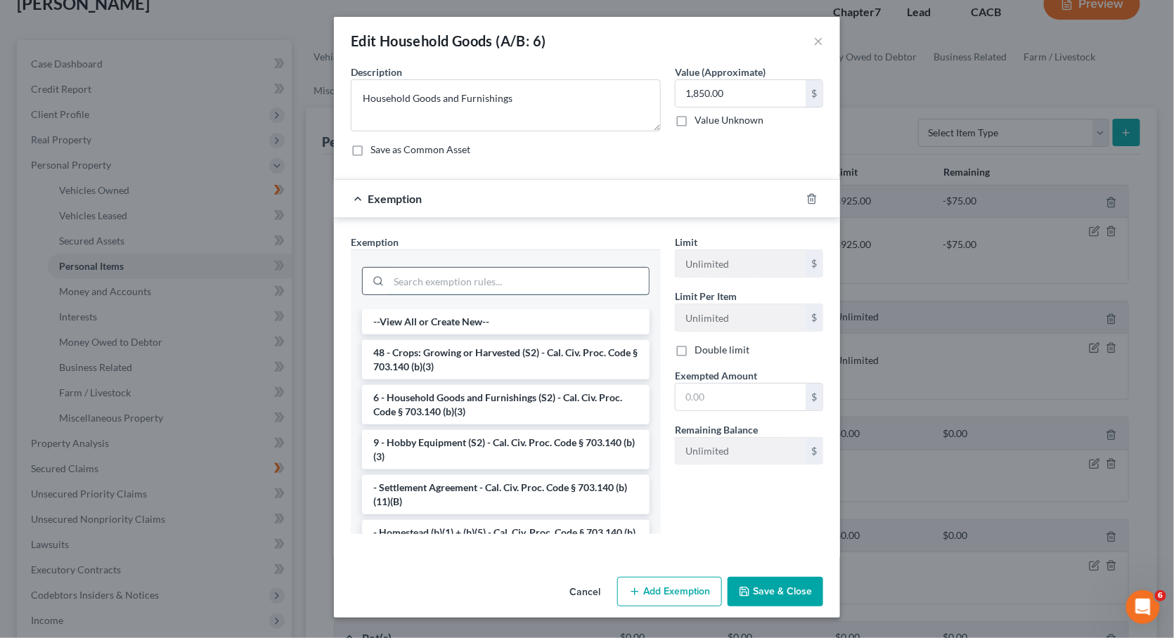
click at [446, 285] on input "search" at bounding box center [519, 281] width 260 height 27
click at [447, 282] on input "search" at bounding box center [519, 281] width 260 height 27
click at [477, 391] on li "6 - Household Goods and Furnishings (S2) - Cal. Civ. Proc. Code § 703.140 (b)(3)" at bounding box center [505, 404] width 287 height 39
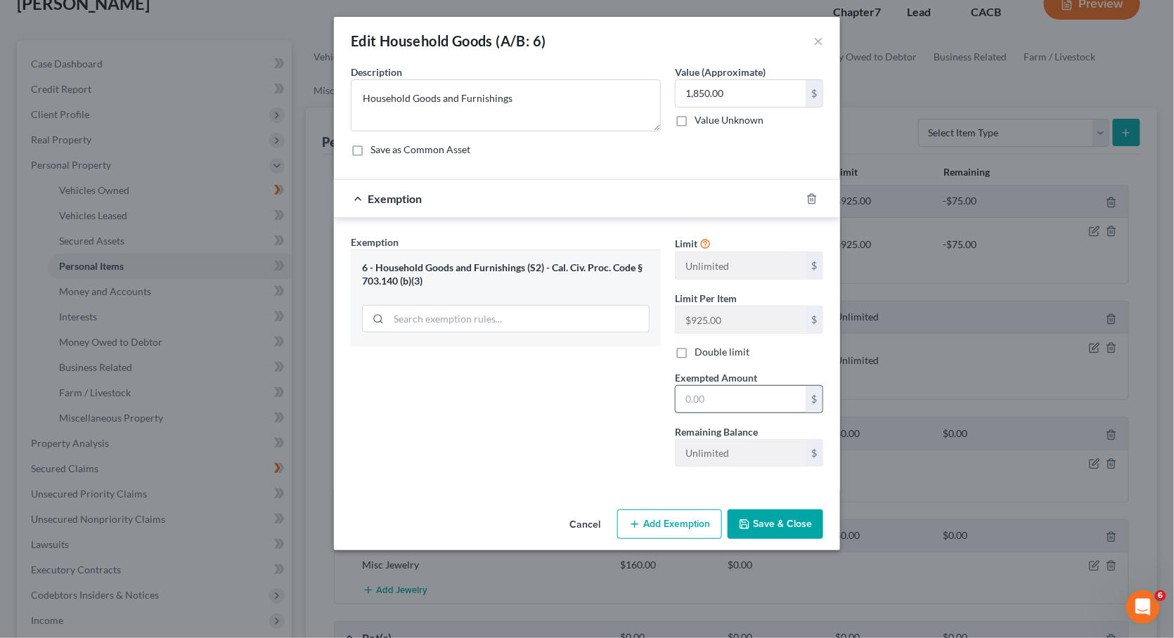
click at [701, 402] on input "text" at bounding box center [740, 399] width 130 height 27
click at [765, 519] on button "Save & Close" at bounding box center [775, 524] width 96 height 30
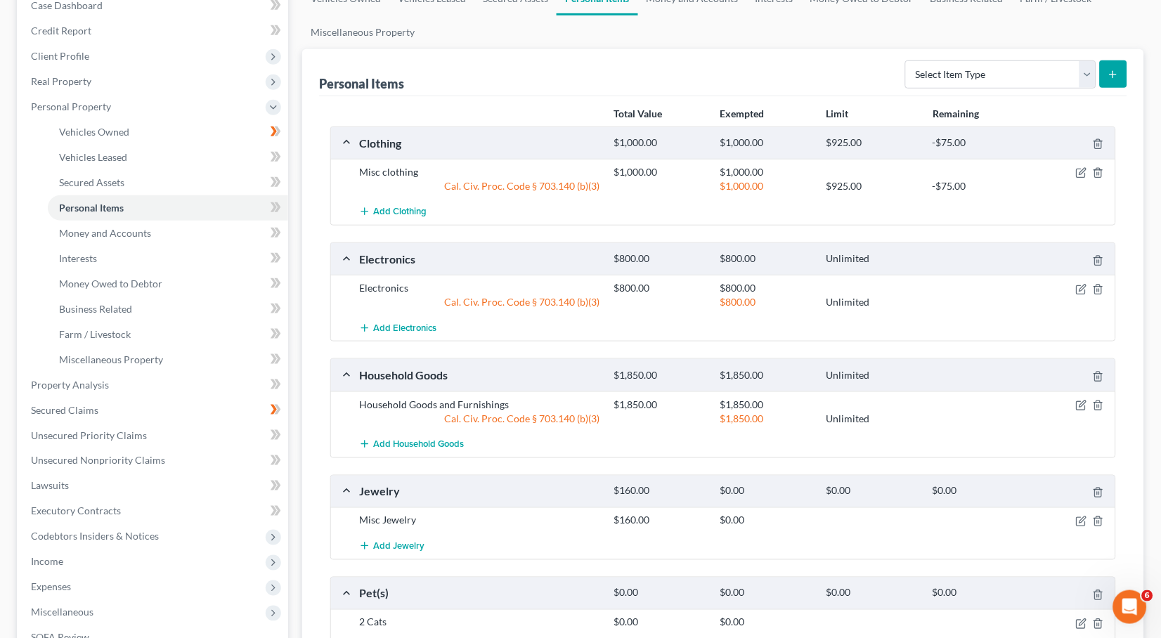
scroll to position [186, 0]
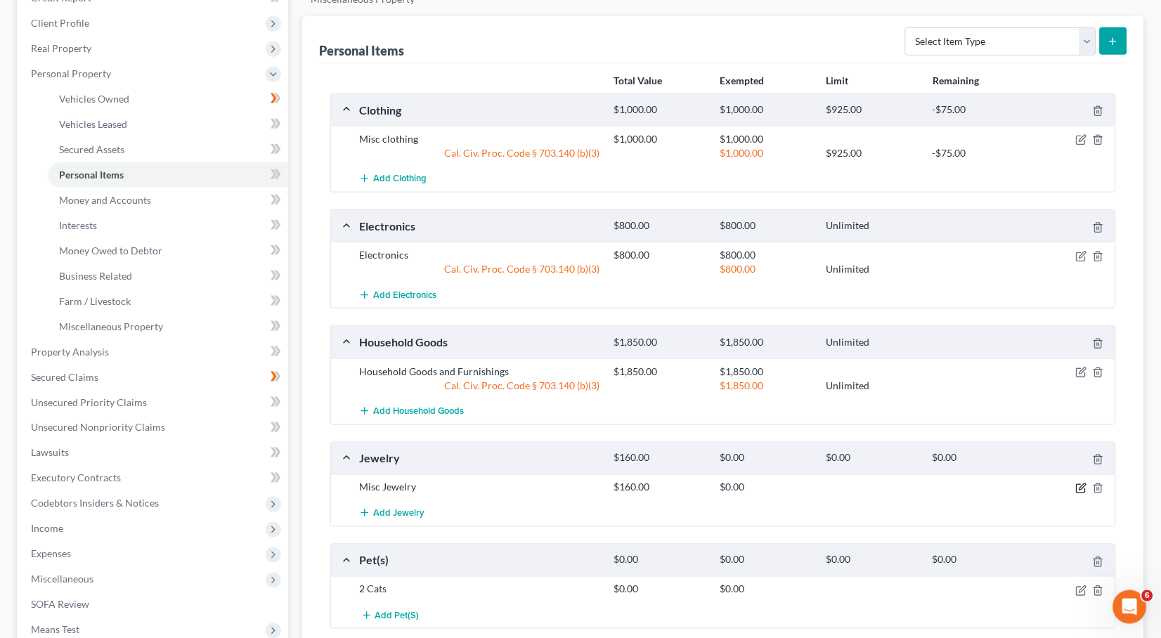
click at [1079, 483] on icon "button" at bounding box center [1081, 488] width 11 height 11
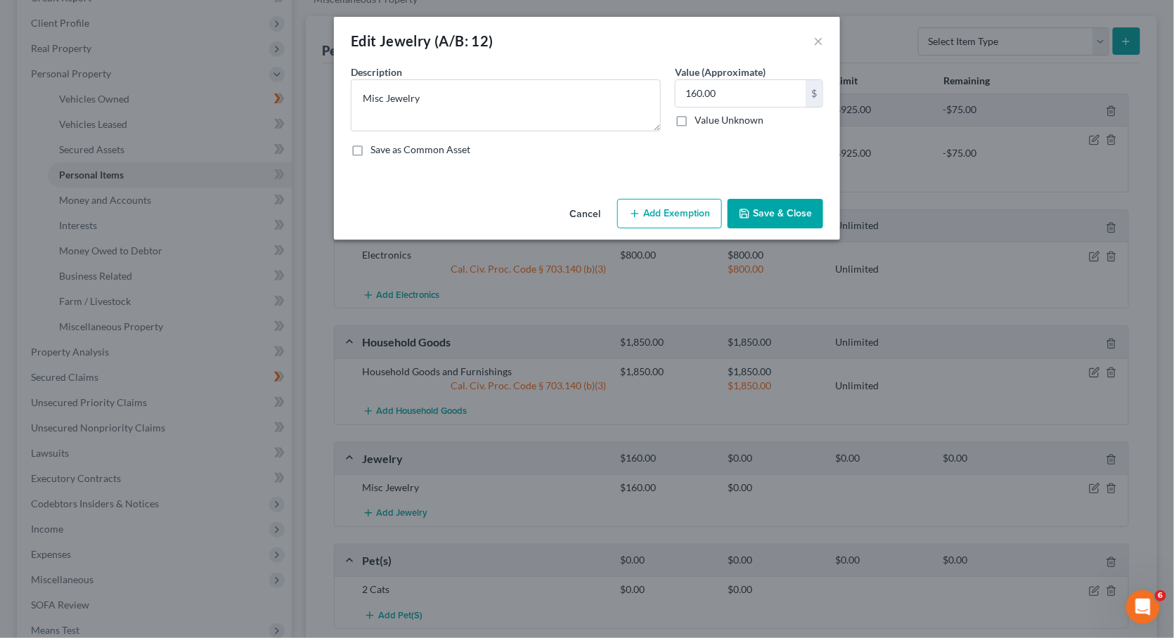
click at [662, 217] on button "Add Exemption" at bounding box center [669, 214] width 105 height 30
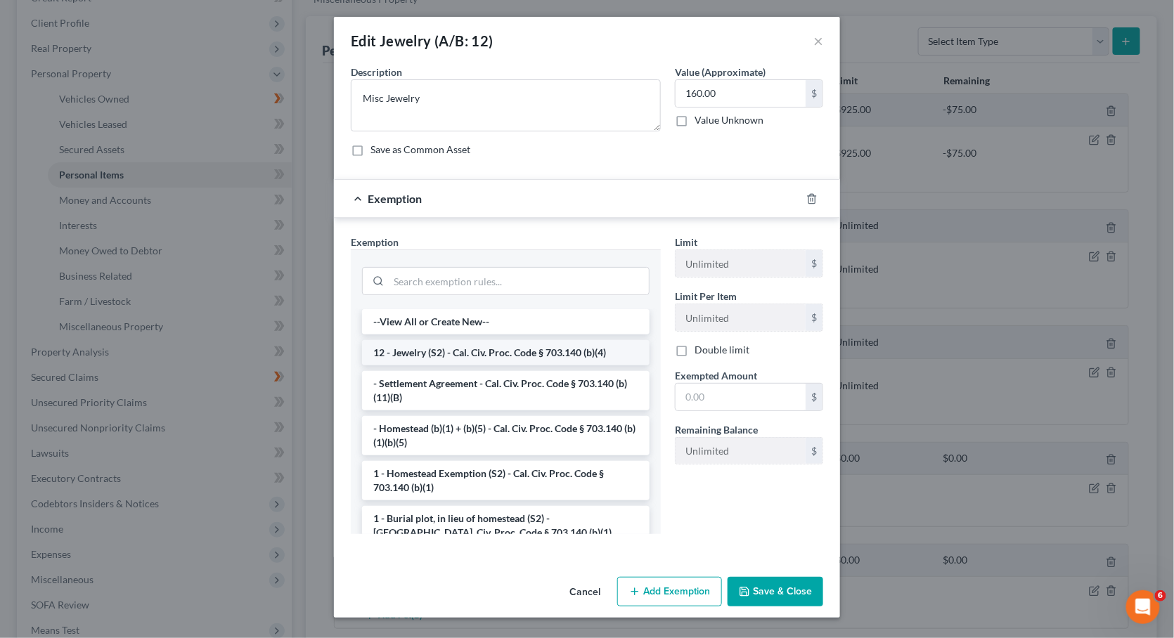
click at [438, 350] on li "12 - Jewelry (S2) - Cal. Civ. Proc. Code § 703.140 (b)(4)" at bounding box center [505, 352] width 287 height 25
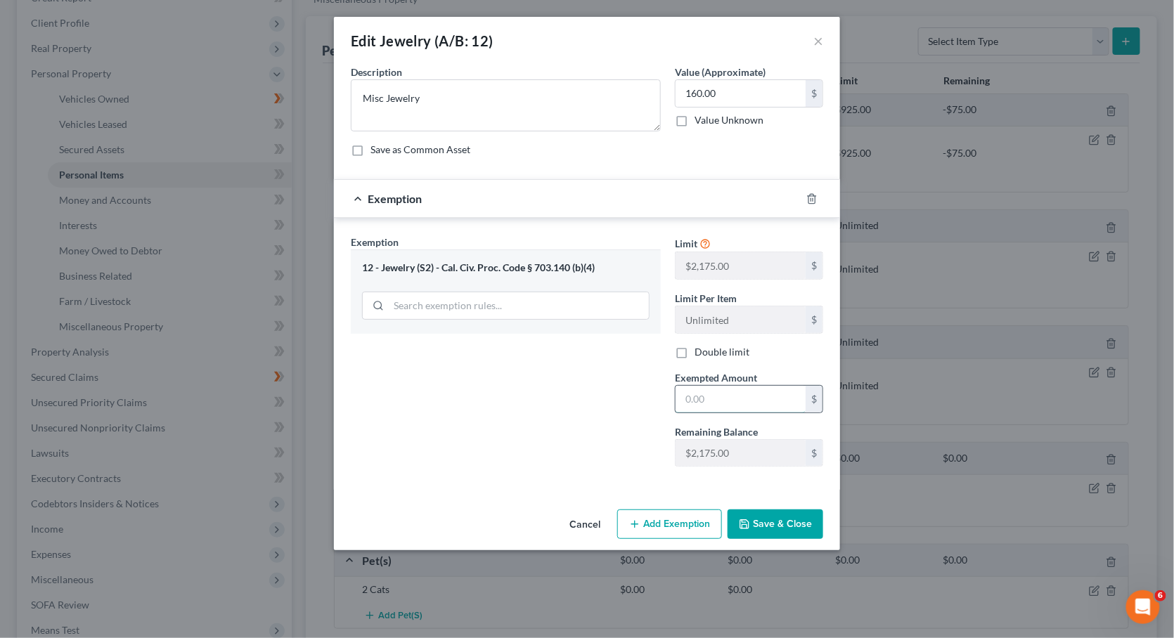
click at [736, 387] on input "text" at bounding box center [740, 399] width 130 height 27
click at [747, 528] on button "Save & Close" at bounding box center [775, 524] width 96 height 30
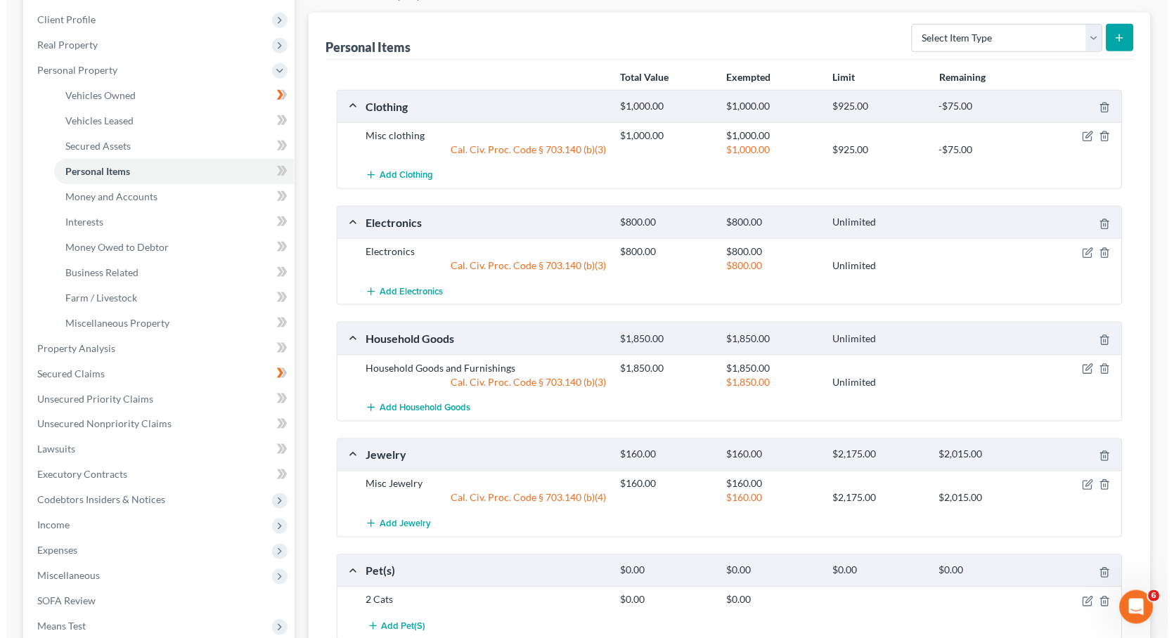
scroll to position [335, 0]
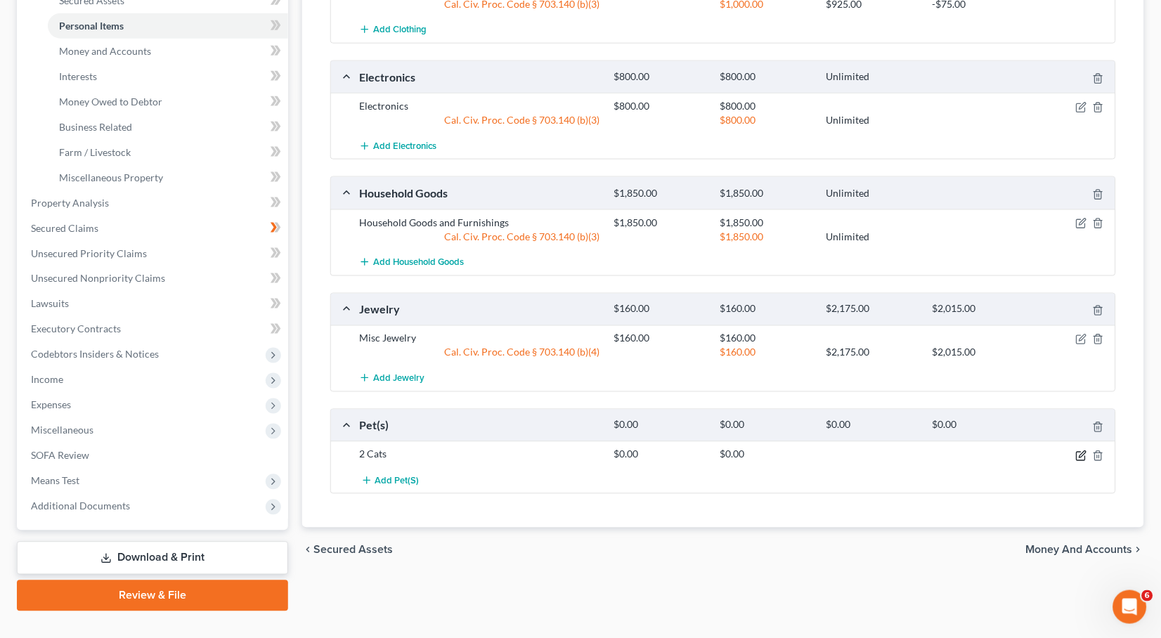
click at [1077, 452] on icon "button" at bounding box center [1081, 456] width 8 height 8
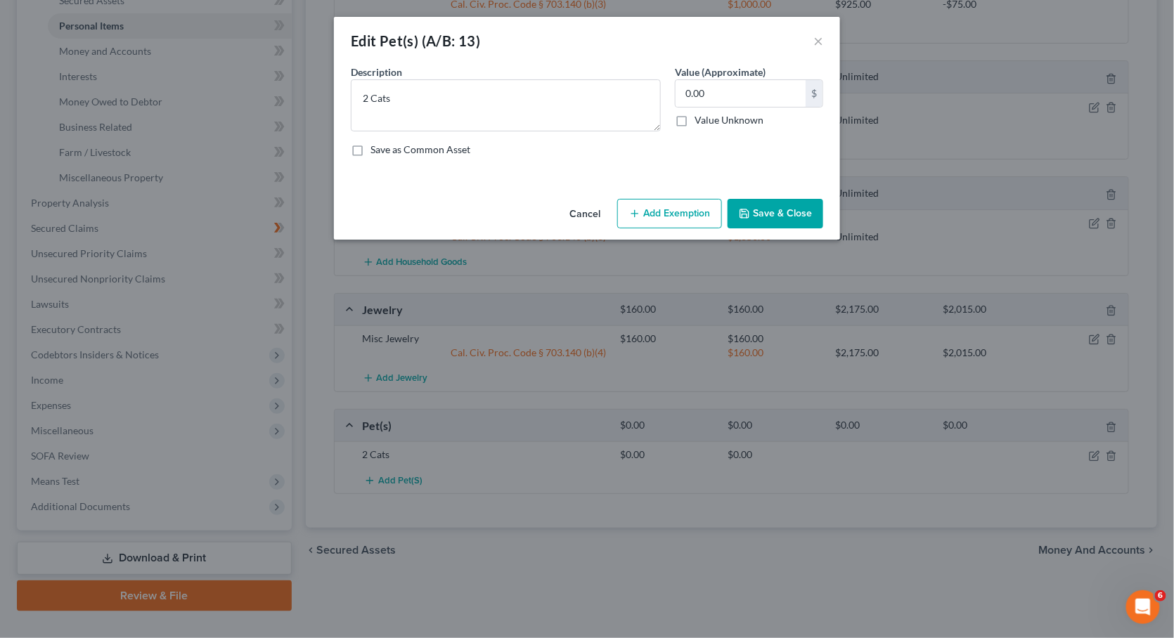
click at [592, 214] on button "Cancel" at bounding box center [584, 214] width 53 height 28
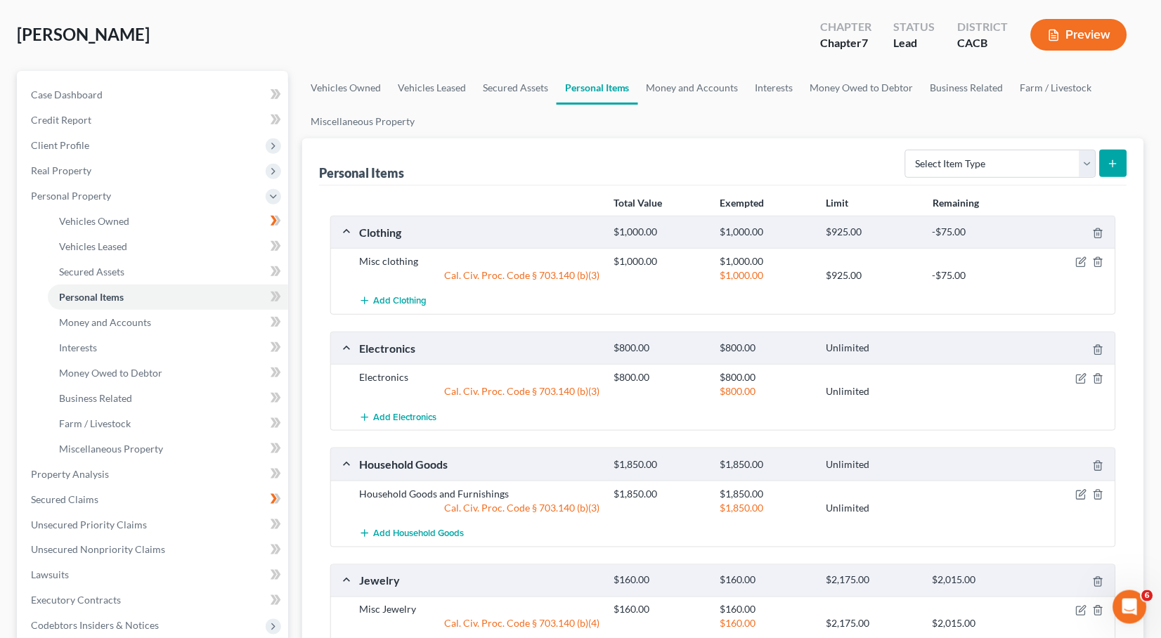
scroll to position [61, 0]
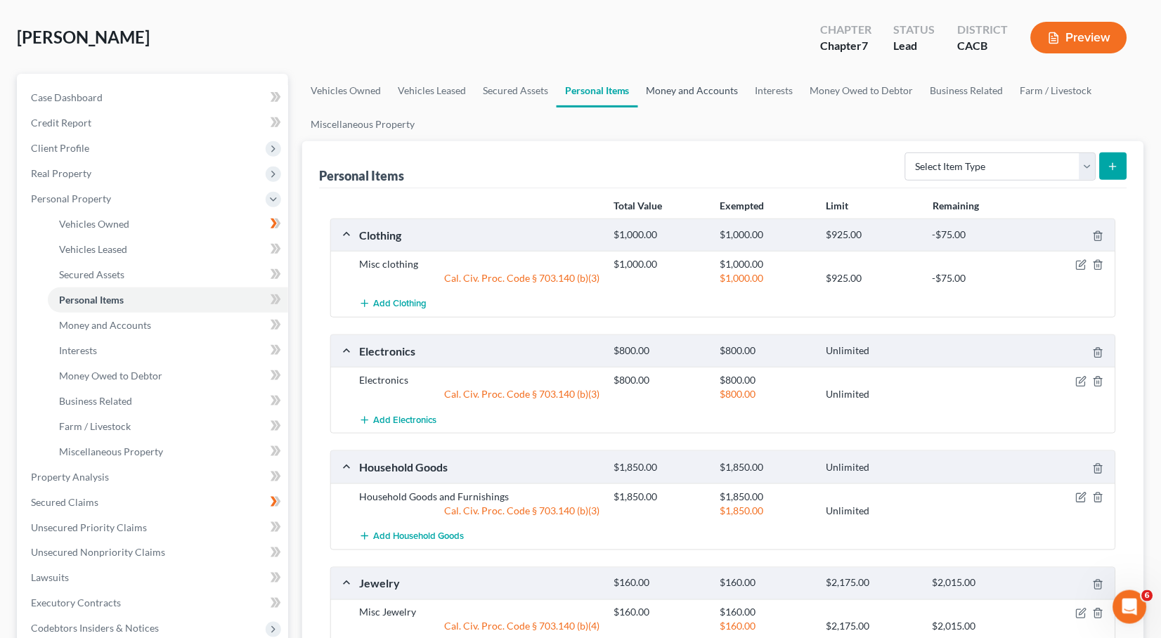
click at [711, 93] on link "Money and Accounts" at bounding box center [692, 91] width 109 height 34
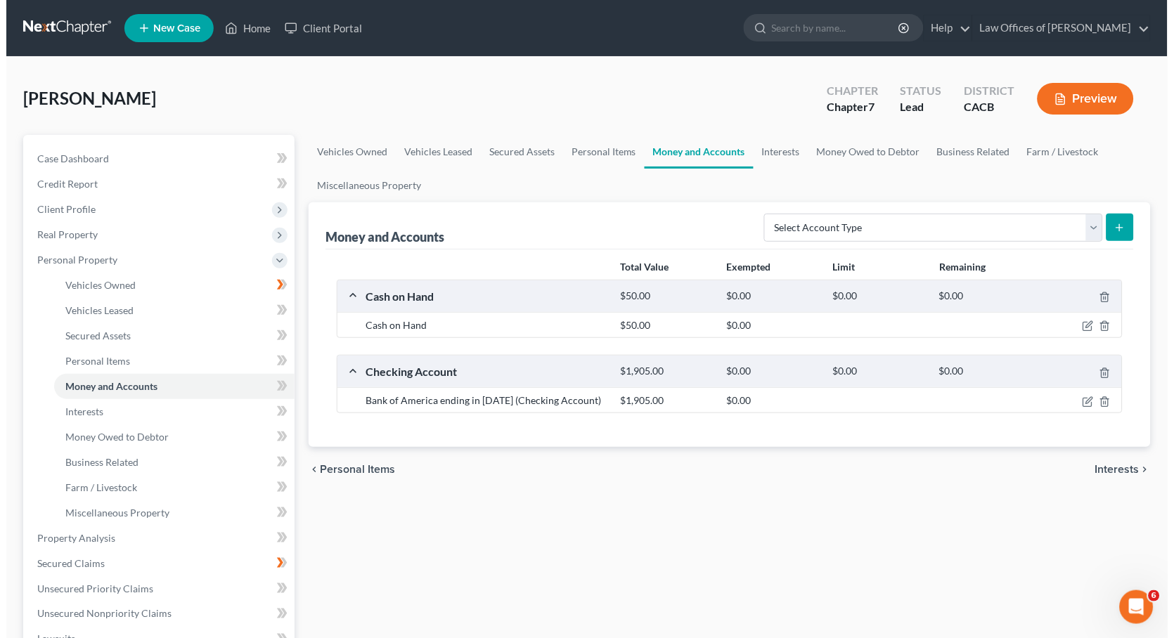
scroll to position [111, 0]
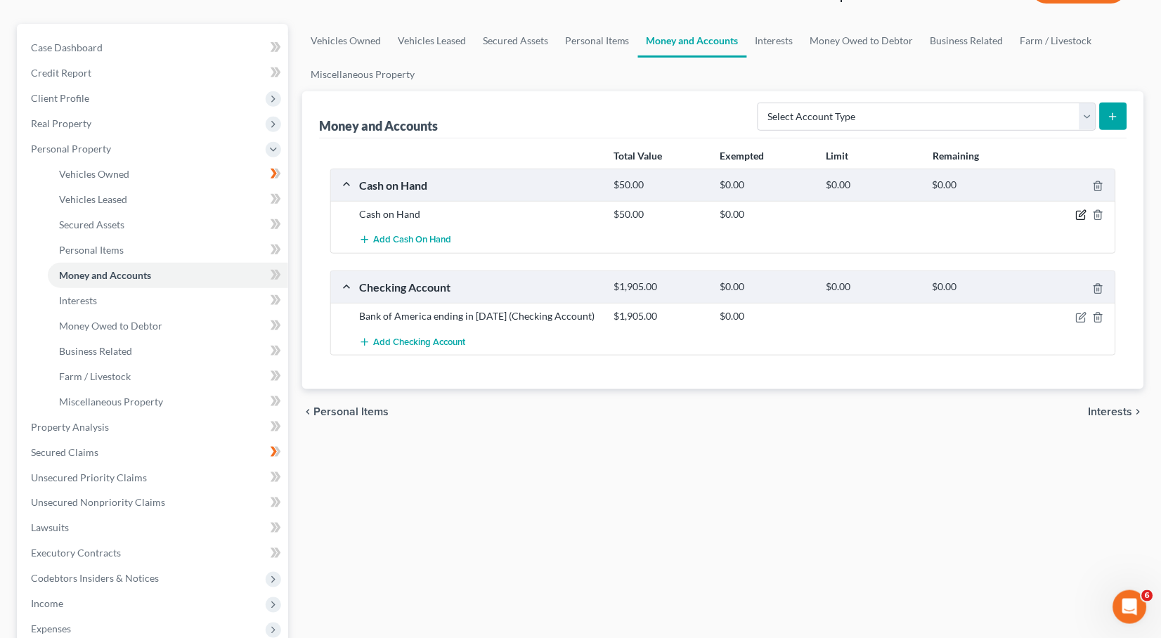
click at [1084, 212] on icon "button" at bounding box center [1081, 214] width 11 height 11
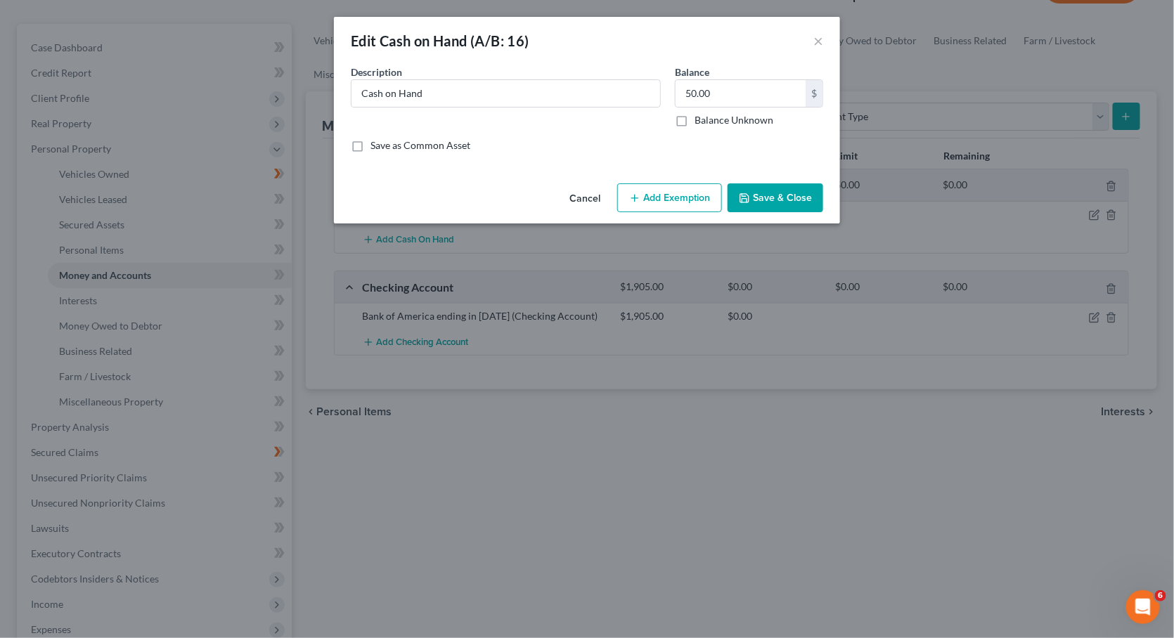
click at [697, 191] on button "Add Exemption" at bounding box center [669, 198] width 105 height 30
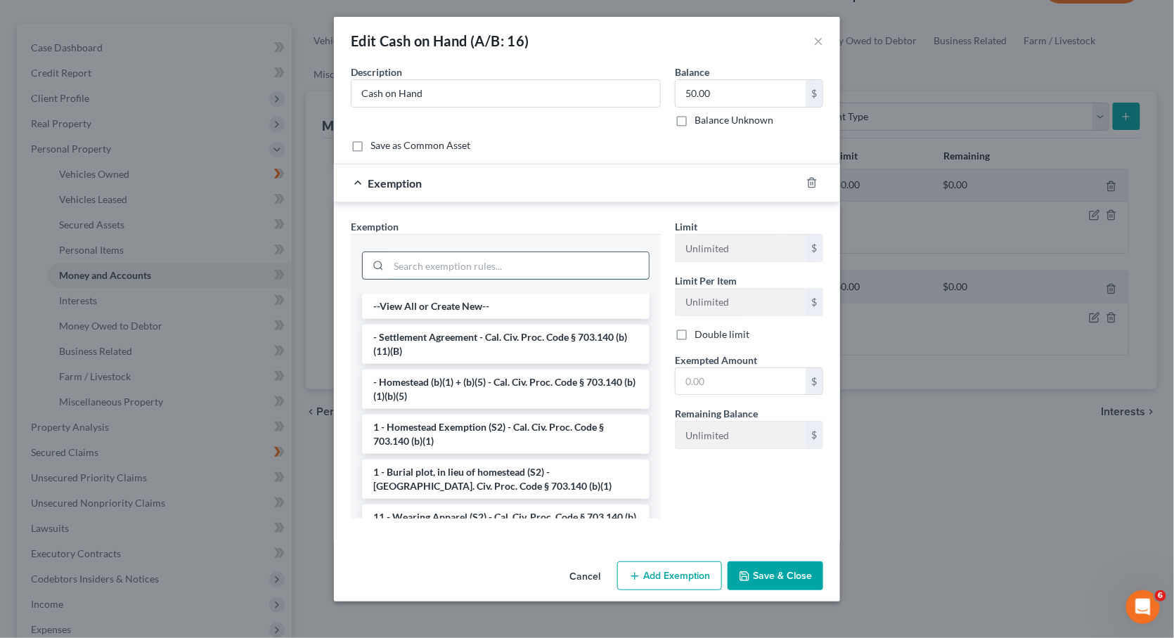
click at [476, 265] on input "search" at bounding box center [519, 265] width 260 height 27
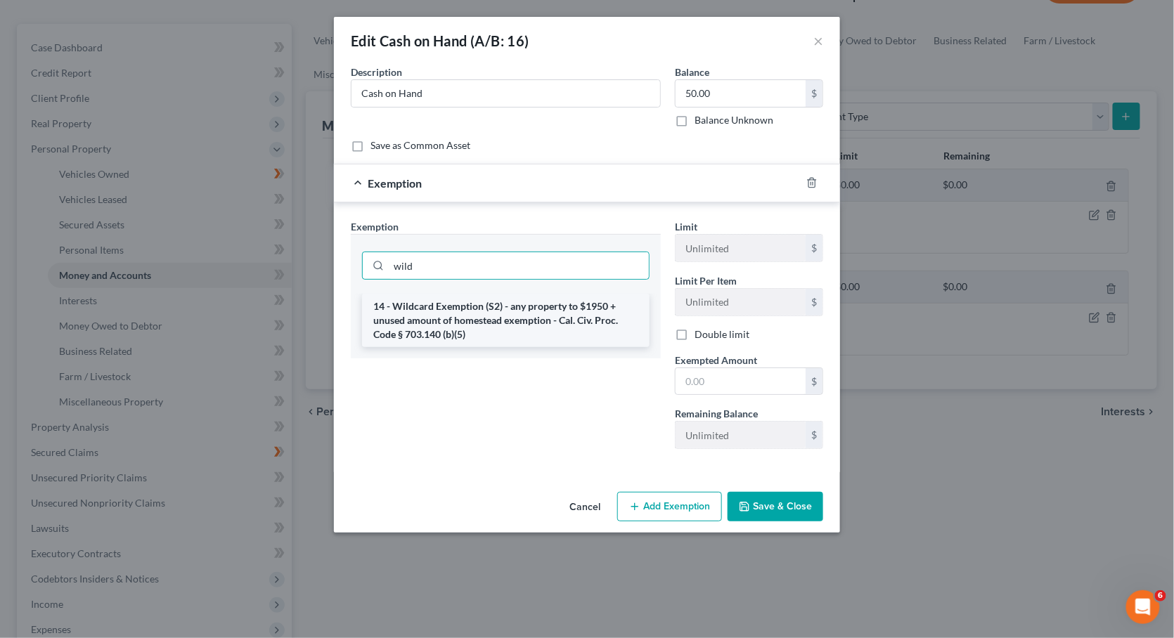
click at [526, 310] on li "14 - Wildcard Exemption (S2) - any property to $1950 + unused amount of homeste…" at bounding box center [505, 320] width 287 height 53
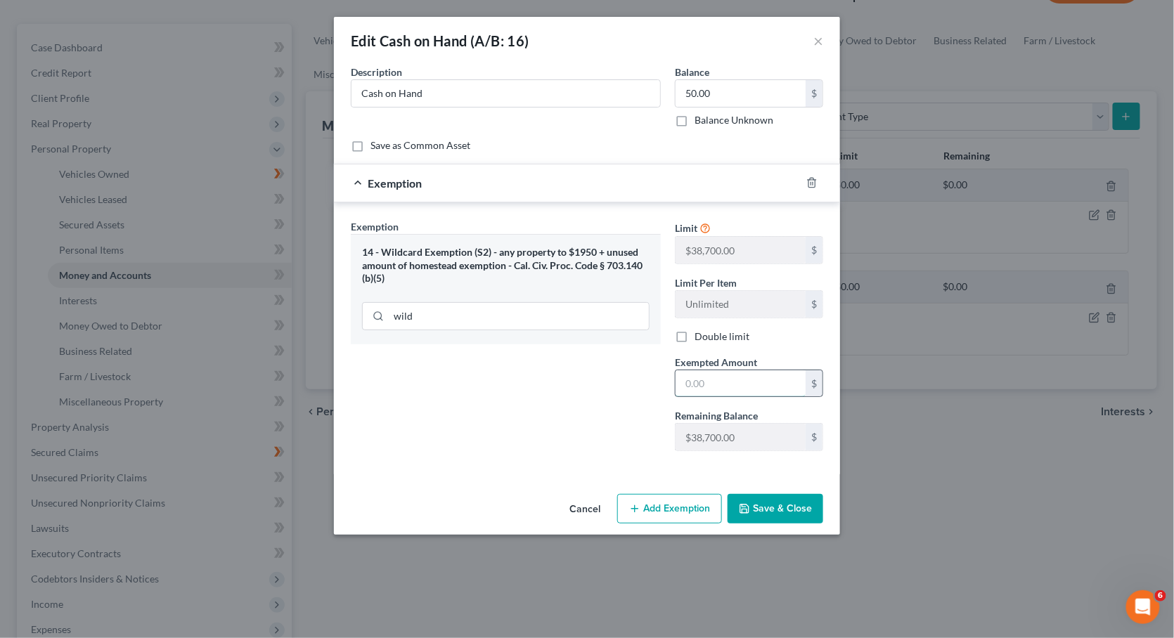
click at [716, 384] on input "text" at bounding box center [740, 383] width 130 height 27
click at [766, 507] on button "Save & Close" at bounding box center [775, 509] width 96 height 30
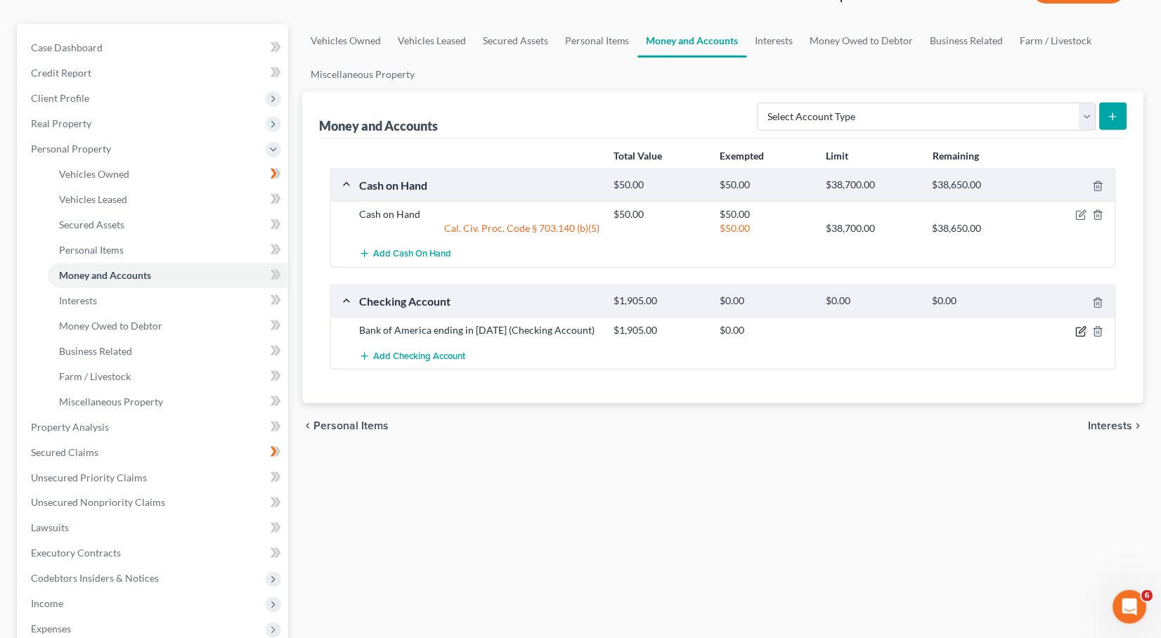
click at [1083, 327] on icon "button" at bounding box center [1081, 331] width 11 height 11
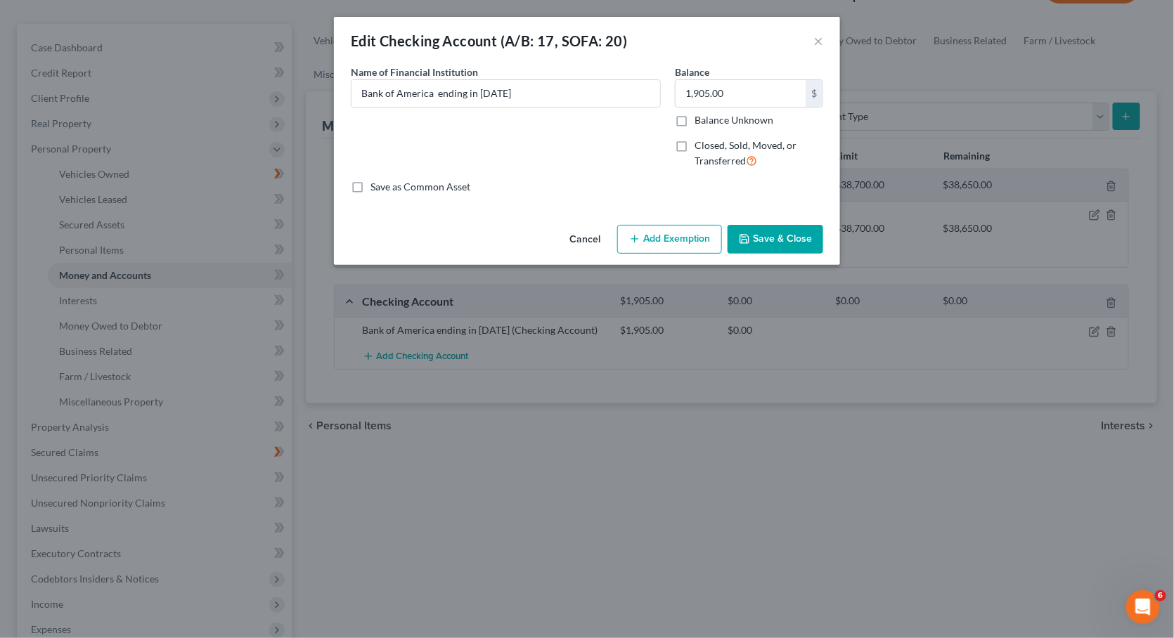
click at [677, 238] on button "Add Exemption" at bounding box center [669, 240] width 105 height 30
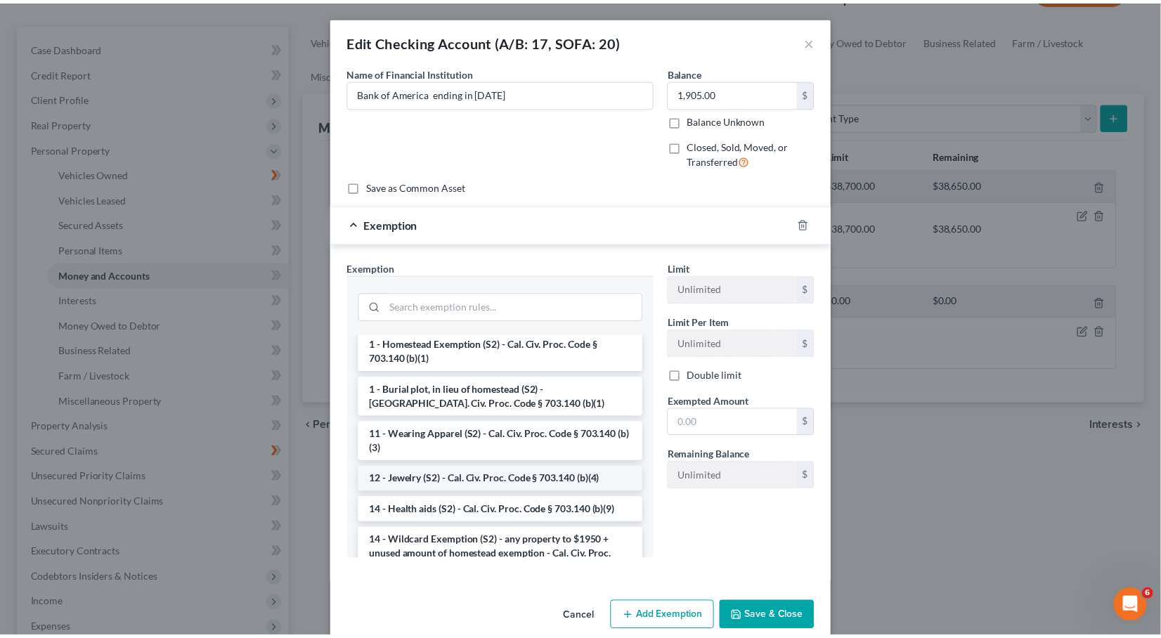
scroll to position [153, 0]
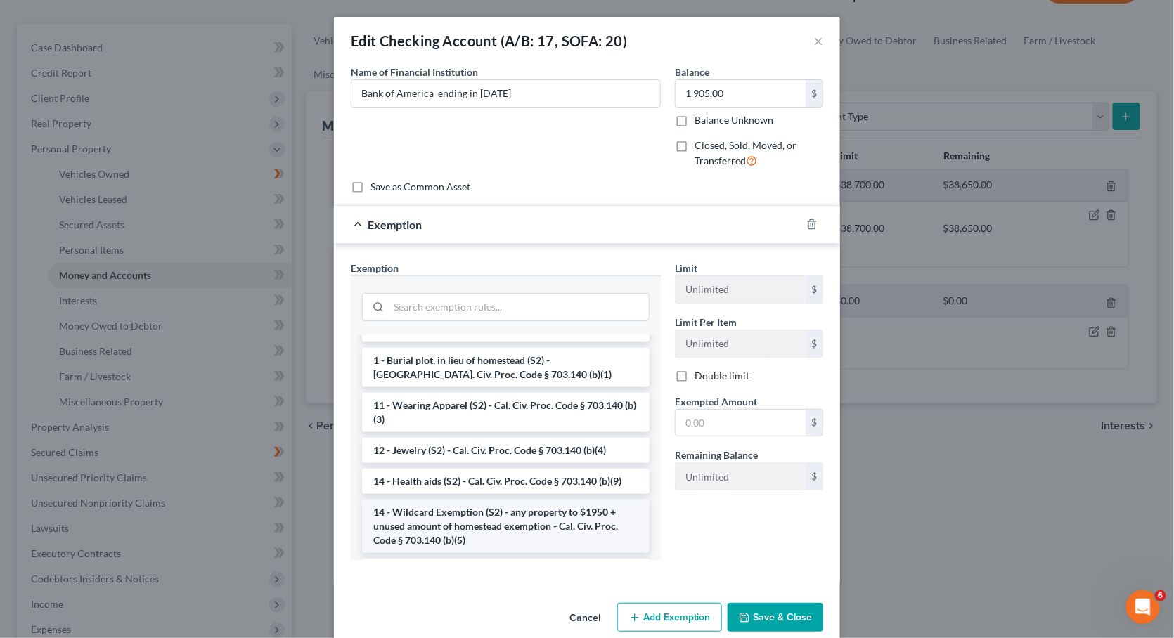
click at [480, 500] on li "14 - Wildcard Exemption (S2) - any property to $1950 + unused amount of homeste…" at bounding box center [505, 526] width 287 height 53
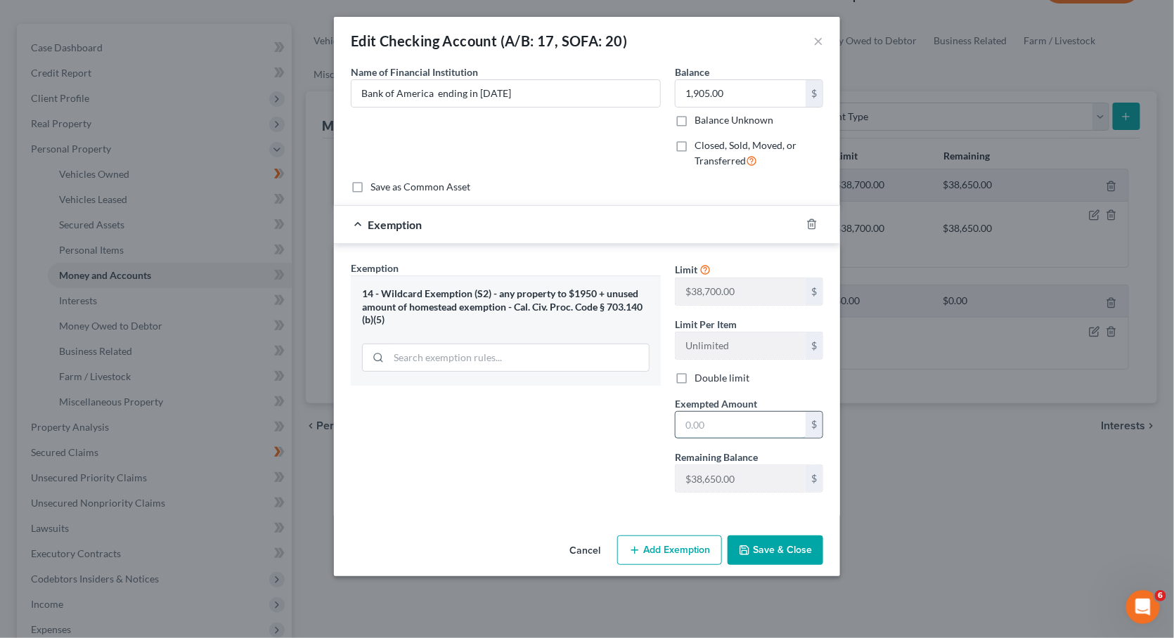
click at [744, 413] on input "text" at bounding box center [740, 425] width 130 height 27
click at [781, 546] on button "Save & Close" at bounding box center [775, 550] width 96 height 30
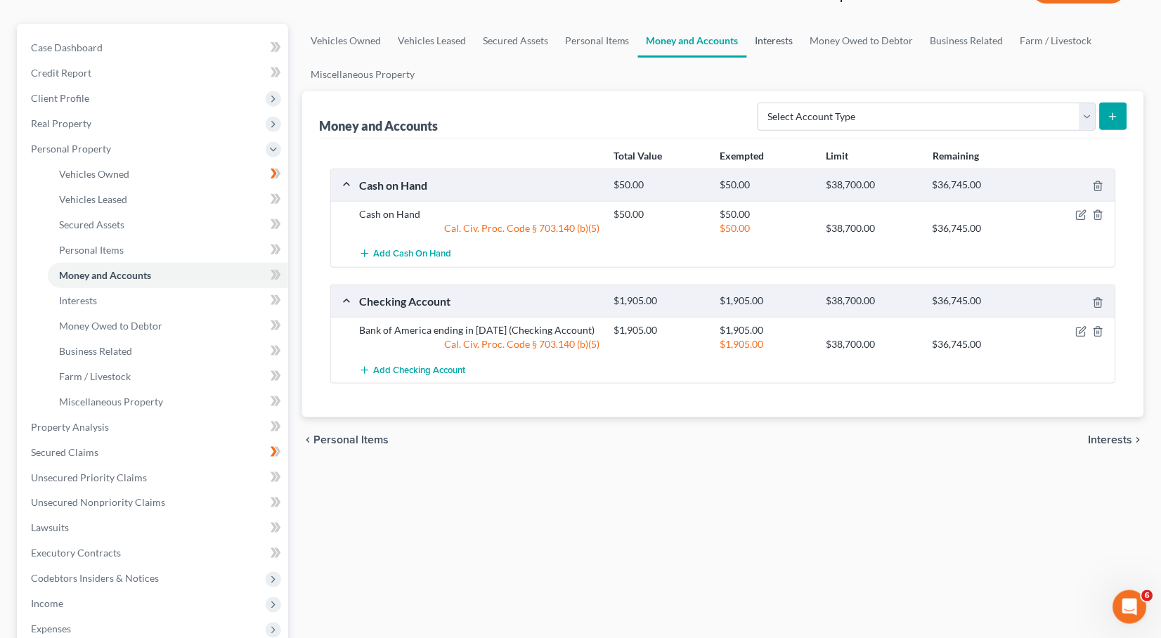
click at [792, 43] on link "Interests" at bounding box center [774, 41] width 55 height 34
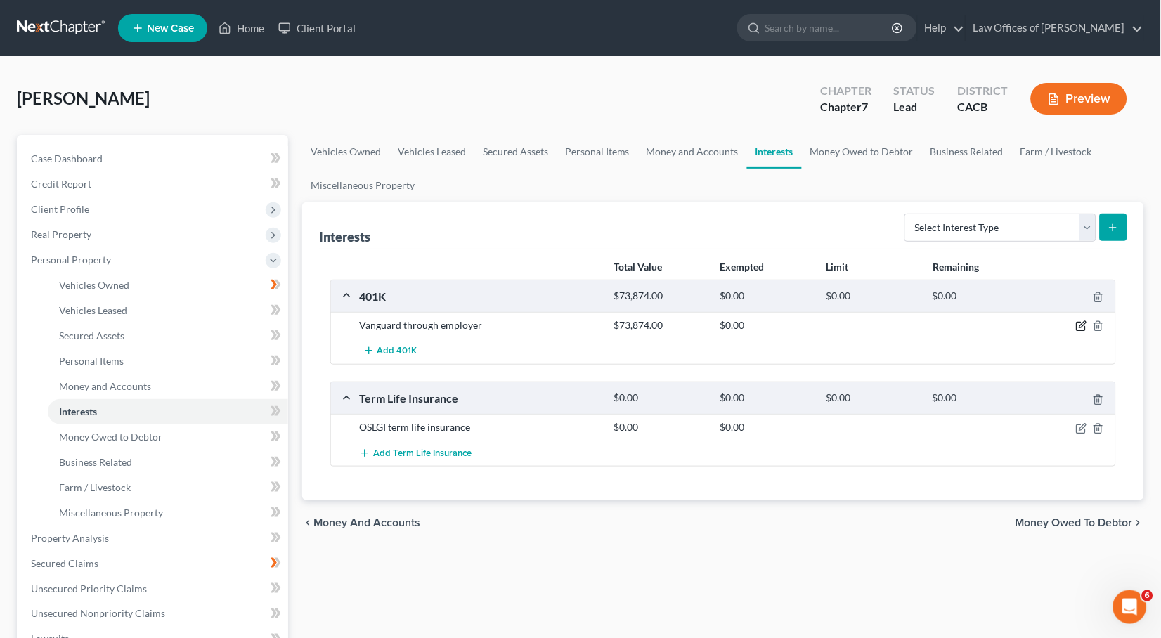
click at [1081, 329] on icon "button" at bounding box center [1081, 327] width 8 height 8
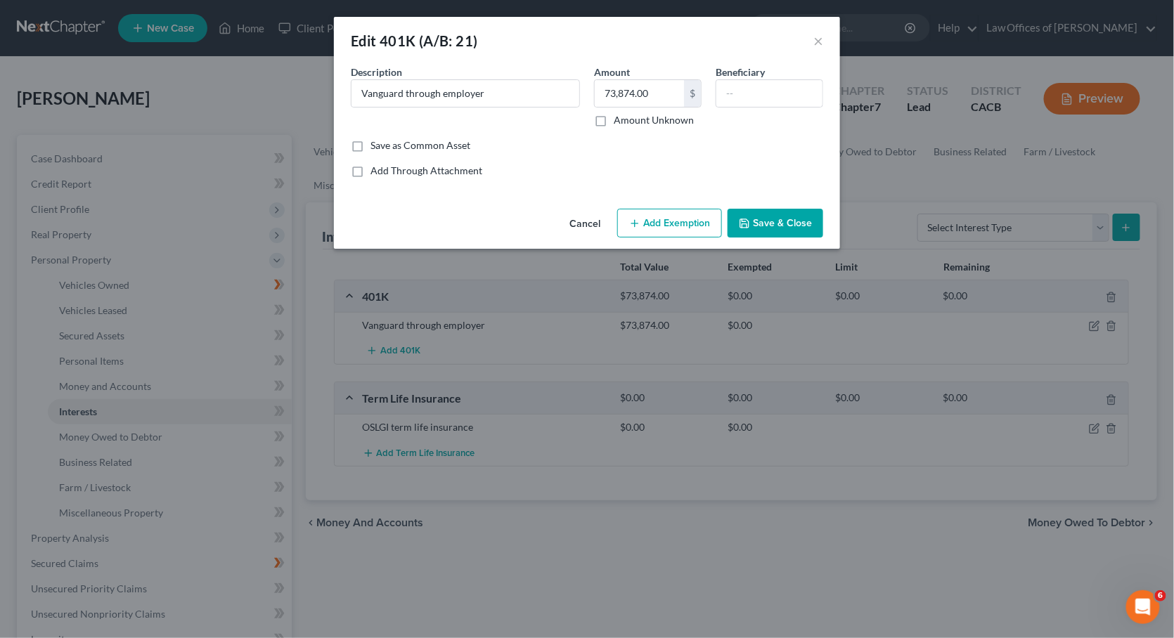
click at [660, 226] on button "Add Exemption" at bounding box center [669, 224] width 105 height 30
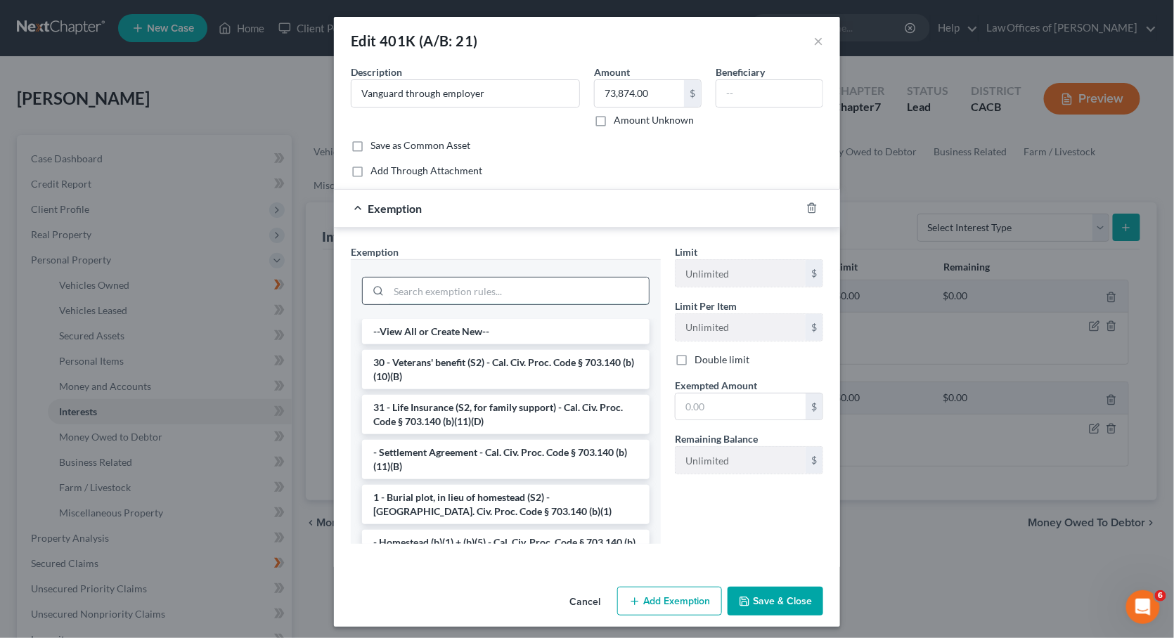
click at [479, 289] on input "search" at bounding box center [519, 291] width 260 height 27
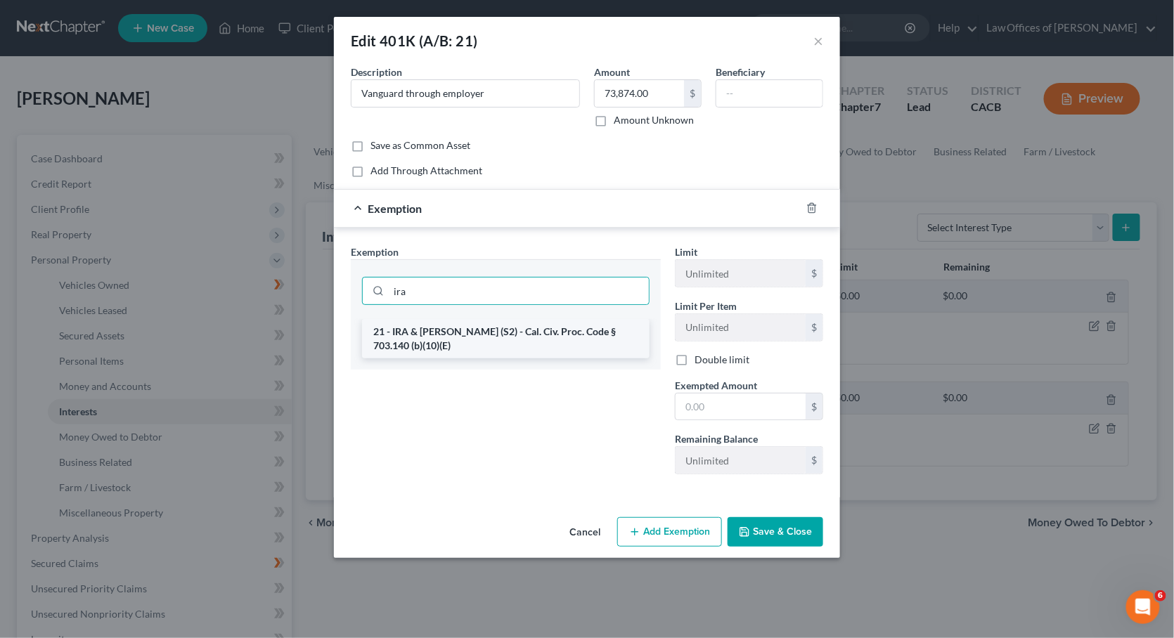
click at [464, 351] on li "21 - IRA & [PERSON_NAME] (S2) - Cal. Civ. Proc. Code § 703.140 (b)(10)(E)" at bounding box center [505, 338] width 287 height 39
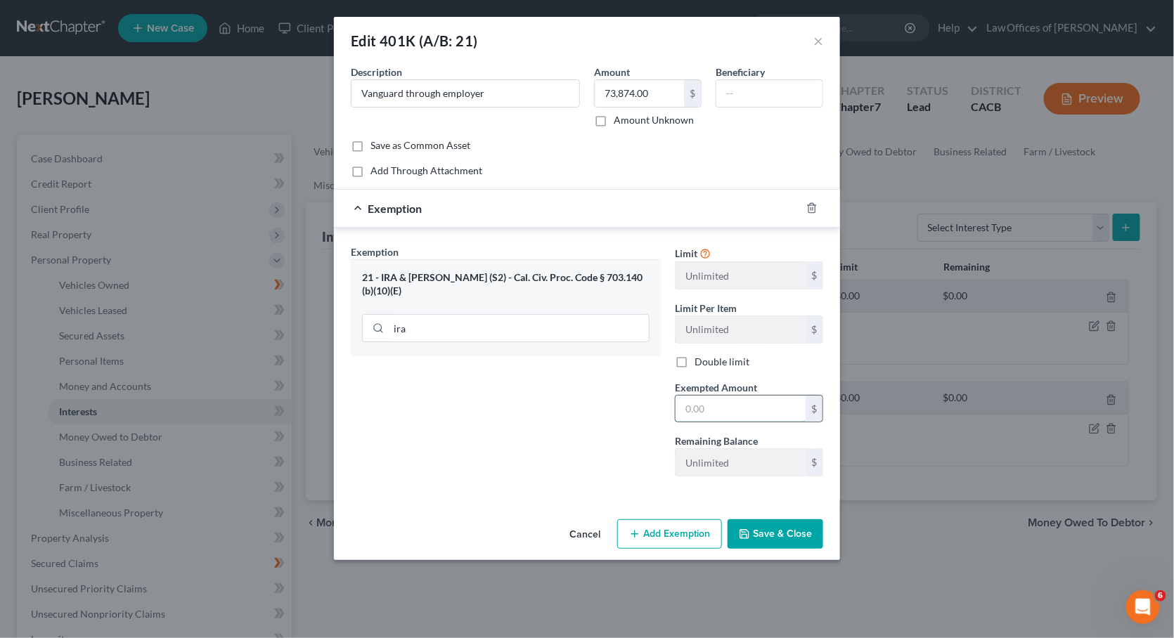
click at [728, 396] on input "text" at bounding box center [740, 409] width 130 height 27
click at [784, 535] on button "Save & Close" at bounding box center [775, 534] width 96 height 30
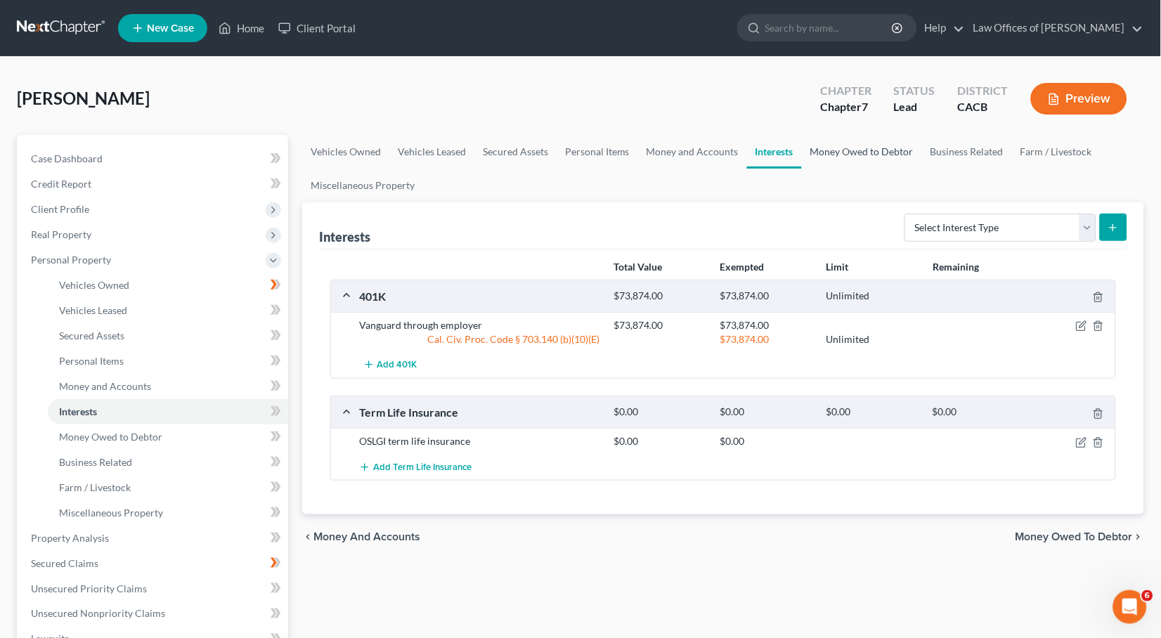
click at [835, 162] on link "Money Owed to Debtor" at bounding box center [862, 152] width 120 height 34
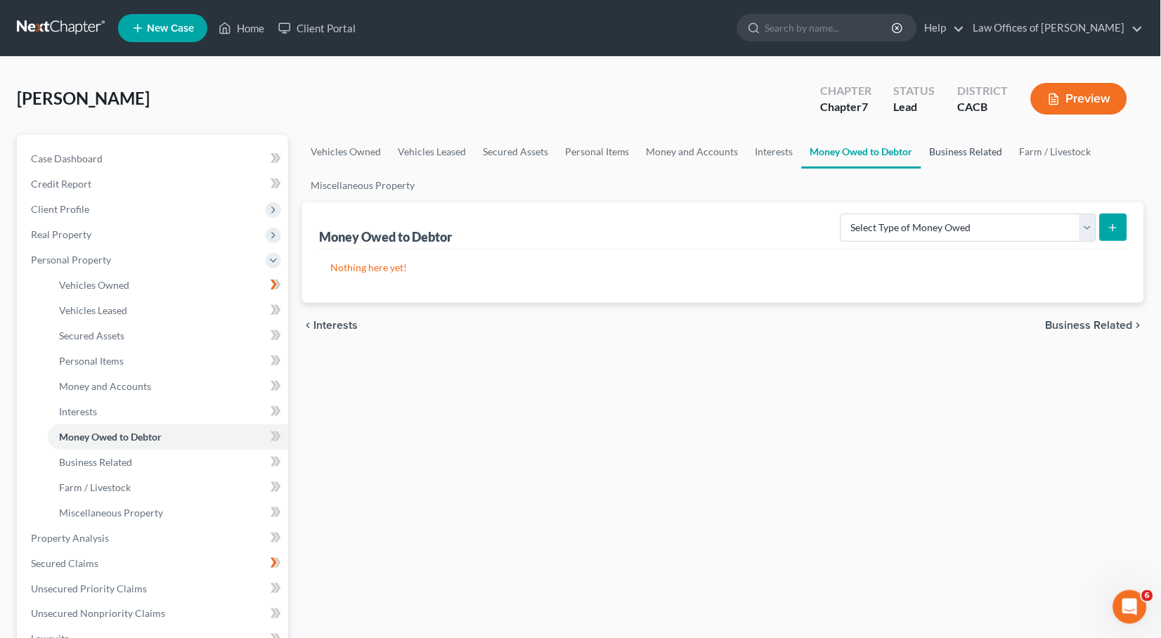
click at [961, 157] on link "Business Related" at bounding box center [966, 152] width 90 height 34
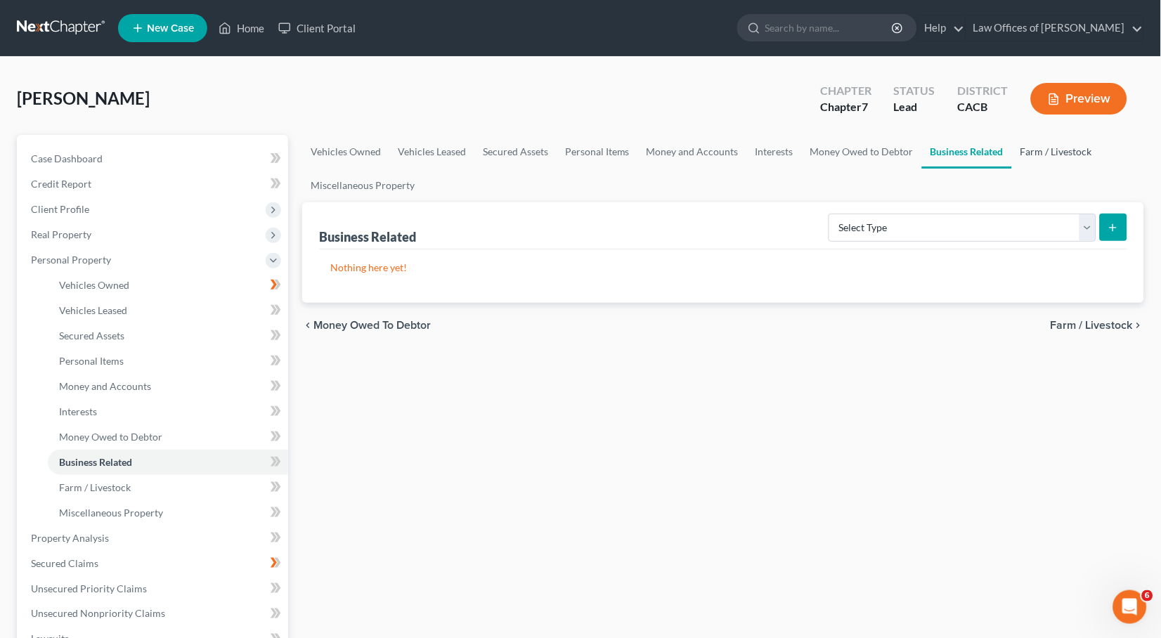
click at [1055, 154] on link "Farm / Livestock" at bounding box center [1056, 152] width 89 height 34
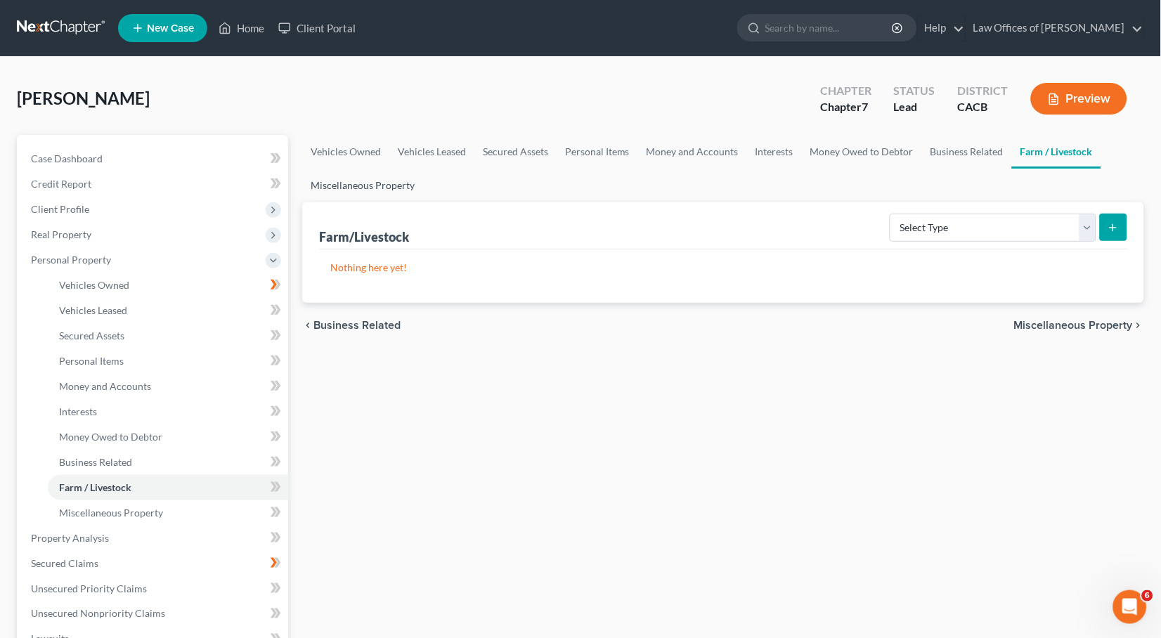
click at [361, 188] on link "Miscellaneous Property" at bounding box center [362, 186] width 121 height 34
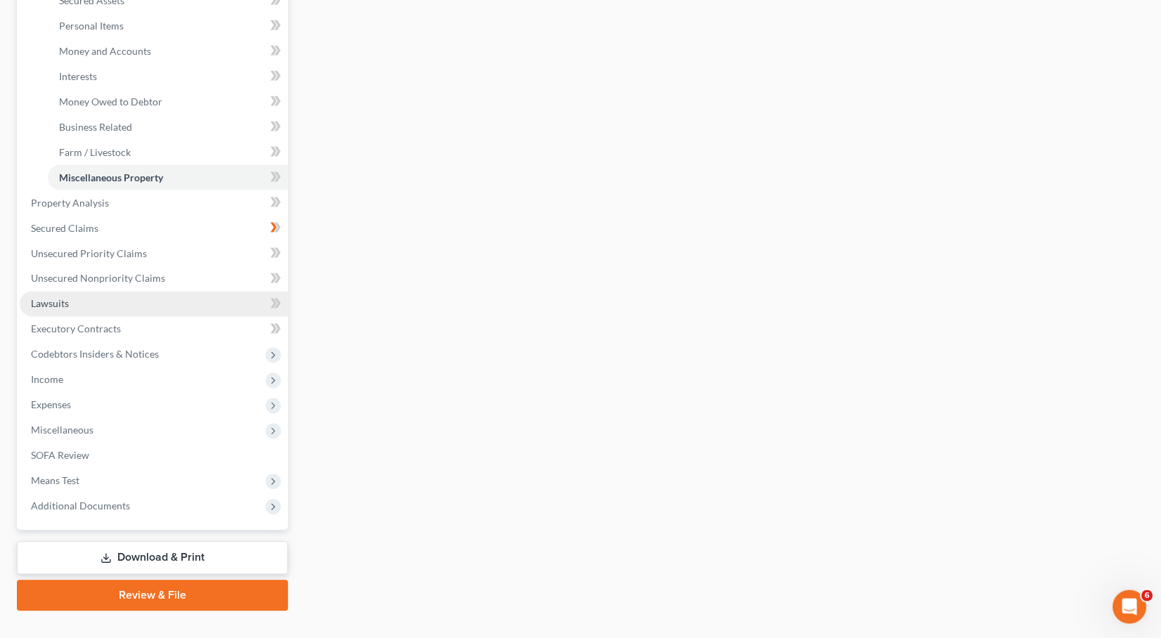
scroll to position [332, 0]
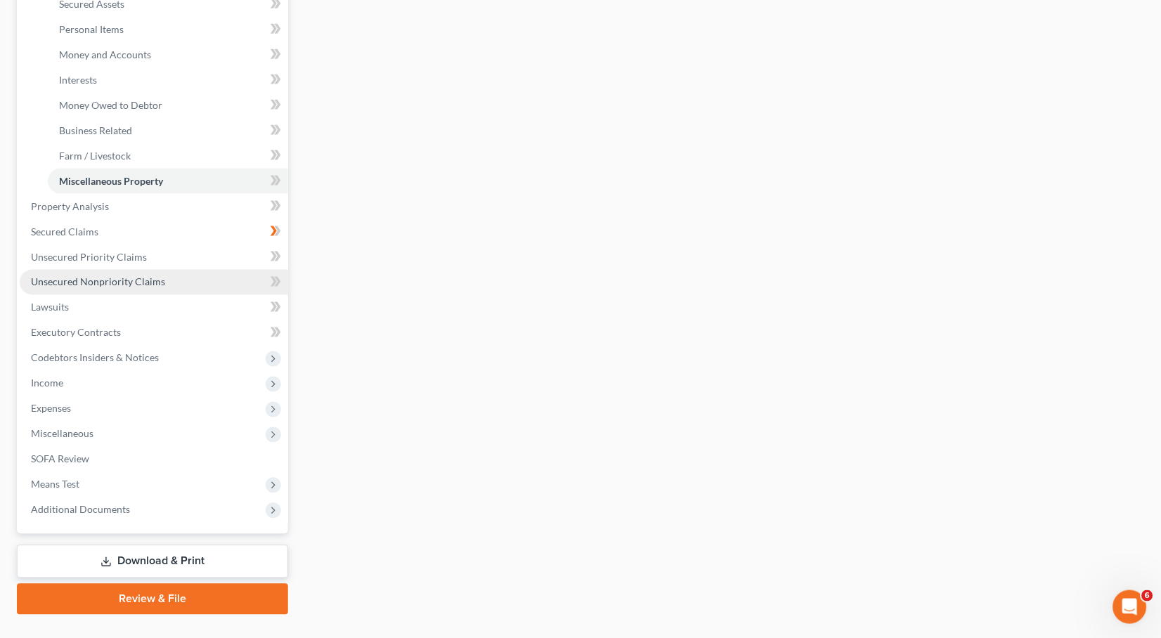
click at [119, 272] on link "Unsecured Nonpriority Claims" at bounding box center [154, 282] width 268 height 25
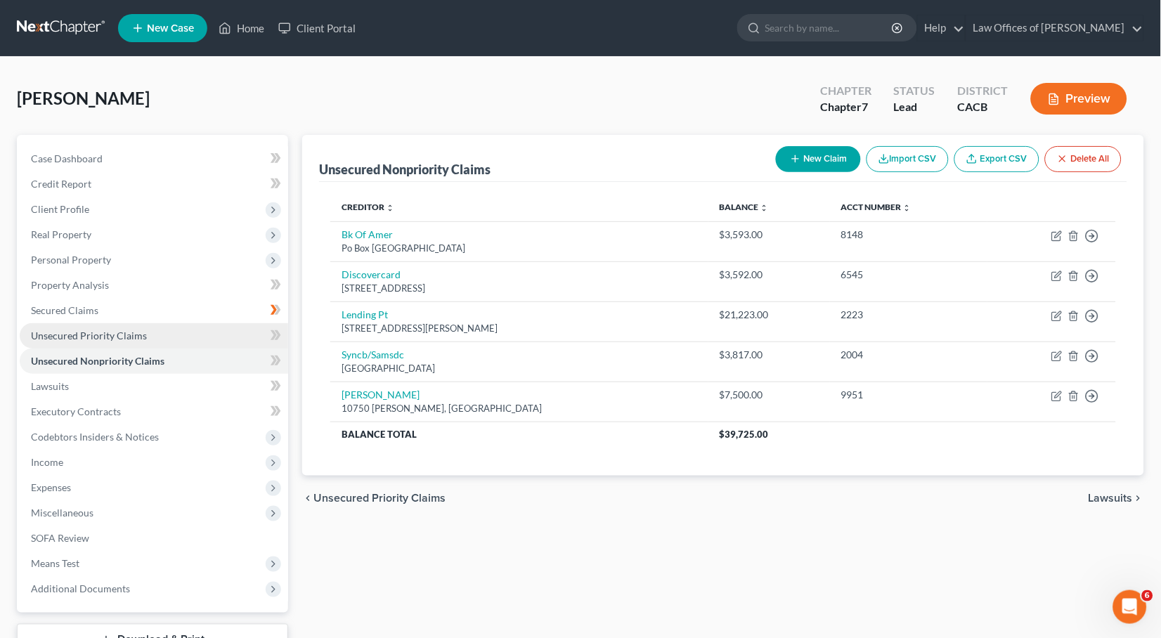
click at [74, 330] on span "Unsecured Priority Claims" at bounding box center [89, 336] width 116 height 12
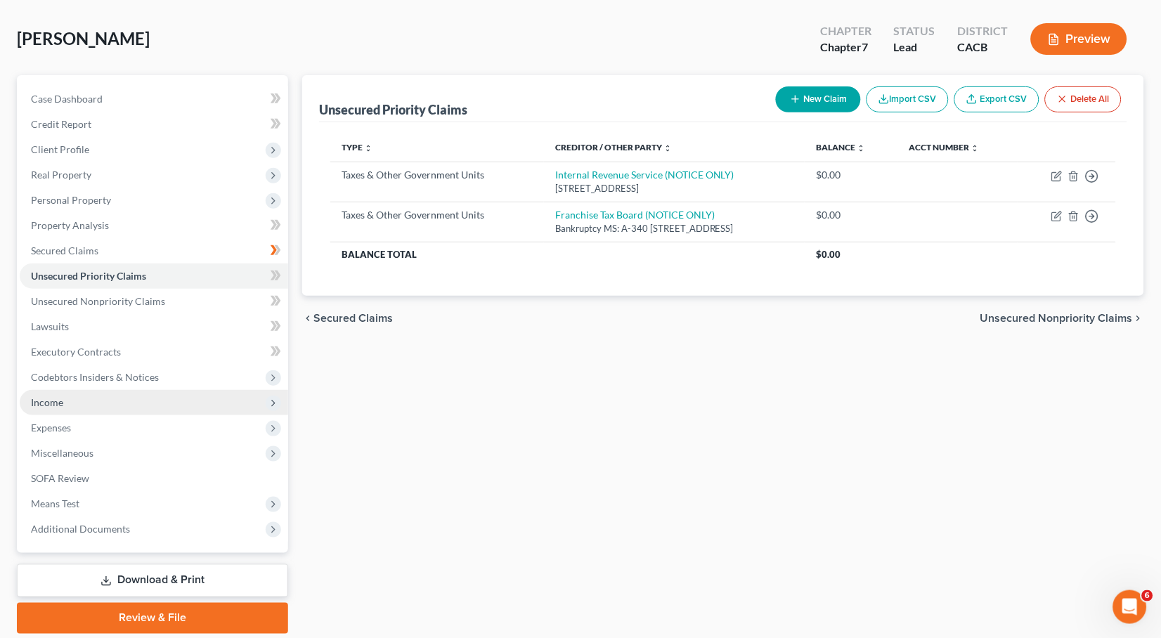
scroll to position [91, 0]
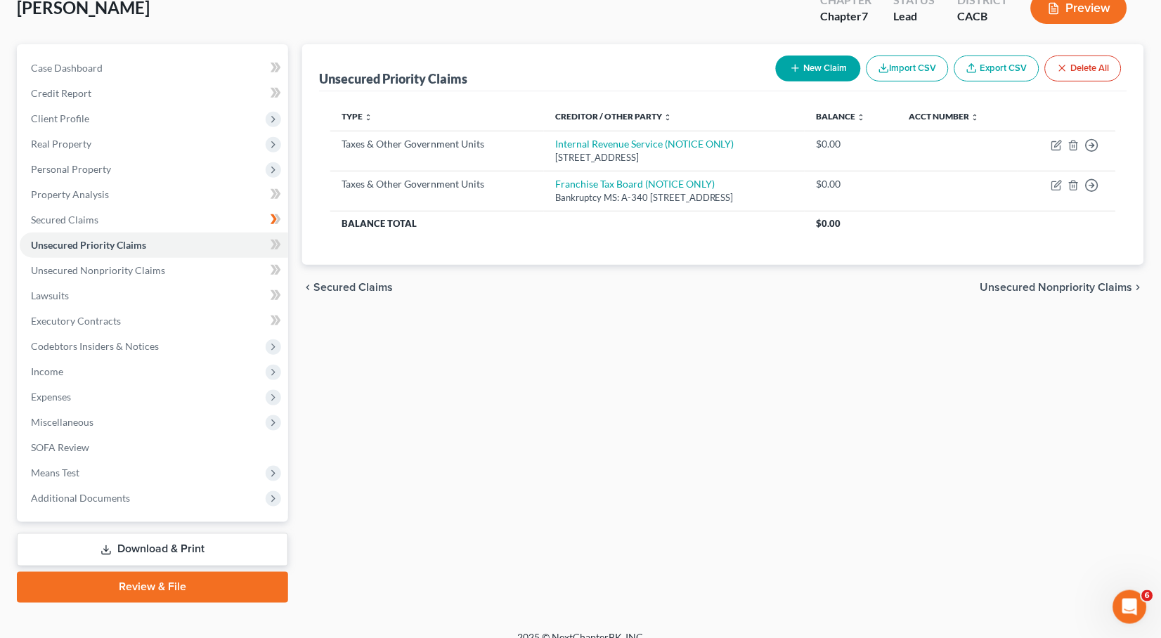
click at [91, 533] on link "Download & Print" at bounding box center [152, 549] width 271 height 33
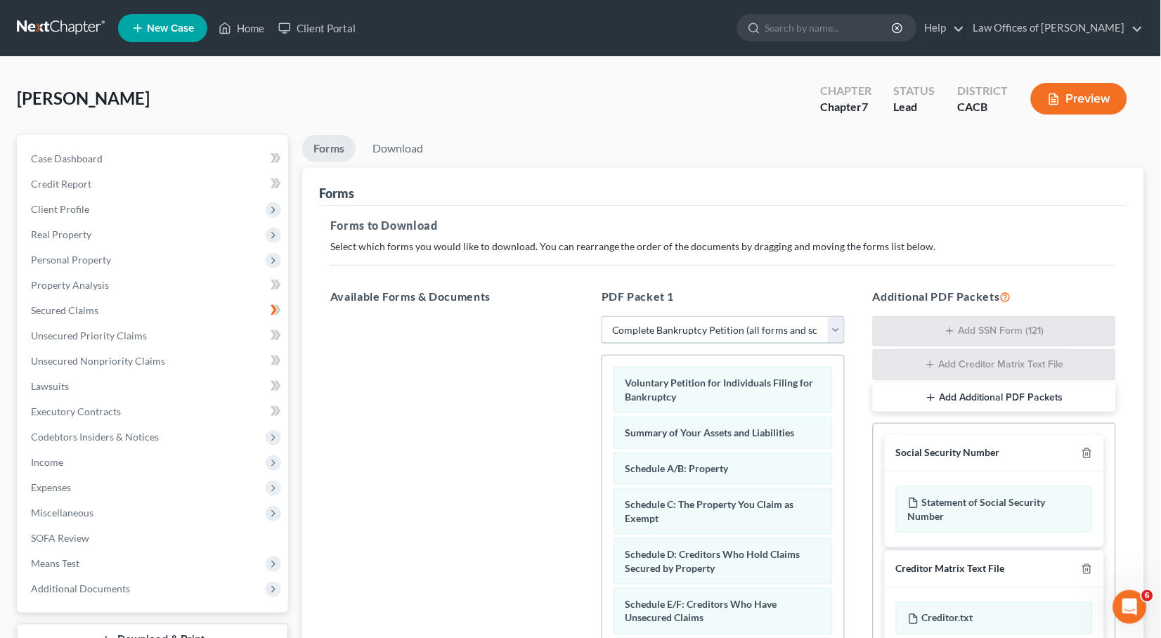
scroll to position [153, 0]
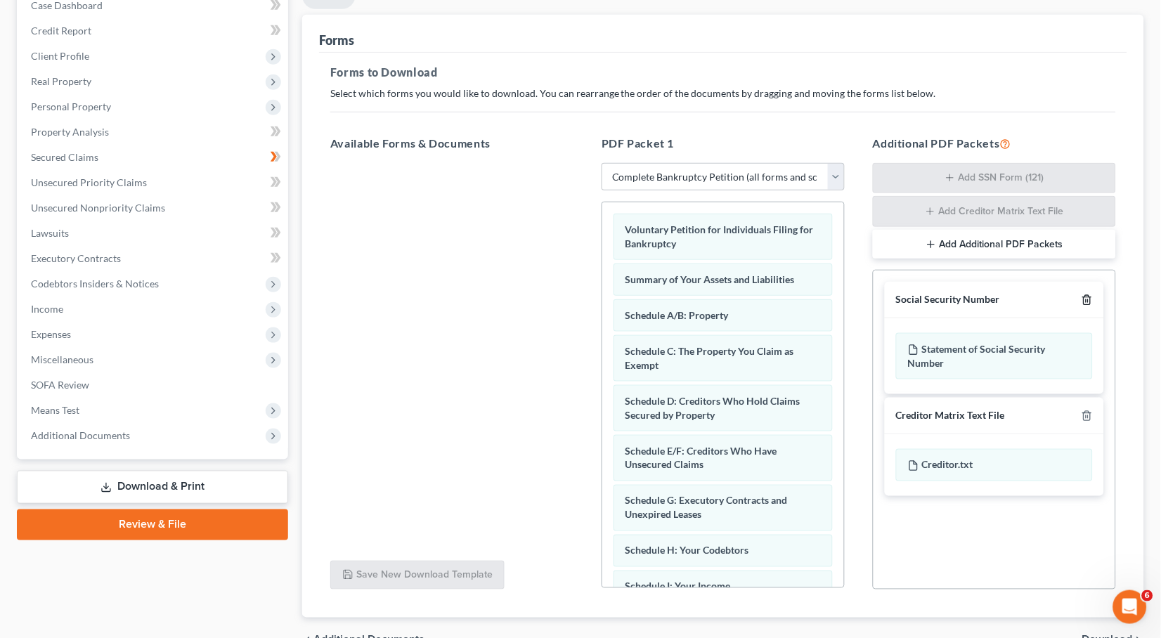
click at [1084, 297] on icon "button" at bounding box center [1087, 300] width 6 height 9
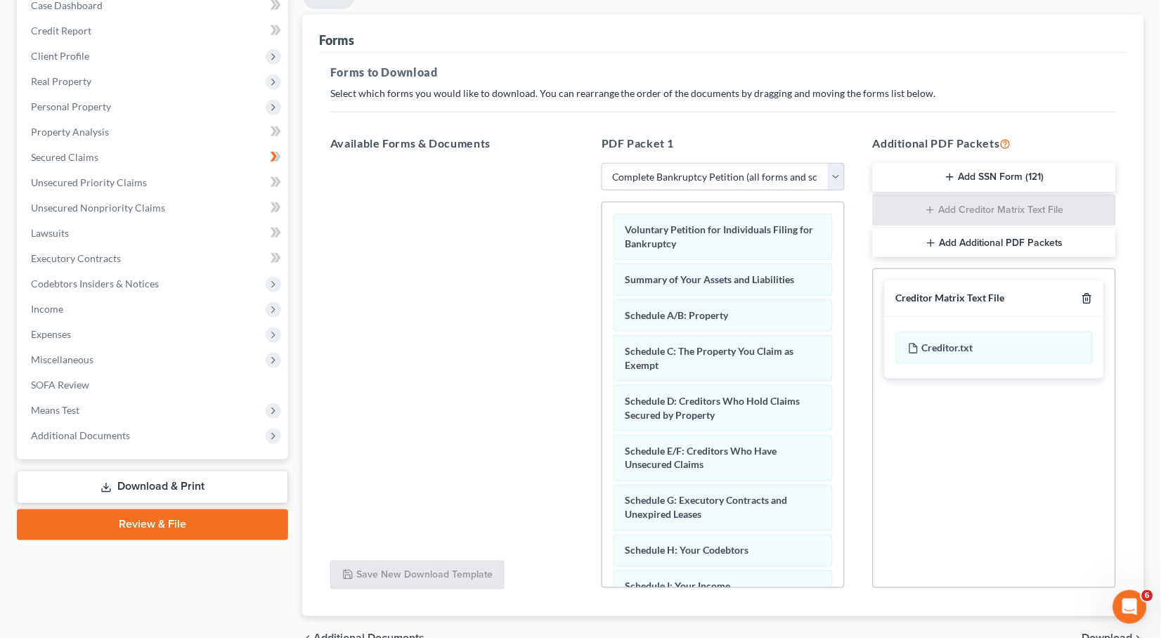
click at [1084, 297] on icon "button" at bounding box center [1087, 298] width 6 height 9
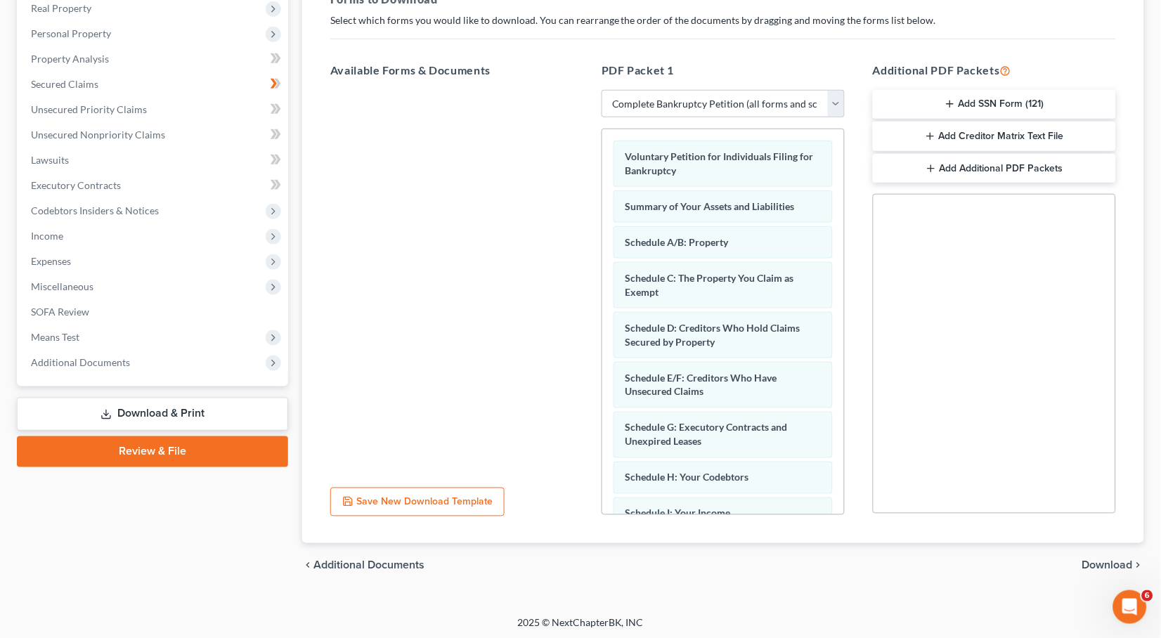
click at [1114, 564] on span "Download" at bounding box center [1107, 565] width 51 height 11
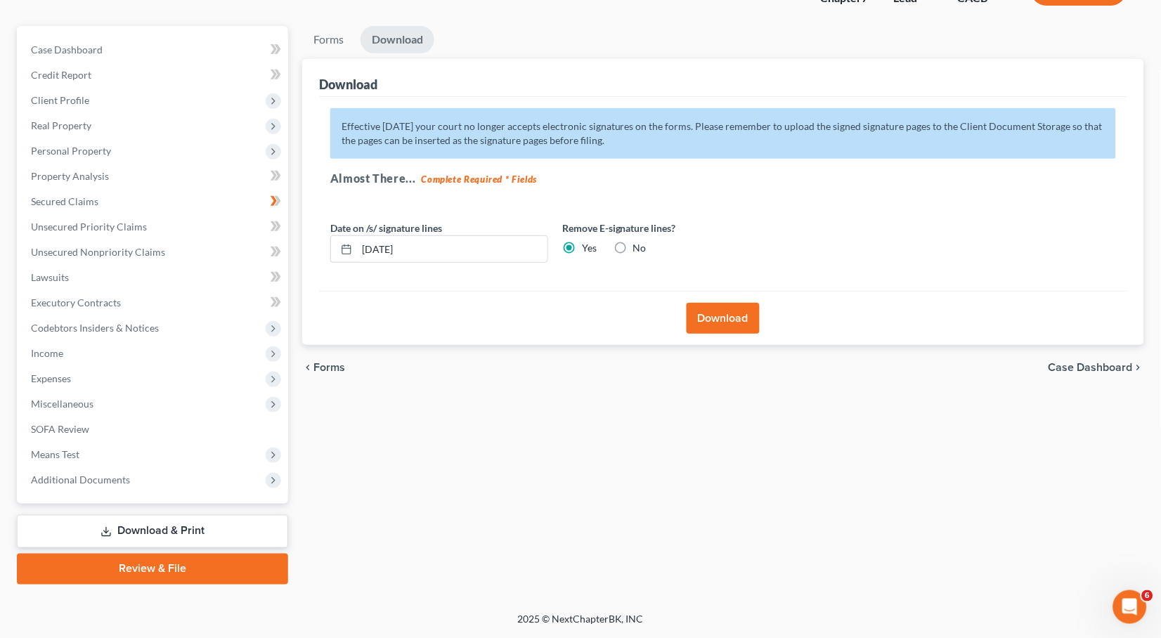
scroll to position [91, 0]
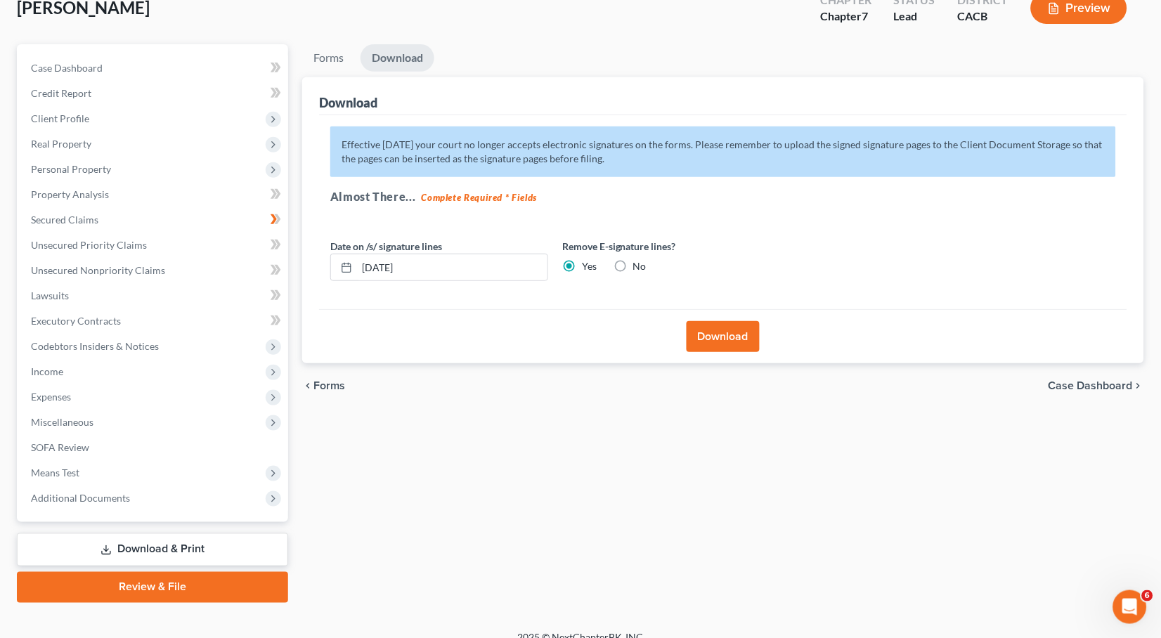
click at [633, 260] on label "No" at bounding box center [639, 266] width 13 height 14
click at [639, 260] on input "No" at bounding box center [643, 263] width 9 height 9
click at [716, 338] on button "Download" at bounding box center [723, 336] width 73 height 31
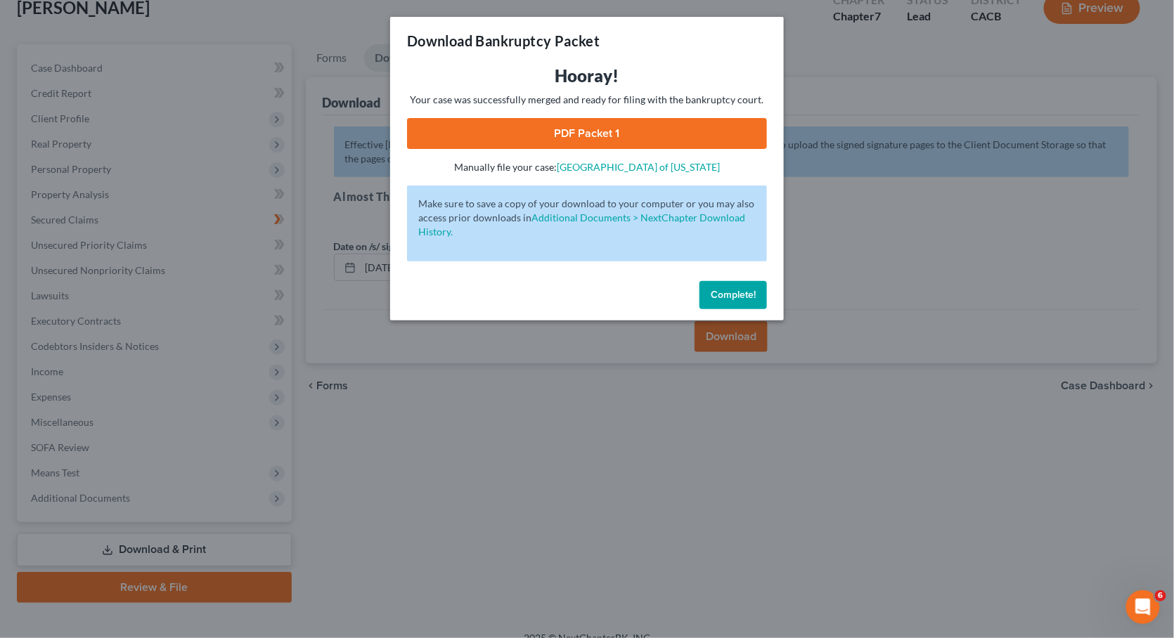
click at [655, 131] on link "PDF Packet 1" at bounding box center [587, 133] width 360 height 31
click at [734, 289] on span "Complete!" at bounding box center [732, 295] width 45 height 12
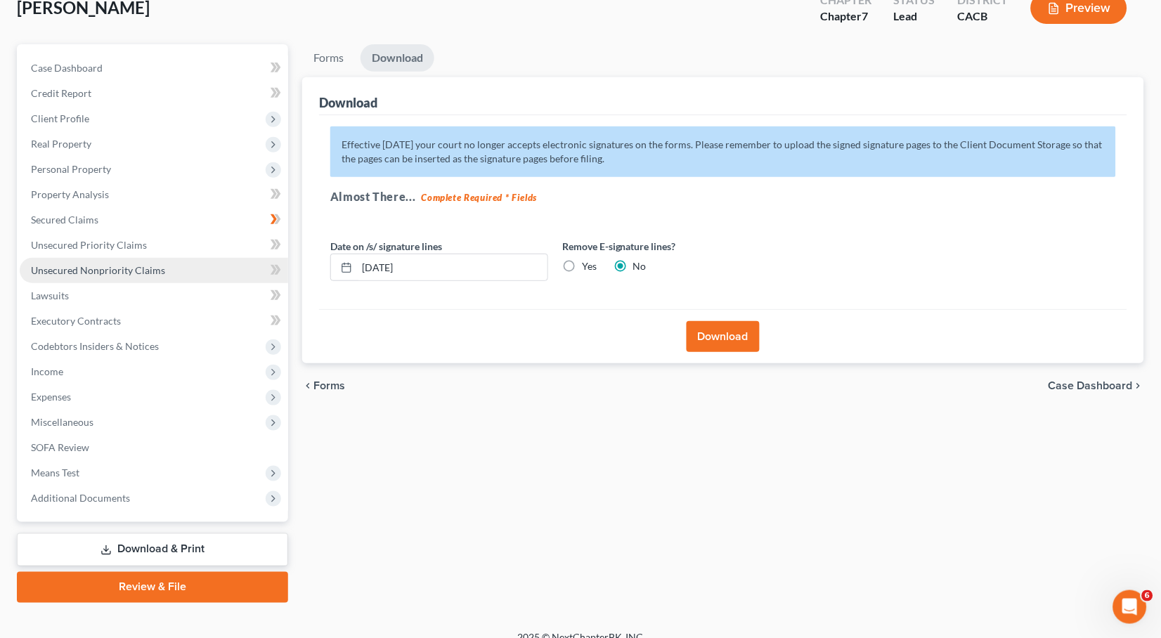
click at [85, 272] on link "Unsecured Nonpriority Claims" at bounding box center [154, 270] width 268 height 25
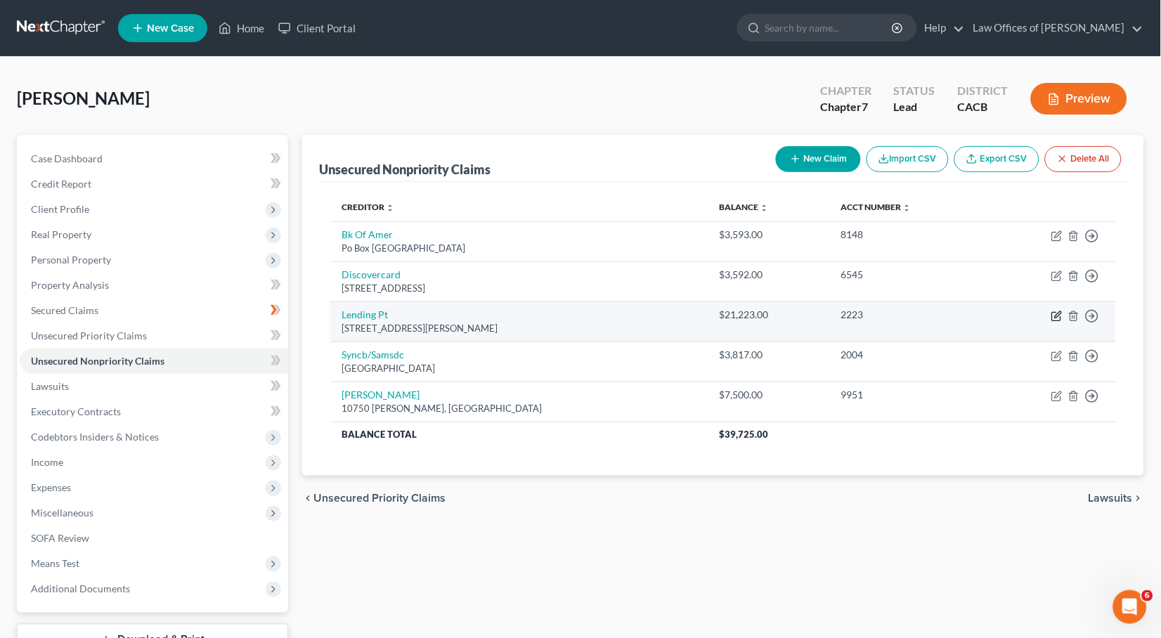
click at [1055, 317] on icon "button" at bounding box center [1056, 316] width 11 height 11
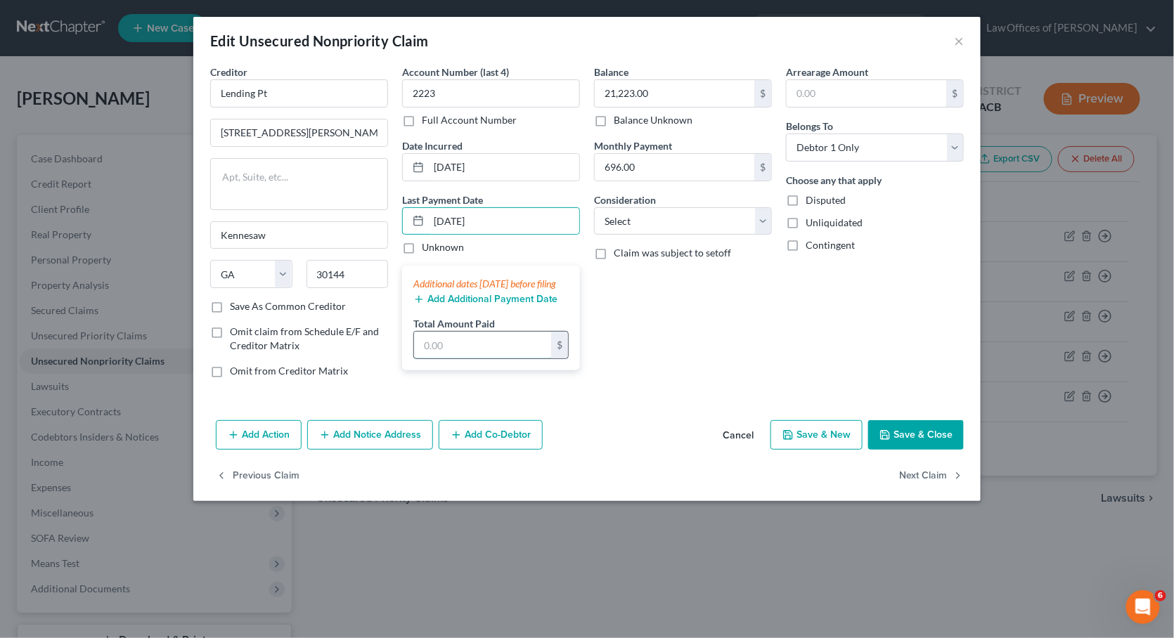
click at [463, 353] on input "text" at bounding box center [482, 345] width 137 height 27
click at [577, 386] on div "Account Number (last 4) 2223 Full Account Number Date Incurred [DATE] Last Paym…" at bounding box center [491, 227] width 192 height 325
click at [930, 439] on button "Save & Close" at bounding box center [916, 435] width 96 height 30
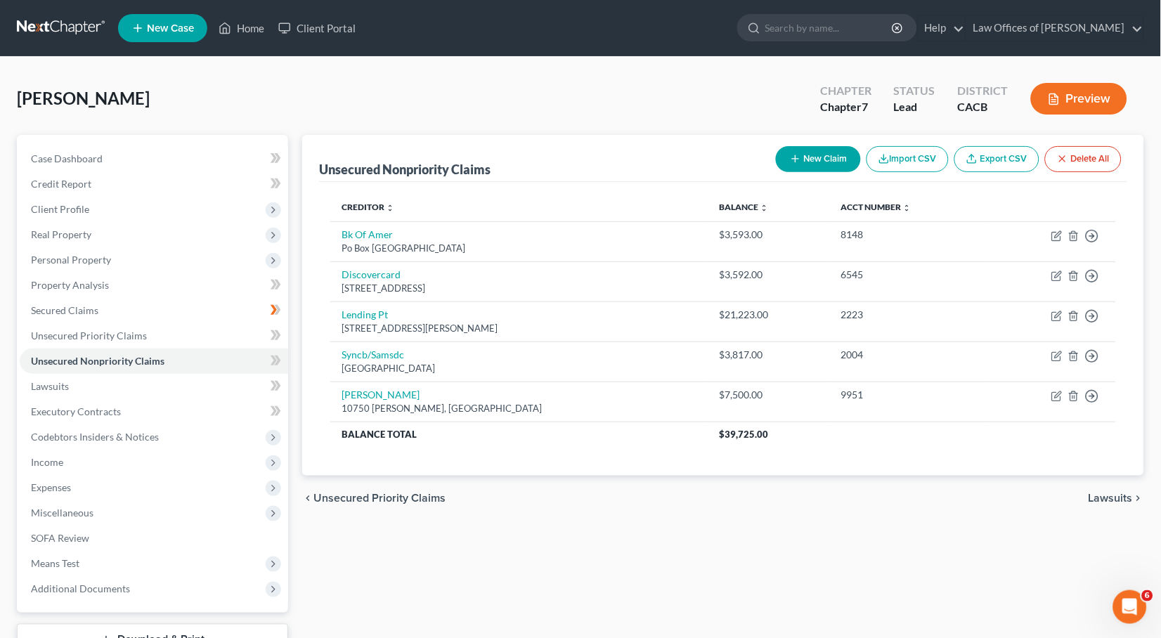
click at [476, 516] on div "Unsecured Nonpriority Claims New Claim Import CSV Export CSV Delete All Credito…" at bounding box center [723, 414] width 856 height 559
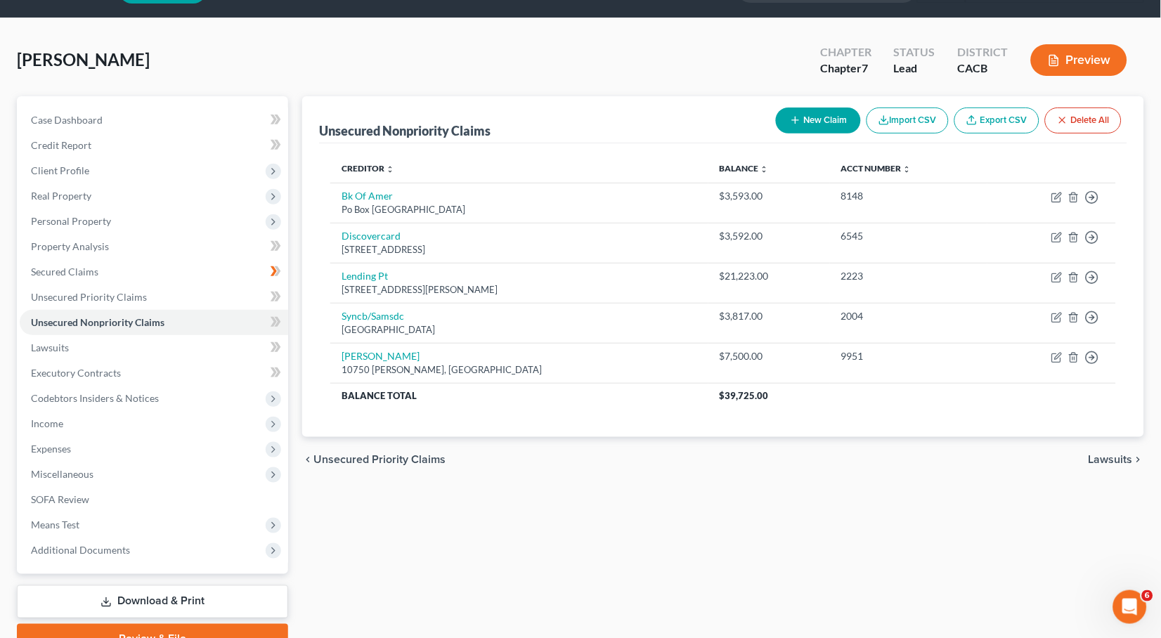
scroll to position [63, 0]
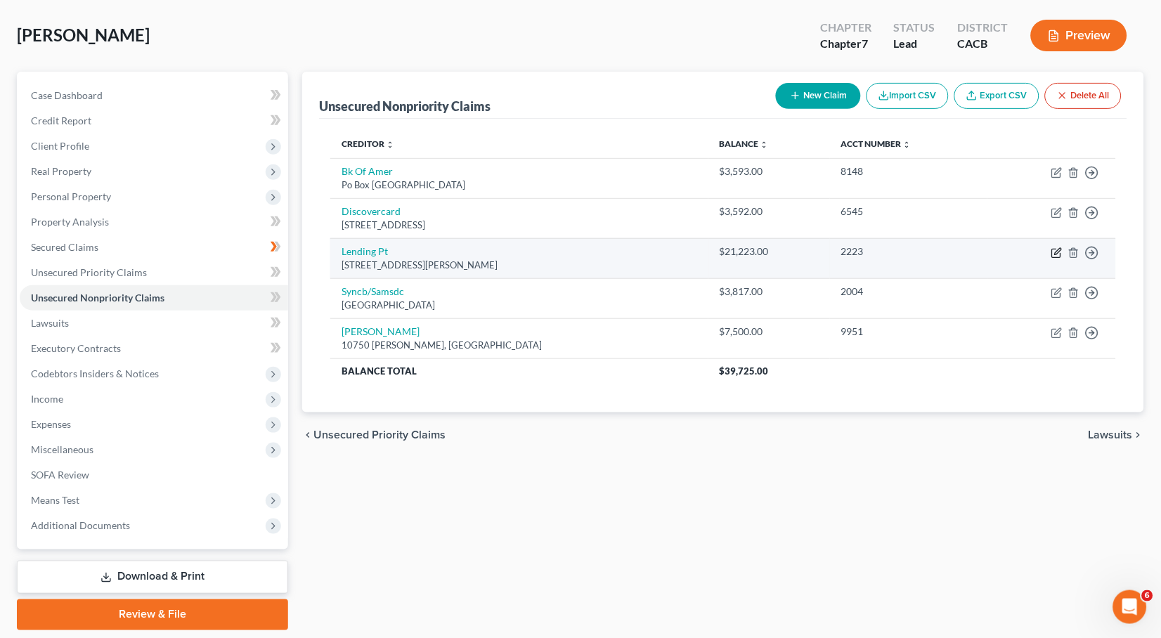
click at [1053, 249] on icon "button" at bounding box center [1056, 253] width 8 height 8
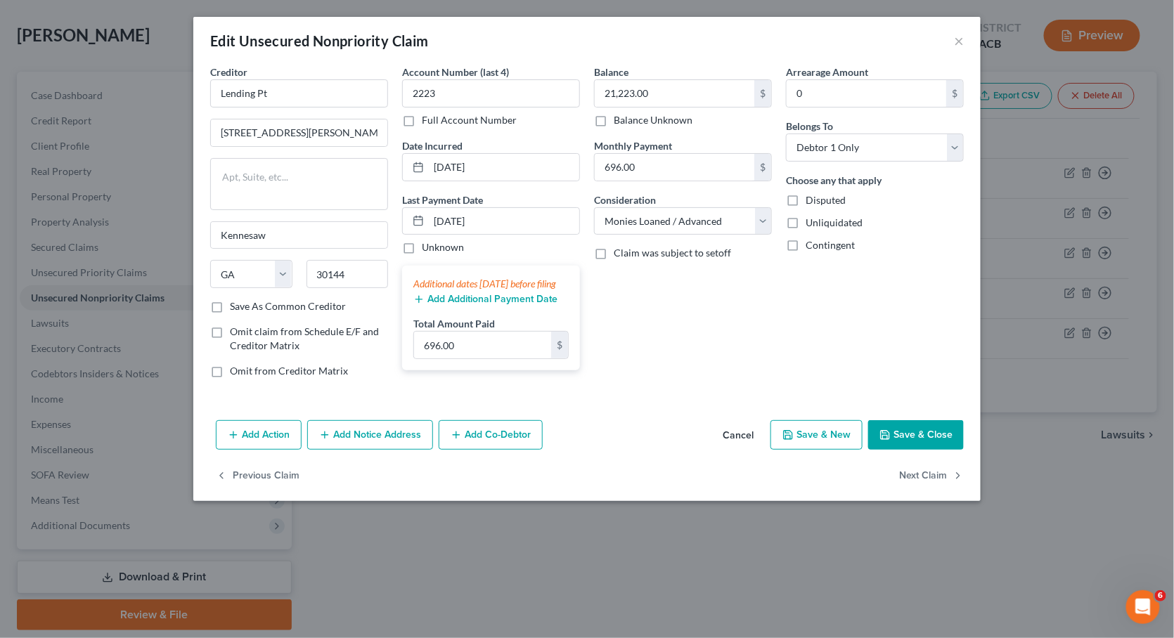
click at [446, 301] on div "Add Additional Payment Date" at bounding box center [490, 298] width 155 height 14
click at [446, 305] on button "Add Additional Payment Date" at bounding box center [485, 299] width 144 height 11
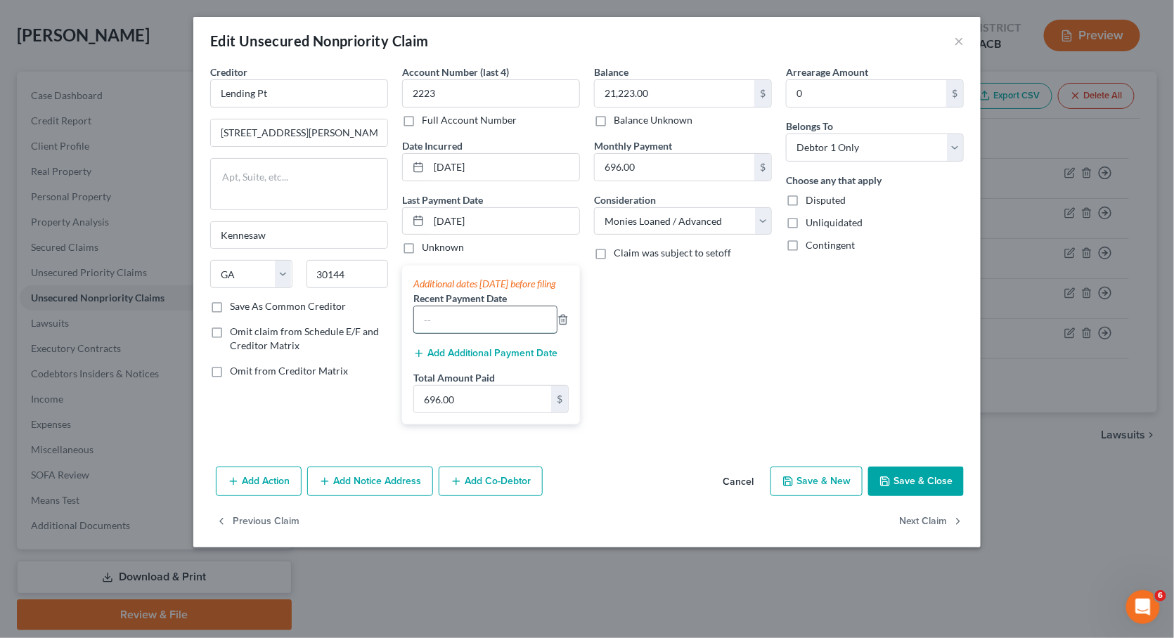
click at [464, 330] on input "text" at bounding box center [485, 319] width 143 height 27
click at [892, 488] on button "Save & Close" at bounding box center [916, 482] width 96 height 30
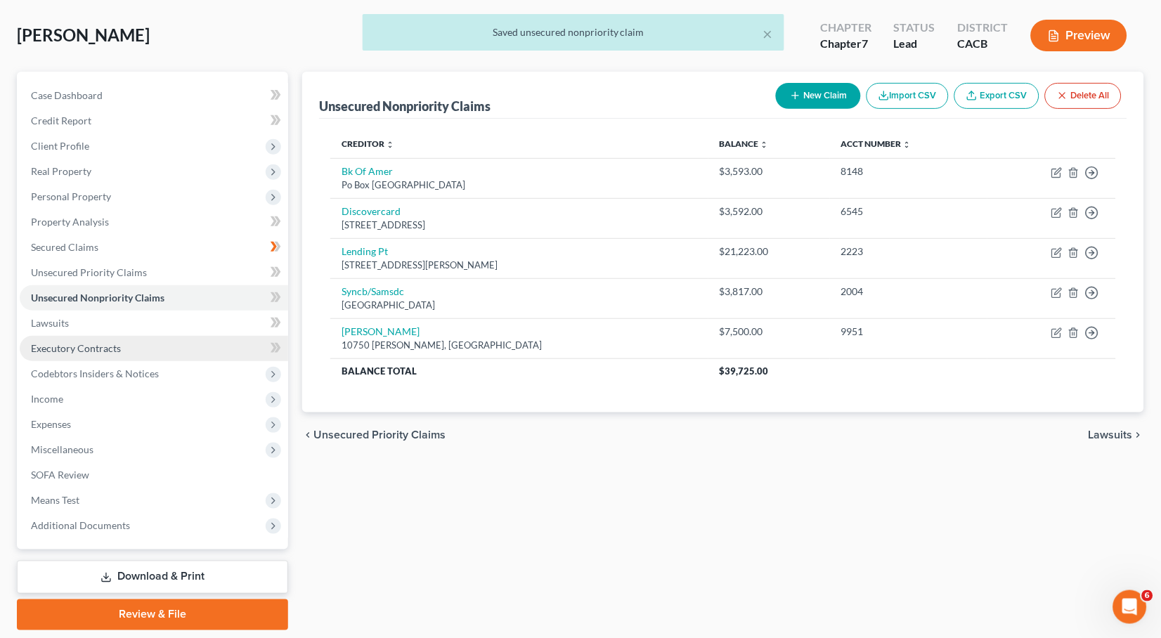
scroll to position [67, 0]
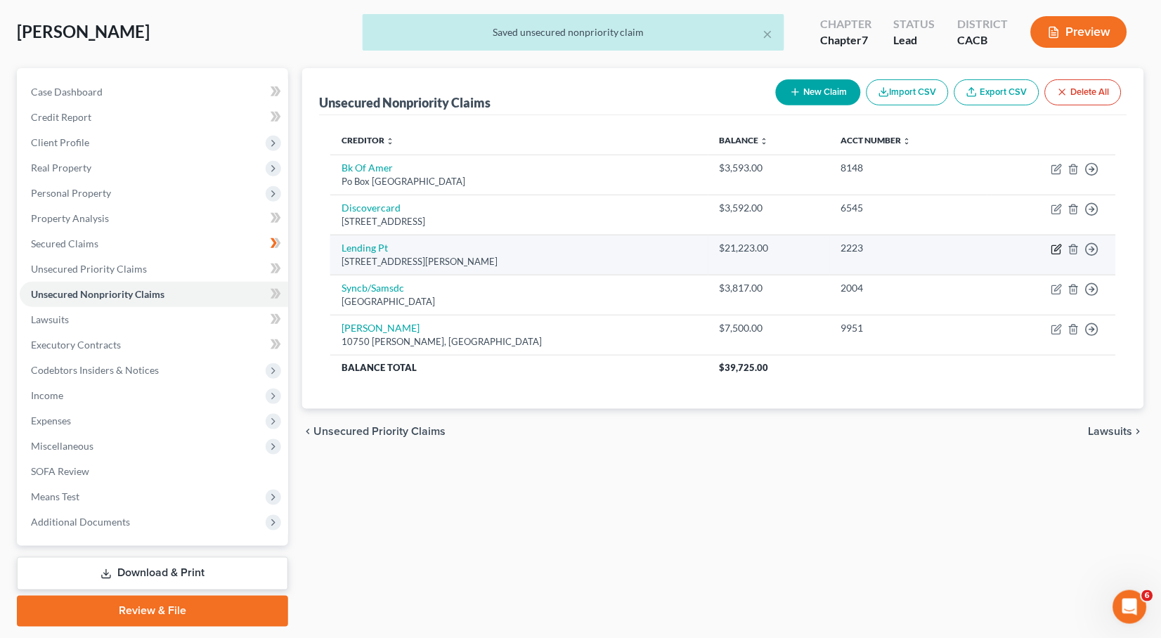
click at [1062, 245] on icon "button" at bounding box center [1056, 249] width 11 height 11
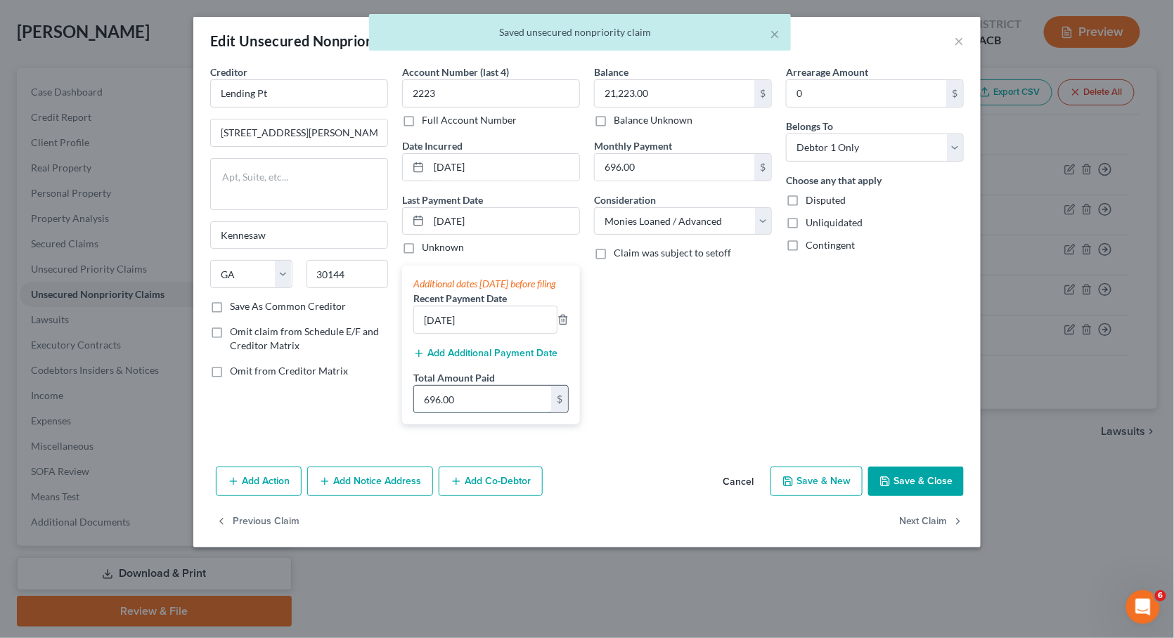
click at [517, 411] on input "696.00" at bounding box center [482, 399] width 137 height 27
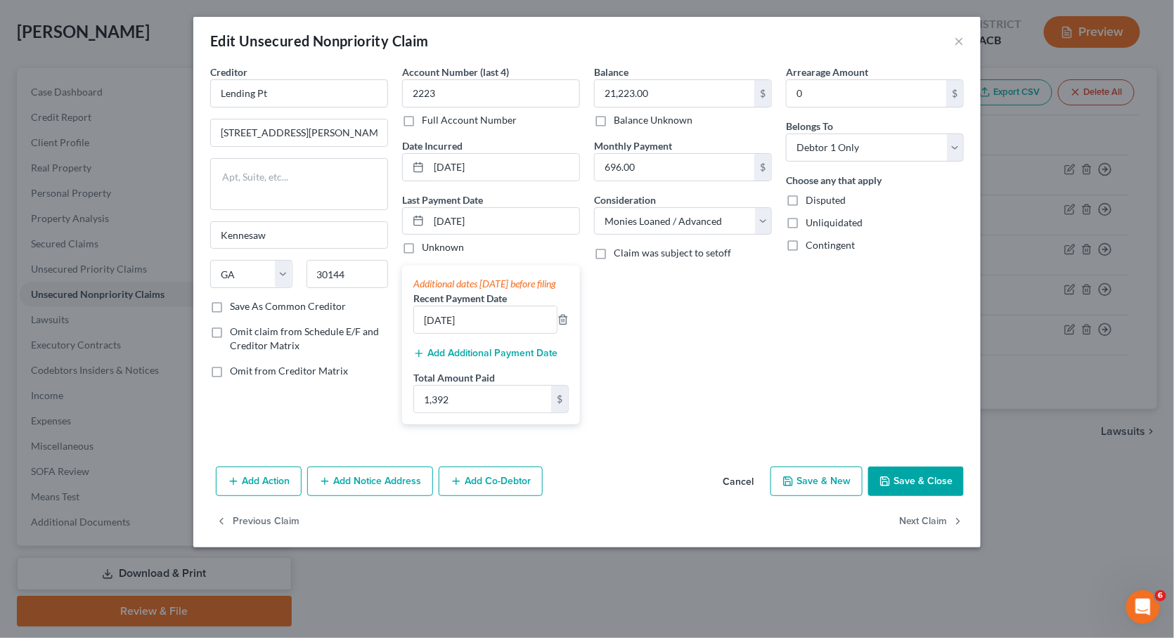
click at [929, 486] on button "Save & Close" at bounding box center [916, 482] width 96 height 30
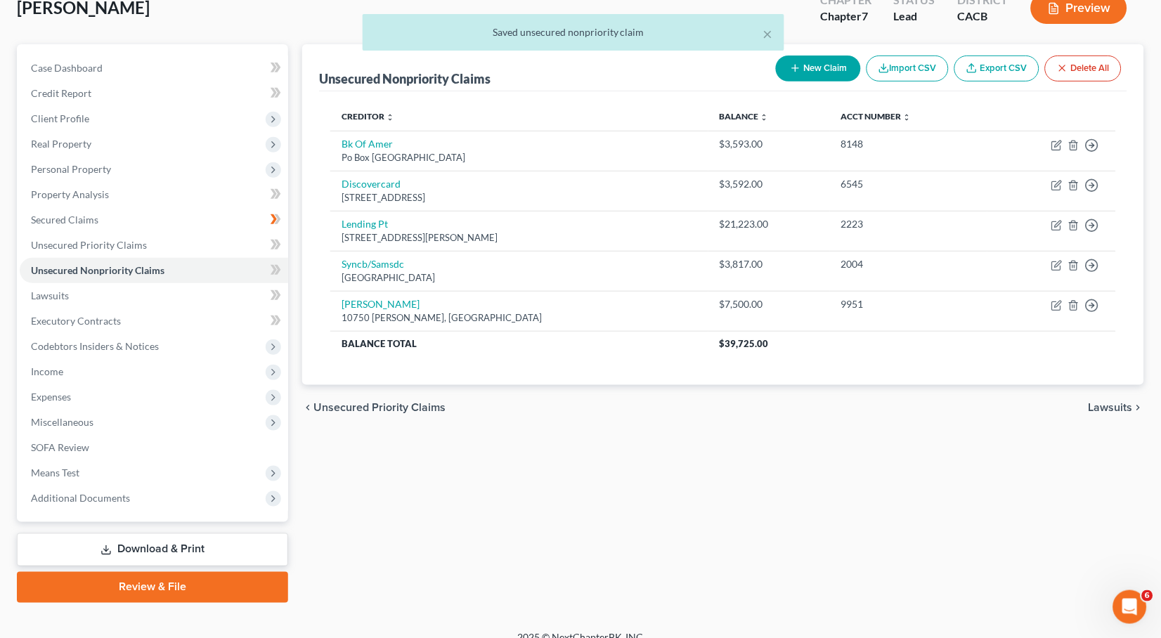
click at [139, 539] on link "Download & Print" at bounding box center [152, 549] width 271 height 33
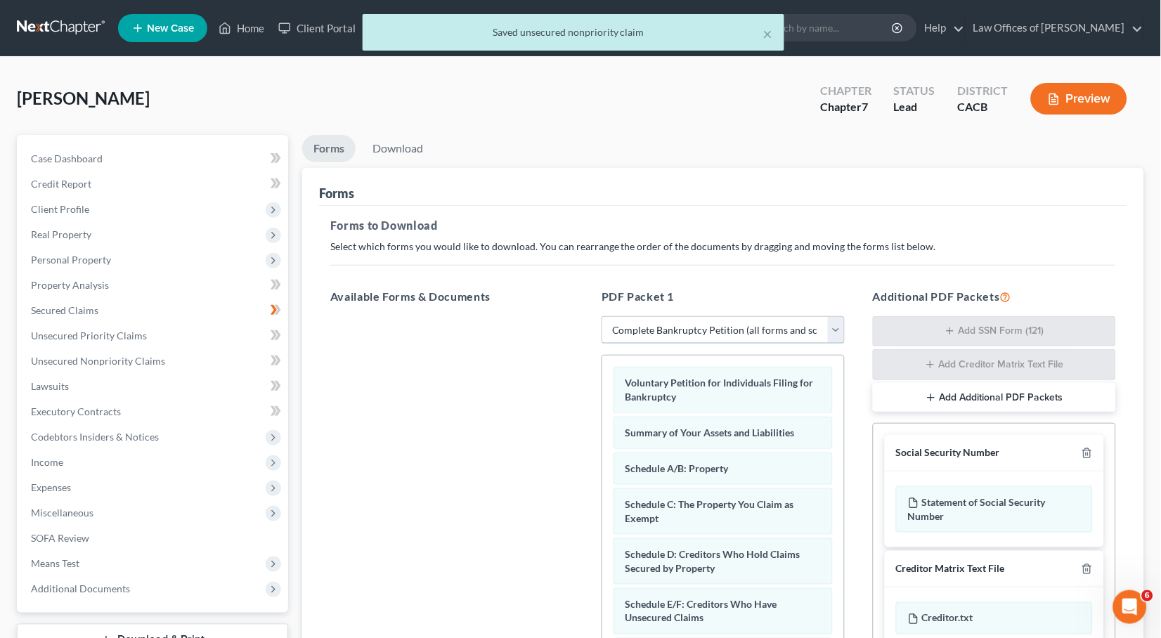
scroll to position [58, 0]
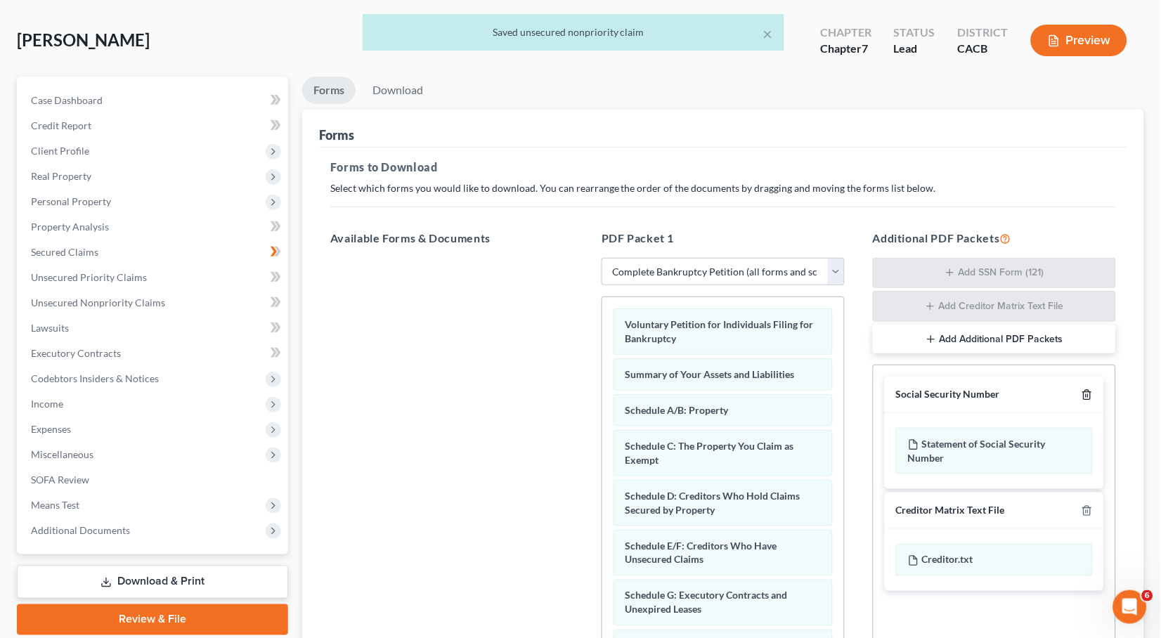
click at [1088, 391] on icon "button" at bounding box center [1087, 395] width 6 height 9
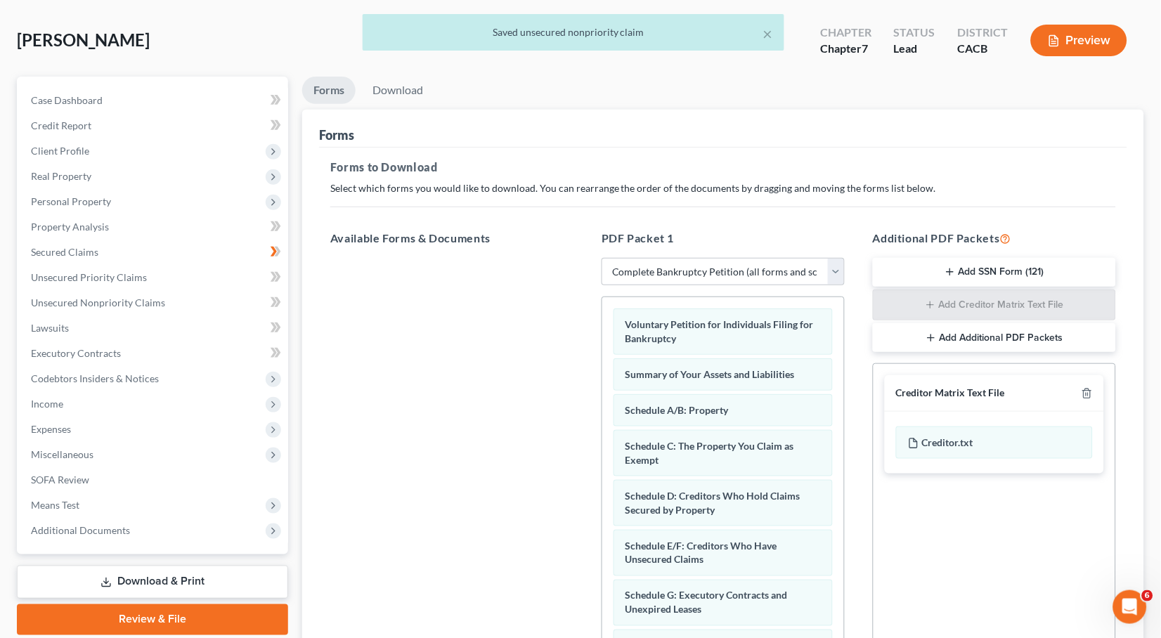
scroll to position [195, 0]
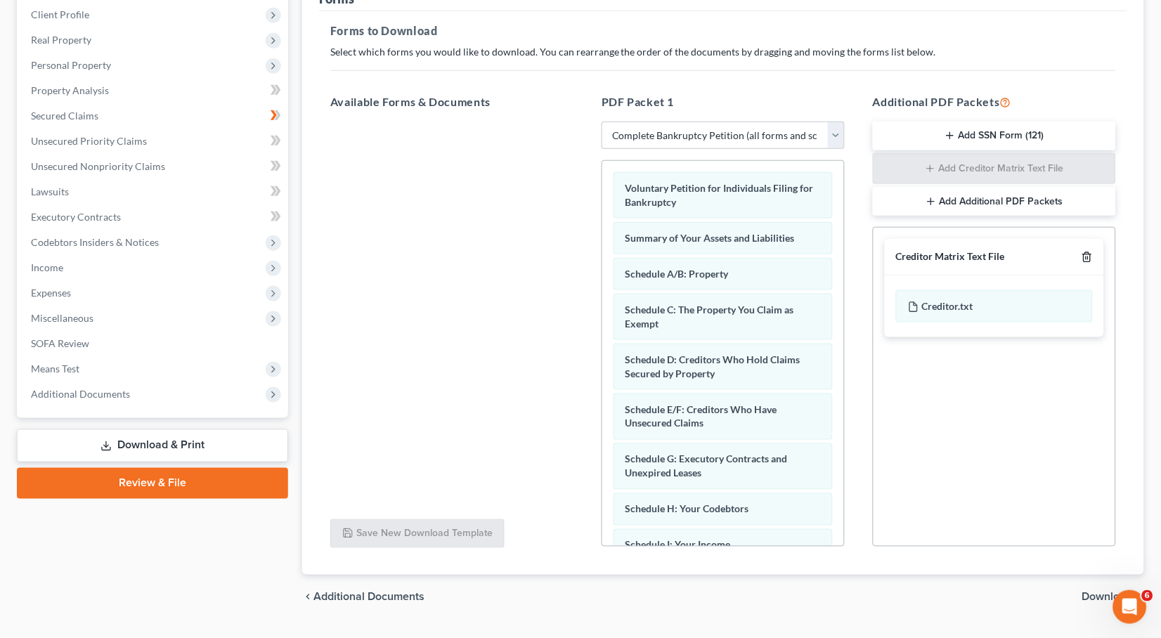
click at [1088, 255] on icon "button" at bounding box center [1086, 257] width 11 height 11
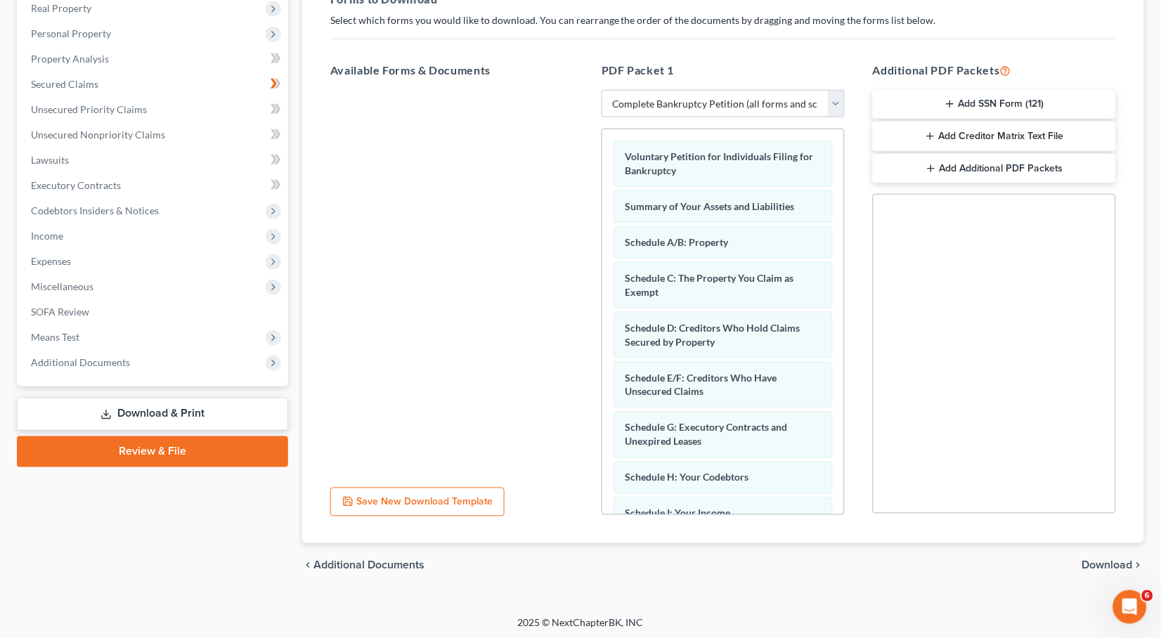
click at [1106, 560] on span "Download" at bounding box center [1107, 565] width 51 height 11
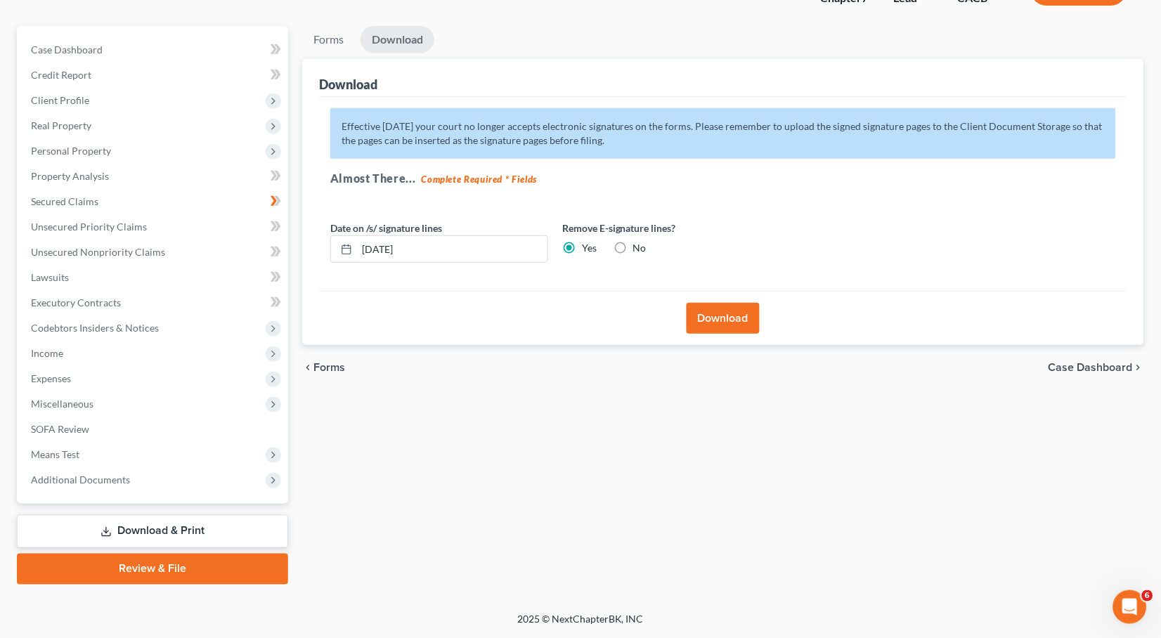
scroll to position [91, 0]
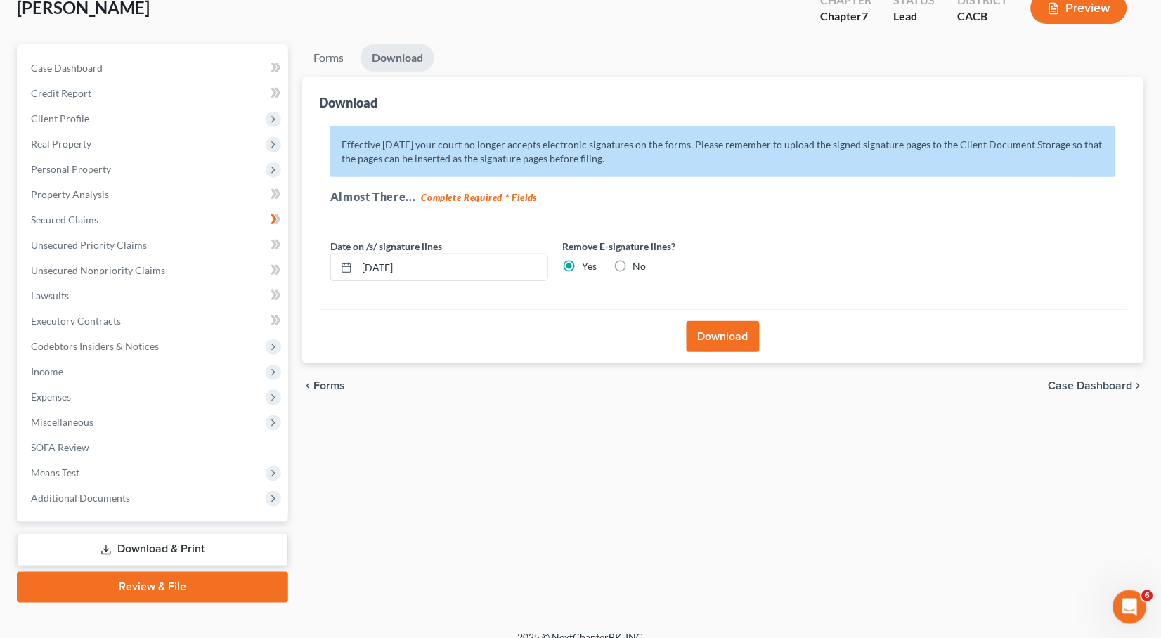
click at [633, 261] on label "No" at bounding box center [639, 266] width 13 height 14
click at [639, 261] on input "No" at bounding box center [643, 263] width 9 height 9
click at [727, 330] on button "Download" at bounding box center [723, 336] width 73 height 31
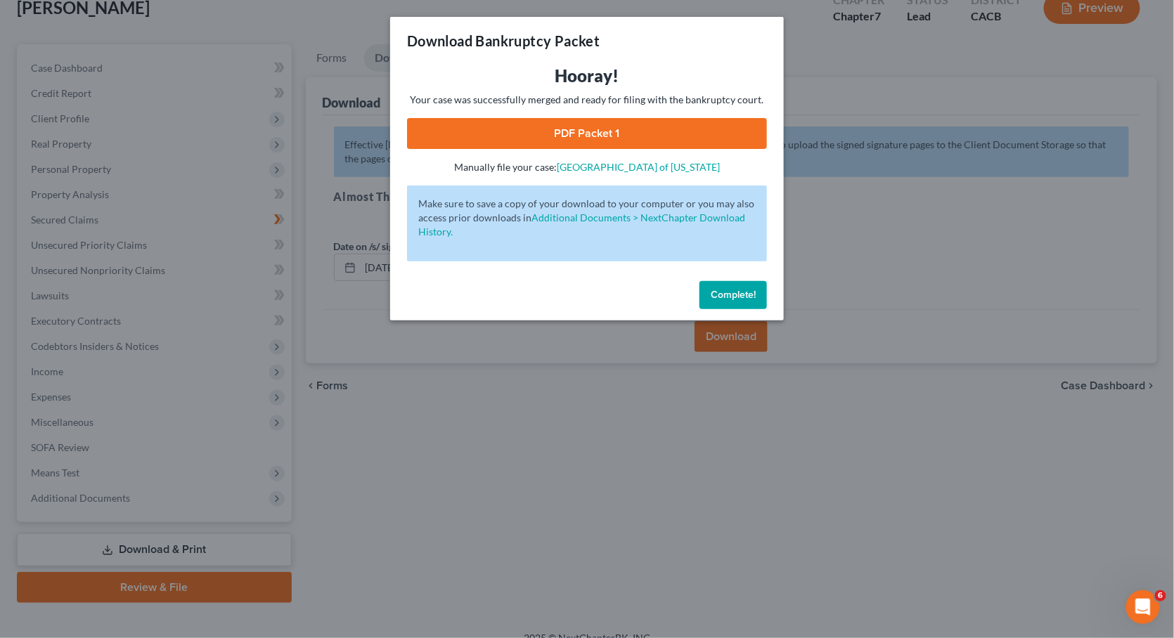
click at [542, 134] on link "PDF Packet 1" at bounding box center [587, 133] width 360 height 31
click at [738, 292] on span "Complete!" at bounding box center [732, 295] width 45 height 12
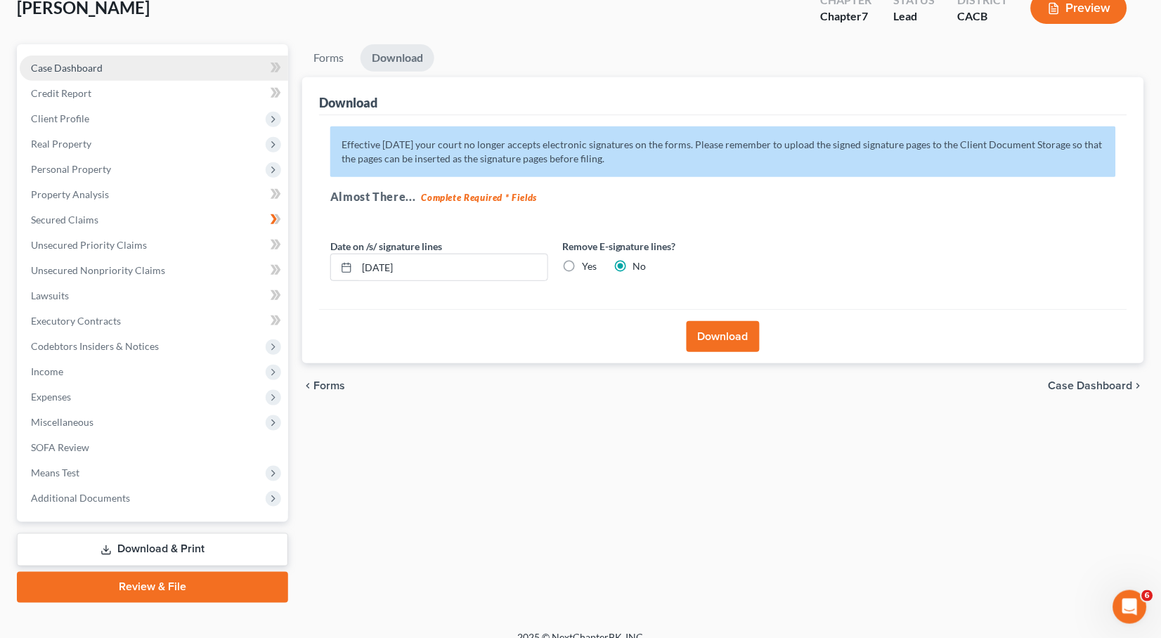
click at [79, 67] on span "Case Dashboard" at bounding box center [67, 68] width 72 height 12
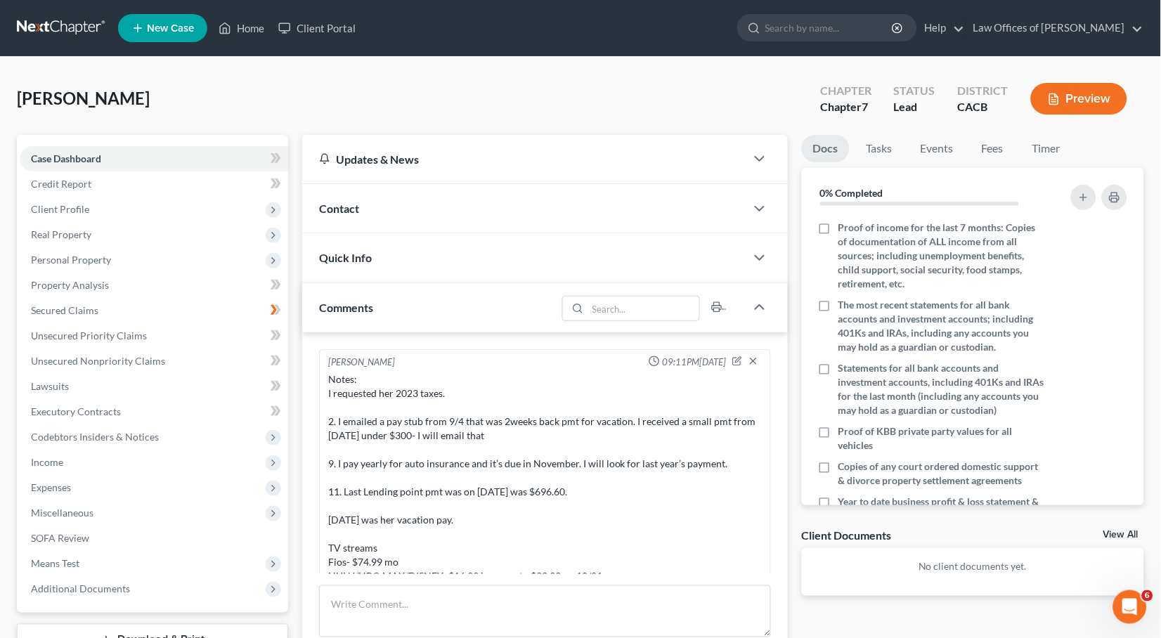
scroll to position [138, 0]
